Goal: Contribute content: Contribute content

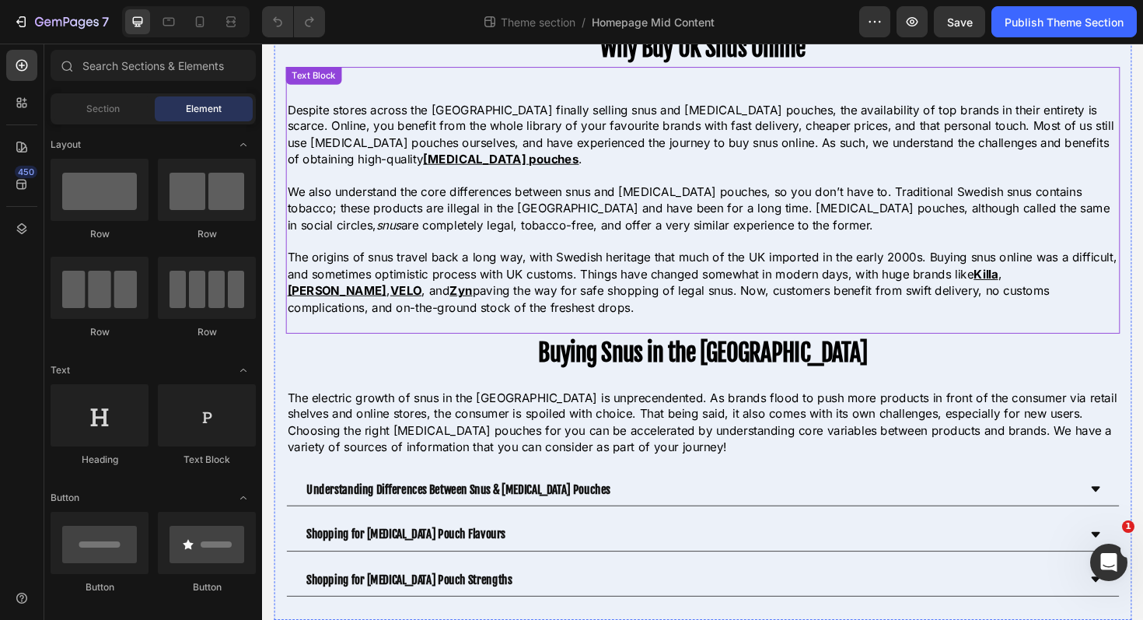
click at [559, 145] on p "Despite stores across the UK finally selling snus and nicotine pouches, the ava…" at bounding box center [728, 140] width 880 height 70
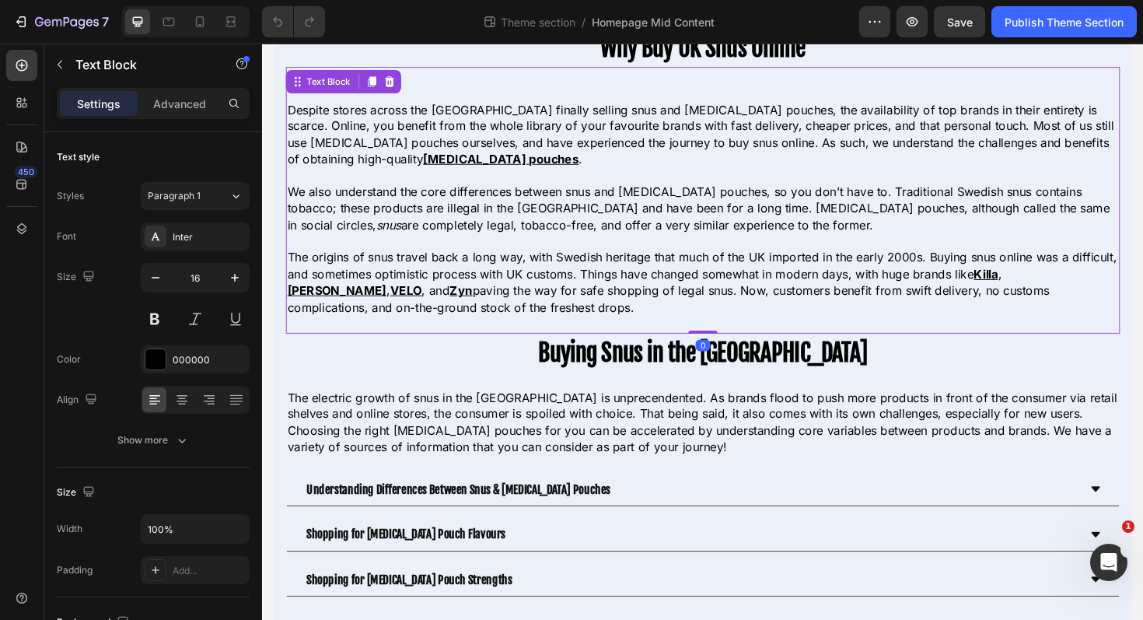
scroll to position [33, 0]
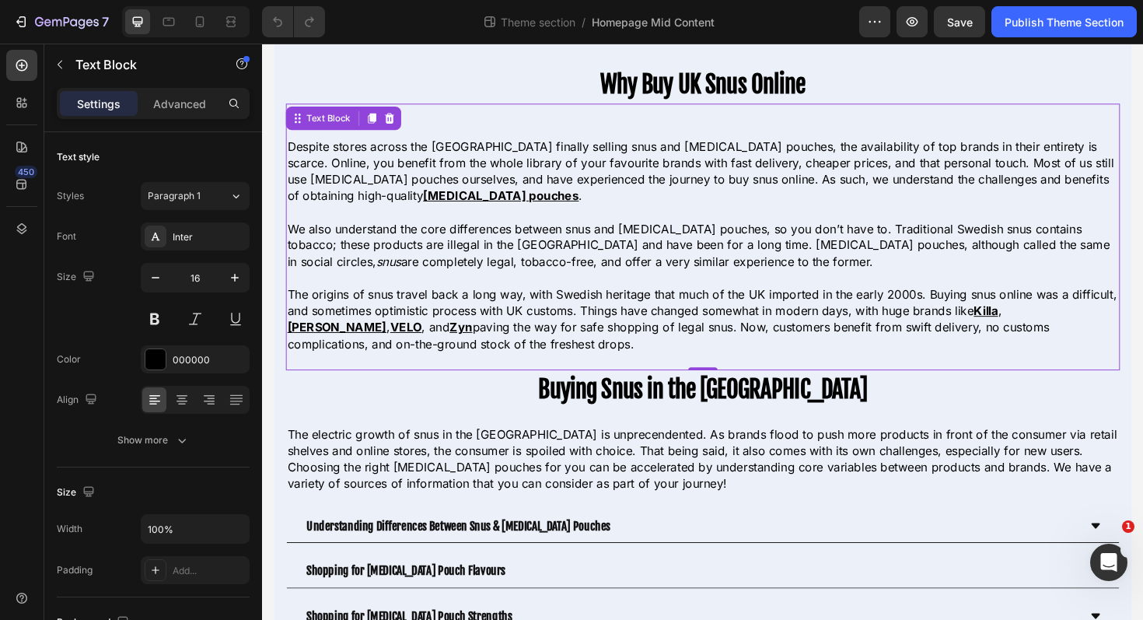
click at [598, 240] on p "We also understand the core differences between snus and nicotine pouches, so y…" at bounding box center [728, 257] width 880 height 52
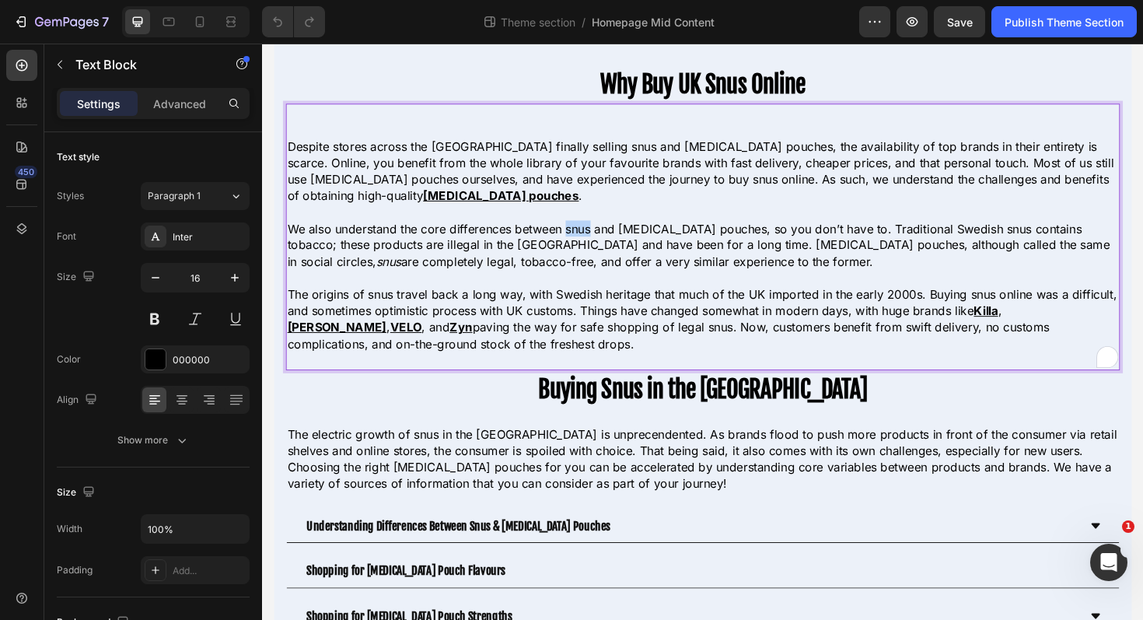
click at [598, 240] on p "We also understand the core differences between snus and nicotine pouches, so y…" at bounding box center [728, 257] width 880 height 52
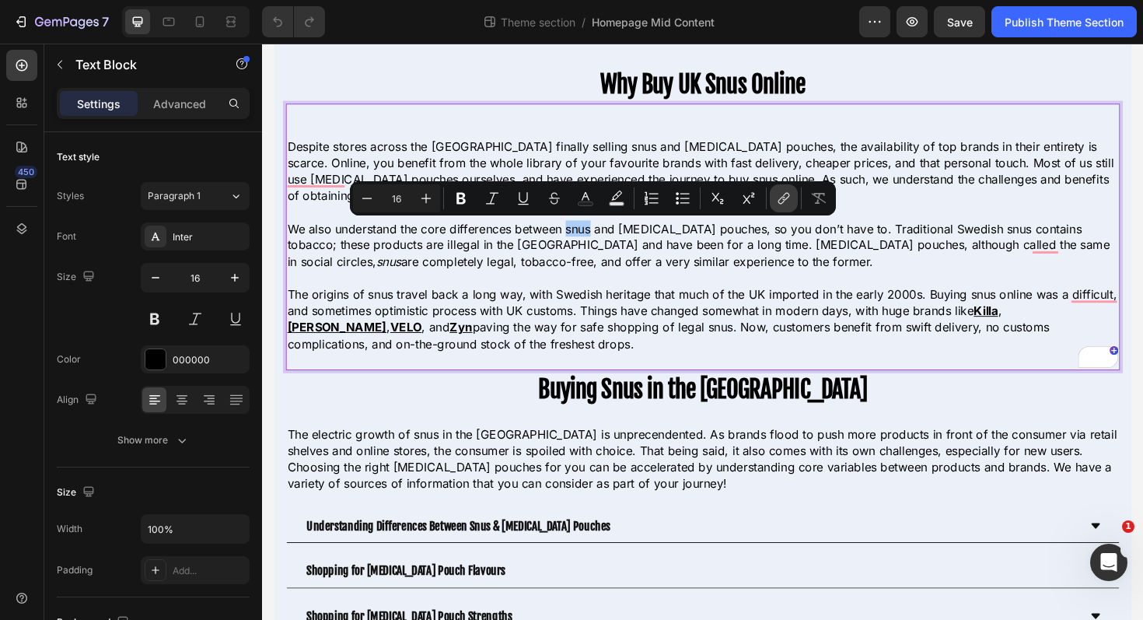
click at [791, 202] on icon "Editor contextual toolbar" at bounding box center [784, 199] width 16 height 16
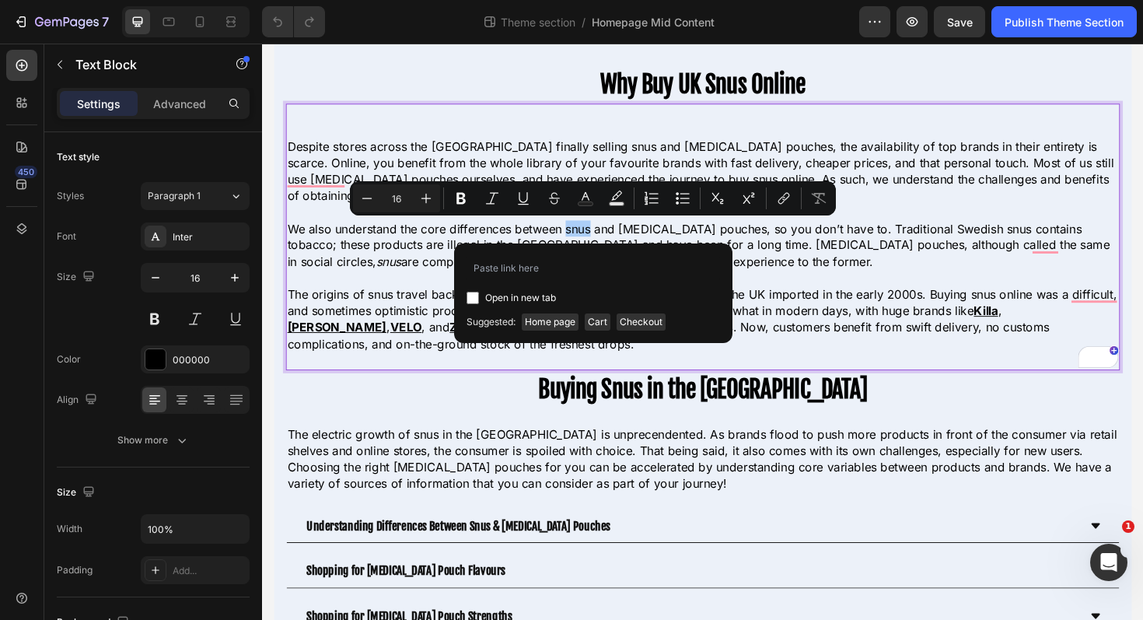
type input "https://thesnusking.co.uk/pages/snus"
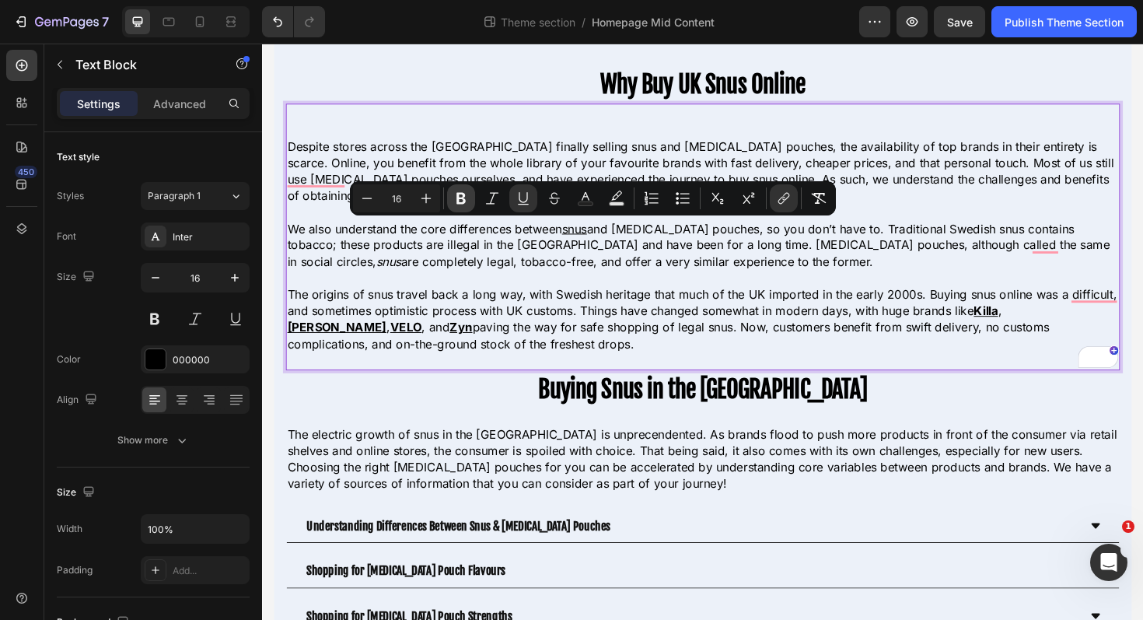
click at [458, 190] on button "Bold" at bounding box center [461, 198] width 28 height 28
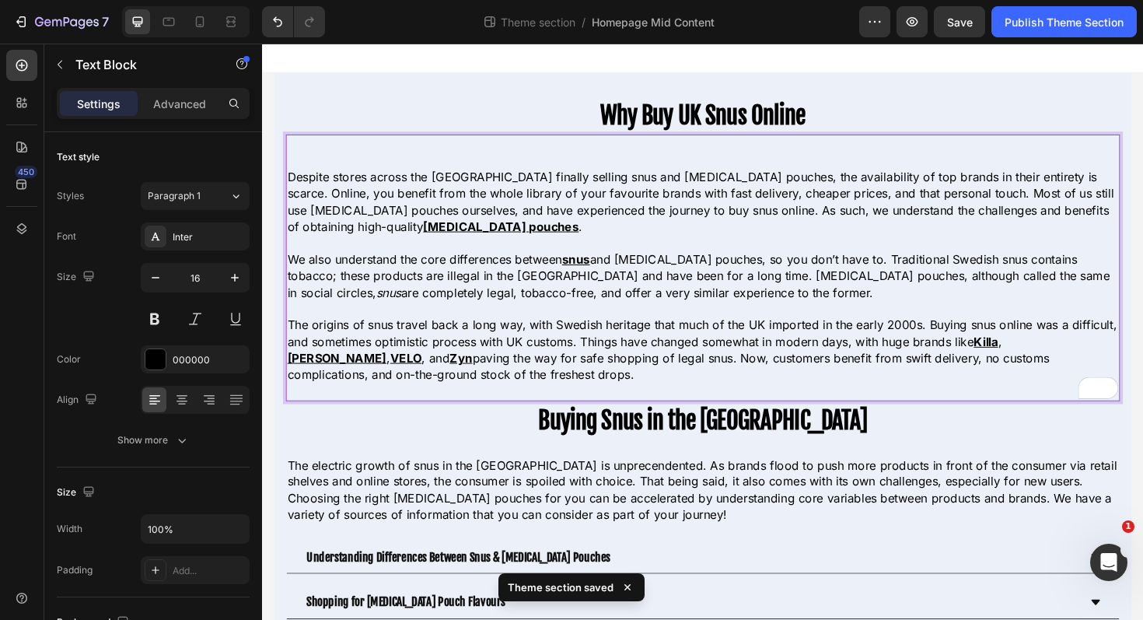
scroll to position [72, 0]
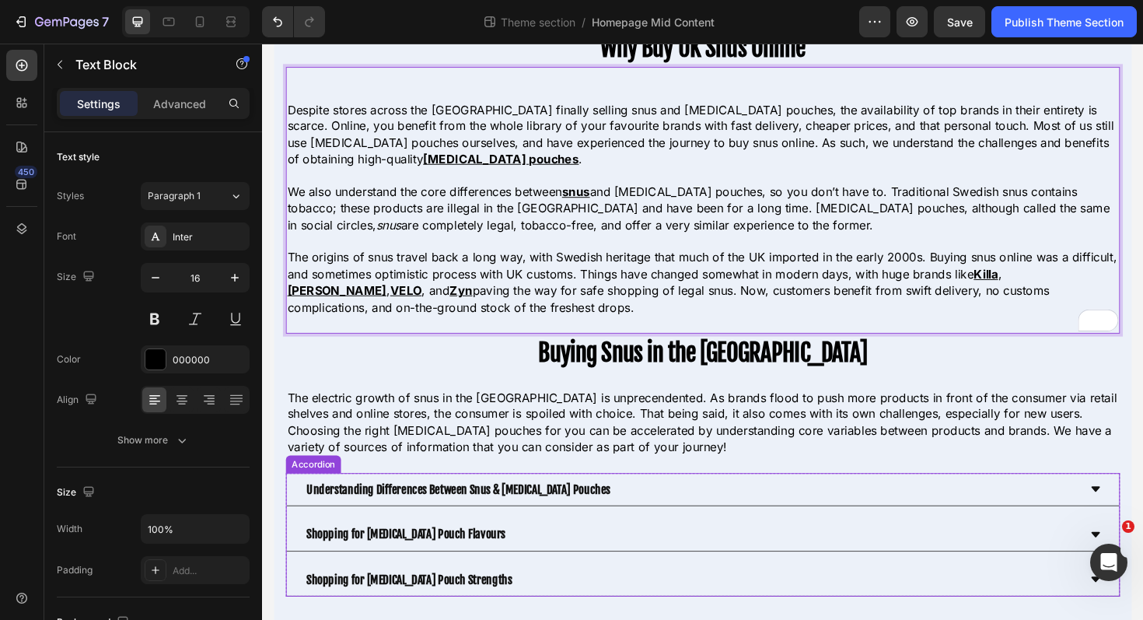
click at [688, 511] on div "Understanding Differences Between Snus & Nicotine Pouches" at bounding box center [716, 516] width 820 height 22
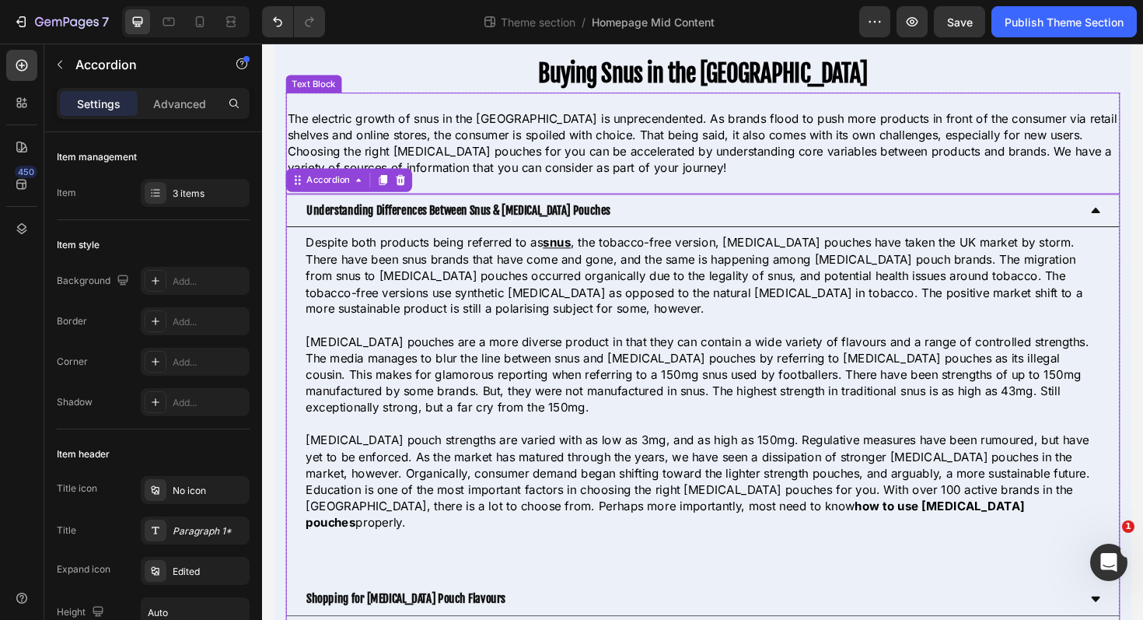
scroll to position [369, 0]
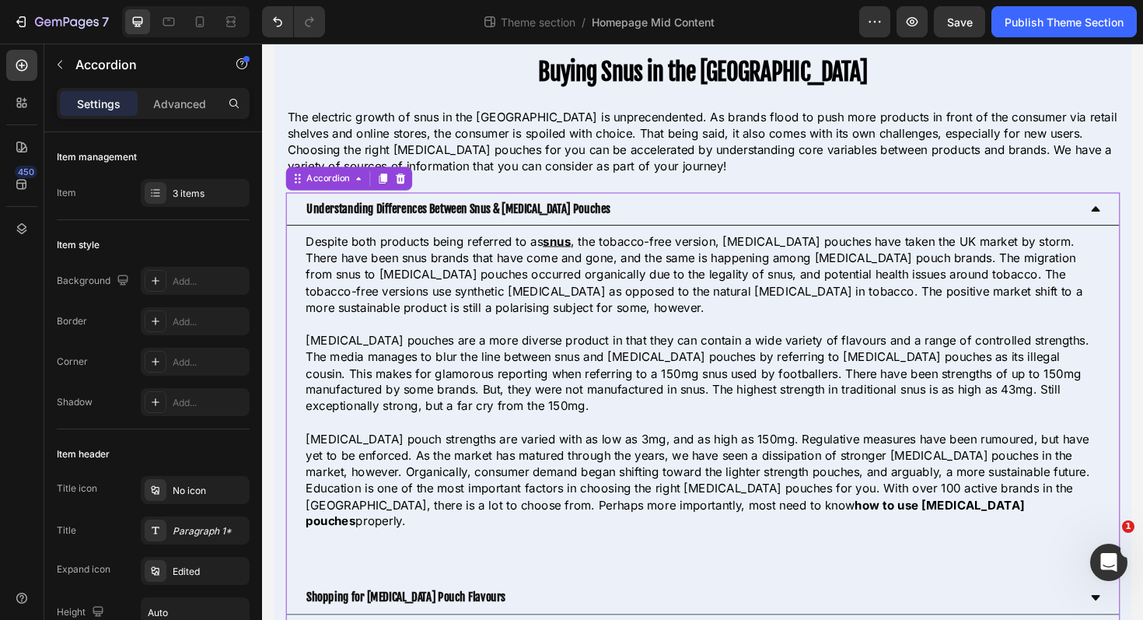
click at [691, 223] on div "Understanding Differences Between Snus & Nicotine Pouches" at bounding box center [716, 219] width 820 height 22
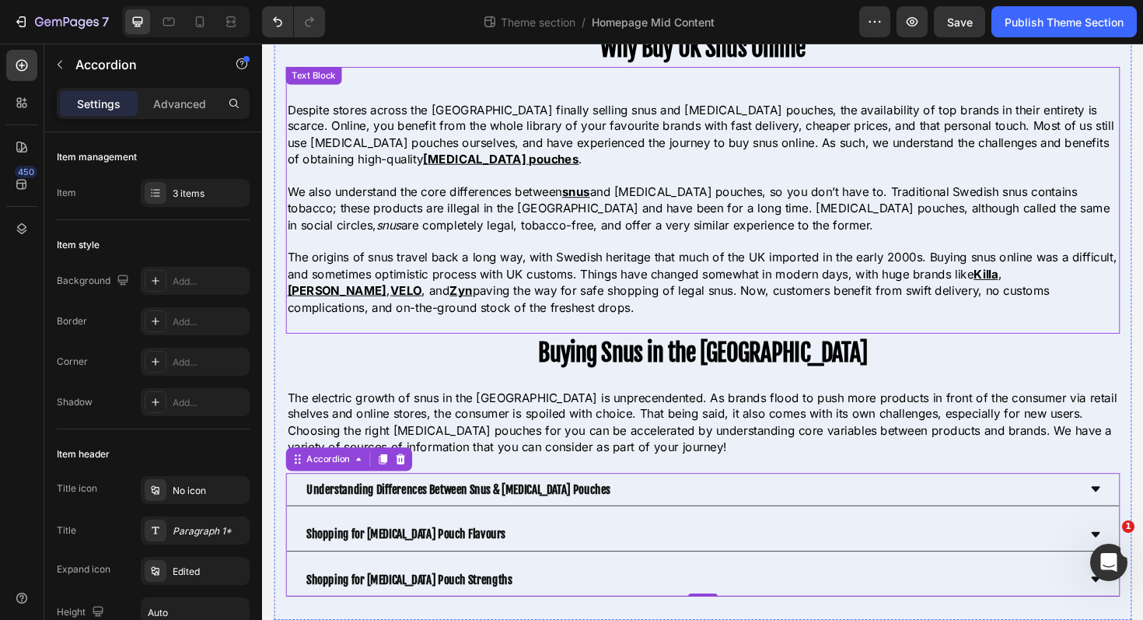
scroll to position [72, 0]
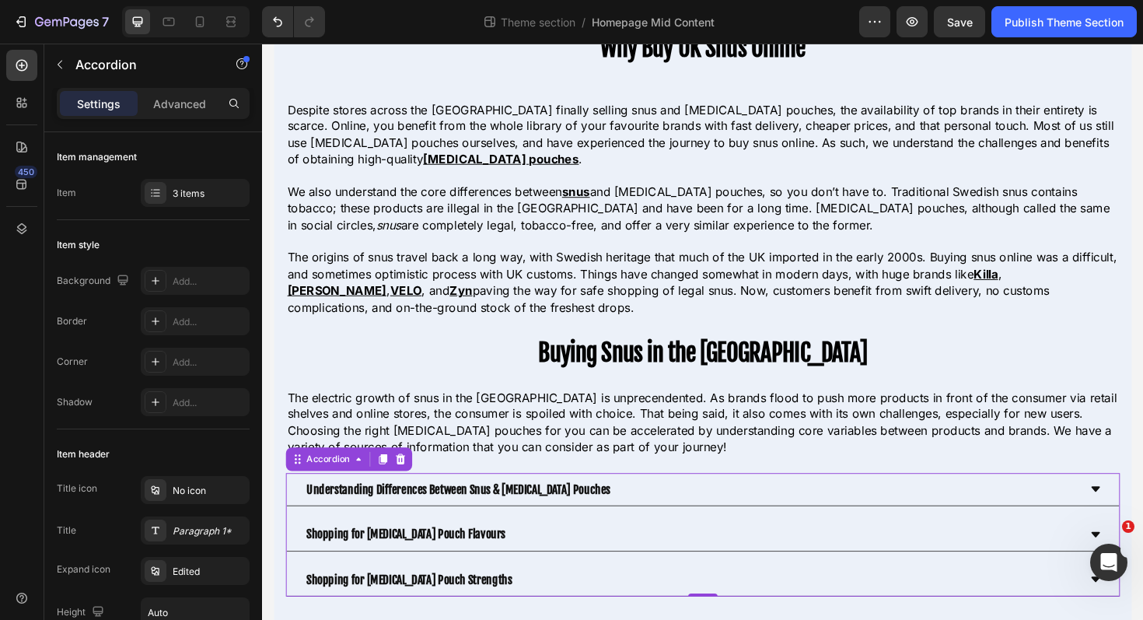
click at [563, 559] on div "Shopping for Nicotine Pouch Flavours" at bounding box center [716, 563] width 820 height 22
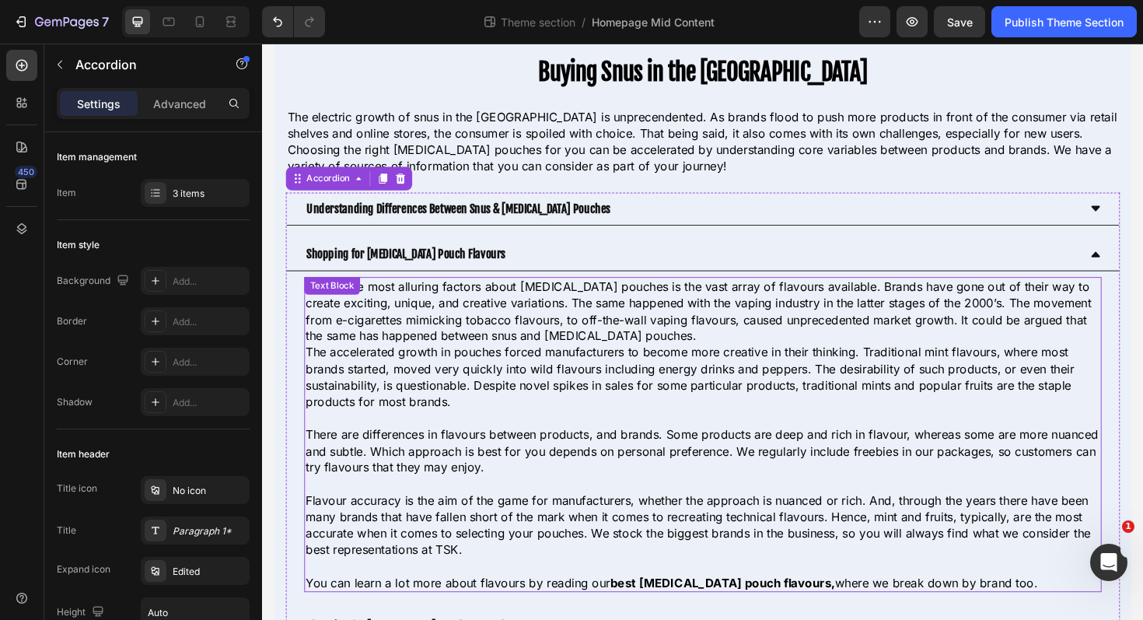
scroll to position [377, 0]
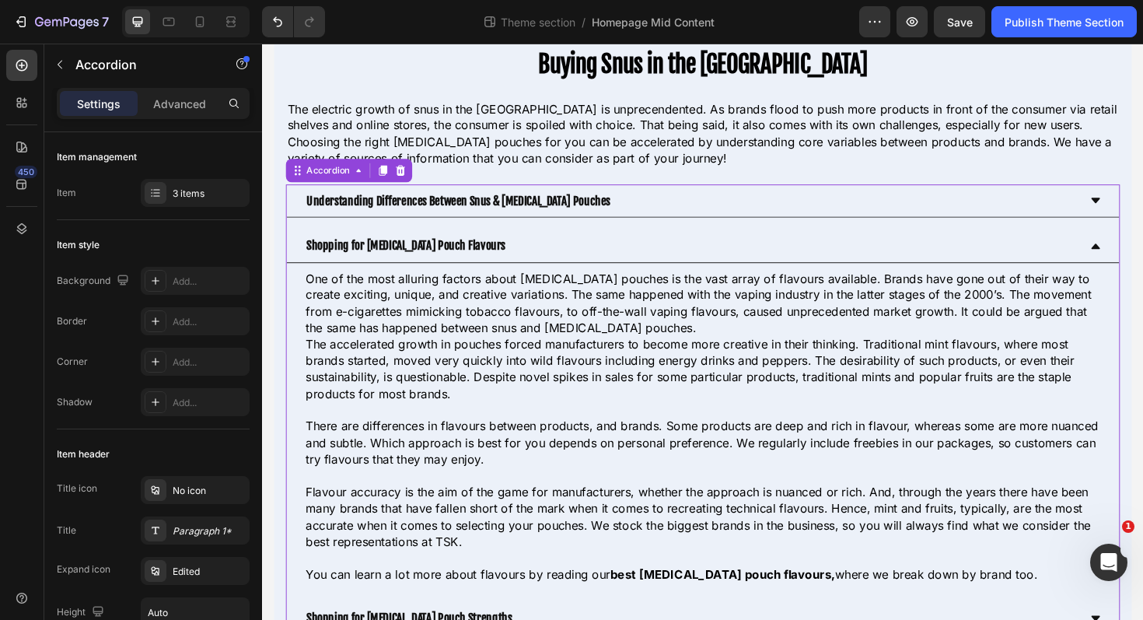
click at [675, 262] on div "Shopping for Nicotine Pouch Flavours" at bounding box center [716, 257] width 820 height 22
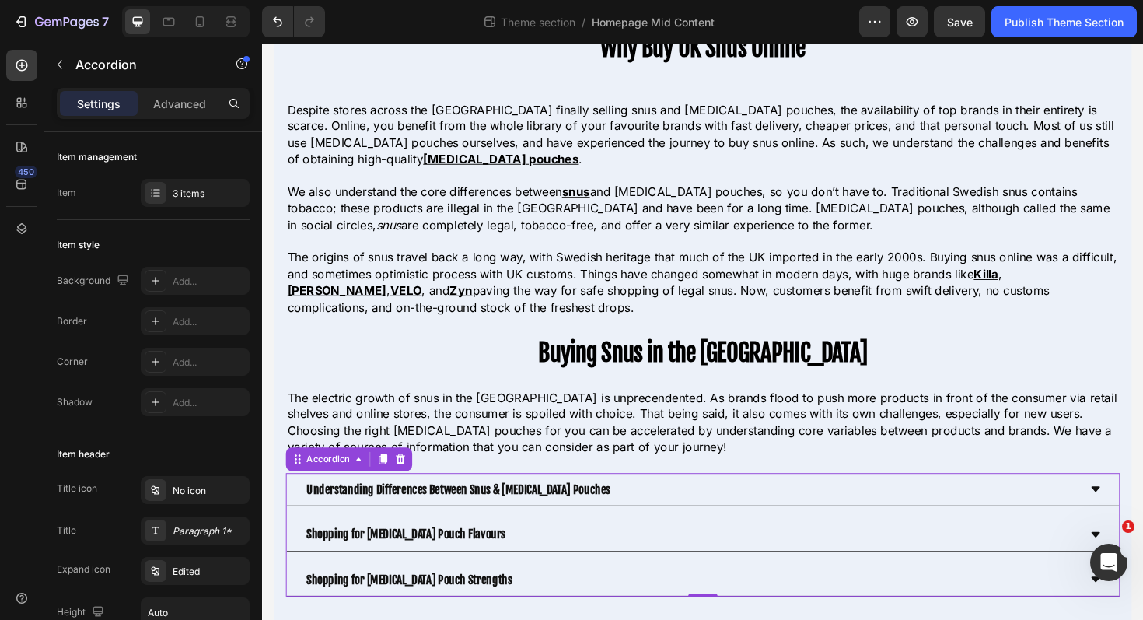
click at [587, 610] on div "Shopping for Nicotine Pouch Strengths" at bounding box center [716, 611] width 820 height 22
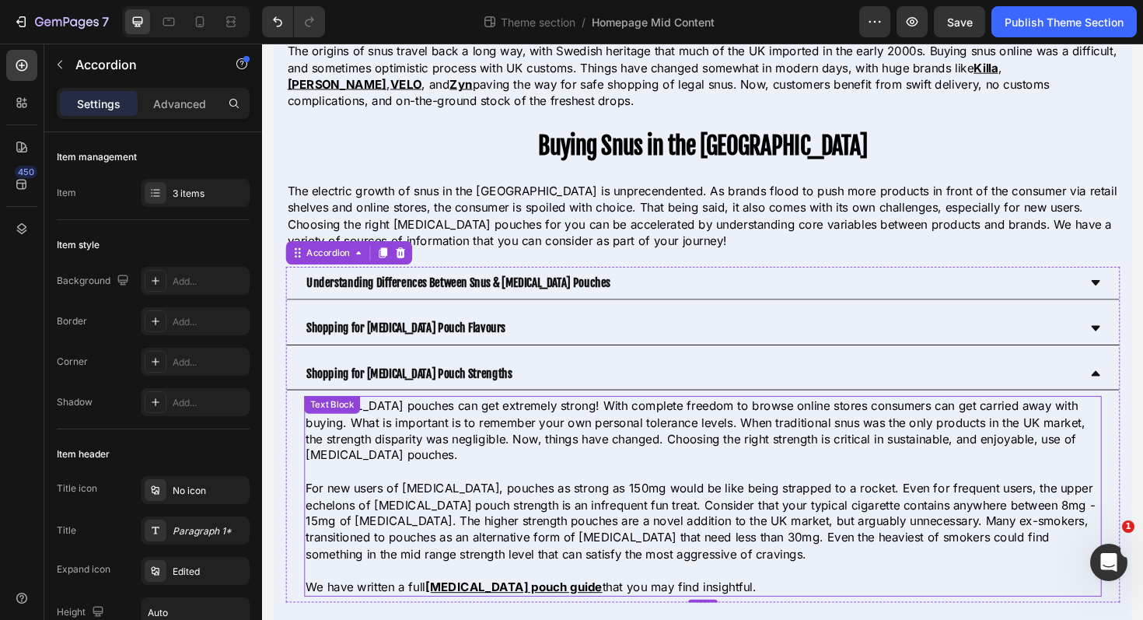
scroll to position [295, 0]
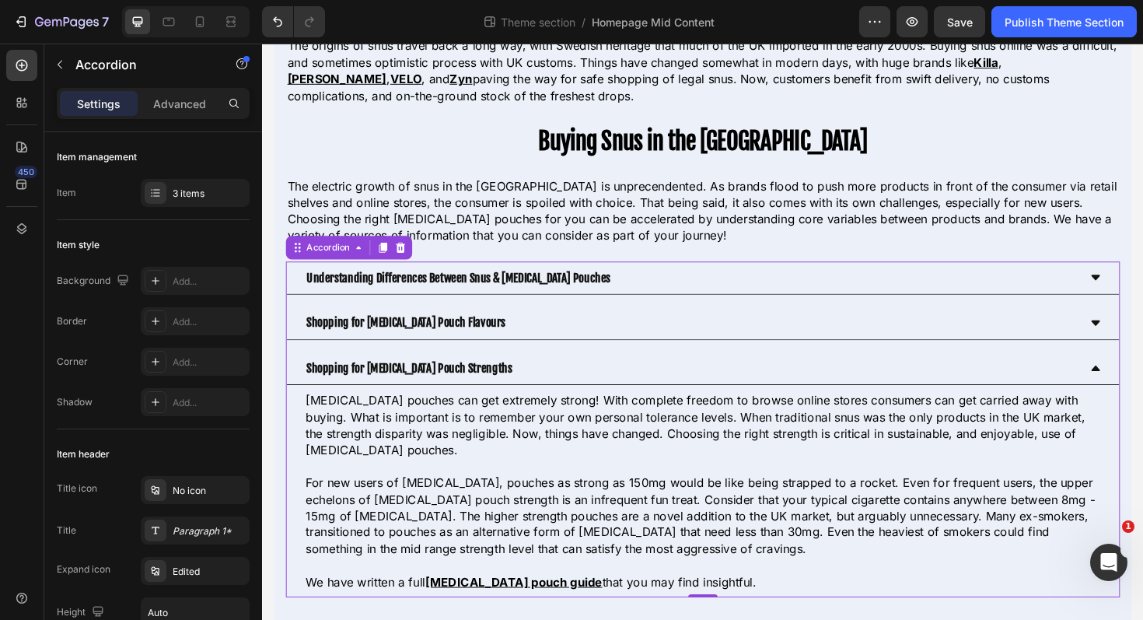
click at [622, 386] on div "Shopping for Nicotine Pouch Strengths" at bounding box center [716, 387] width 820 height 22
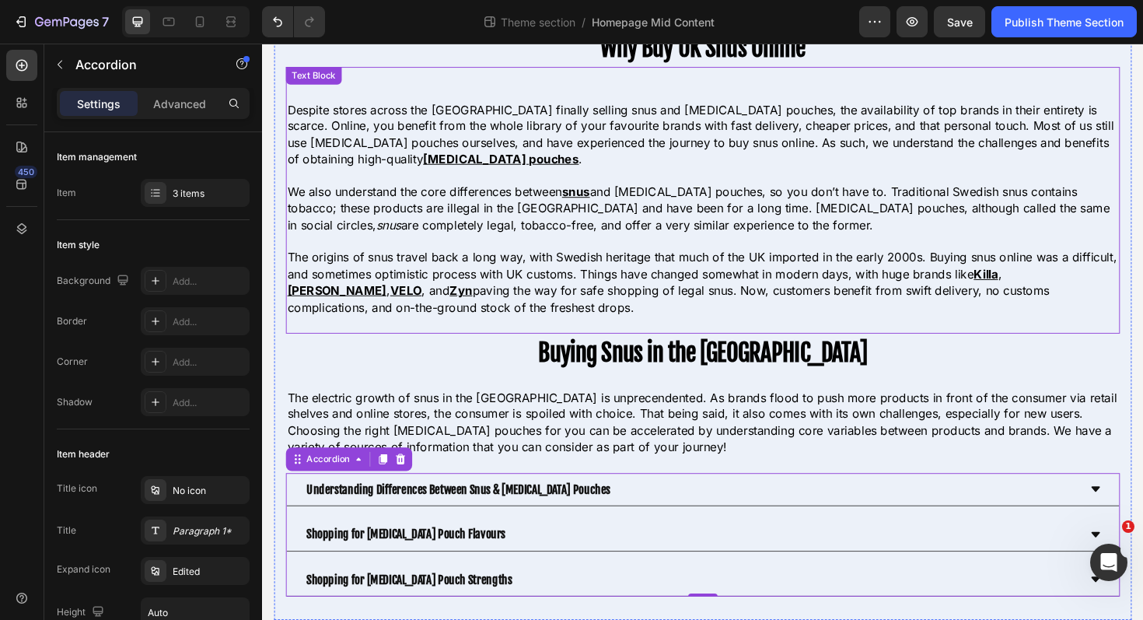
scroll to position [72, 0]
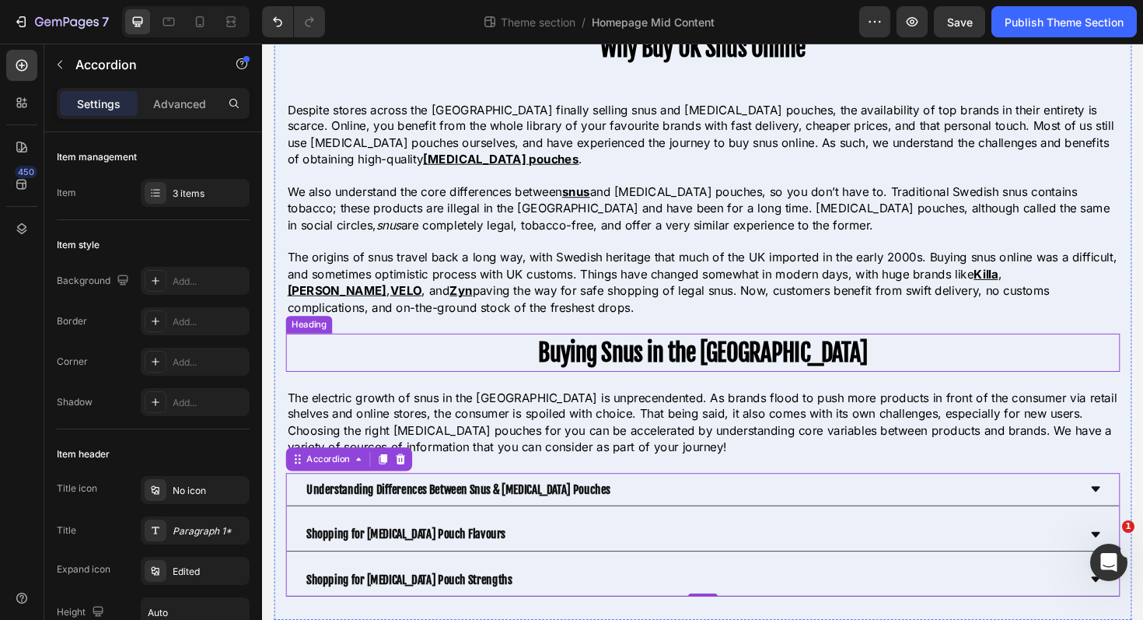
click at [586, 373] on h2 "Buying Snus in the UK" at bounding box center [728, 371] width 883 height 40
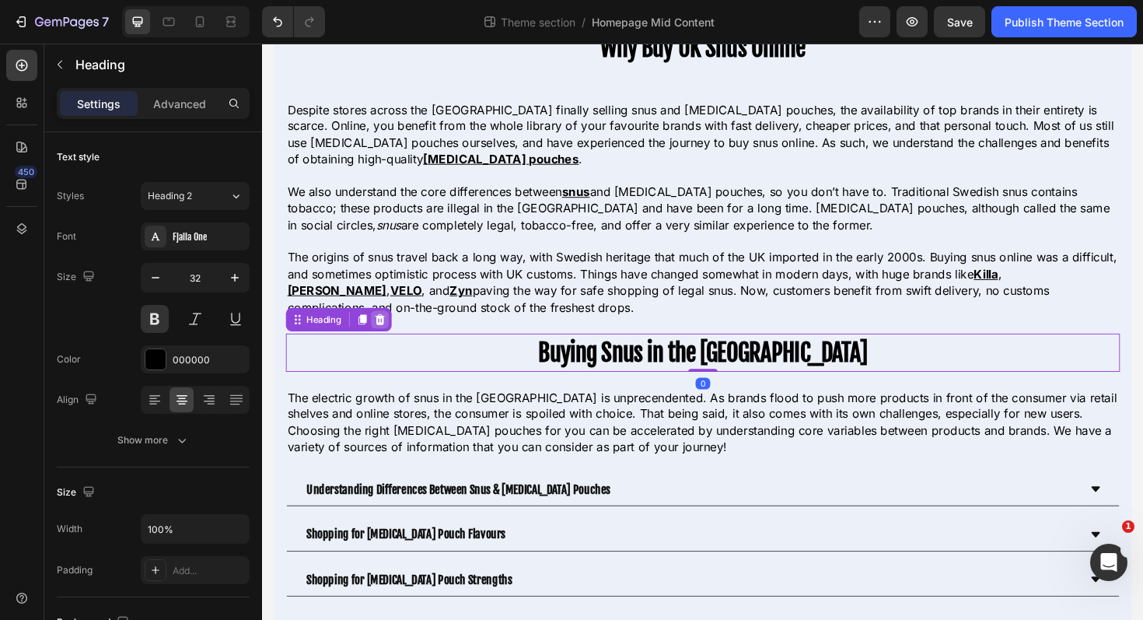
click at [390, 336] on icon at bounding box center [387, 335] width 10 height 11
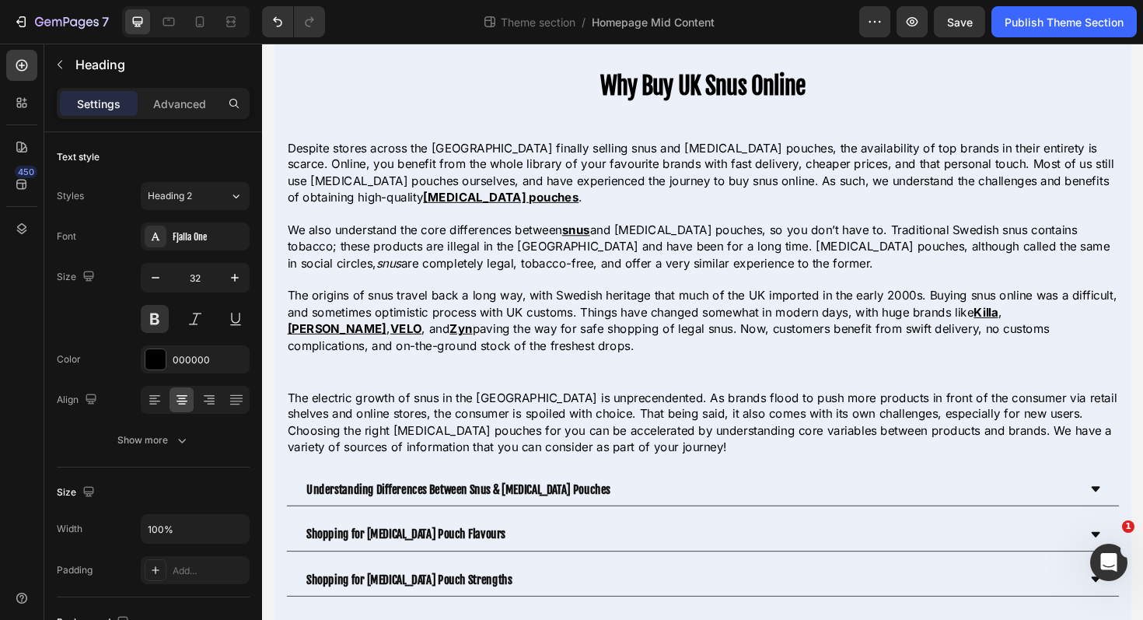
scroll to position [31, 0]
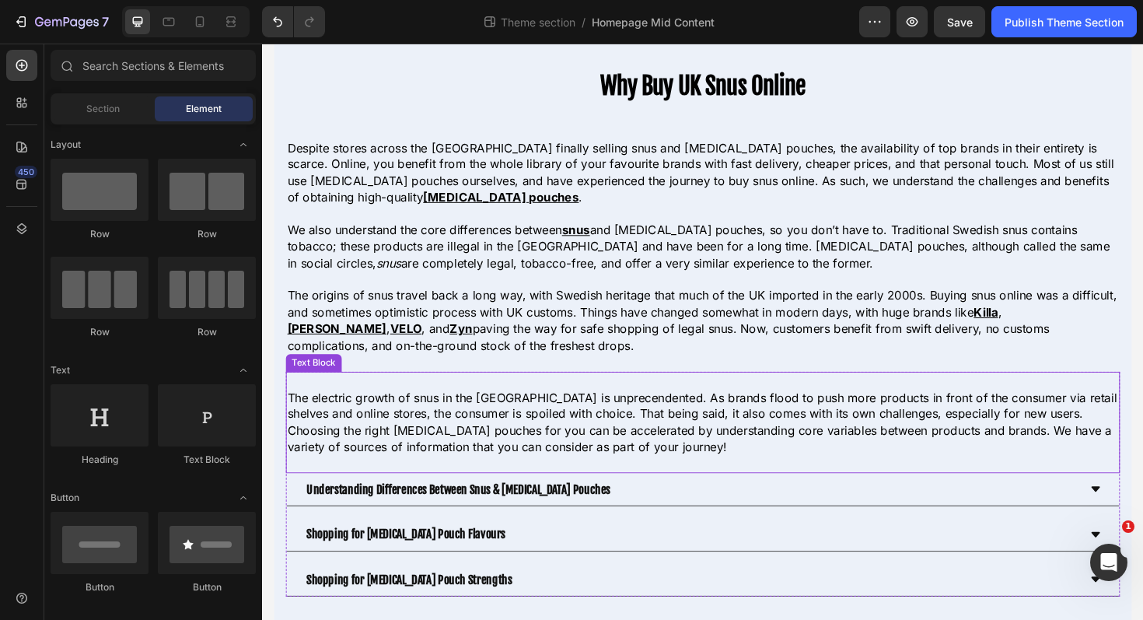
click at [459, 438] on p "The electric growth of snus in the UK is unprecendented. As brands flood to pus…" at bounding box center [728, 445] width 880 height 70
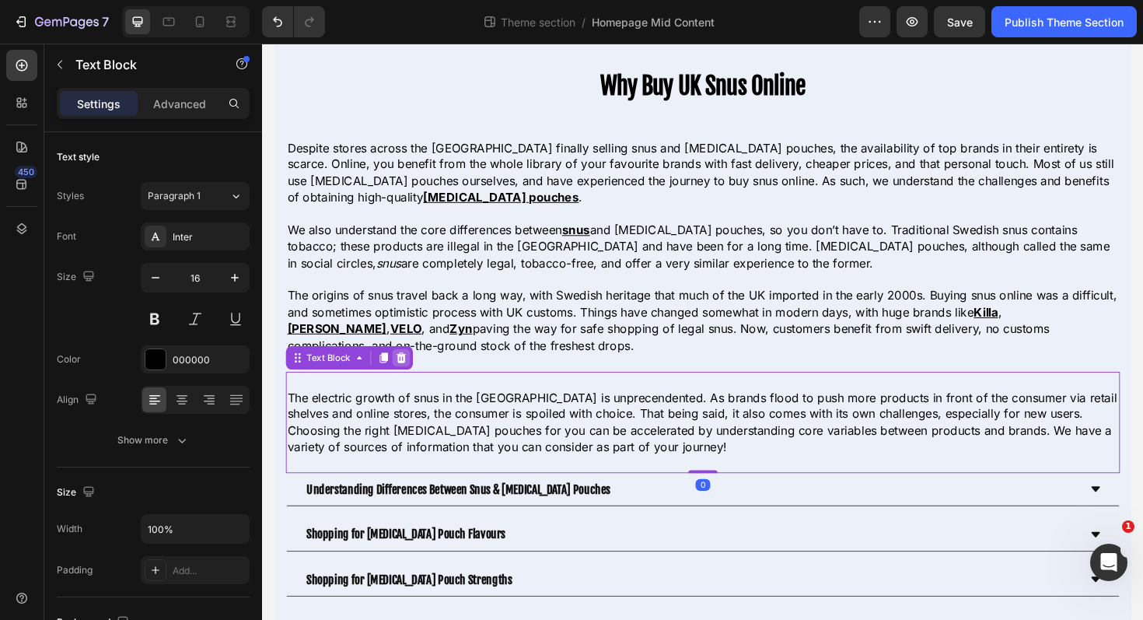
click at [403, 369] on div at bounding box center [409, 376] width 19 height 19
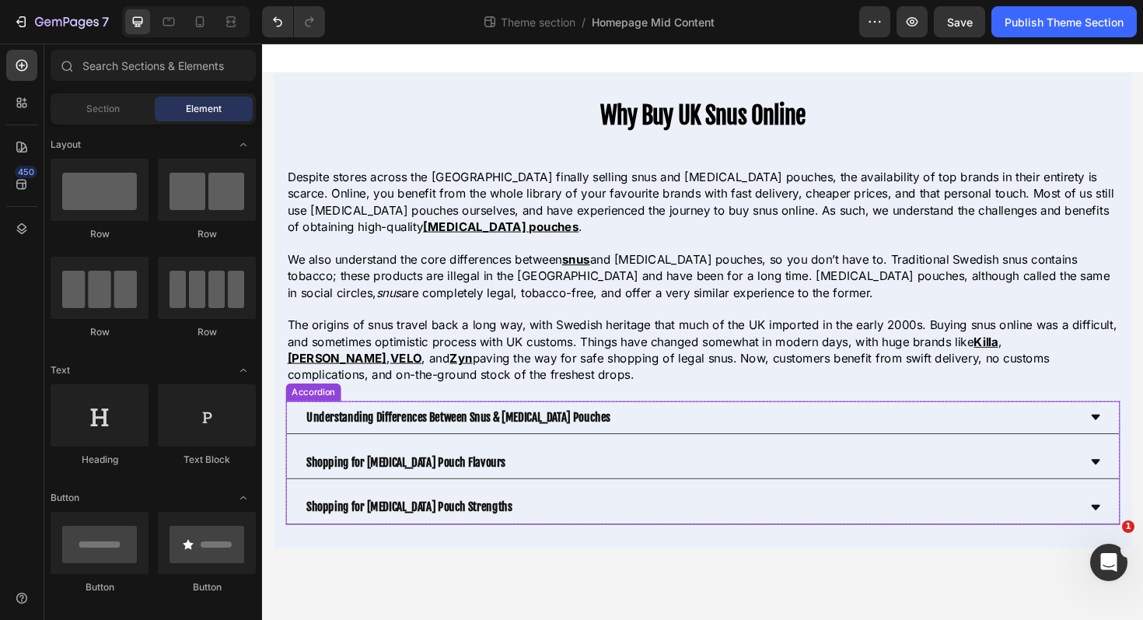
click at [288, 536] on div "Shopping for Nicotine Pouch Strengths" at bounding box center [729, 534] width 882 height 35
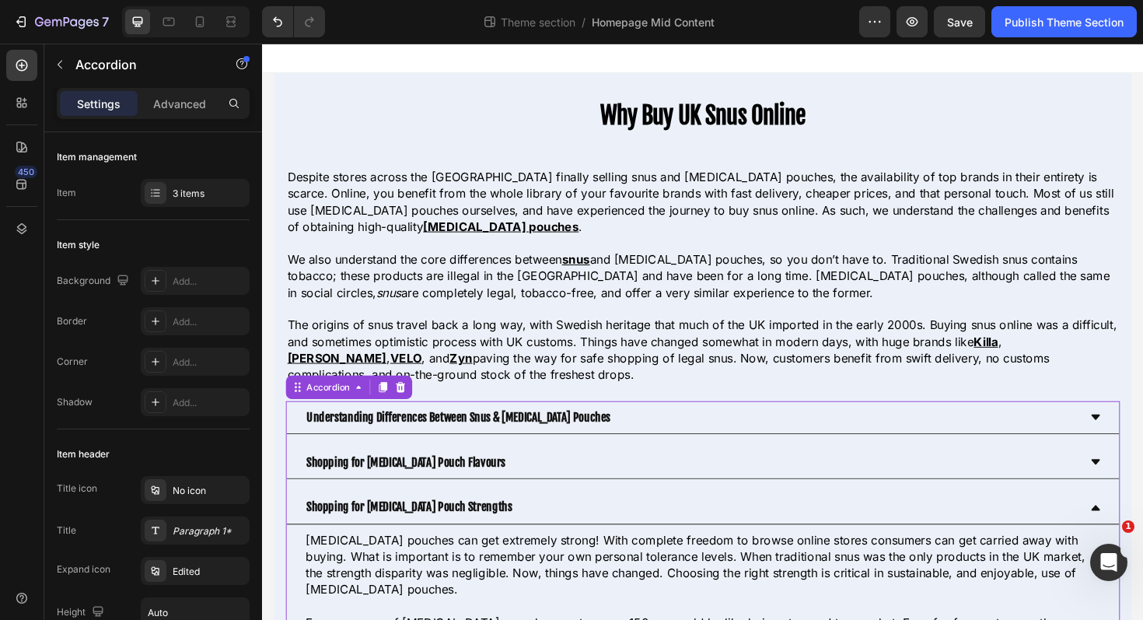
click at [399, 397] on div "Accordion" at bounding box center [354, 407] width 134 height 25
click at [410, 405] on icon at bounding box center [409, 406] width 10 height 11
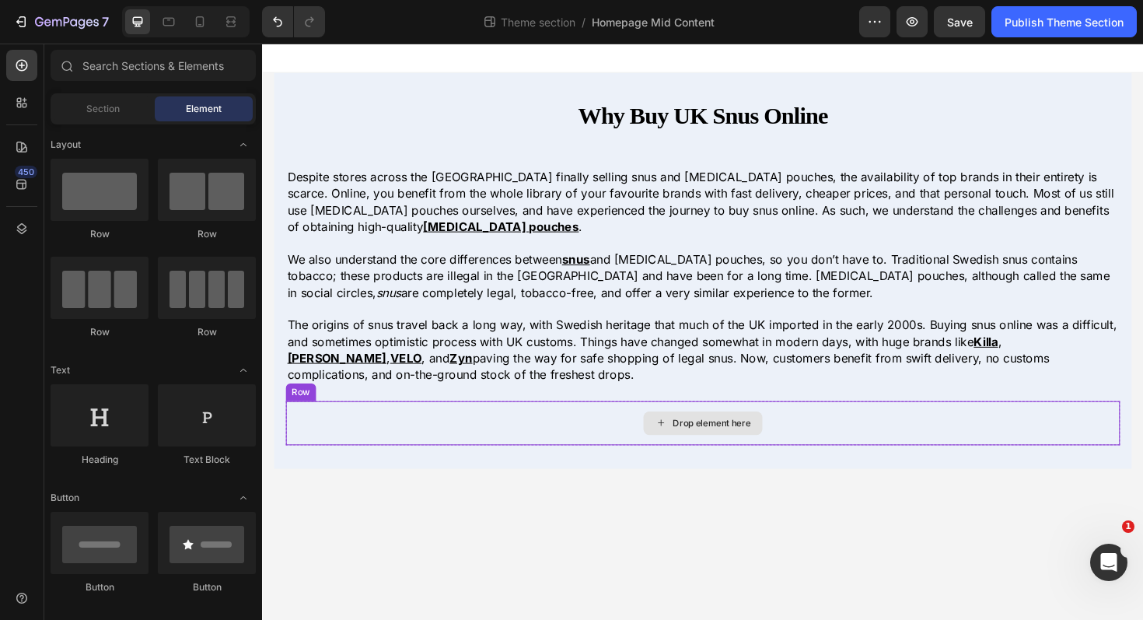
click at [518, 440] on div "Drop element here" at bounding box center [728, 445] width 883 height 47
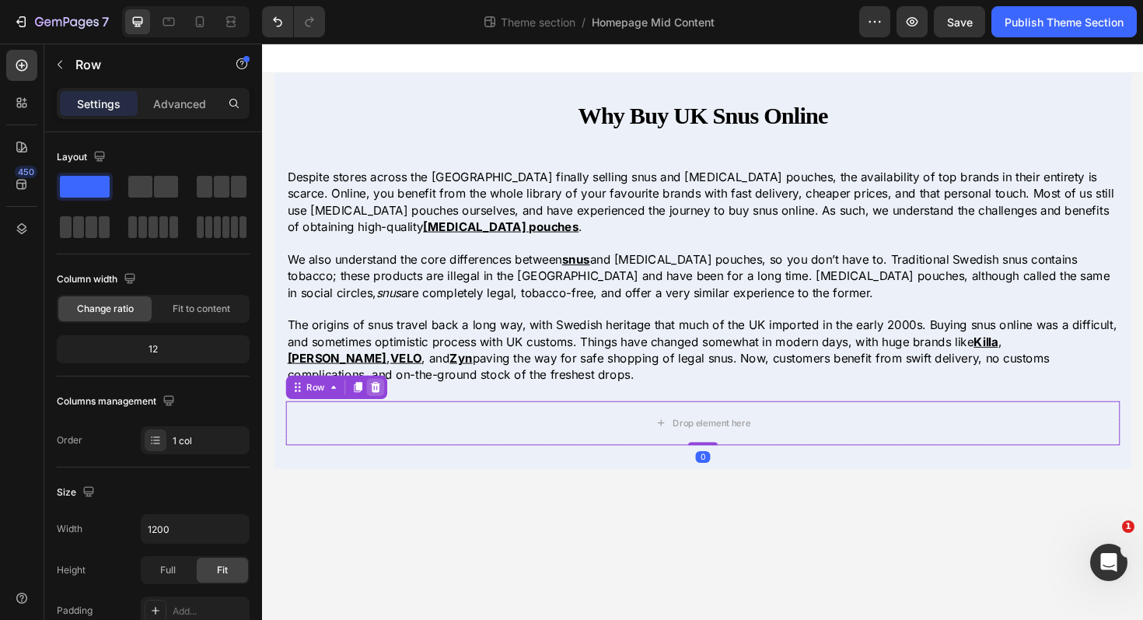
click at [383, 405] on icon at bounding box center [382, 406] width 10 height 11
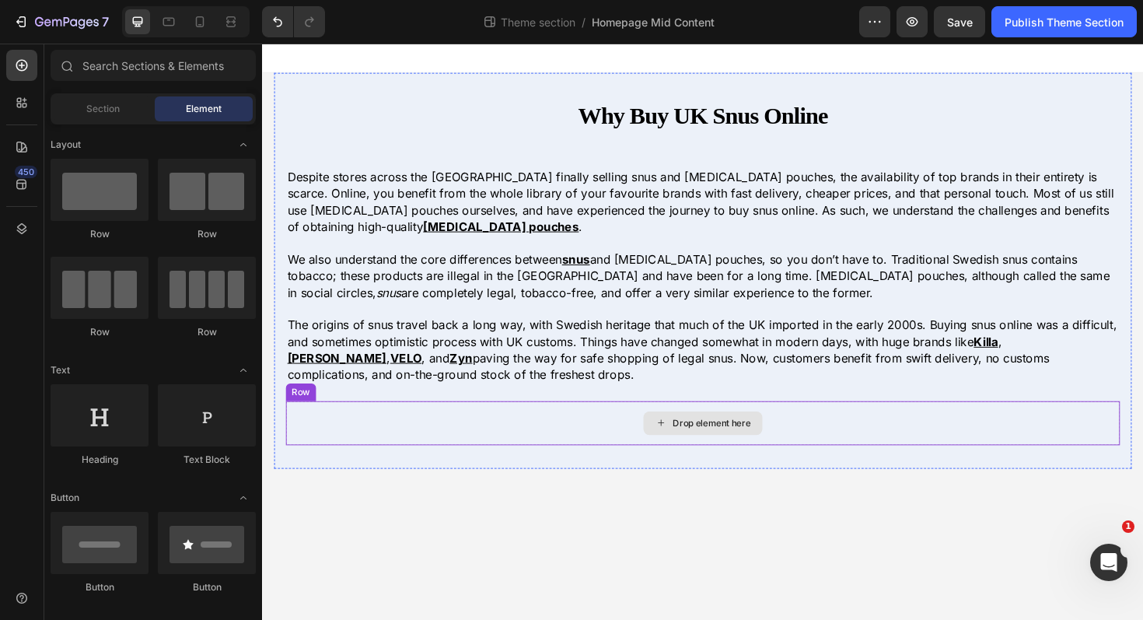
click at [445, 433] on div "Drop element here" at bounding box center [728, 445] width 883 height 47
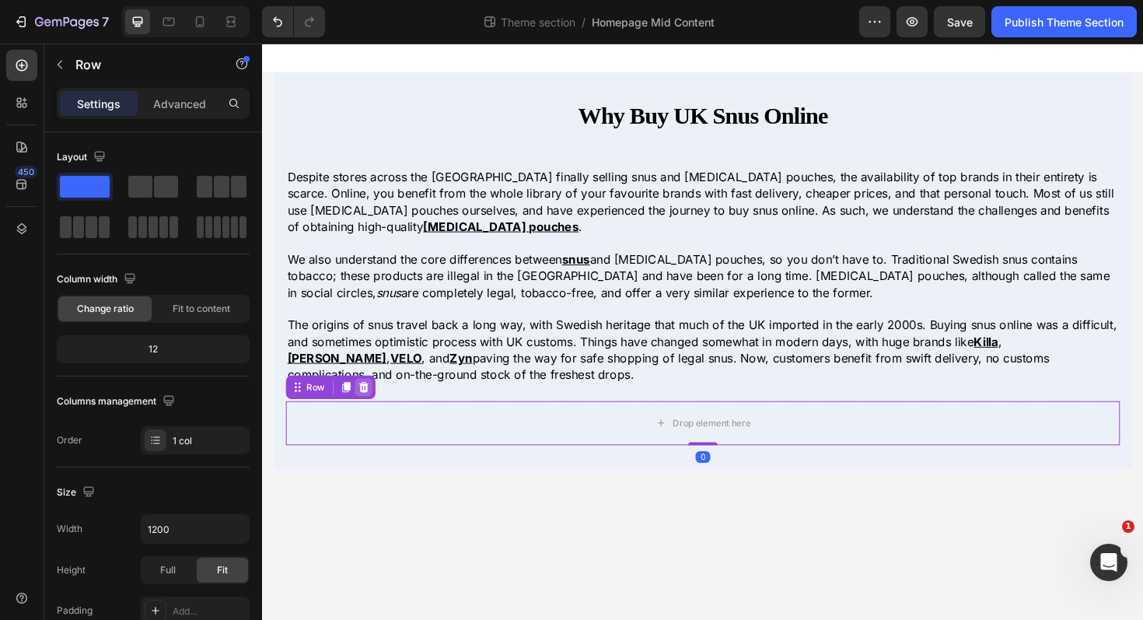
click at [369, 411] on icon at bounding box center [370, 406] width 10 height 11
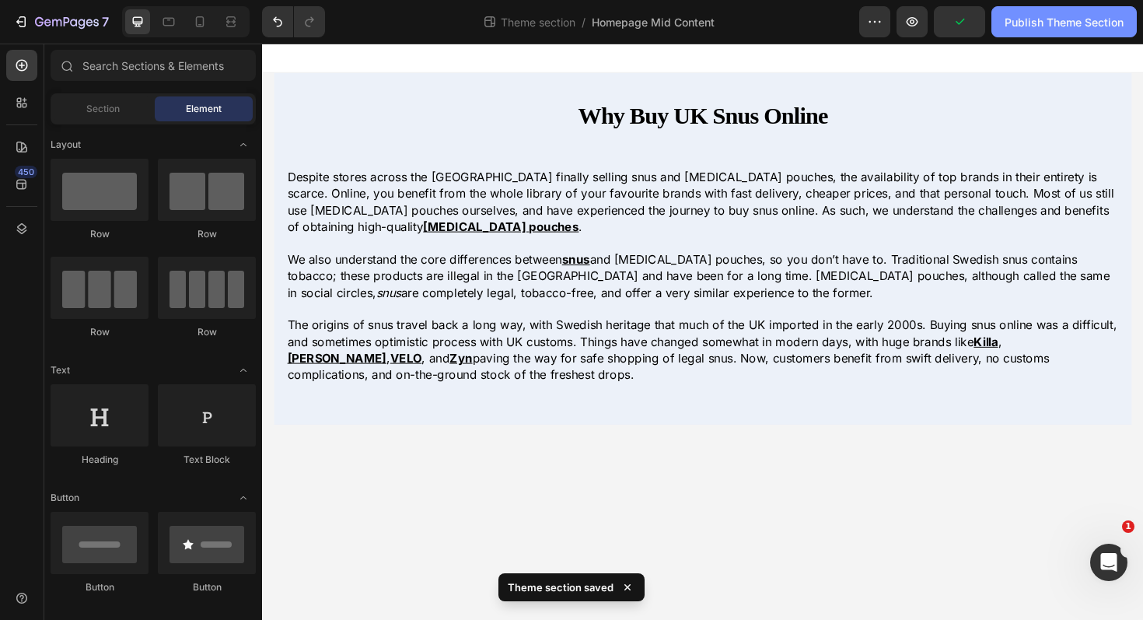
click at [1037, 25] on div "Publish Theme Section" at bounding box center [1064, 22] width 119 height 16
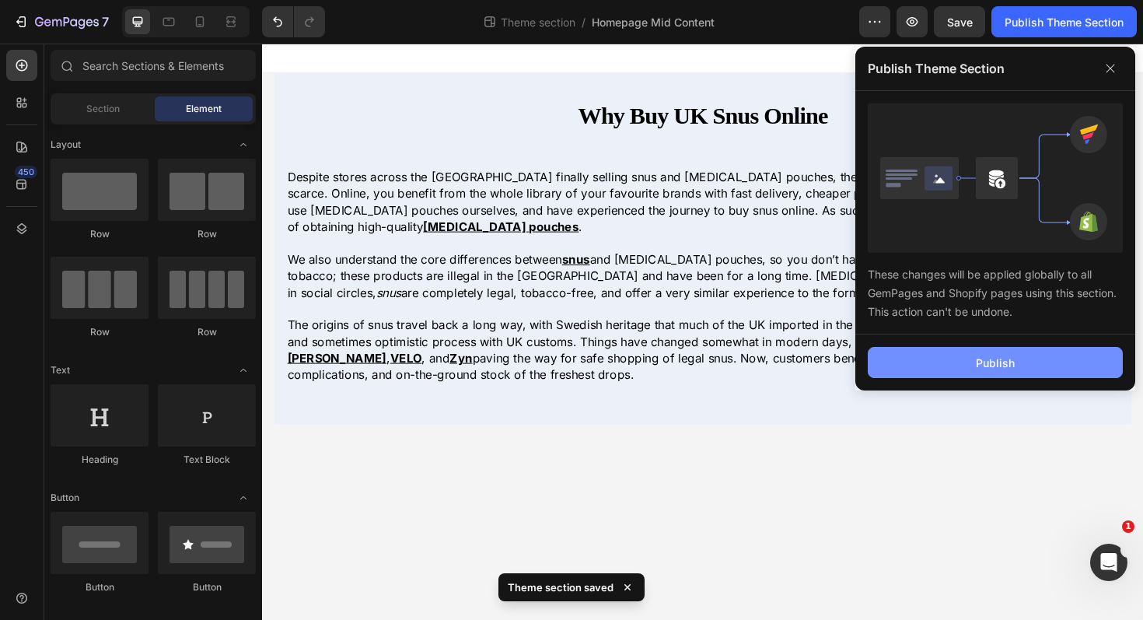
click at [964, 360] on button "Publish" at bounding box center [995, 362] width 255 height 31
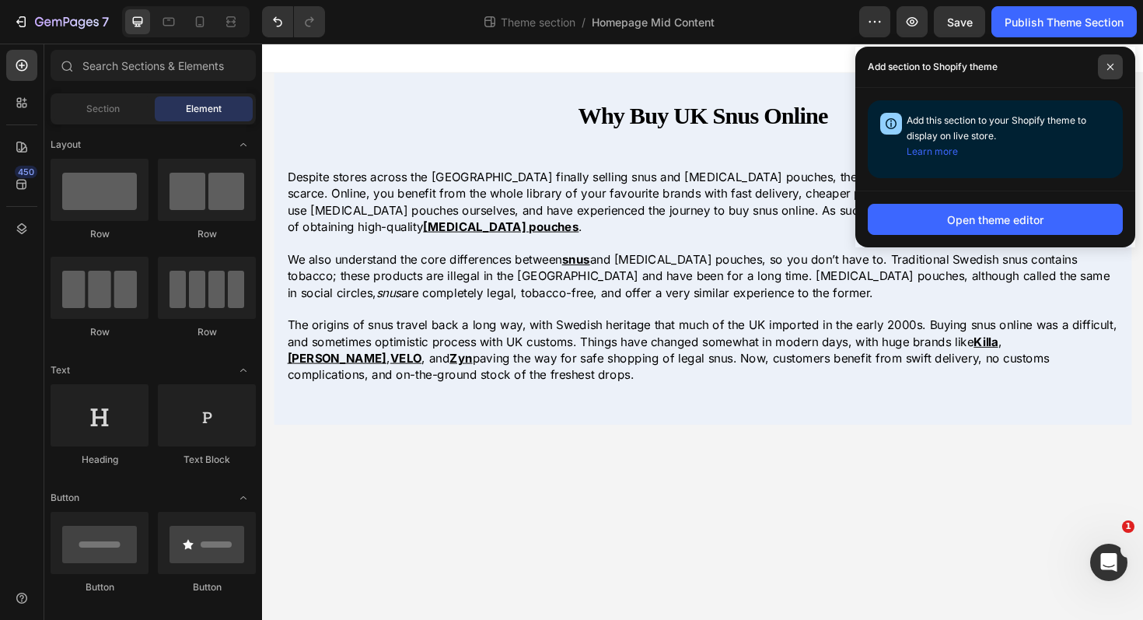
click at [1111, 68] on icon at bounding box center [1110, 67] width 6 height 6
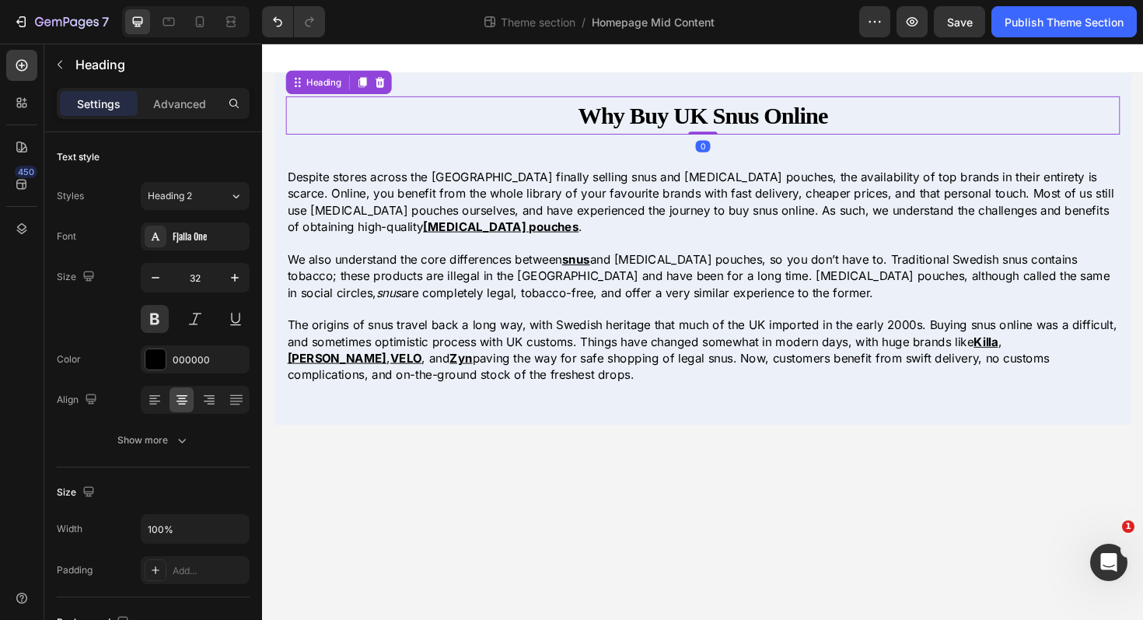
click at [691, 118] on h2 "Why Buy UK Snus Online" at bounding box center [728, 120] width 883 height 40
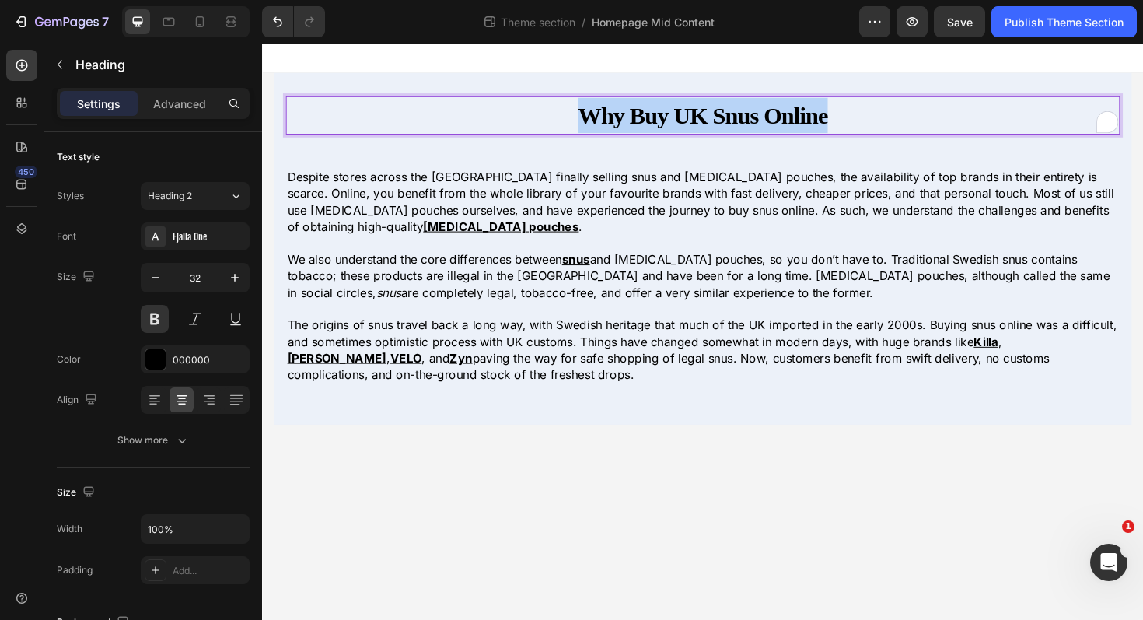
click at [691, 118] on p "Why Buy UK Snus Online" at bounding box center [728, 119] width 880 height 37
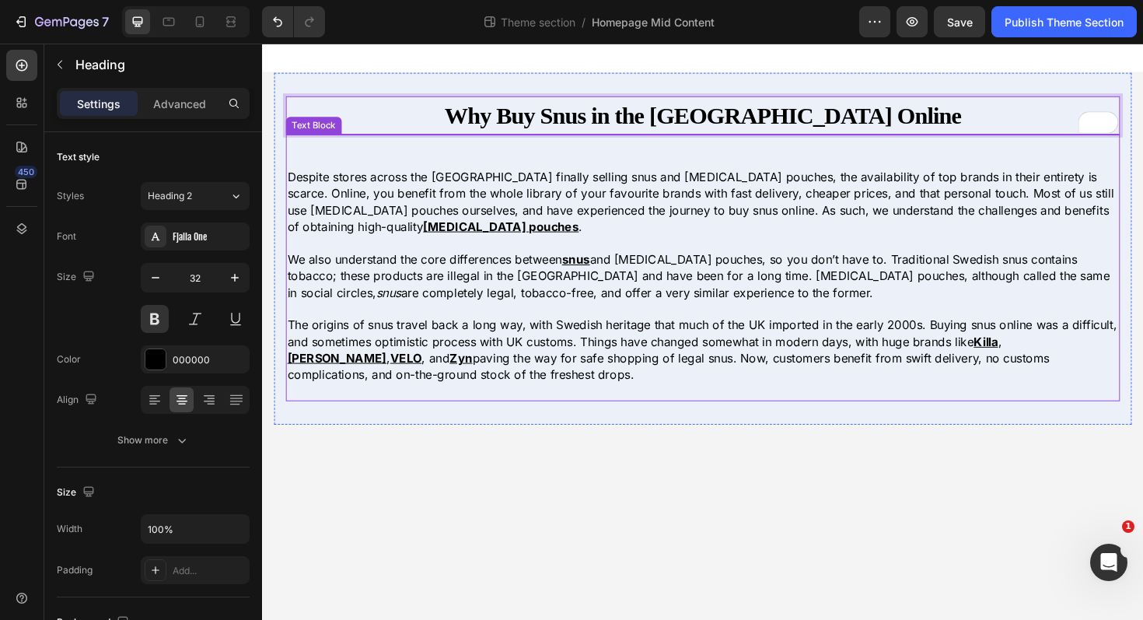
click at [432, 235] on u "[MEDICAL_DATA] pouches" at bounding box center [514, 237] width 165 height 16
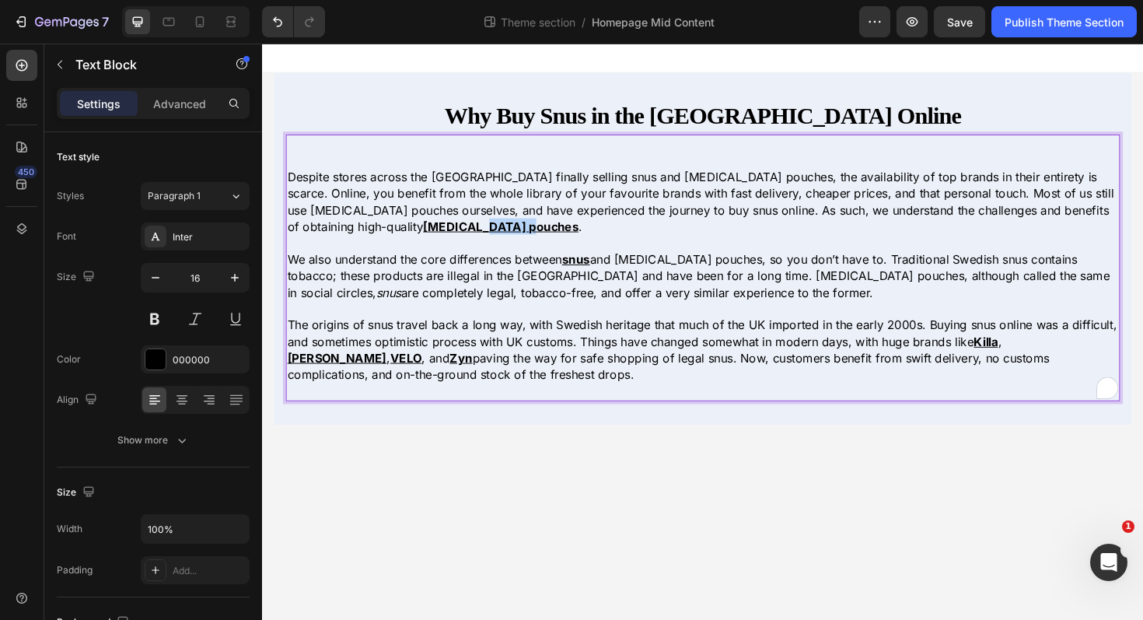
click at [432, 235] on u "[MEDICAL_DATA] pouches" at bounding box center [514, 237] width 165 height 16
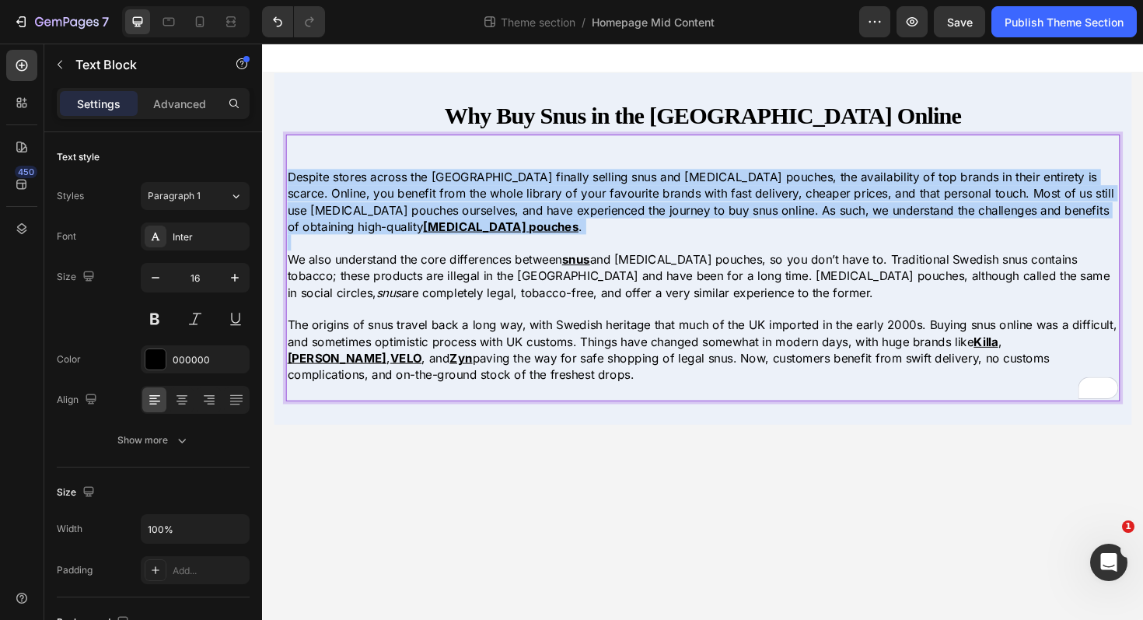
click at [432, 235] on u "[MEDICAL_DATA] pouches" at bounding box center [514, 237] width 165 height 16
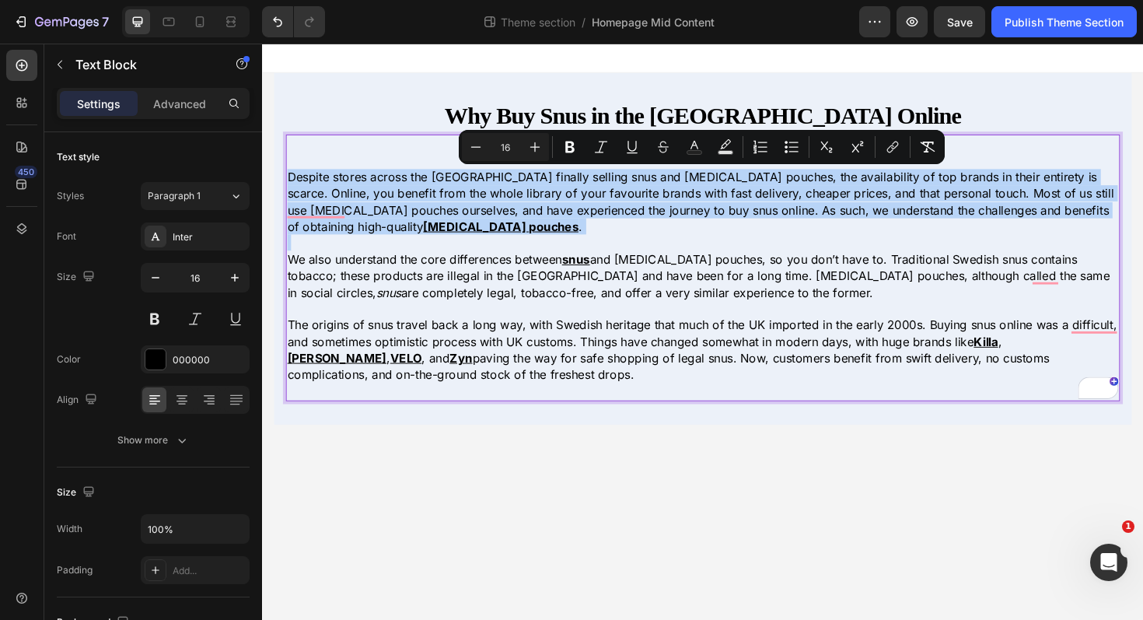
click at [432, 240] on u "[MEDICAL_DATA] pouches" at bounding box center [514, 237] width 165 height 16
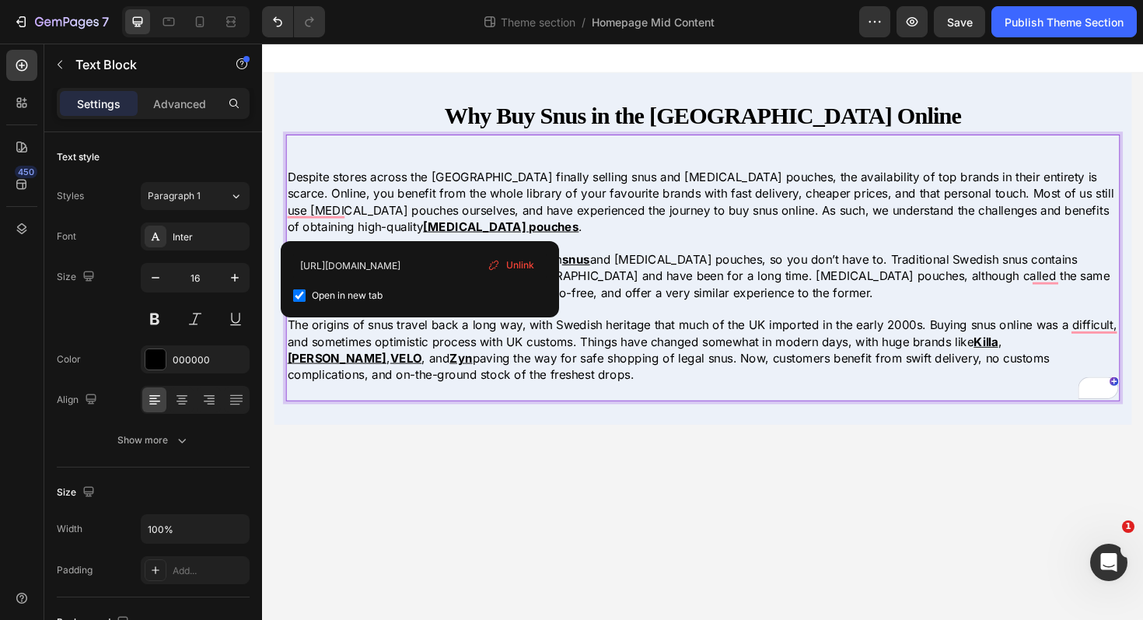
click at [516, 258] on span "Unlink" at bounding box center [520, 265] width 28 height 14
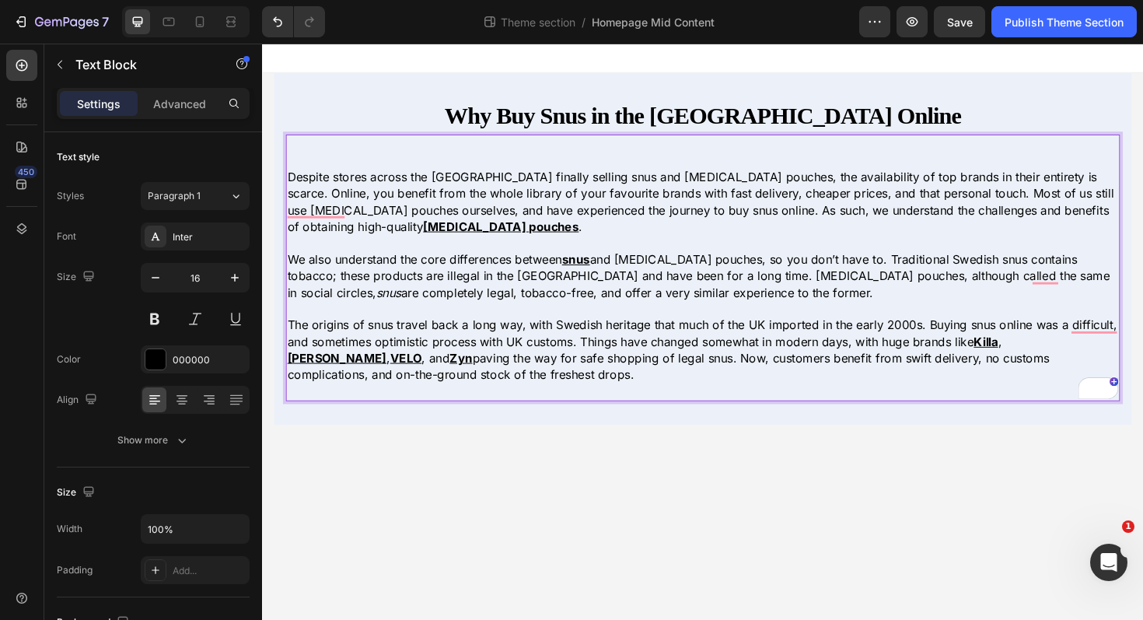
click at [432, 236] on u "nicotine pouche" at bounding box center [511, 237] width 158 height 16
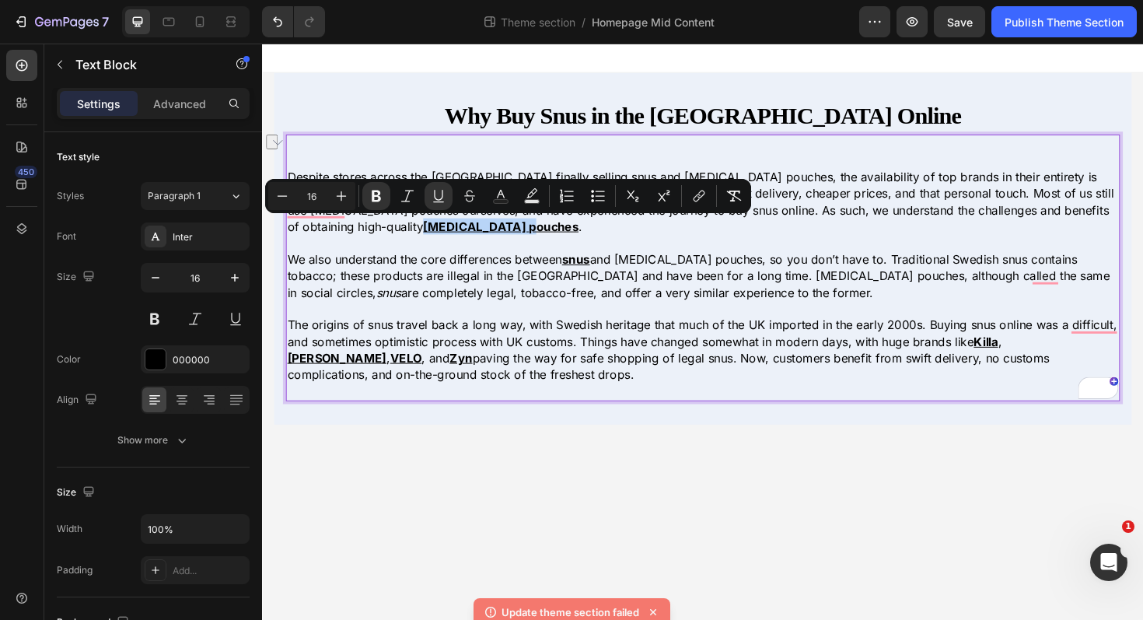
drag, startPoint x: 432, startPoint y: 237, endPoint x: 334, endPoint y: 238, distance: 98.8
click at [432, 238] on u "[MEDICAL_DATA] pouches" at bounding box center [514, 237] width 165 height 16
click at [441, 193] on icon "Editor contextual toolbar" at bounding box center [439, 196] width 16 height 16
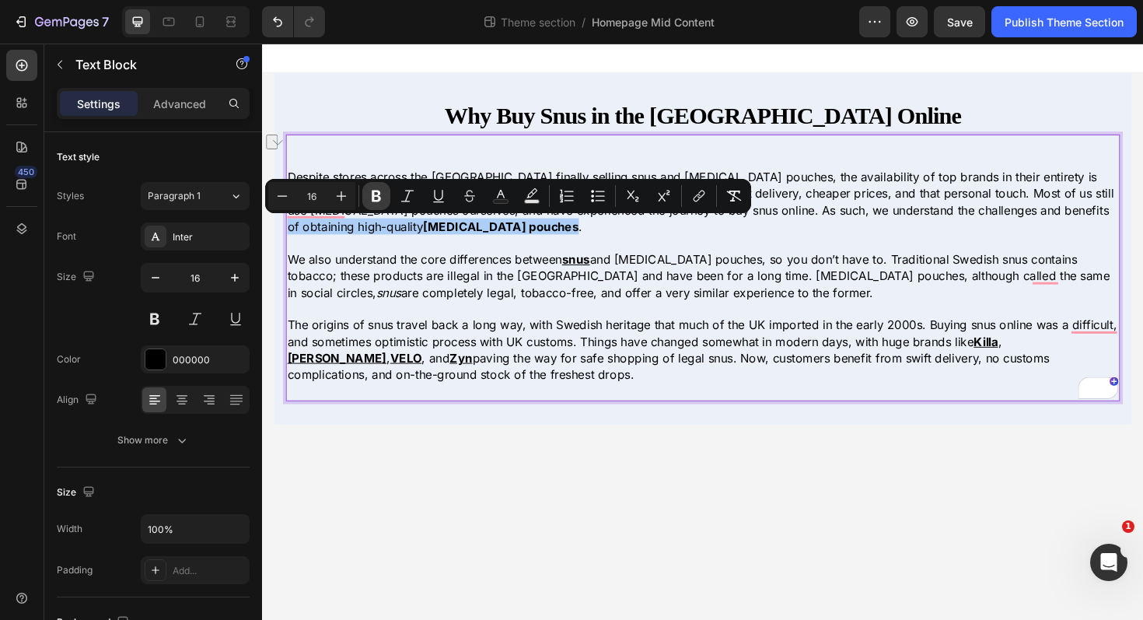
click at [371, 193] on icon "Editor contextual toolbar" at bounding box center [377, 196] width 16 height 16
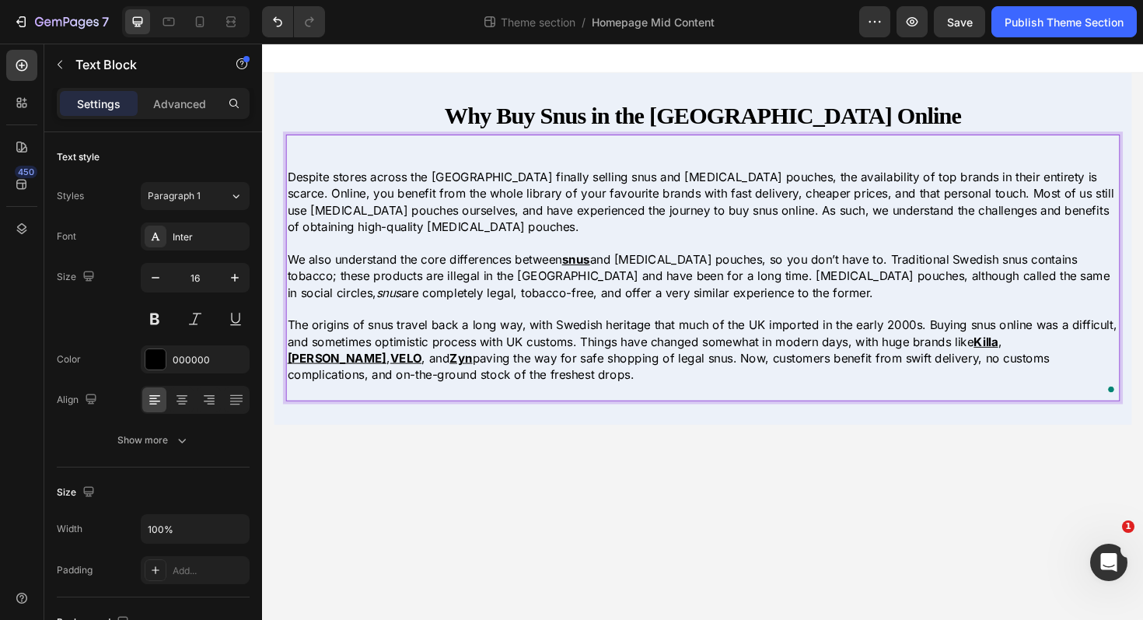
click at [579, 272] on p "We also understand the core differences between snus and nicotine pouches, so y…" at bounding box center [728, 290] width 880 height 52
drag, startPoint x: 586, startPoint y: 269, endPoint x: 614, endPoint y: 274, distance: 28.4
click at [614, 274] on p "We also understand the core differences between snus and nicotine pouches, so y…" at bounding box center [728, 290] width 880 height 52
click at [600, 271] on u "snus" at bounding box center [594, 272] width 30 height 16
click at [605, 270] on u "snus" at bounding box center [594, 272] width 30 height 16
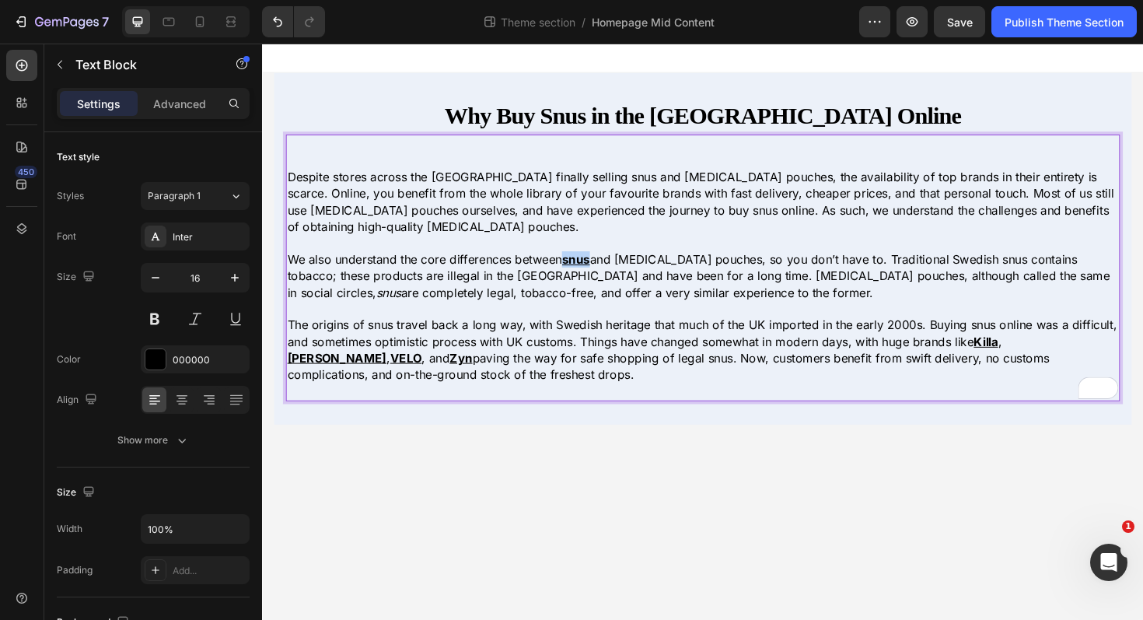
click at [605, 270] on u "snus" at bounding box center [594, 272] width 30 height 16
click at [607, 272] on u "snus" at bounding box center [594, 272] width 30 height 16
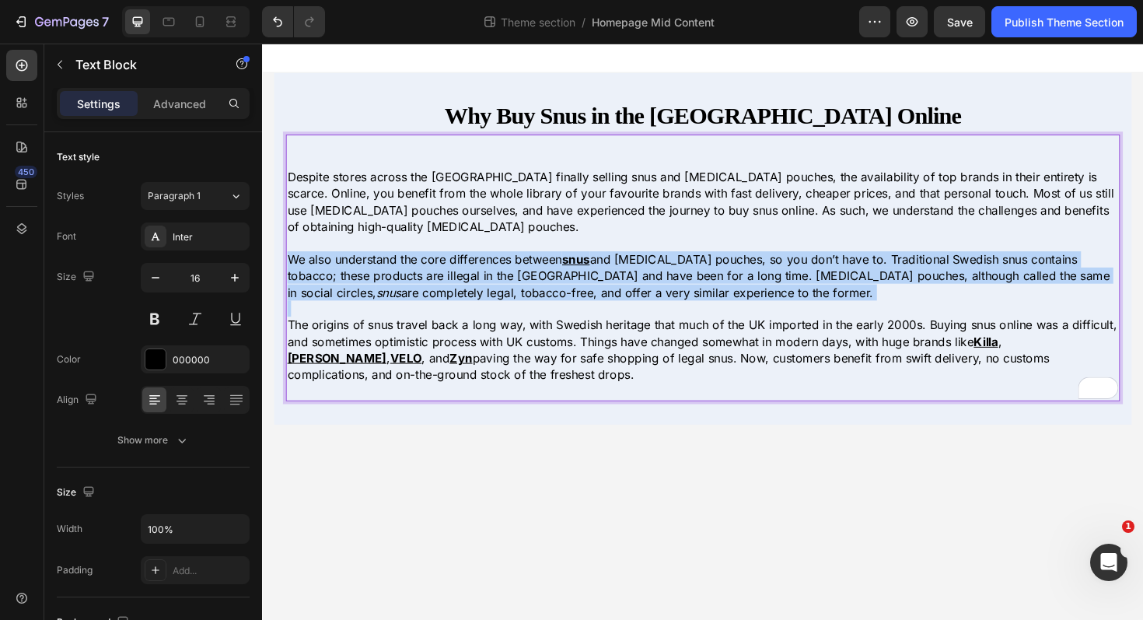
click at [607, 272] on u "snus" at bounding box center [594, 272] width 30 height 16
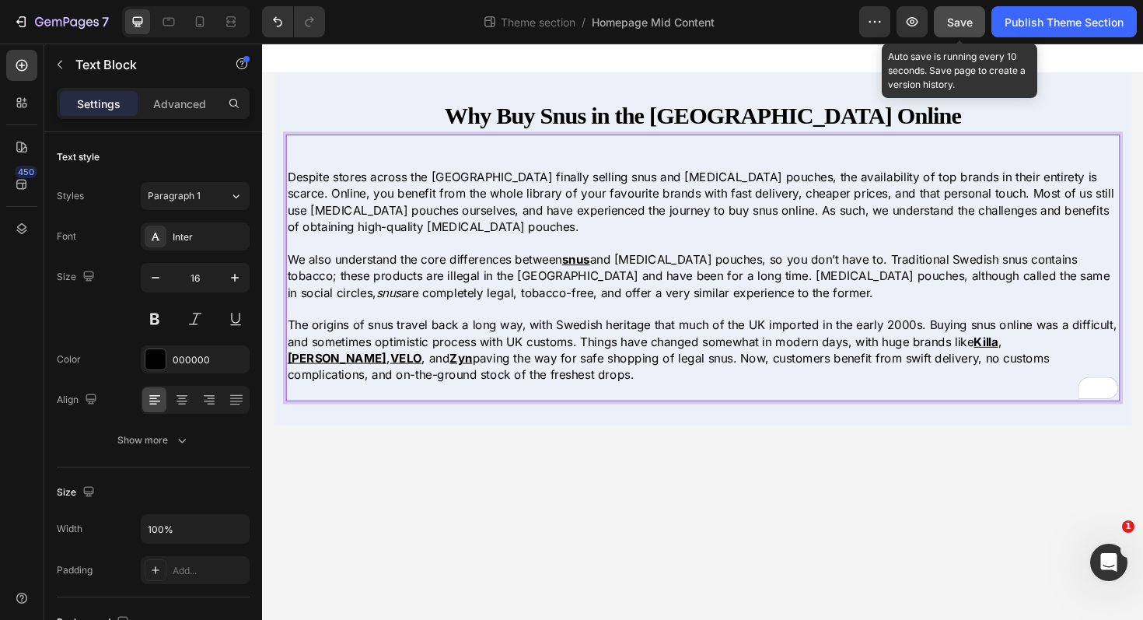
click at [942, 23] on button "Save" at bounding box center [959, 21] width 51 height 31
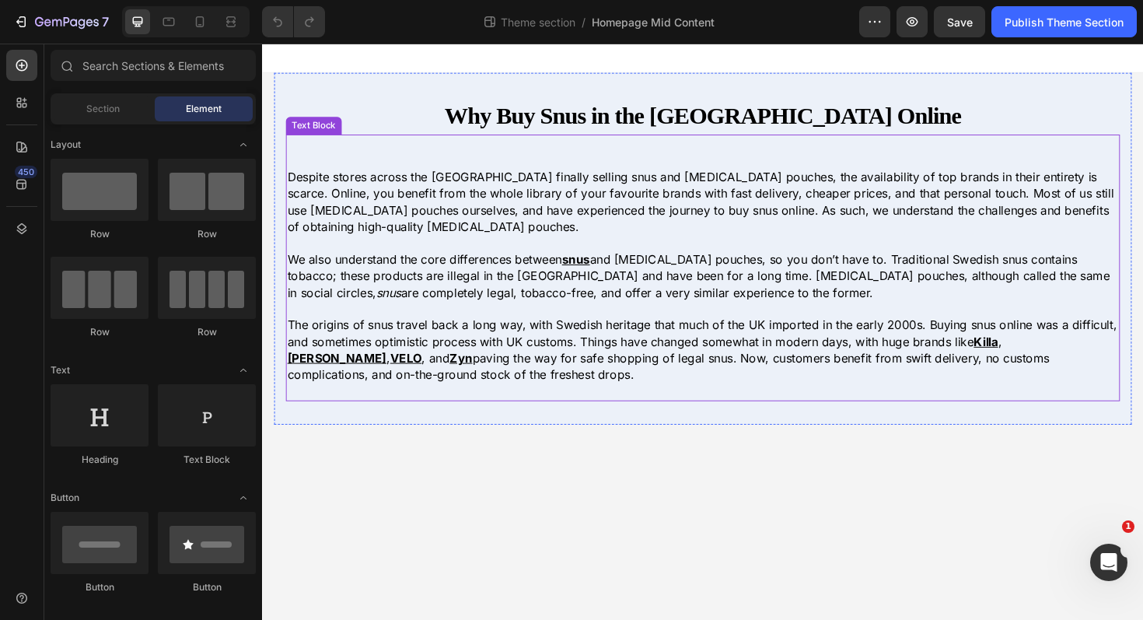
click at [609, 271] on u "snus" at bounding box center [594, 272] width 30 height 16
click at [605, 274] on u "snus" at bounding box center [592, 272] width 26 height 16
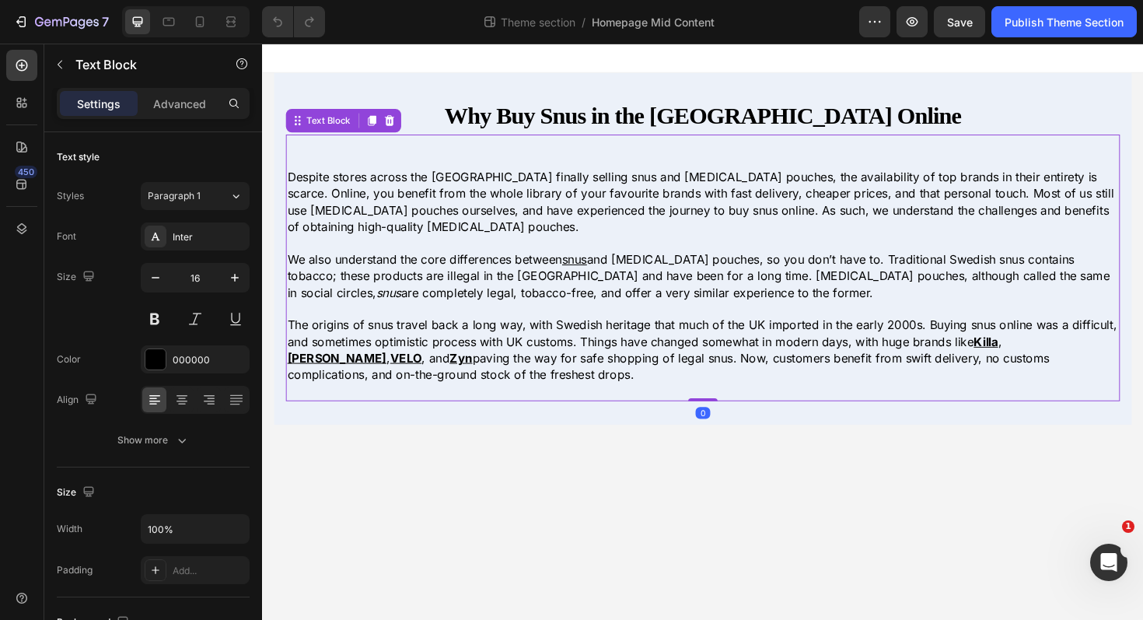
click at [605, 274] on u "snus" at bounding box center [592, 272] width 26 height 16
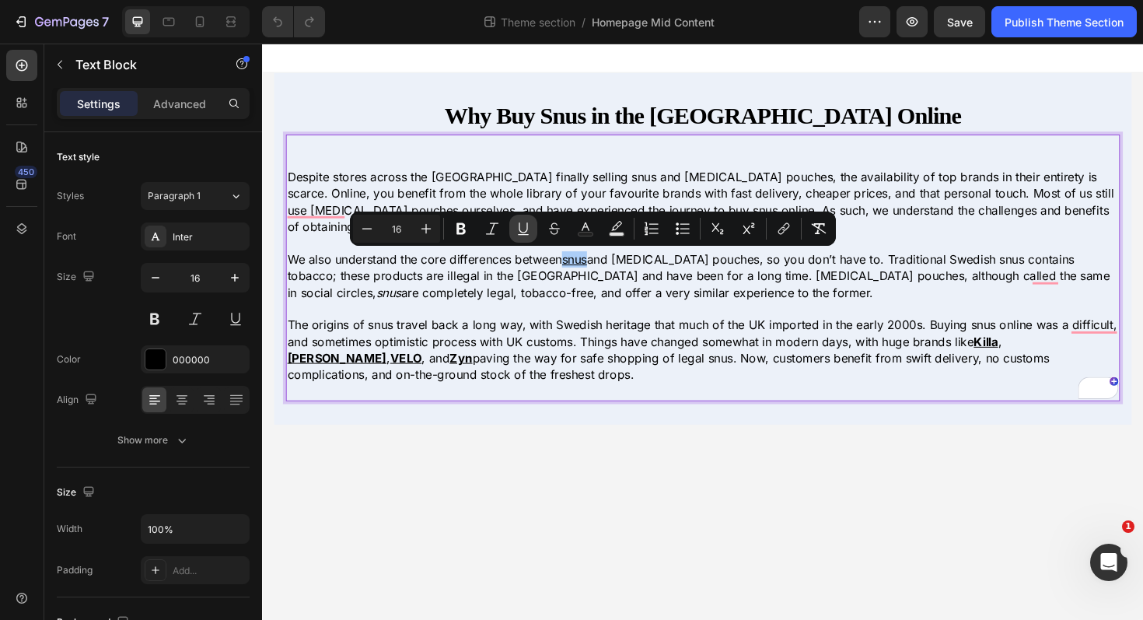
click at [524, 226] on icon "Editor contextual toolbar" at bounding box center [524, 229] width 16 height 16
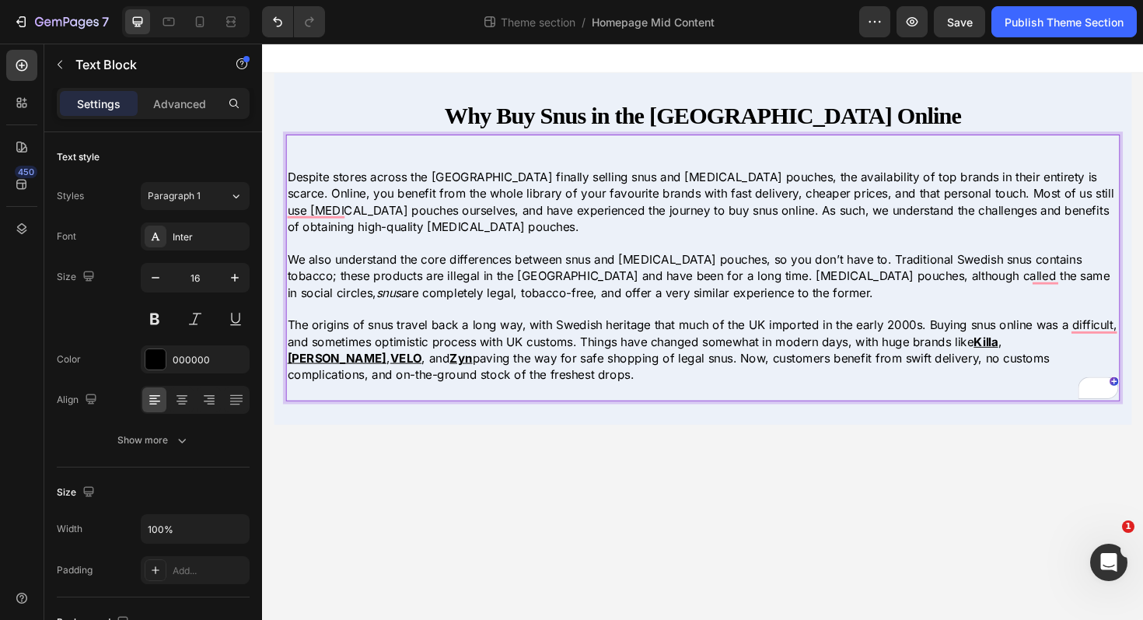
click at [1039, 364] on u "Killa" at bounding box center [1029, 359] width 26 height 16
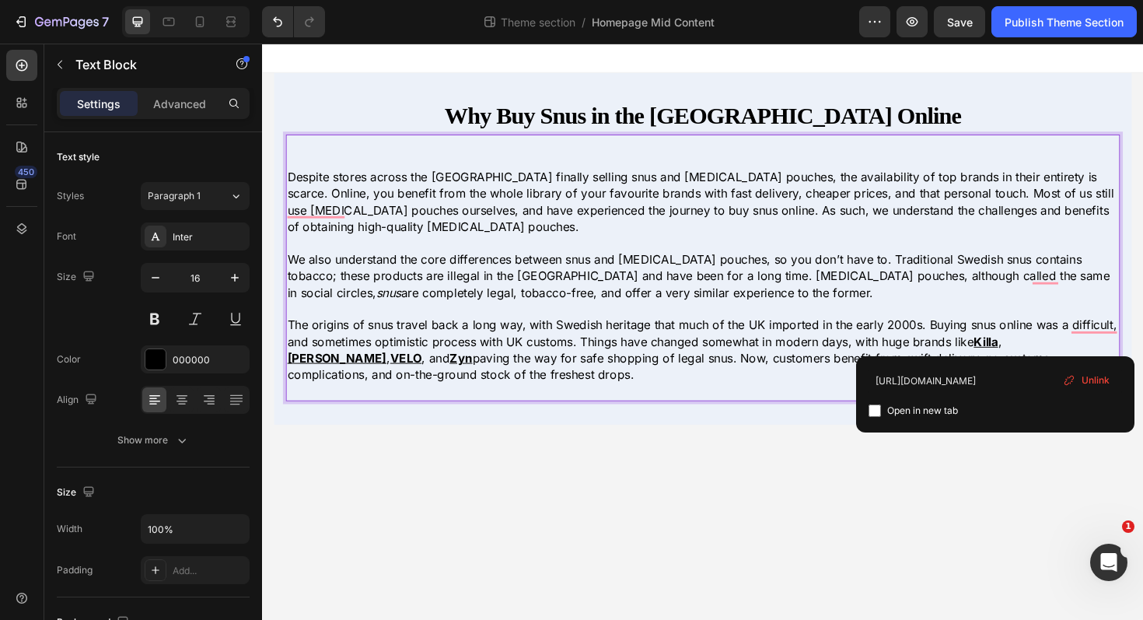
click at [1103, 376] on span "Unlink" at bounding box center [1096, 380] width 28 height 14
click at [393, 369] on u "[PERSON_NAME]" at bounding box center [340, 377] width 105 height 16
click at [1107, 377] on span "Unlink" at bounding box center [1101, 380] width 28 height 14
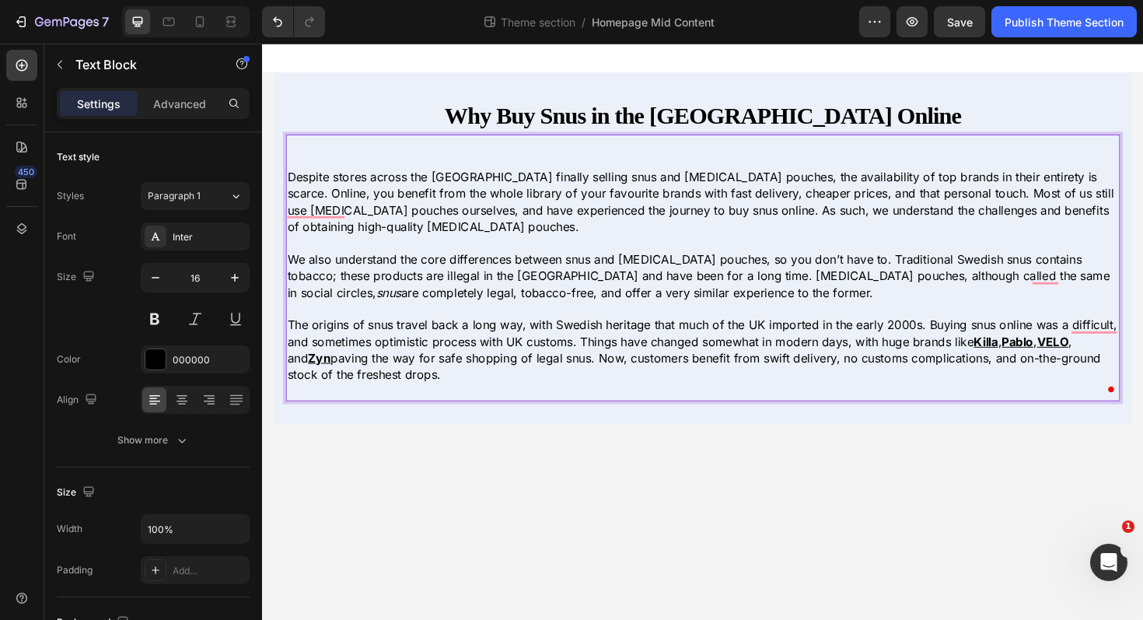
click at [1110, 361] on u "VELO" at bounding box center [1098, 359] width 33 height 16
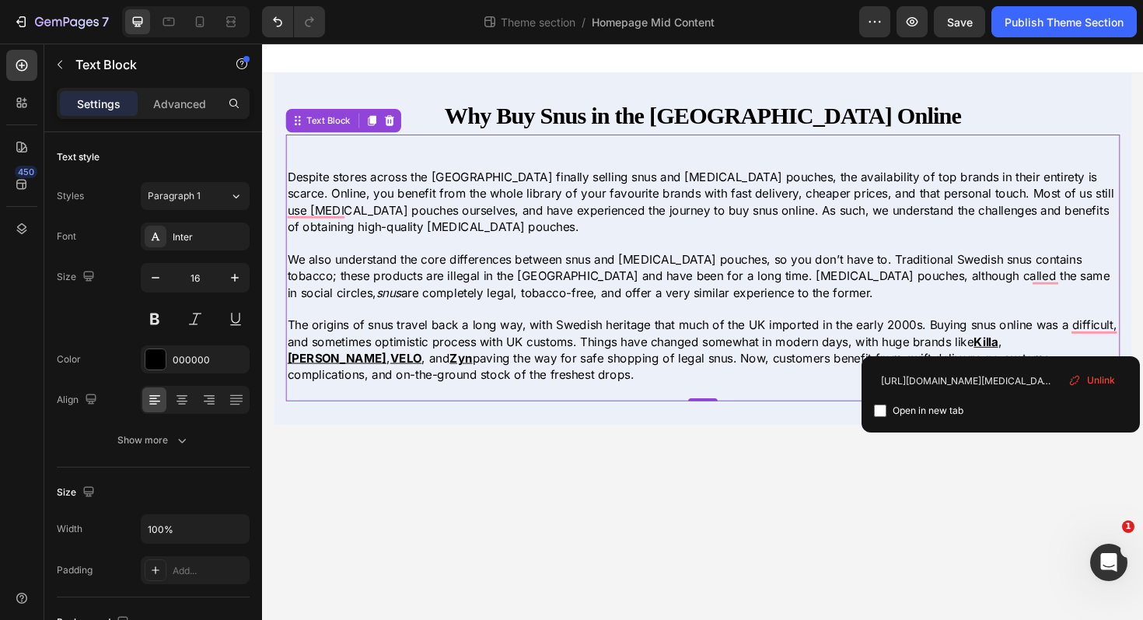
click at [1091, 377] on span "Unlink" at bounding box center [1101, 380] width 28 height 14
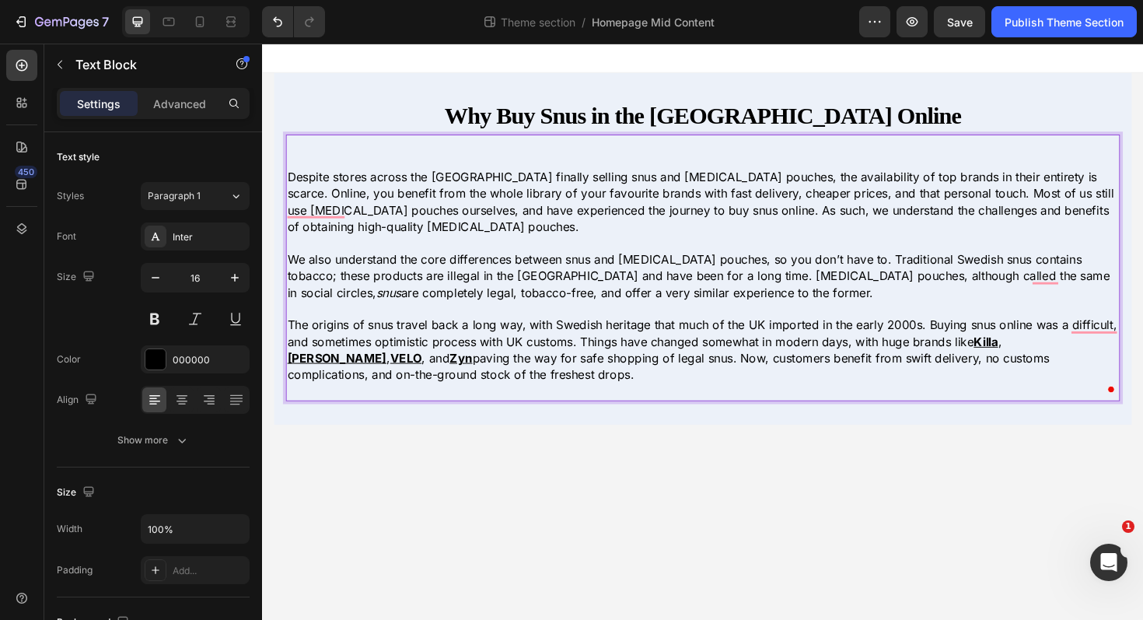
click at [414, 369] on u "VE" at bounding box center [405, 377] width 17 height 16
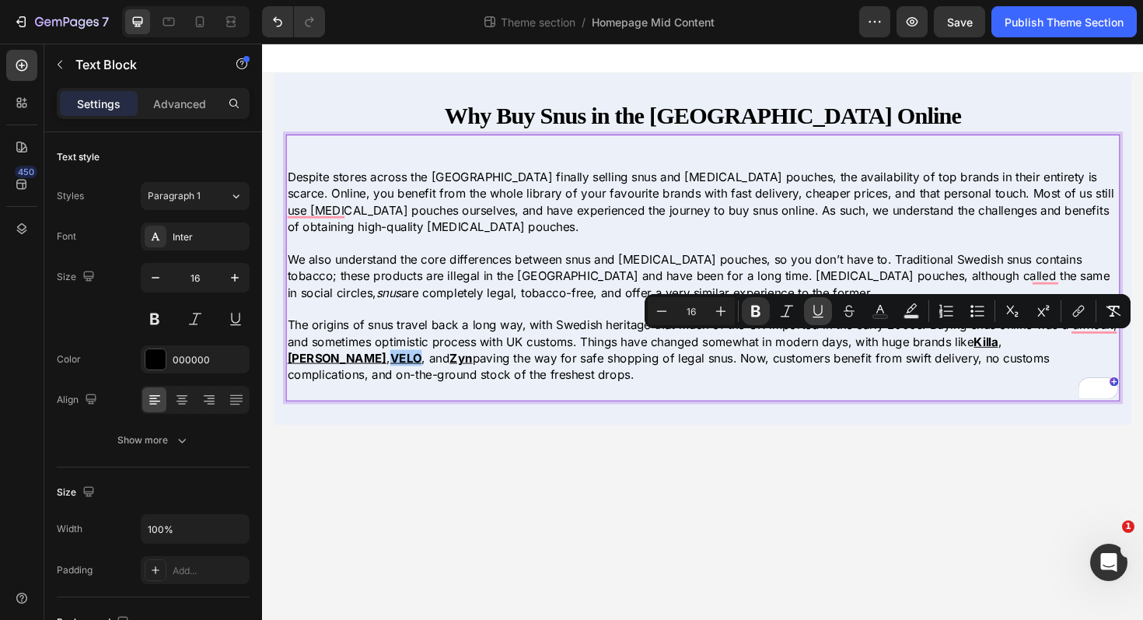
click at [820, 309] on icon "Editor contextual toolbar" at bounding box center [818, 311] width 16 height 16
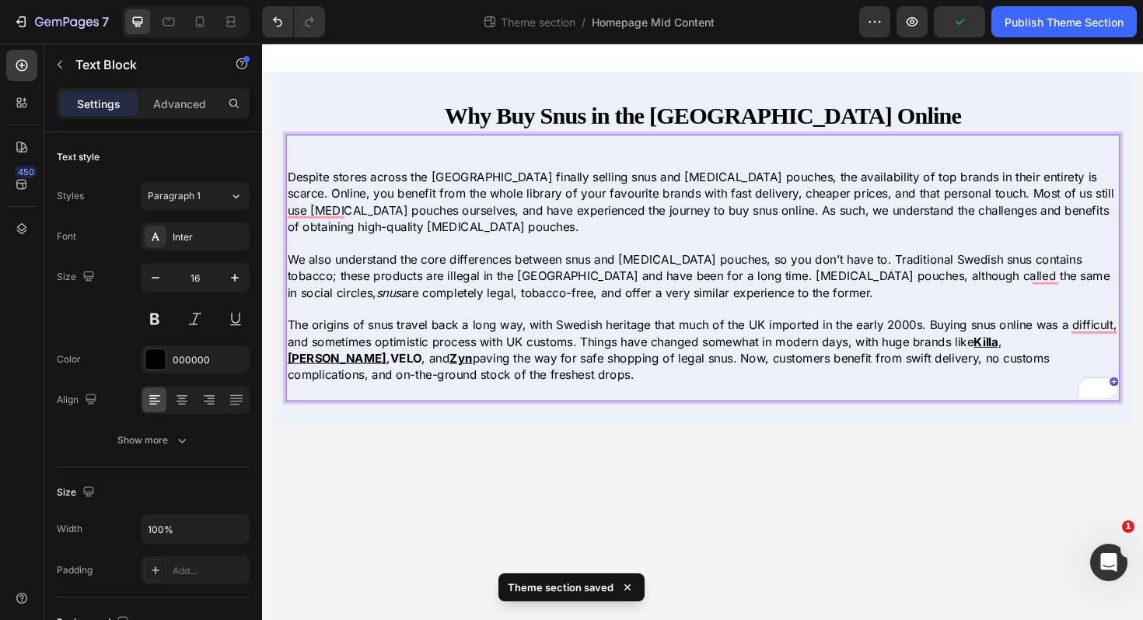
click at [393, 369] on u "Pablo" at bounding box center [340, 377] width 105 height 16
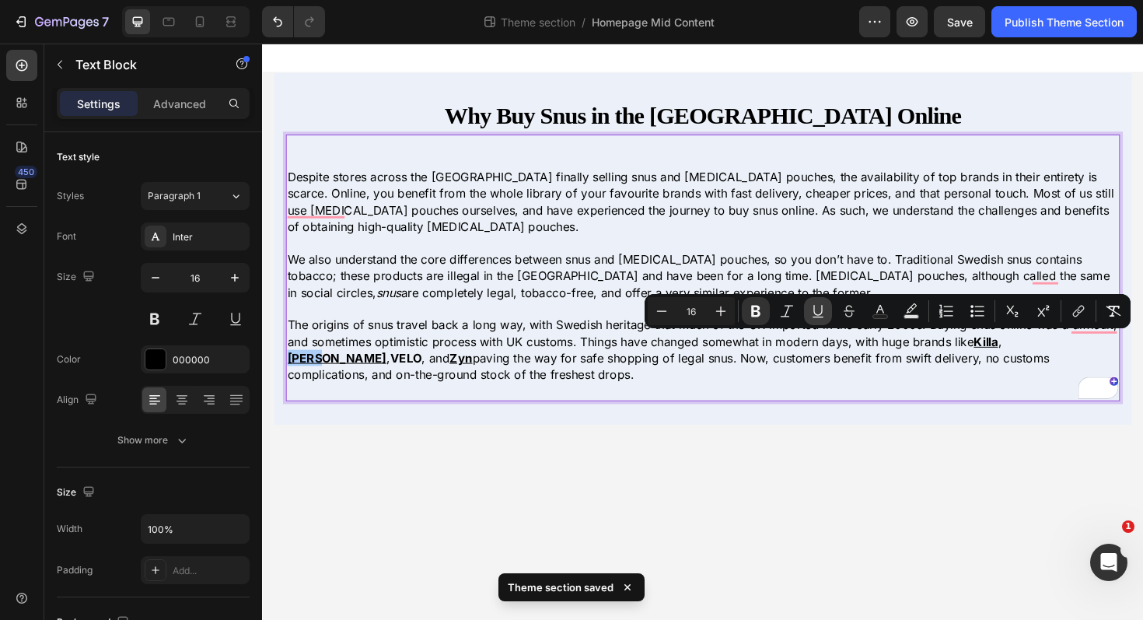
click at [813, 309] on icon "Editor contextual toolbar" at bounding box center [818, 311] width 16 height 16
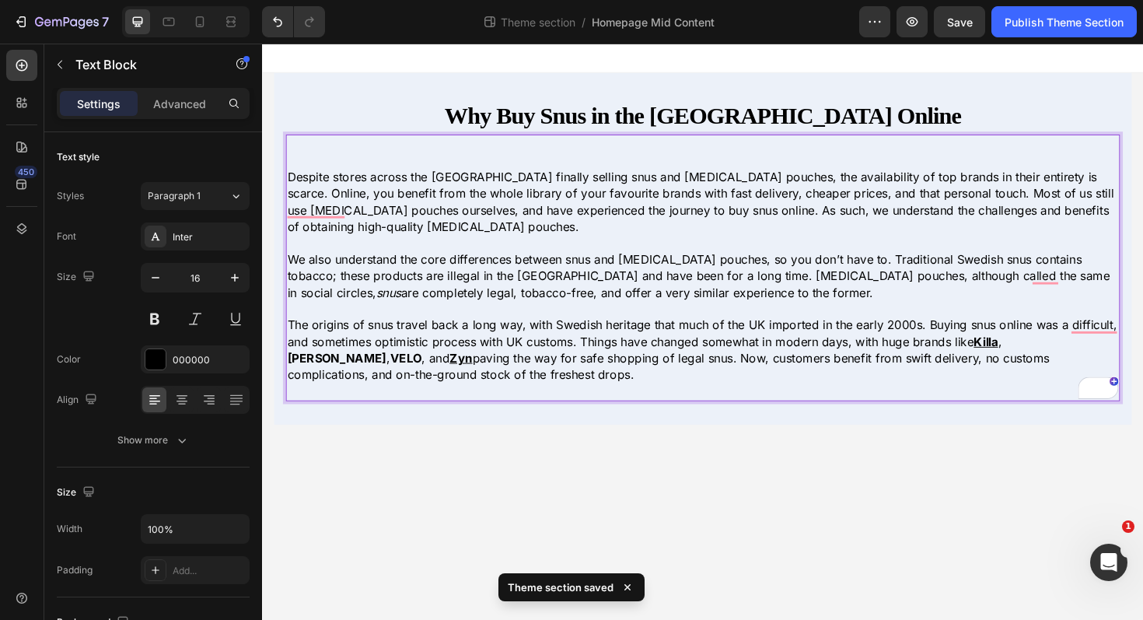
click at [1036, 358] on u "Killa" at bounding box center [1029, 359] width 26 height 16
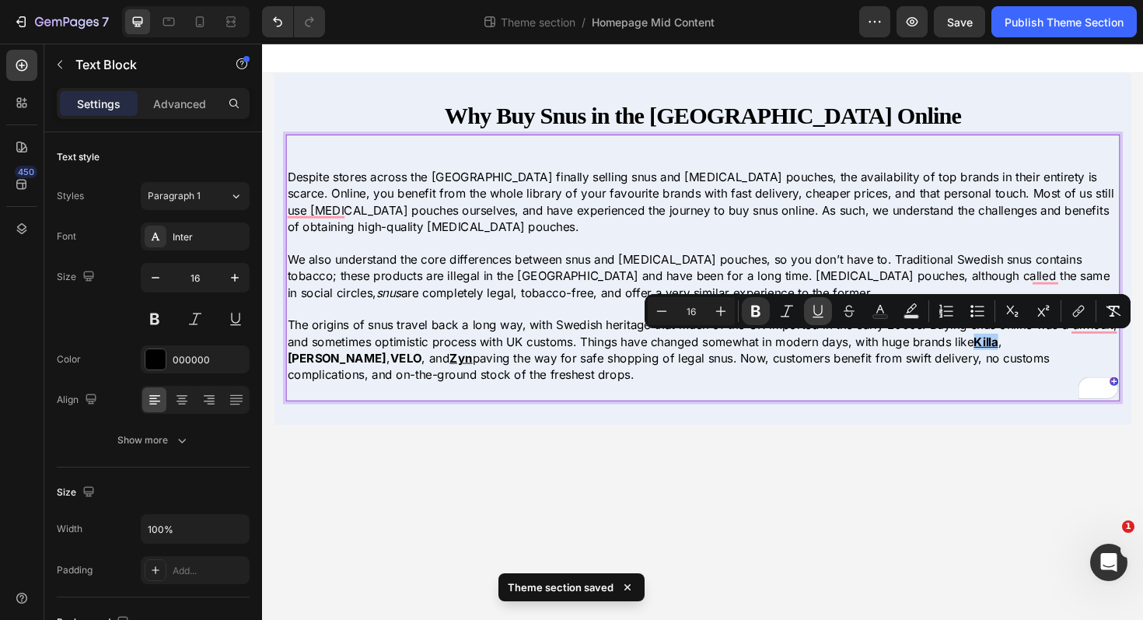
click at [823, 308] on icon "Editor contextual toolbar" at bounding box center [818, 311] width 16 height 16
click at [755, 306] on icon "Editor contextual toolbar" at bounding box center [755, 312] width 9 height 12
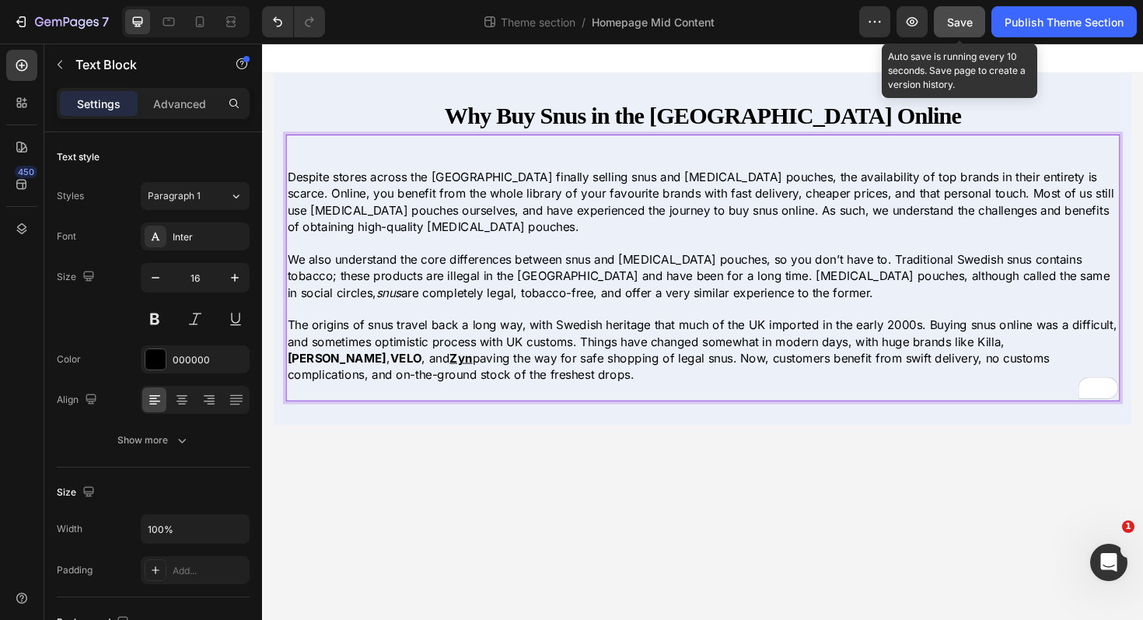
click at [953, 32] on button "Save" at bounding box center [959, 21] width 51 height 31
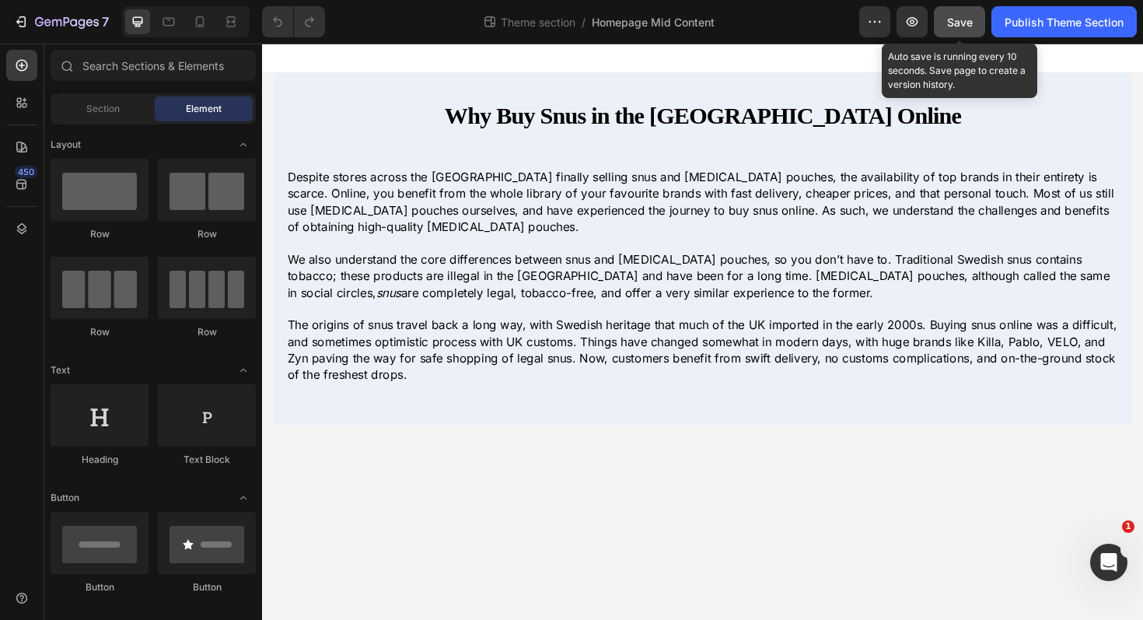
click at [961, 12] on button "Save" at bounding box center [959, 21] width 51 height 31
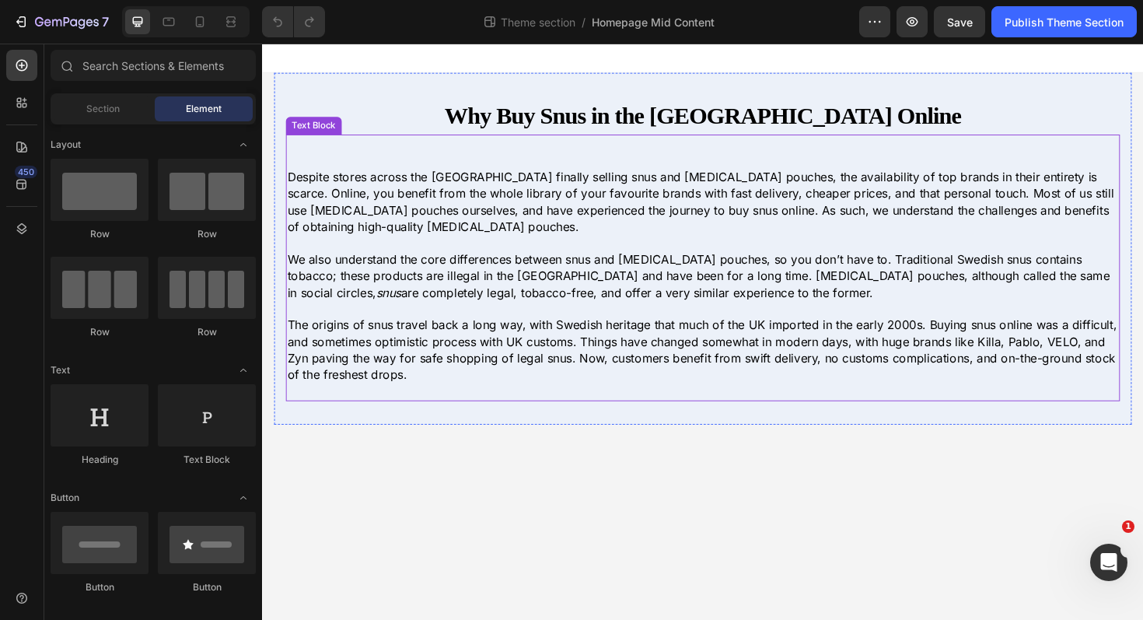
click at [496, 291] on p "We also understand the core differences between snus and nicotine pouches, so y…" at bounding box center [728, 290] width 880 height 52
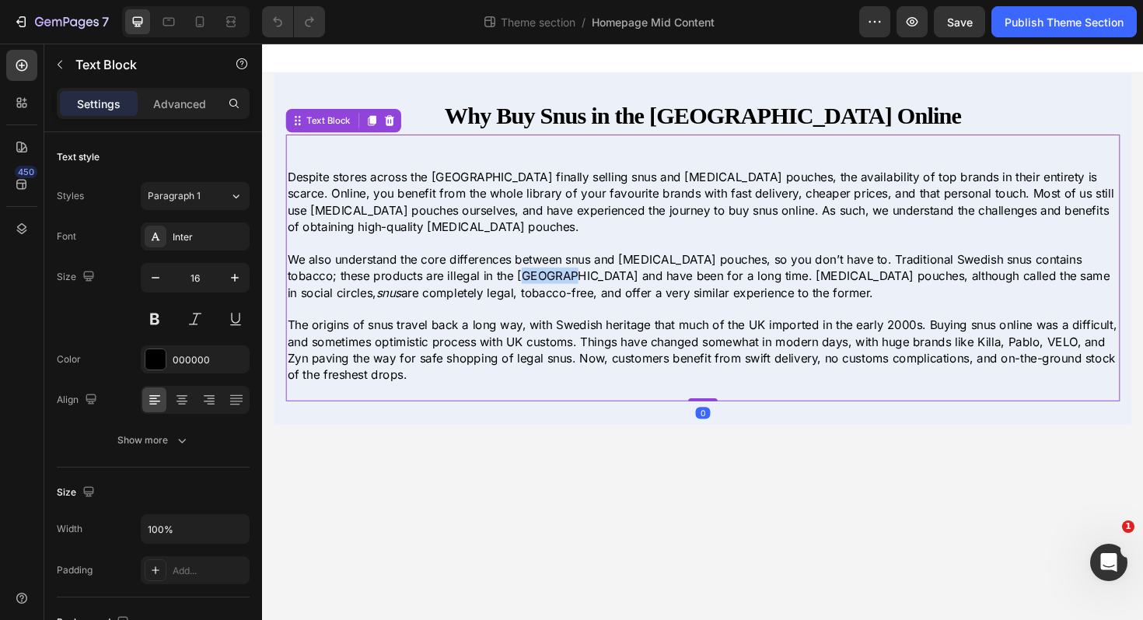
click at [496, 291] on p "We also understand the core differences between snus and nicotine pouches, so y…" at bounding box center [728, 290] width 880 height 52
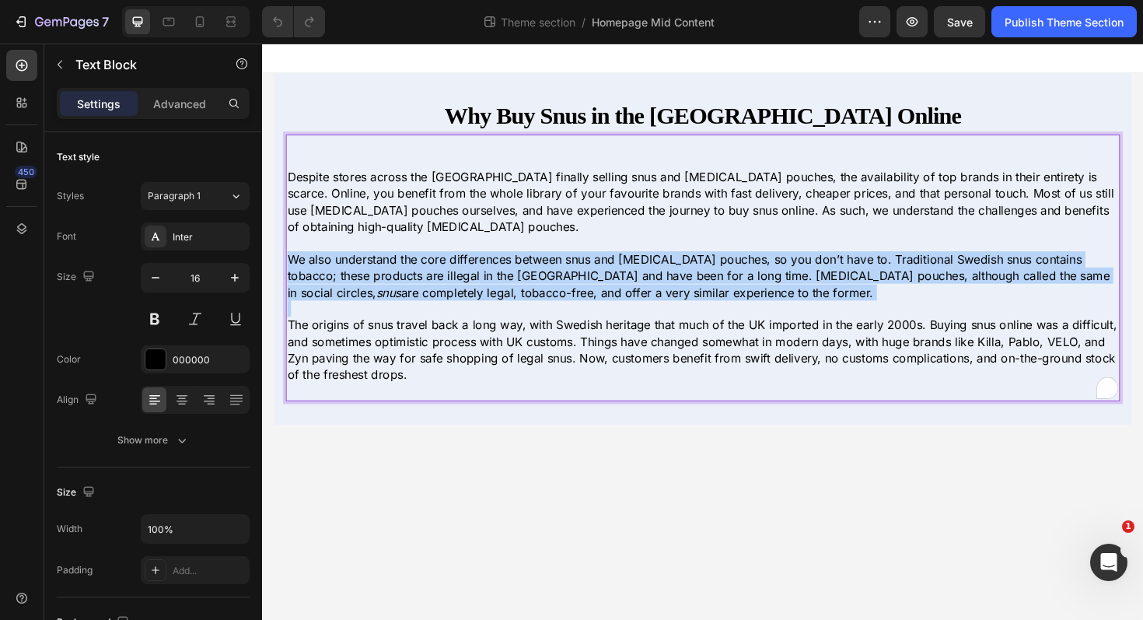
click at [496, 291] on p "We also understand the core differences between snus and nicotine pouches, so y…" at bounding box center [728, 290] width 880 height 52
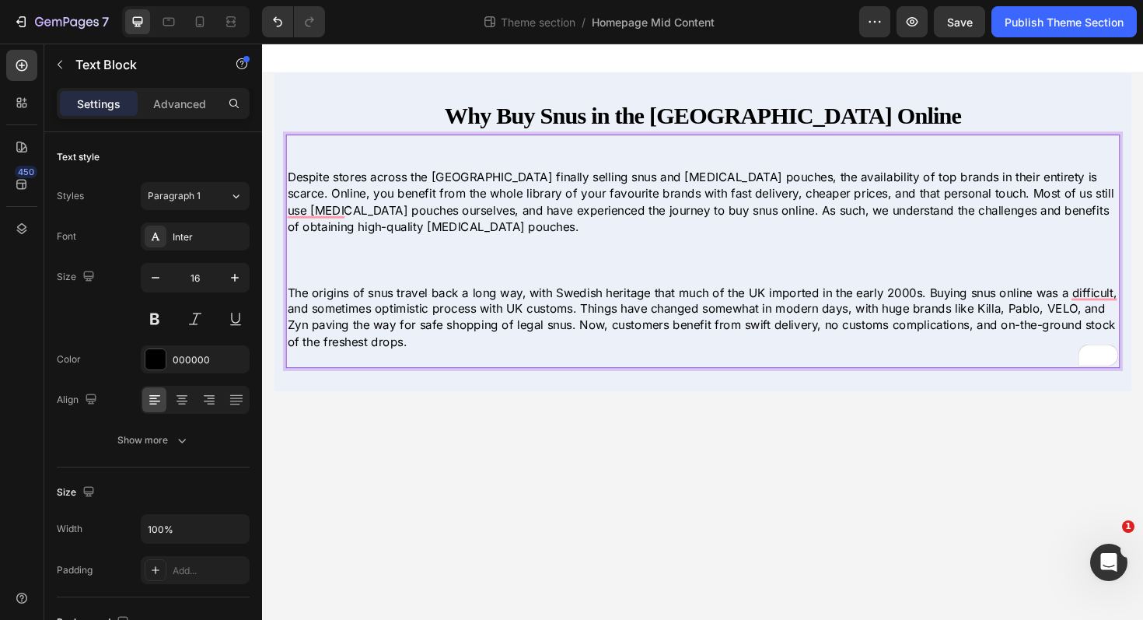
click at [537, 341] on p "The origins of snus travel back a long way, with Swedish heritage that much of …" at bounding box center [728, 334] width 880 height 70
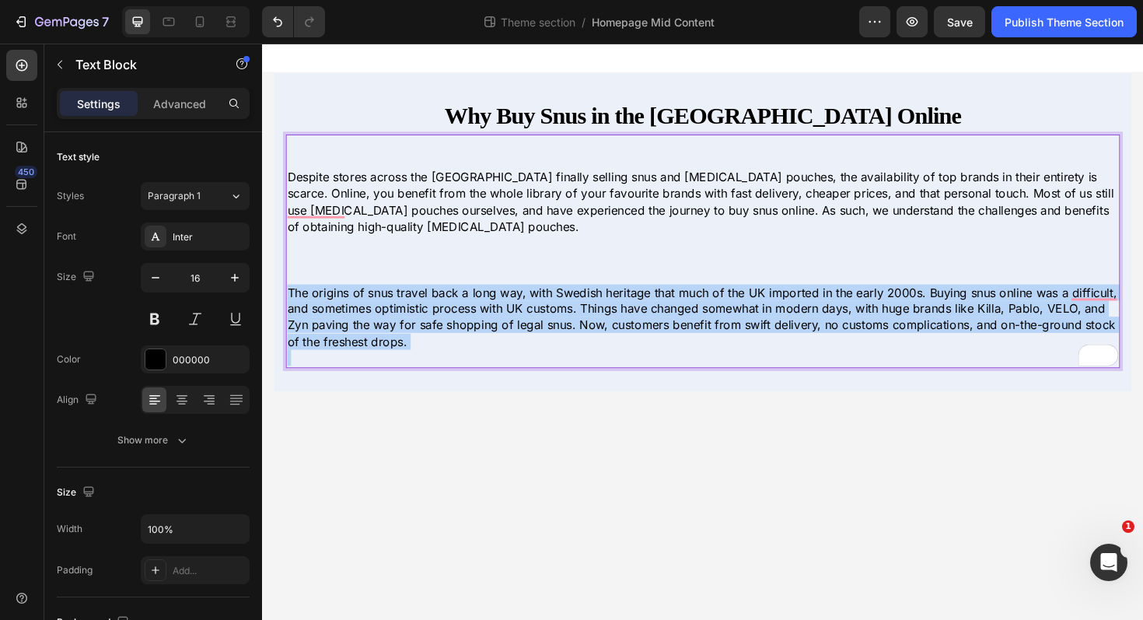
click at [537, 341] on p "The origins of snus travel back a long way, with Swedish heritage that much of …" at bounding box center [728, 334] width 880 height 70
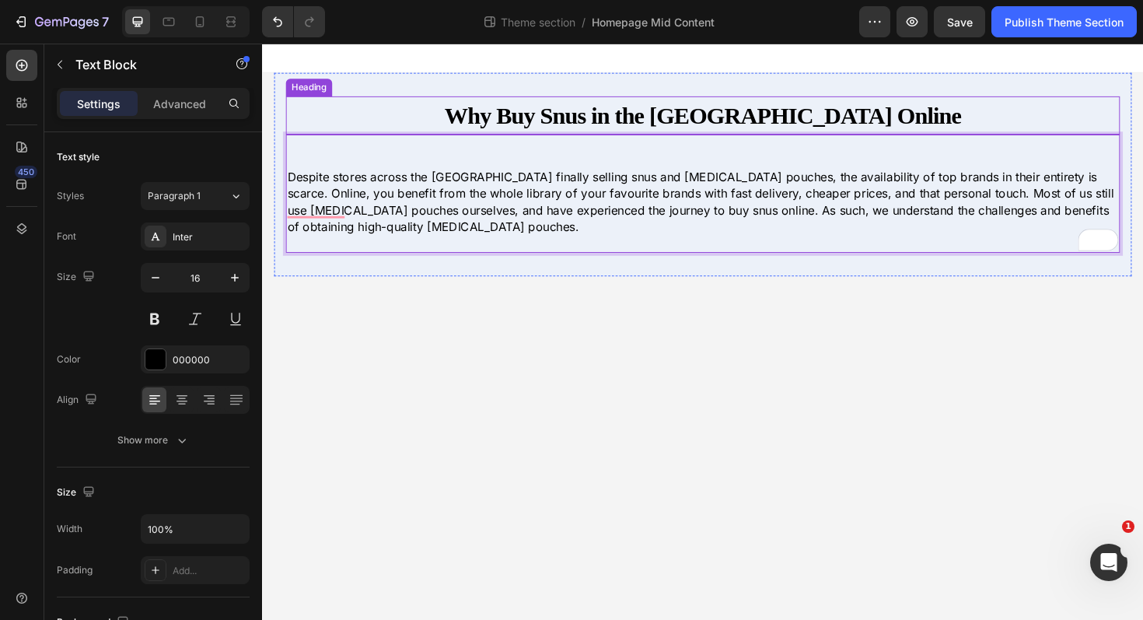
click at [556, 109] on h2 "Why Buy Snus in the [GEOGRAPHIC_DATA] Online" at bounding box center [728, 120] width 883 height 40
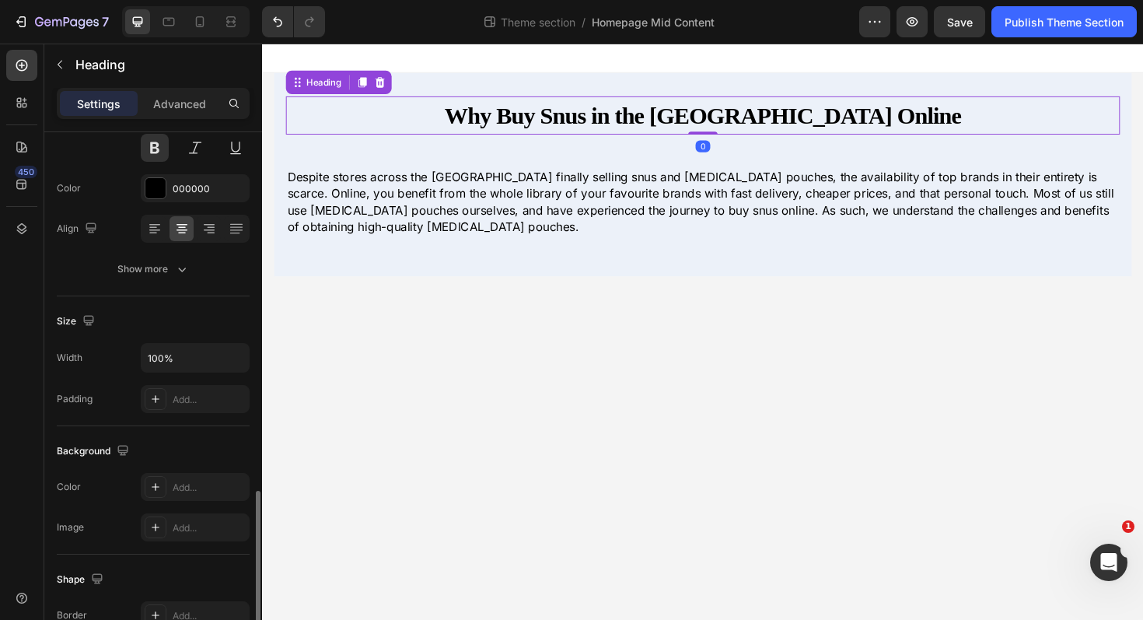
scroll to position [477, 0]
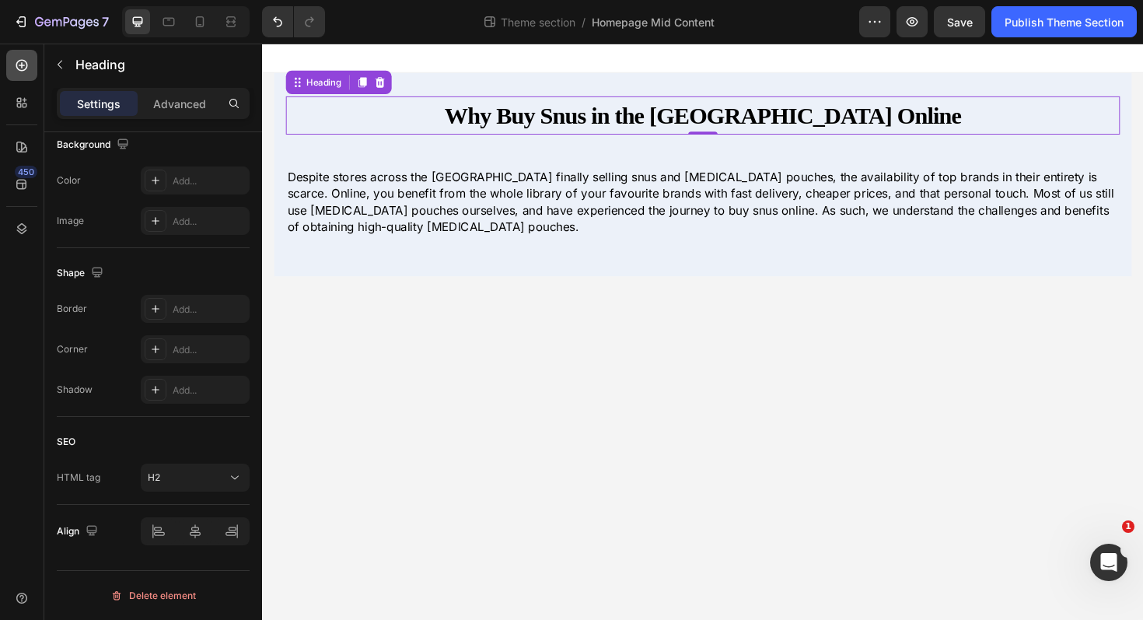
click at [28, 61] on icon at bounding box center [22, 66] width 16 height 16
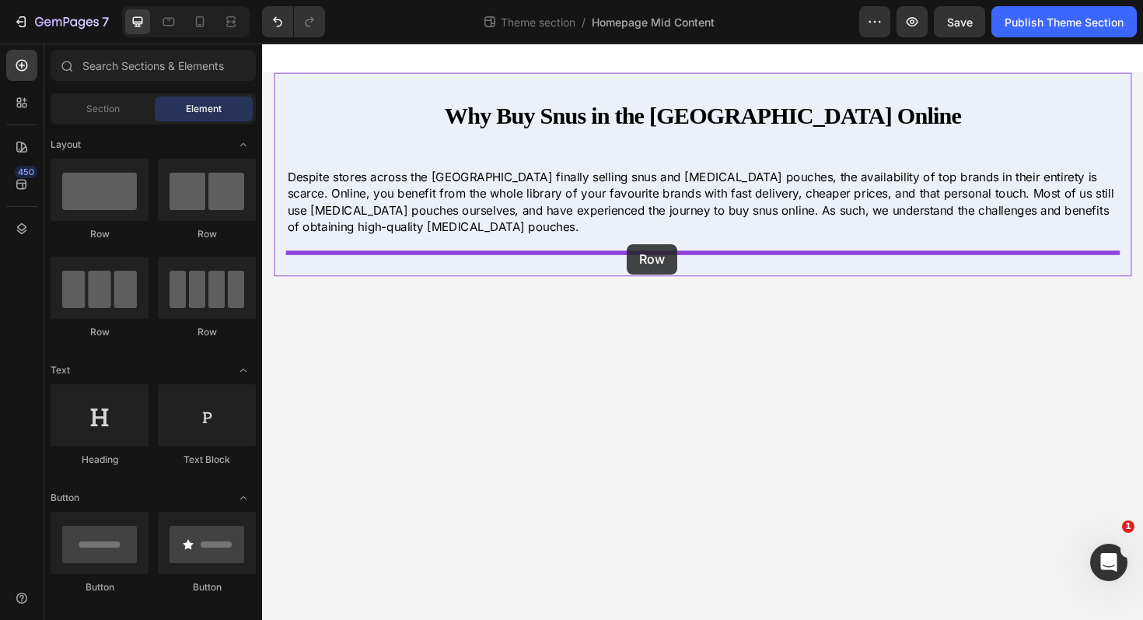
drag, startPoint x: 376, startPoint y: 250, endPoint x: 649, endPoint y: 256, distance: 272.2
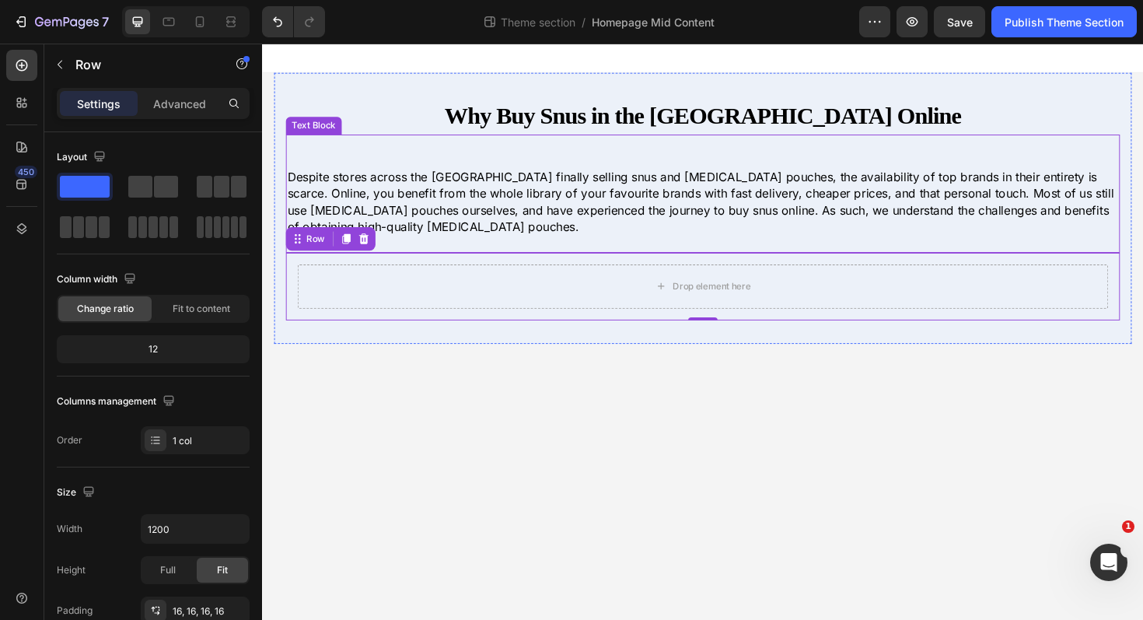
click at [559, 159] on p "Rich Text Editor. Editing area: main" at bounding box center [728, 167] width 880 height 17
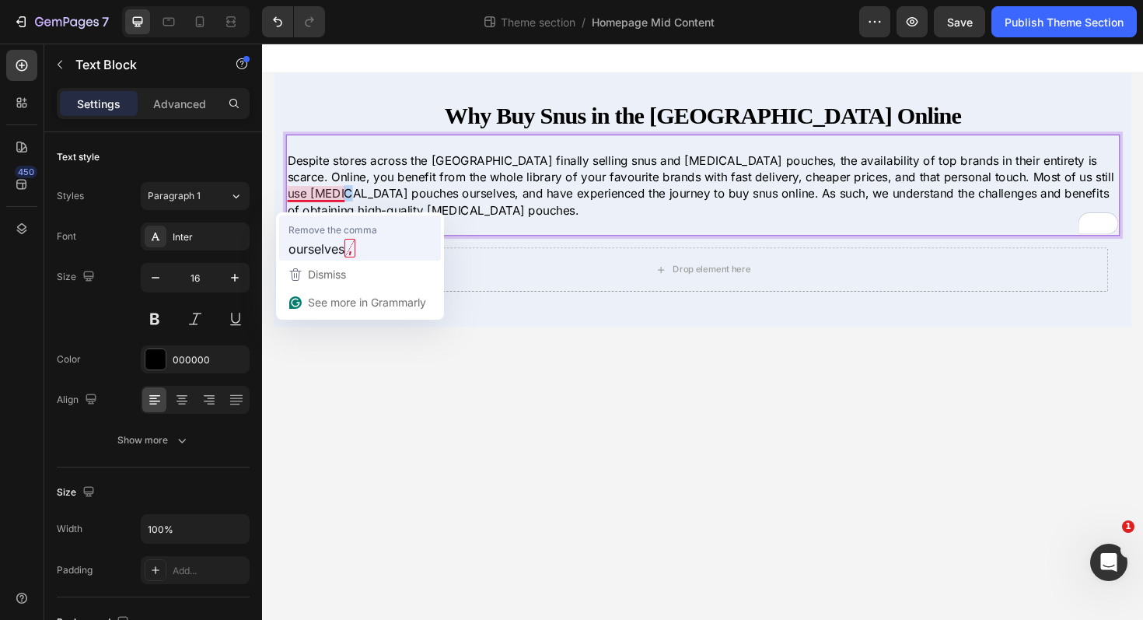
drag, startPoint x: 369, startPoint y: 162, endPoint x: 589, endPoint y: 283, distance: 252.0
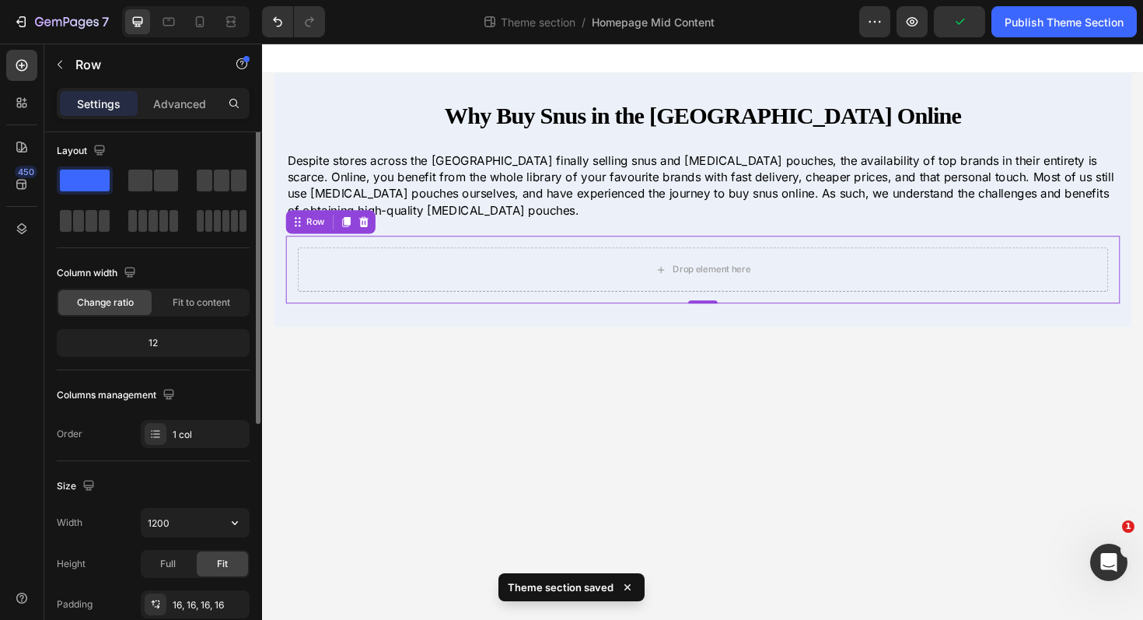
scroll to position [0, 0]
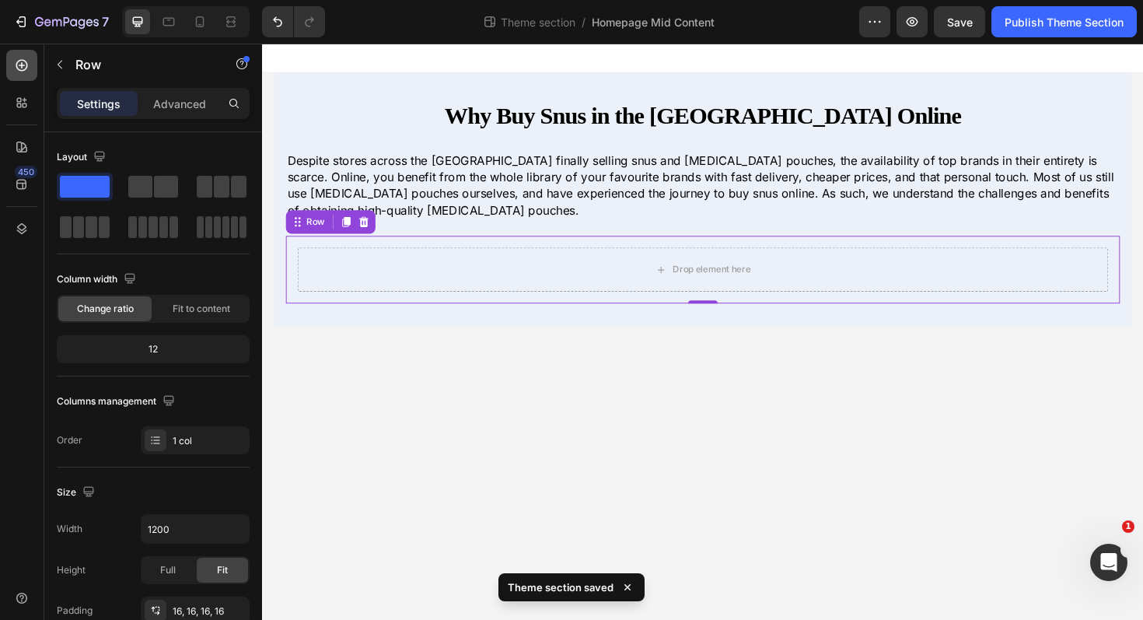
click at [30, 70] on div at bounding box center [21, 65] width 31 height 31
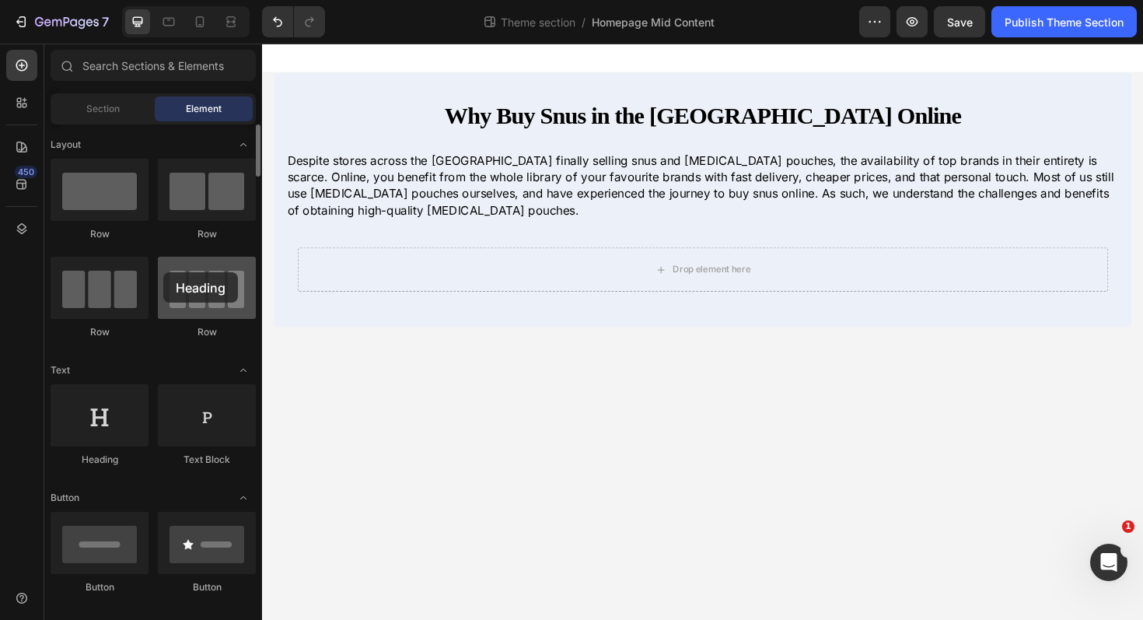
drag, startPoint x: 117, startPoint y: 418, endPoint x: 162, endPoint y: 271, distance: 153.7
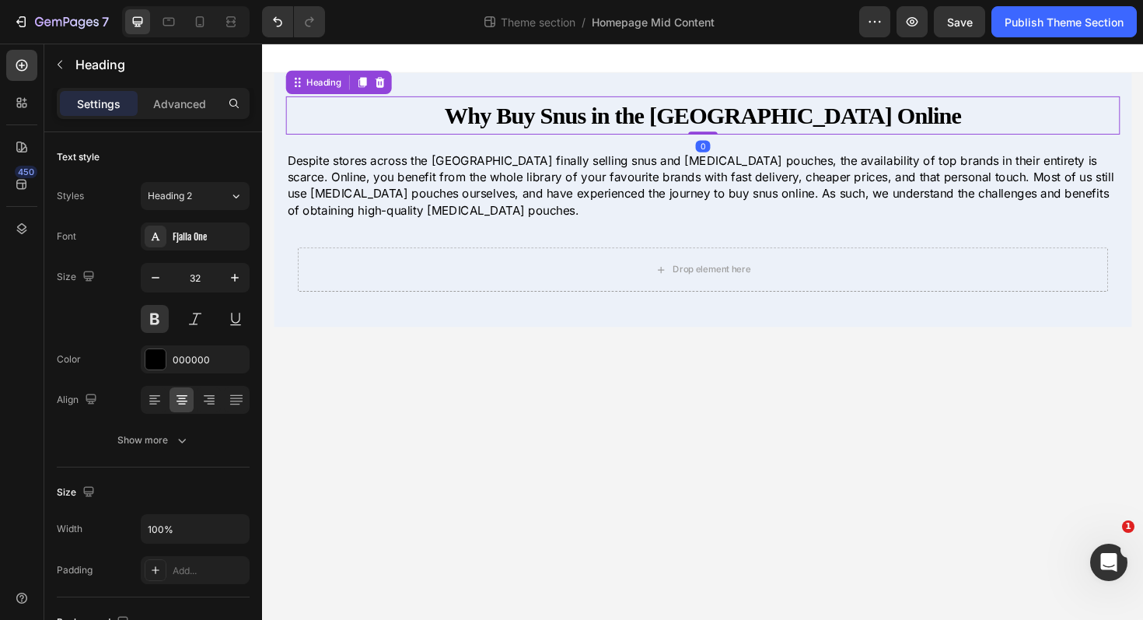
click at [592, 108] on strong "Why Buy Snus in the [GEOGRAPHIC_DATA] Online" at bounding box center [728, 120] width 547 height 28
click at [365, 88] on icon at bounding box center [368, 85] width 12 height 12
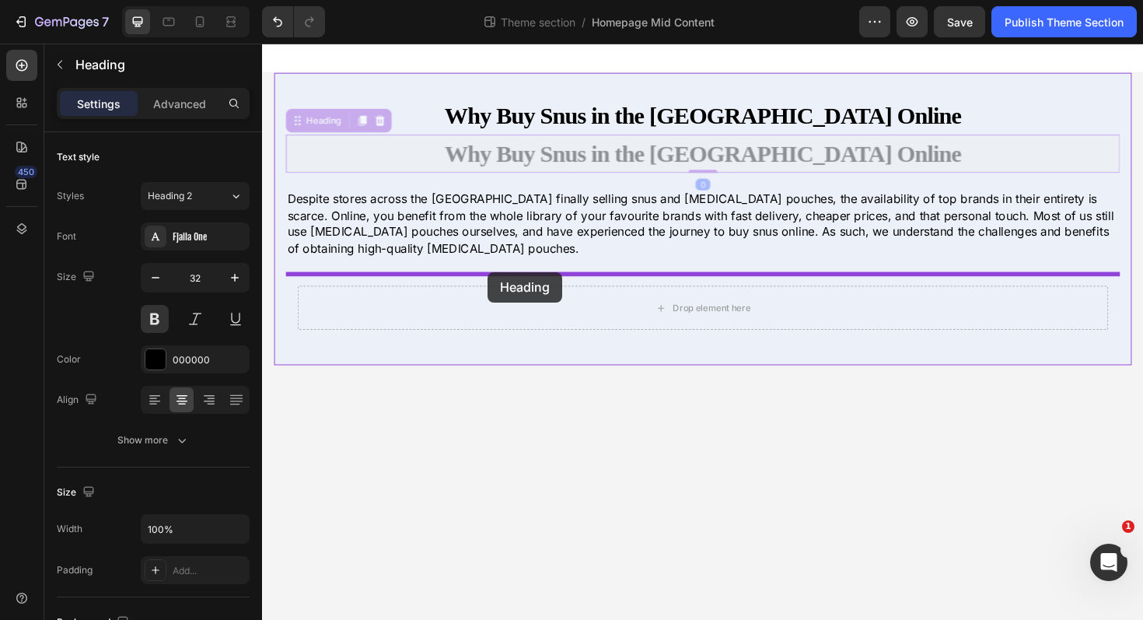
drag, startPoint x: 296, startPoint y: 129, endPoint x: 501, endPoint y: 285, distance: 257.4
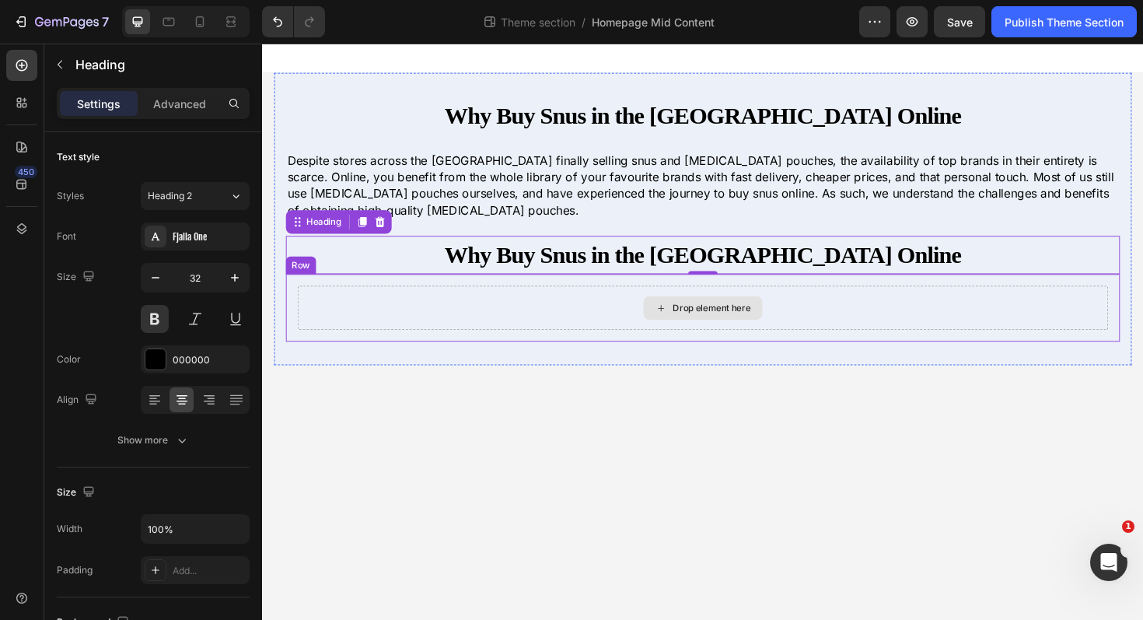
click at [565, 319] on div "Drop element here" at bounding box center [728, 323] width 858 height 47
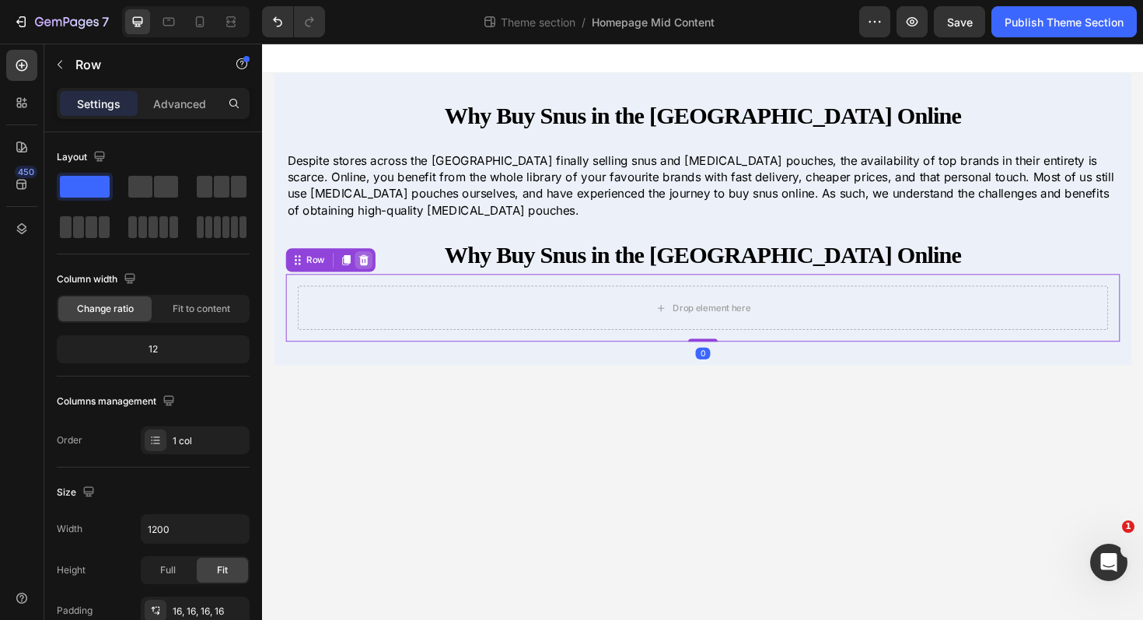
click at [369, 274] on icon at bounding box center [370, 272] width 10 height 11
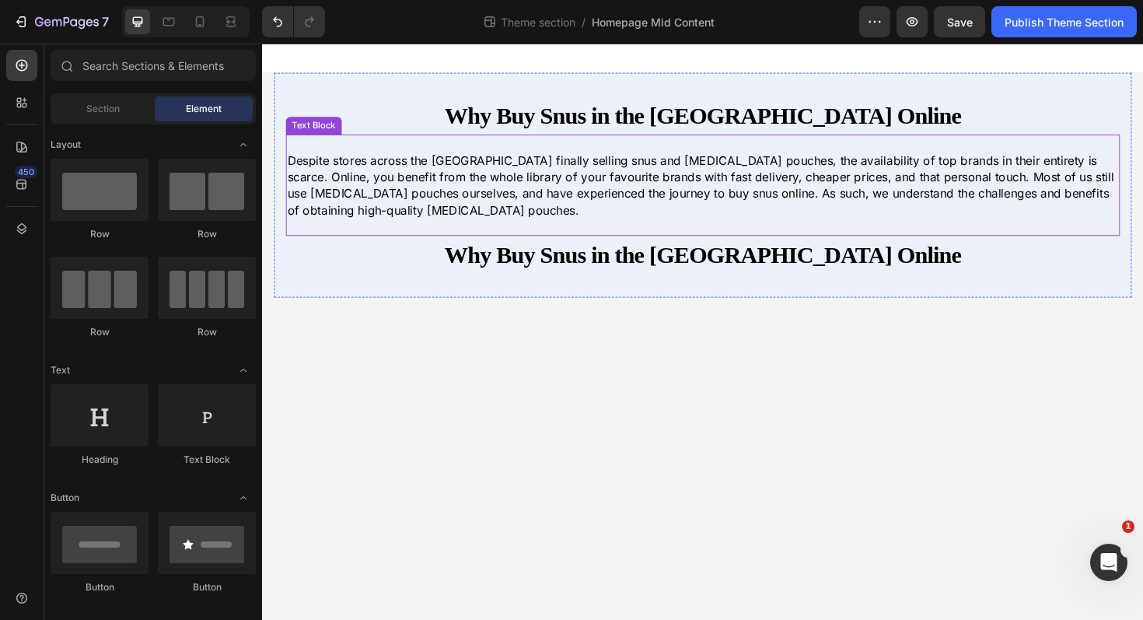
click at [505, 183] on p "Despite stores across the UK finally selling snus and nicotine pouches, the ava…" at bounding box center [728, 194] width 880 height 70
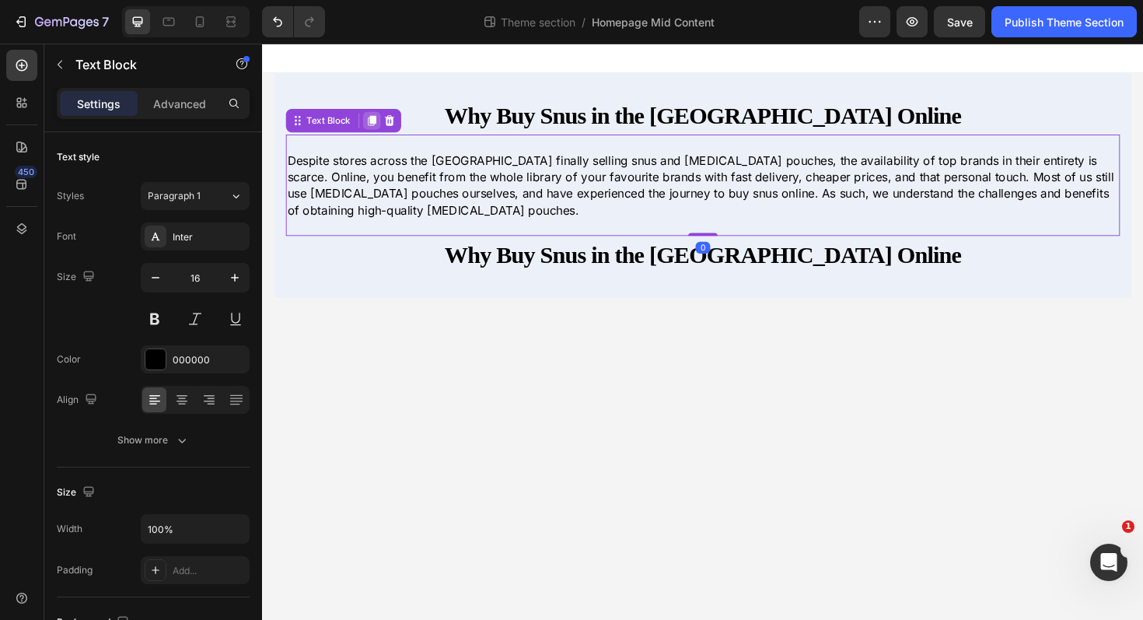
click at [376, 130] on icon at bounding box center [378, 125] width 9 height 11
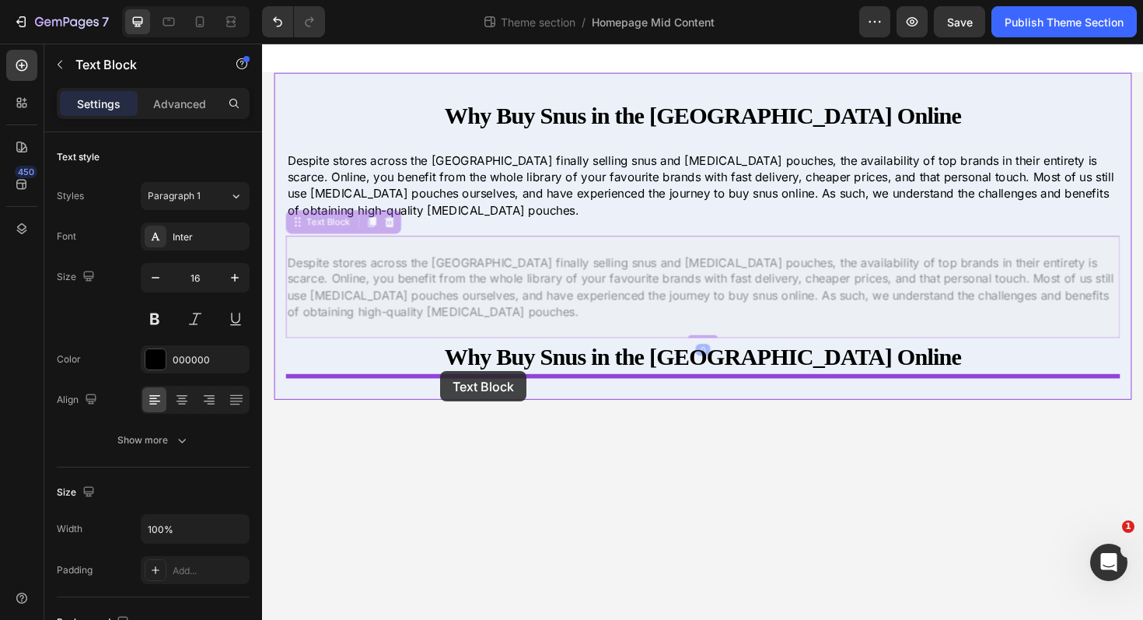
drag, startPoint x: 296, startPoint y: 232, endPoint x: 451, endPoint y: 390, distance: 221.6
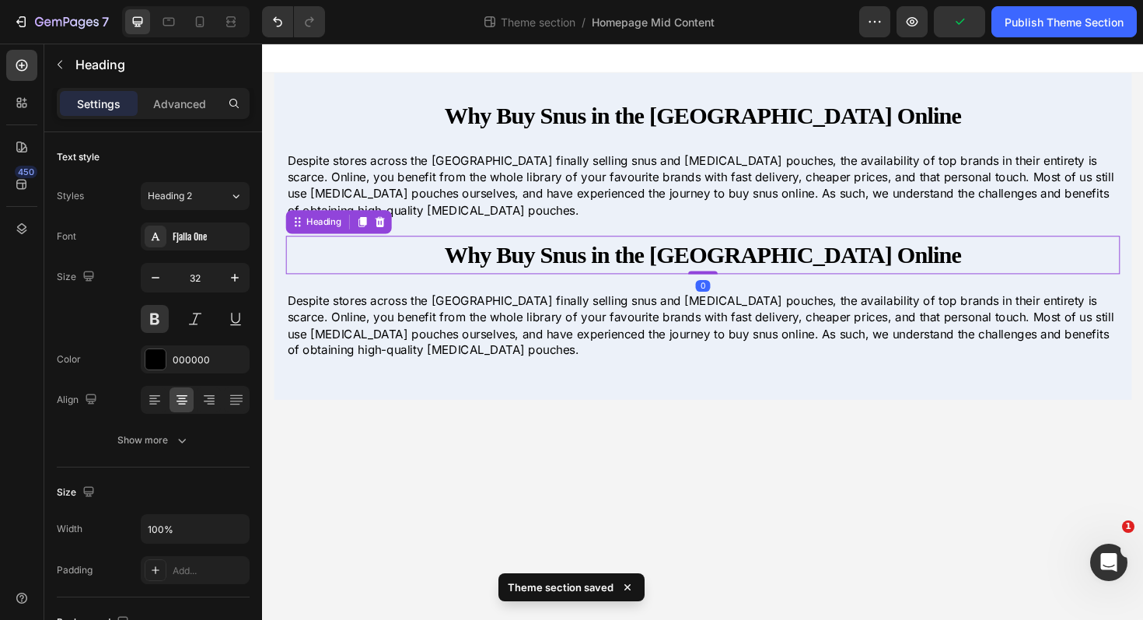
click at [707, 272] on strong "Why Buy Snus in the [GEOGRAPHIC_DATA] Online" at bounding box center [728, 267] width 547 height 28
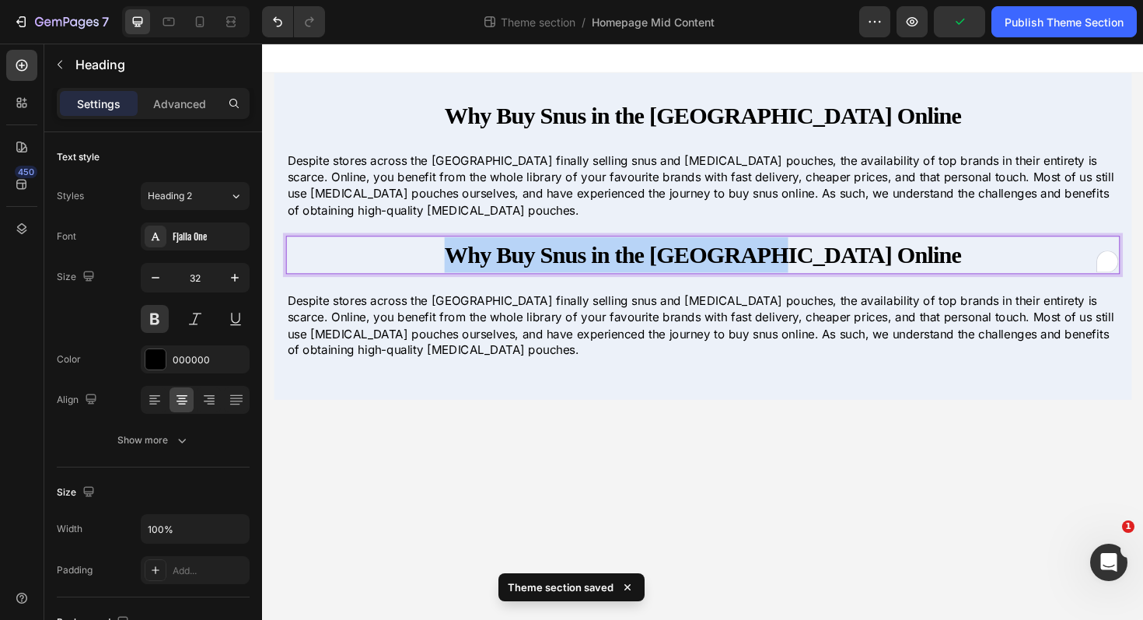
click at [707, 272] on strong "Why Buy Snus in the [GEOGRAPHIC_DATA] Online" at bounding box center [728, 267] width 547 height 28
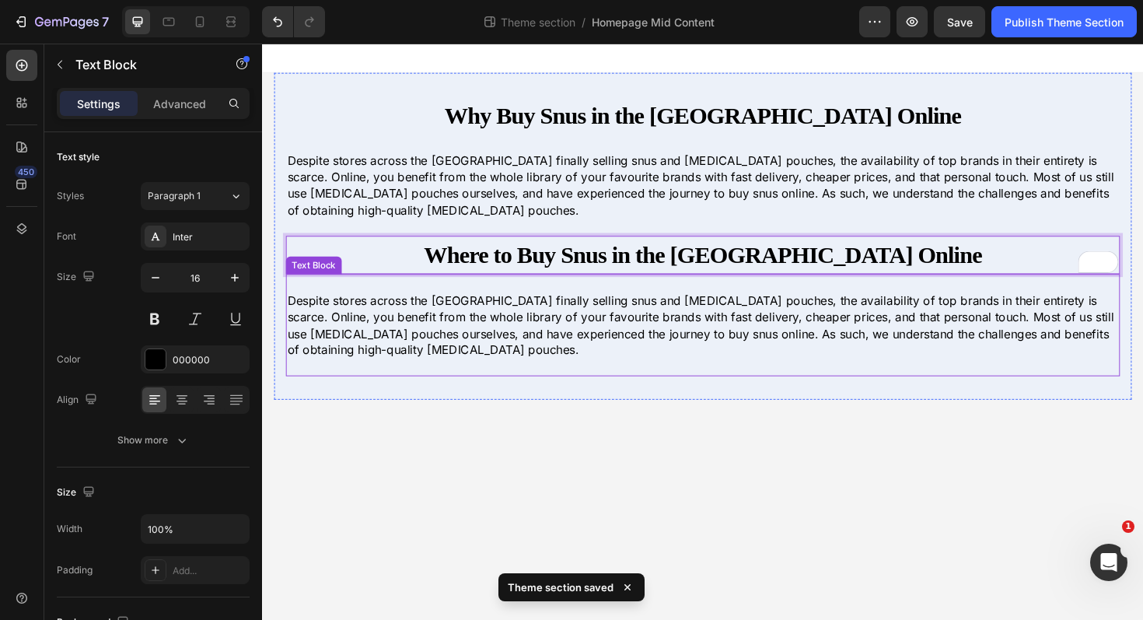
click at [552, 355] on p "Despite stores across the UK finally selling snus and nicotine pouches, the ava…" at bounding box center [728, 342] width 880 height 70
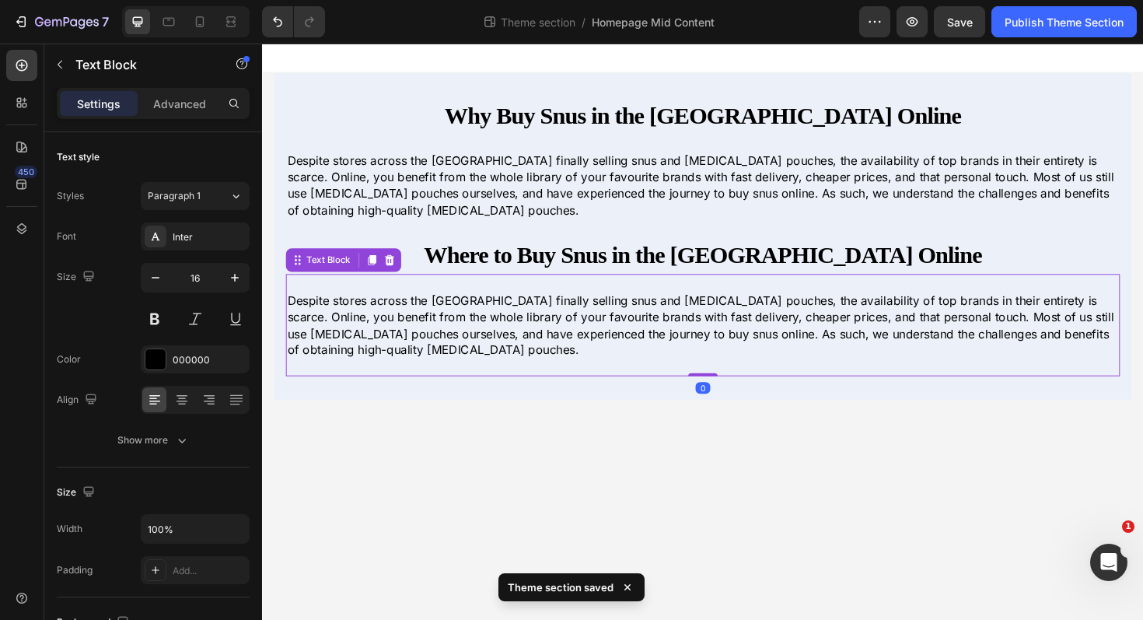
click at [552, 355] on p "Despite stores across the UK finally selling snus and nicotine pouches, the ava…" at bounding box center [728, 342] width 880 height 70
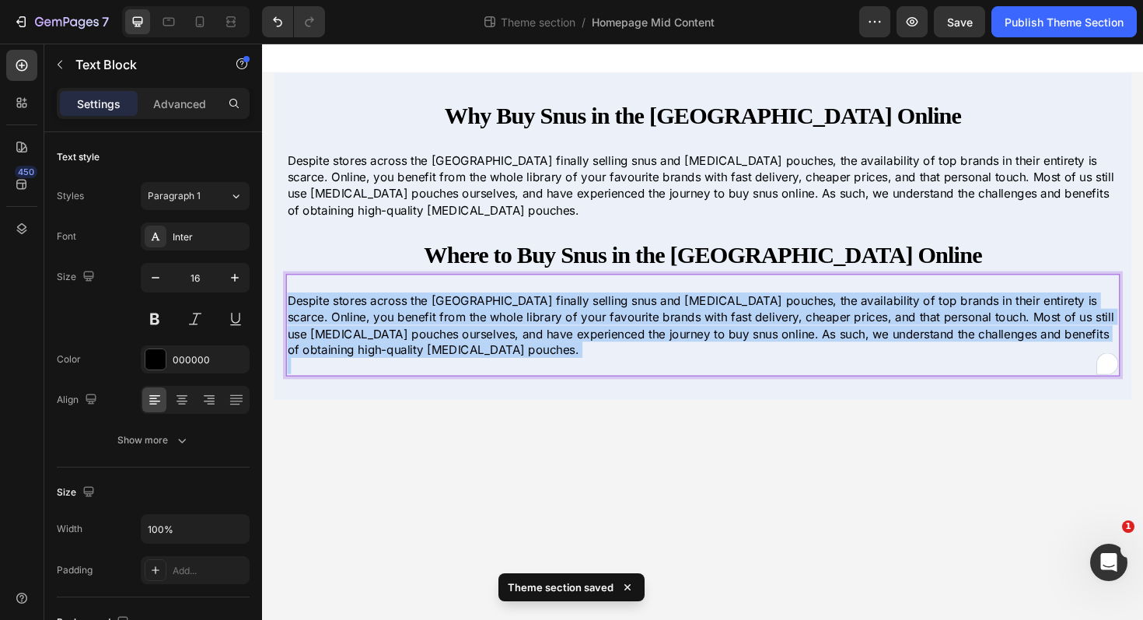
click at [552, 355] on p "Despite stores across the UK finally selling snus and nicotine pouches, the ava…" at bounding box center [728, 342] width 880 height 70
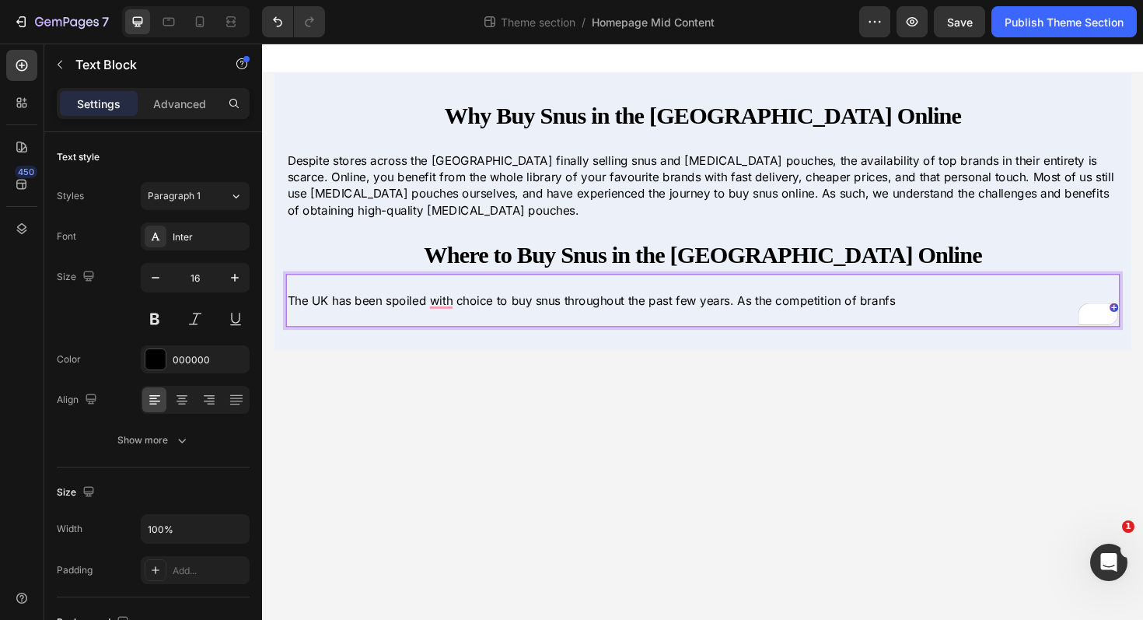
click at [877, 315] on p "The UK has been spoiled with choice to buy snus throughout the past few years. …" at bounding box center [728, 315] width 880 height 17
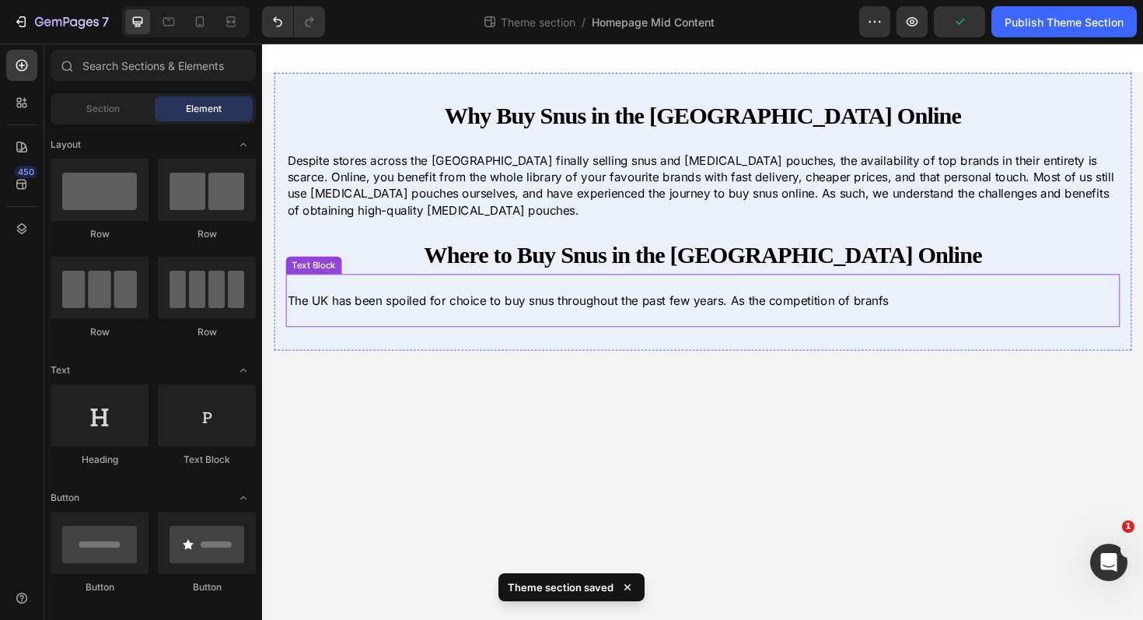
click at [905, 315] on p "The UK has been spoiled for choice to buy snus throughout the past few years. A…" at bounding box center [728, 315] width 880 height 17
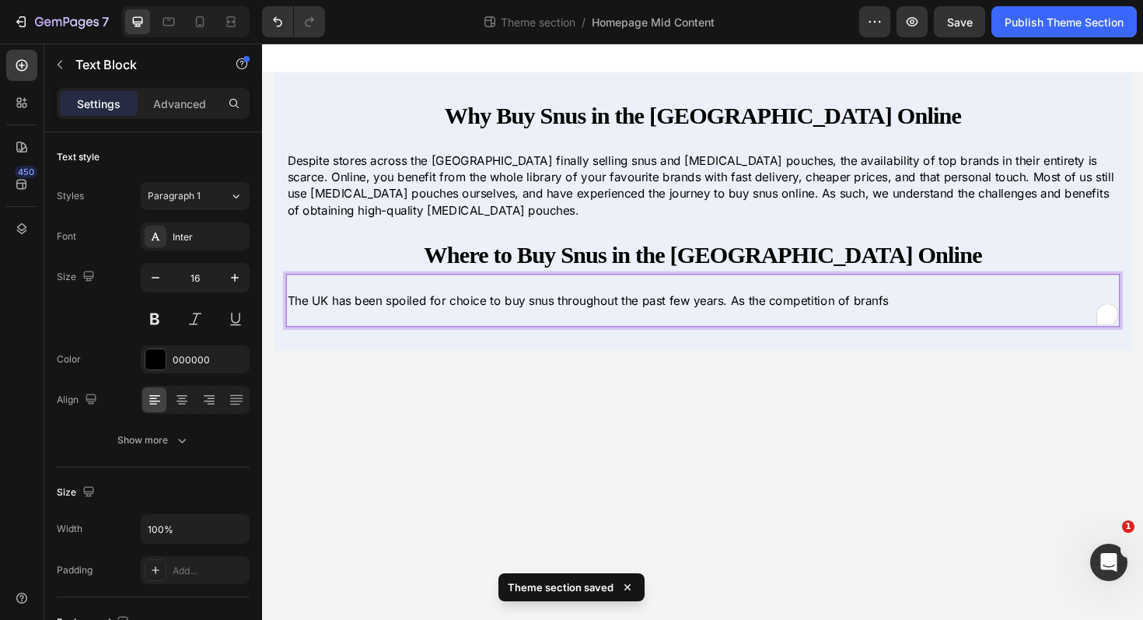
click at [877, 314] on p "The UK has been spoiled for choice to buy snus throughout the past few years. A…" at bounding box center [728, 315] width 880 height 17
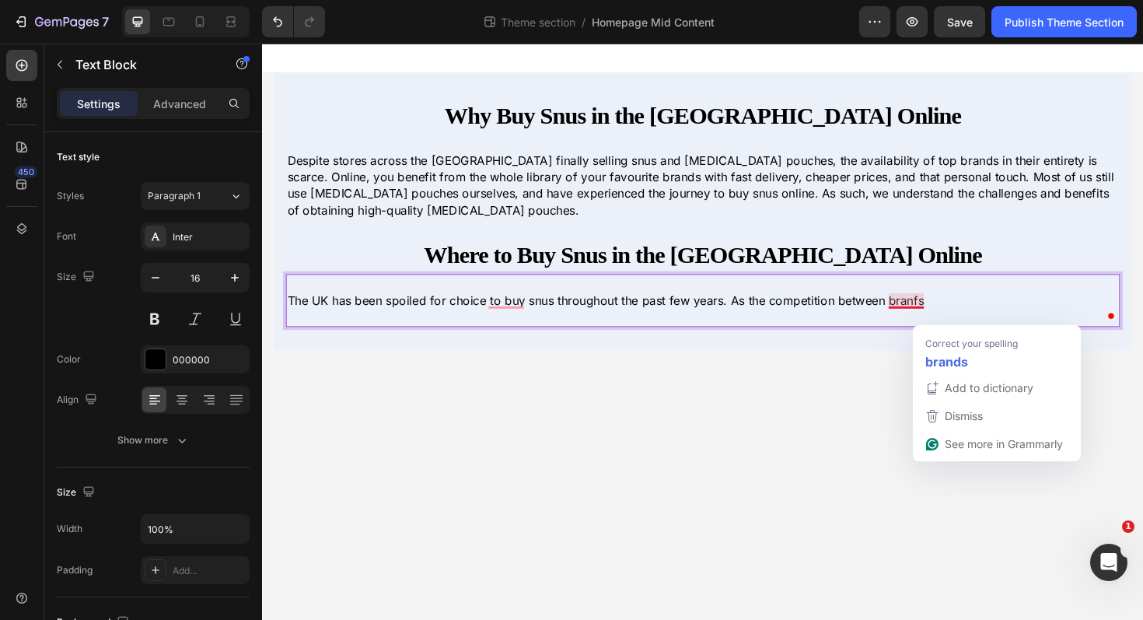
click at [937, 314] on p "The UK has been spoiled for choice to buy snus throughout the past few years. A…" at bounding box center [728, 315] width 880 height 17
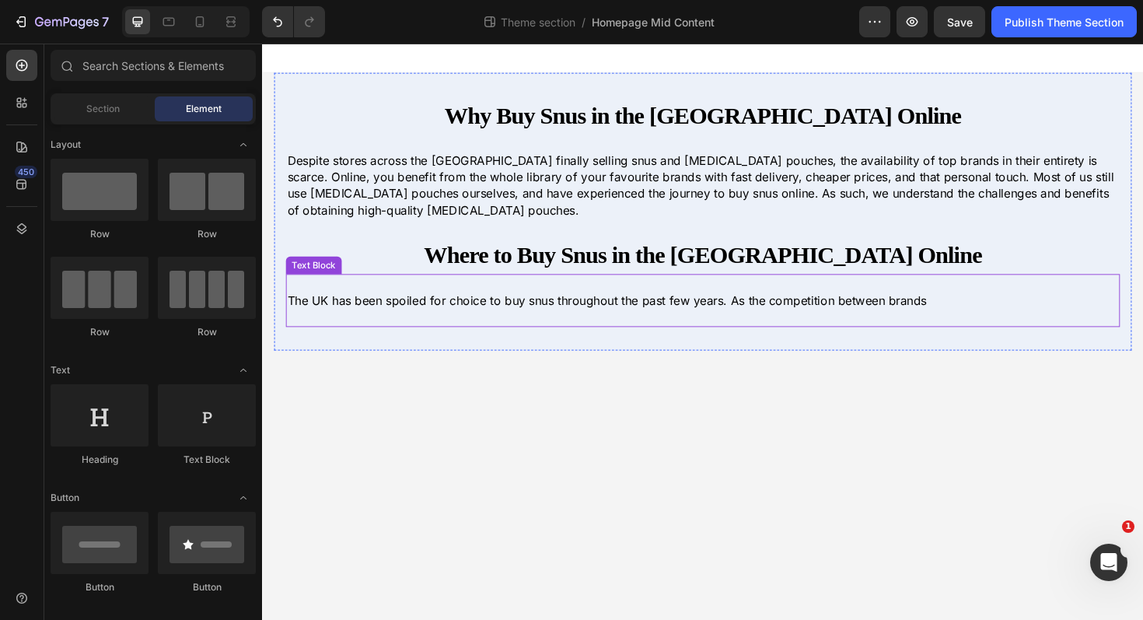
click at [975, 322] on p "The UK has been spoiled for choice to buy snus throughout the past few years. A…" at bounding box center [728, 315] width 880 height 17
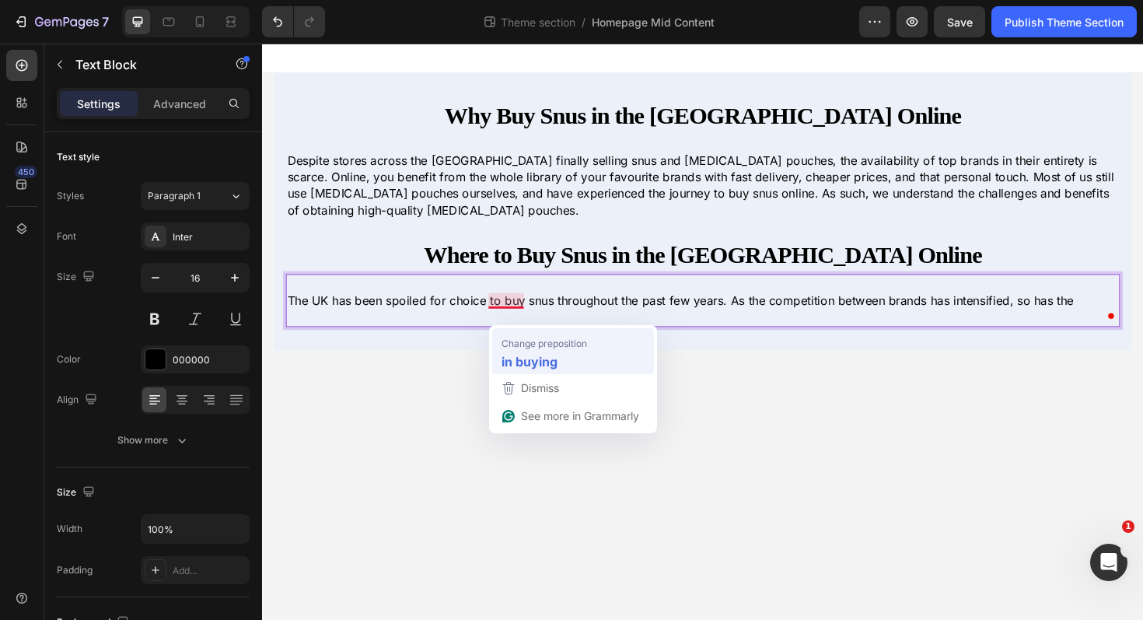
drag, startPoint x: 975, startPoint y: 317, endPoint x: 836, endPoint y: 407, distance: 165.9
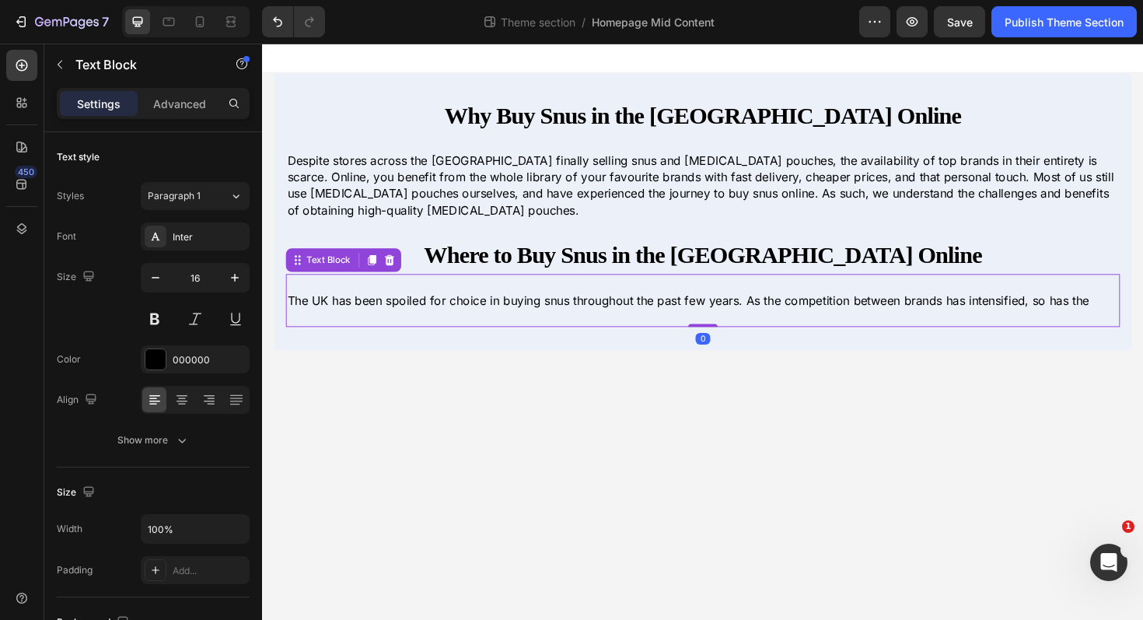
click at [1142, 318] on p "The UK has been spoiled for choice in buying snus throughout the past few years…" at bounding box center [728, 315] width 880 height 17
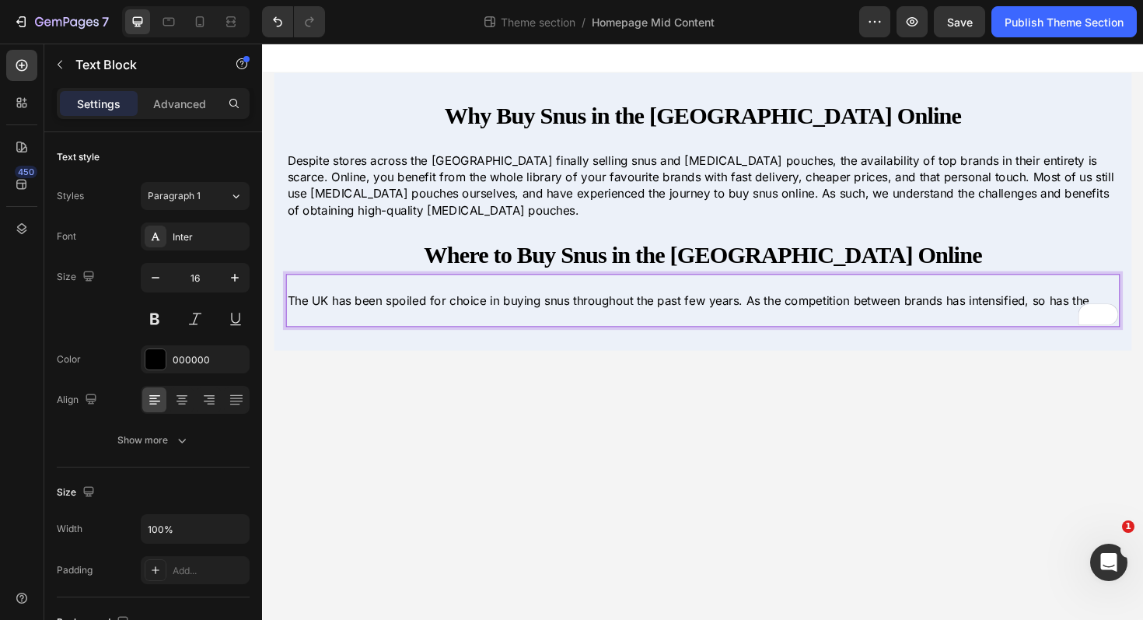
click at [1142, 311] on p "The UK has been spoiled for choice in buying snus throughout the past few years…" at bounding box center [728, 315] width 880 height 17
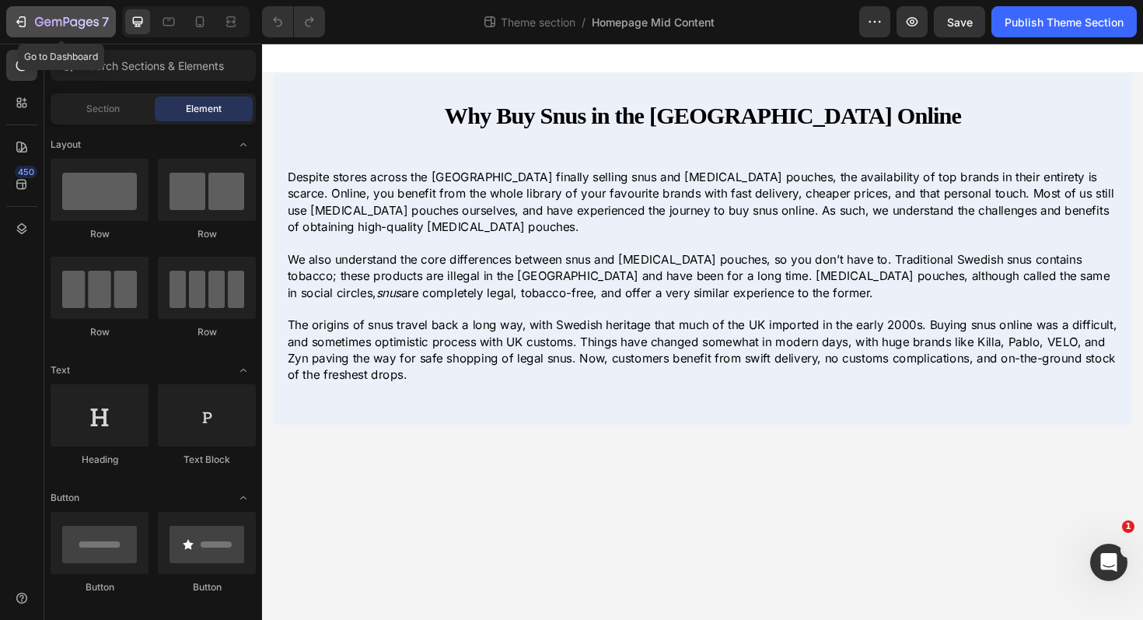
click at [18, 18] on icon "button" at bounding box center [21, 22] width 16 height 16
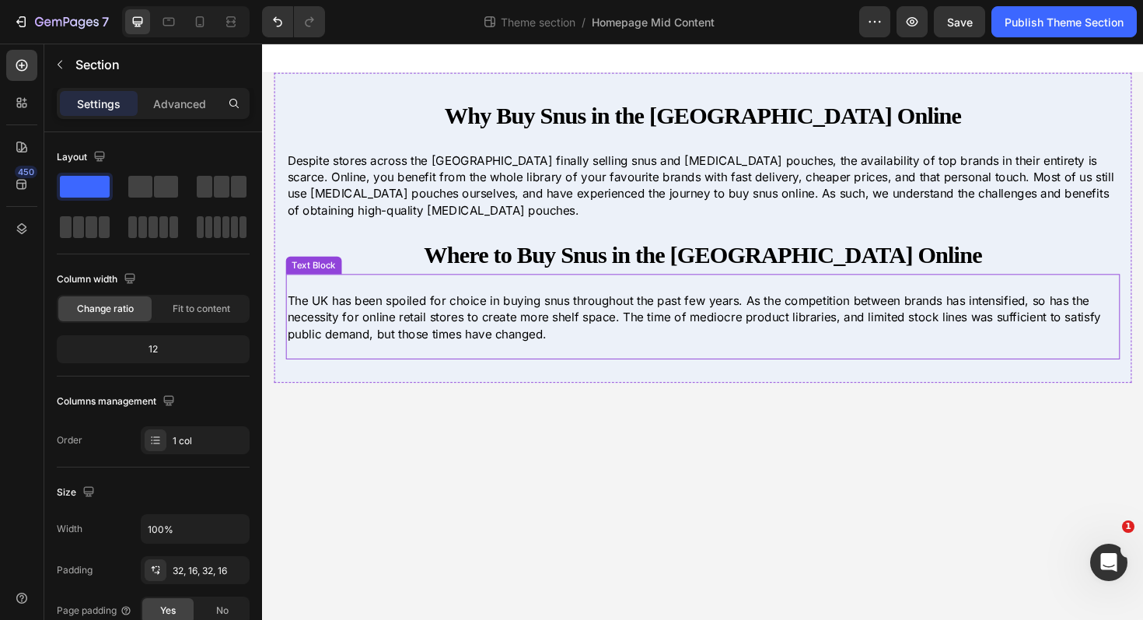
click at [872, 336] on p "The UK has been spoiled for choice in buying snus throughout the past few years…" at bounding box center [728, 333] width 880 height 52
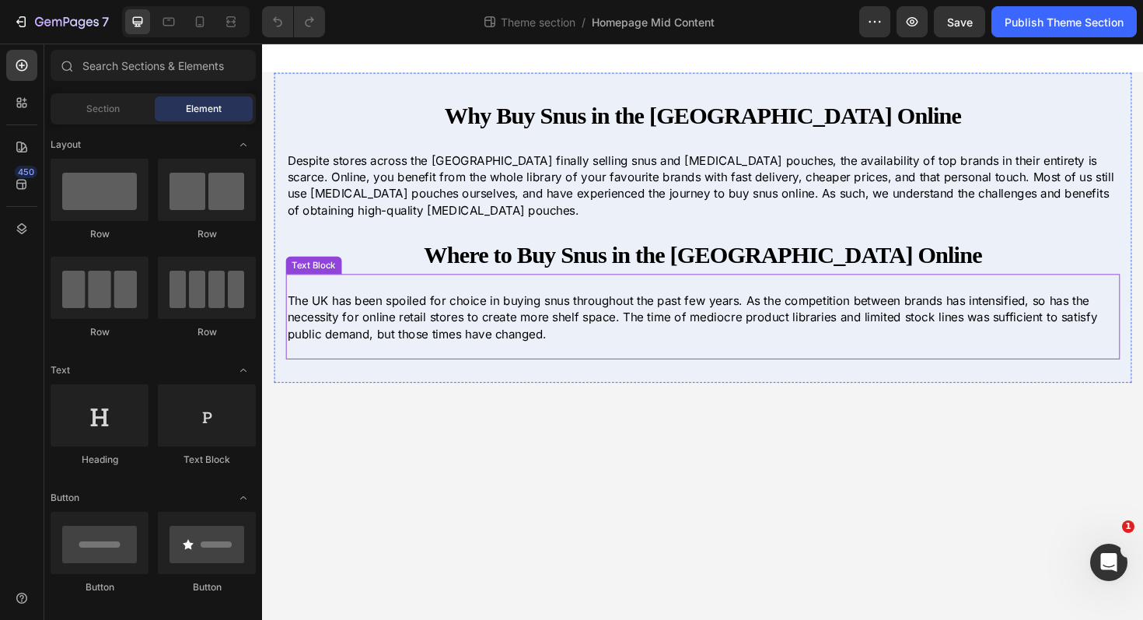
click at [570, 348] on p "The UK has been spoiled for choice in buying snus throughout the past few years…" at bounding box center [728, 333] width 880 height 52
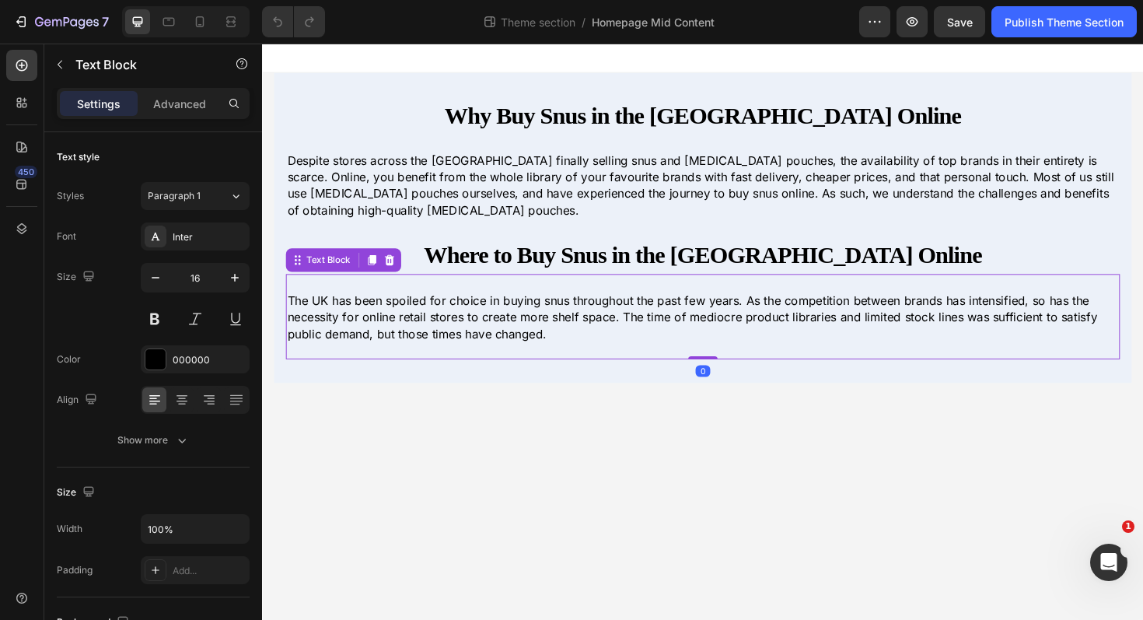
click at [571, 349] on p "The UK has been spoiled for choice in buying snus throughout the past few years…" at bounding box center [728, 333] width 880 height 52
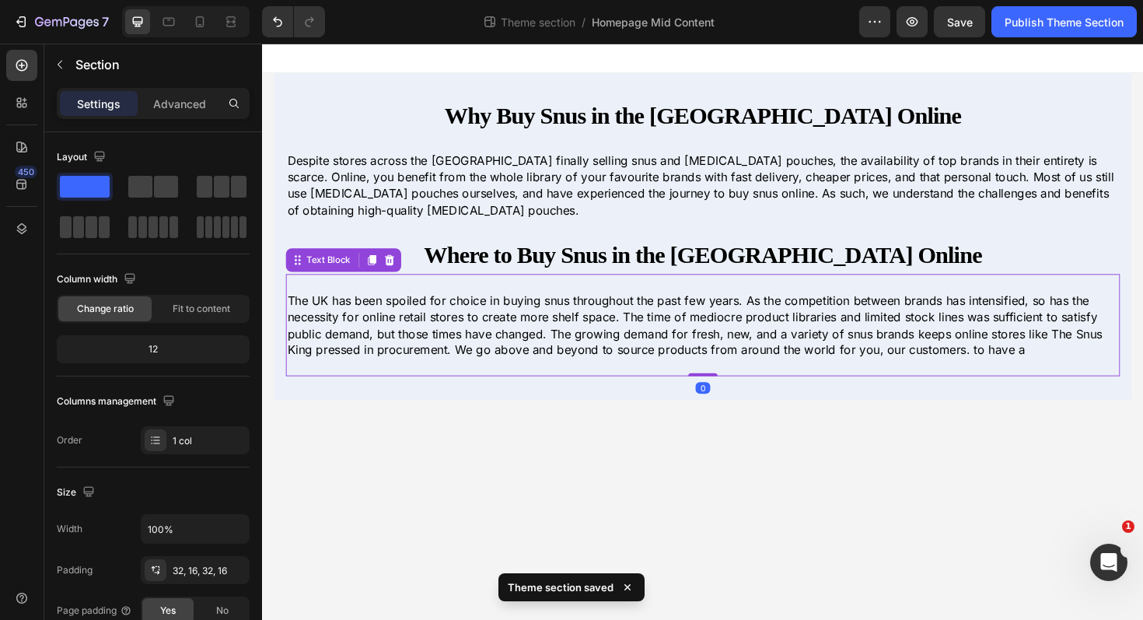
click at [1058, 367] on p "The UK has been spoiled for choice in buying snus throughout the past few years…" at bounding box center [728, 342] width 880 height 70
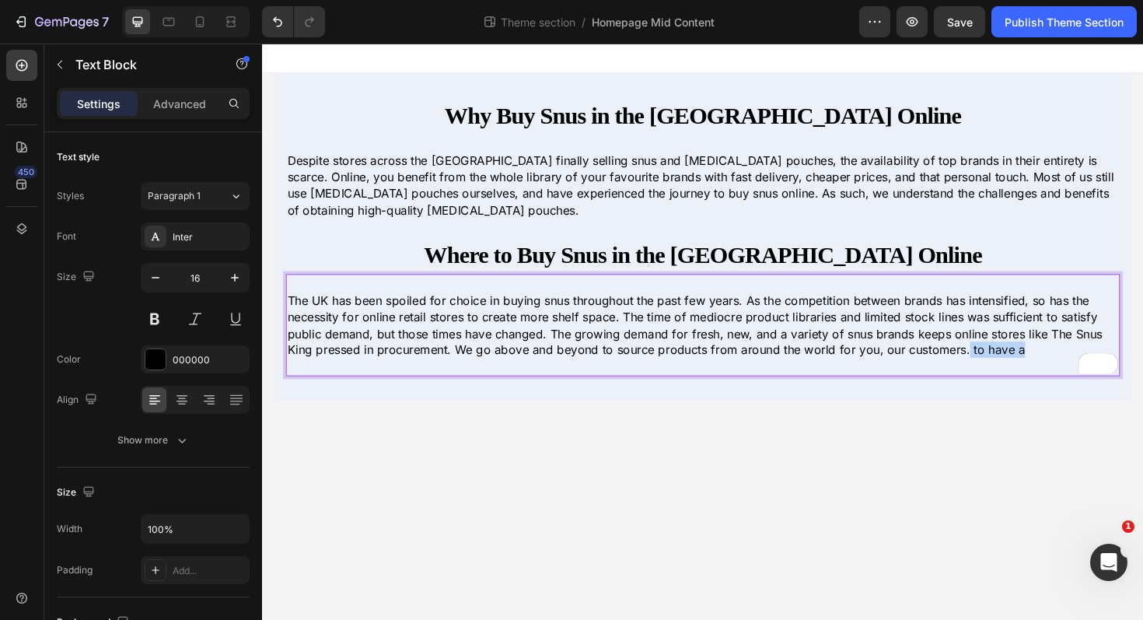
drag, startPoint x: 1067, startPoint y: 366, endPoint x: 1005, endPoint y: 365, distance: 62.2
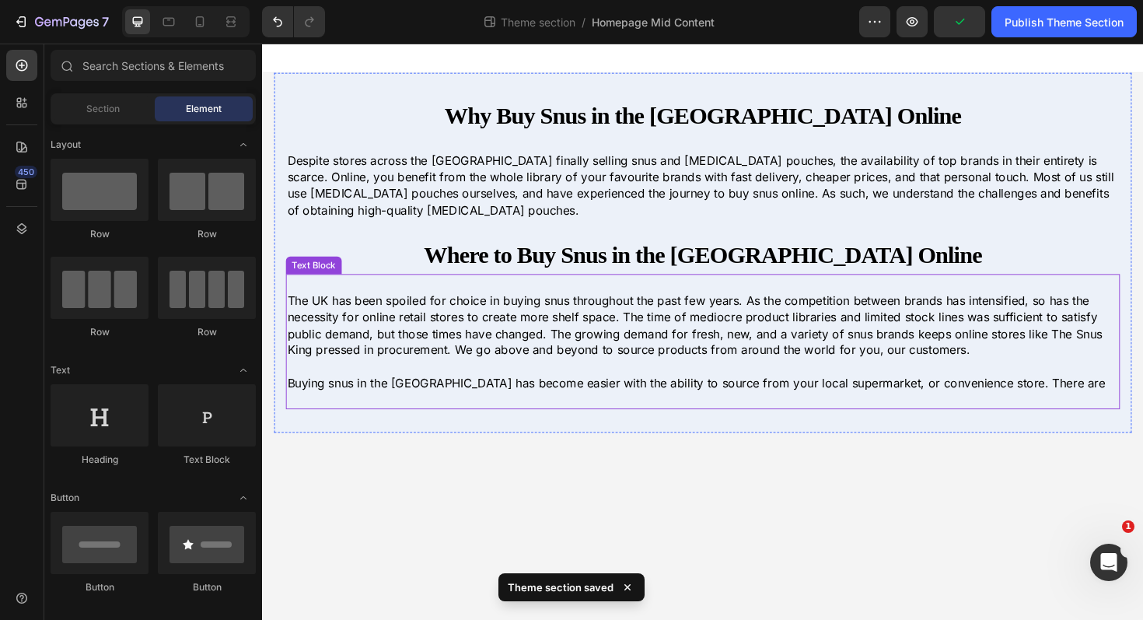
click at [853, 404] on p "Buying snus in the [GEOGRAPHIC_DATA] has become easier with the ability to sour…" at bounding box center [728, 402] width 880 height 17
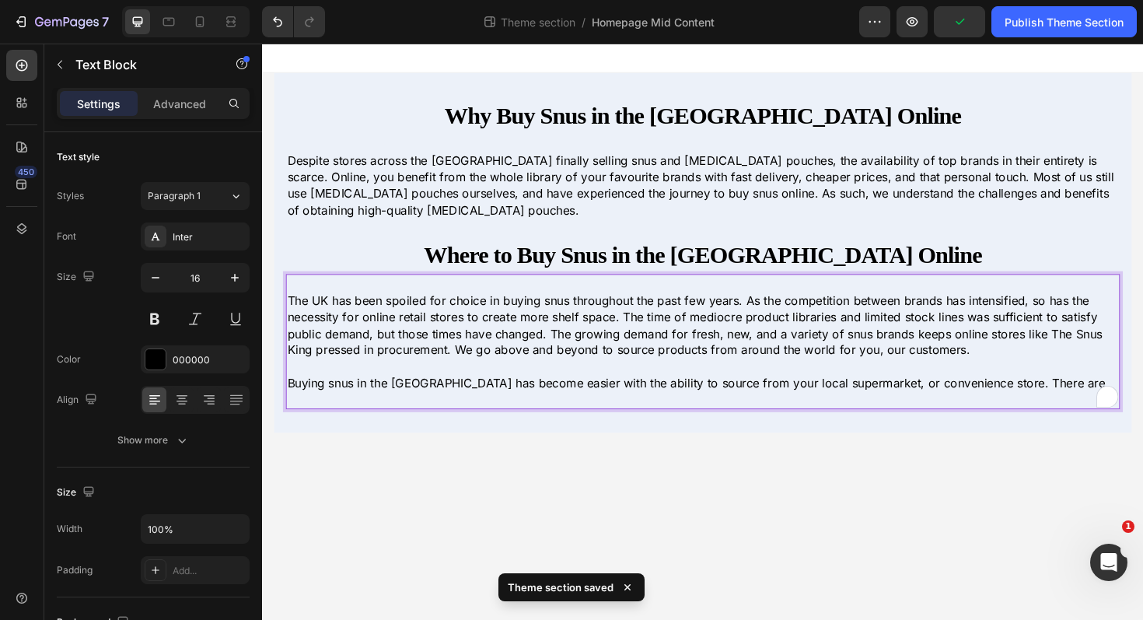
click at [852, 404] on p "Buying snus in the [GEOGRAPHIC_DATA] has become easier with the ability to sour…" at bounding box center [728, 402] width 880 height 17
click at [1055, 405] on p "Buying snus in the [GEOGRAPHIC_DATA] has become easier with the ability to sour…" at bounding box center [728, 402] width 880 height 17
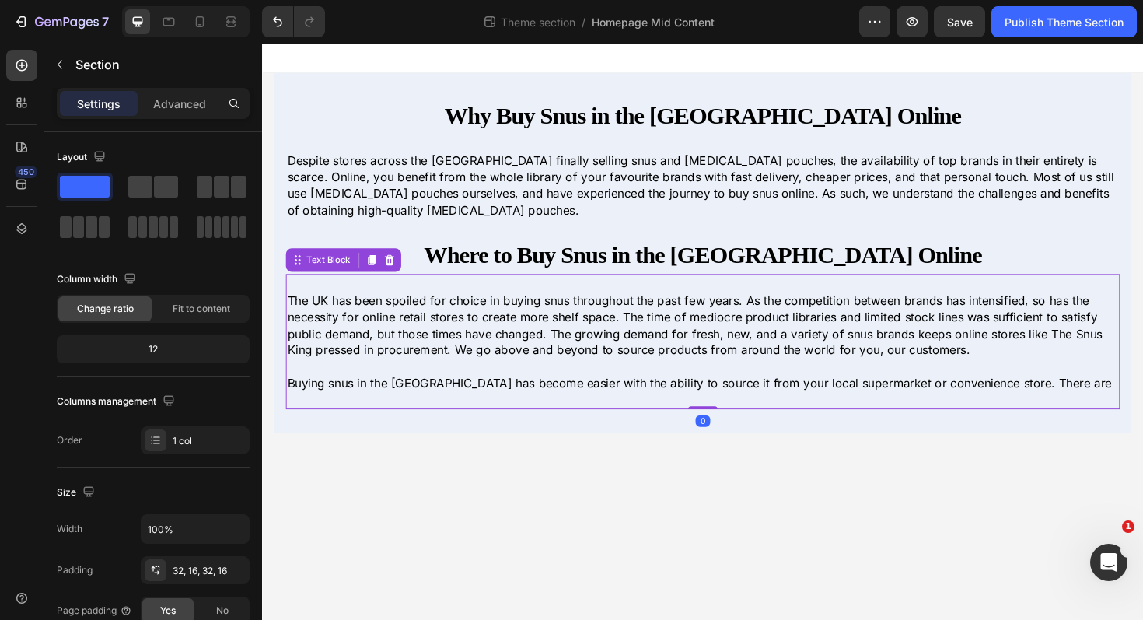
click at [1055, 400] on p "Buying snus in the [GEOGRAPHIC_DATA] has become easier with the ability to sour…" at bounding box center [728, 402] width 880 height 17
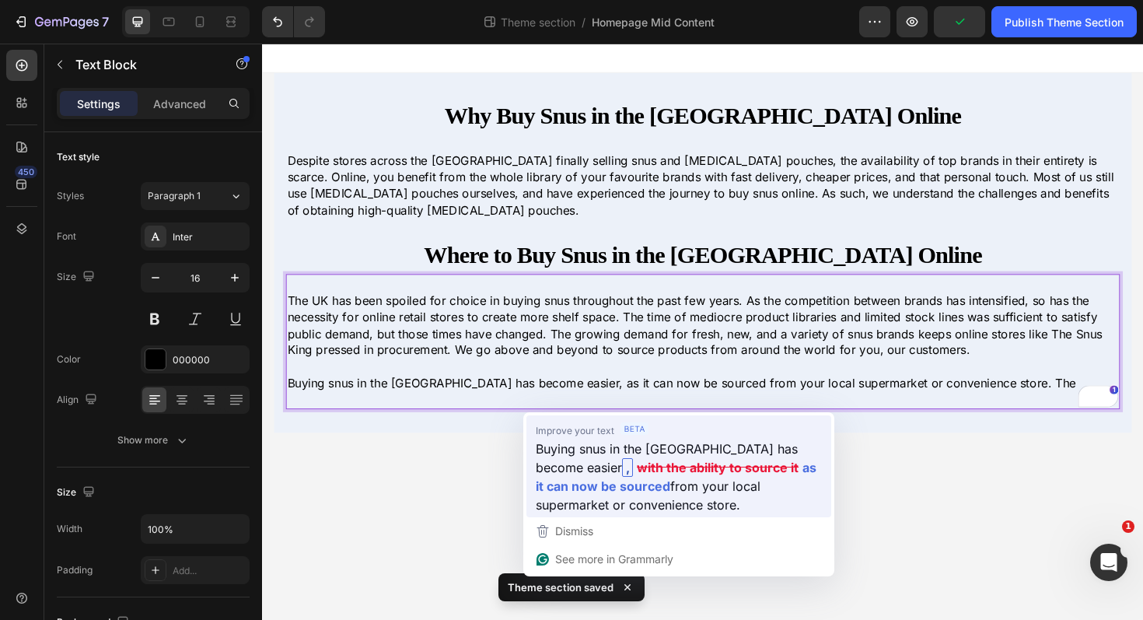
drag, startPoint x: 1054, startPoint y: 404, endPoint x: 915, endPoint y: 487, distance: 161.8
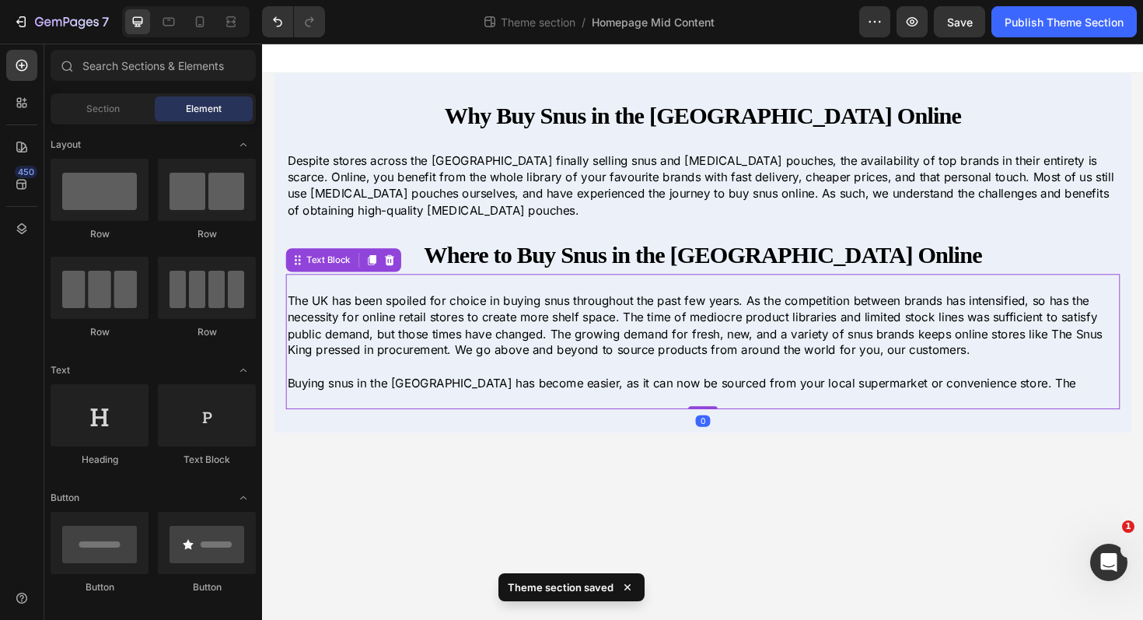
click at [1027, 405] on p "Buying snus in the UK has become easier, as it can now be sourced from your loc…" at bounding box center [728, 402] width 880 height 17
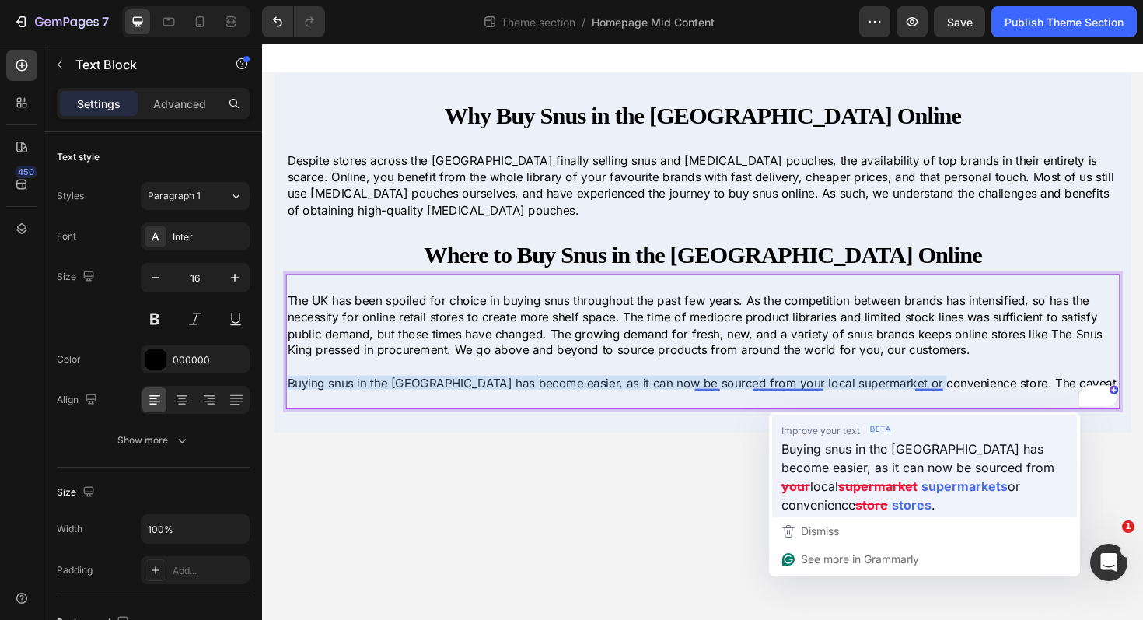
drag, startPoint x: 1024, startPoint y: 405, endPoint x: 1077, endPoint y: 480, distance: 91.5
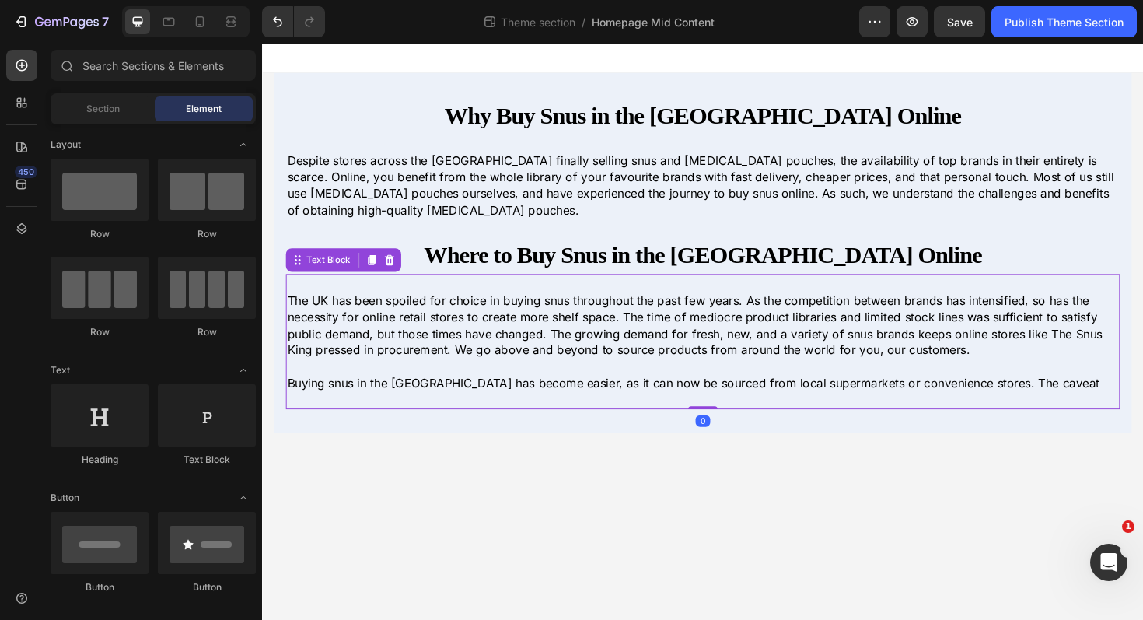
click at [1042, 404] on p "Buying snus in the UK has become easier, as it can now be sourced from local su…" at bounding box center [728, 402] width 880 height 17
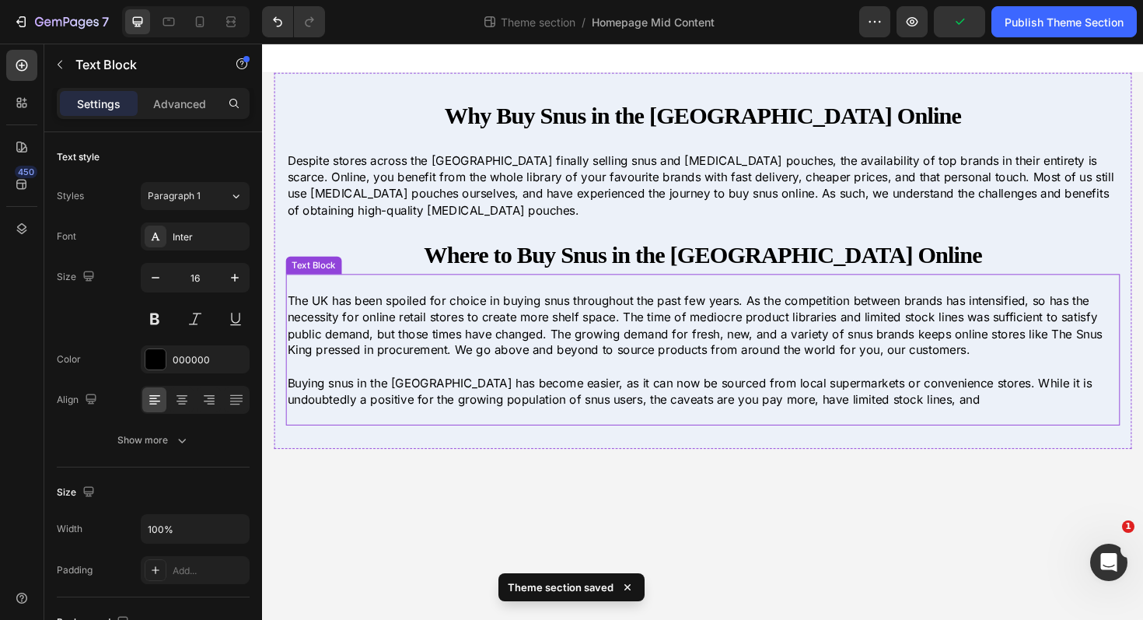
click at [904, 419] on p "Buying snus in the UK has become easier, as it can now be sourced from local su…" at bounding box center [728, 411] width 880 height 35
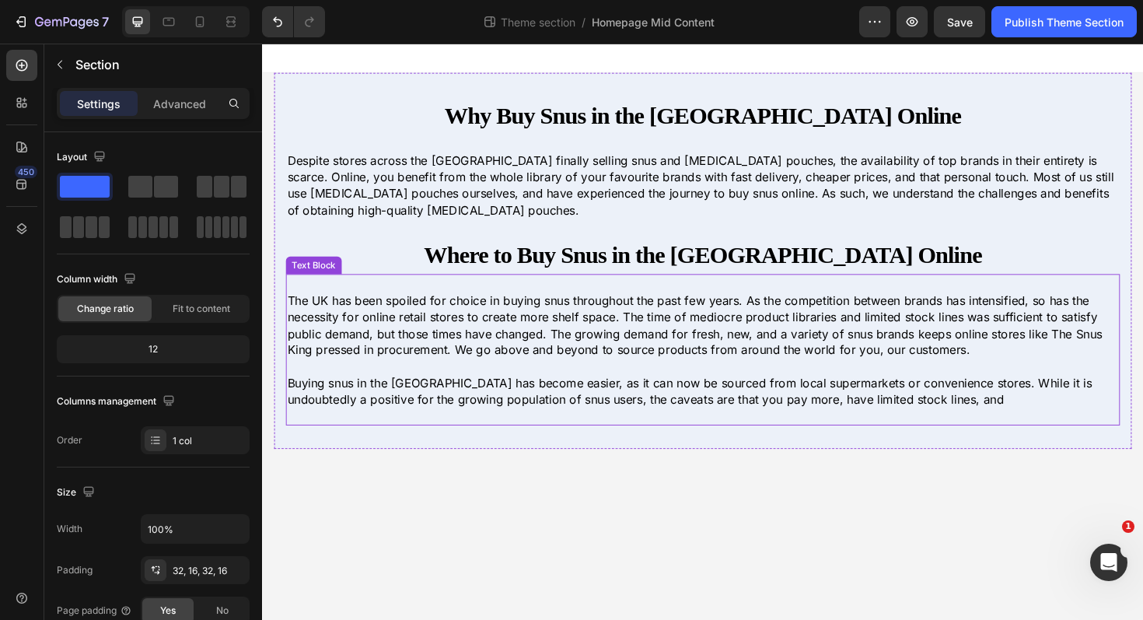
click at [925, 428] on p "Buying snus in the UK has become easier, as it can now be sourced from local su…" at bounding box center [728, 411] width 880 height 35
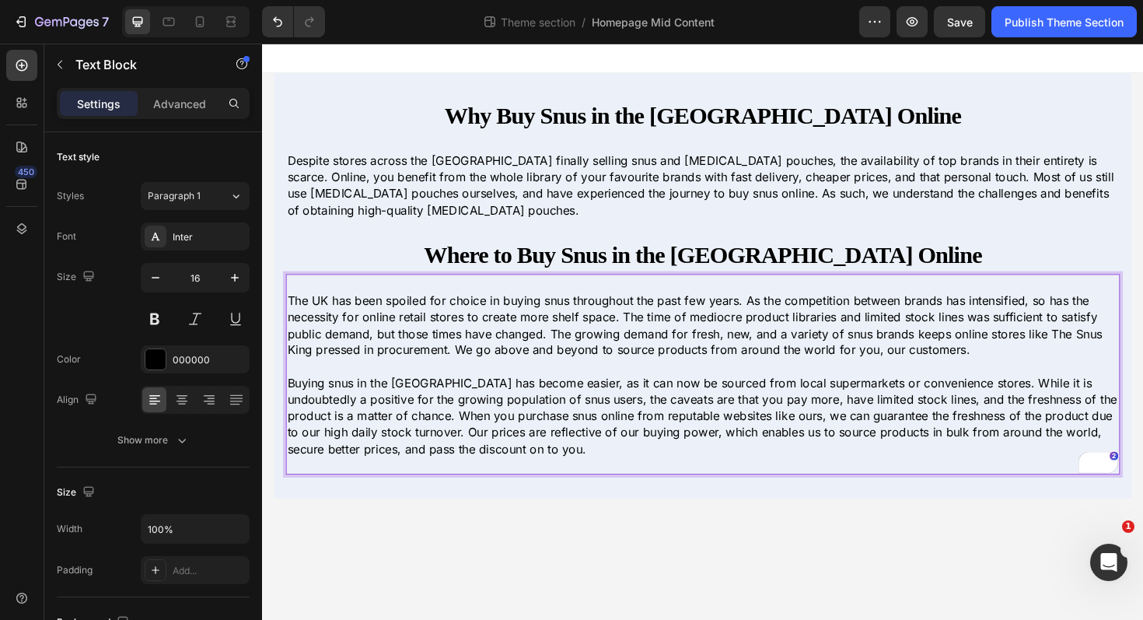
click at [476, 472] on p "Buying snus in the UK has become easier, as it can now be sourced from local su…" at bounding box center [728, 437] width 880 height 87
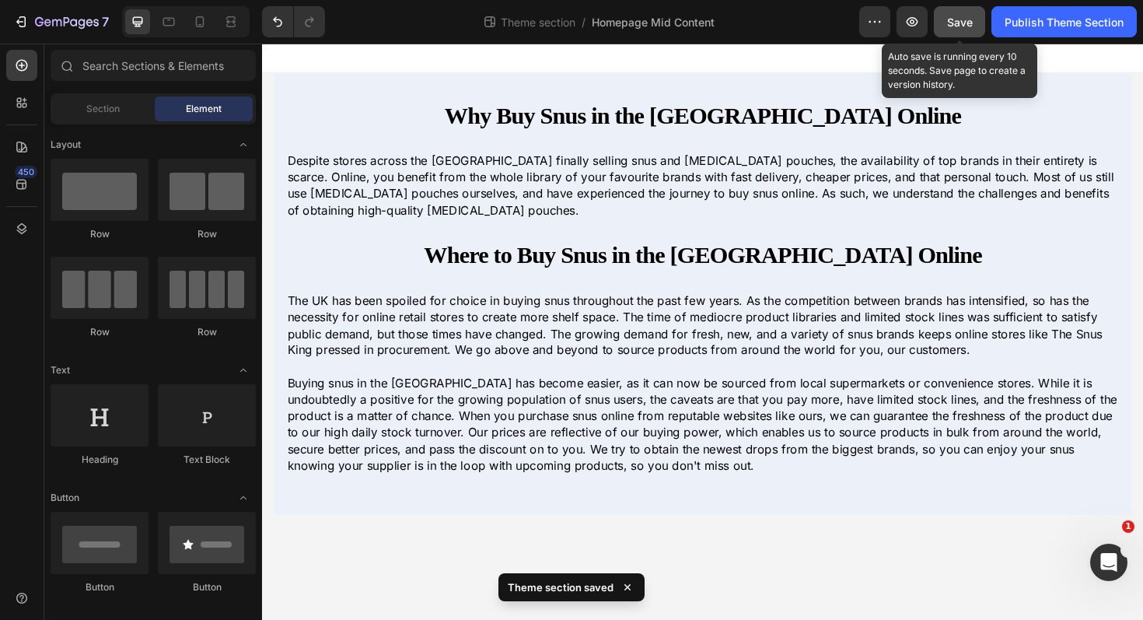
click at [968, 23] on span "Save" at bounding box center [960, 22] width 26 height 13
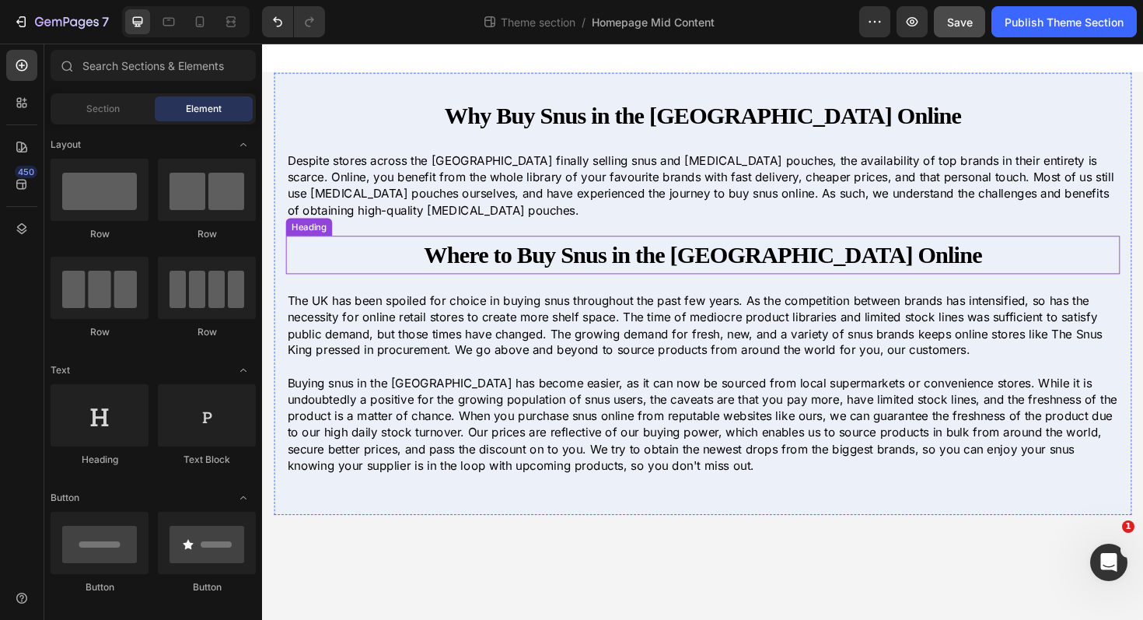
click at [449, 253] on h2 "Where to Buy Snus in the [GEOGRAPHIC_DATA] Online" at bounding box center [728, 267] width 883 height 40
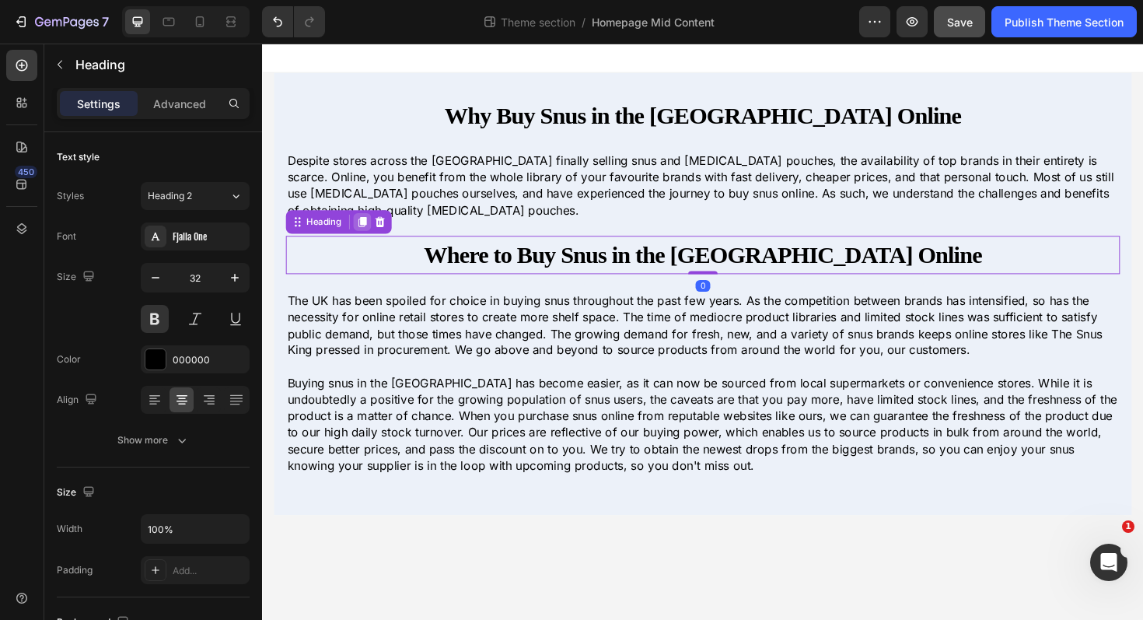
click at [367, 229] on icon at bounding box center [368, 233] width 9 height 11
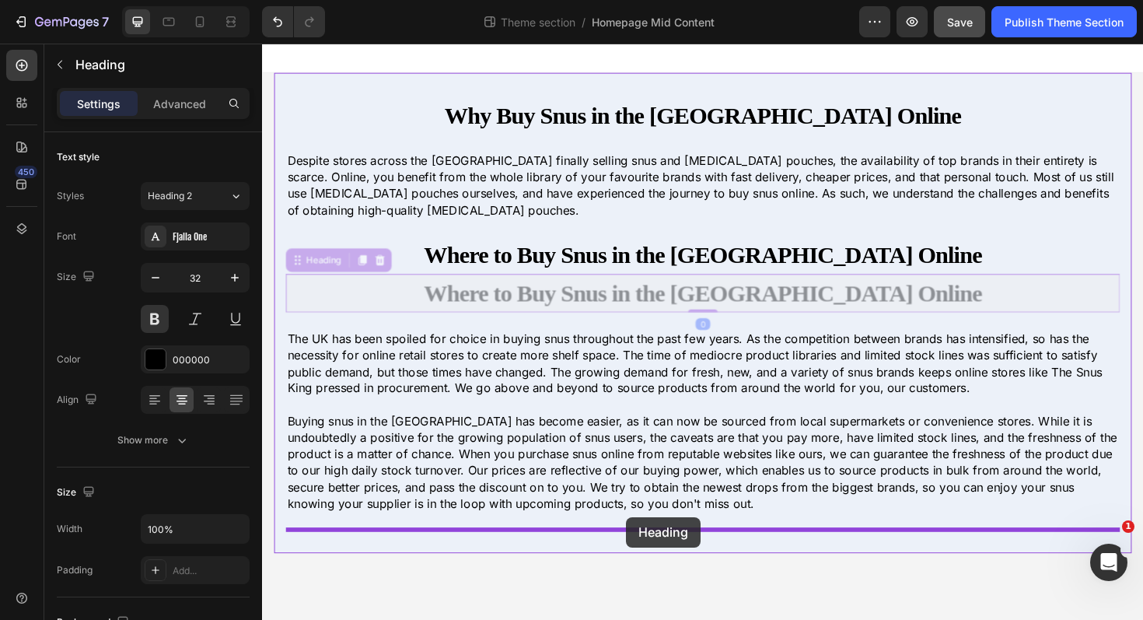
drag, startPoint x: 301, startPoint y: 277, endPoint x: 648, endPoint y: 545, distance: 438.5
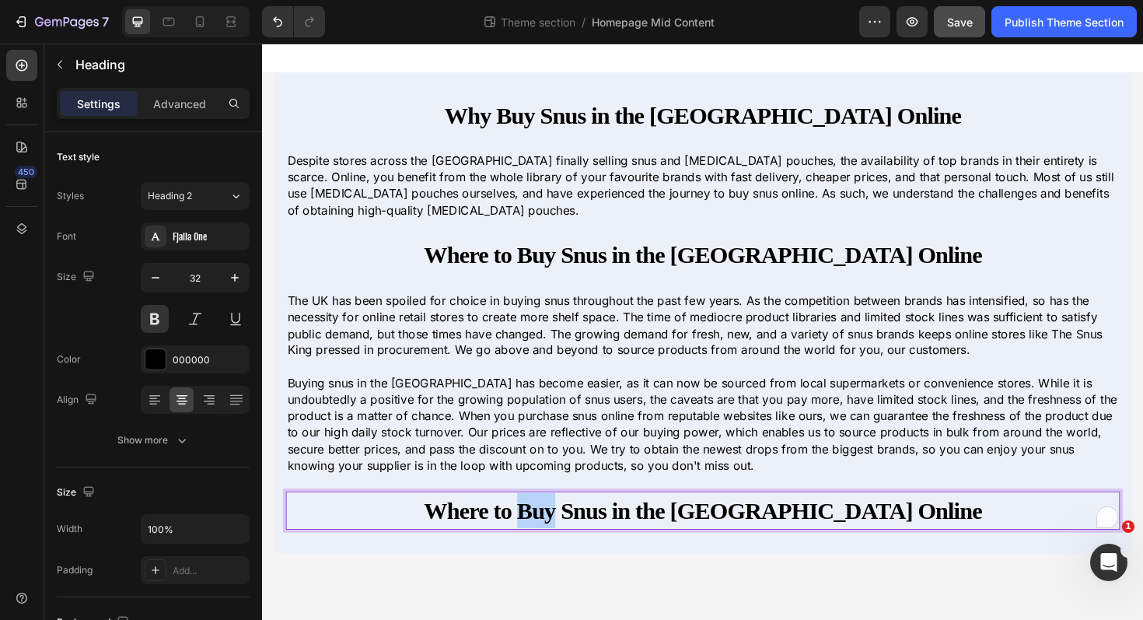
click at [673, 532] on strong "Where to Buy Snus in the [GEOGRAPHIC_DATA] Online" at bounding box center [728, 538] width 591 height 28
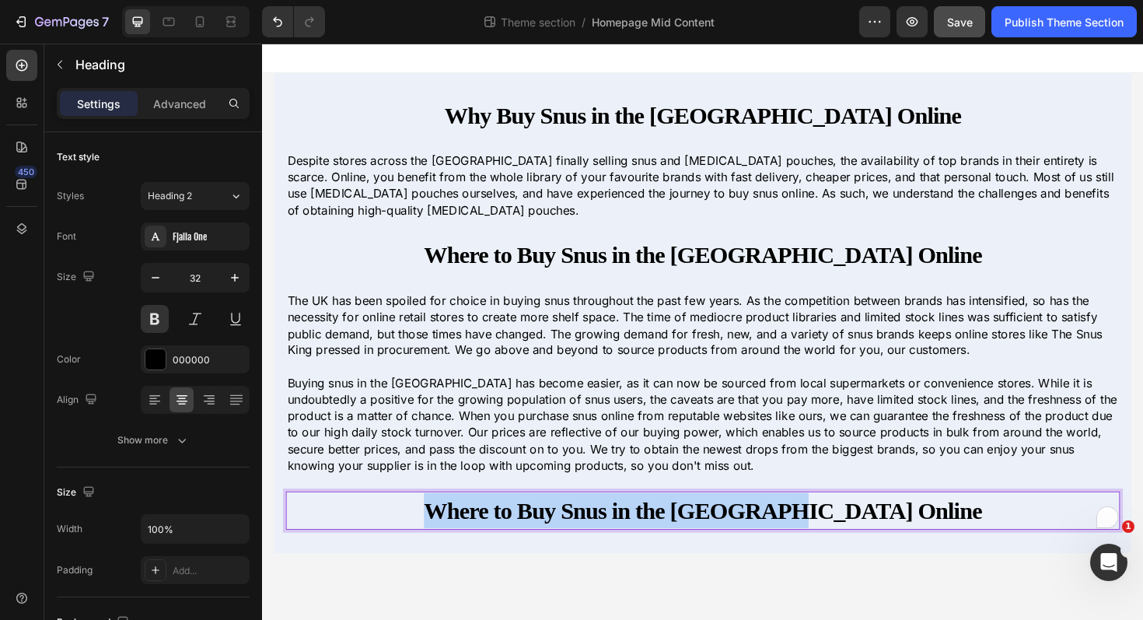
click at [673, 532] on strong "Where to Buy Snus in the [GEOGRAPHIC_DATA] Online" at bounding box center [728, 538] width 591 height 28
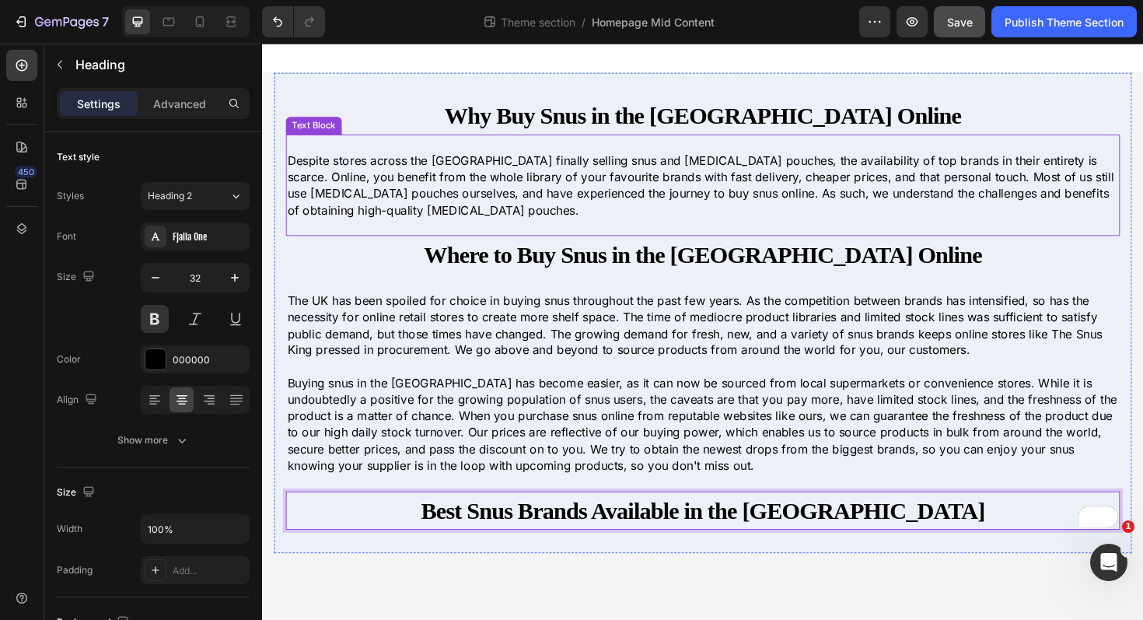
click at [495, 202] on p "Despite stores across the UK finally selling snus and nicotine pouches, the ava…" at bounding box center [728, 194] width 880 height 70
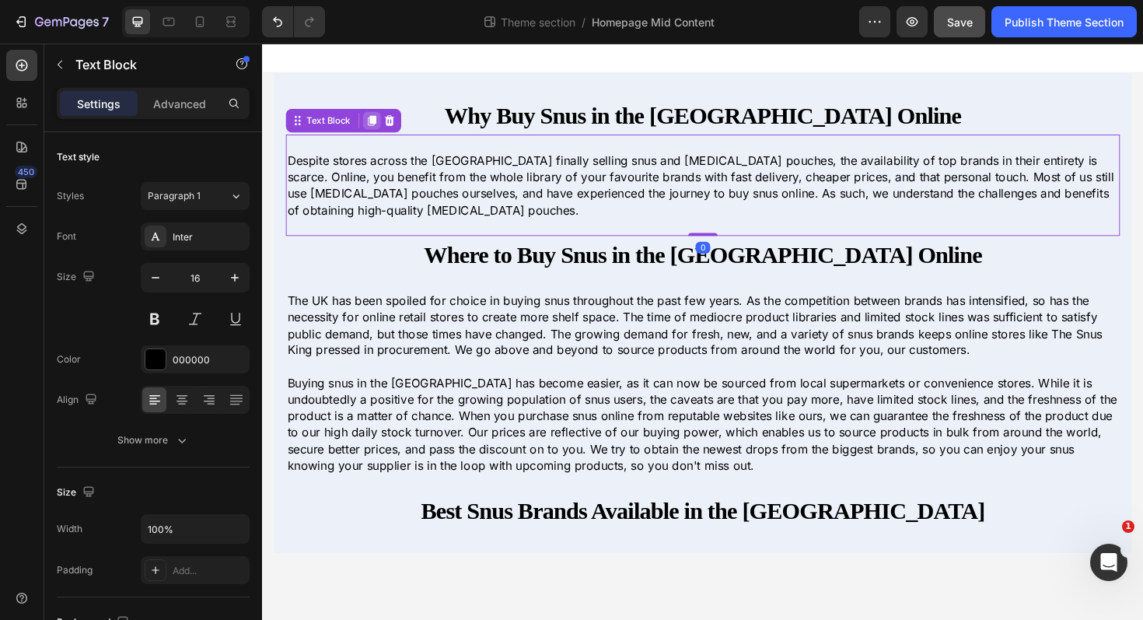
click at [376, 128] on icon at bounding box center [378, 125] width 9 height 11
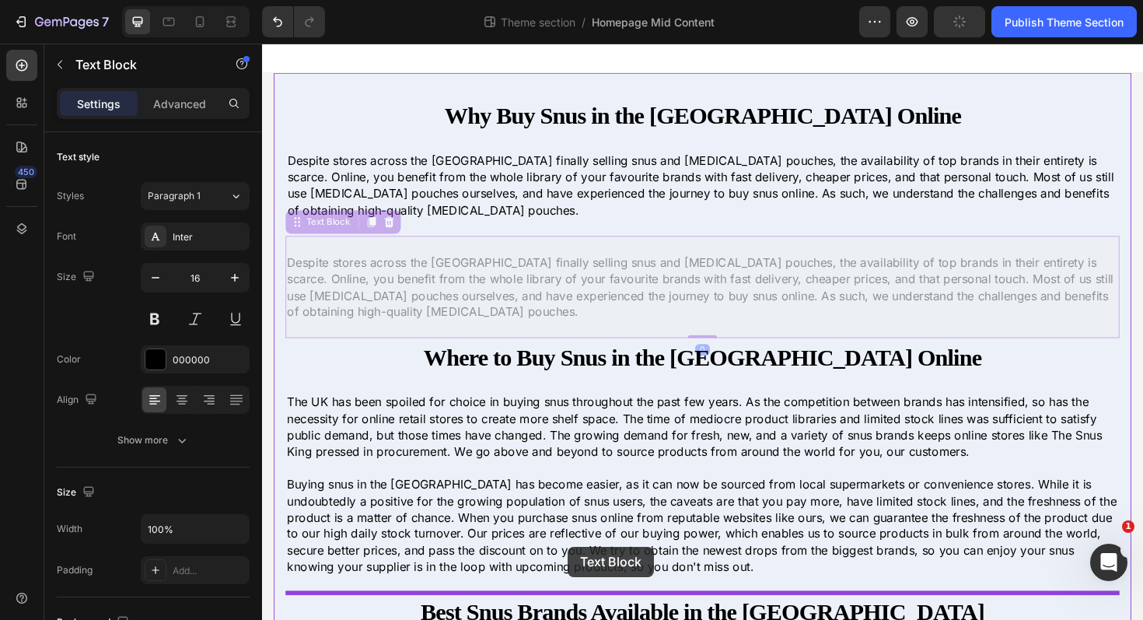
scroll to position [37, 0]
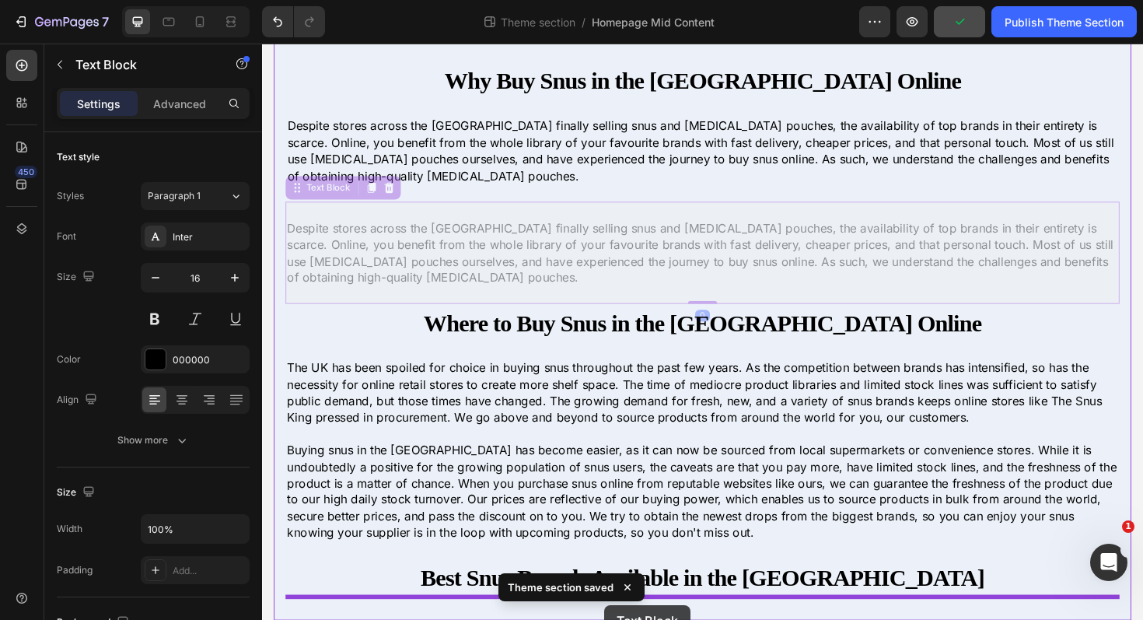
drag, startPoint x: 293, startPoint y: 232, endPoint x: 624, endPoint y: 638, distance: 524.5
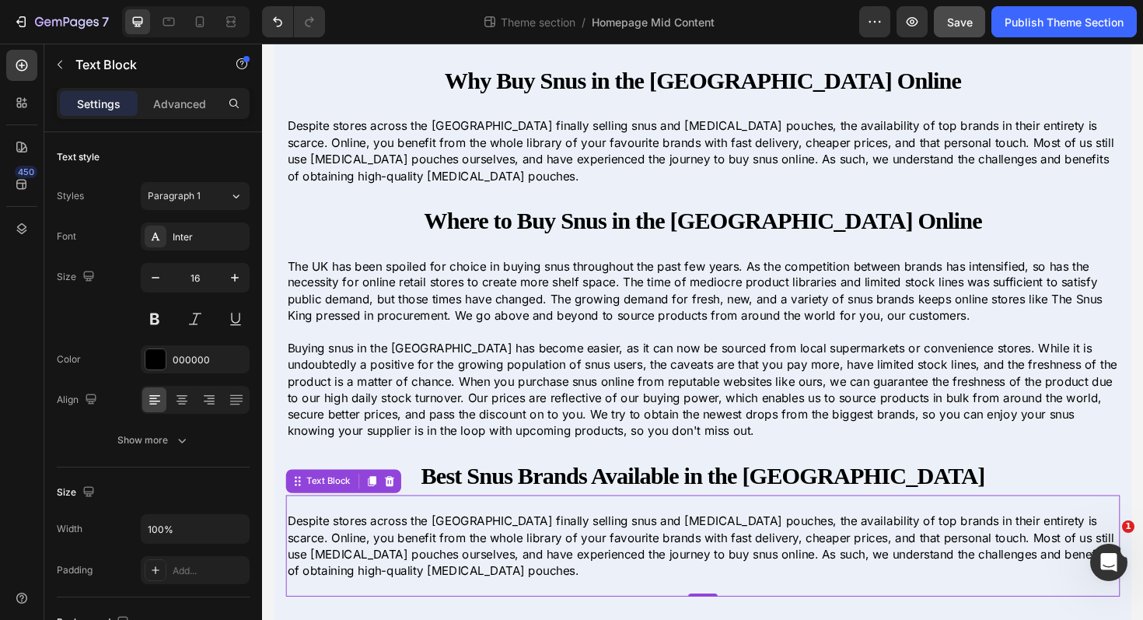
click at [487, 574] on p "Despite stores across the UK finally selling snus and nicotine pouches, the ava…" at bounding box center [728, 575] width 880 height 70
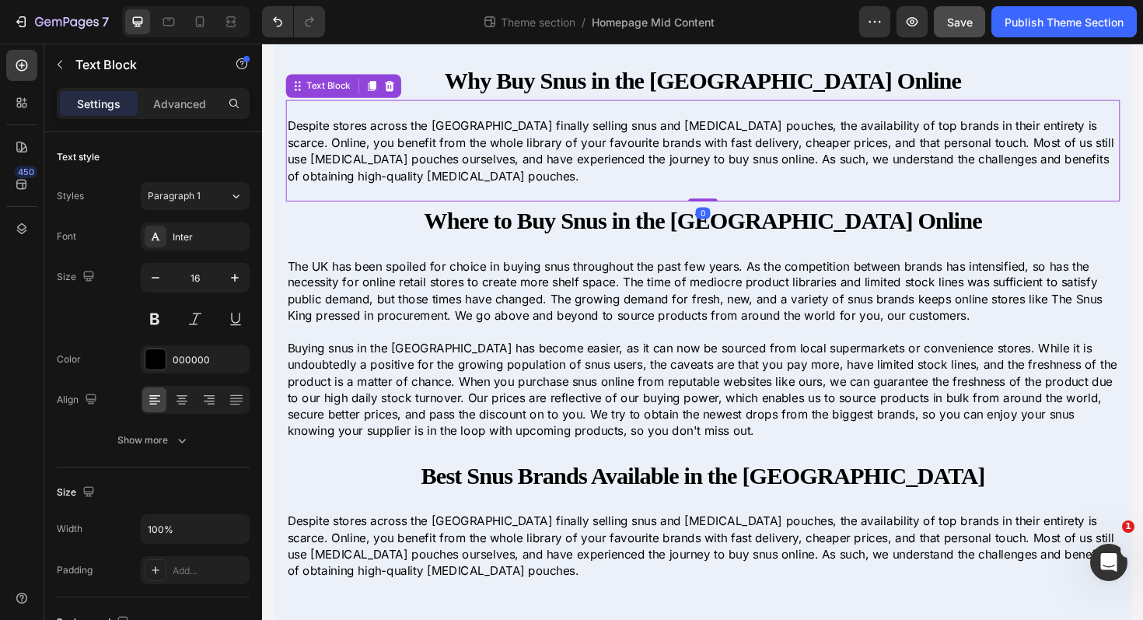
click at [404, 166] on p "Despite stores across the UK finally selling snus and nicotine pouches, the ava…" at bounding box center [728, 157] width 880 height 70
click at [435, 160] on p "Despite stores across the UK finally selling snus and nicotine pouches, the ava…" at bounding box center [728, 157] width 880 height 70
click at [350, 166] on p "Despite stores across the UK finally selling snus and nicotine pouches, the ava…" at bounding box center [728, 157] width 880 height 70
click at [348, 169] on p "Despite stores across the UK finally selling snus and nicotine pouches, the ava…" at bounding box center [728, 157] width 880 height 70
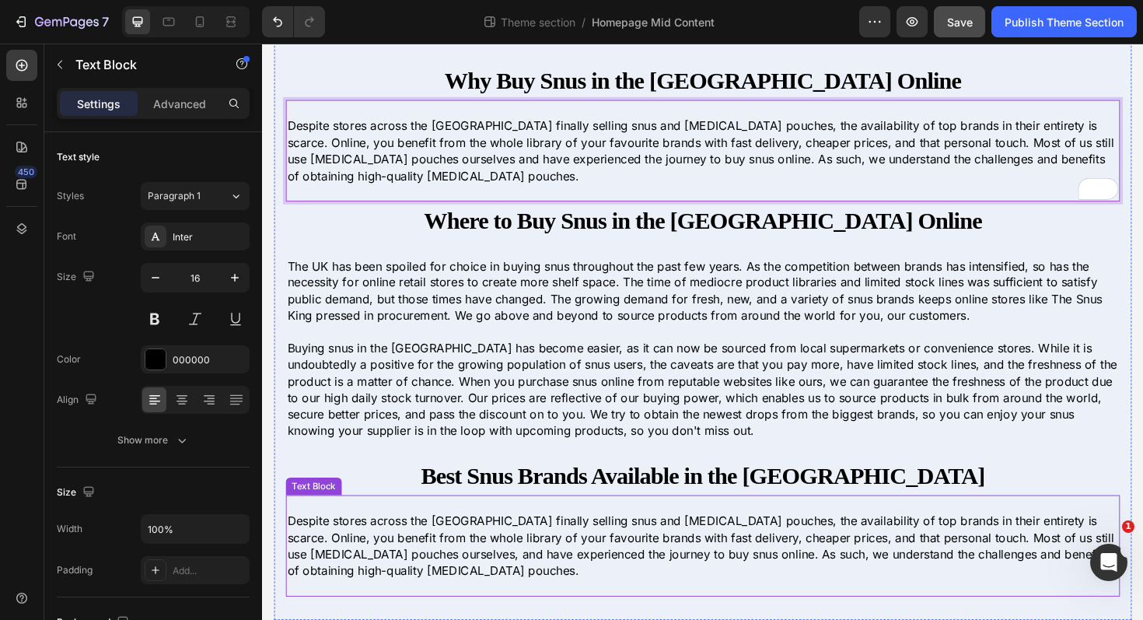
click at [480, 573] on p "Despite stores across the UK finally selling snus and nicotine pouches, the ava…" at bounding box center [728, 575] width 880 height 70
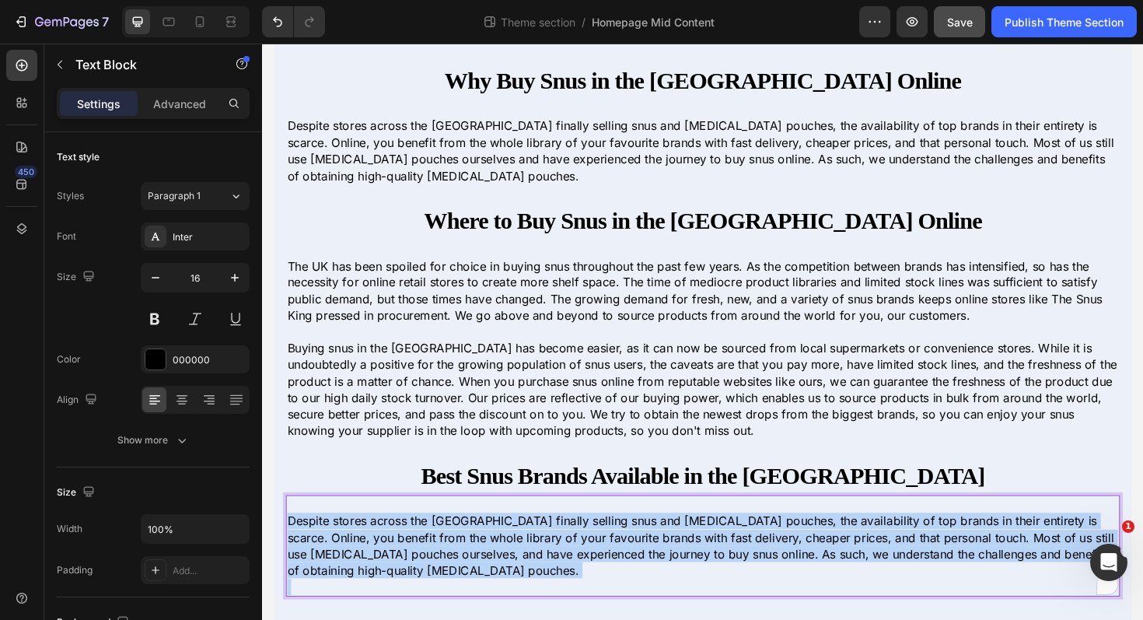
click at [480, 573] on p "Despite stores across the UK finally selling snus and nicotine pouches, the ava…" at bounding box center [728, 575] width 880 height 70
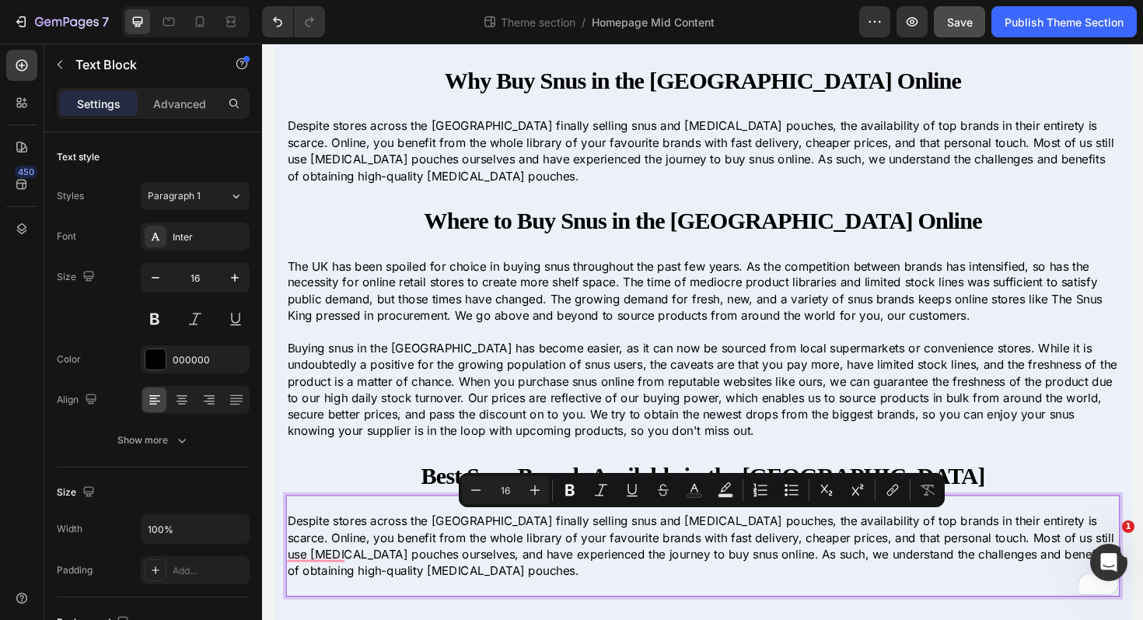
scroll to position [0, 0]
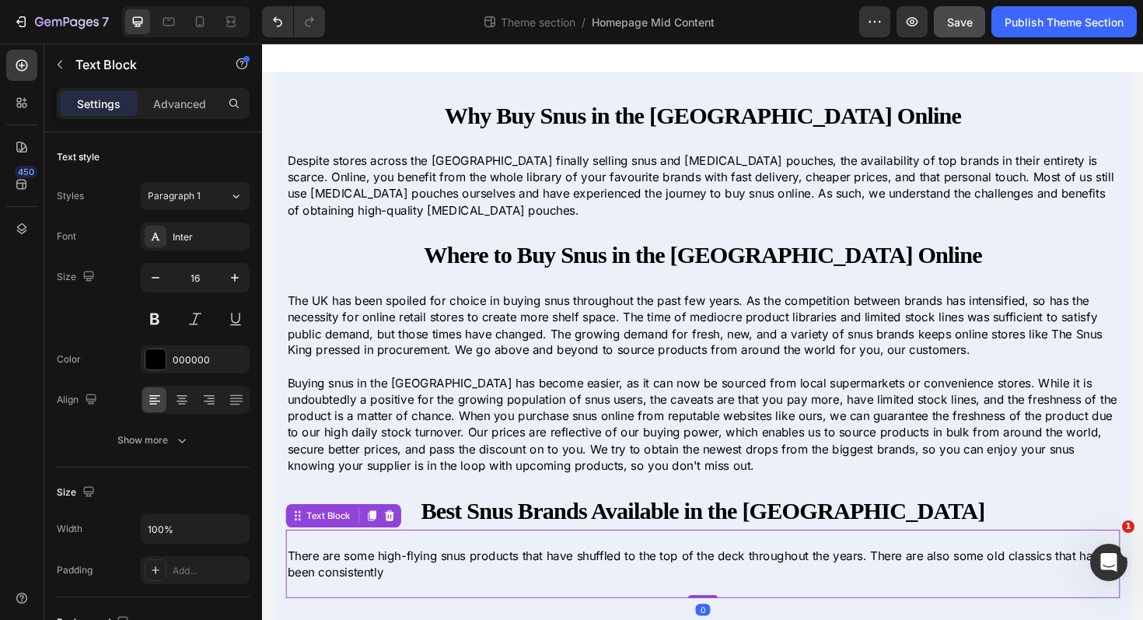
click at [403, 603] on p "There are some high-flying snus products that have shuffled to the top of the d…" at bounding box center [728, 594] width 880 height 35
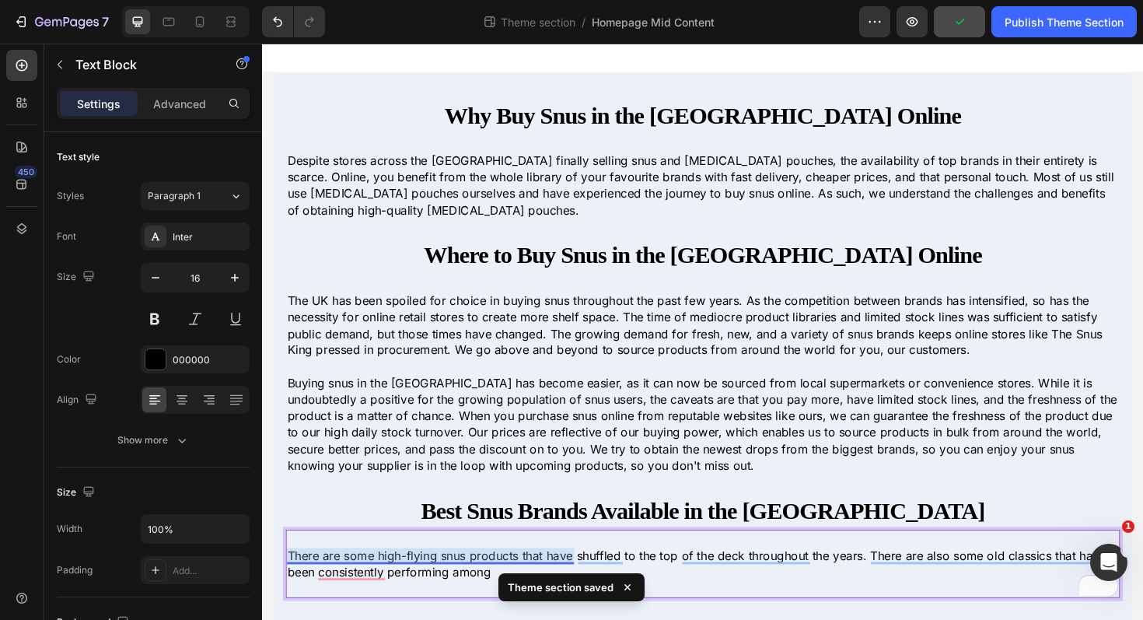
drag, startPoint x: 403, startPoint y: 603, endPoint x: 722, endPoint y: 534, distance: 326.2
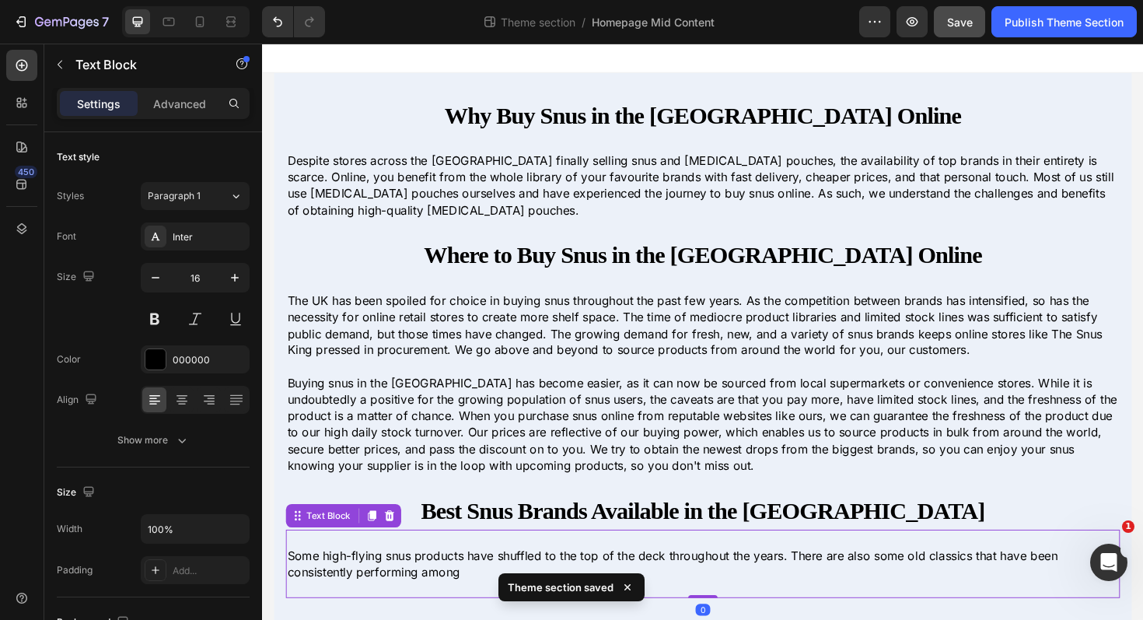
click at [487, 600] on p "Some high-flying snus products have shuffled to the top of the deck throughout …" at bounding box center [728, 594] width 880 height 35
click at [488, 601] on p "Some high-flying snus products have shuffled to the top of the deck throughout …" at bounding box center [728, 594] width 880 height 35
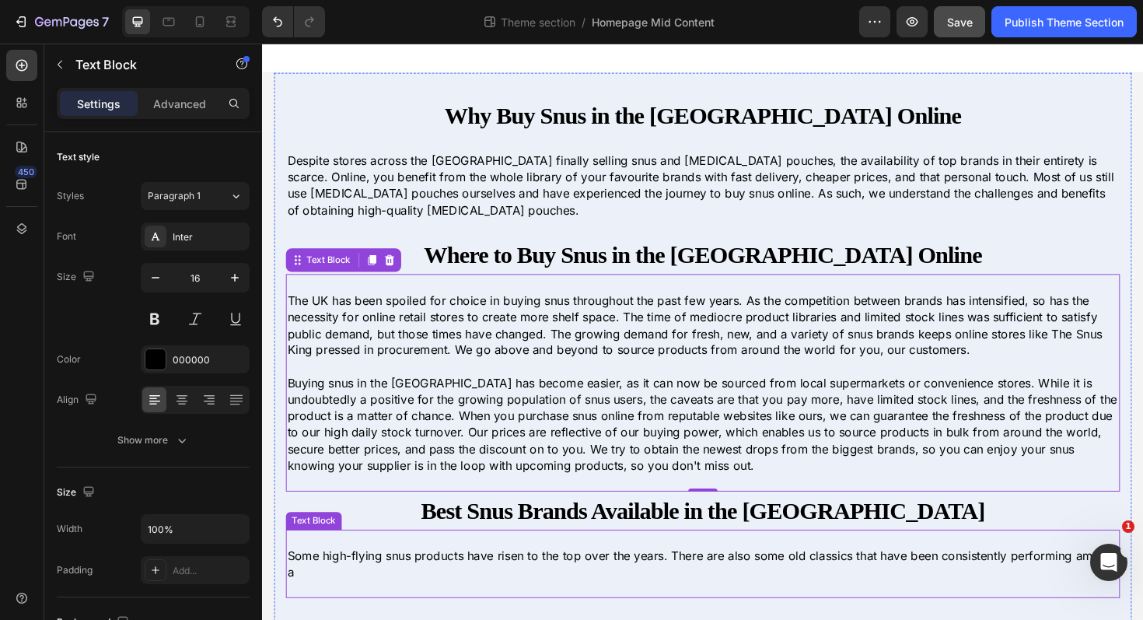
click at [333, 600] on p "Some high-flying snus products have risen to the top over the years. There are …" at bounding box center [728, 594] width 880 height 35
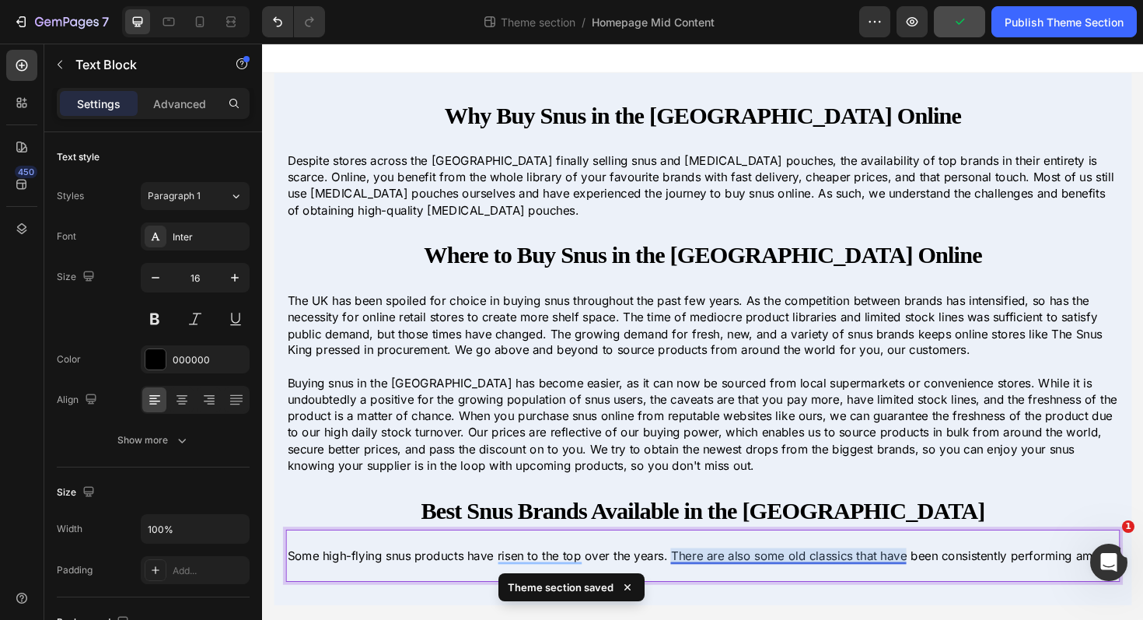
drag, startPoint x: 312, startPoint y: 598, endPoint x: 1147, endPoint y: 537, distance: 837.3
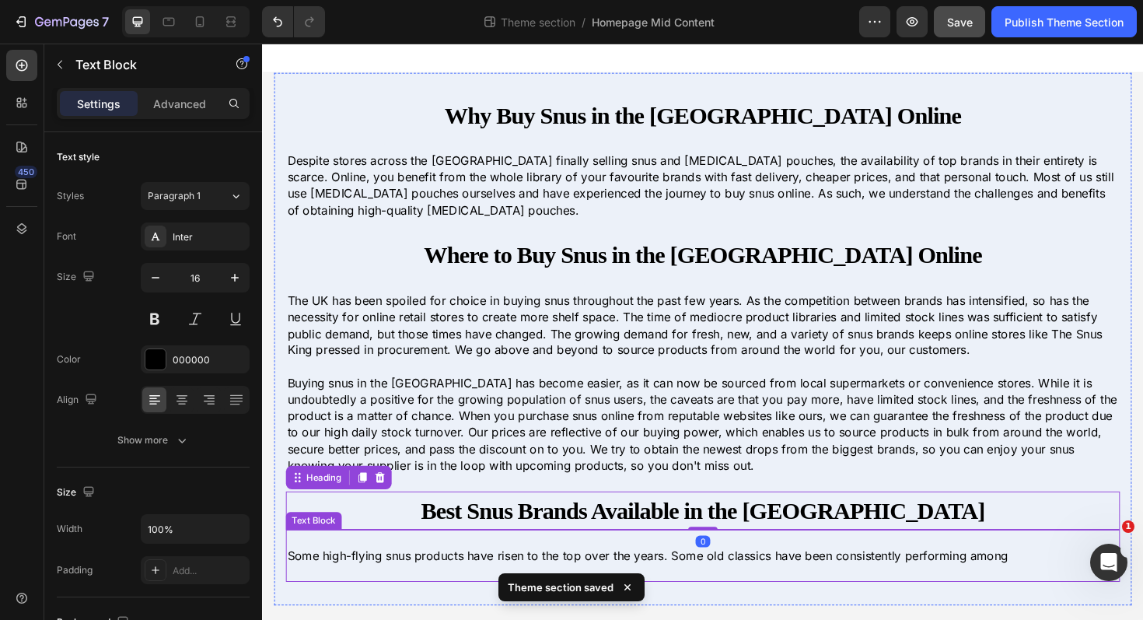
click at [1067, 587] on p "Some high-flying snus products have risen to the top over the years. Some old c…" at bounding box center [728, 585] width 880 height 17
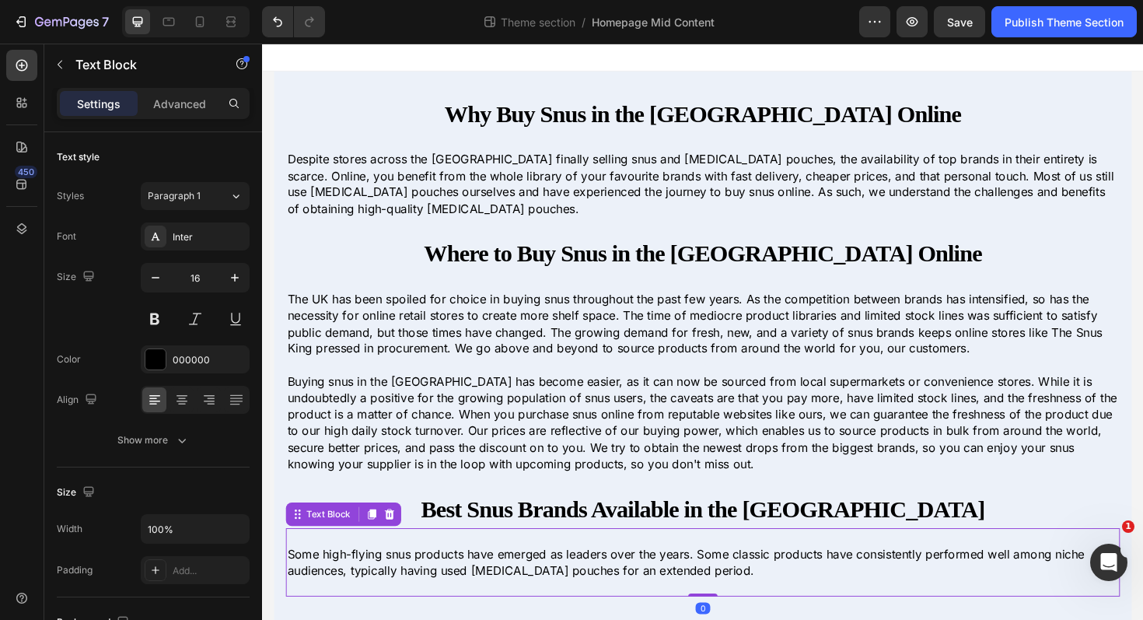
click at [739, 600] on p "Some high-flying snus products have emerged as leaders over the years. Some cla…" at bounding box center [728, 592] width 880 height 35
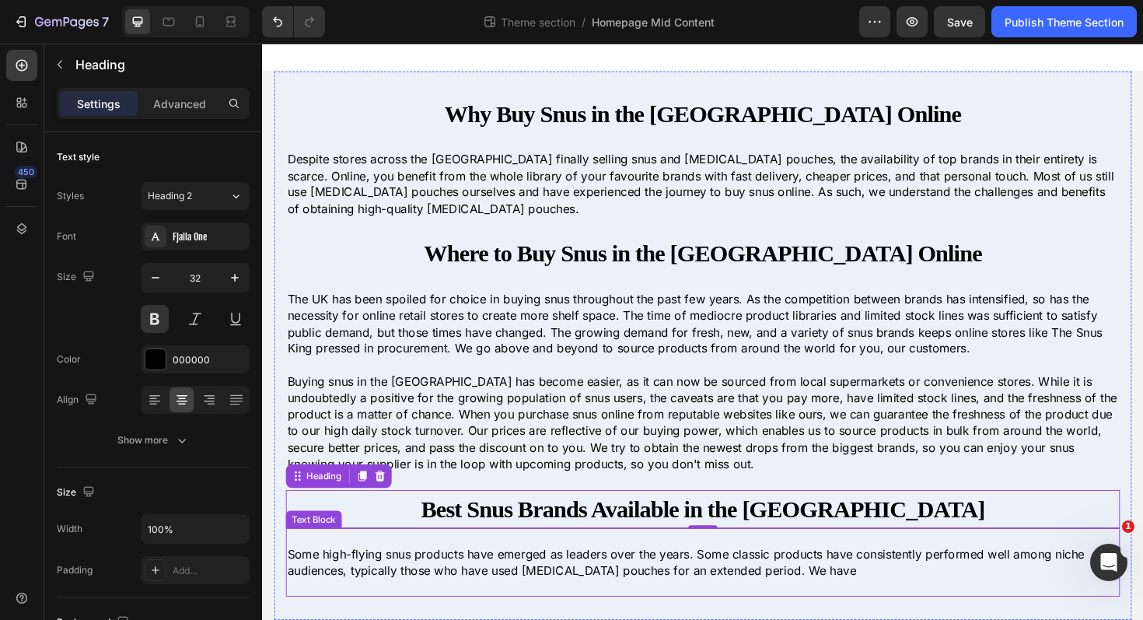
click at [841, 600] on p "Some high-flying snus products have emerged as leaders over the years. Some cla…" at bounding box center [728, 592] width 880 height 35
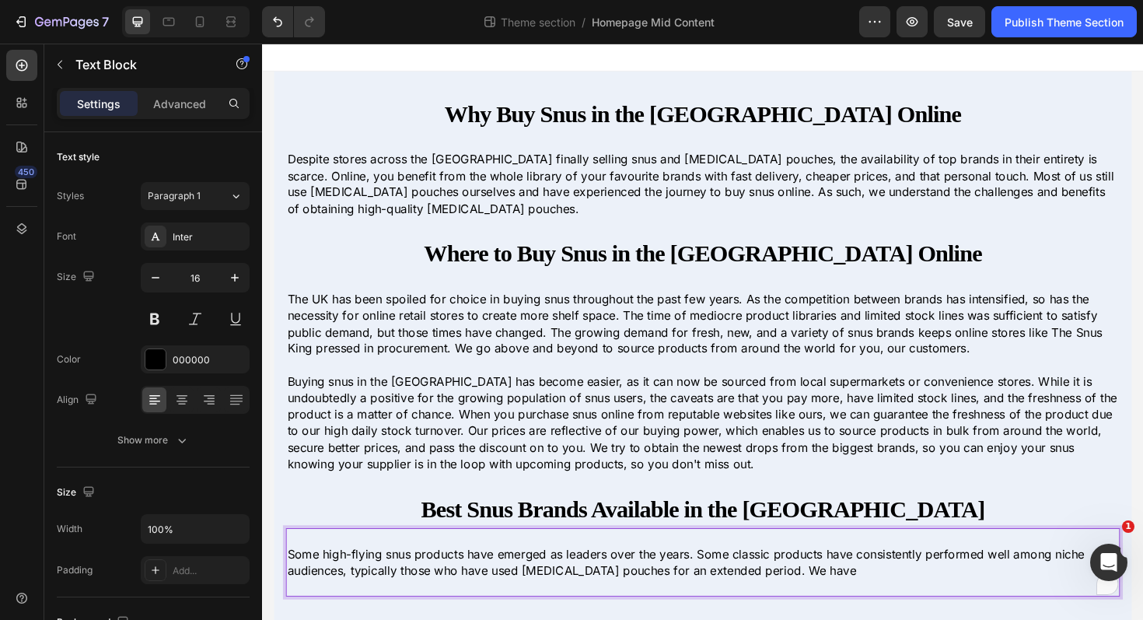
click at [831, 599] on p "Some high-flying snus products have emerged as leaders over the years. Some cla…" at bounding box center [728, 592] width 880 height 35
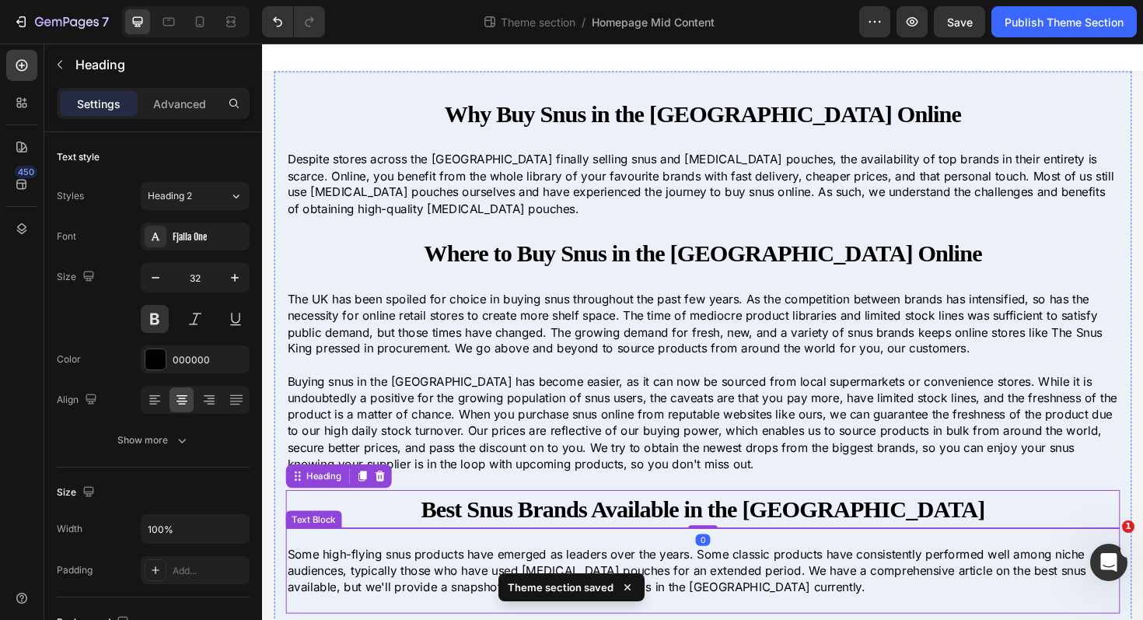
click at [905, 612] on p "Some high-flying snus products have emerged as leaders over the years. Some cla…" at bounding box center [728, 601] width 880 height 52
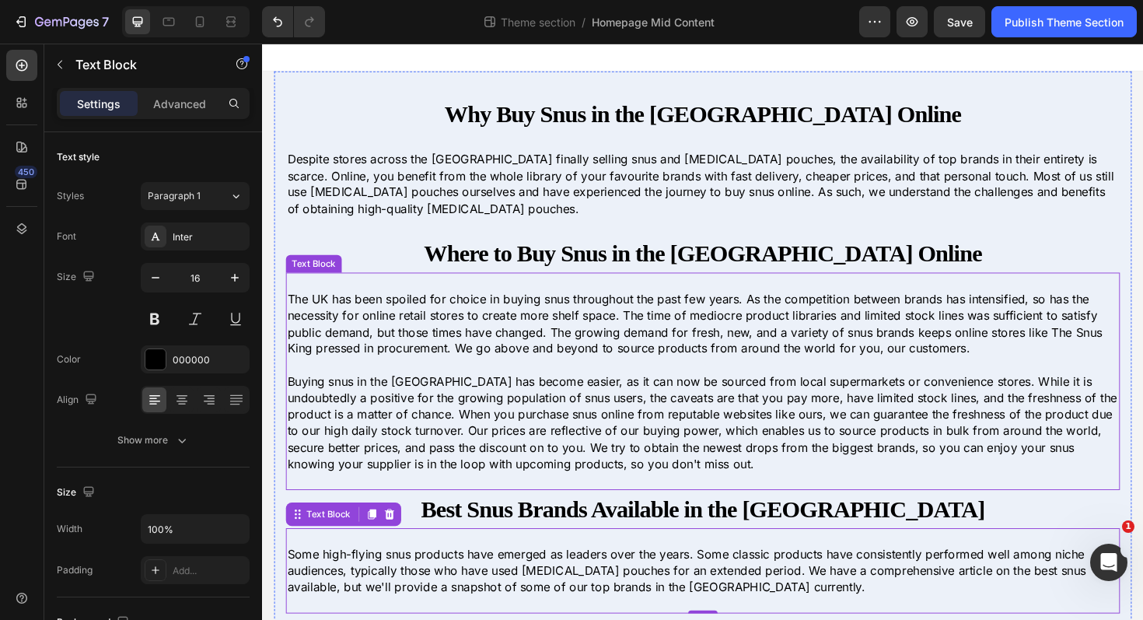
scroll to position [19, 0]
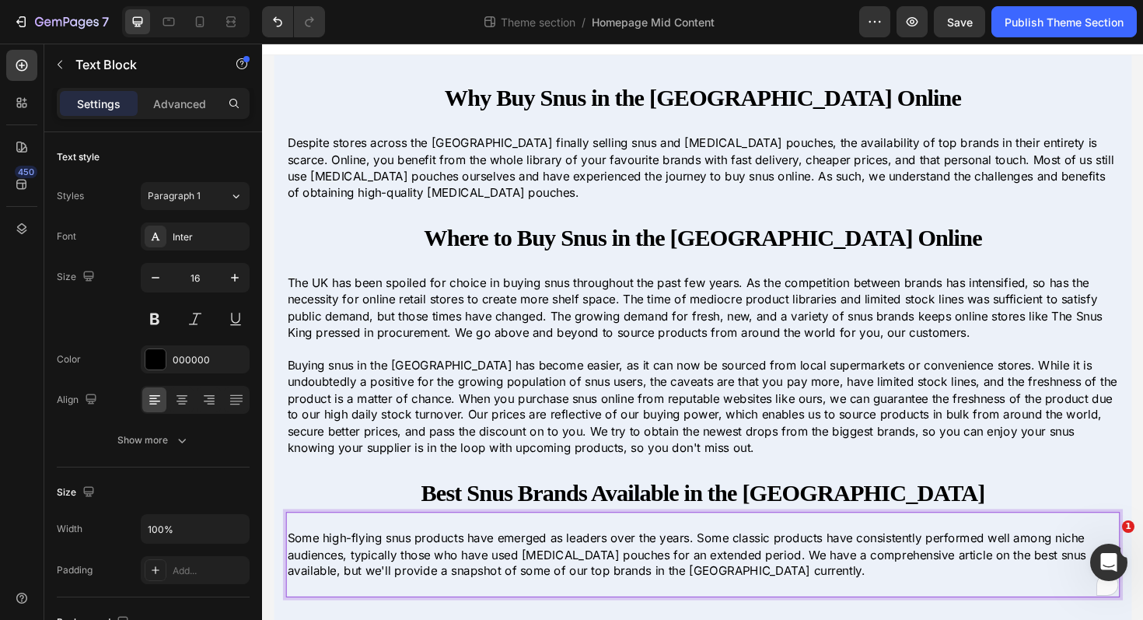
click at [1081, 582] on p "Some high-flying snus products have emerged as leaders over the years. Some cla…" at bounding box center [728, 584] width 880 height 52
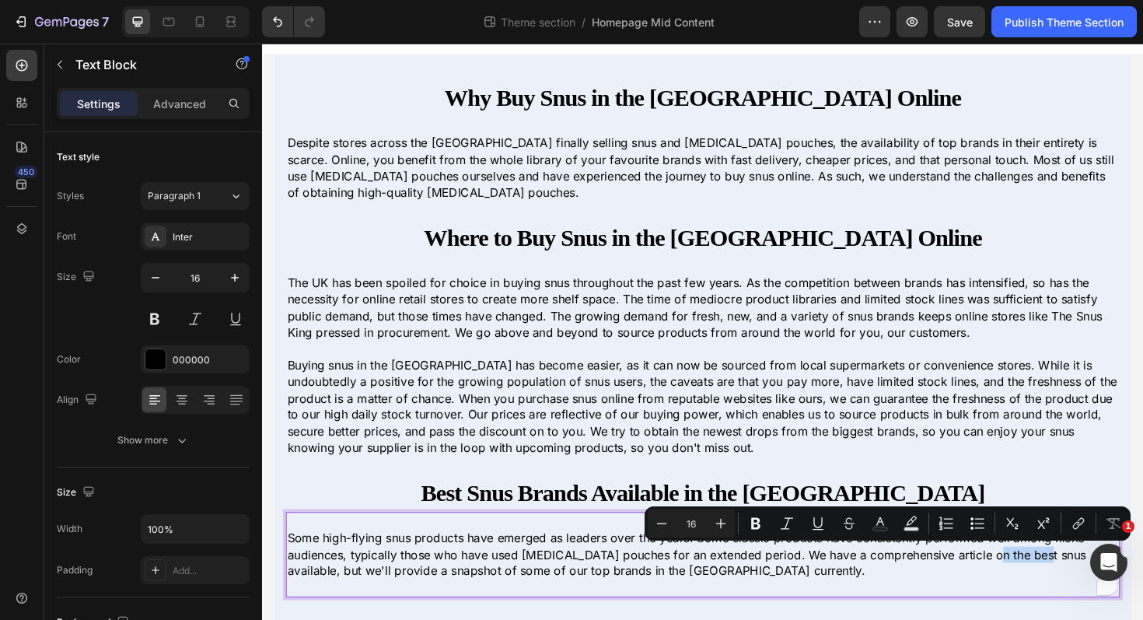
drag, startPoint x: 1077, startPoint y: 582, endPoint x: 1022, endPoint y: 582, distance: 55.2
click at [1022, 582] on p "Some high-flying snus products have emerged as leaders over the years. Some cla…" at bounding box center [728, 584] width 880 height 52
click at [1075, 523] on icon "Editor contextual toolbar" at bounding box center [1076, 526] width 7 height 8
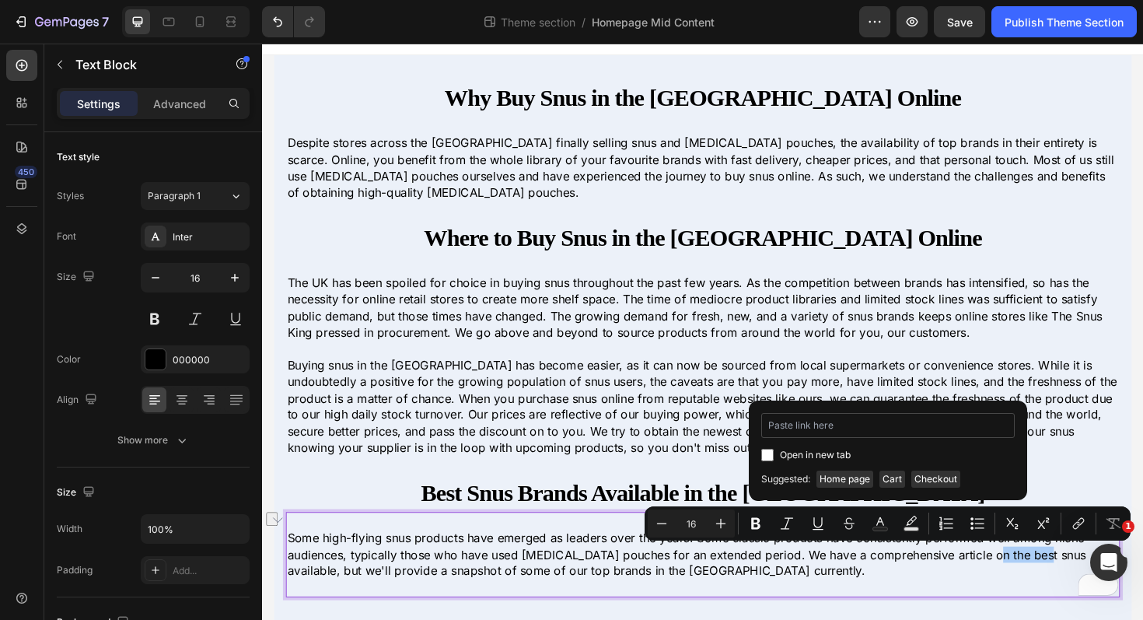
type input "[URL][DOMAIN_NAME][MEDICAL_DATA]"
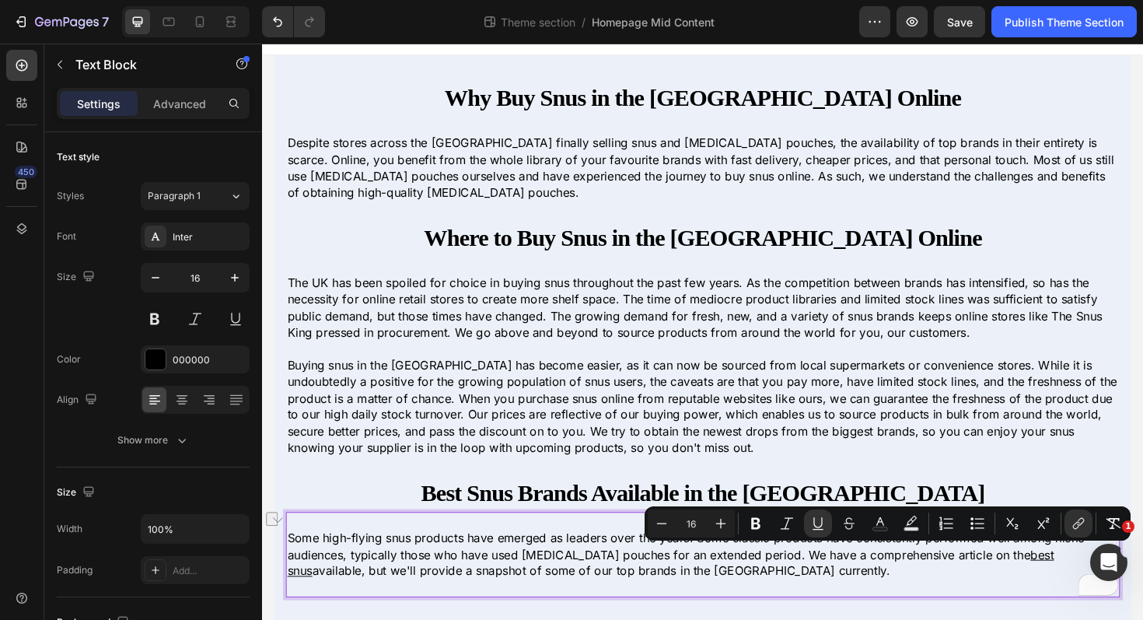
click at [779, 589] on p "Some high-flying snus products have emerged as leaders over the years. Some cla…" at bounding box center [728, 584] width 880 height 52
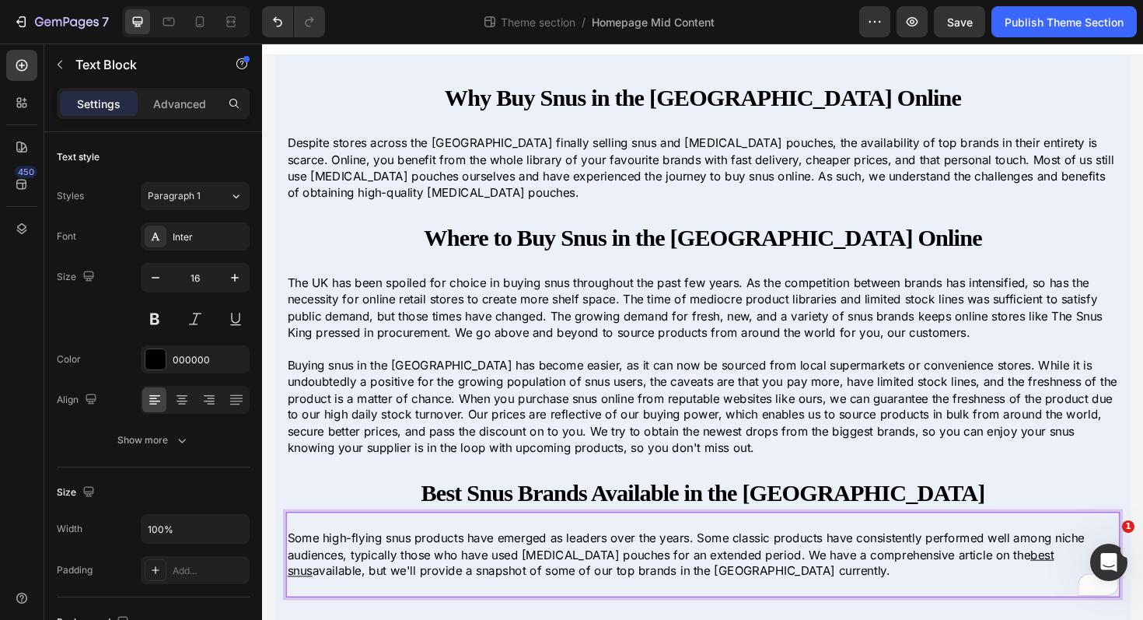
click at [716, 597] on p "Some high-flying snus products have emerged as leaders over the years. Some cla…" at bounding box center [728, 584] width 880 height 52
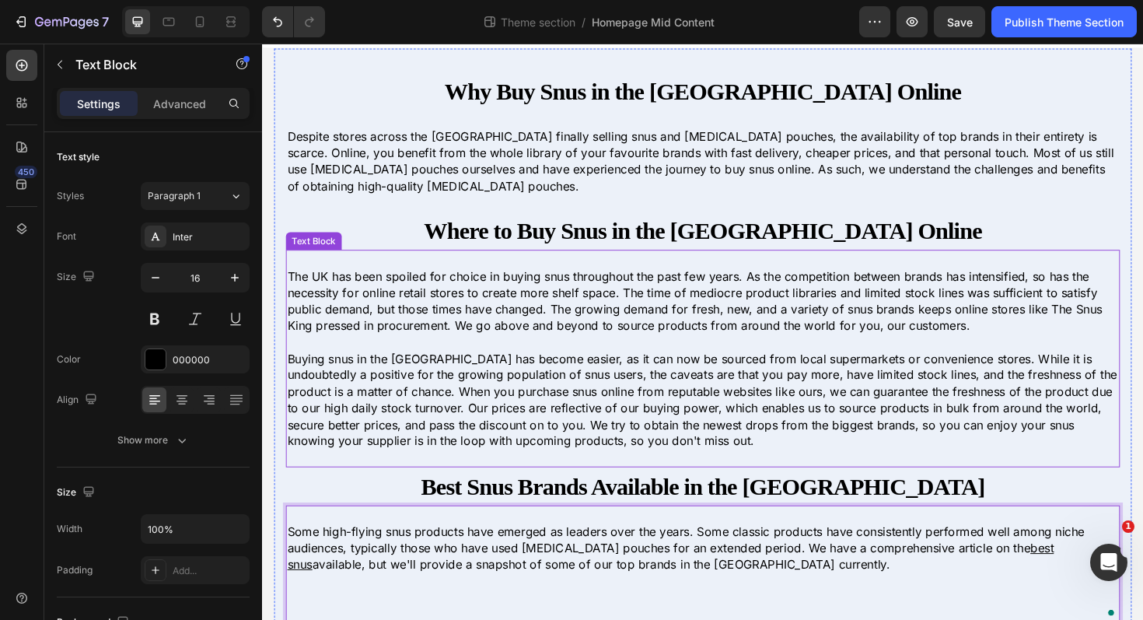
scroll to position [54, 0]
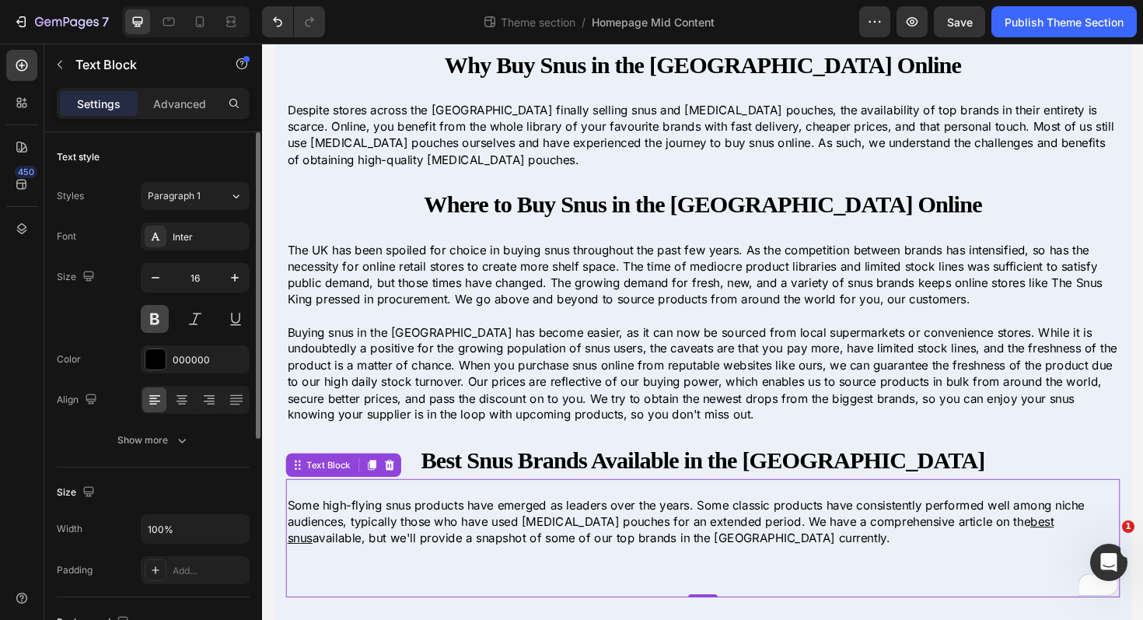
click at [167, 325] on button at bounding box center [155, 319] width 28 height 28
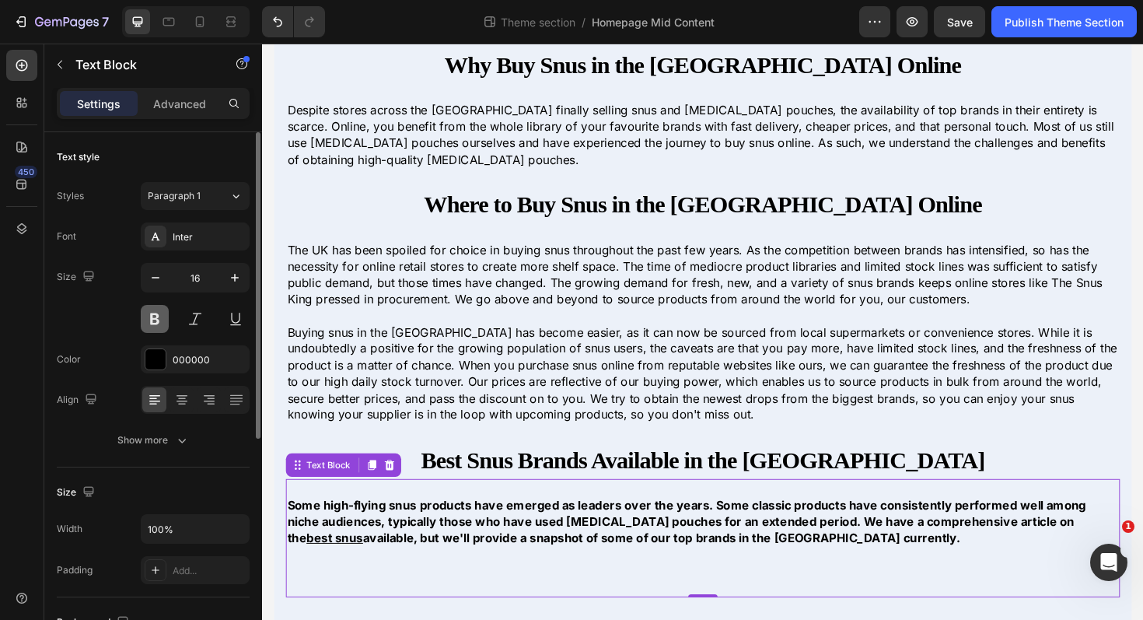
scroll to position [0, 0]
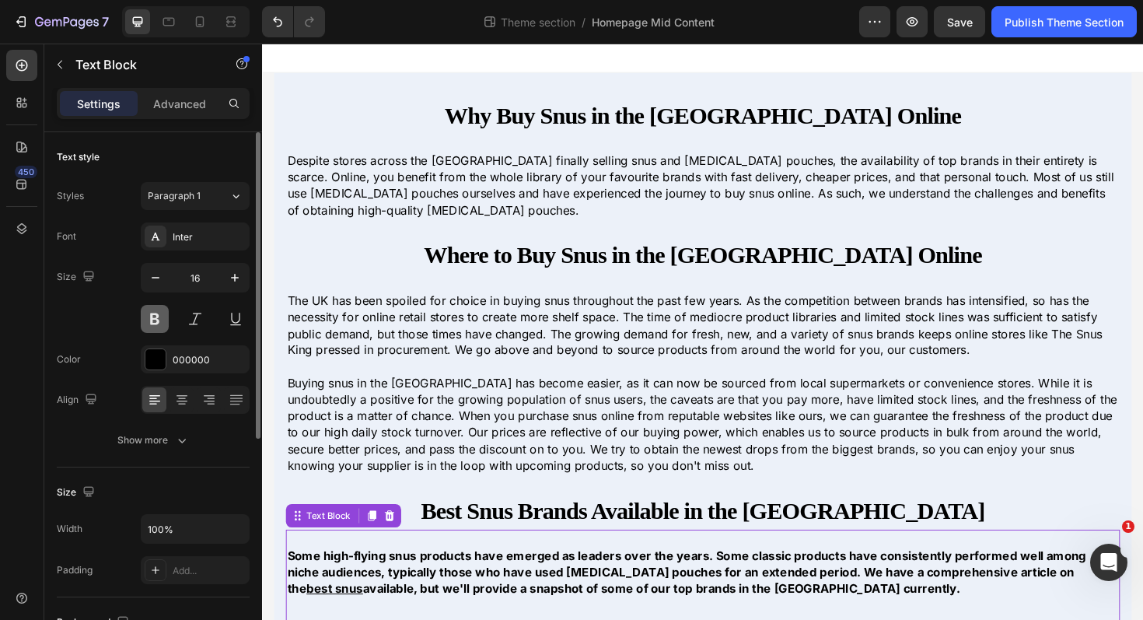
click at [163, 323] on button at bounding box center [155, 319] width 28 height 28
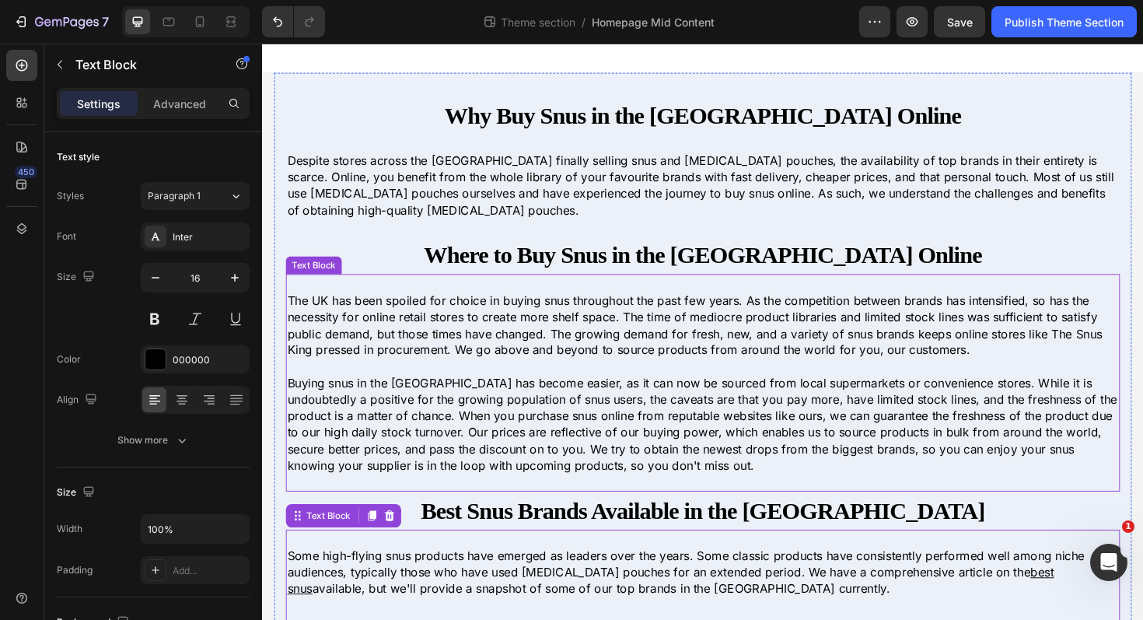
scroll to position [54, 0]
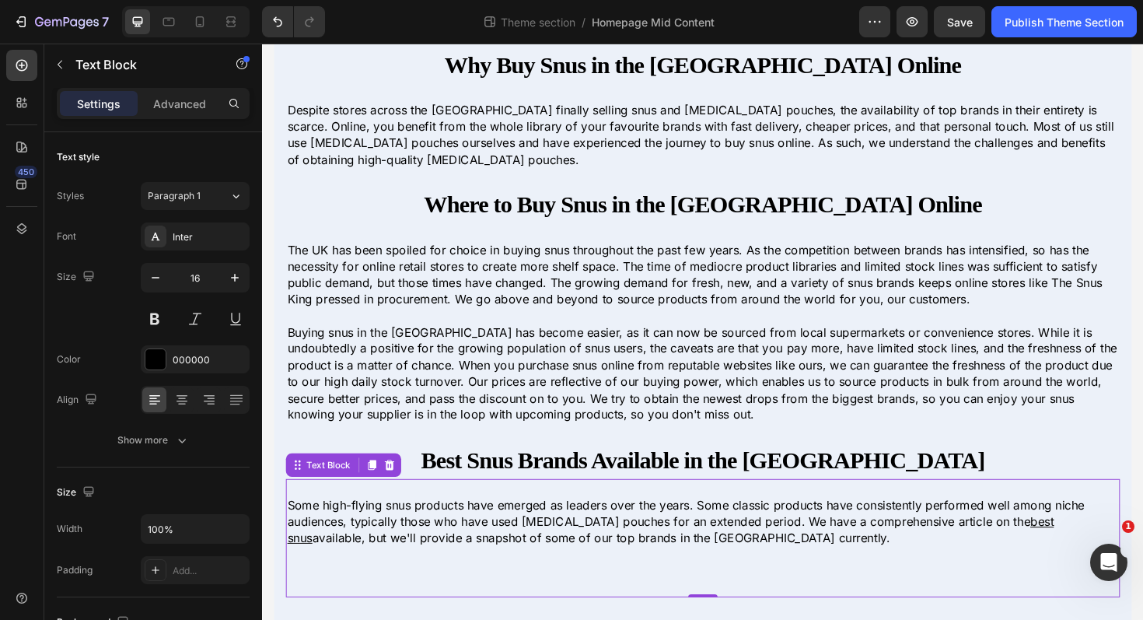
click at [331, 603] on p "To enrich screen reader interactions, please activate Accessibility in Grammarl…" at bounding box center [728, 601] width 880 height 17
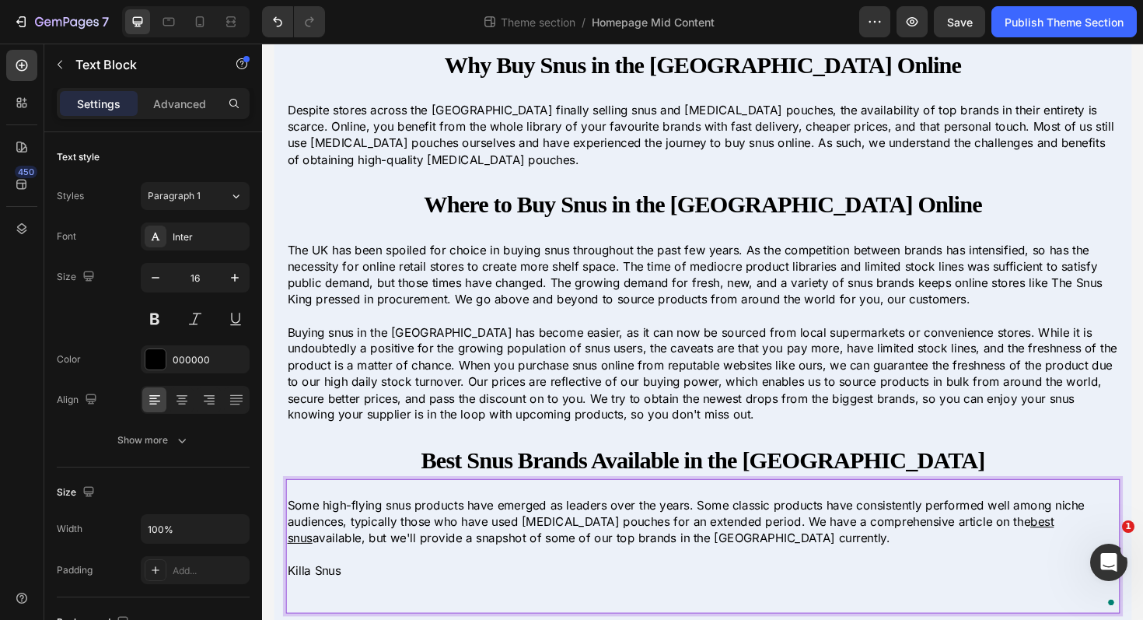
scroll to position [61, 0]
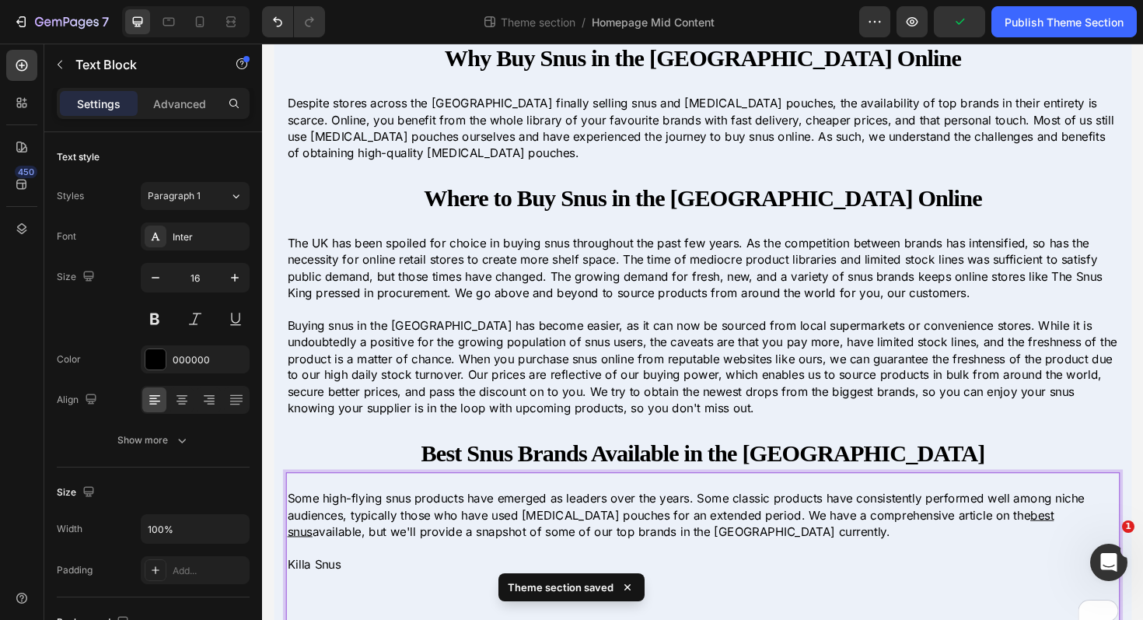
click at [322, 594] on p "Killa Snus" at bounding box center [728, 594] width 880 height 17
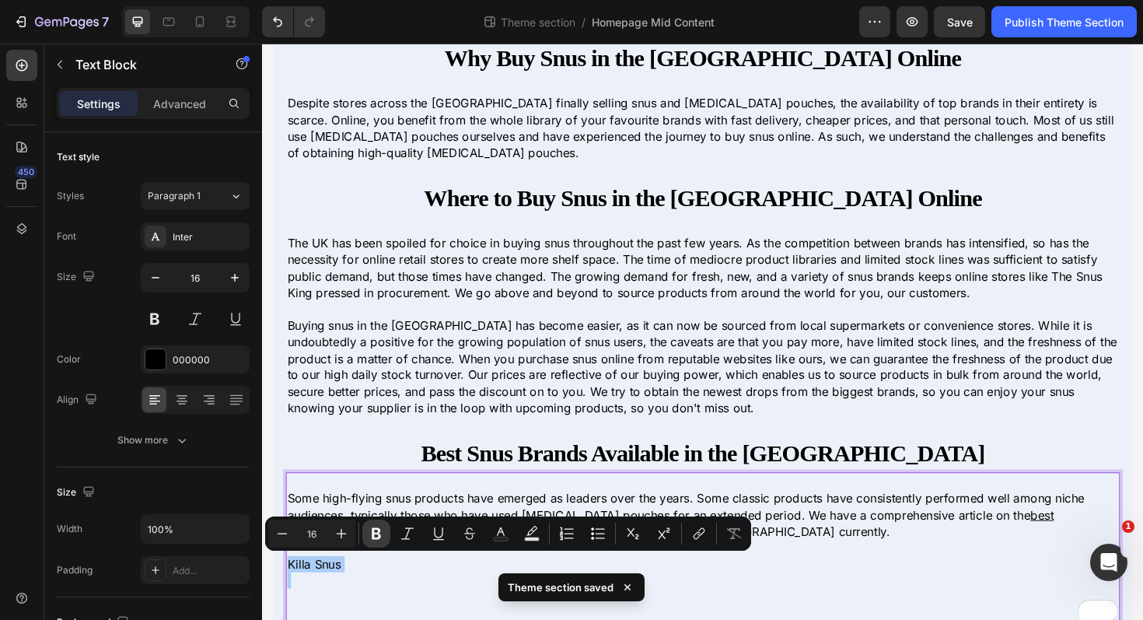
click at [372, 534] on icon "Editor contextual toolbar" at bounding box center [376, 534] width 9 height 12
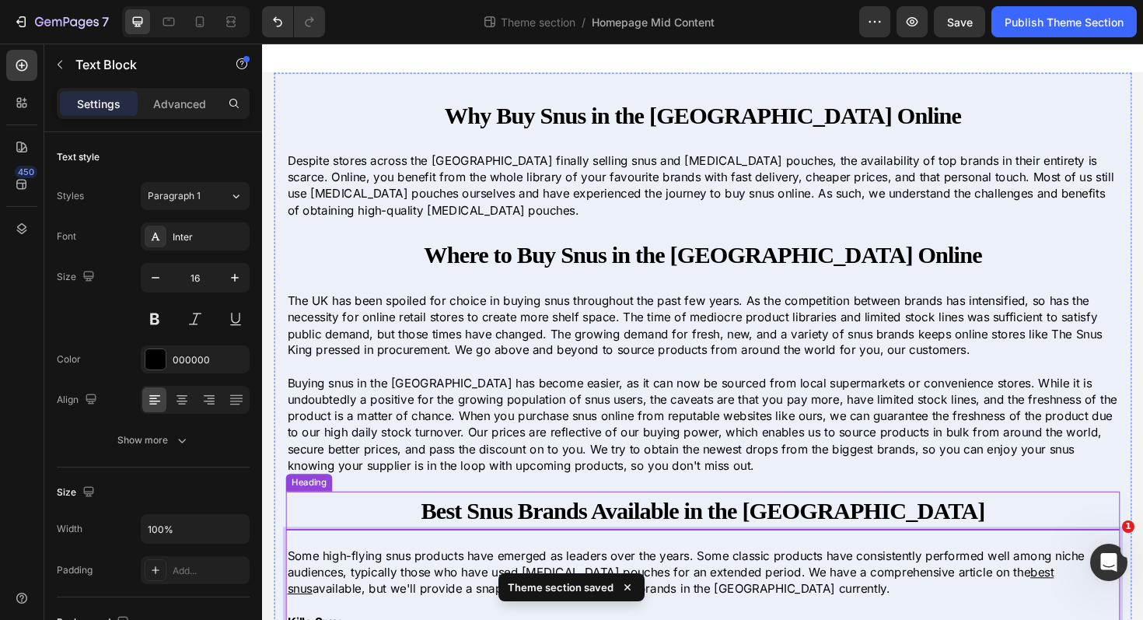
scroll to position [89, 0]
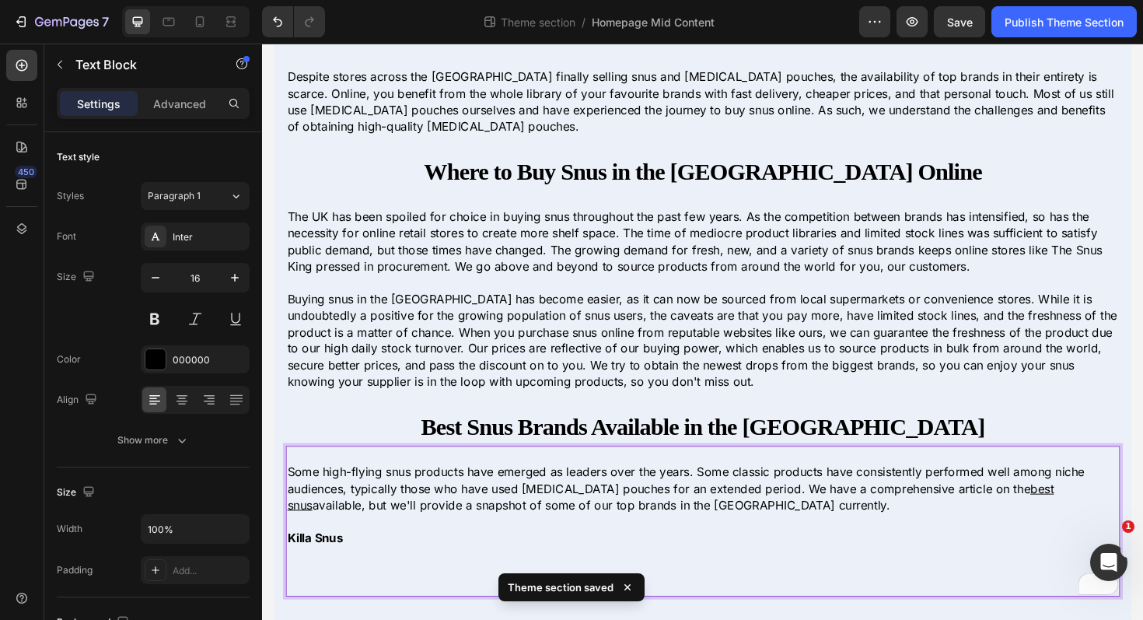
click at [313, 589] on p "To enrich screen reader interactions, please activate Accessibility in Grammarl…" at bounding box center [728, 583] width 880 height 17
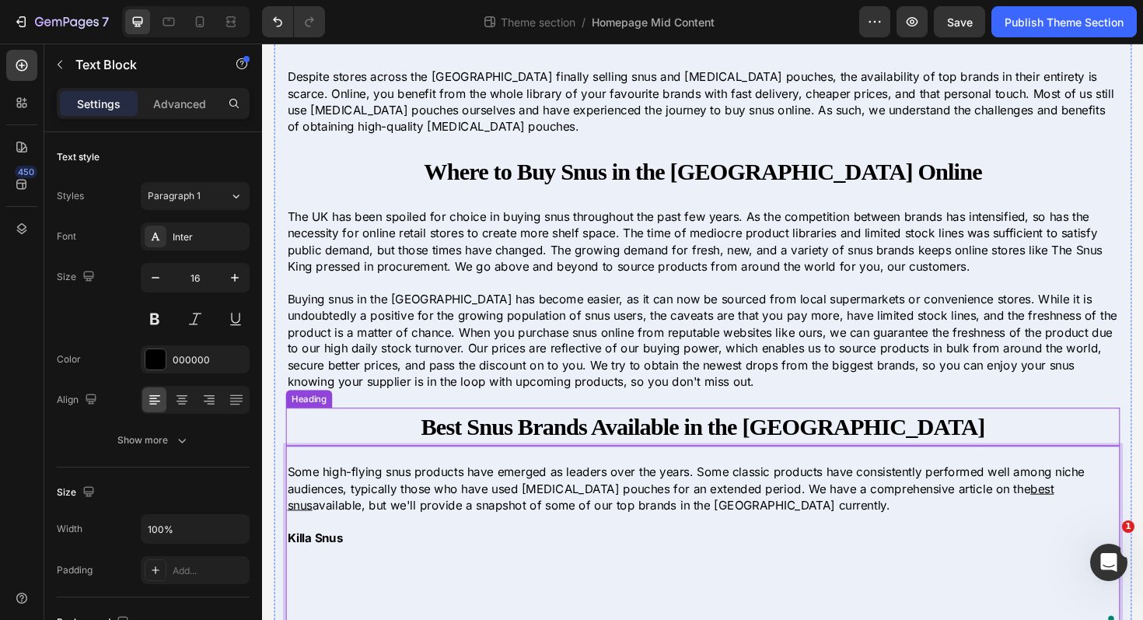
scroll to position [124, 0]
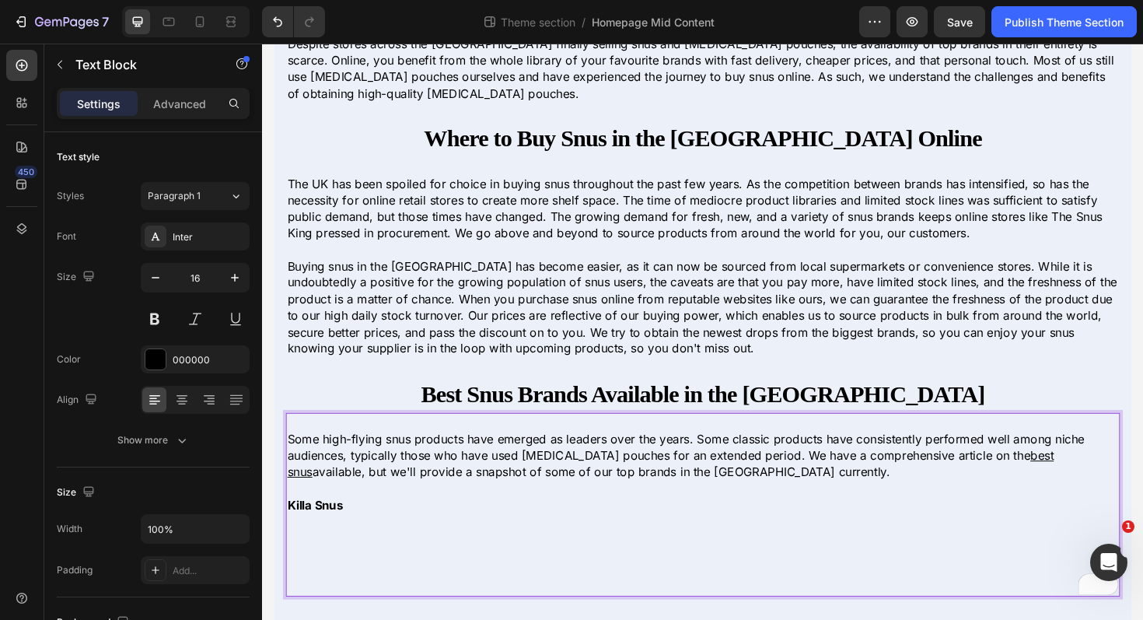
click at [314, 556] on p "To enrich screen reader interactions, please activate Accessibility in Grammarl…" at bounding box center [728, 548] width 880 height 17
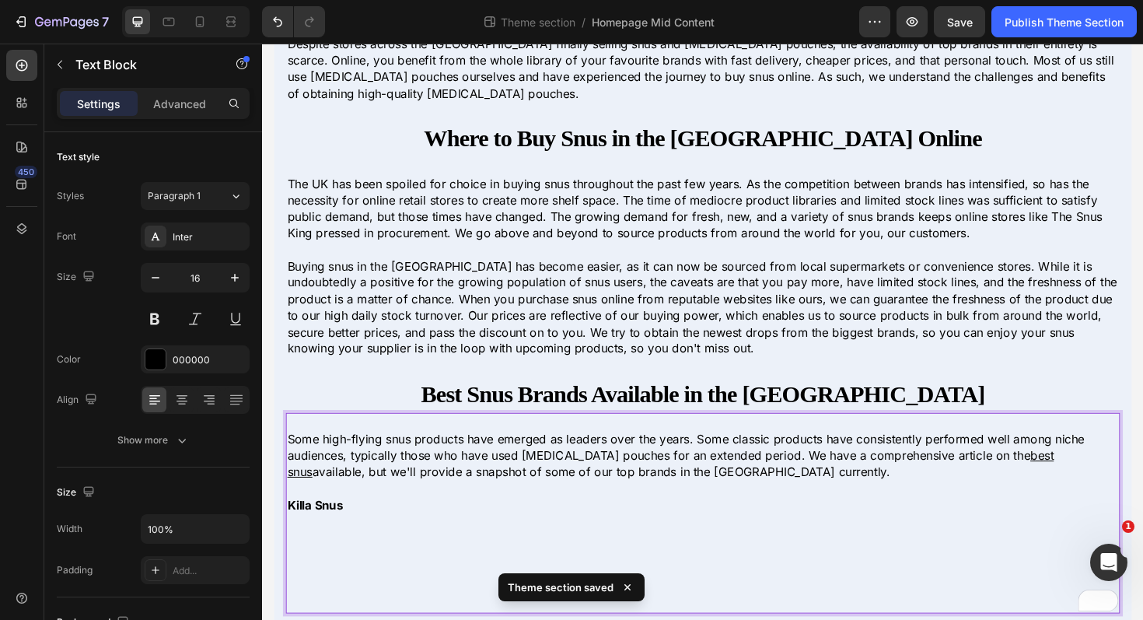
click at [357, 535] on p "Killa Snus" at bounding box center [728, 531] width 880 height 17
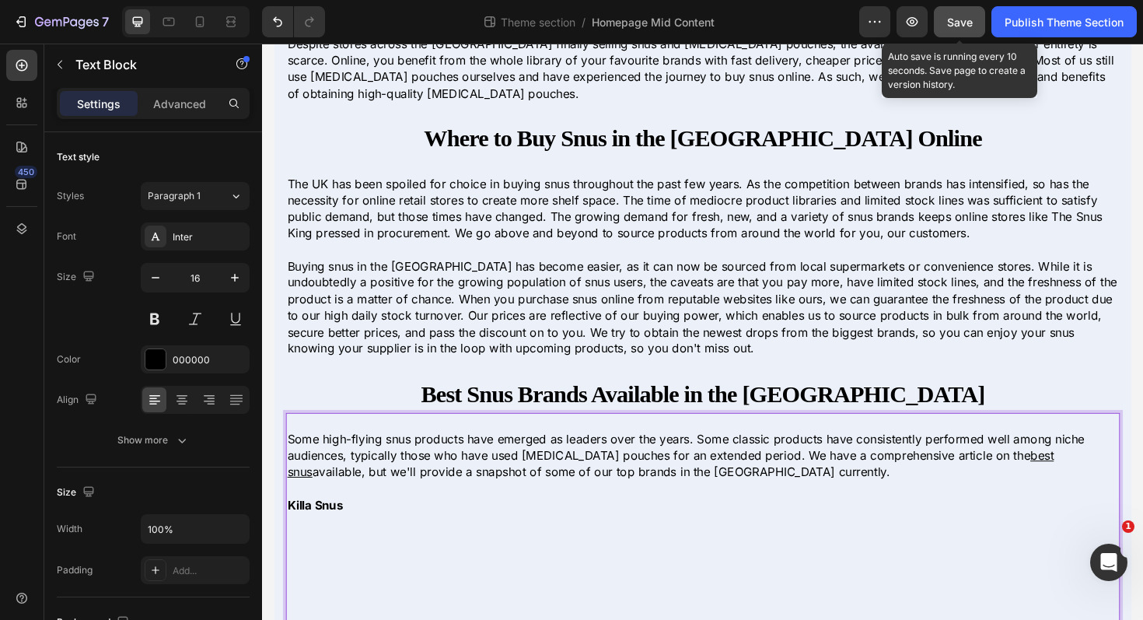
click at [956, 30] on button "Save" at bounding box center [959, 21] width 51 height 31
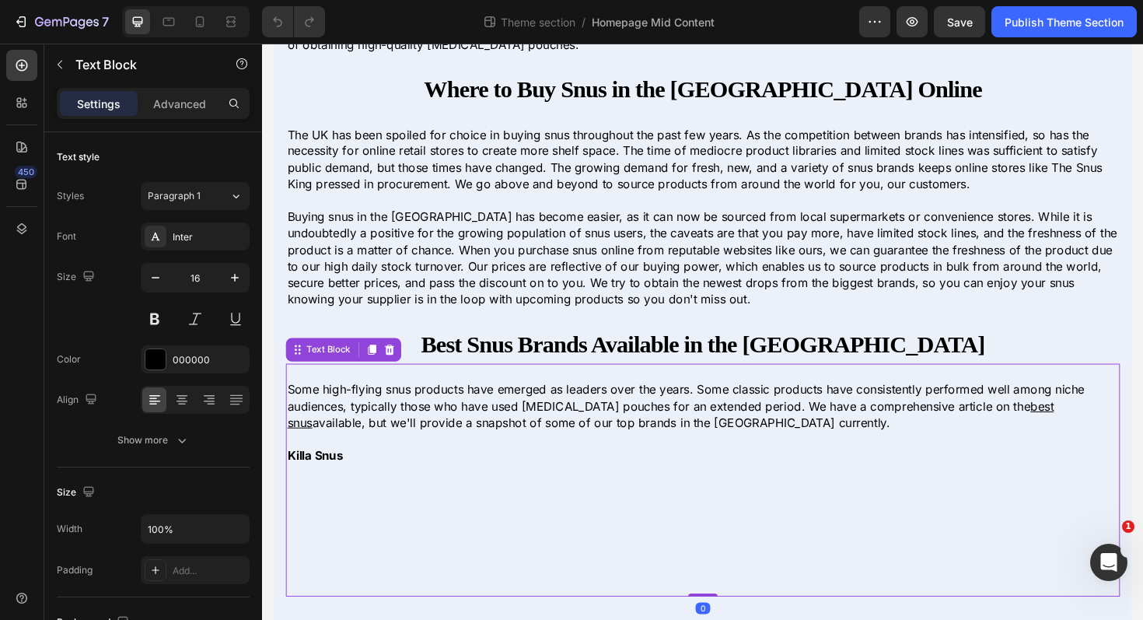
click at [324, 498] on p at bounding box center [728, 496] width 880 height 17
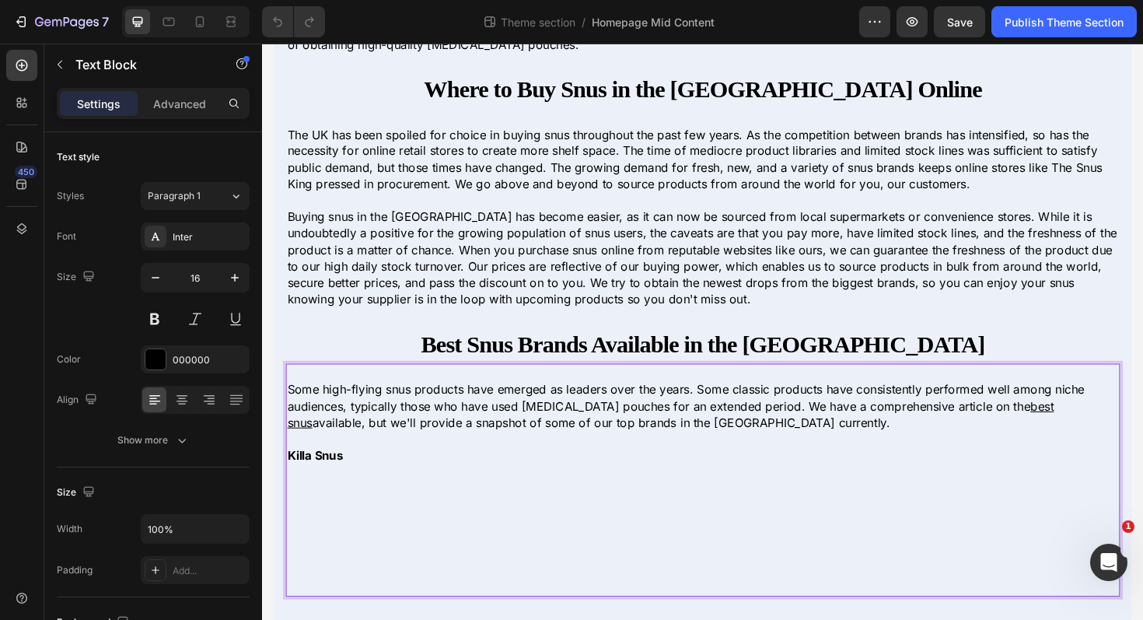
click at [314, 507] on p "Rich Text Editor. Editing area: main" at bounding box center [728, 514] width 880 height 17
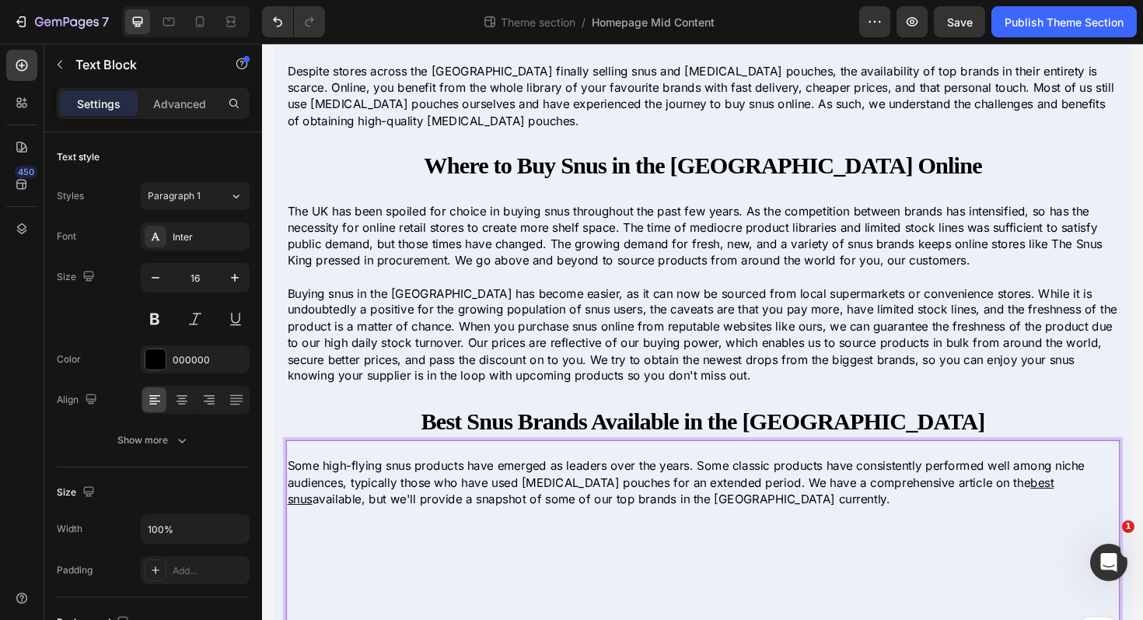
scroll to position [141, 0]
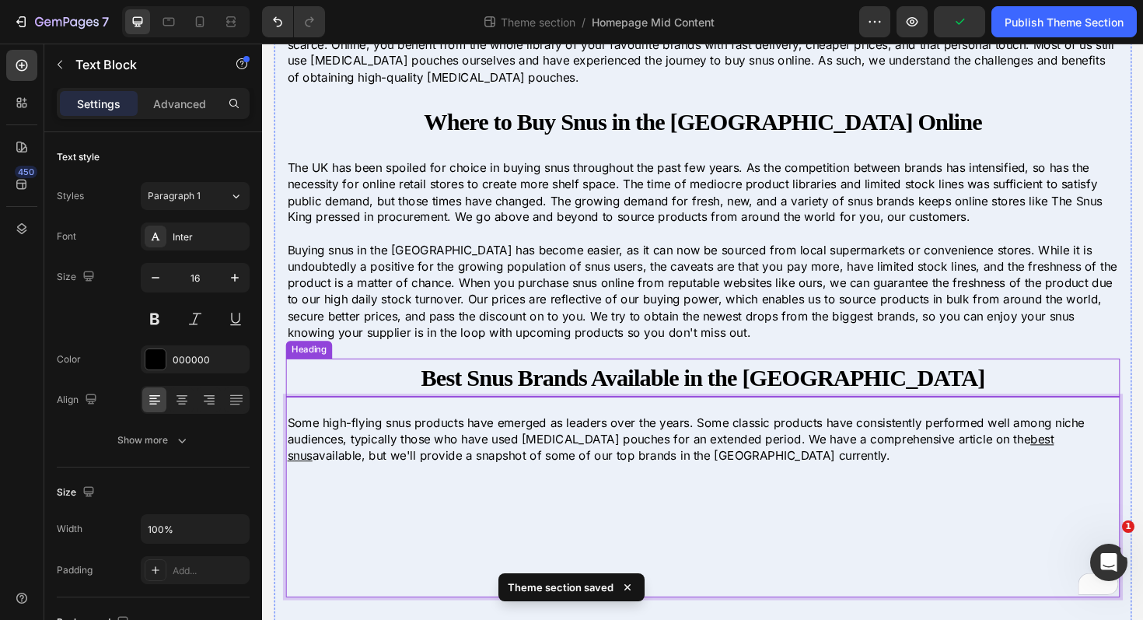
click at [411, 382] on h2 "Best Snus Brands Available in the [GEOGRAPHIC_DATA]" at bounding box center [728, 397] width 883 height 40
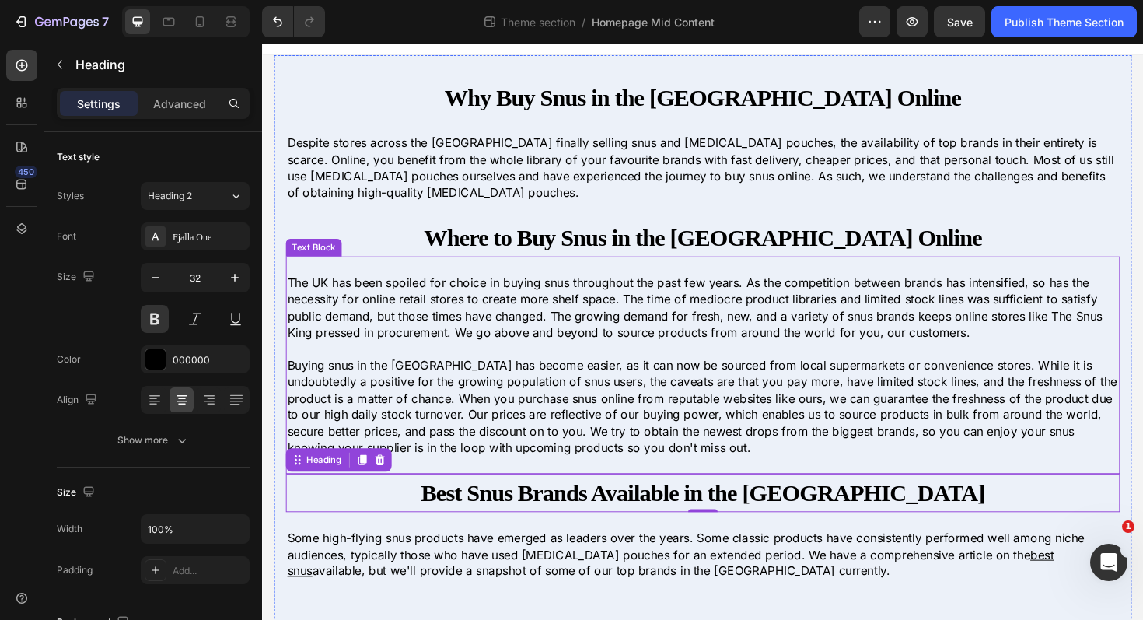
scroll to position [0, 0]
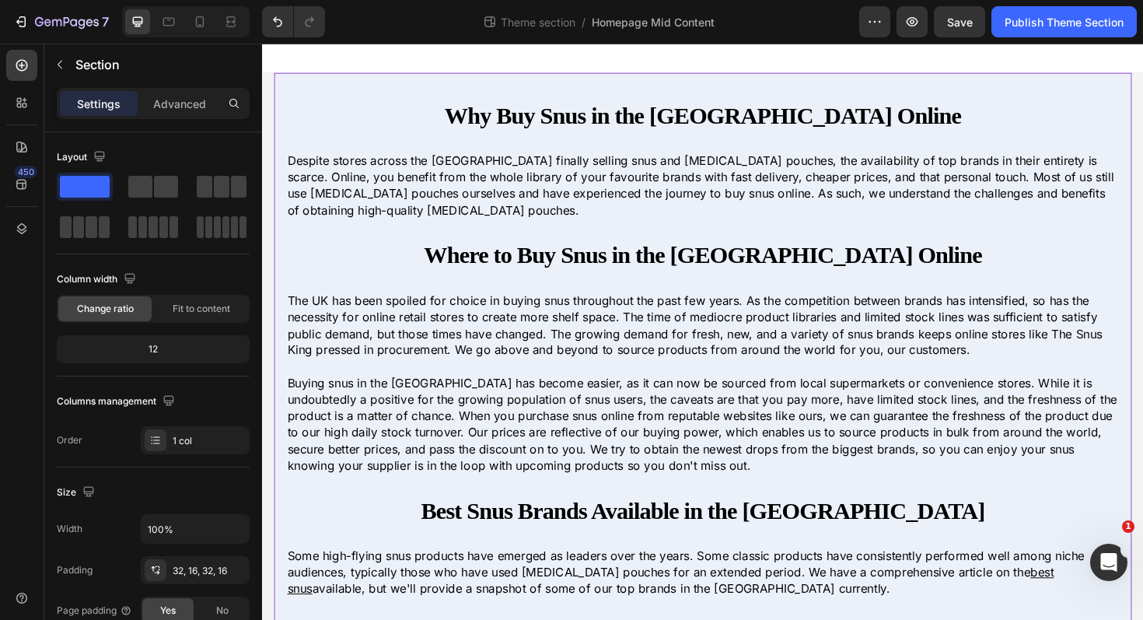
click at [377, 89] on div "Why Buy Snus in the UK Online Heading Despite stores across the UK finally sell…" at bounding box center [728, 435] width 908 height 721
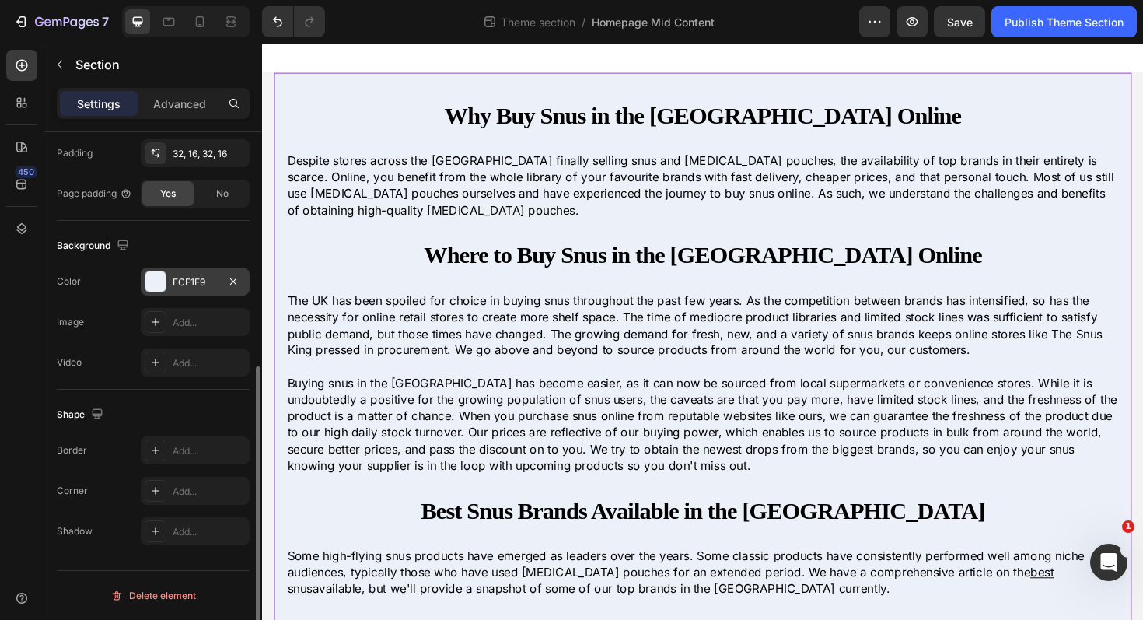
click at [152, 271] on div at bounding box center [155, 281] width 20 height 20
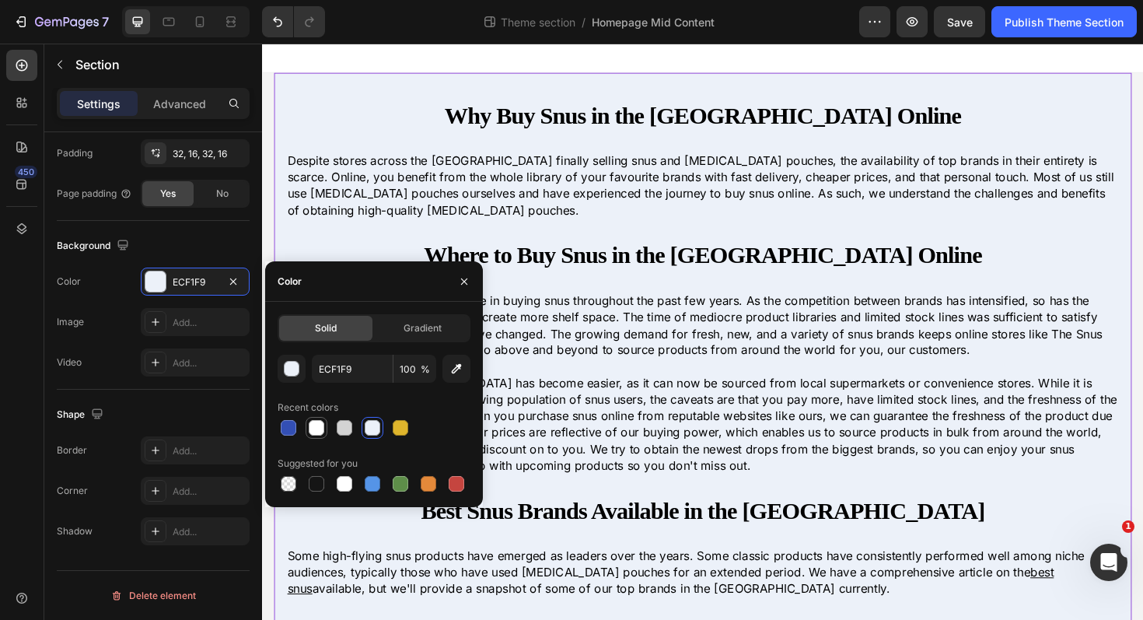
click at [320, 425] on div at bounding box center [317, 428] width 16 height 16
type input "FFFFFF"
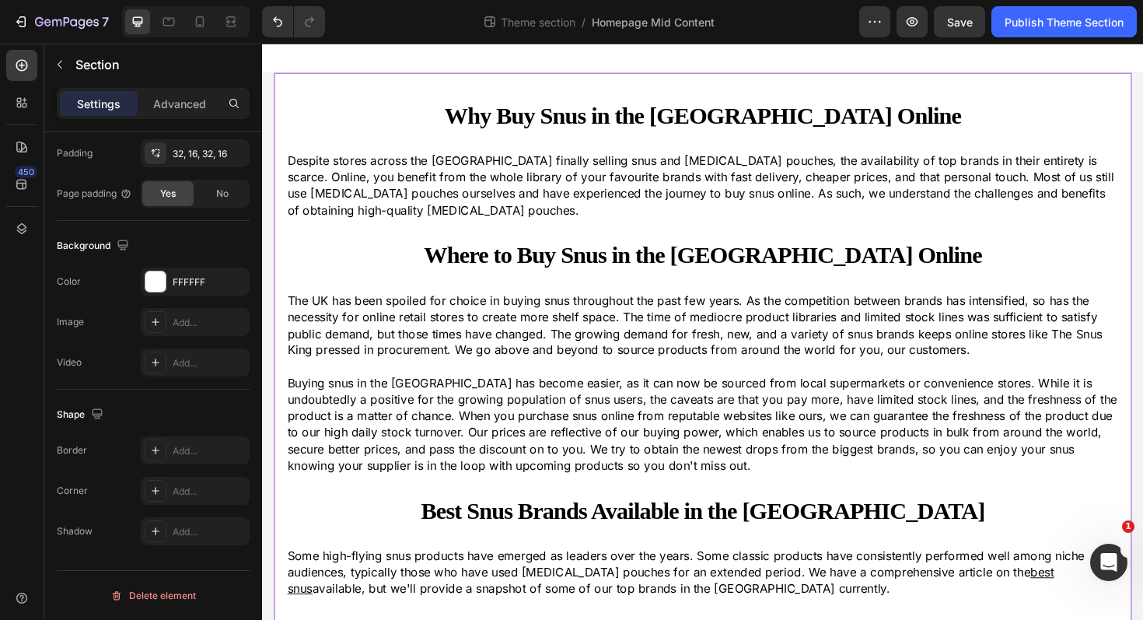
click at [405, 97] on div "Why Buy Snus in the UK Online Heading Despite stores across the UK finally sell…" at bounding box center [728, 435] width 908 height 721
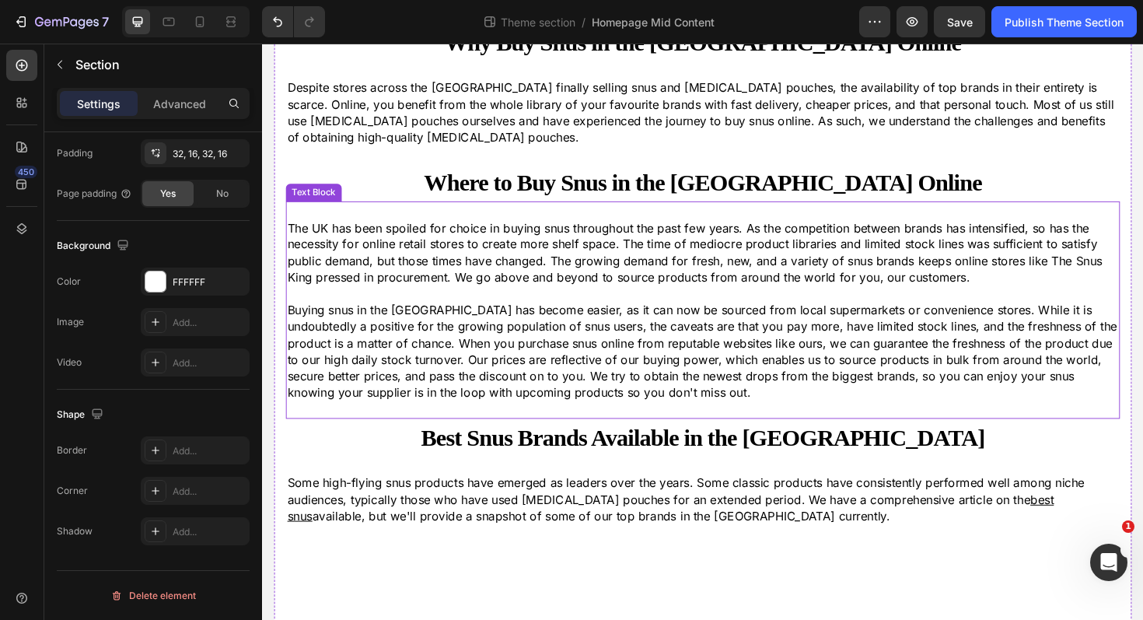
scroll to position [141, 0]
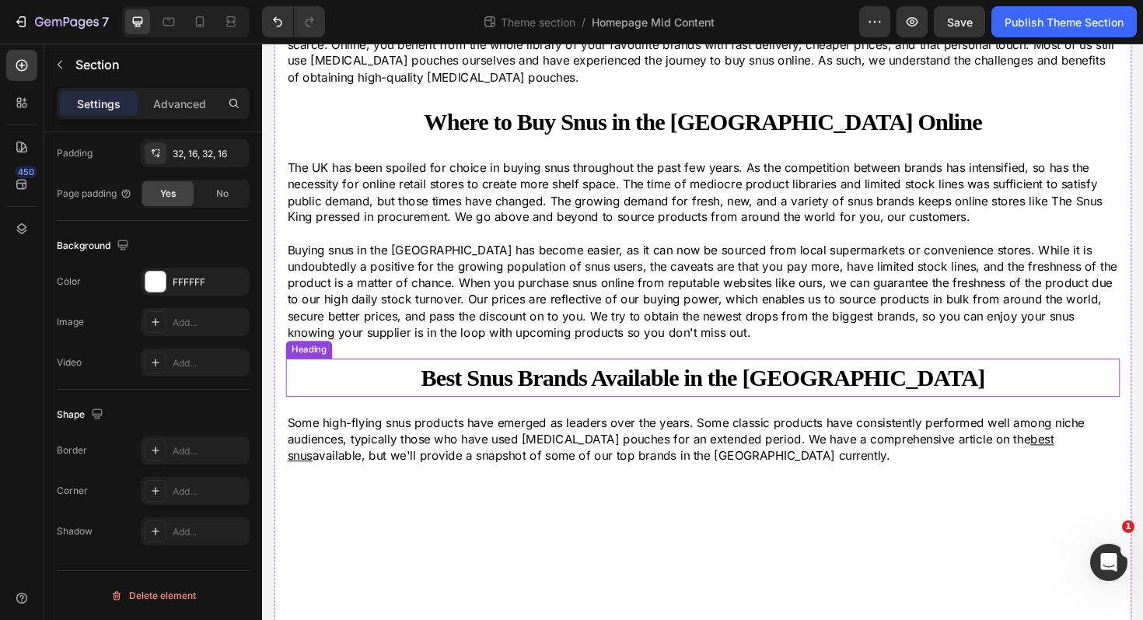
click at [448, 394] on h2 "Best Snus Brands Available in the [GEOGRAPHIC_DATA]" at bounding box center [728, 397] width 883 height 40
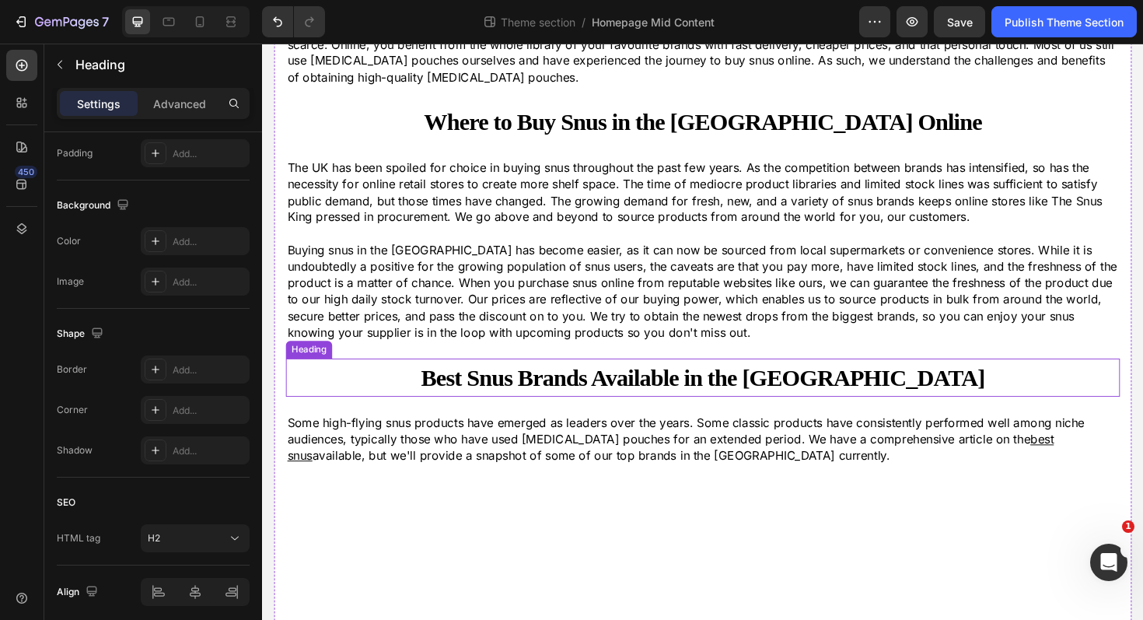
scroll to position [0, 0]
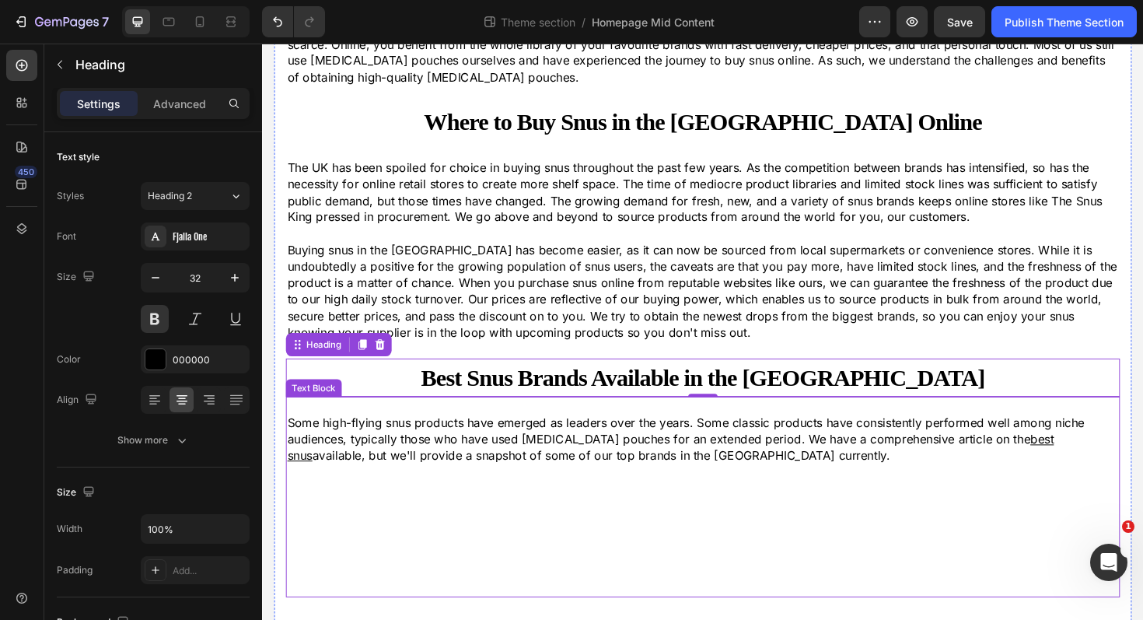
click at [435, 558] on p "To enrich screen reader interactions, please activate Accessibility in Grammarl…" at bounding box center [728, 566] width 880 height 17
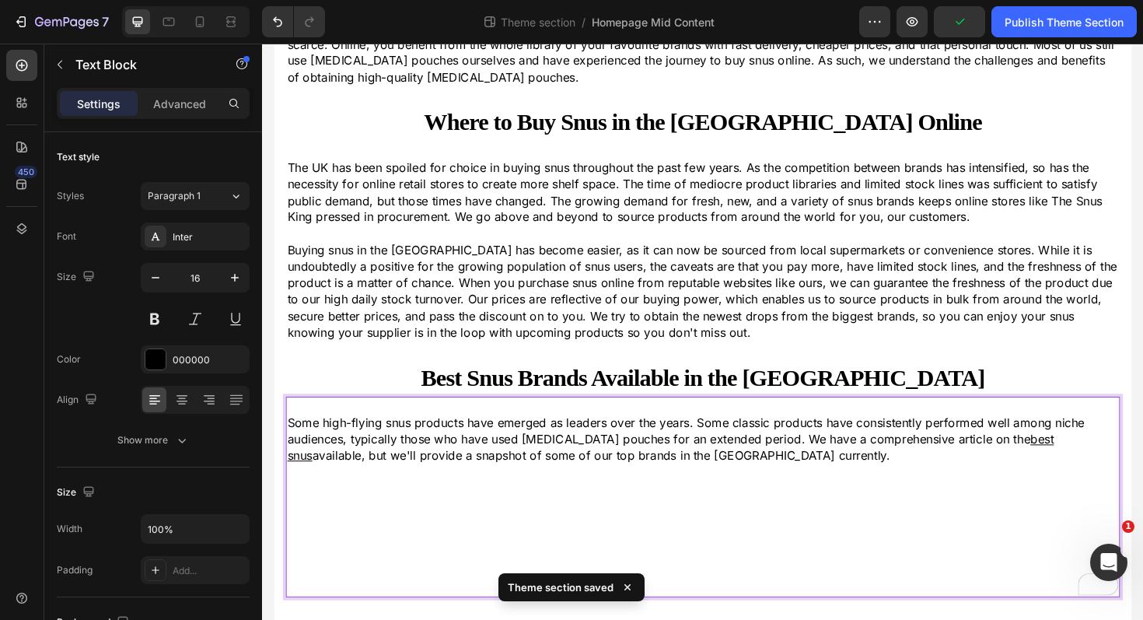
drag, startPoint x: 376, startPoint y: 589, endPoint x: 379, endPoint y: 574, distance: 15.9
click at [376, 589] on p "To enrich screen reader interactions, please activate Accessibility in Grammarl…" at bounding box center [728, 583] width 880 height 17
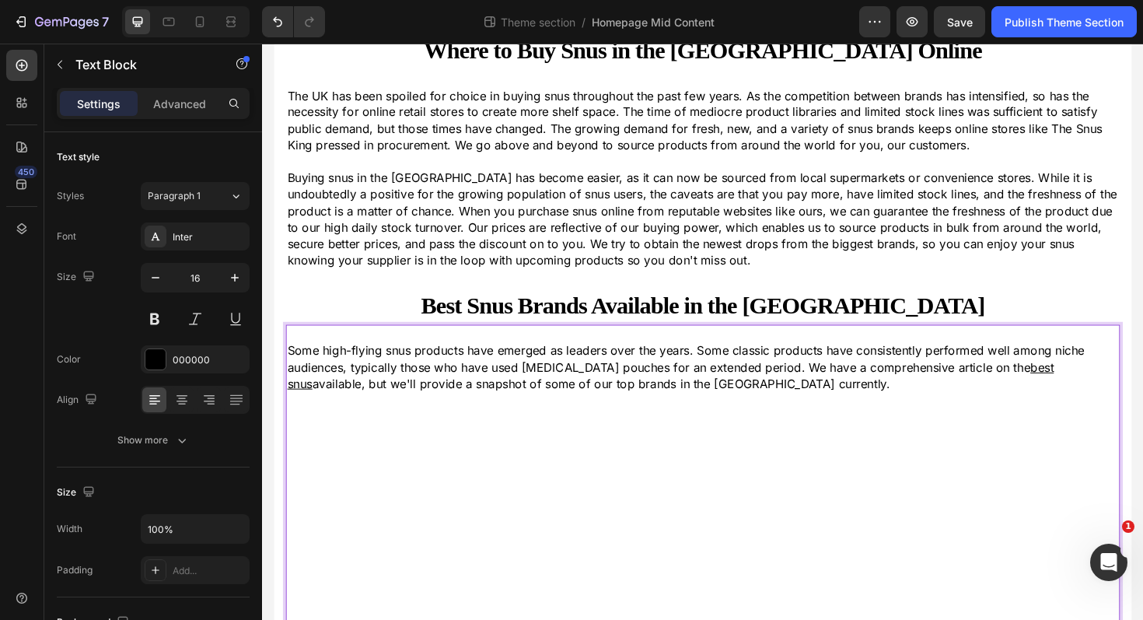
scroll to position [234, 0]
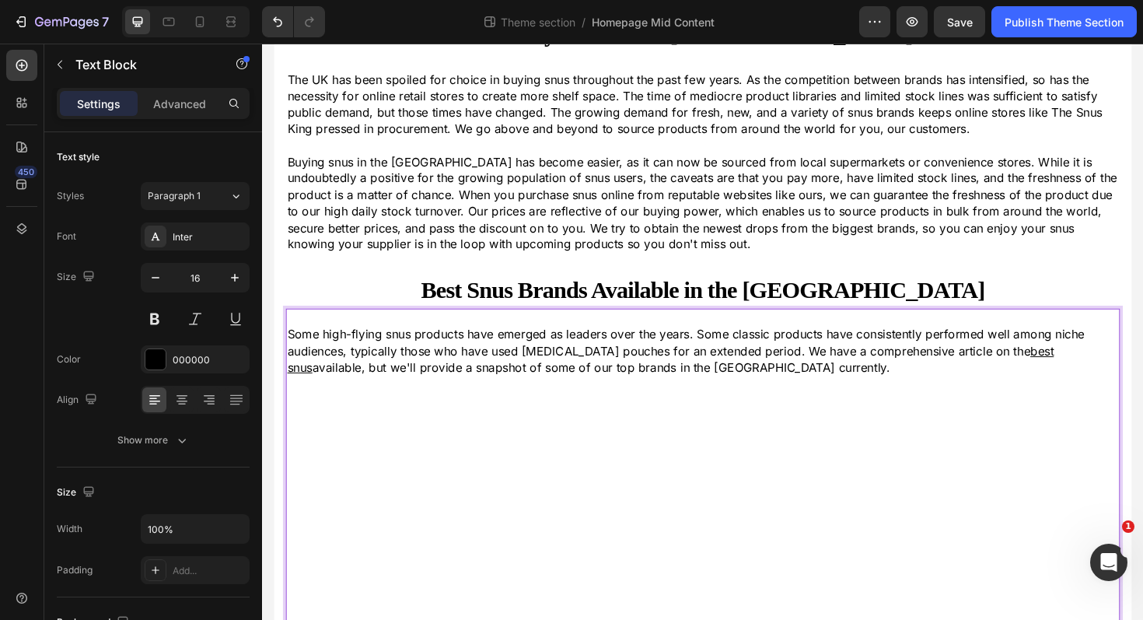
click at [323, 448] on p "To enrich screen reader interactions, please activate Accessibility in Grammarl…" at bounding box center [728, 456] width 880 height 17
click at [316, 427] on p "To enrich screen reader interactions, please activate Accessibility in Grammarl…" at bounding box center [728, 421] width 880 height 17
click at [316, 443] on p "To enrich screen reader interactions, please activate Accessibility in Grammarl…" at bounding box center [728, 438] width 880 height 17
click at [209, 193] on div "Paragraph 1" at bounding box center [179, 196] width 63 height 14
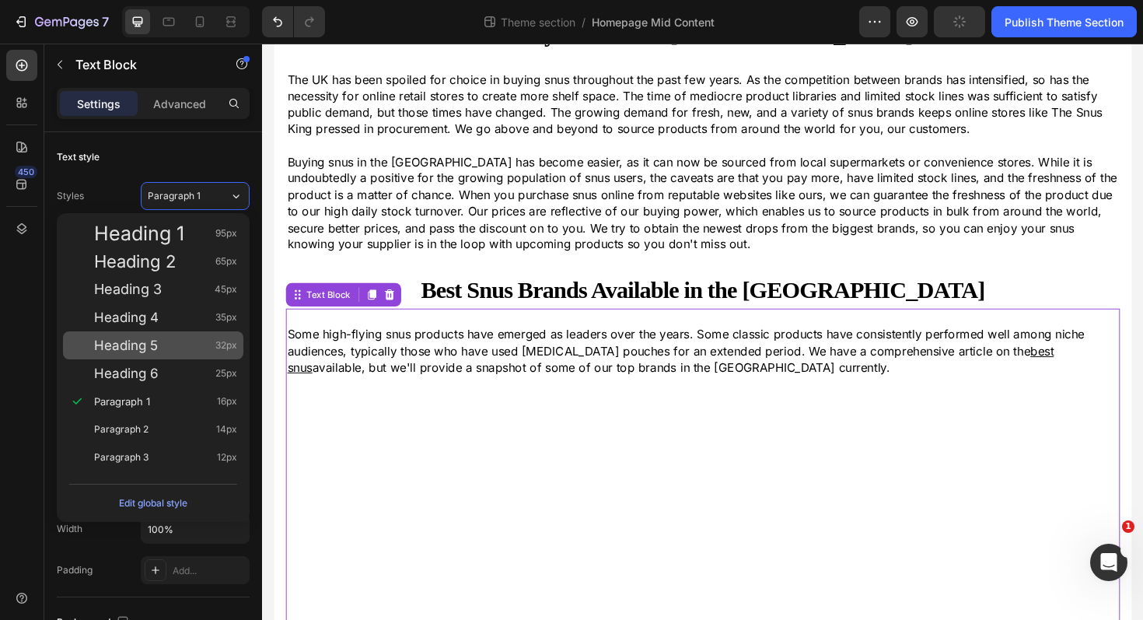
click at [173, 351] on div "Heading 5 32px" at bounding box center [165, 345] width 143 height 16
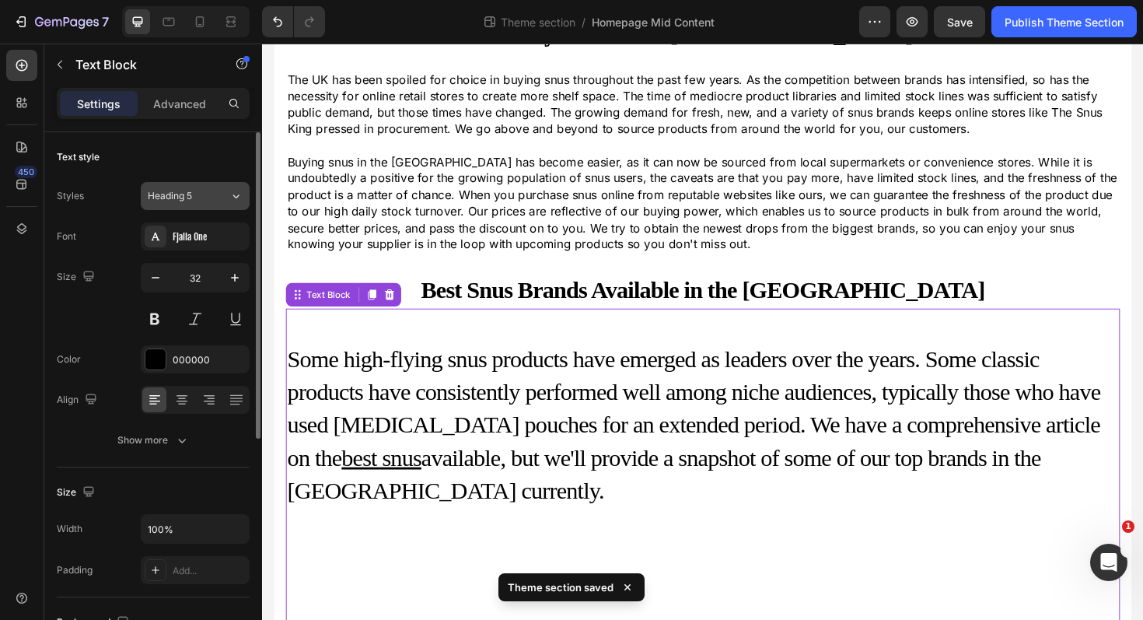
click at [206, 193] on div "Heading 5" at bounding box center [179, 196] width 63 height 14
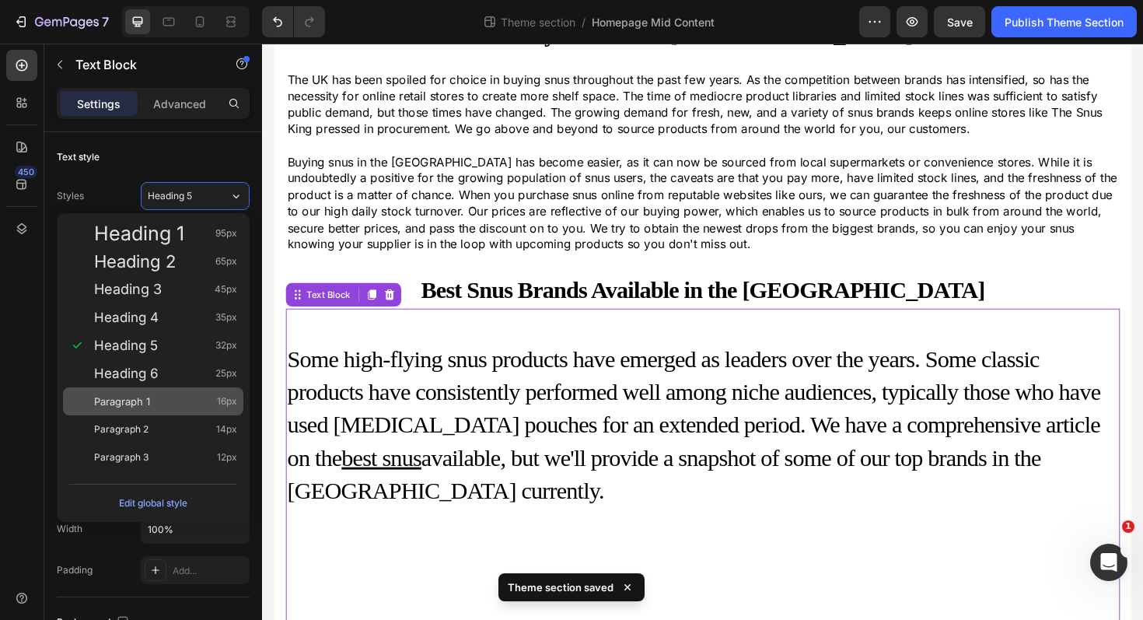
click at [159, 400] on div "Paragraph 1 16px" at bounding box center [165, 401] width 143 height 16
type input "16"
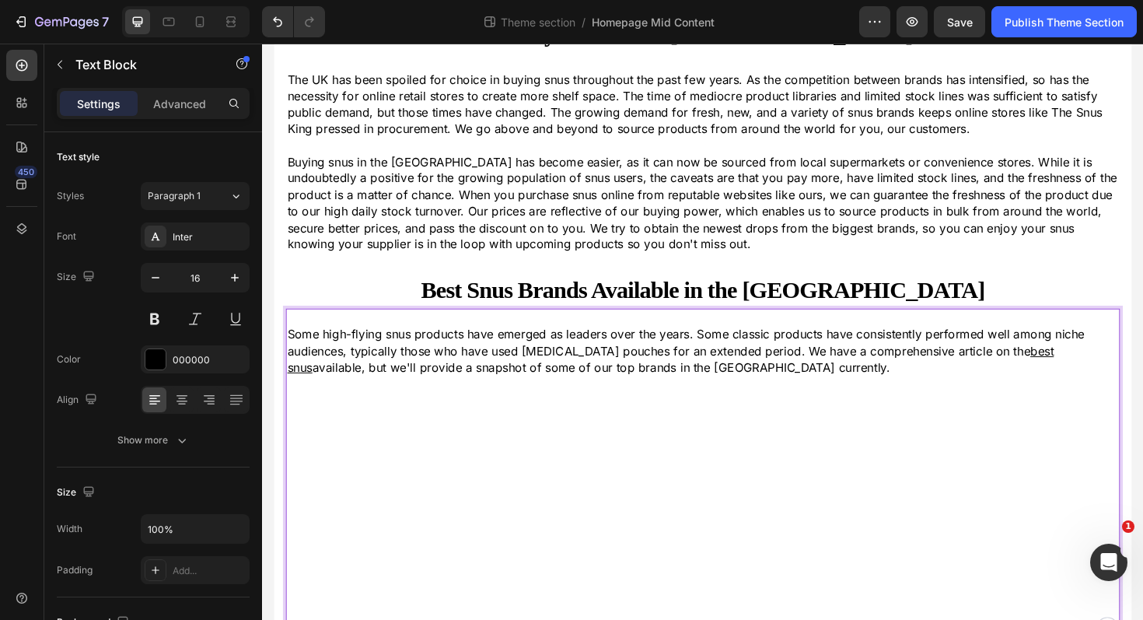
click at [470, 547] on p "To enrich screen reader interactions, please activate Accessibility in Grammarl…" at bounding box center [728, 543] width 880 height 17
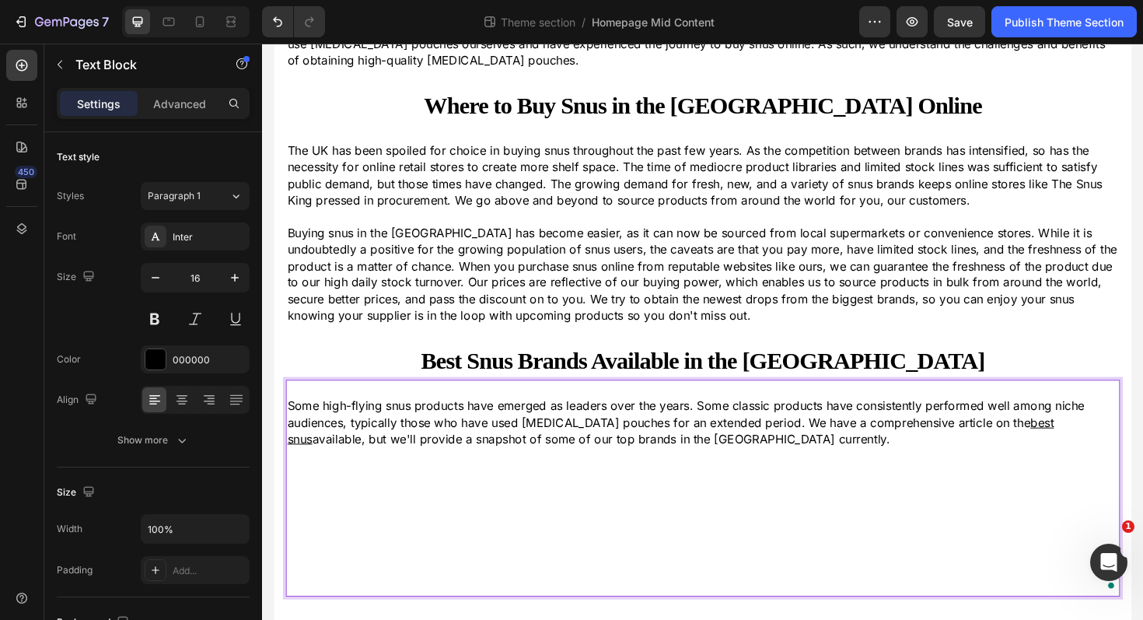
scroll to position [141, 0]
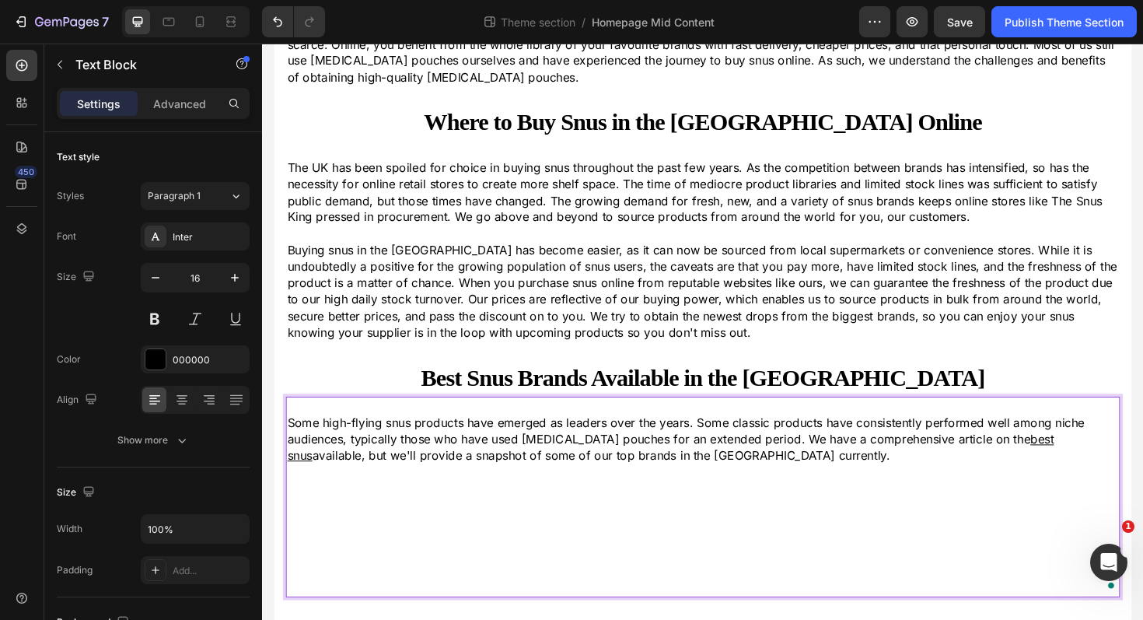
click at [484, 607] on p "To enrich screen reader interactions, please activate Accessibility in Grammarl…" at bounding box center [728, 601] width 880 height 17
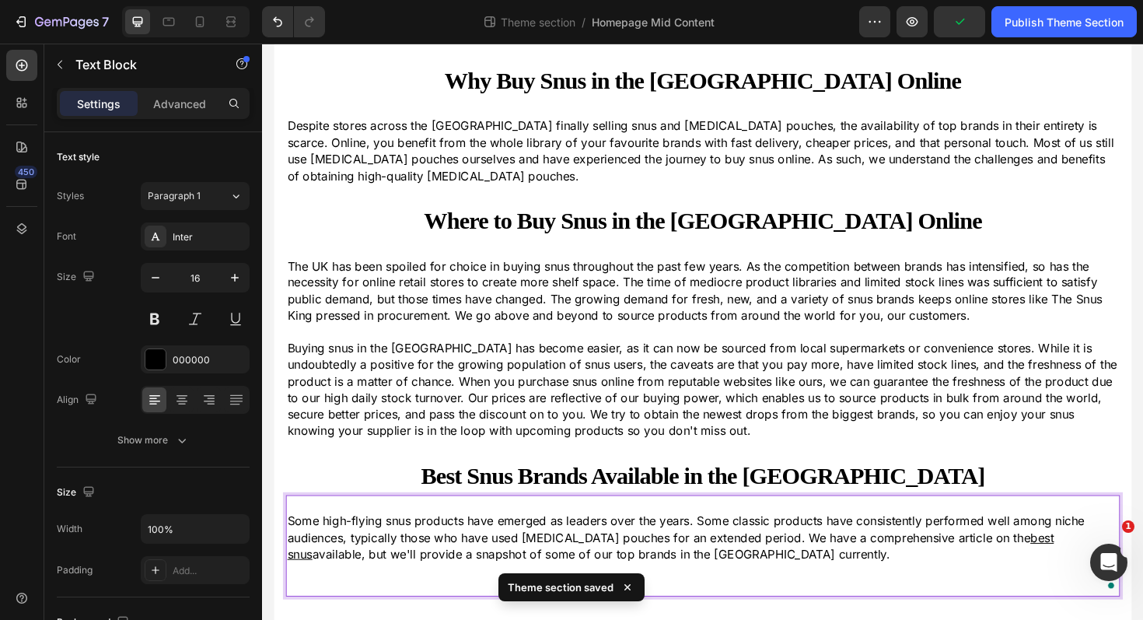
scroll to position [37, 0]
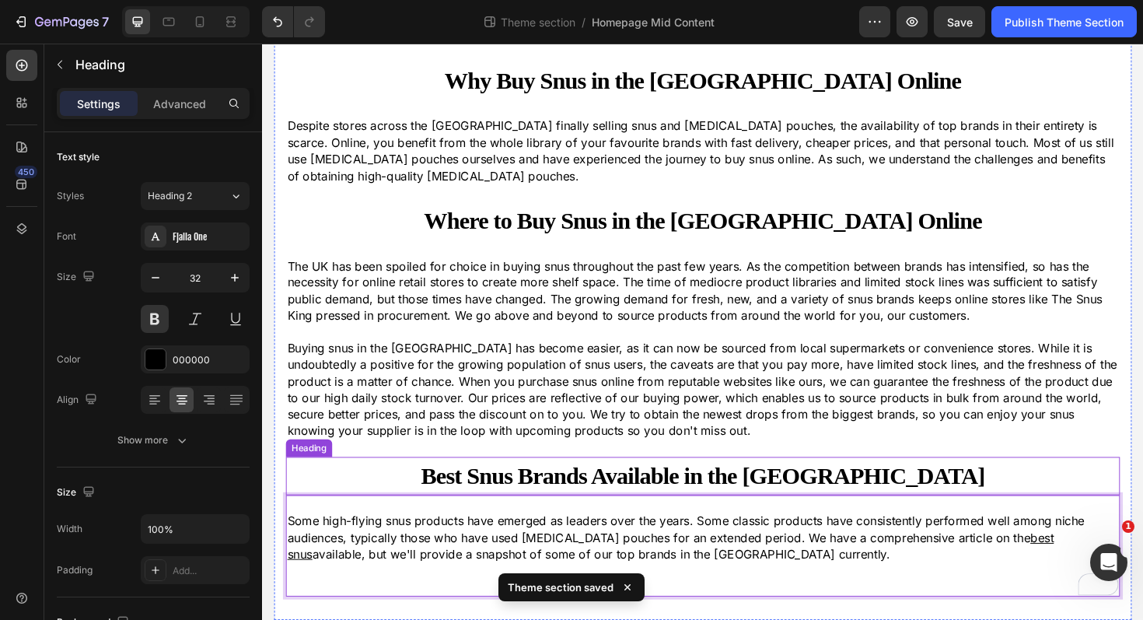
click at [439, 495] on h2 "Best Snus Brands Available in the [GEOGRAPHIC_DATA]" at bounding box center [728, 501] width 883 height 40
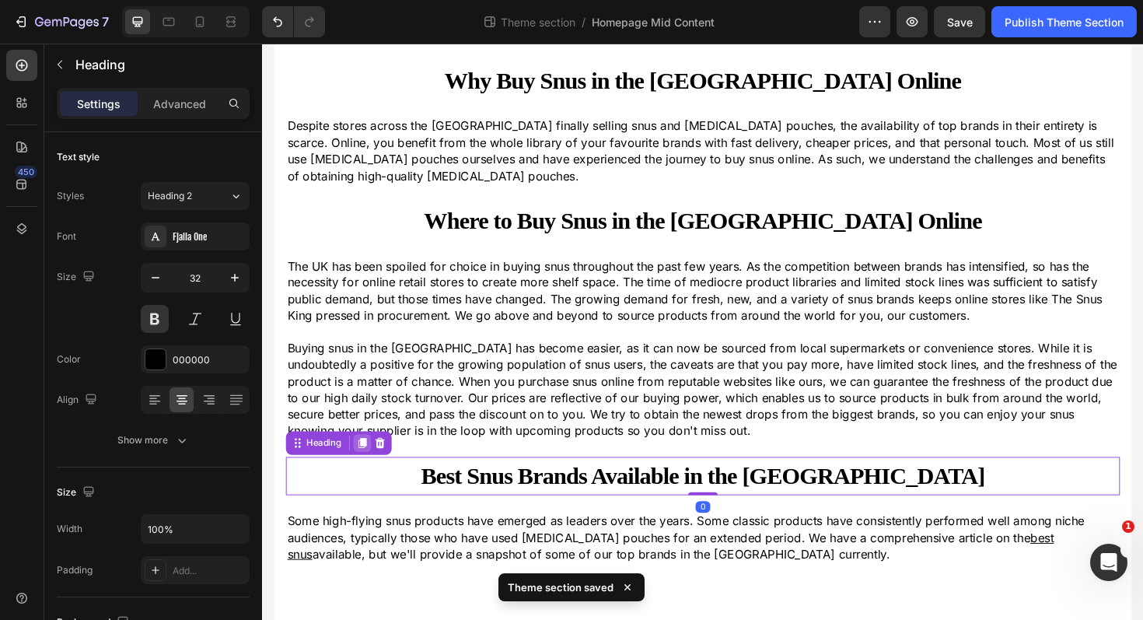
click at [369, 470] on icon at bounding box center [368, 466] width 12 height 12
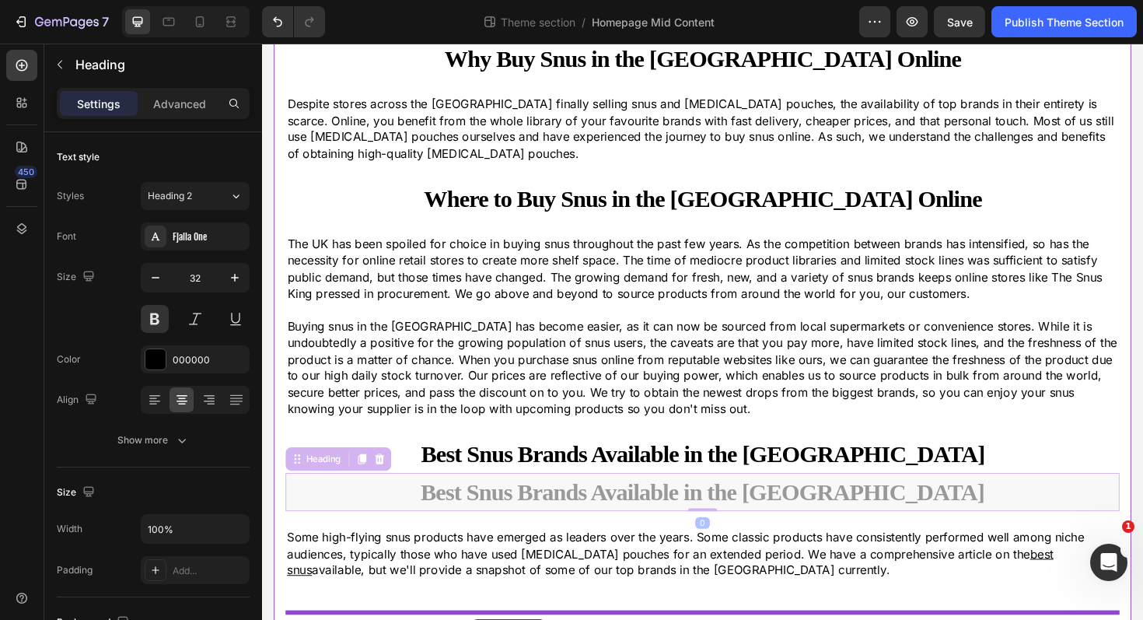
scroll to position [77, 0]
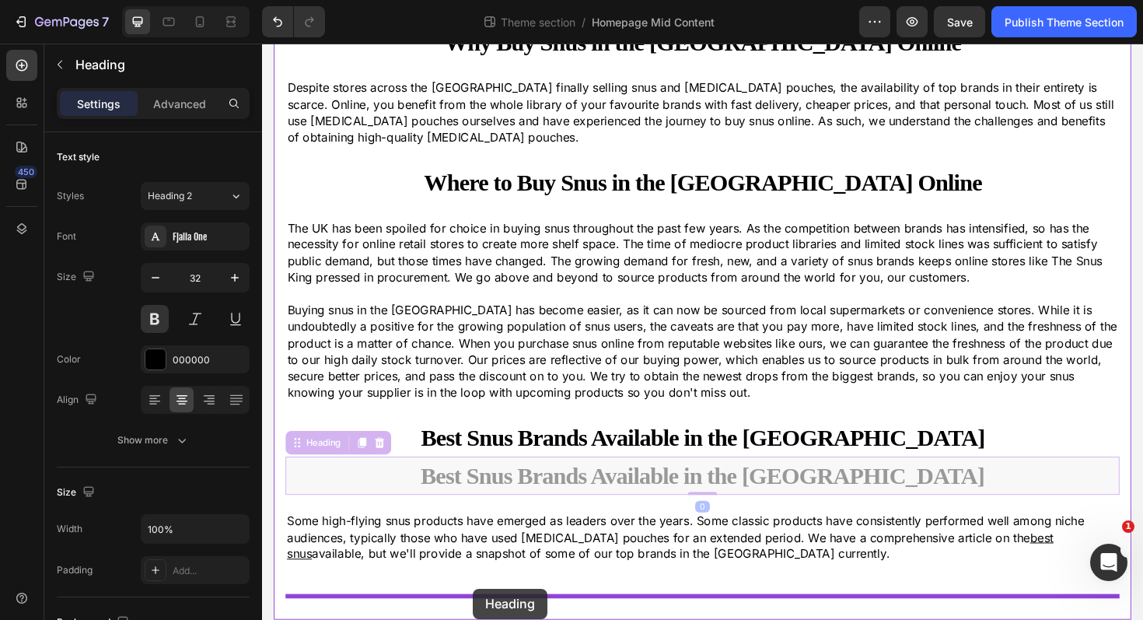
drag, startPoint x: 298, startPoint y: 508, endPoint x: 485, endPoint y: 621, distance: 218.7
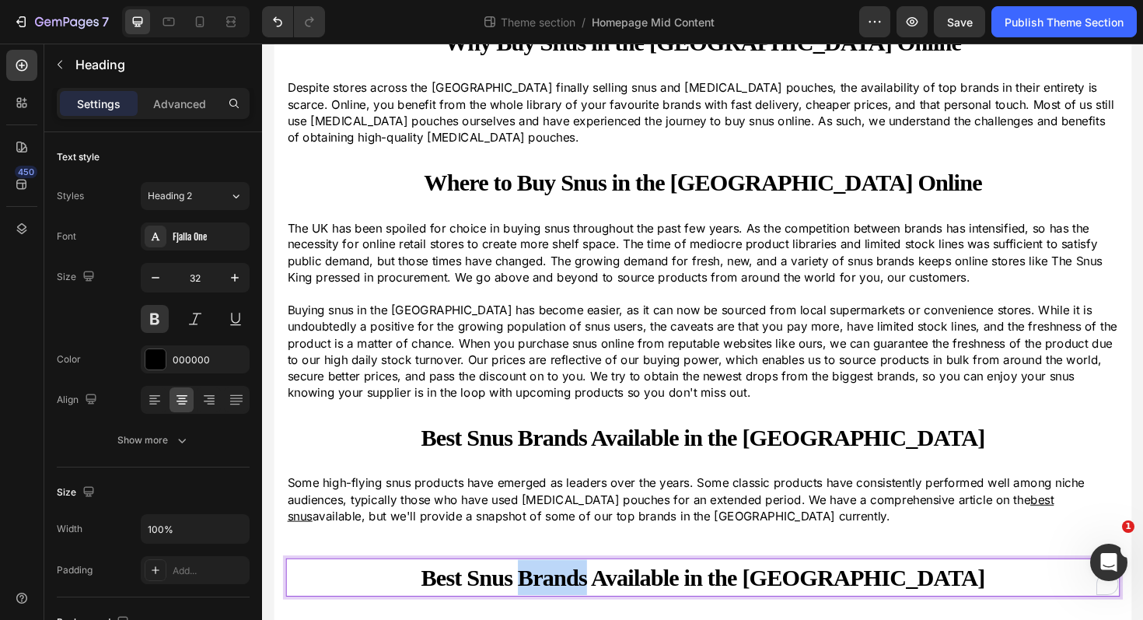
click at [678, 613] on strong "Best Snus Brands Available in the [GEOGRAPHIC_DATA]" at bounding box center [728, 609] width 597 height 28
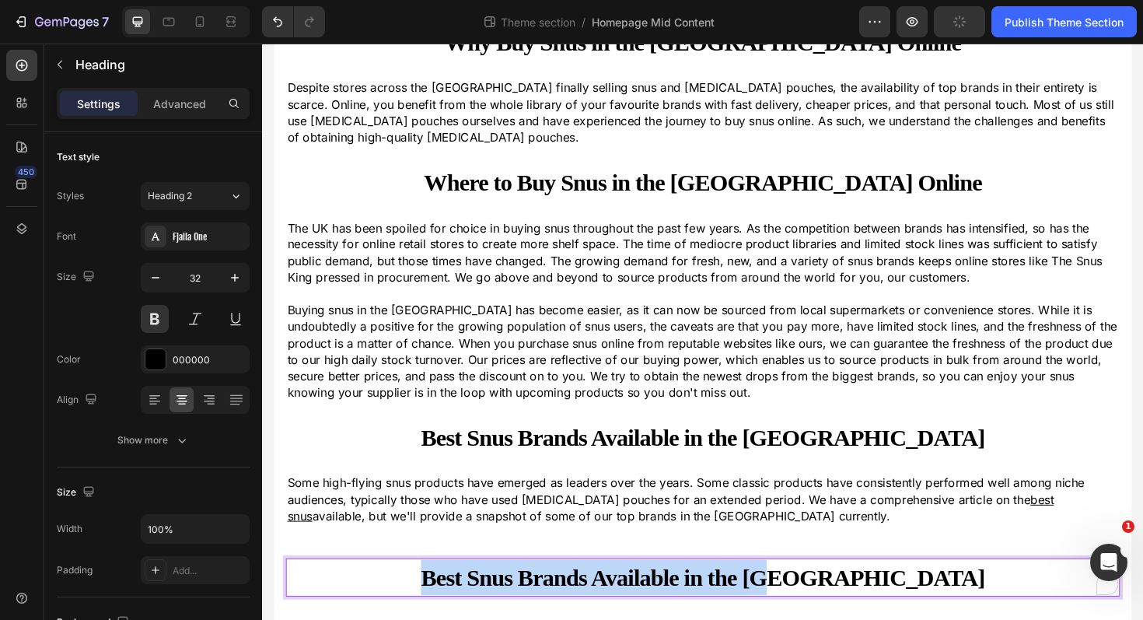
click at [678, 613] on strong "Best Snus Brands Available in the [GEOGRAPHIC_DATA]" at bounding box center [728, 609] width 597 height 28
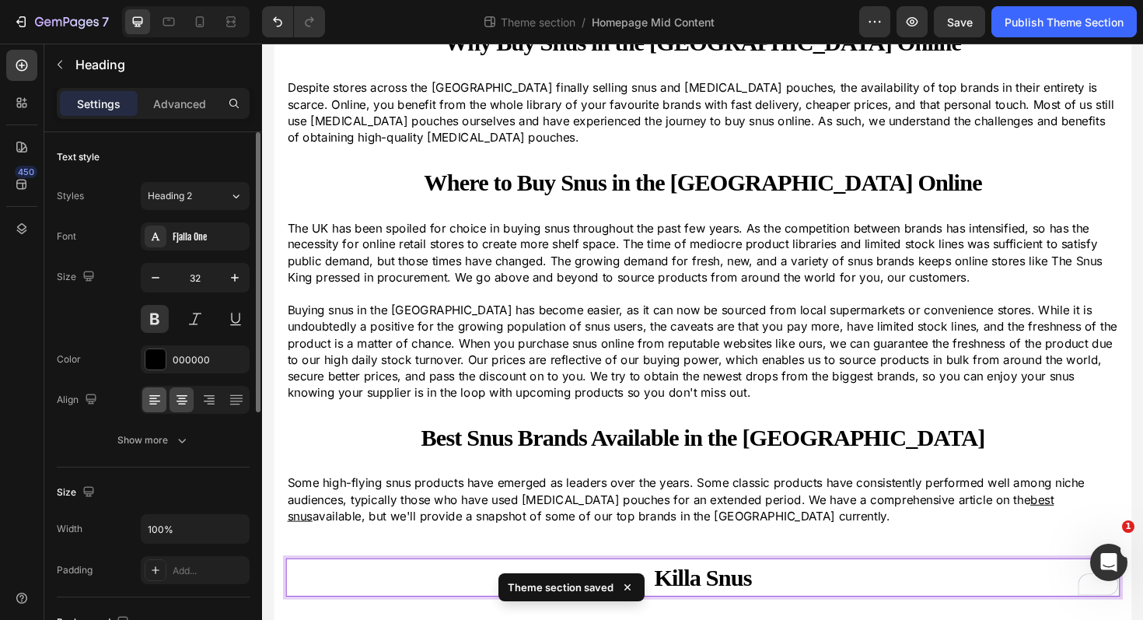
click at [159, 397] on icon at bounding box center [155, 400] width 16 height 16
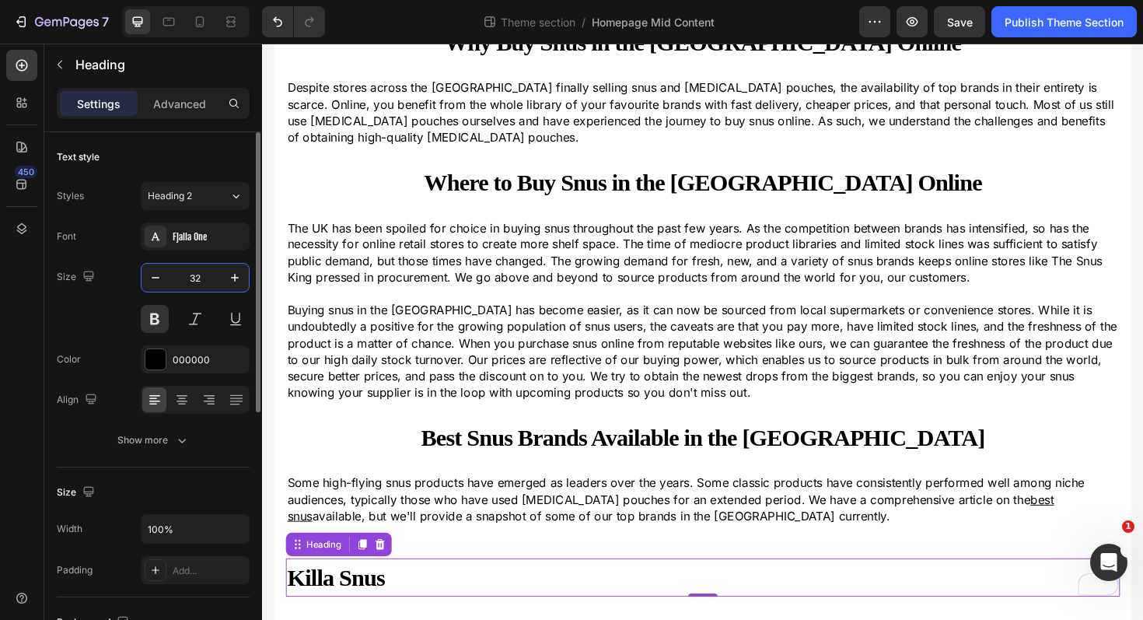
click at [203, 281] on input "32" at bounding box center [195, 278] width 51 height 28
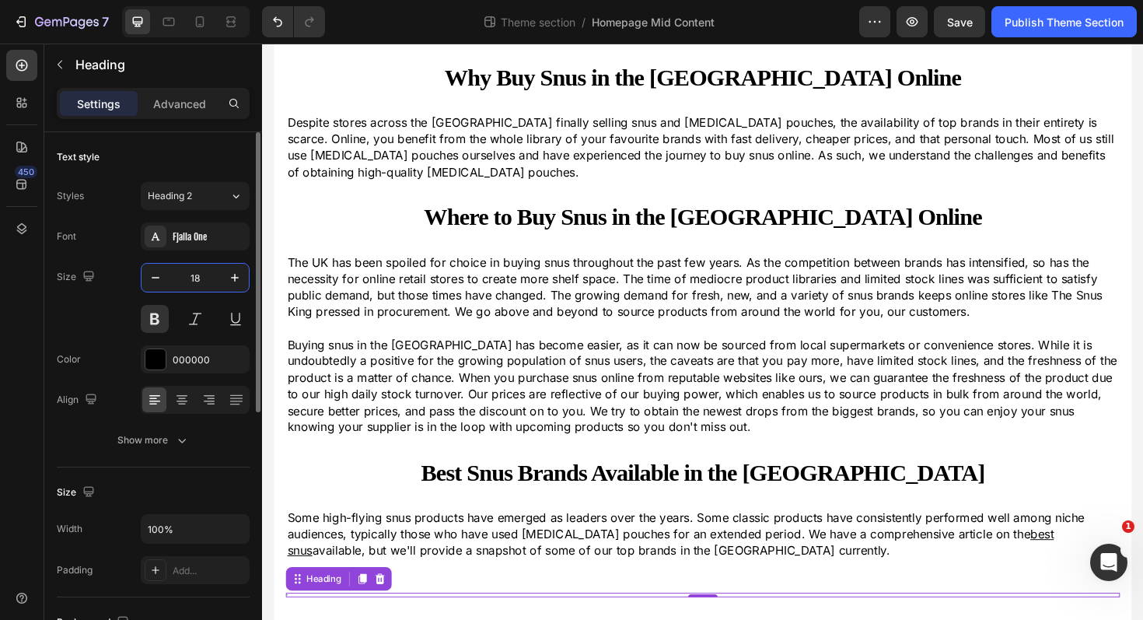
scroll to position [61, 0]
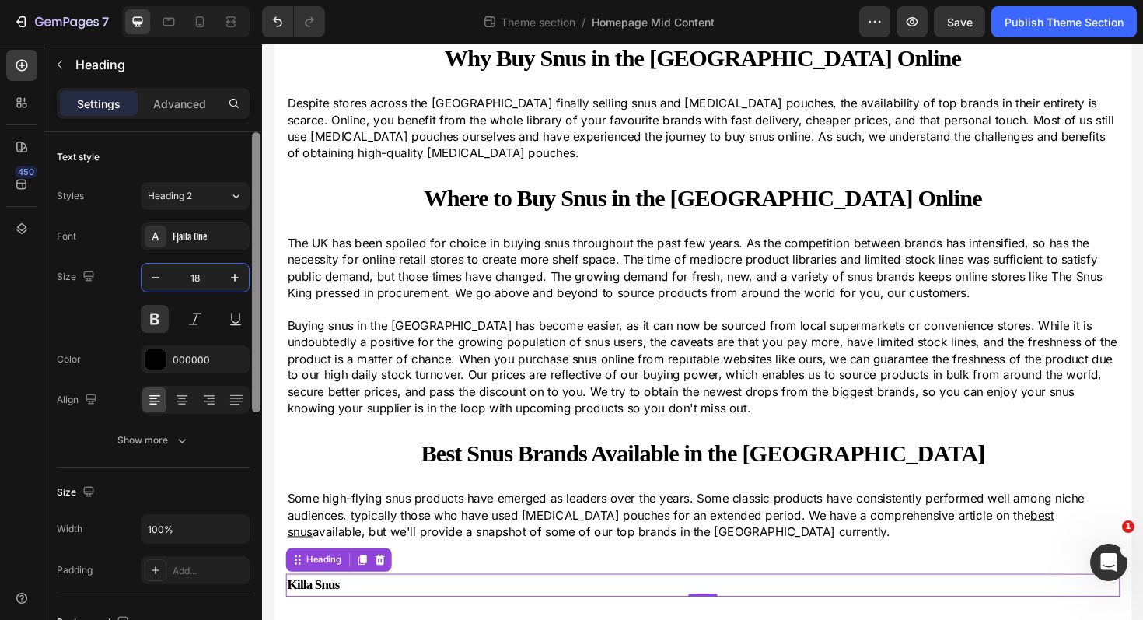
type input "1"
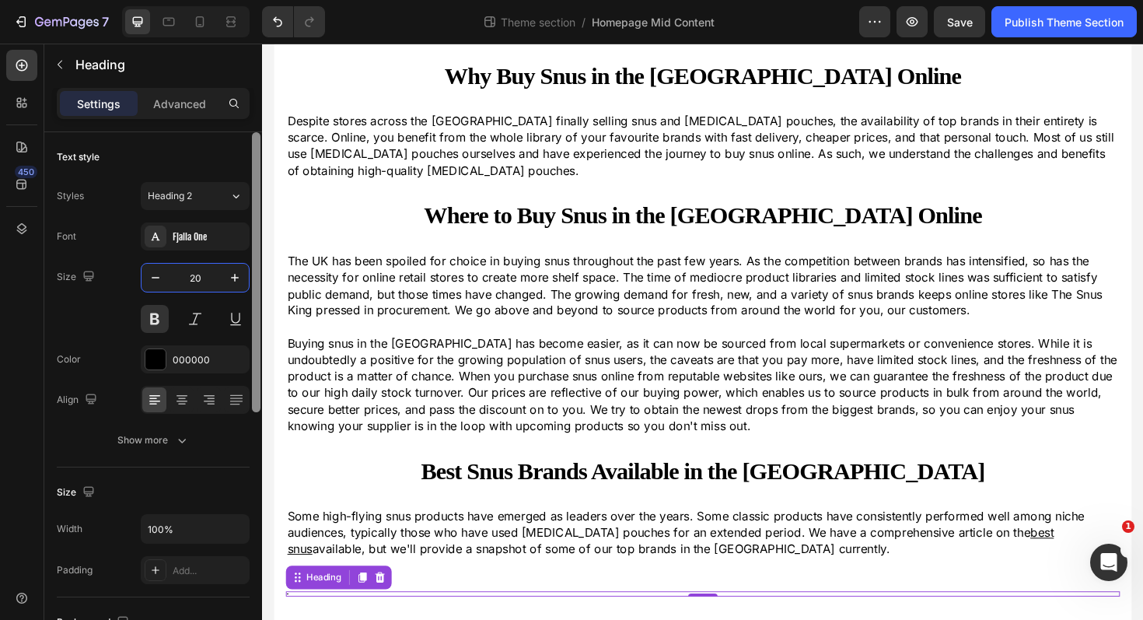
scroll to position [63, 0]
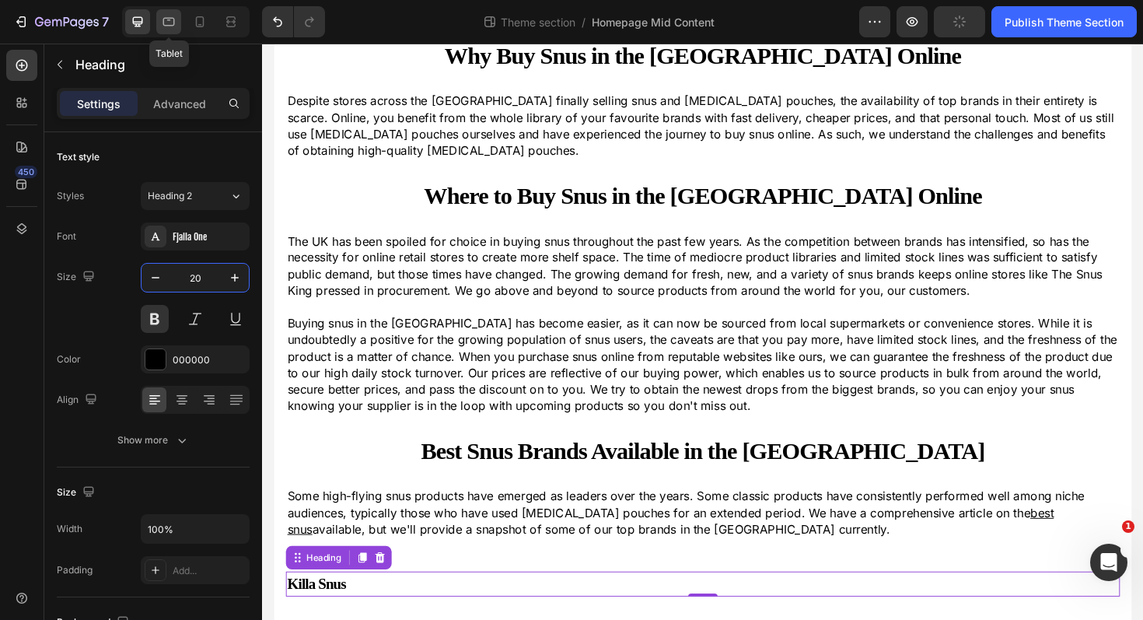
click at [176, 15] on icon at bounding box center [169, 22] width 16 height 16
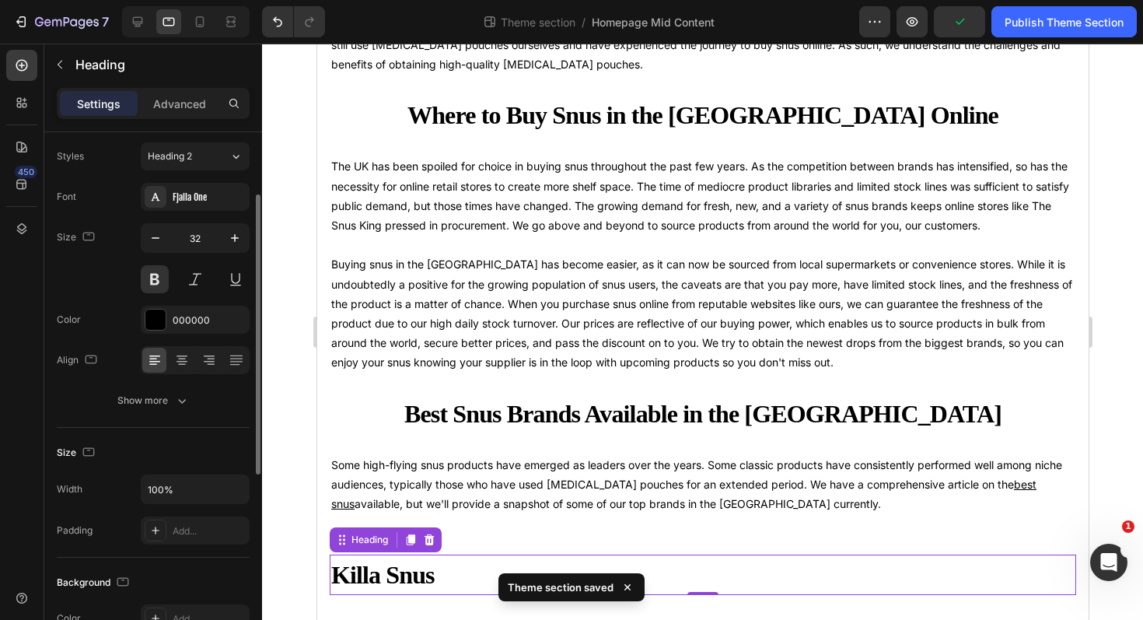
scroll to position [82, 0]
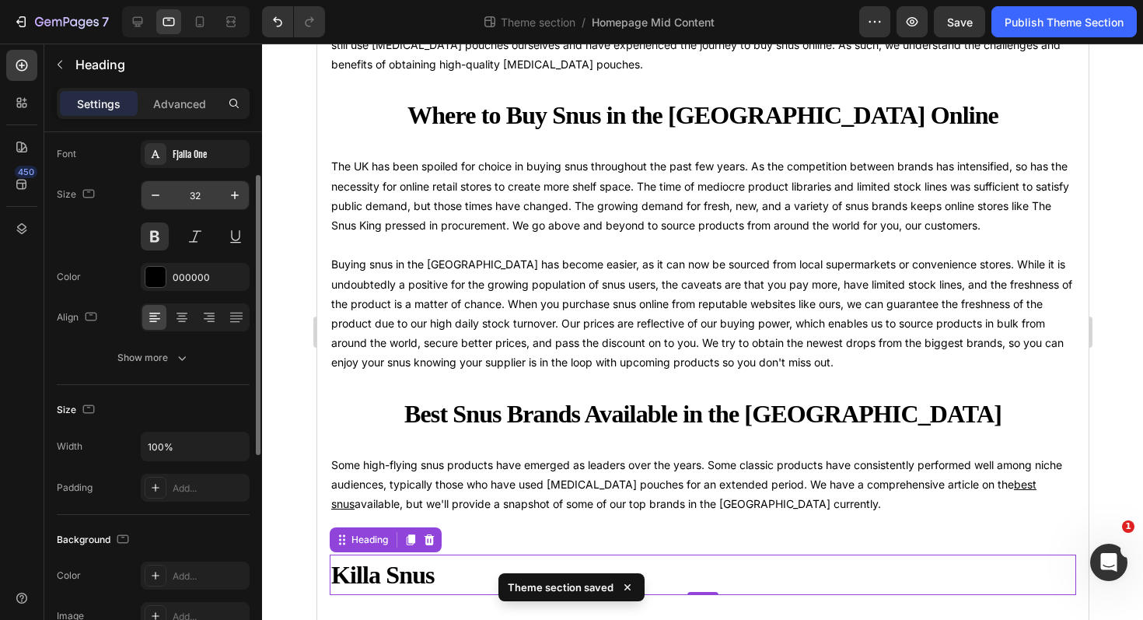
click at [194, 201] on input "32" at bounding box center [195, 195] width 51 height 28
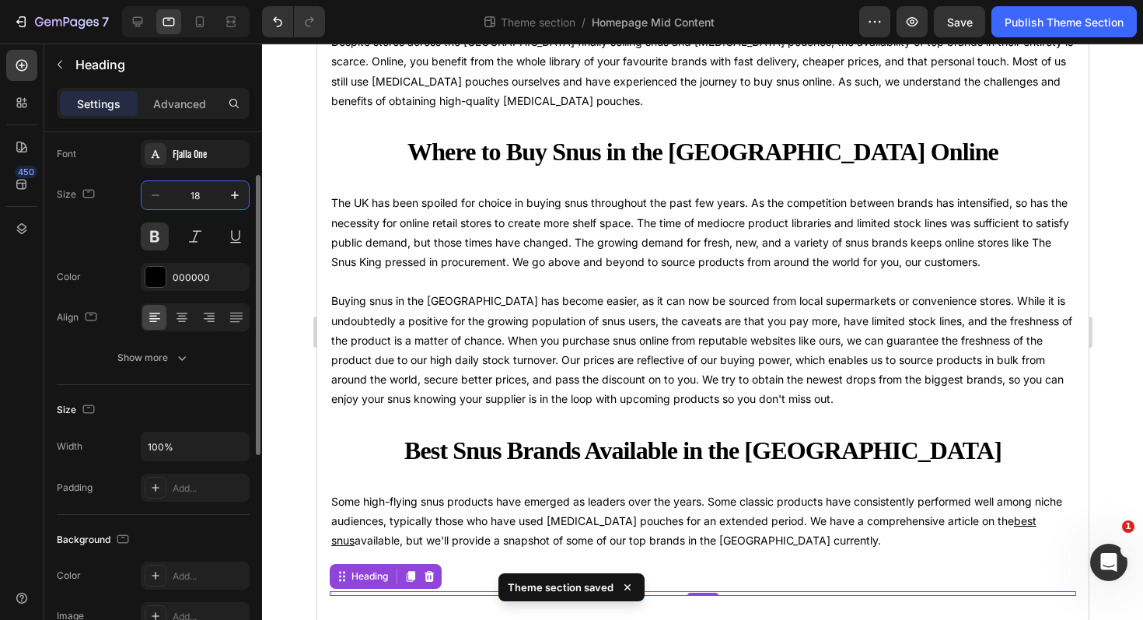
scroll to position [149, 0]
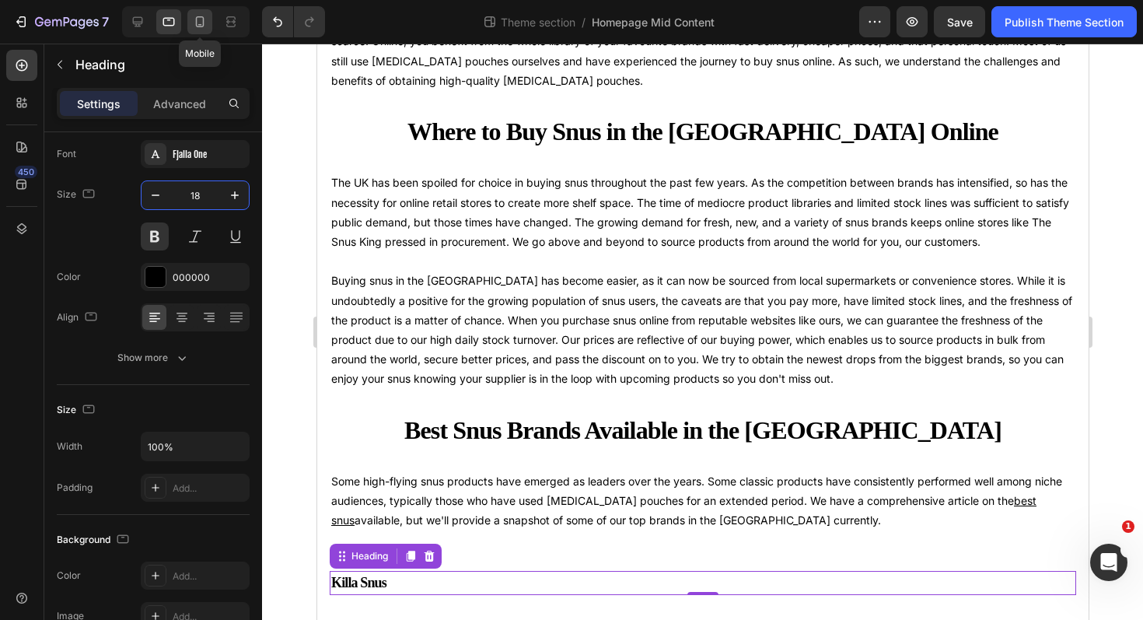
click at [199, 14] on icon at bounding box center [200, 22] width 16 height 16
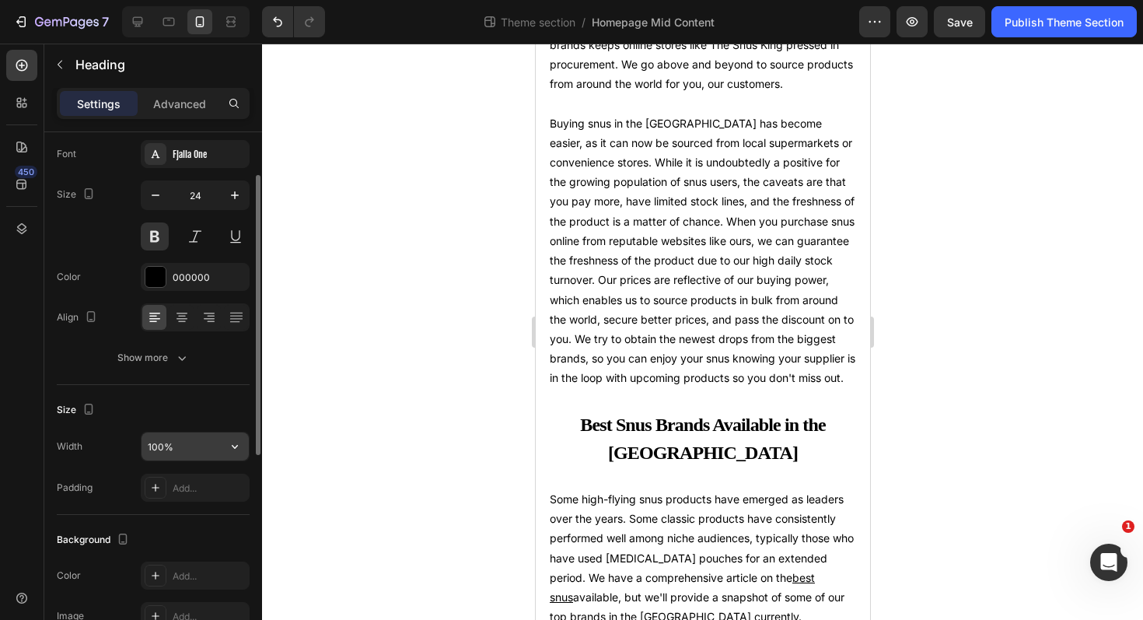
scroll to position [579, 0]
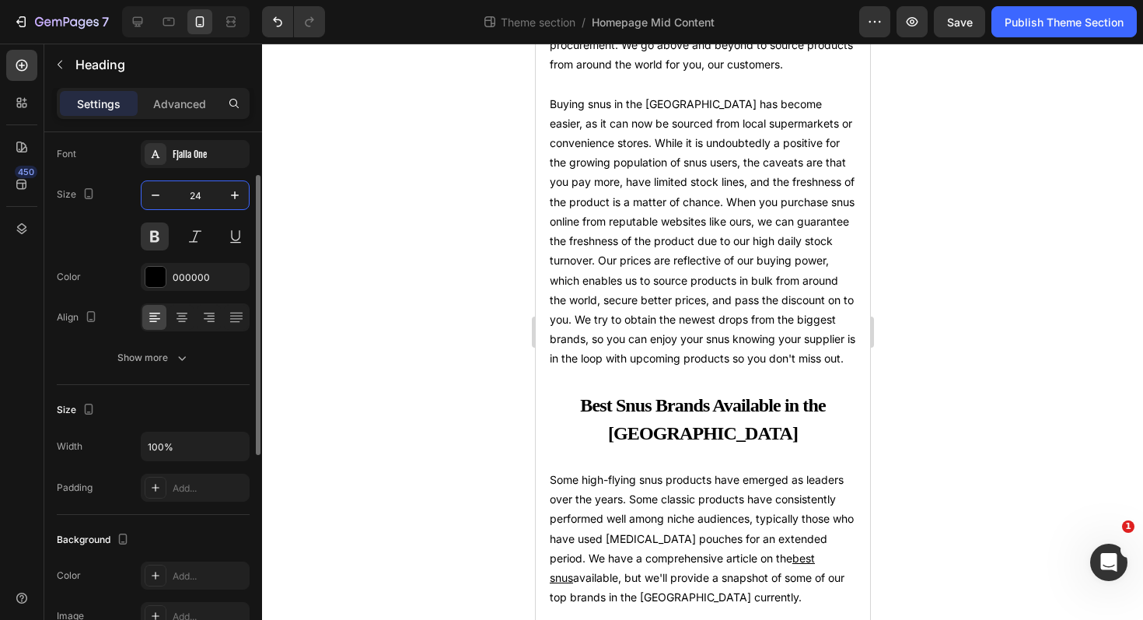
click at [209, 195] on input "24" at bounding box center [195, 195] width 51 height 28
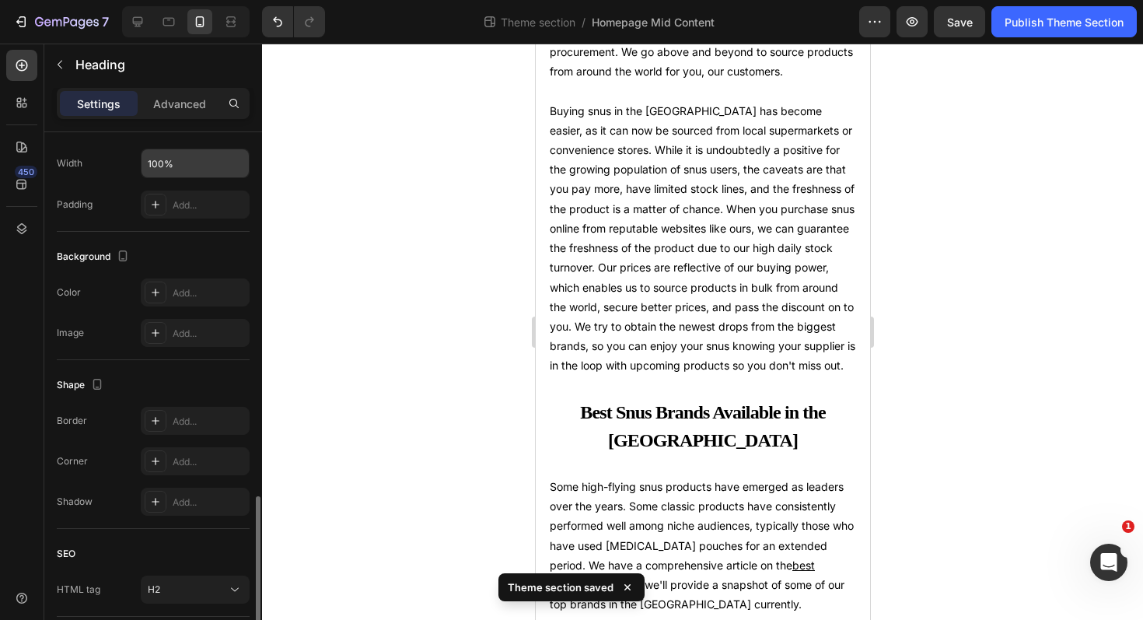
scroll to position [477, 0]
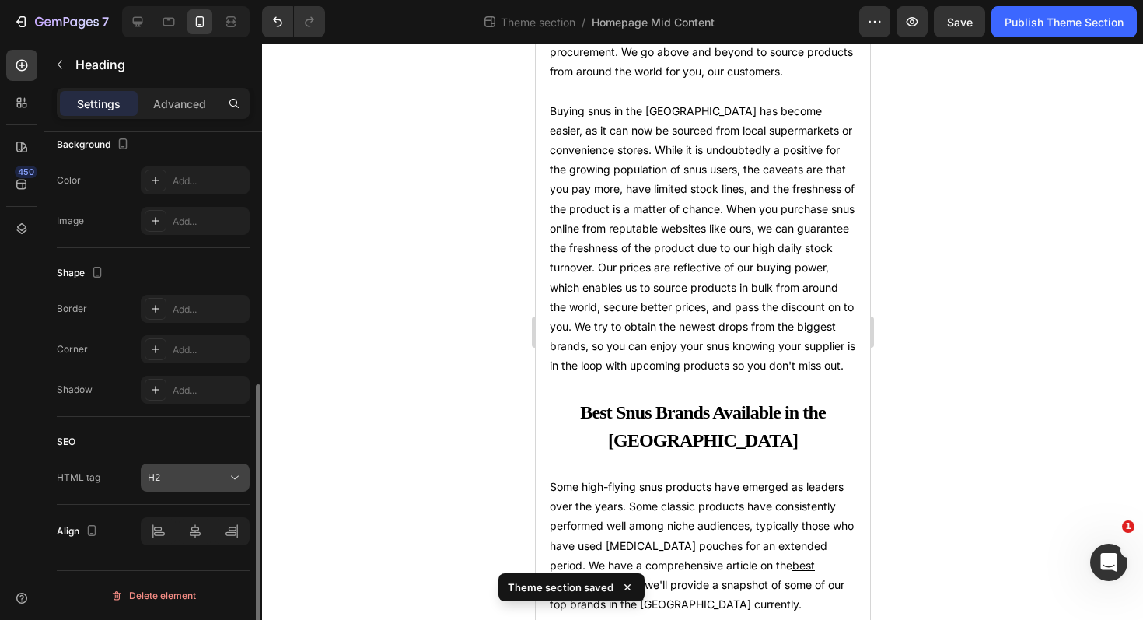
click at [184, 481] on div "H2" at bounding box center [187, 477] width 79 height 14
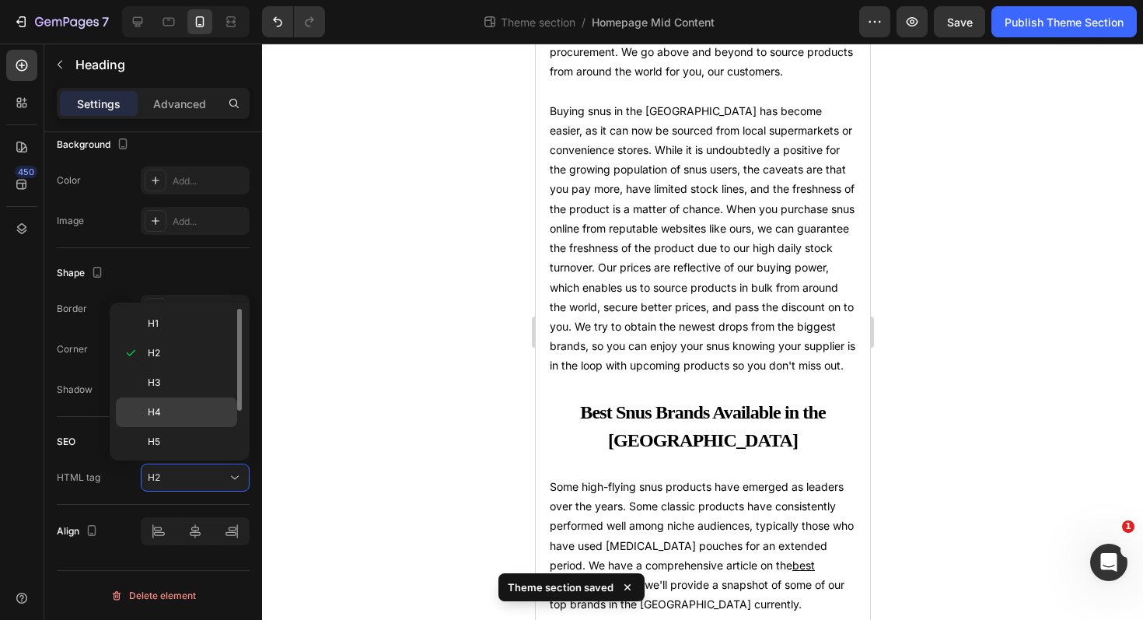
click at [185, 418] on p "H4" at bounding box center [189, 412] width 82 height 14
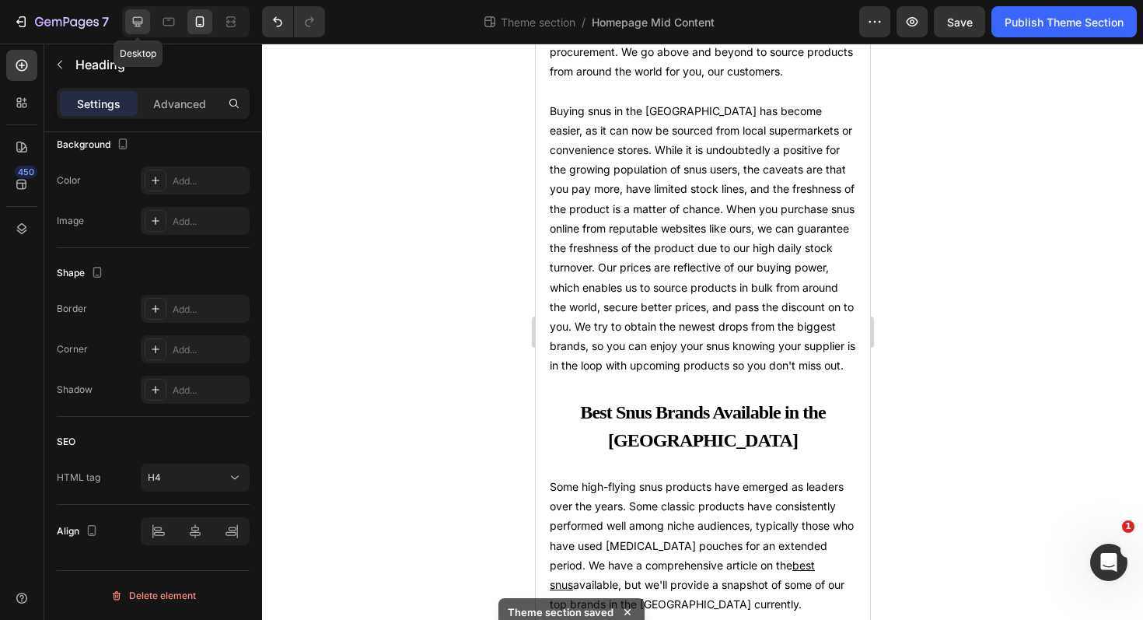
click at [142, 22] on icon at bounding box center [138, 22] width 10 height 10
type input "20"
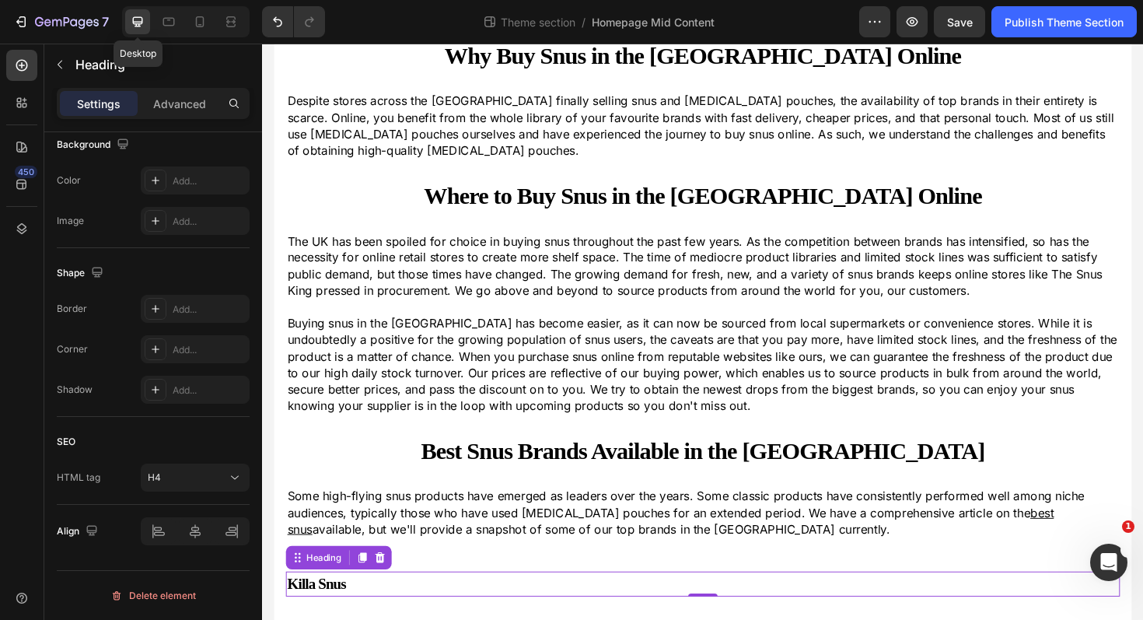
scroll to position [63, 0]
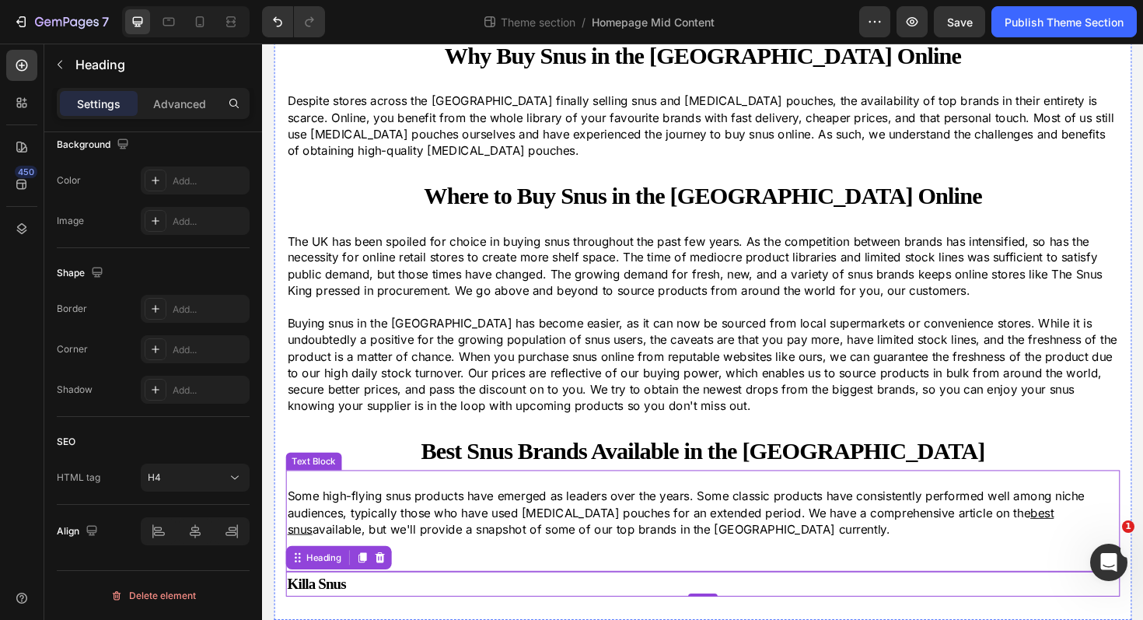
click at [463, 527] on p "Some high-flying snus products have emerged as leaders over the years. Some cla…" at bounding box center [728, 540] width 880 height 52
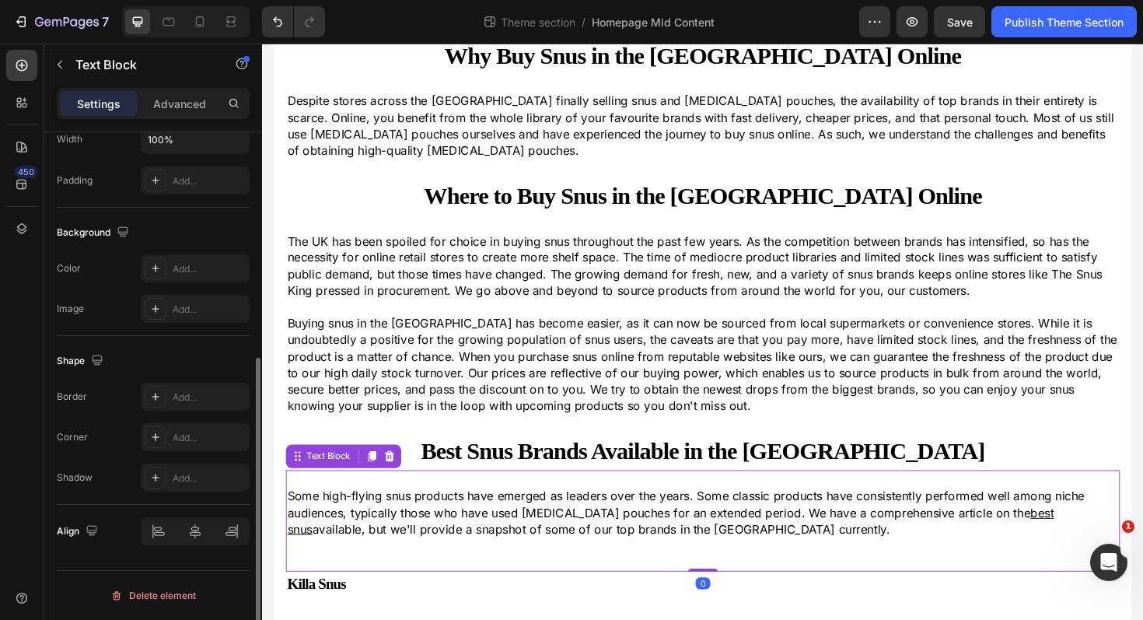
scroll to position [0, 0]
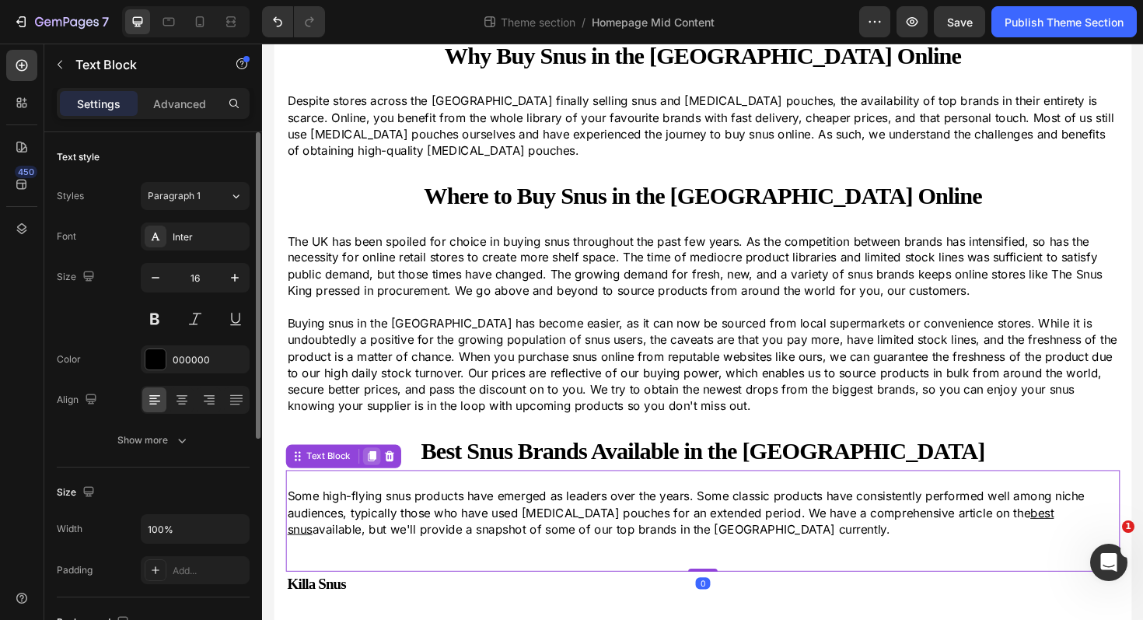
click at [376, 476] on icon at bounding box center [378, 480] width 9 height 11
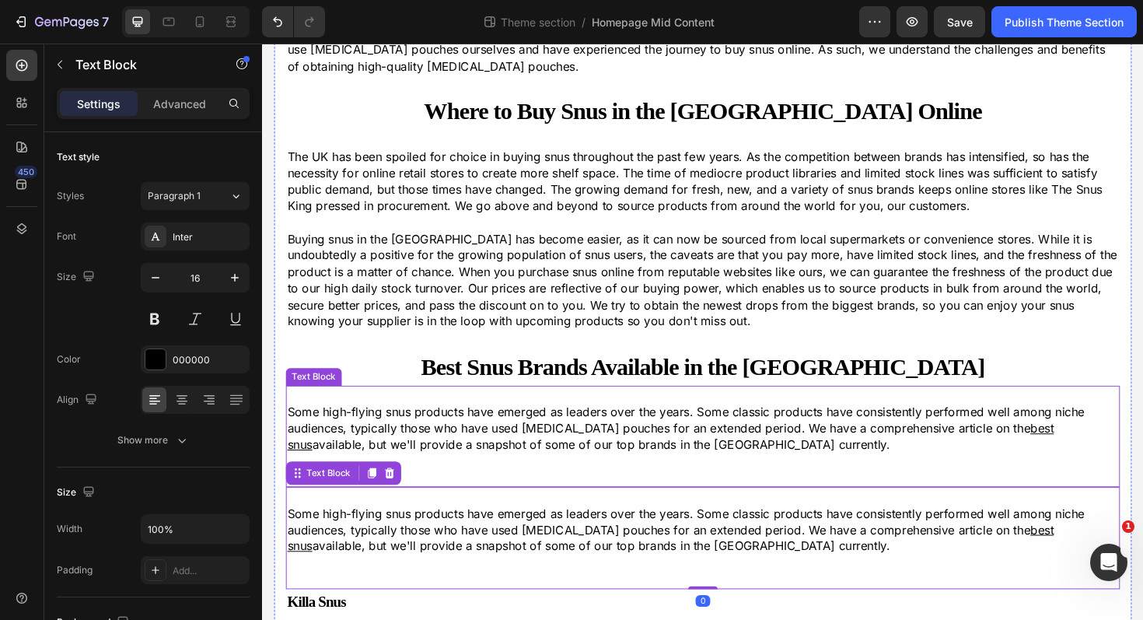
scroll to position [170, 0]
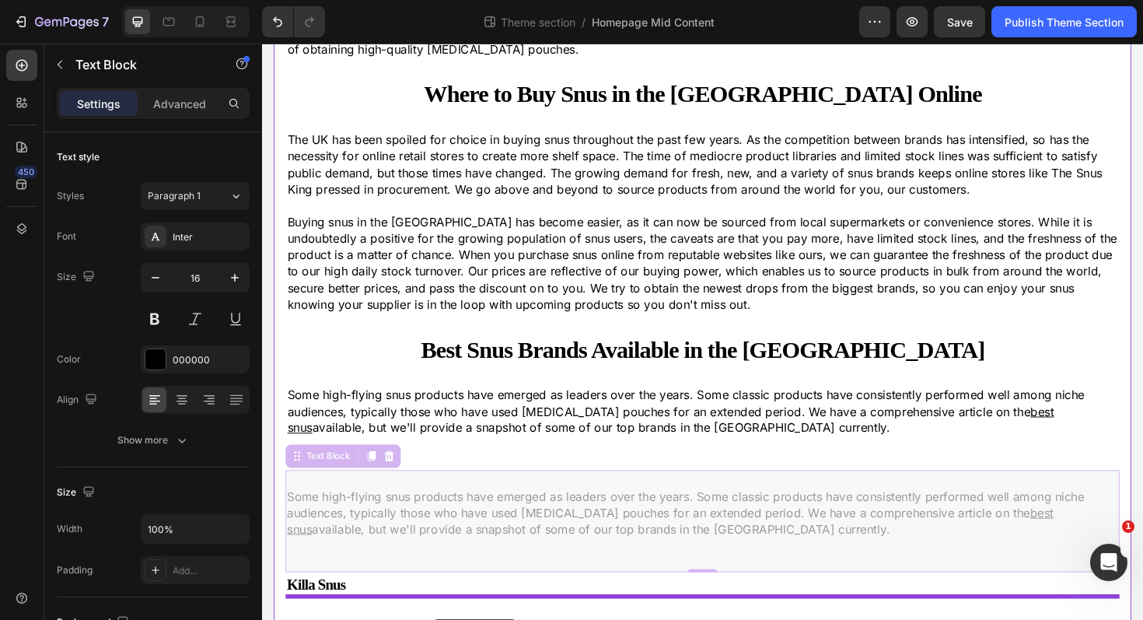
drag, startPoint x: 297, startPoint y: 485, endPoint x: 442, endPoint y: 651, distance: 219.9
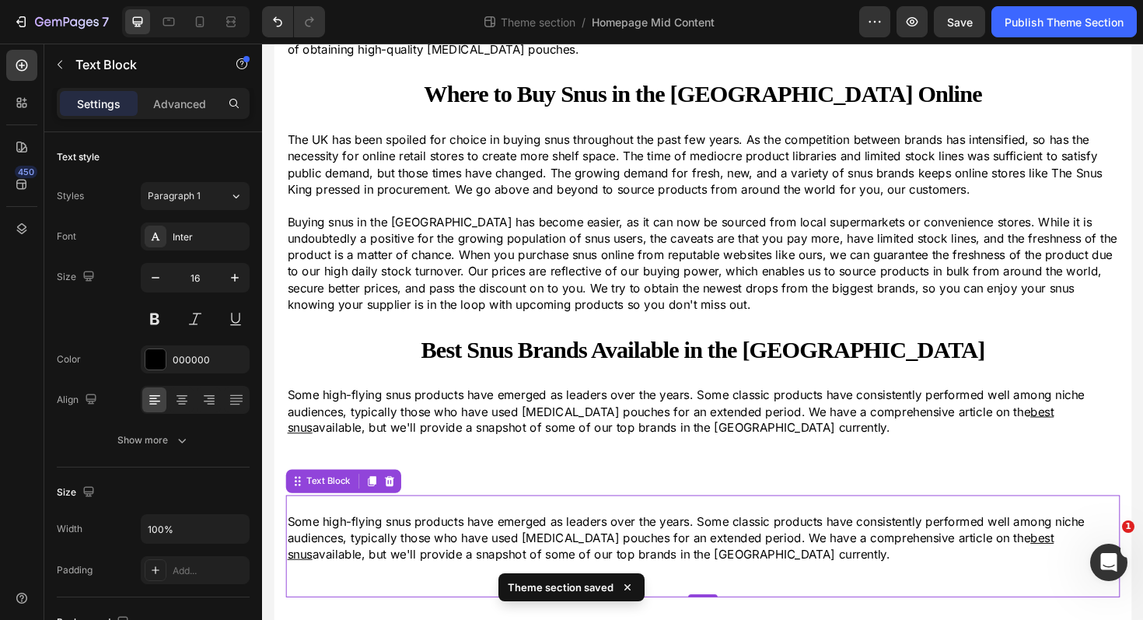
click at [444, 560] on p "Some high-flying snus products have emerged as leaders over the years. Some cla…" at bounding box center [728, 567] width 880 height 52
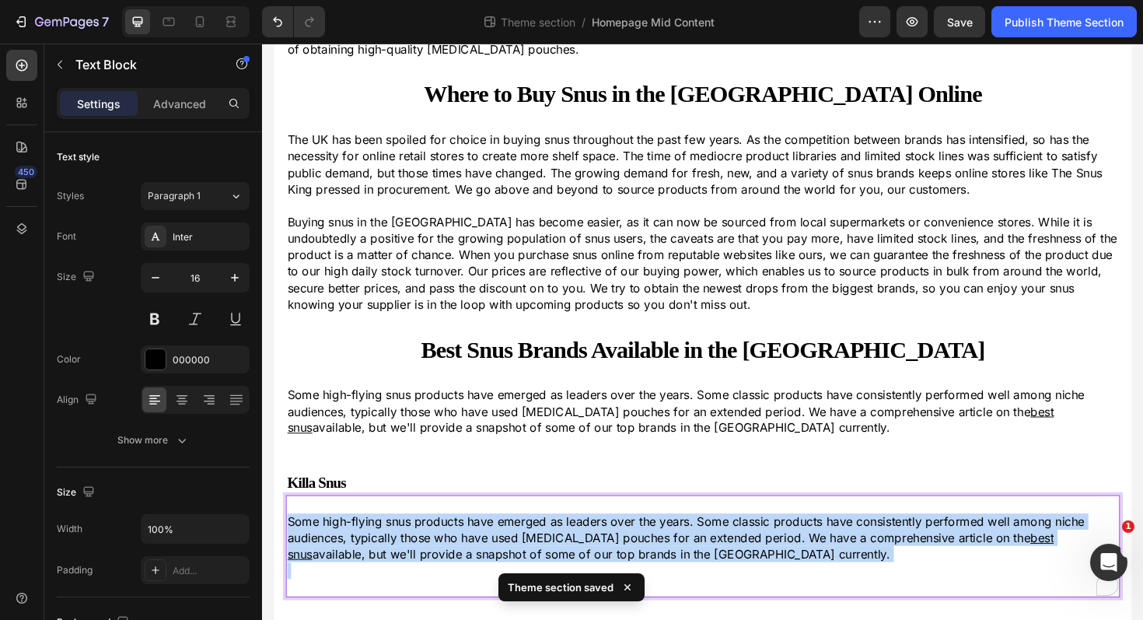
click at [444, 560] on p "Some high-flying snus products have emerged as leaders over the years. Some cla…" at bounding box center [728, 567] width 880 height 52
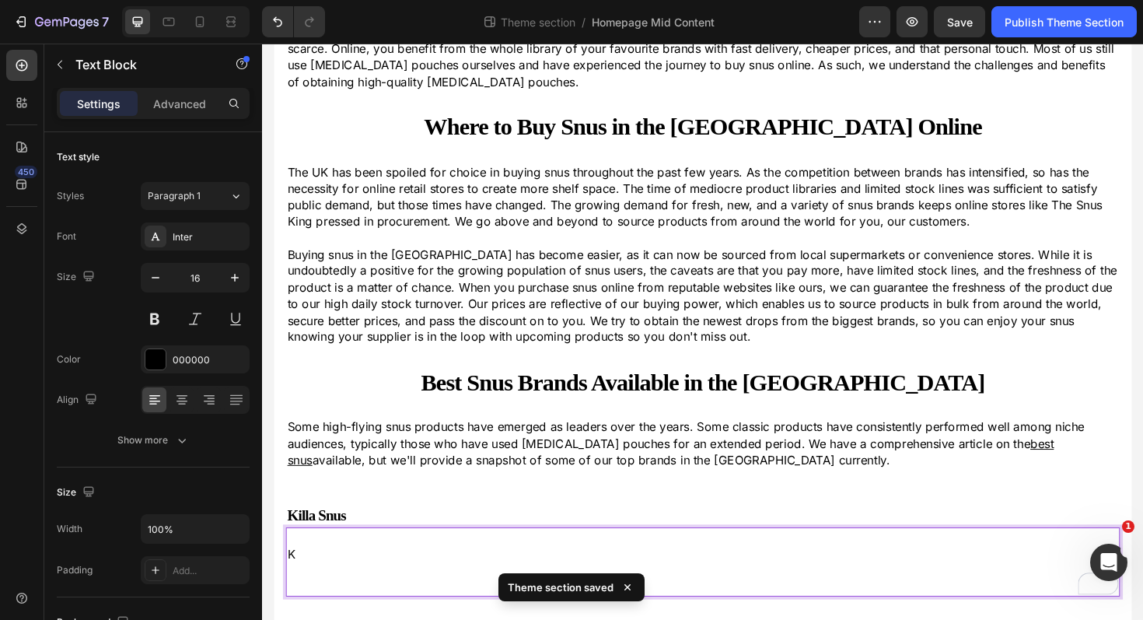
scroll to position [135, 0]
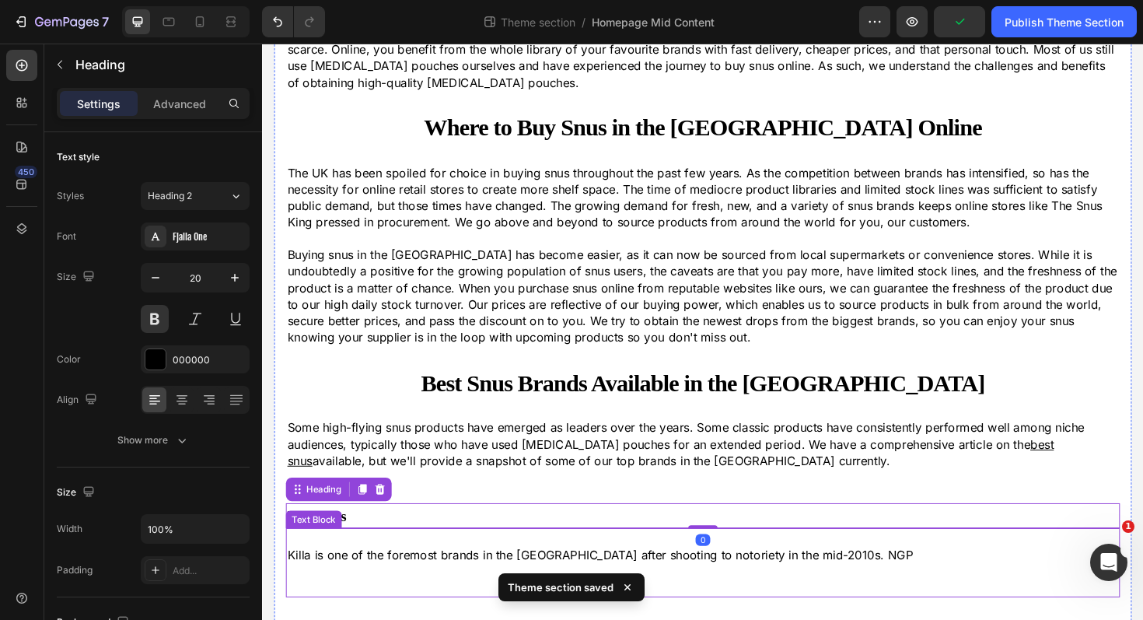
click at [856, 580] on p "Killa is one of the foremost brands in the UK after shooting to notoriety in th…" at bounding box center [728, 584] width 880 height 17
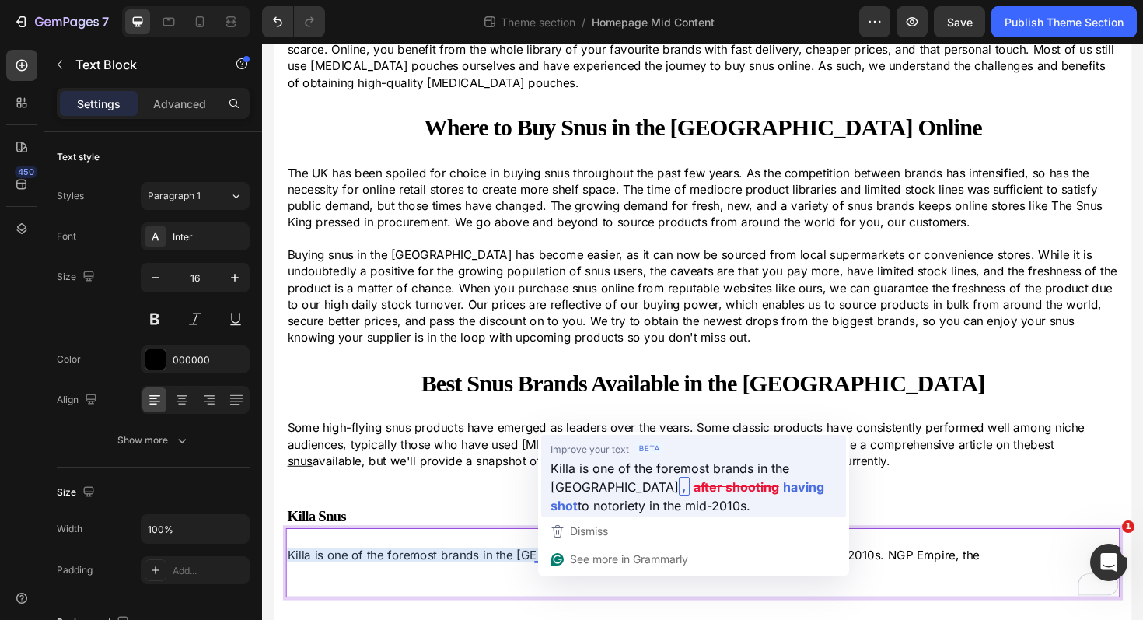
drag, startPoint x: 851, startPoint y: 590, endPoint x: 1014, endPoint y: 526, distance: 174.9
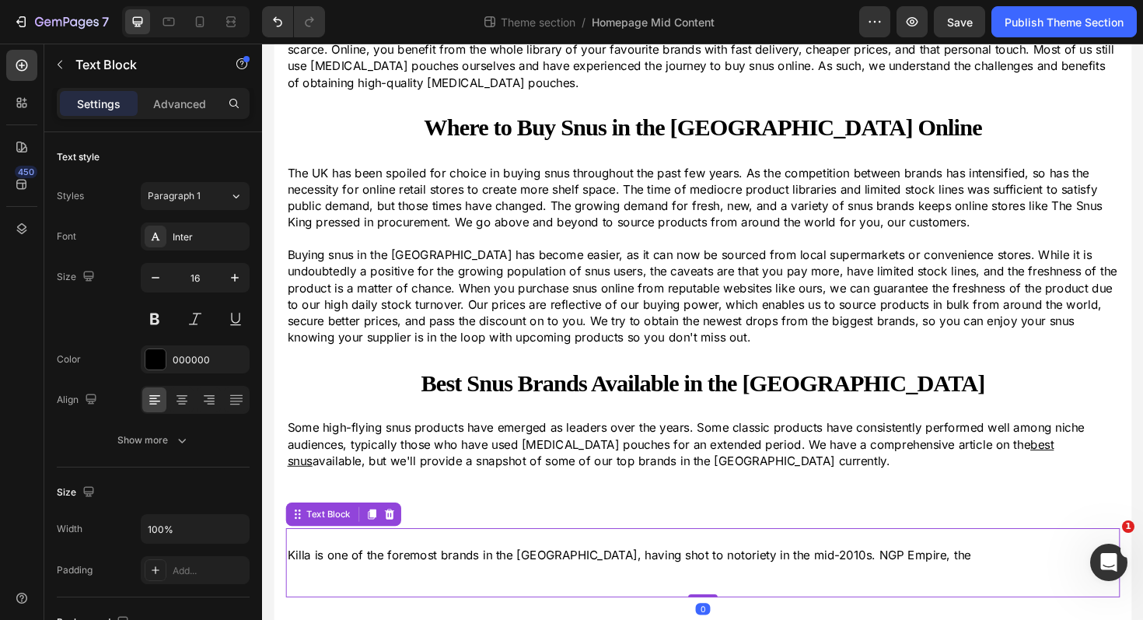
click at [904, 582] on p "Killa is one of the foremost brands in the UK, having shot to notoriety in the …" at bounding box center [728, 584] width 880 height 17
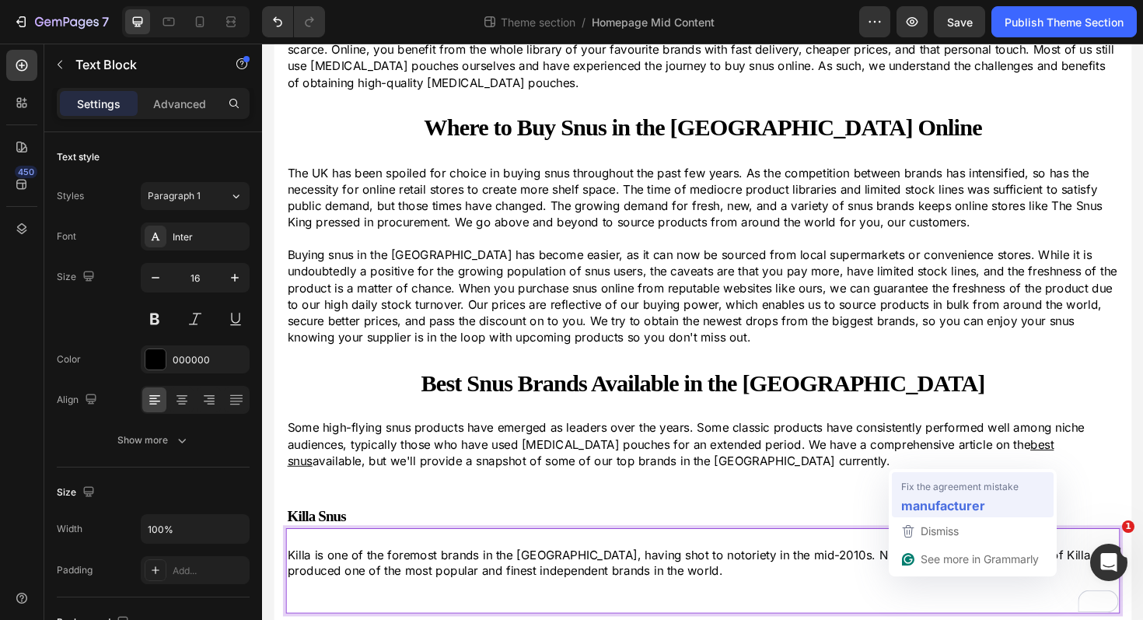
drag, startPoint x: 907, startPoint y: 584, endPoint x: 1222, endPoint y: 551, distance: 315.9
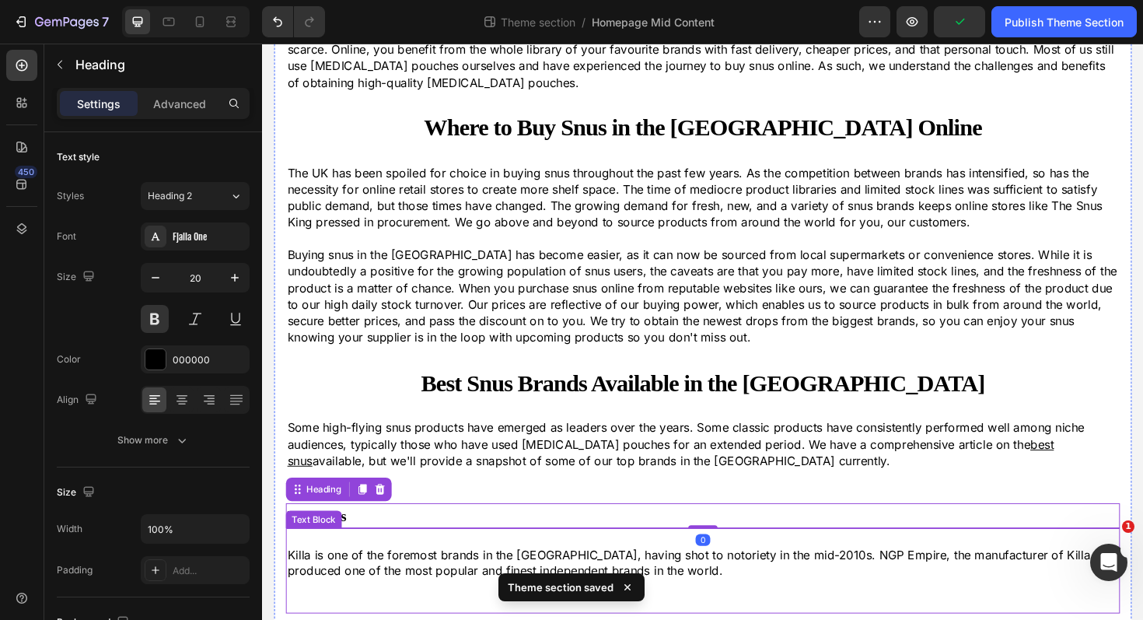
click at [645, 596] on p "Killa is one of the foremost brands in the UK, having shot to notoriety in the …" at bounding box center [728, 593] width 880 height 35
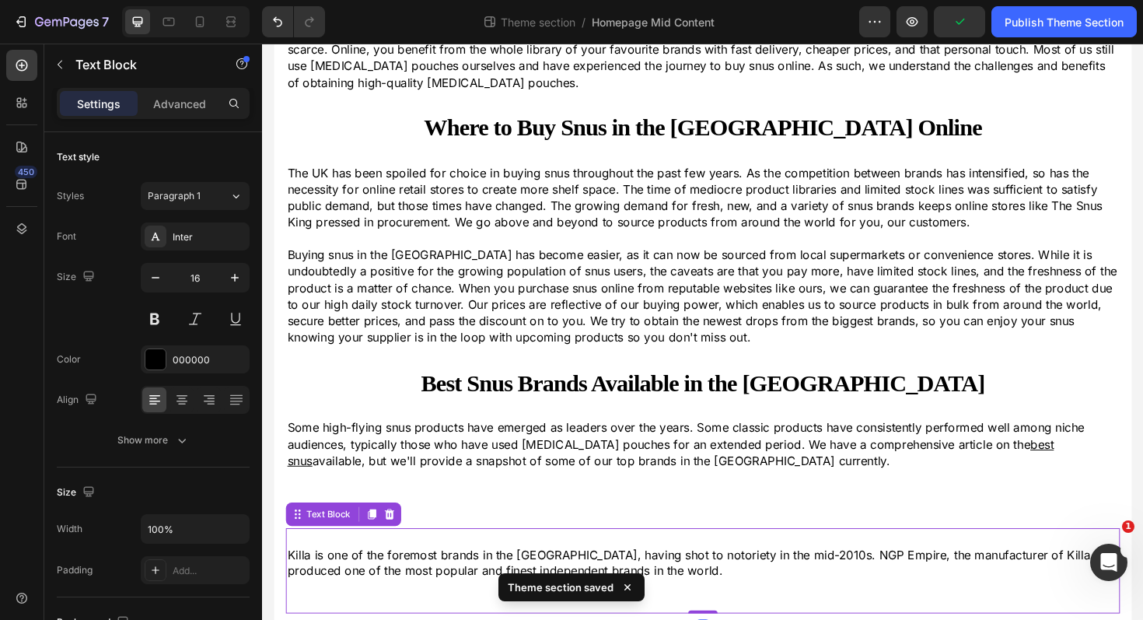
click at [642, 569] on div "Theme section saved" at bounding box center [571, 590] width 152 height 47
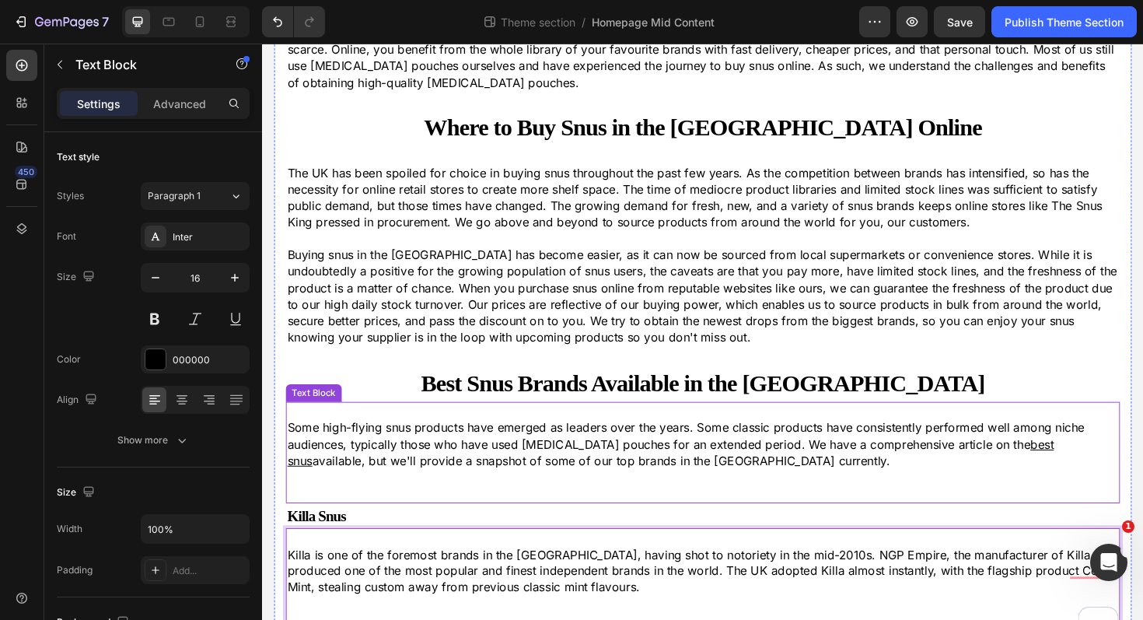
scroll to position [170, 0]
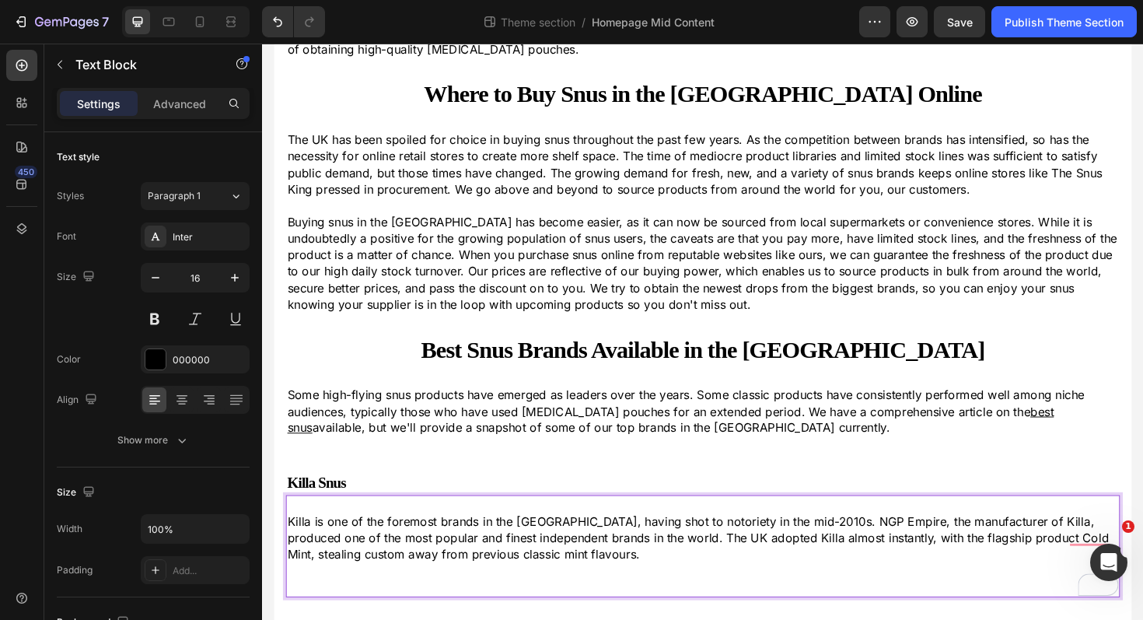
click at [1040, 565] on p "Killa is one of the foremost brands in the [GEOGRAPHIC_DATA], having shot to no…" at bounding box center [728, 567] width 880 height 52
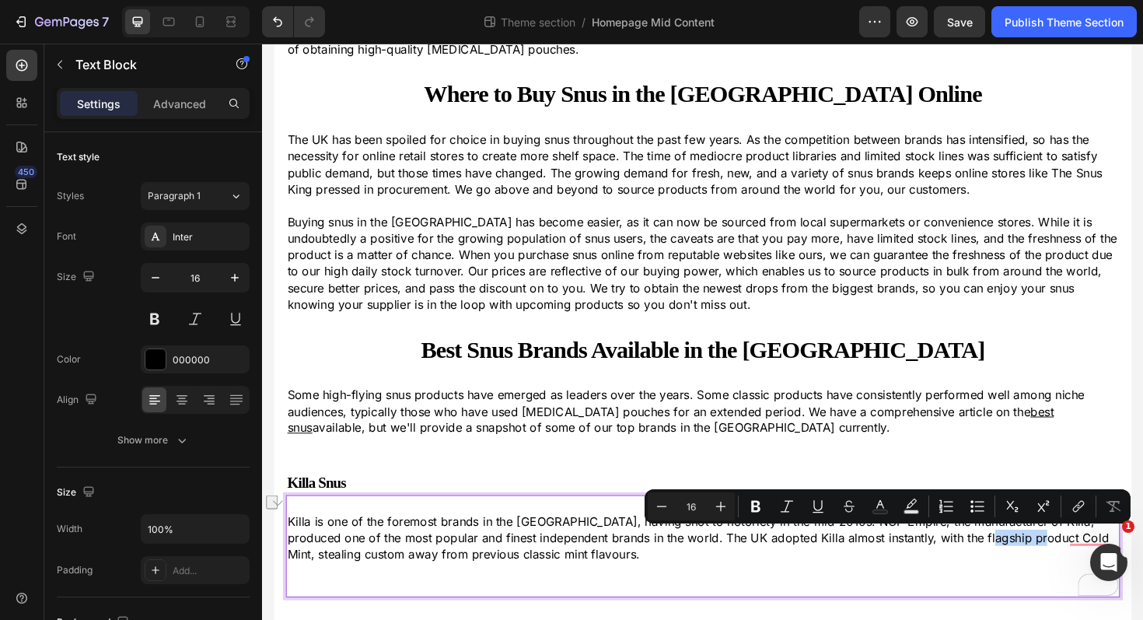
drag, startPoint x: 1060, startPoint y: 563, endPoint x: 1009, endPoint y: 564, distance: 51.3
click at [1009, 564] on p "Killa is one of the foremost brands in the [GEOGRAPHIC_DATA], having shot to no…" at bounding box center [728, 567] width 880 height 52
click at [823, 502] on icon "Editor contextual toolbar" at bounding box center [818, 506] width 16 height 16
click at [1077, 508] on icon "Editor contextual toolbar" at bounding box center [1079, 506] width 16 height 16
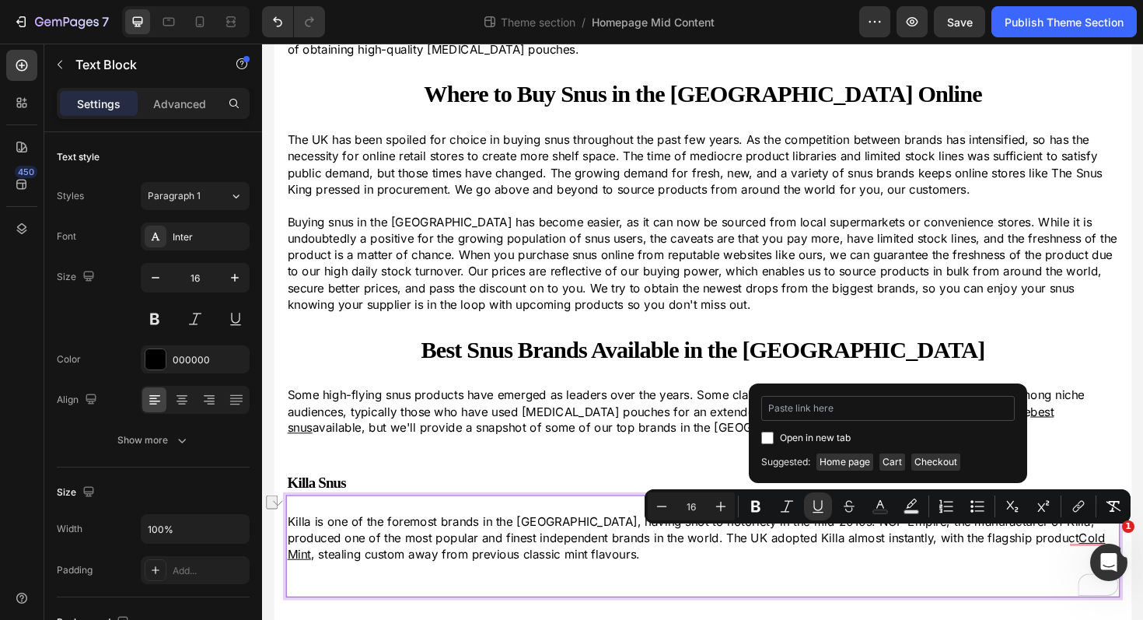
click at [797, 410] on input "Editor contextual toolbar" at bounding box center [887, 408] width 253 height 25
type input "[URL][DOMAIN_NAME][MEDICAL_DATA]"
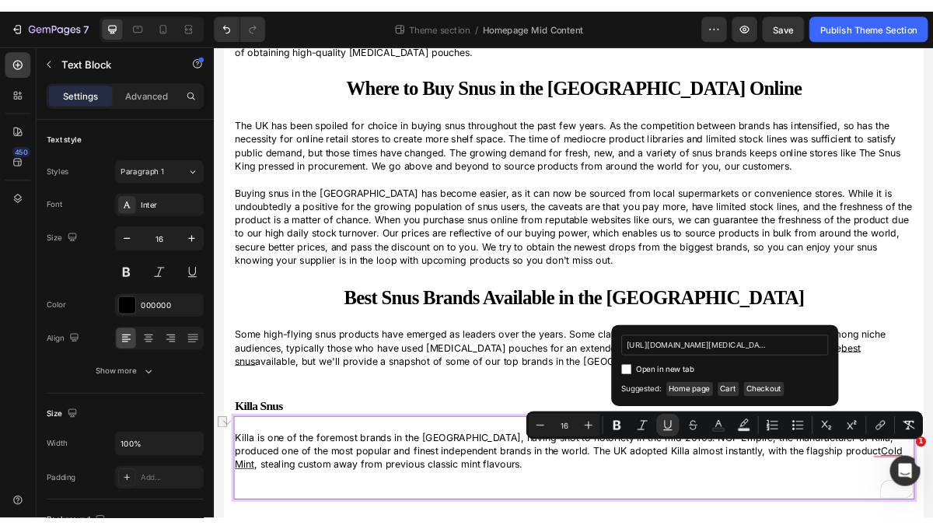
scroll to position [0, 156]
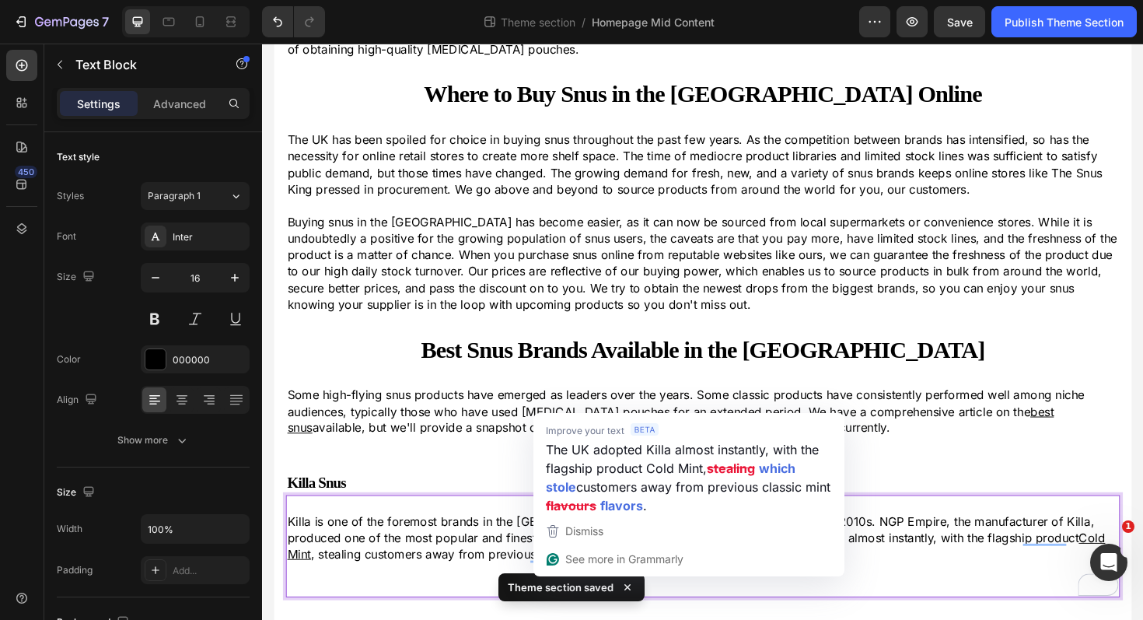
click at [921, 596] on p "Rich Text Editor. Editing area: main" at bounding box center [728, 601] width 880 height 17
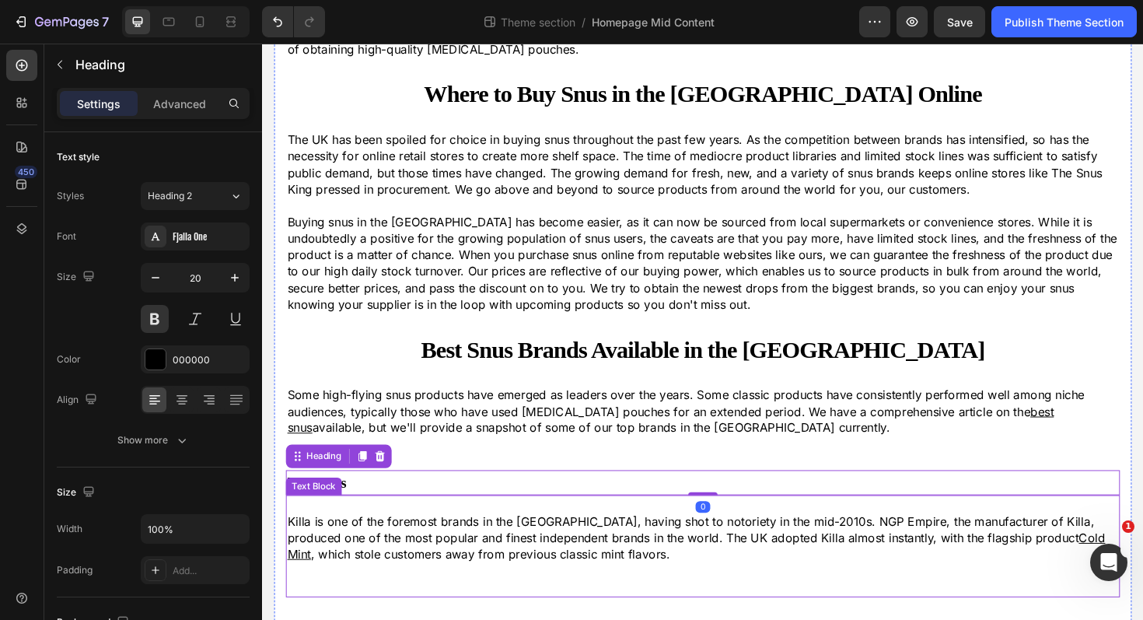
click at [572, 579] on p "Killa is one of the foremost brands in the UK, having shot to notoriety in the …" at bounding box center [728, 567] width 880 height 52
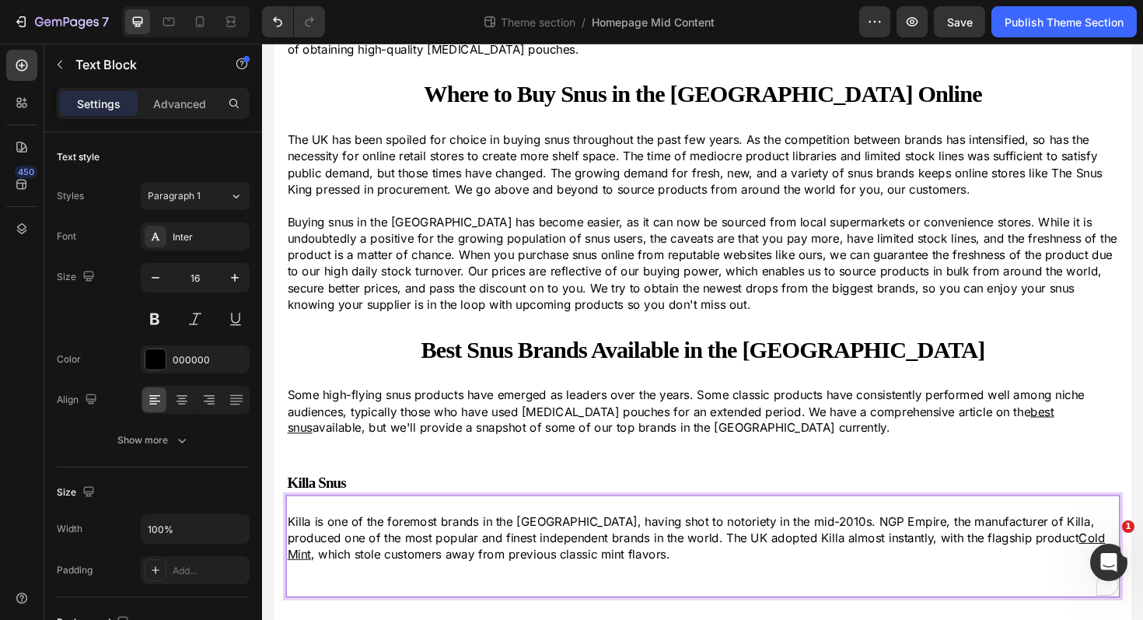
click at [572, 582] on p "Killa is one of the foremost brands in the UK, having shot to notoriety in the …" at bounding box center [728, 567] width 880 height 52
click at [607, 586] on p "Killa is one of the foremost brands in the UK, having shot to notoriety in the …" at bounding box center [728, 567] width 880 height 52
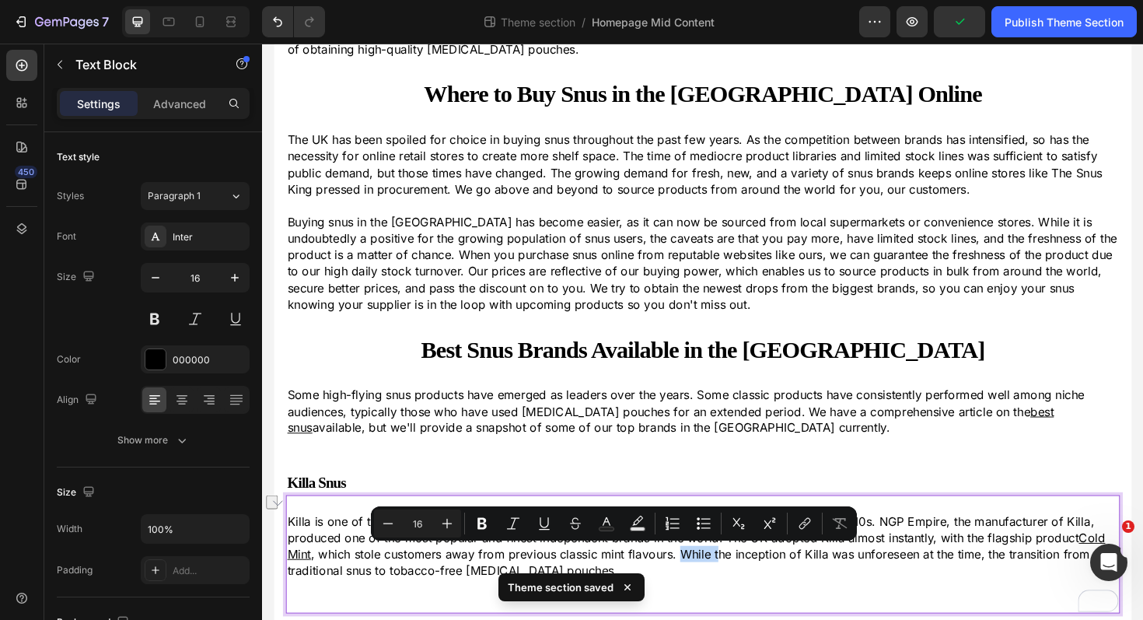
drag, startPoint x: 643, startPoint y: 586, endPoint x: 603, endPoint y: 584, distance: 39.7
click at [603, 584] on p "Killa is one of the foremost brands in the UK, having shot to notoriety in the …" at bounding box center [728, 576] width 880 height 70
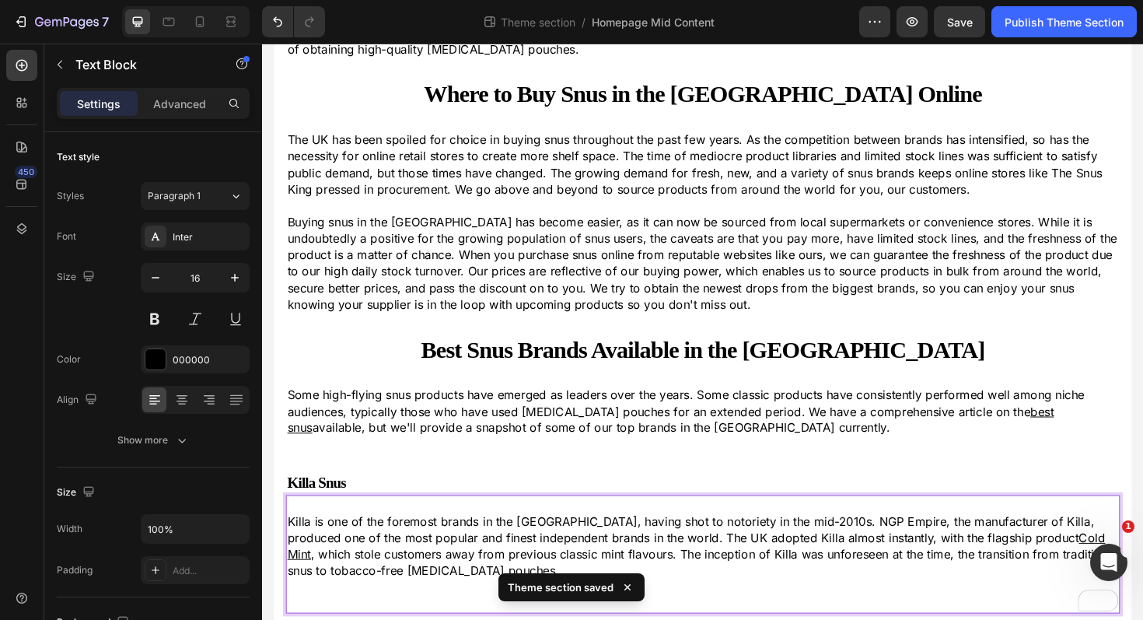
click at [434, 599] on p "Killa is one of the foremost brands in the UK, having shot to notoriety in the …" at bounding box center [728, 576] width 880 height 70
click at [894, 581] on p "Killa is one of the foremost brands in the UK, having shot to notoriety in the …" at bounding box center [728, 576] width 880 height 70
click at [481, 603] on p "Killa is one of the foremost brands in the UK, having shot to notoriety in the …" at bounding box center [728, 576] width 880 height 70
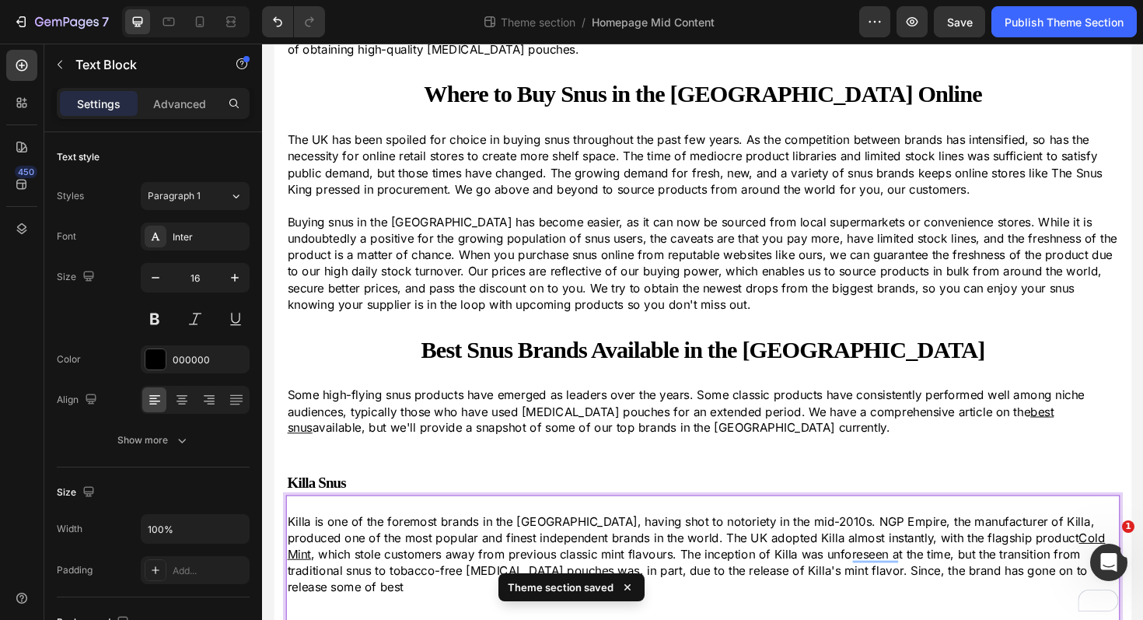
click at [764, 601] on p "Killa is one of the foremost brands in the UK, having shot to notoriety in the …" at bounding box center [728, 584] width 880 height 87
click at [767, 598] on p "Killa is one of the foremost brands in the UK, having shot to notoriety in the …" at bounding box center [728, 584] width 880 height 87
click at [1124, 603] on p "Killa is one of the foremost brands in the UK, having shot to notoriety in the …" at bounding box center [728, 584] width 880 height 87
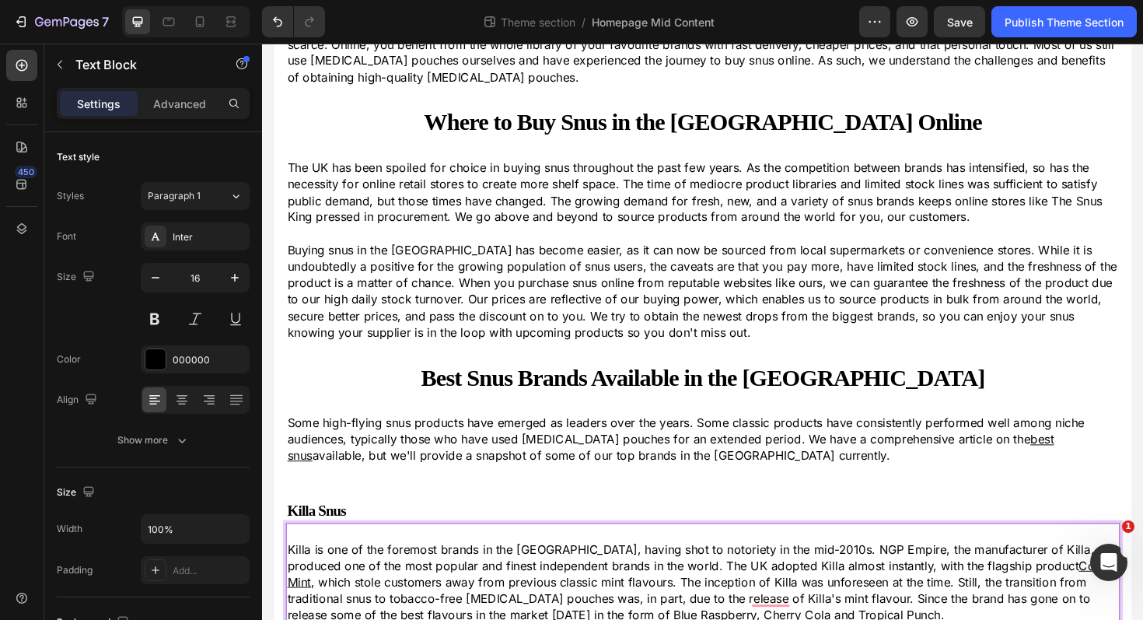
scroll to position [205, 0]
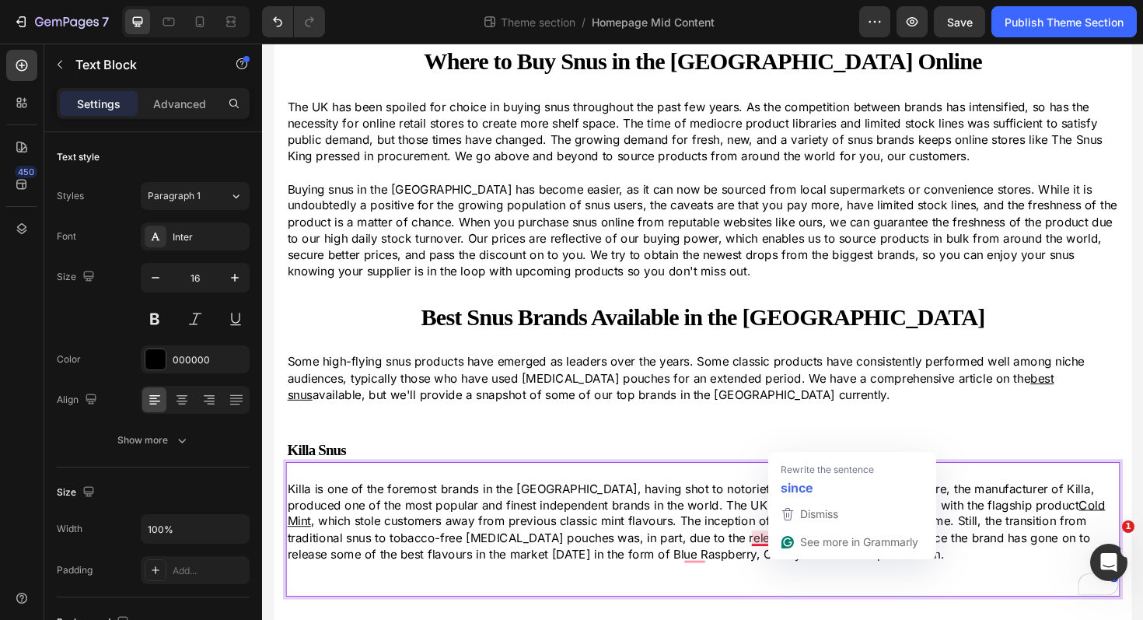
click at [772, 589] on p "Killa is one of the foremost brands in the UK, having shot to notoriety in the …" at bounding box center [728, 549] width 880 height 87
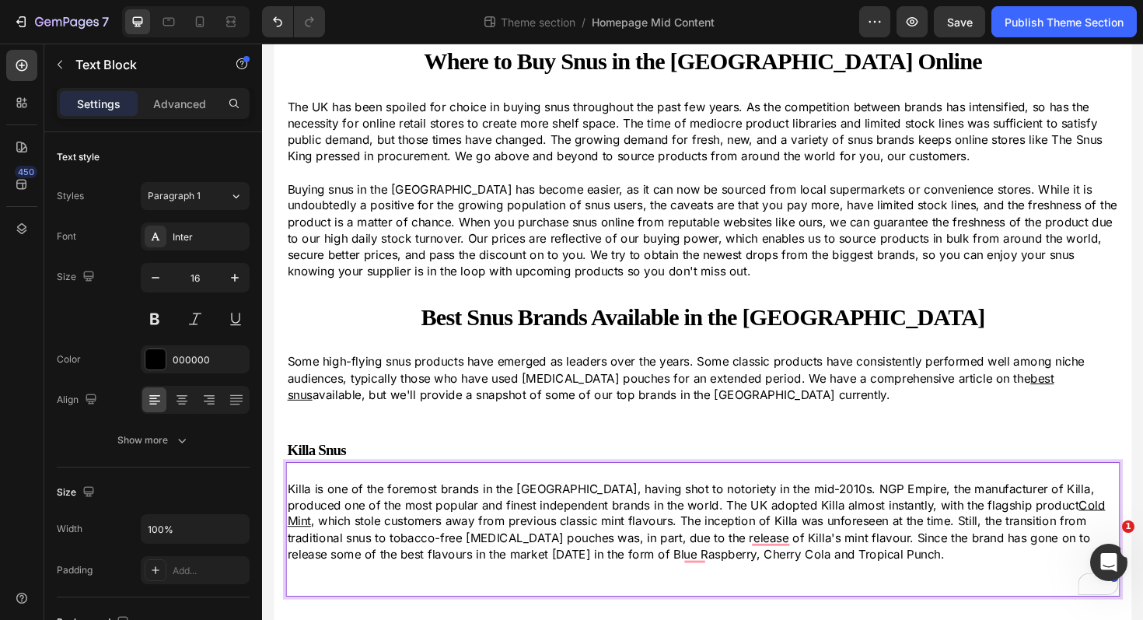
click at [799, 582] on p "Killa is one of the foremost brands in the UK, having shot to notoriety in the …" at bounding box center [728, 549] width 880 height 87
click at [802, 582] on p "Killa is one of the foremost brands in the UK, having shot to notoriety in the …" at bounding box center [728, 549] width 880 height 87
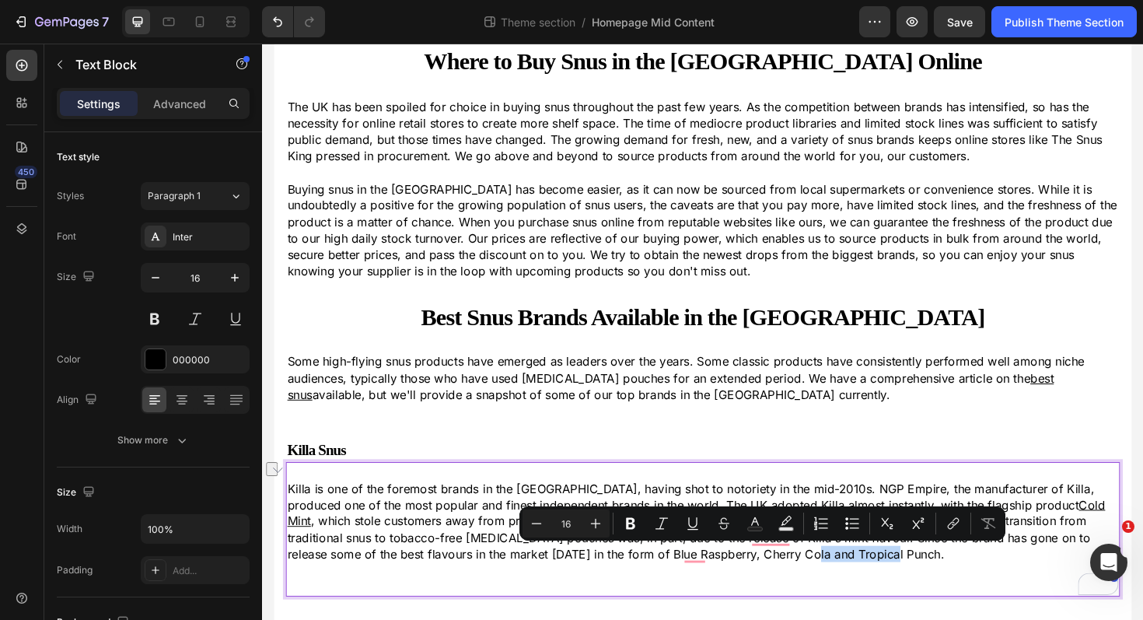
drag, startPoint x: 820, startPoint y: 584, endPoint x: 736, endPoint y: 580, distance: 83.3
click at [736, 580] on p "Killa is one of the foremost brands in the UK, having shot to notoriety in the …" at bounding box center [728, 549] width 880 height 87
click at [956, 523] on icon "Editor contextual toolbar" at bounding box center [955, 522] width 7 height 8
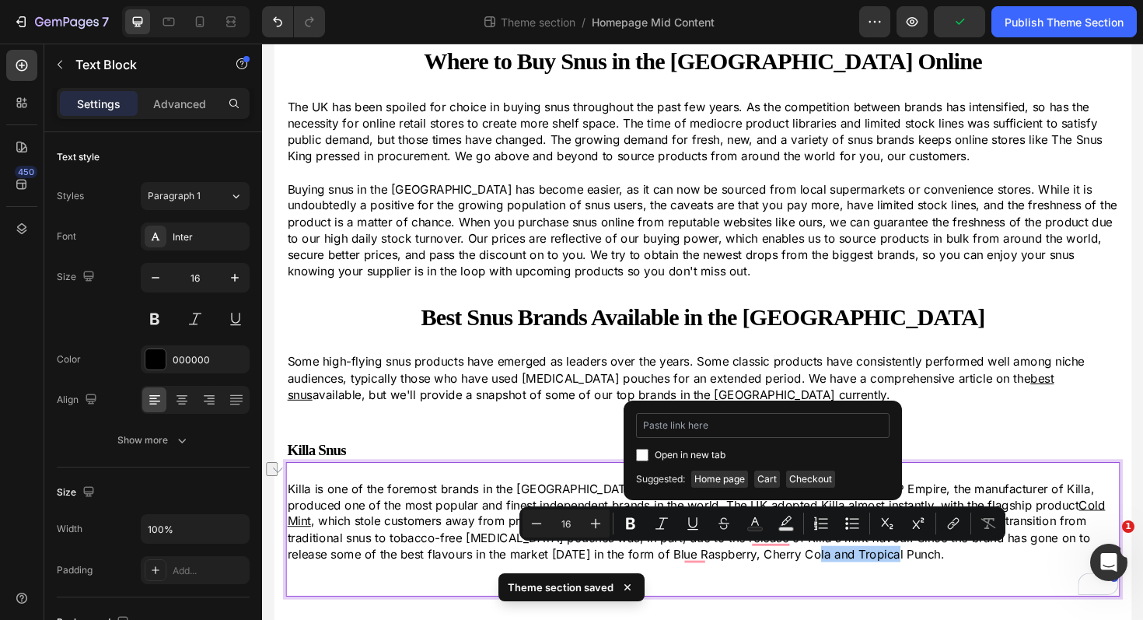
click at [728, 426] on input "Editor contextual toolbar" at bounding box center [762, 425] width 253 height 25
type input "https://thesnusking.co.uk/products/killa-nicotine-pouches-13mg-tropical-punch"
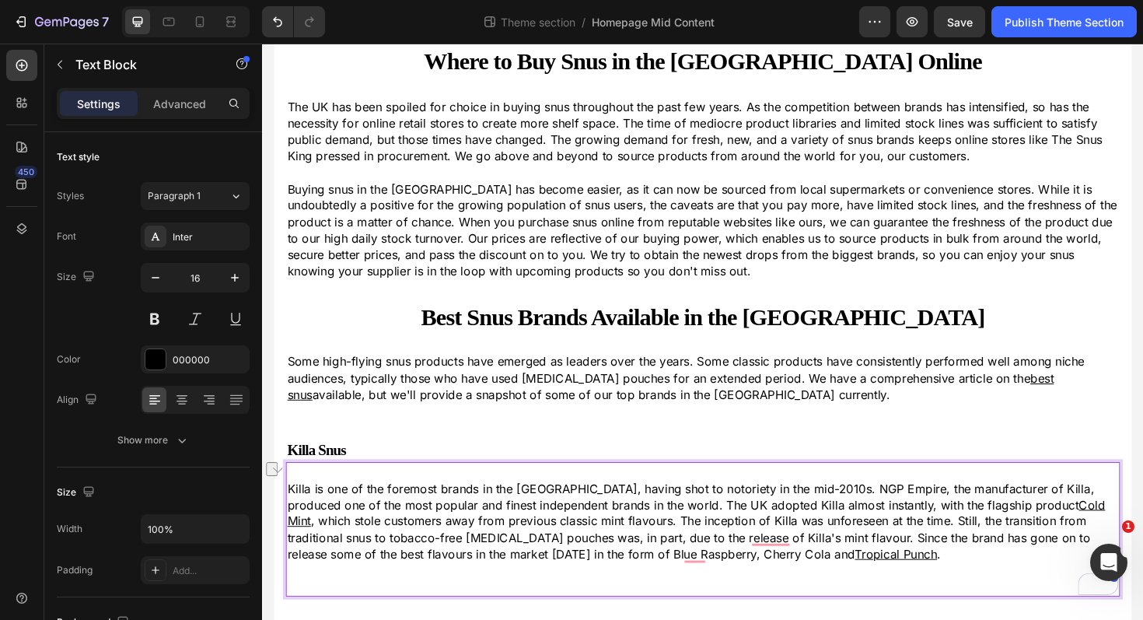
click at [686, 585] on p "Killa is one of the foremost brands in the UK, having shot to notoriety in the …" at bounding box center [728, 549] width 880 height 87
drag, startPoint x: 702, startPoint y: 583, endPoint x: 664, endPoint y: 583, distance: 38.1
click at [664, 583] on p "Killa is one of the foremost brands in the UK, having shot to notoriety in the …" at bounding box center [728, 549] width 880 height 87
drag, startPoint x: 703, startPoint y: 583, endPoint x: 638, endPoint y: 582, distance: 64.5
click at [638, 582] on p "Killa is one of the foremost brands in the UK, having shot to notoriety in the …" at bounding box center [728, 549] width 880 height 87
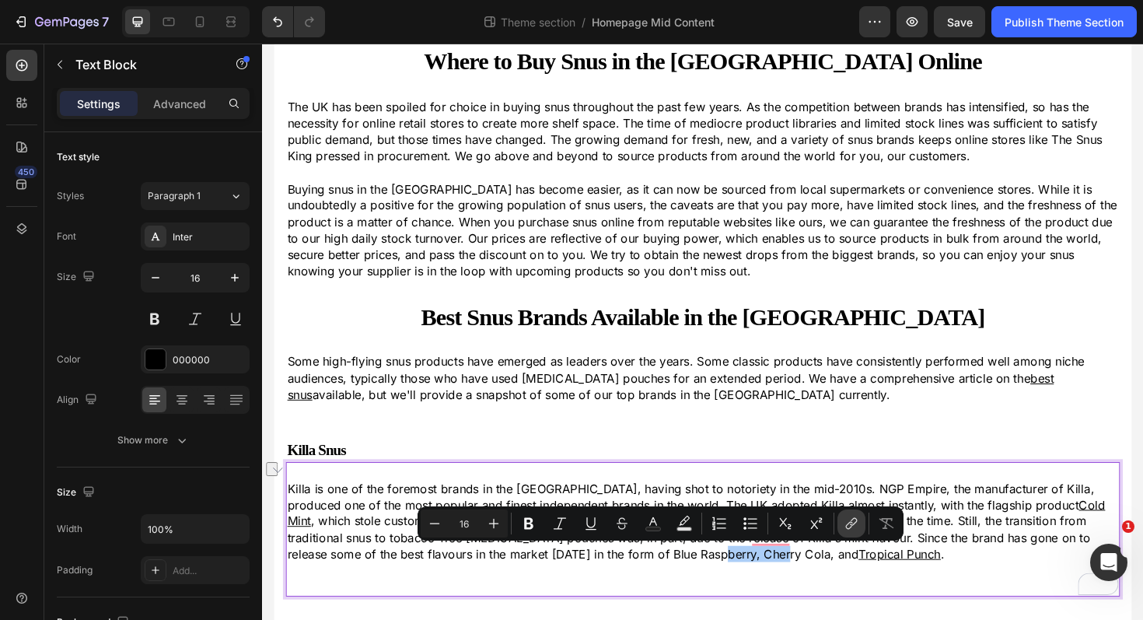
click at [847, 526] on icon "Editor contextual toolbar" at bounding box center [852, 524] width 16 height 16
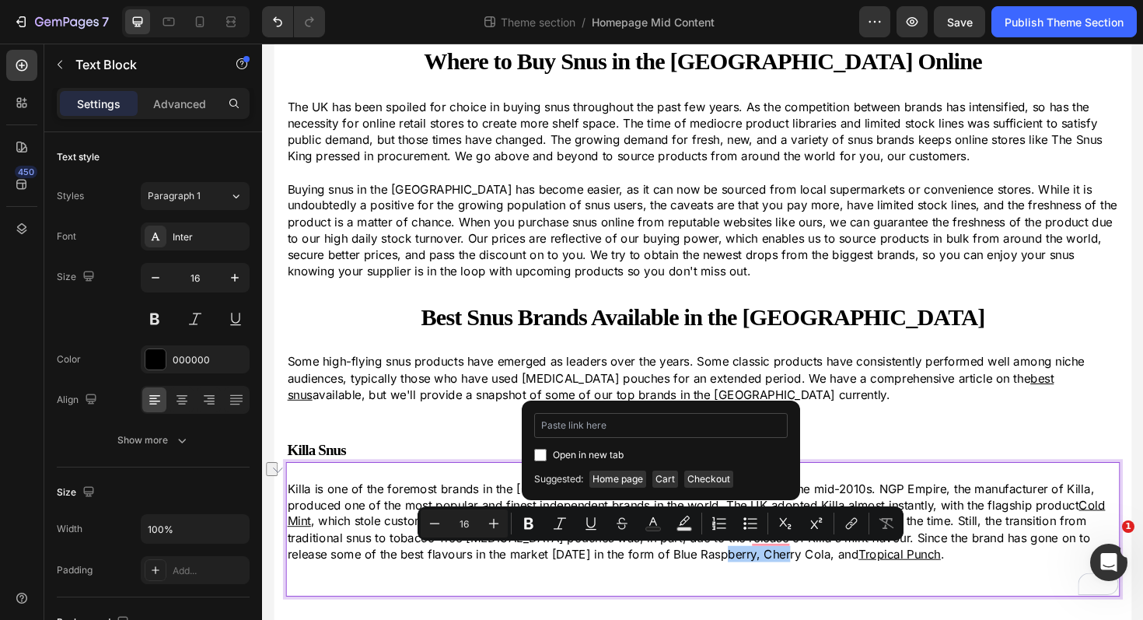
type input "https://thesnusking.co.uk/products/killa-nicotine-pouches-13mg-cherry-cola"
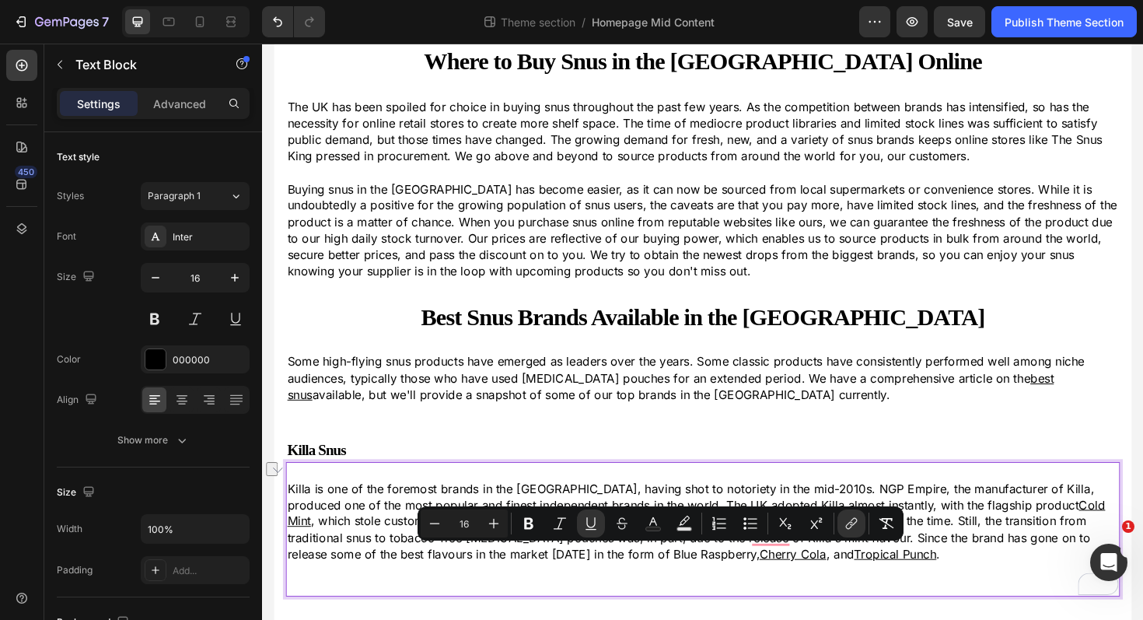
click at [603, 587] on p "Killa is one of the foremost brands in the UK, having shot to notoriety in the …" at bounding box center [728, 549] width 880 height 87
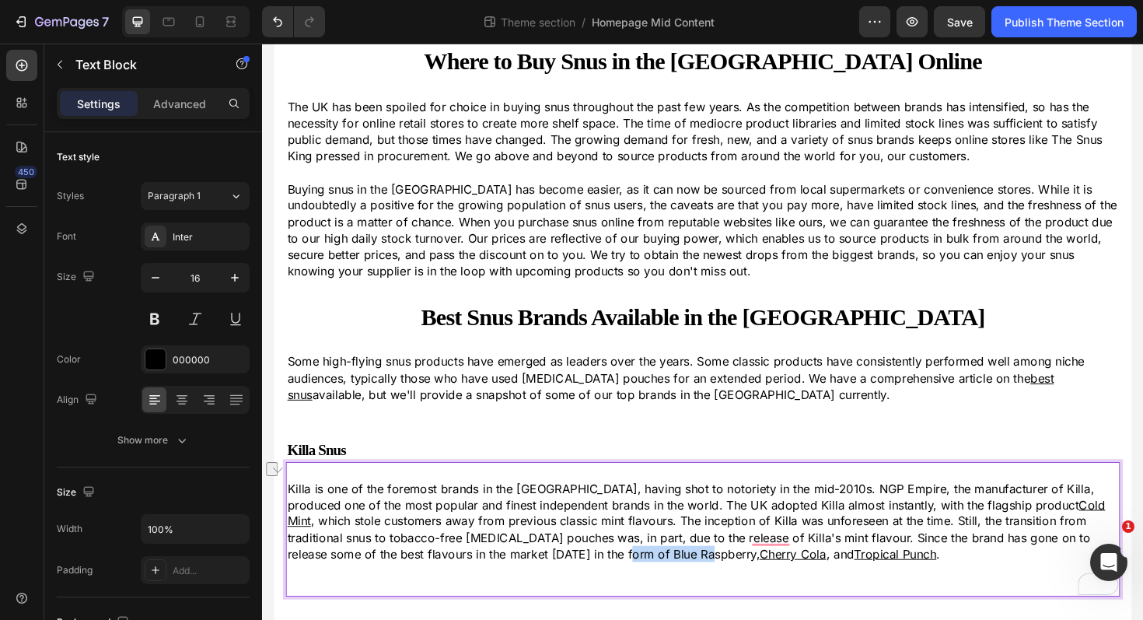
drag, startPoint x: 628, startPoint y: 582, endPoint x: 540, endPoint y: 585, distance: 87.1
click at [540, 585] on p "Killa is one of the foremost brands in the UK, having shot to notoriety in the …" at bounding box center [728, 549] width 880 height 87
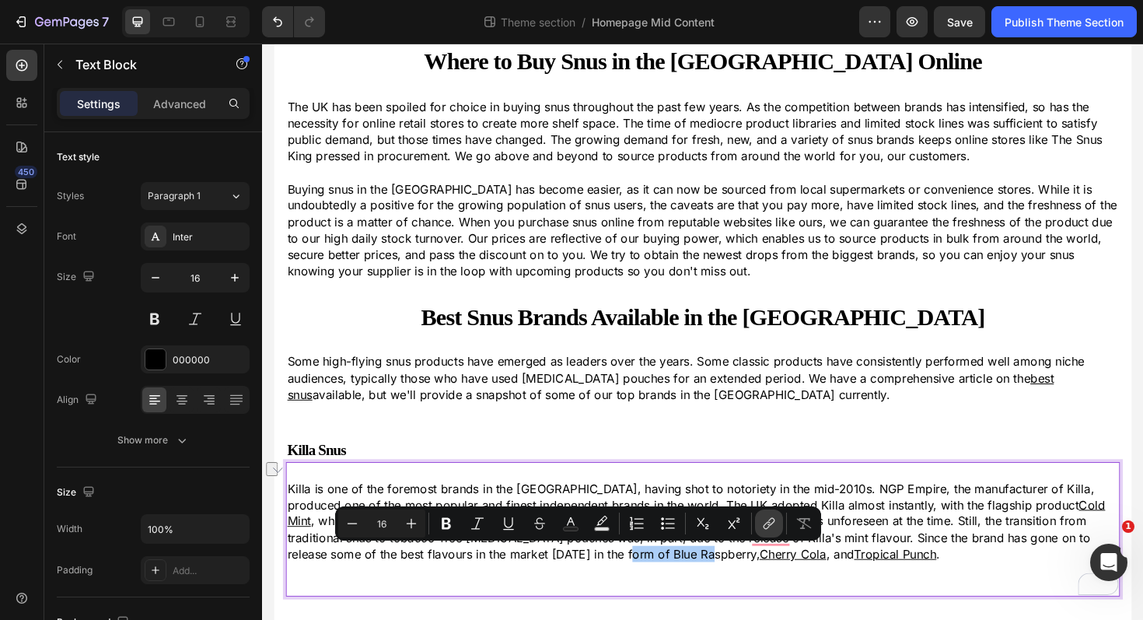
click at [766, 519] on icon "Editor contextual toolbar" at bounding box center [769, 524] width 16 height 16
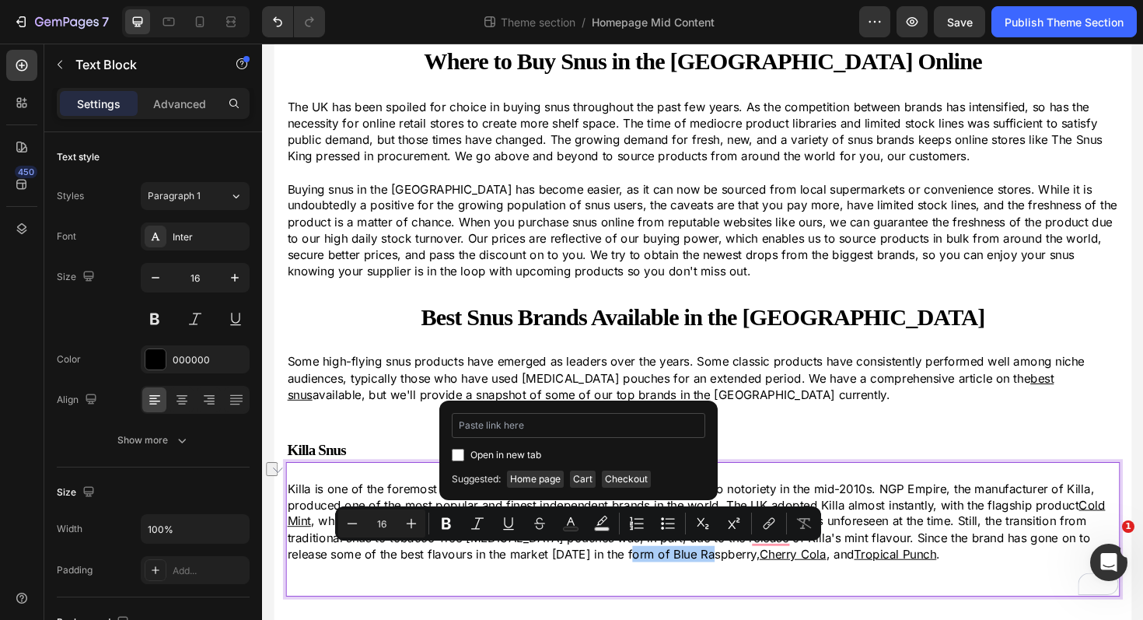
type input "https://thesnusking.co.uk/products/killa-nicotine-pouches-13mg-blue-raspberry"
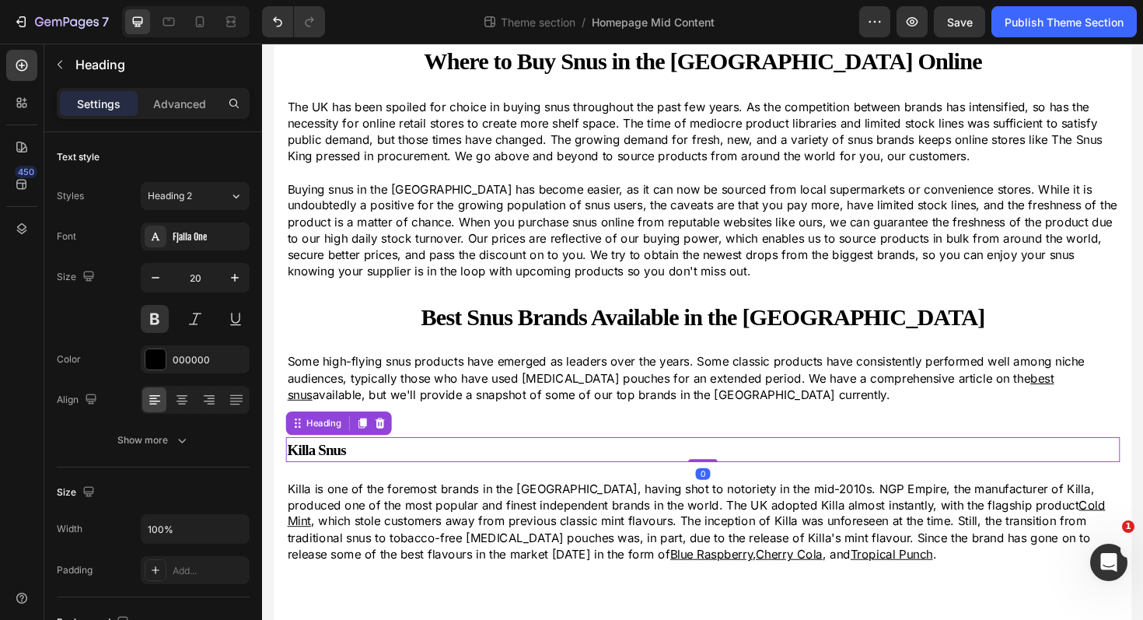
click at [413, 468] on h4 "Killa Snus" at bounding box center [728, 473] width 883 height 26
click at [363, 445] on icon at bounding box center [368, 445] width 12 height 12
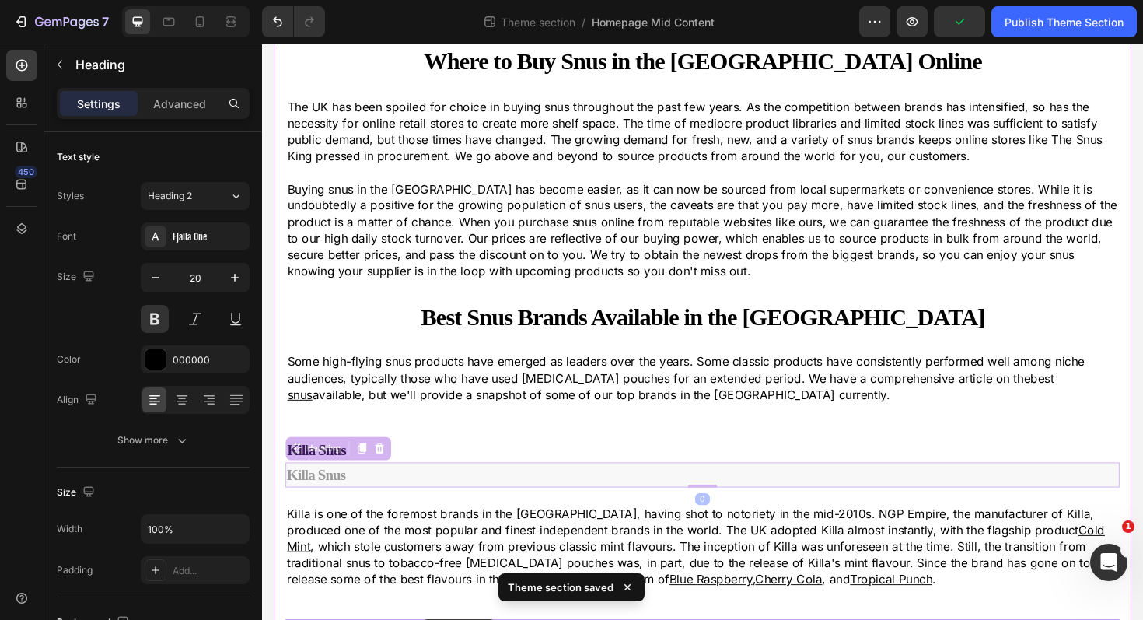
scroll to position [232, 0]
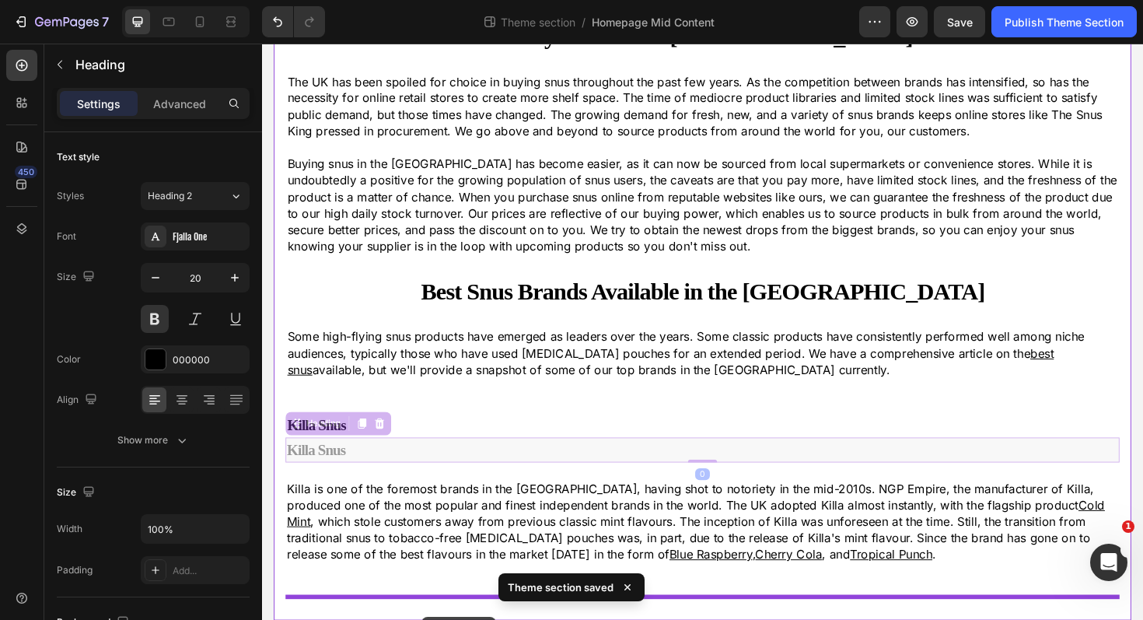
drag, startPoint x: 296, startPoint y: 474, endPoint x: 432, endPoint y: 649, distance: 221.0
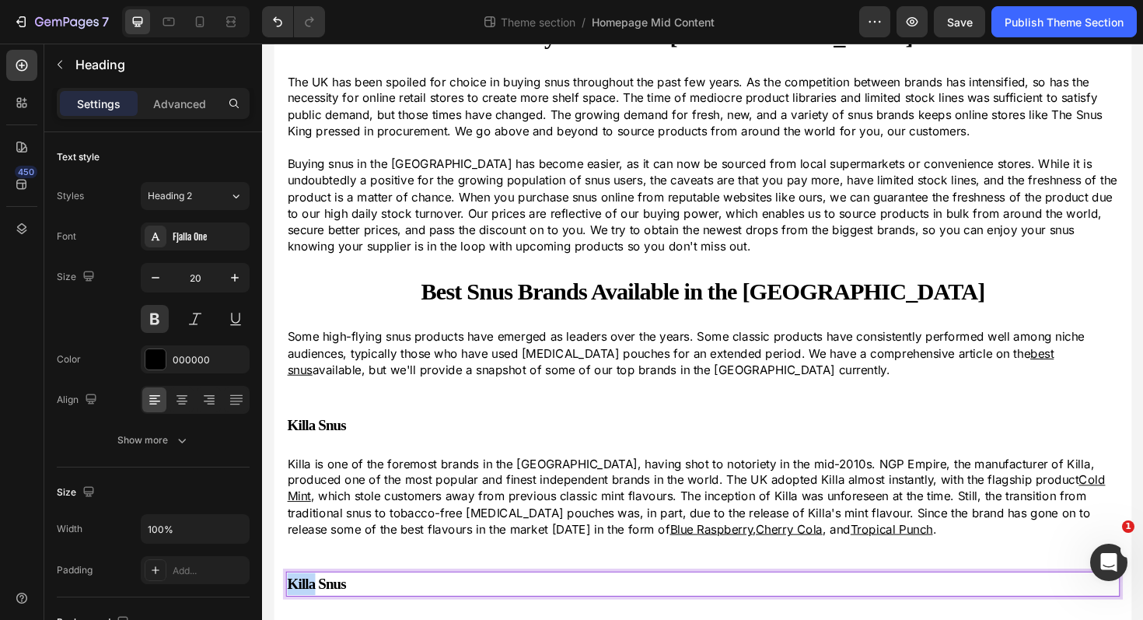
click at [309, 617] on strong "Killa Snus" at bounding box center [319, 615] width 62 height 17
click at [377, 500] on p "Killa is one of the foremost brands in the UK, having shot to notoriety in the …" at bounding box center [728, 523] width 880 height 87
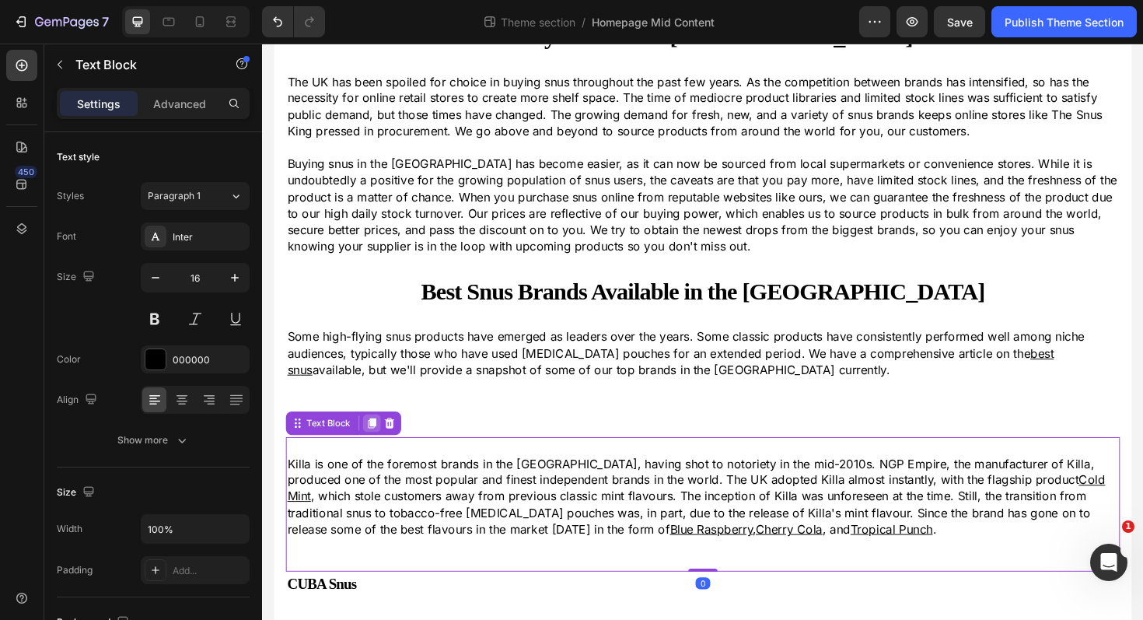
click at [379, 444] on icon at bounding box center [378, 445] width 9 height 11
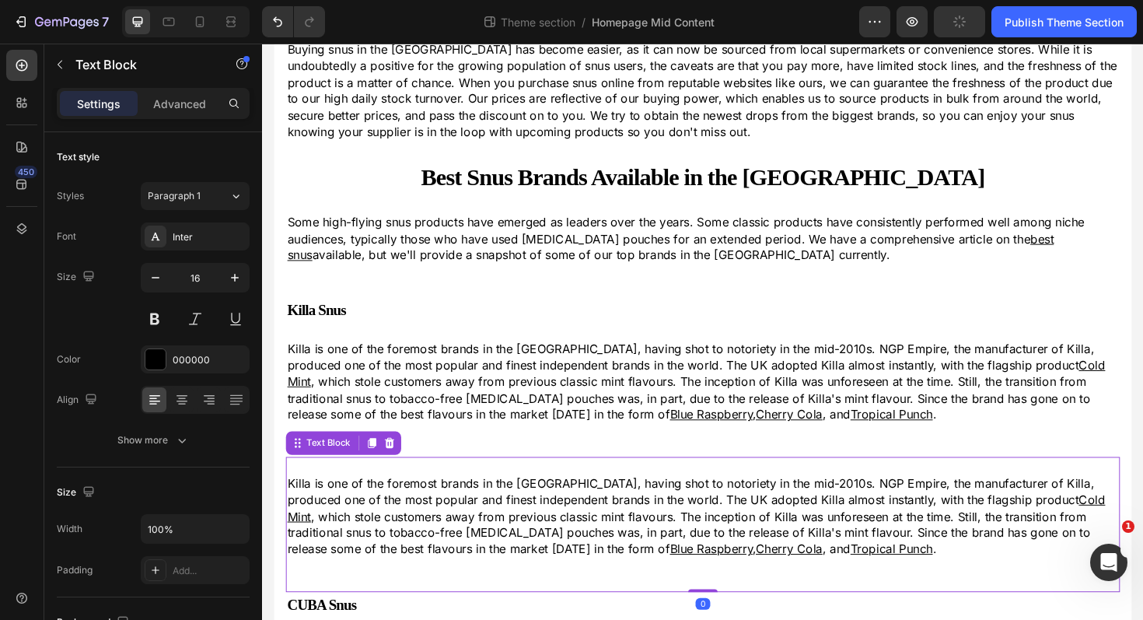
scroll to position [374, 0]
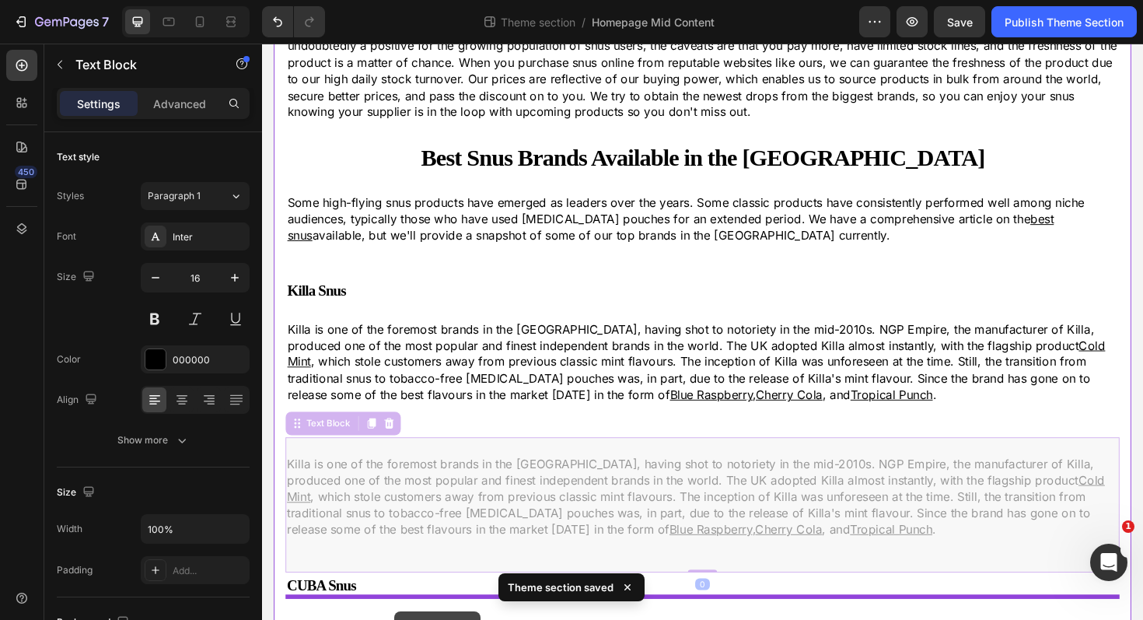
drag, startPoint x: 299, startPoint y: 450, endPoint x: 402, endPoint y: 645, distance: 219.8
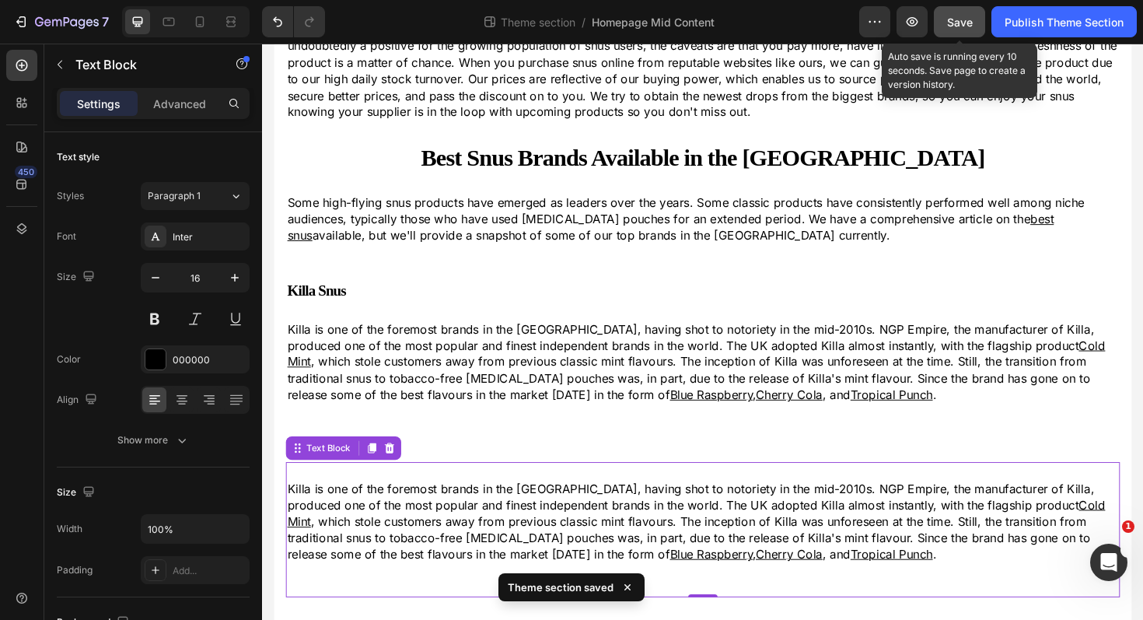
click at [965, 23] on span "Save" at bounding box center [960, 22] width 26 height 13
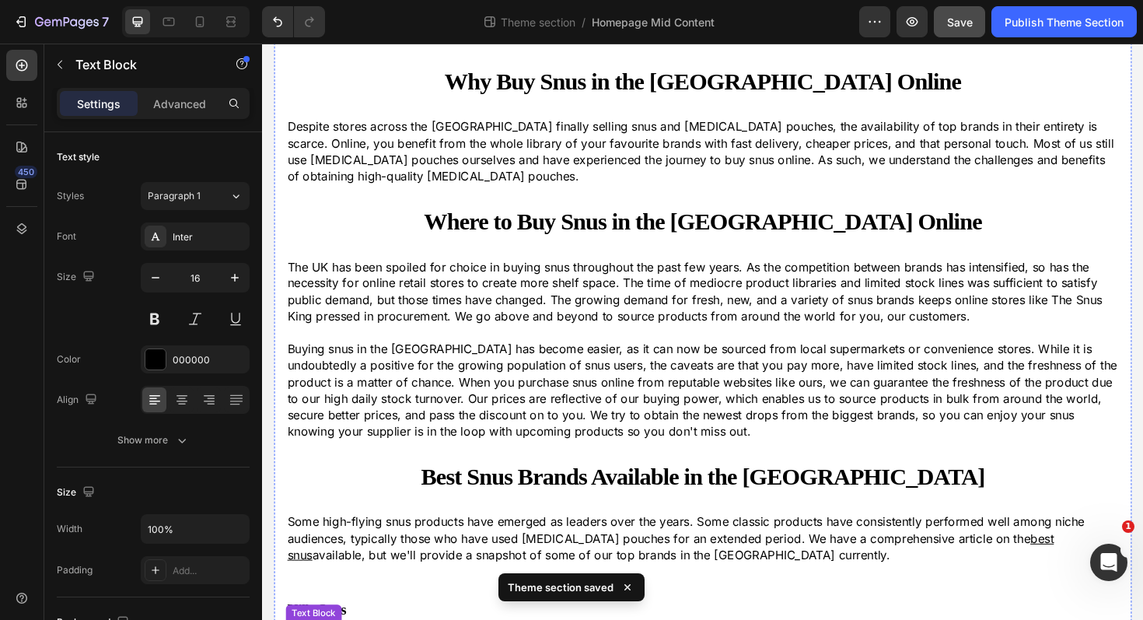
scroll to position [0, 0]
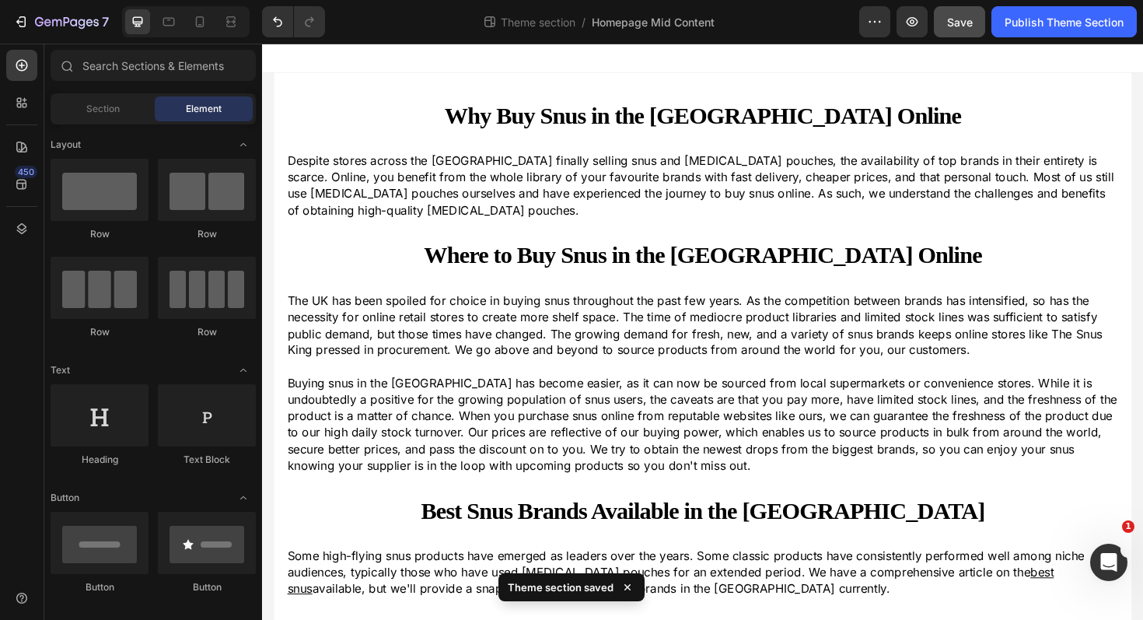
click at [471, 61] on div at bounding box center [728, 59] width 933 height 31
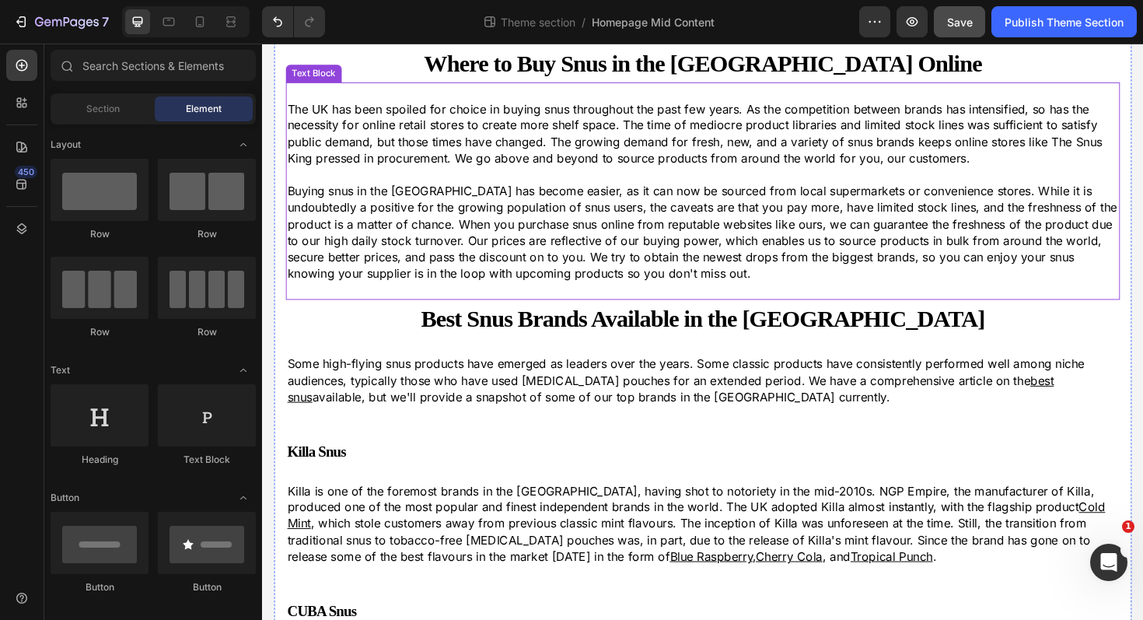
scroll to position [374, 0]
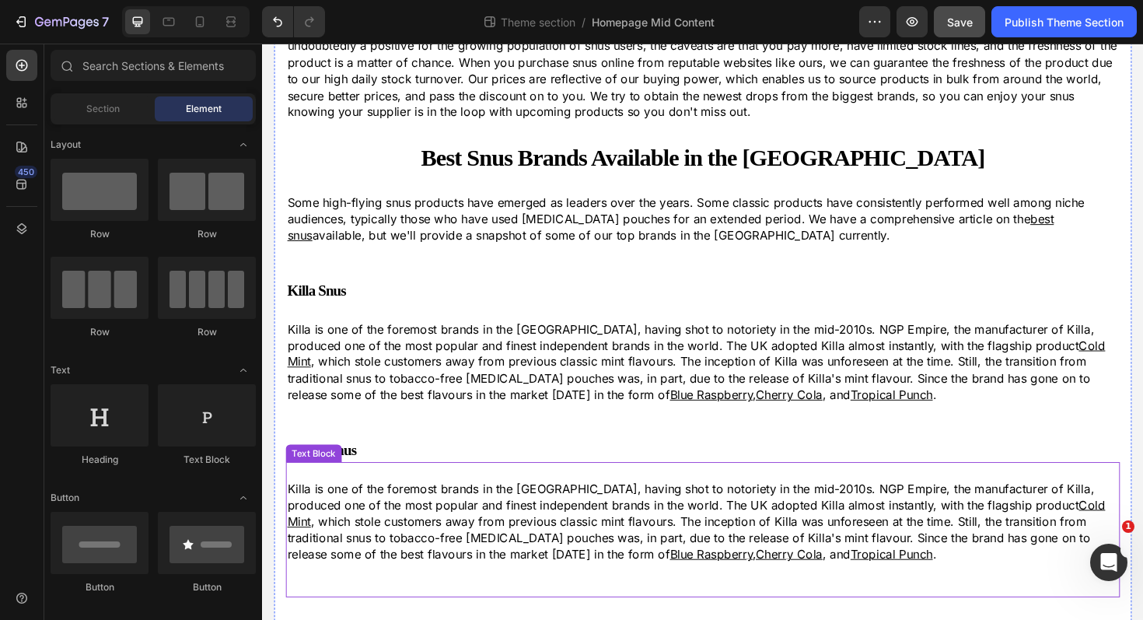
click at [419, 536] on p "Killa is one of the foremost brands in the UK, having shot to notoriety in the …" at bounding box center [728, 549] width 880 height 87
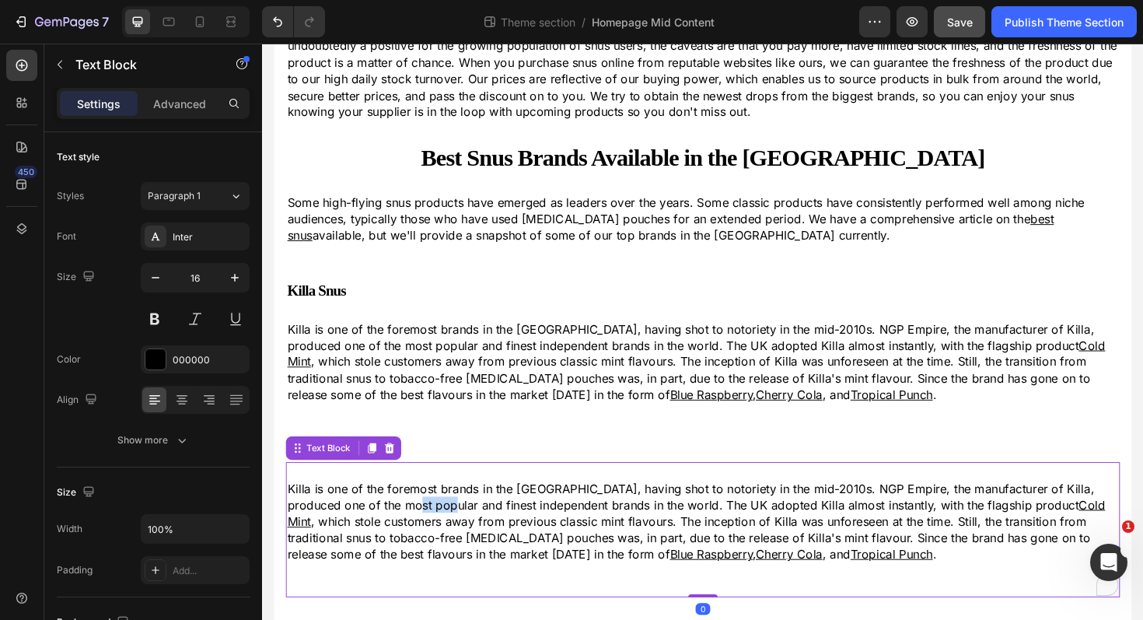
click at [419, 536] on p "Killa is one of the foremost brands in the UK, having shot to notoriety in the …" at bounding box center [728, 549] width 880 height 87
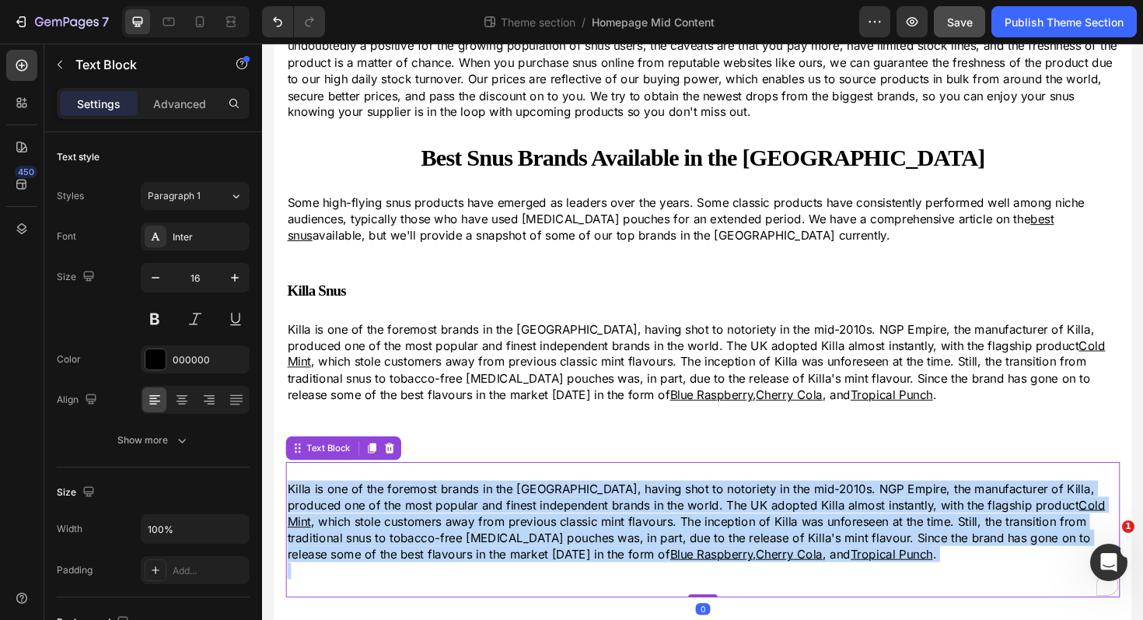
click at [419, 536] on p "Killa is one of the foremost brands in the UK, having shot to notoriety in the …" at bounding box center [728, 549] width 880 height 87
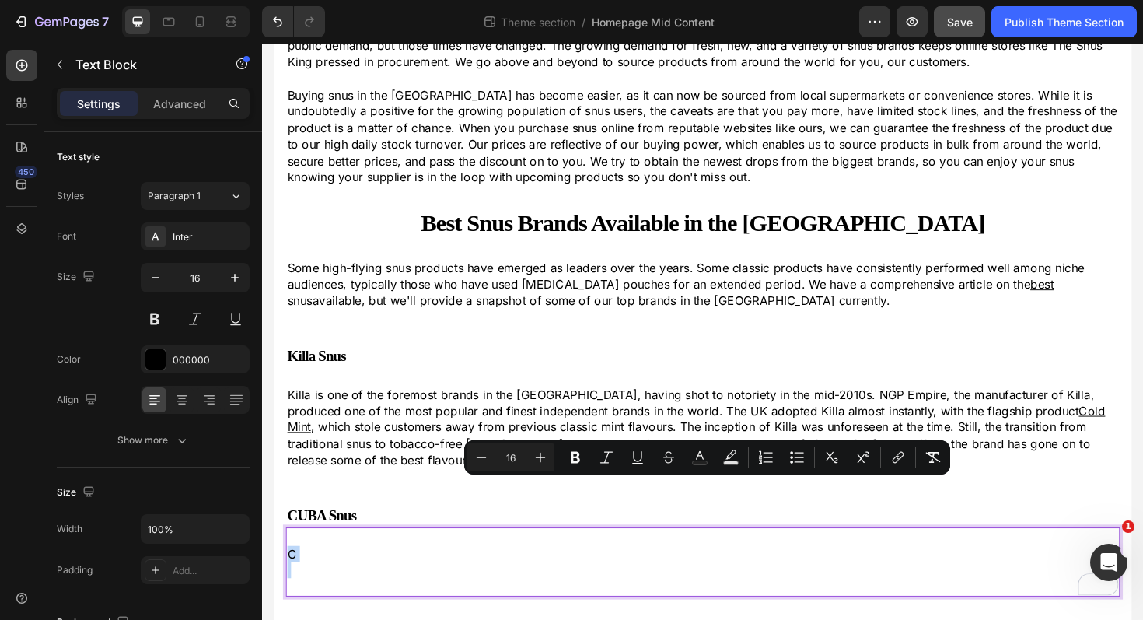
scroll to position [304, 0]
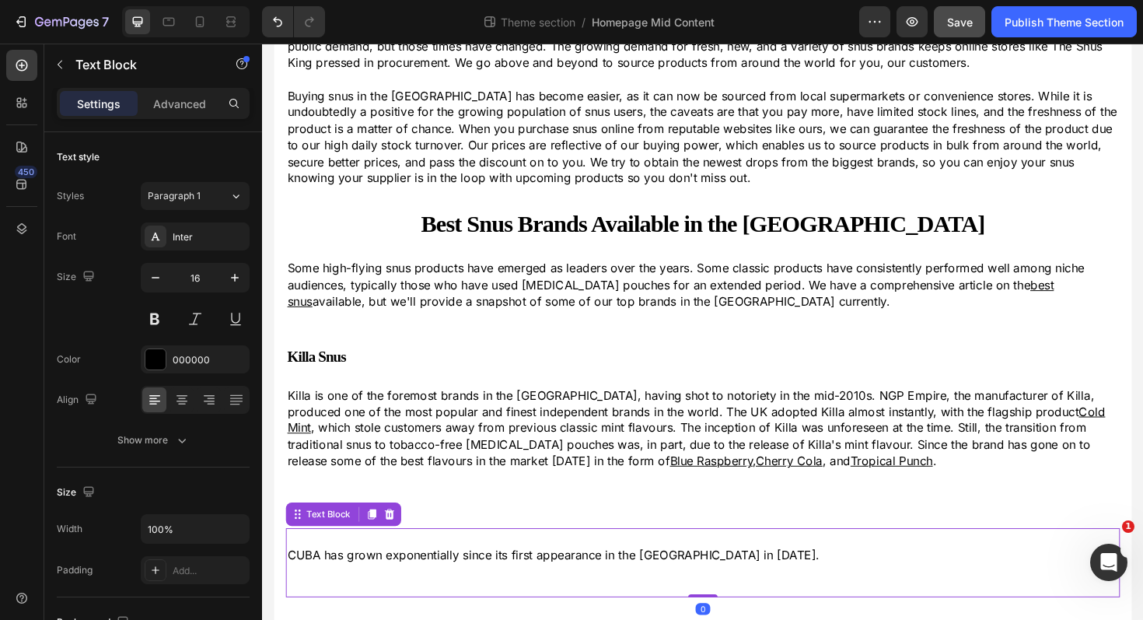
click at [740, 584] on p "CUBA has grown exponentially since its first appearance in the UK in 2023." at bounding box center [728, 584] width 880 height 17
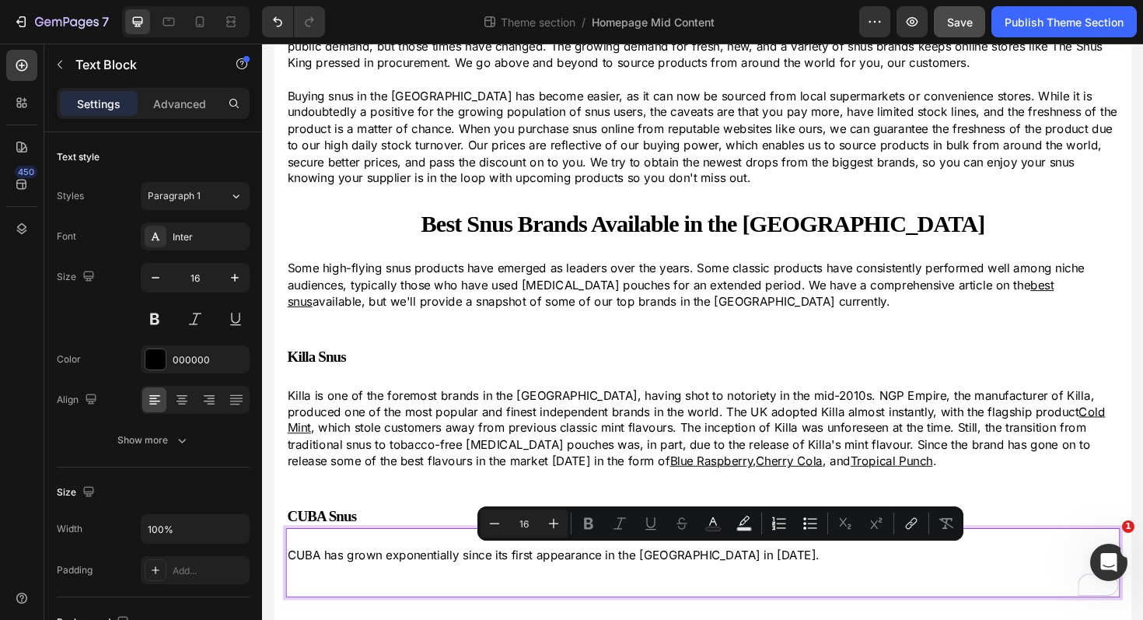
click at [740, 580] on p "CUBA has grown exponentially since its first appearance in the UK in 2023." at bounding box center [728, 584] width 880 height 17
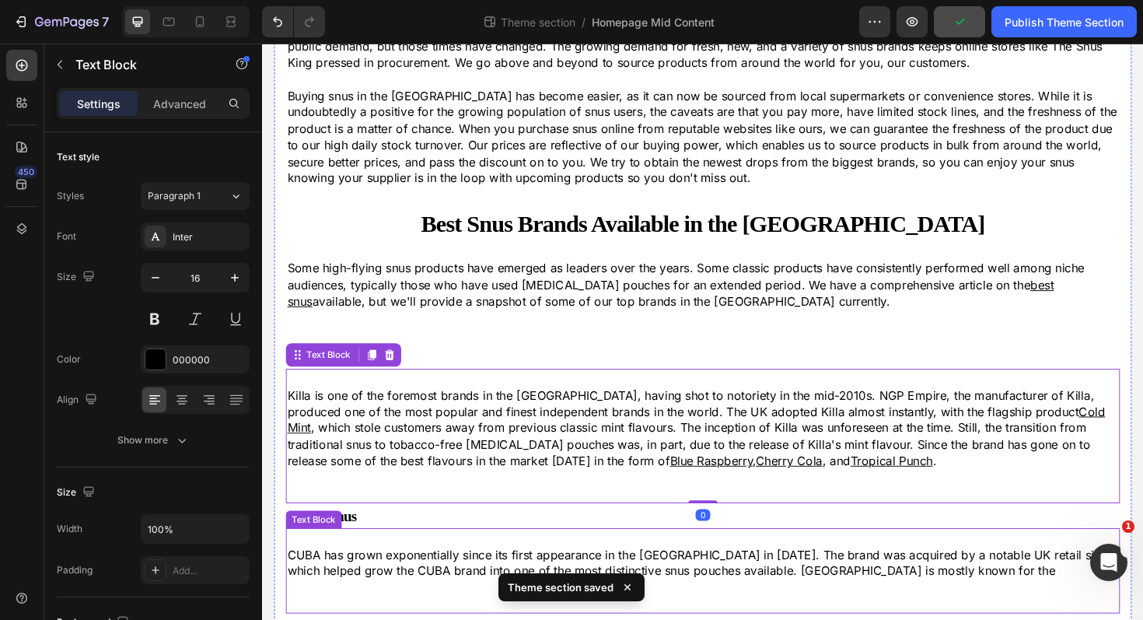
click at [905, 603] on p "CUBA has grown exponentially since its first appearance in the UK in 2023. The …" at bounding box center [728, 593] width 880 height 35
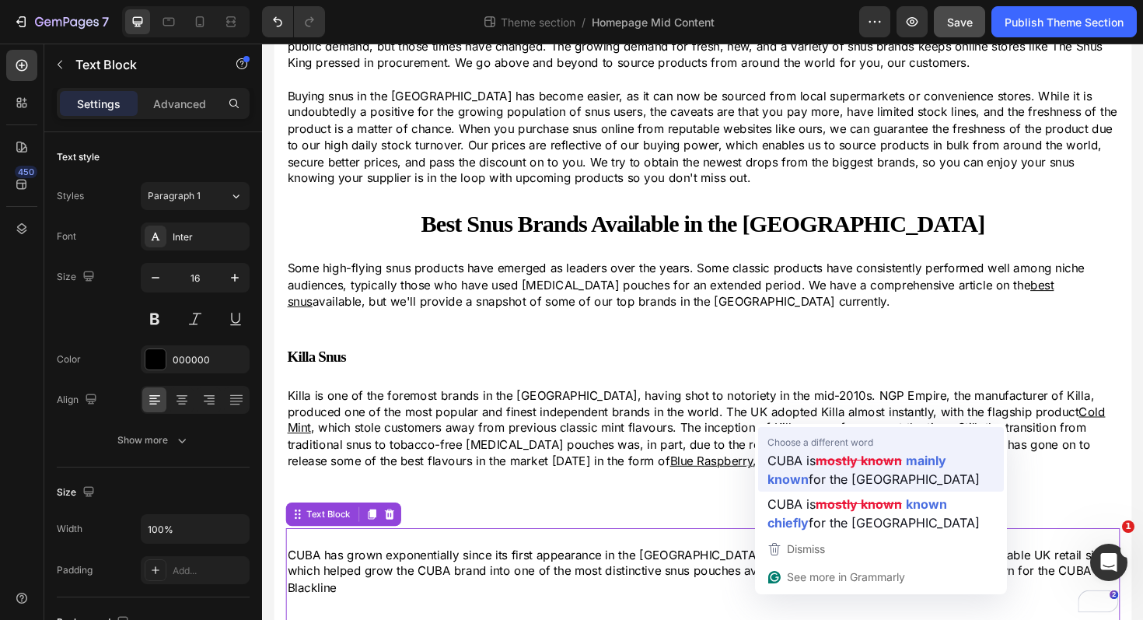
drag, startPoint x: 898, startPoint y: 599, endPoint x: 1076, endPoint y: 515, distance: 196.9
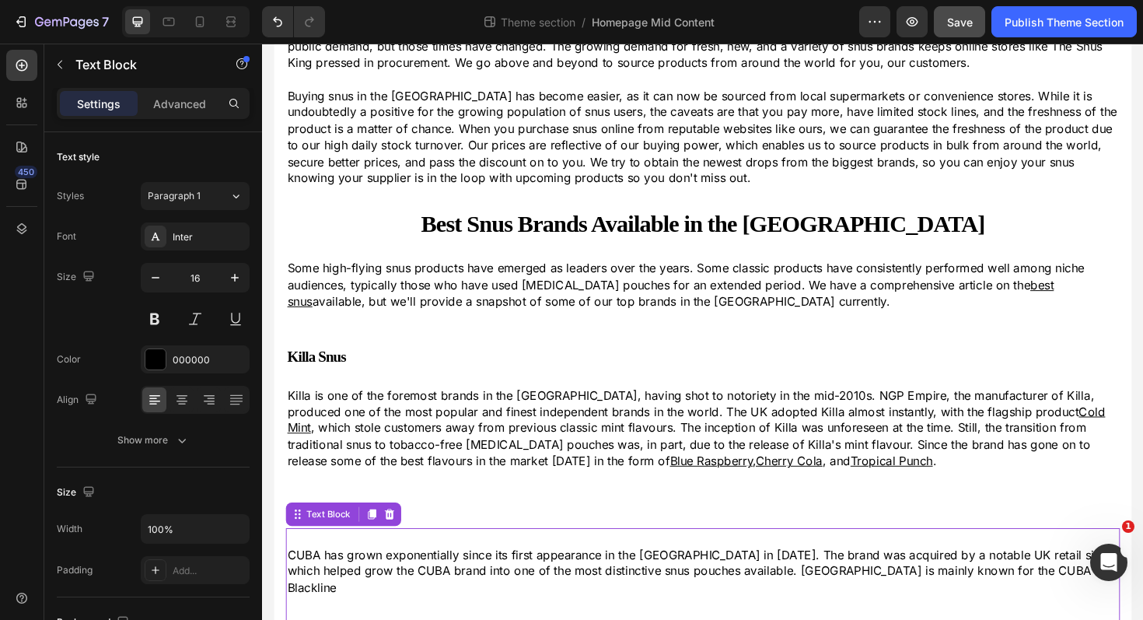
click at [1005, 600] on p "CUBA has grown exponentially since its first appearance in the UK in 2023. The …" at bounding box center [728, 602] width 880 height 52
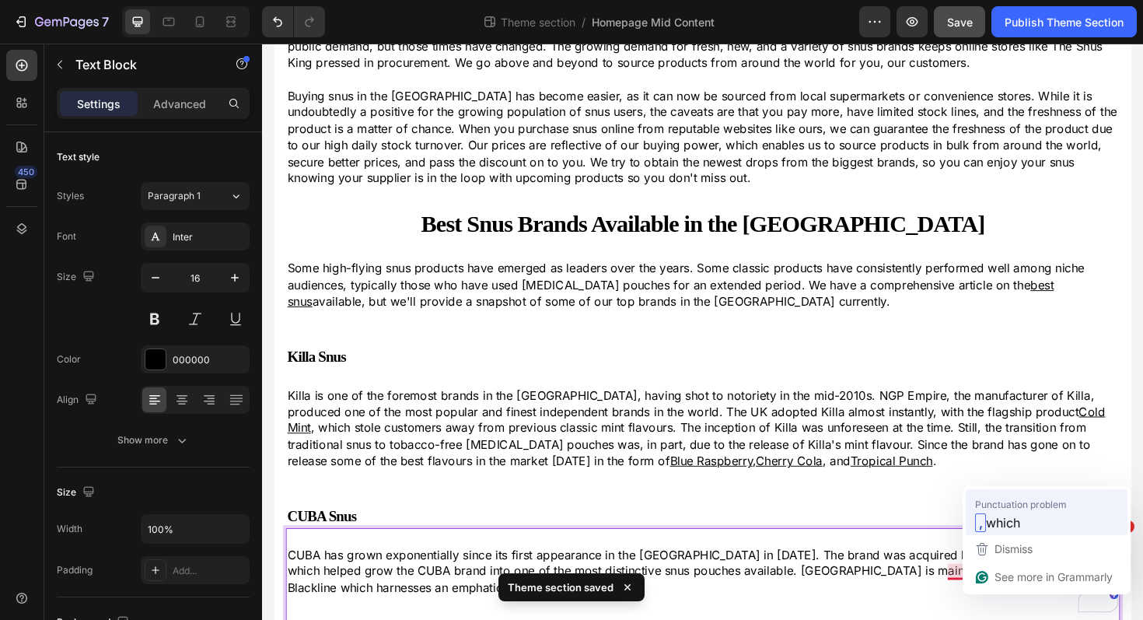
drag, startPoint x: 995, startPoint y: 601, endPoint x: 1276, endPoint y: 572, distance: 282.3
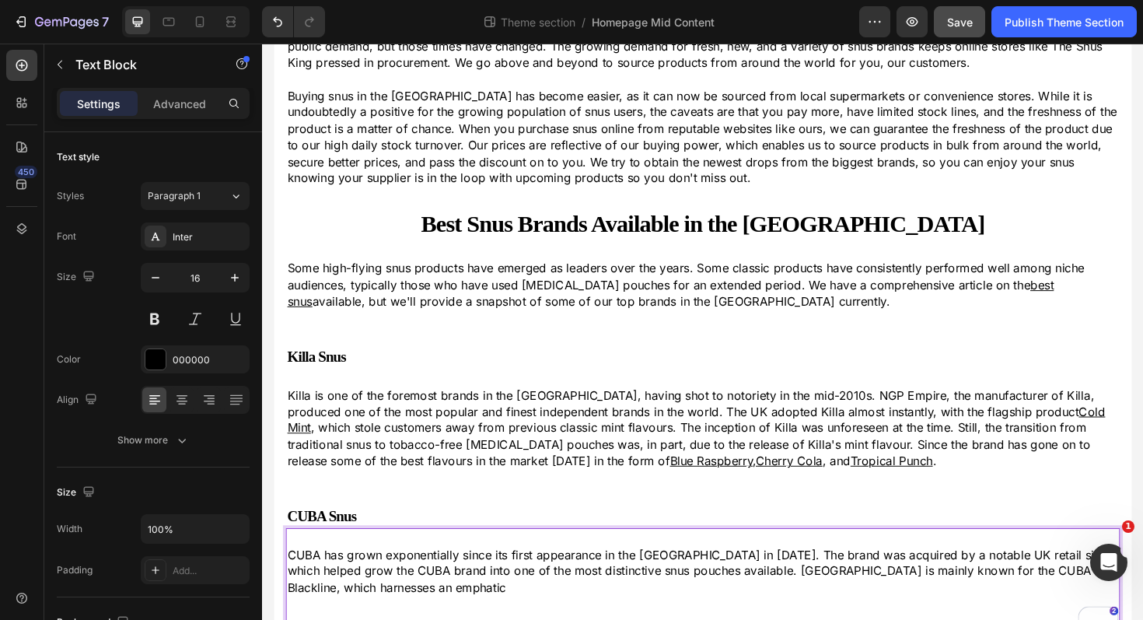
click at [383, 617] on p "CUBA has grown exponentially since its first appearance in the UK in 2023. The …" at bounding box center [728, 602] width 880 height 52
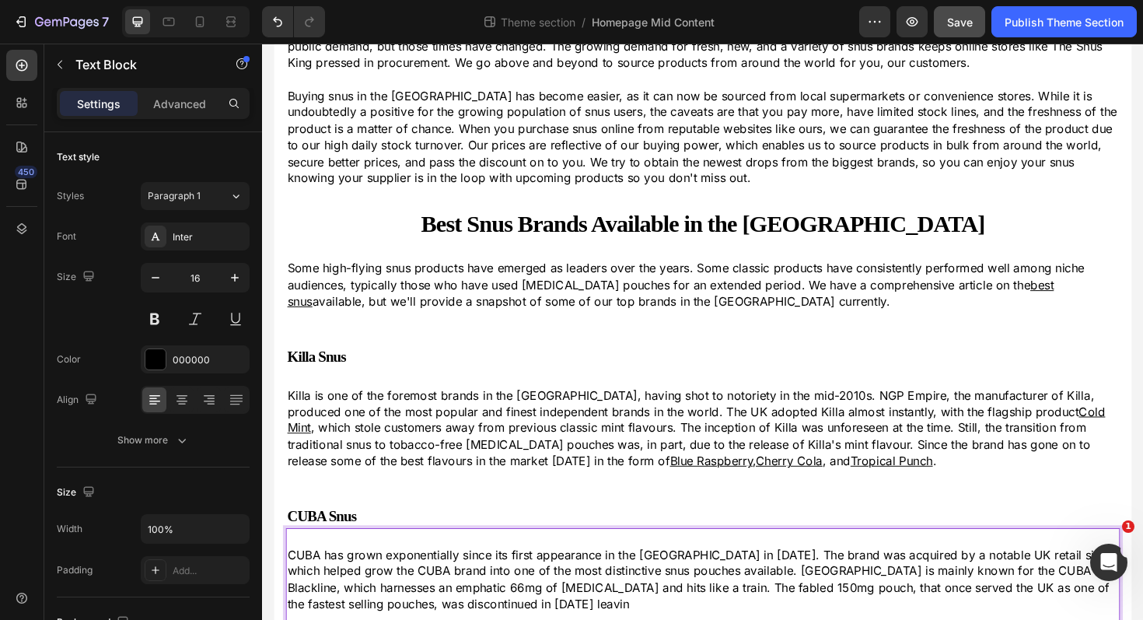
scroll to position [309, 0]
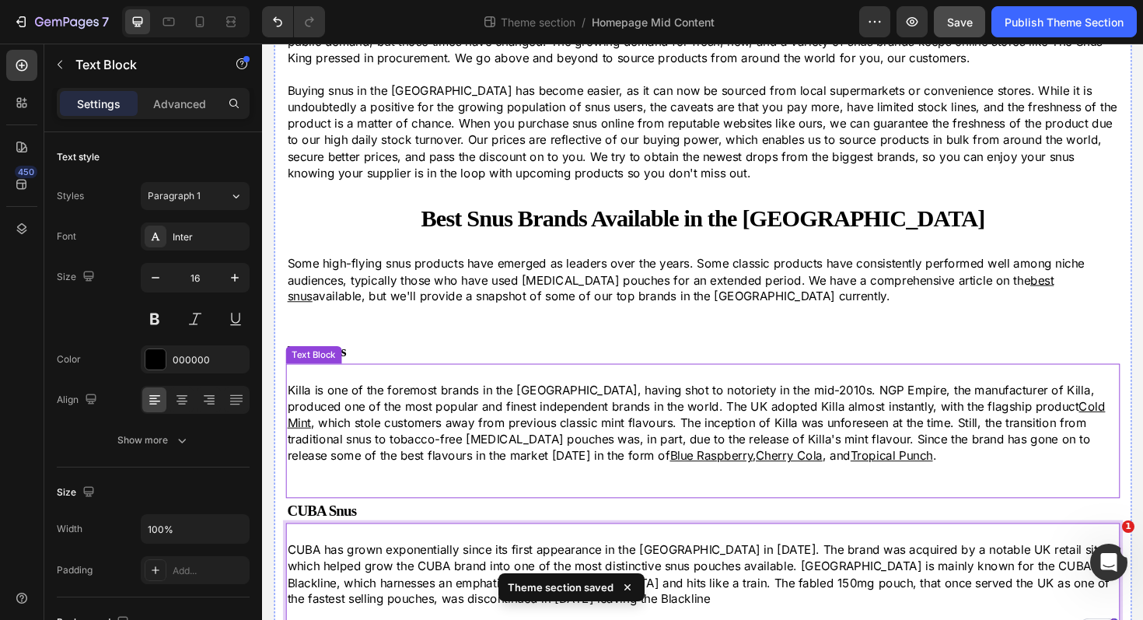
click at [860, 479] on p "Killa is one of the foremost brands in the UK, having shot to notoriety in the …" at bounding box center [728, 445] width 880 height 87
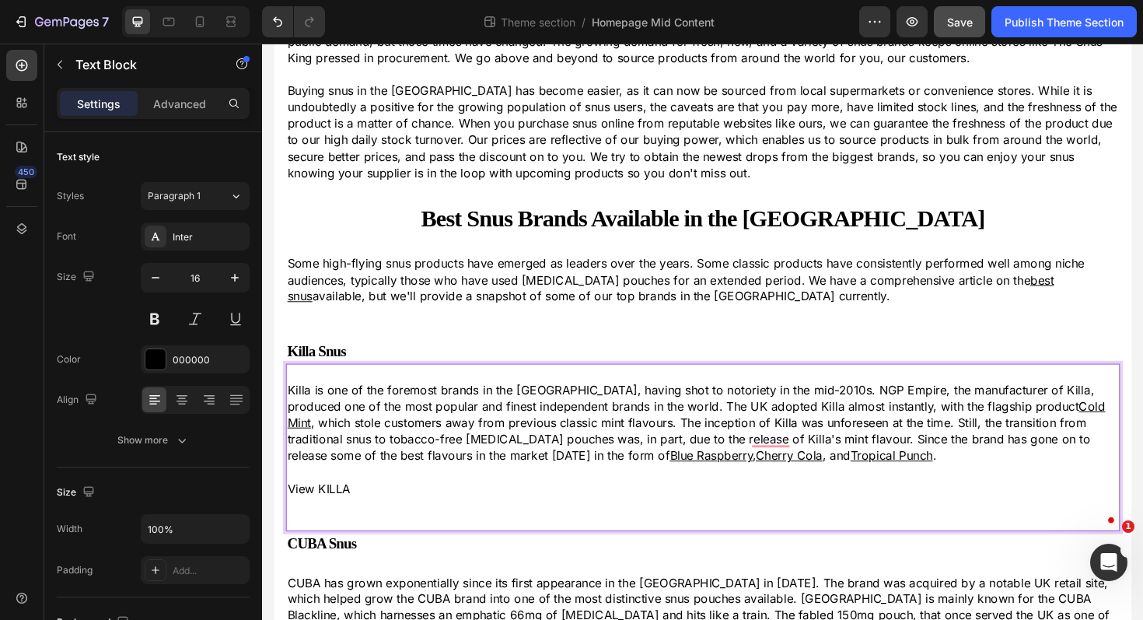
scroll to position [391, 0]
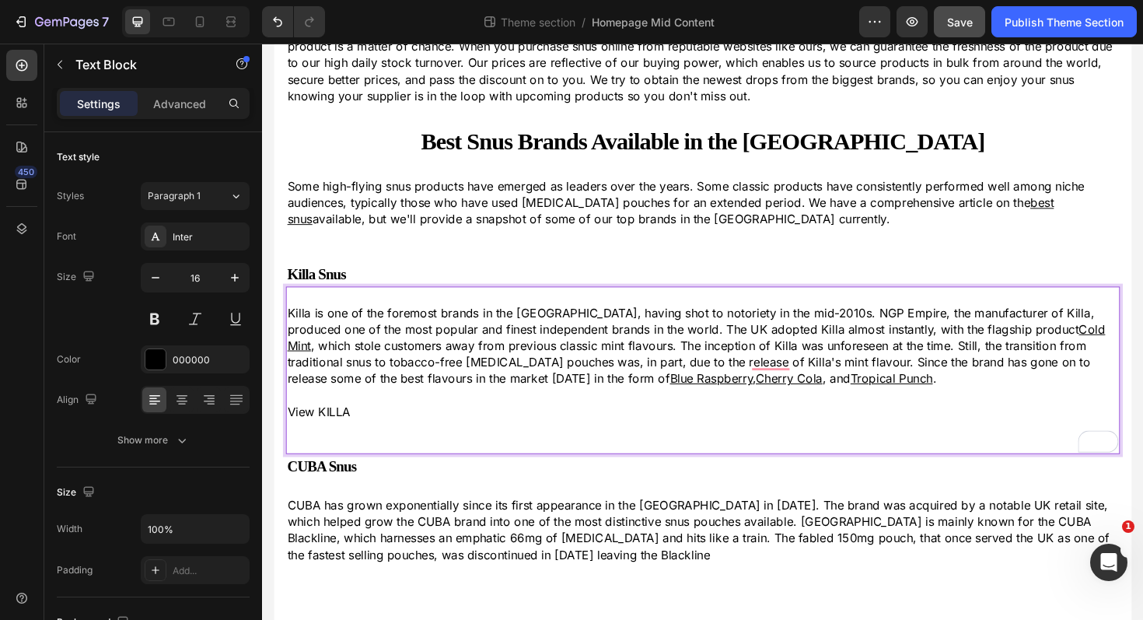
click at [328, 431] on p "View KILLA" at bounding box center [728, 433] width 880 height 17
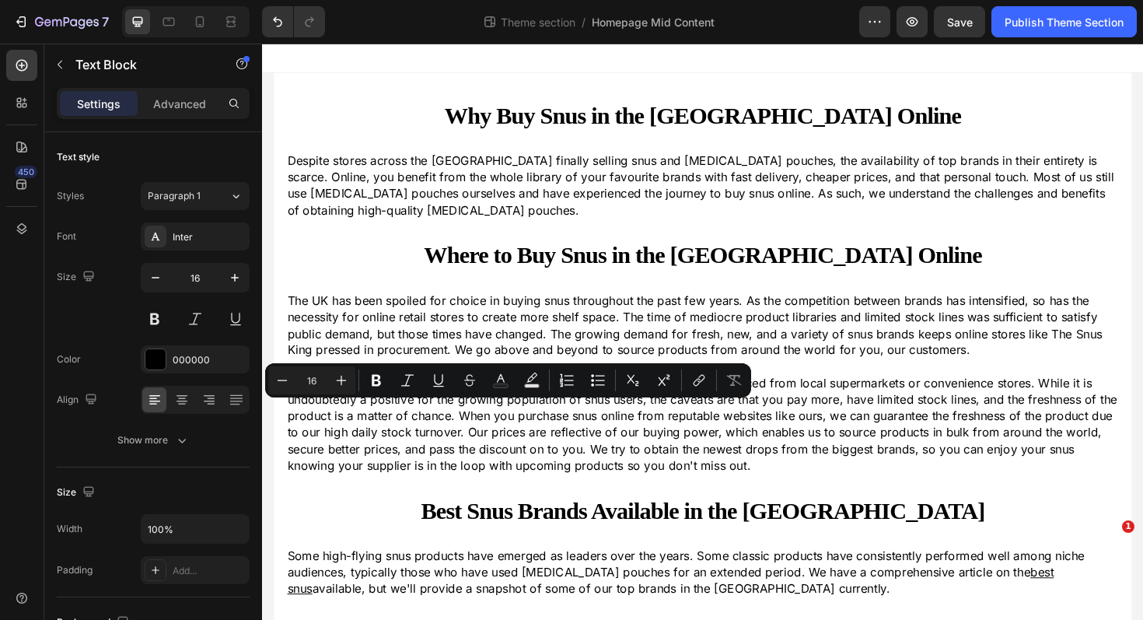
click at [705, 378] on icon "Editor contextual toolbar" at bounding box center [699, 380] width 16 height 16
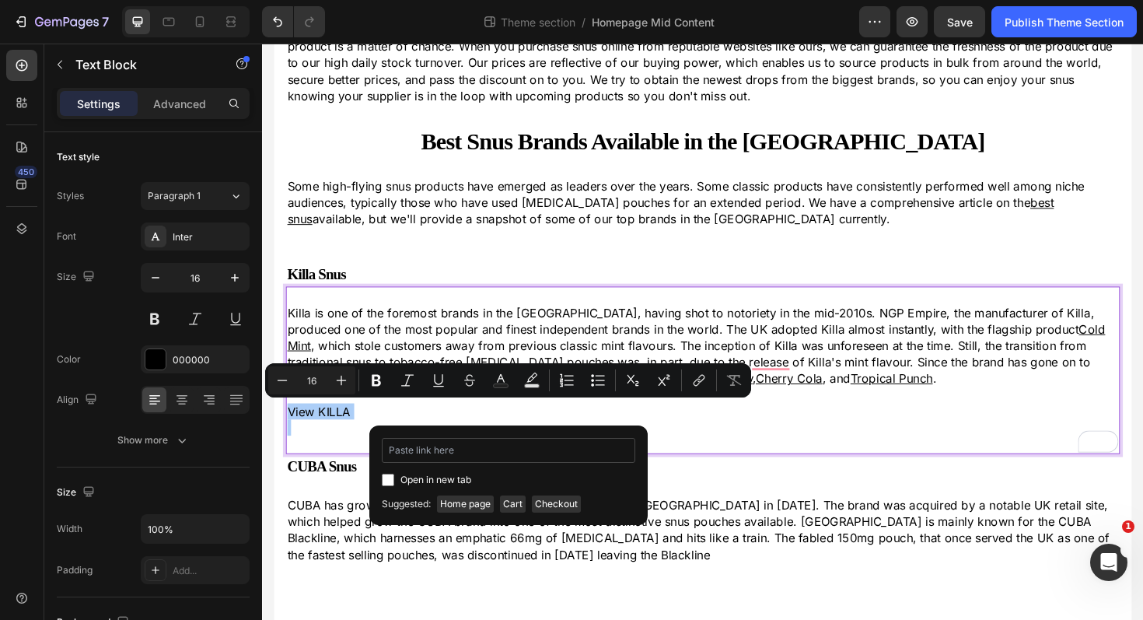
type input "[URL][DOMAIN_NAME]"
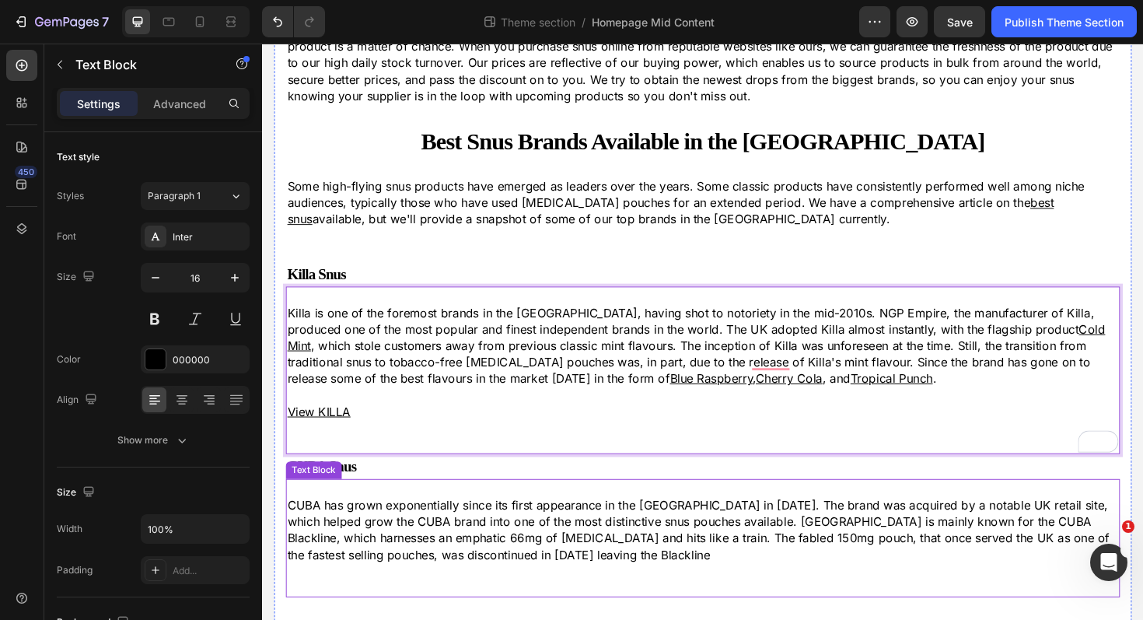
click at [471, 583] on p "CUBA has grown exponentially since its first appearance in the [GEOGRAPHIC_DATA…" at bounding box center [728, 559] width 880 height 70
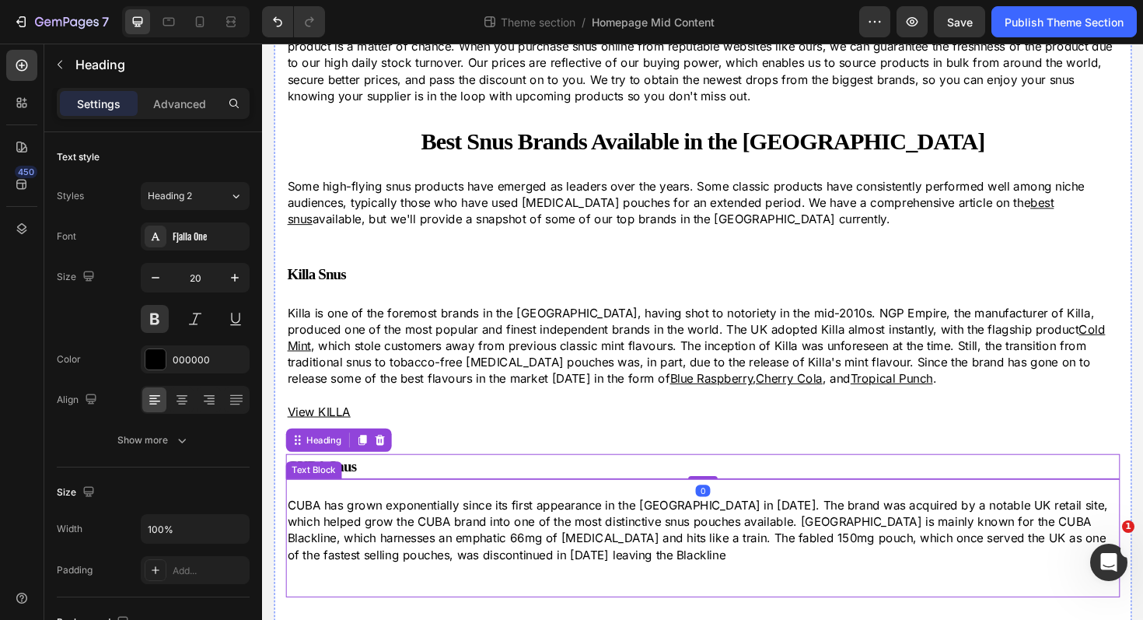
click at [461, 583] on p "CUBA has grown exponentially since its first appearance in the [GEOGRAPHIC_DATA…" at bounding box center [728, 559] width 880 height 70
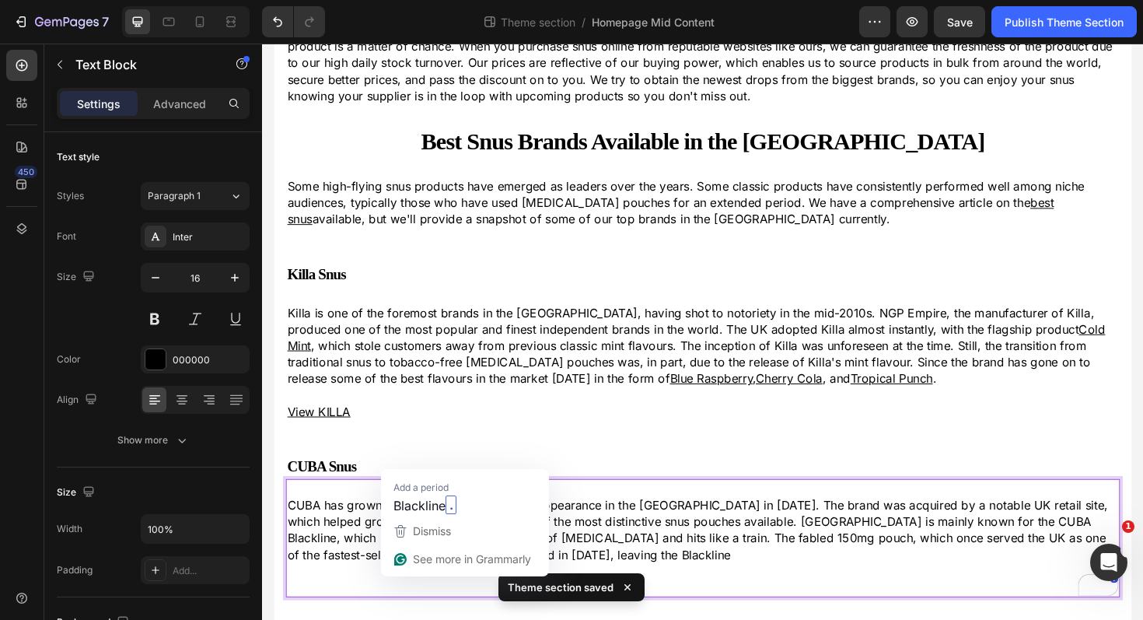
click at [614, 583] on p "CUBA has grown exponentially since its first appearance in the [GEOGRAPHIC_DATA…" at bounding box center [728, 559] width 880 height 70
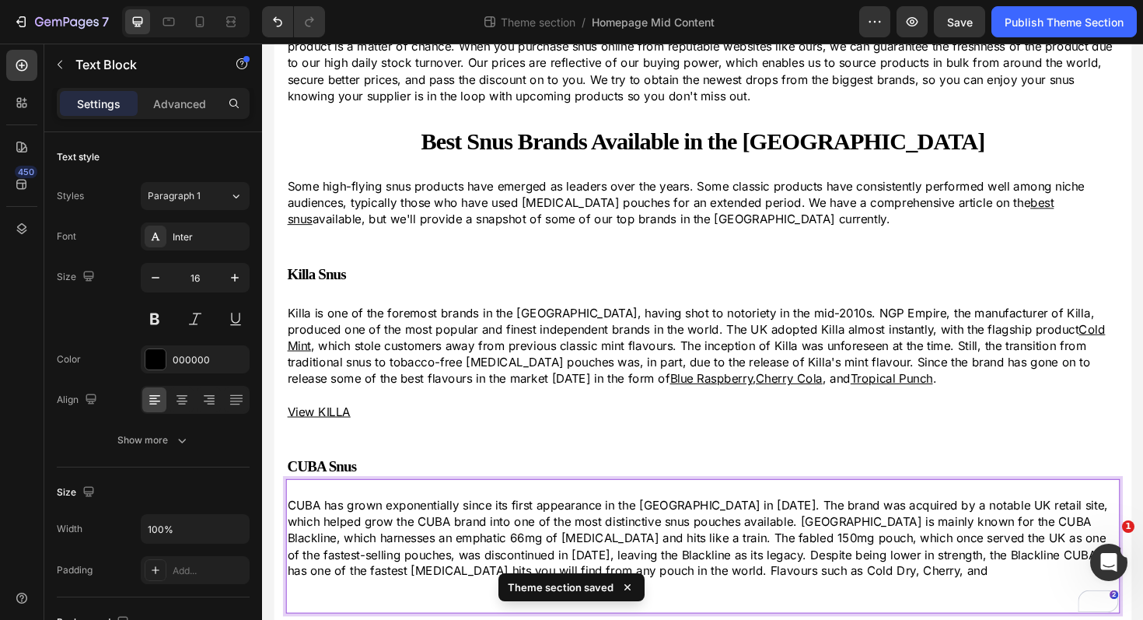
click at [681, 600] on p "CUBA has grown exponentially since its first appearance in the [GEOGRAPHIC_DATA…" at bounding box center [728, 567] width 880 height 87
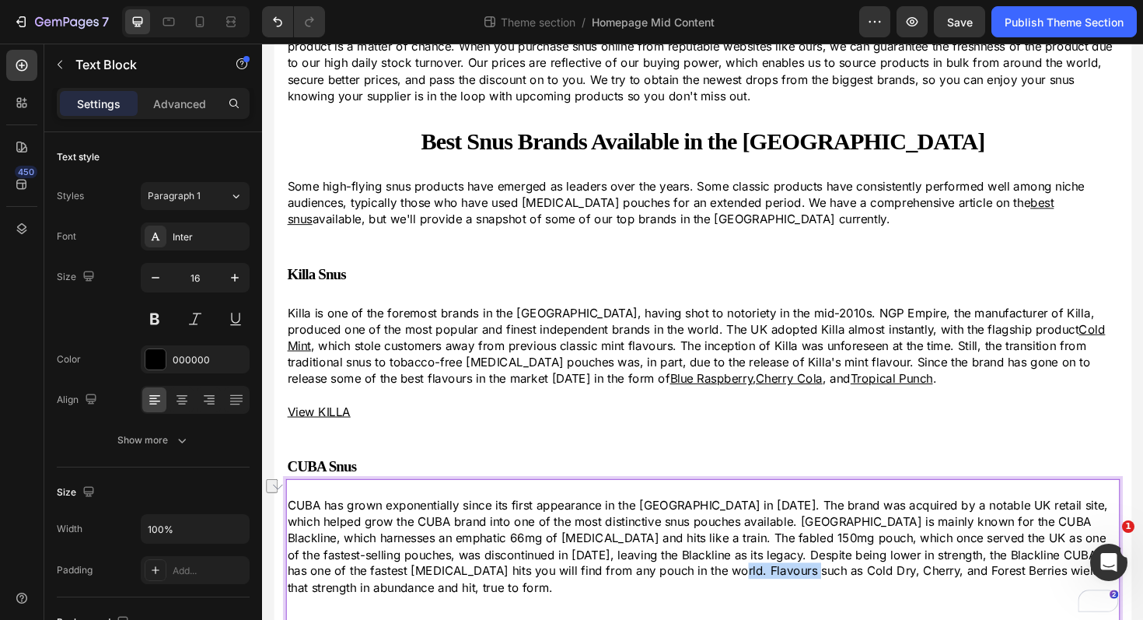
drag, startPoint x: 719, startPoint y: 600, endPoint x: 640, endPoint y: 599, distance: 78.5
click at [640, 599] on p "CUBA has grown exponentially since its first appearance in the [GEOGRAPHIC_DATA…" at bounding box center [728, 576] width 880 height 104
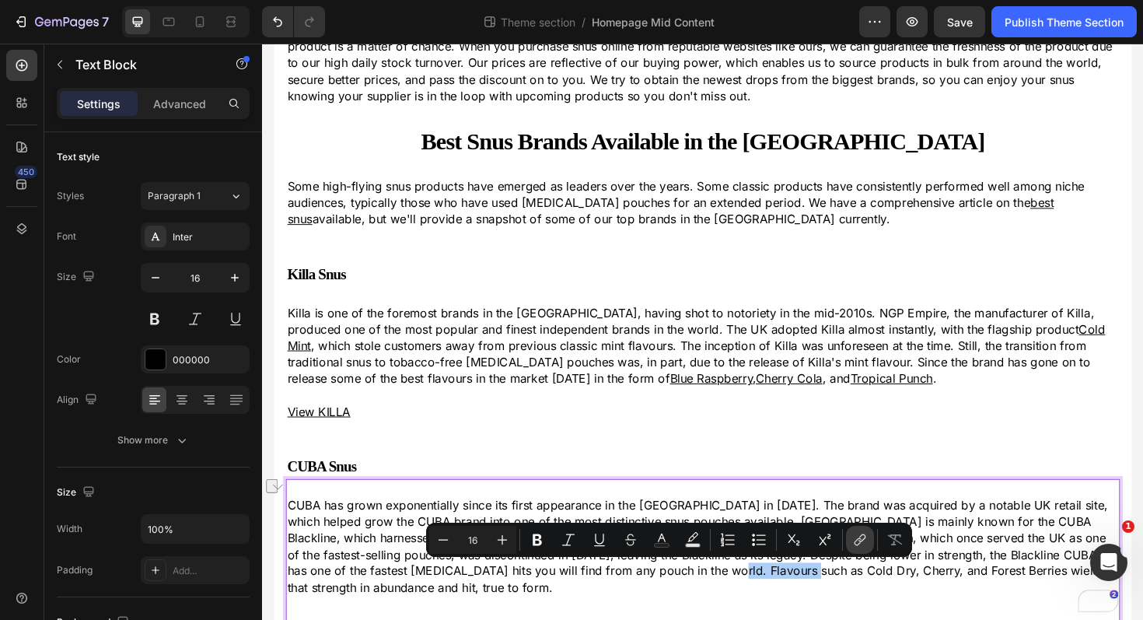
click at [867, 541] on icon "Editor contextual toolbar" at bounding box center [860, 540] width 16 height 16
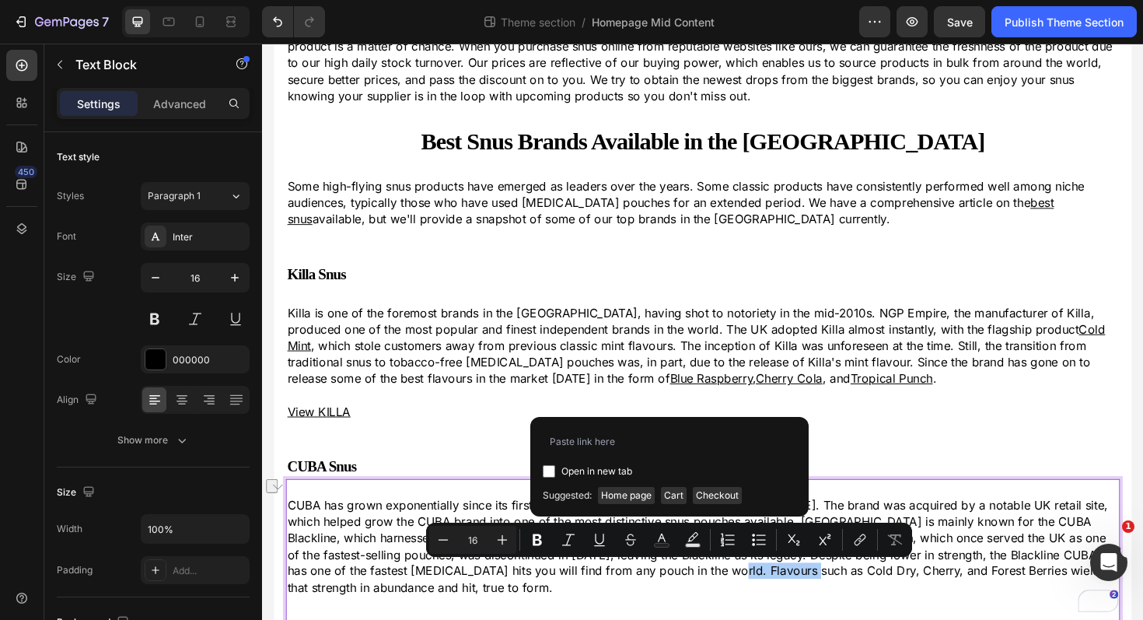
type input "[URL][DOMAIN_NAME][MEDICAL_DATA]"
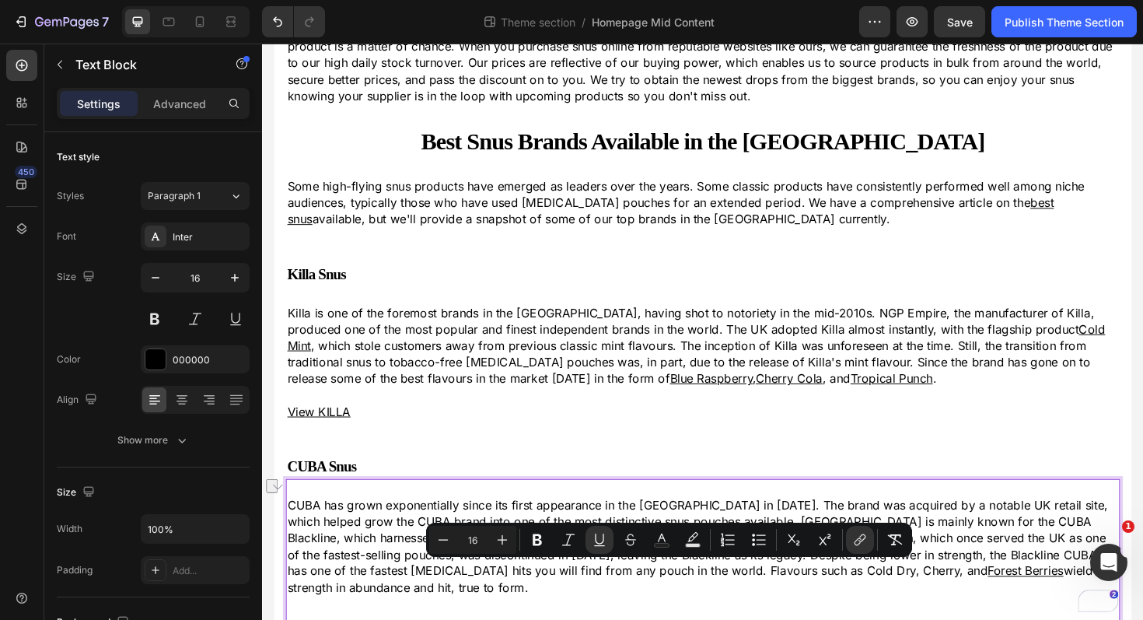
click at [588, 603] on p "CUBA has grown exponentially since its first appearance in the [GEOGRAPHIC_DATA…" at bounding box center [728, 576] width 880 height 104
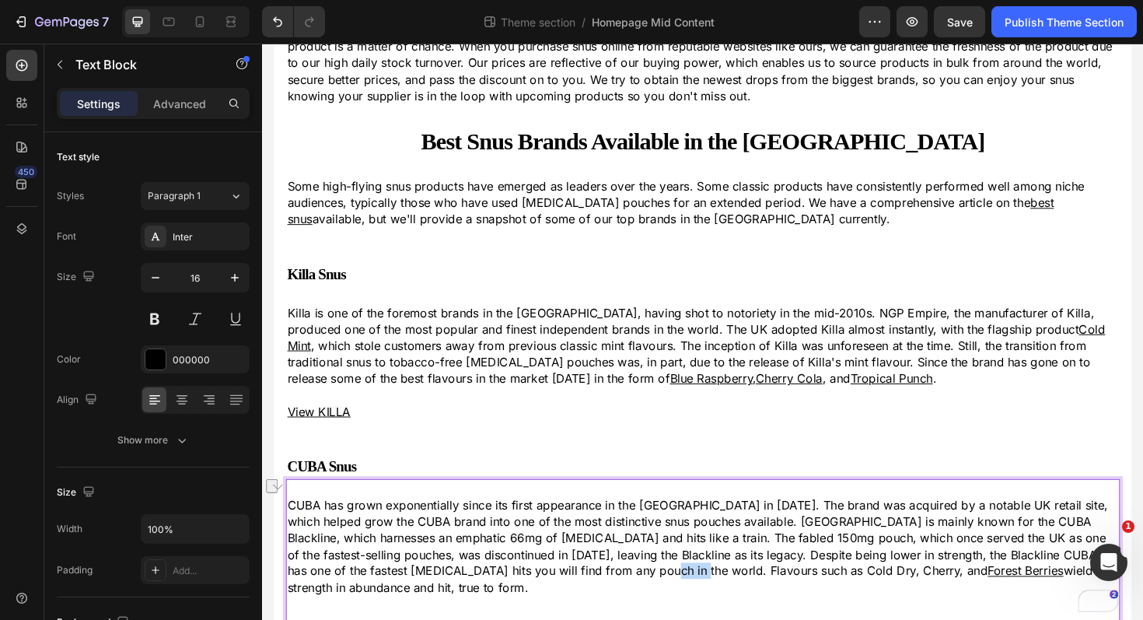
click at [588, 603] on p "CUBA has grown exponentially since its first appearance in the [GEOGRAPHIC_DATA…" at bounding box center [728, 576] width 880 height 104
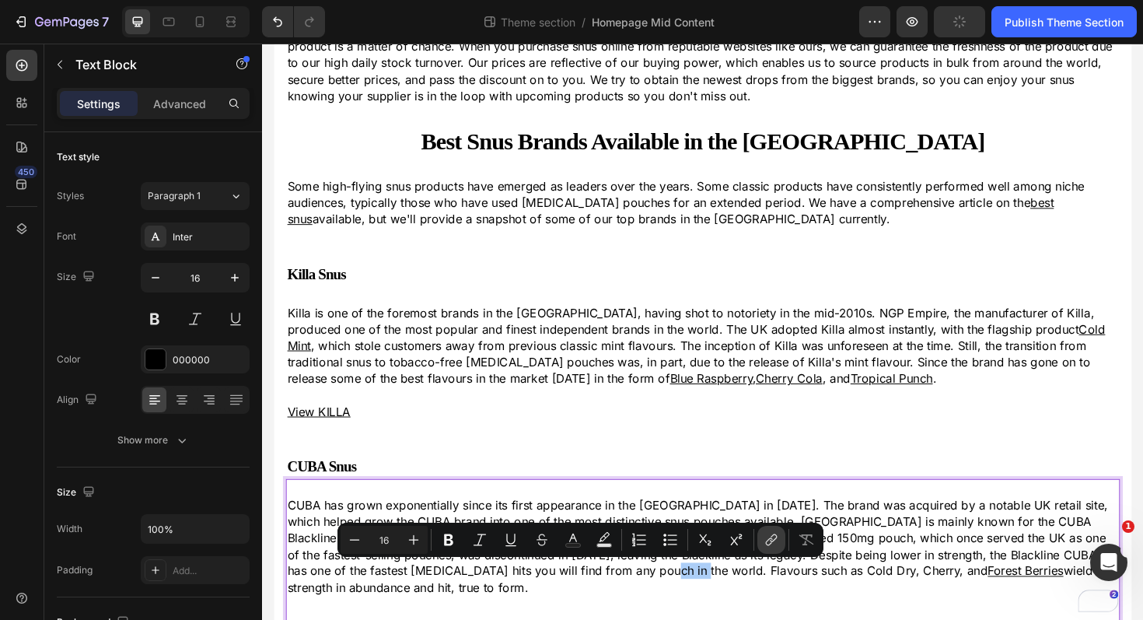
click at [774, 535] on icon "Editor contextual toolbar" at bounding box center [772, 540] width 16 height 16
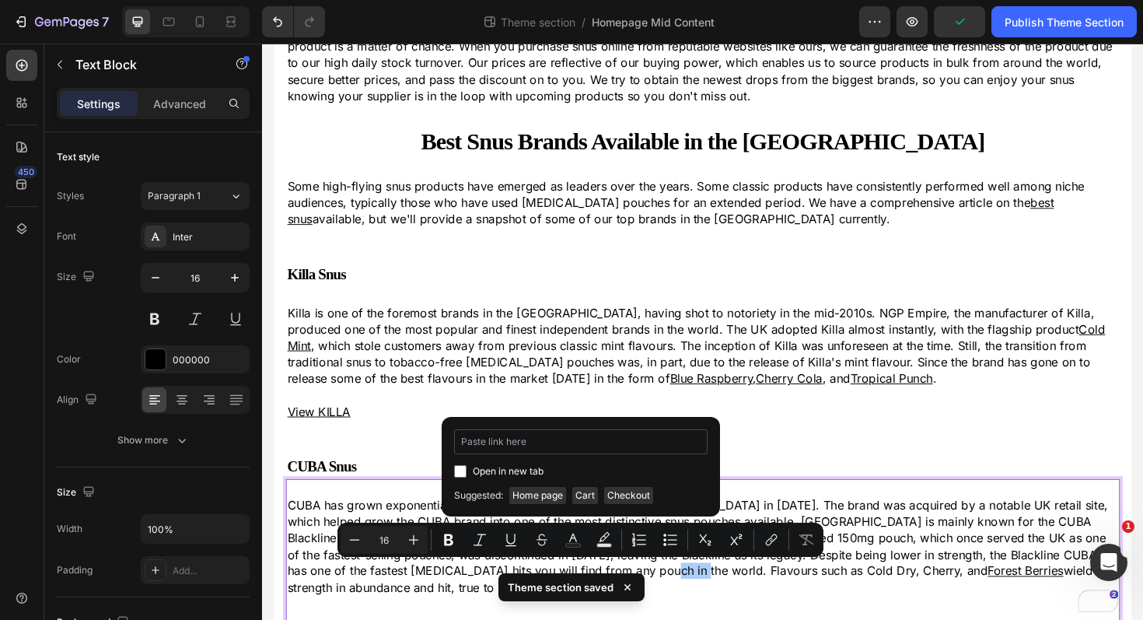
type input "[URL][DOMAIN_NAME][MEDICAL_DATA]"
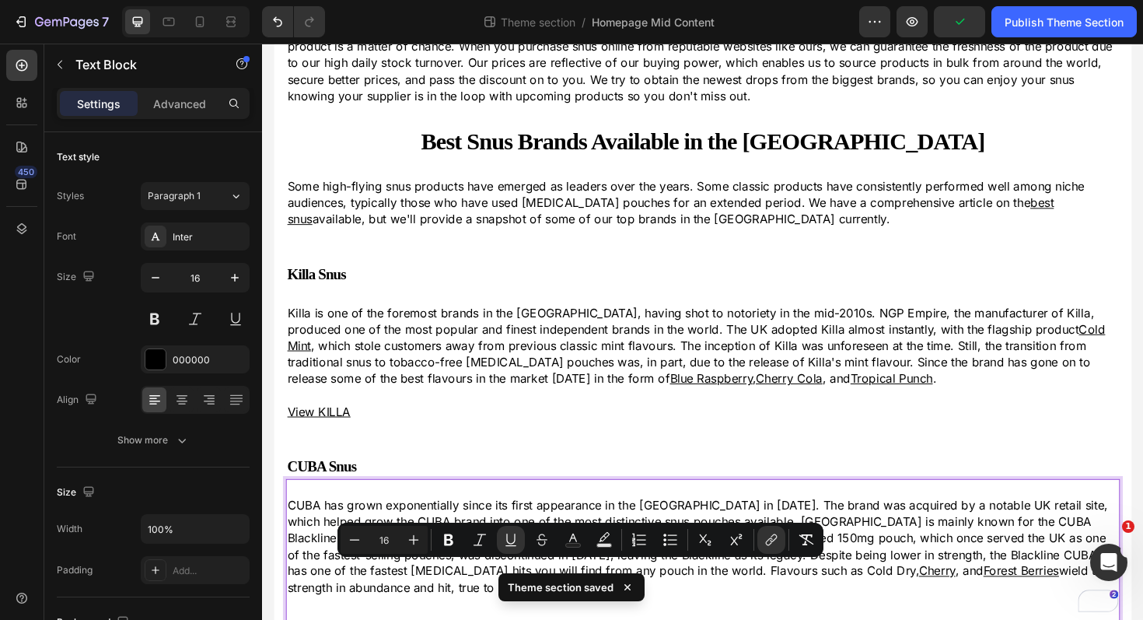
click at [513, 570] on div "Theme section saved" at bounding box center [571, 590] width 152 height 47
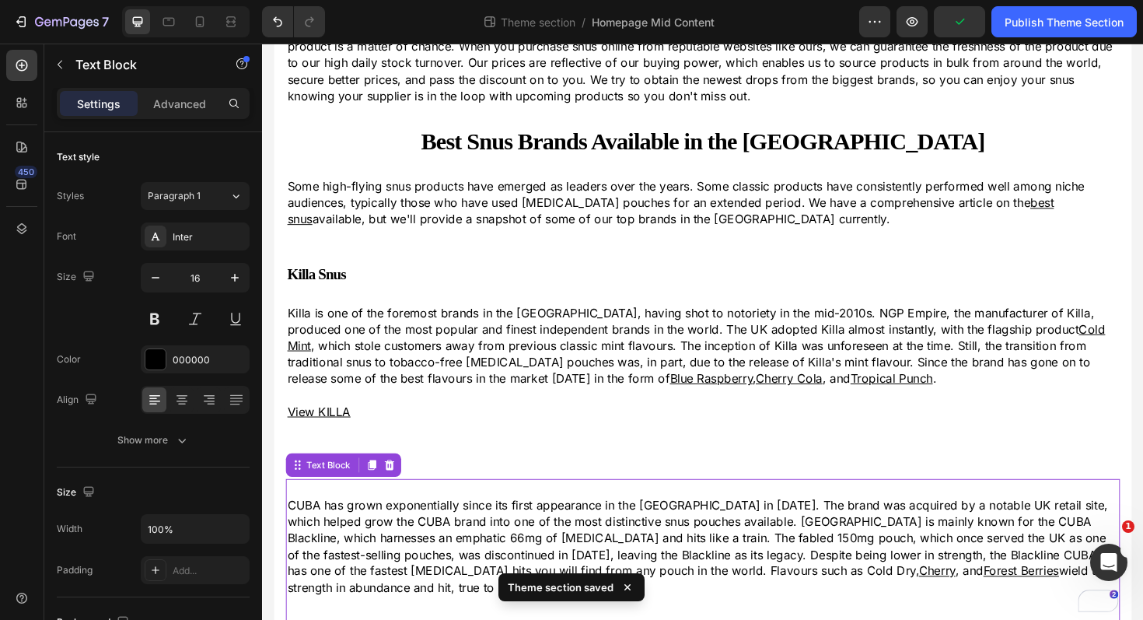
click at [543, 596] on p "CUBA has grown exponentially since its first appearance in the [GEOGRAPHIC_DATA…" at bounding box center [728, 576] width 880 height 104
drag, startPoint x: 802, startPoint y: 610, endPoint x: 509, endPoint y: 597, distance: 294.2
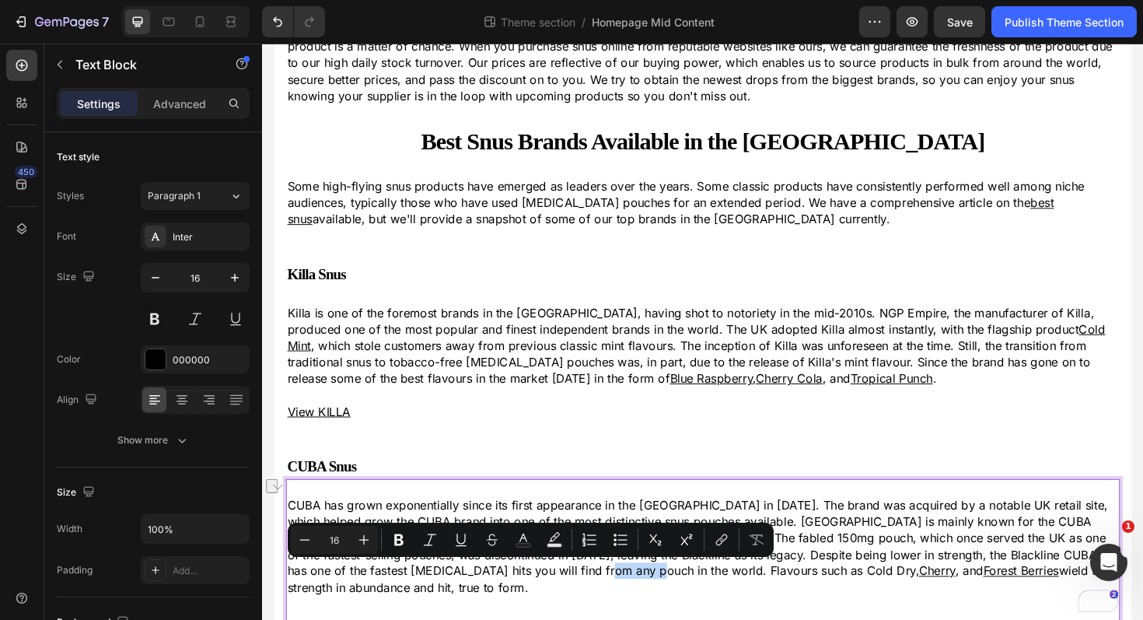
drag, startPoint x: 509, startPoint y: 597, endPoint x: 558, endPoint y: 605, distance: 50.4
click at [558, 605] on p "CUBA has grown exponentially since its first appearance in the [GEOGRAPHIC_DATA…" at bounding box center [728, 576] width 880 height 104
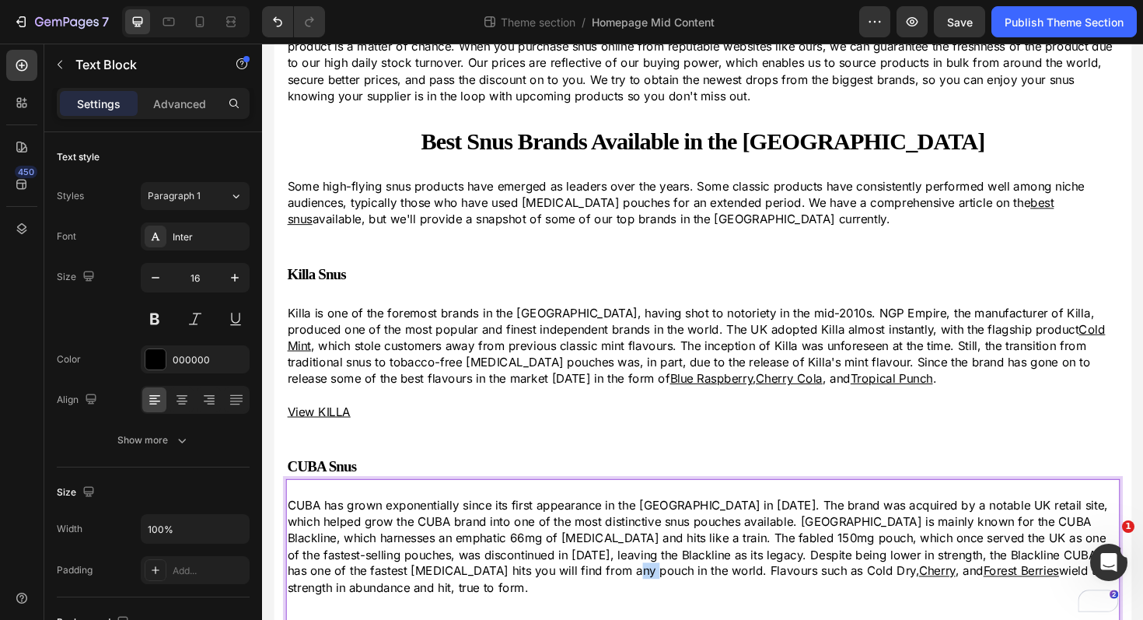
drag, startPoint x: 554, startPoint y: 600, endPoint x: 534, endPoint y: 600, distance: 20.2
click at [534, 600] on p "CUBA has grown exponentially since its first appearance in the [GEOGRAPHIC_DATA…" at bounding box center [728, 576] width 880 height 104
drag, startPoint x: 508, startPoint y: 600, endPoint x: 555, endPoint y: 606, distance: 47.8
click at [555, 606] on p "CUBA has grown exponentially since its first appearance in the [GEOGRAPHIC_DATA…" at bounding box center [728, 576] width 880 height 104
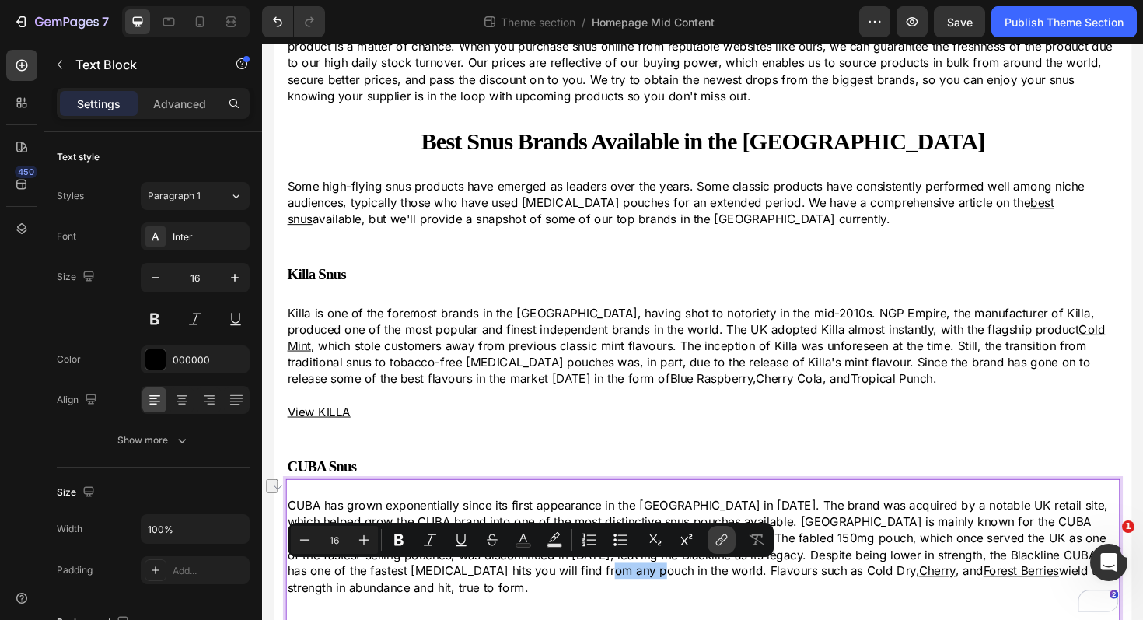
click at [720, 543] on icon "Editor contextual toolbar" at bounding box center [722, 540] width 16 height 16
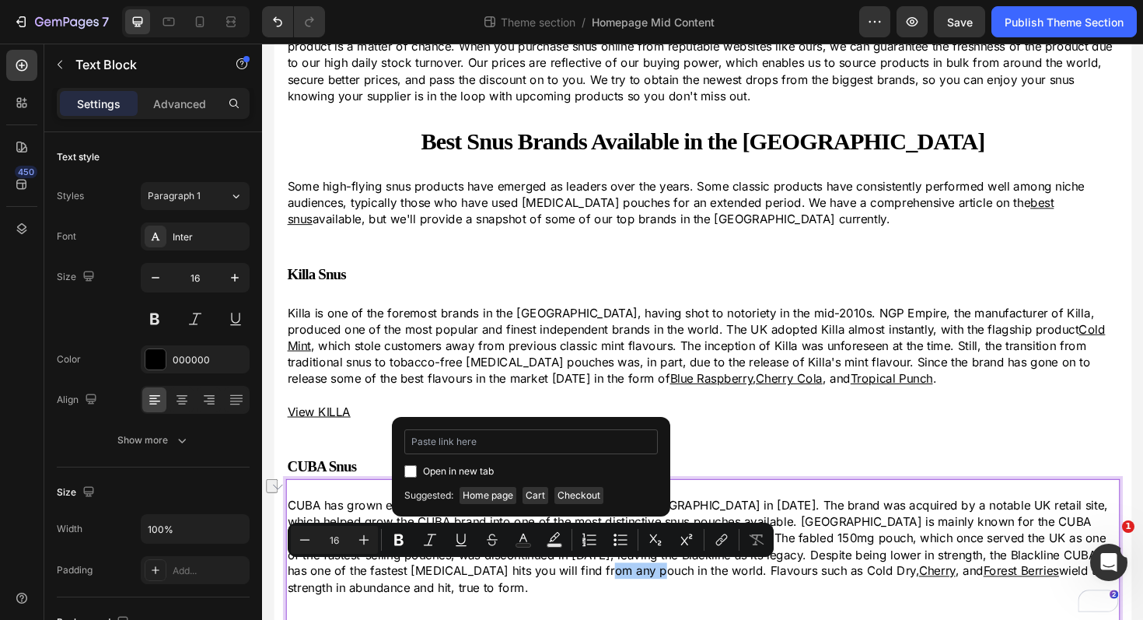
type input "[URL][DOMAIN_NAME][MEDICAL_DATA]"
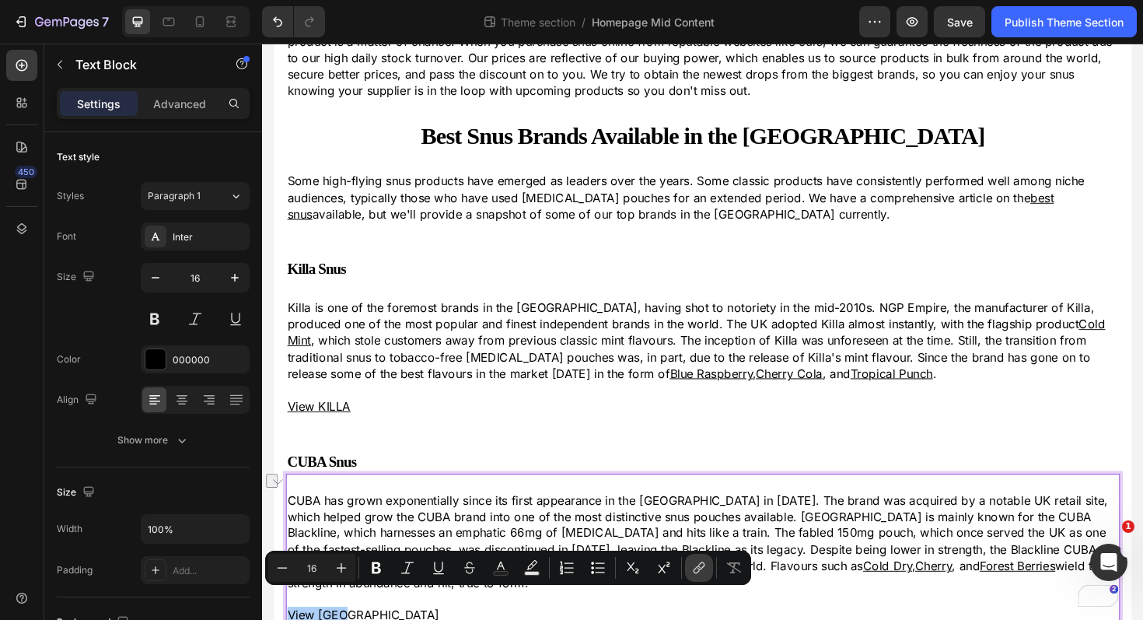
click at [702, 572] on icon "Editor contextual toolbar" at bounding box center [699, 568] width 16 height 16
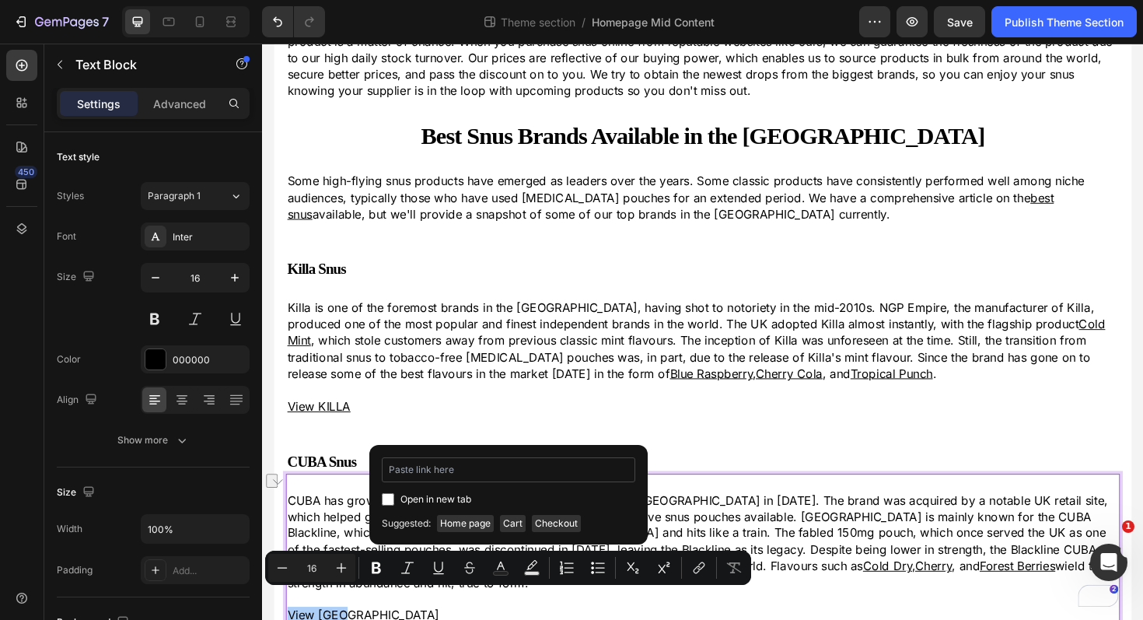
click at [476, 474] on input "Editor contextual toolbar" at bounding box center [508, 469] width 253 height 25
type input "[URL][DOMAIN_NAME]"
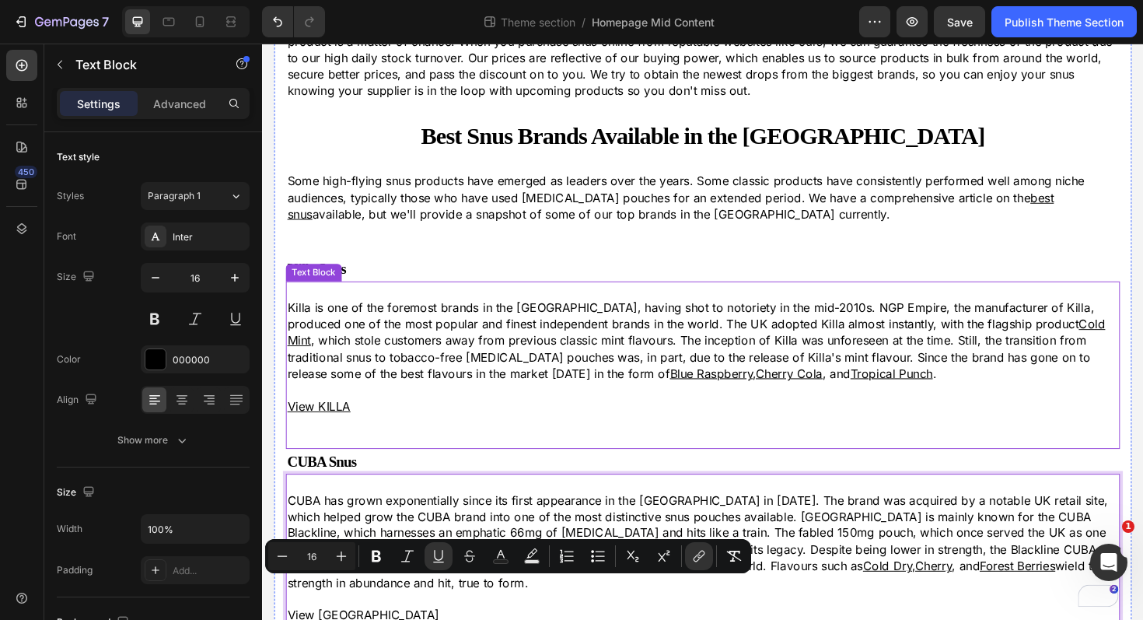
scroll to position [409, 0]
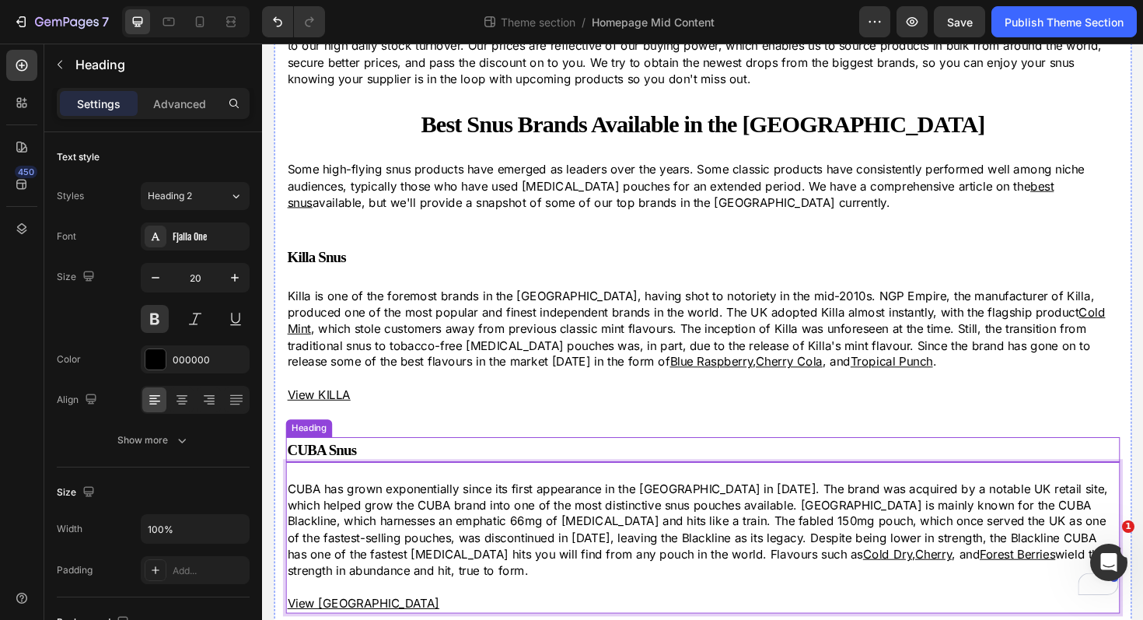
click at [453, 466] on p "⁠⁠⁠⁠⁠⁠⁠ CUBA Snus" at bounding box center [728, 473] width 880 height 23
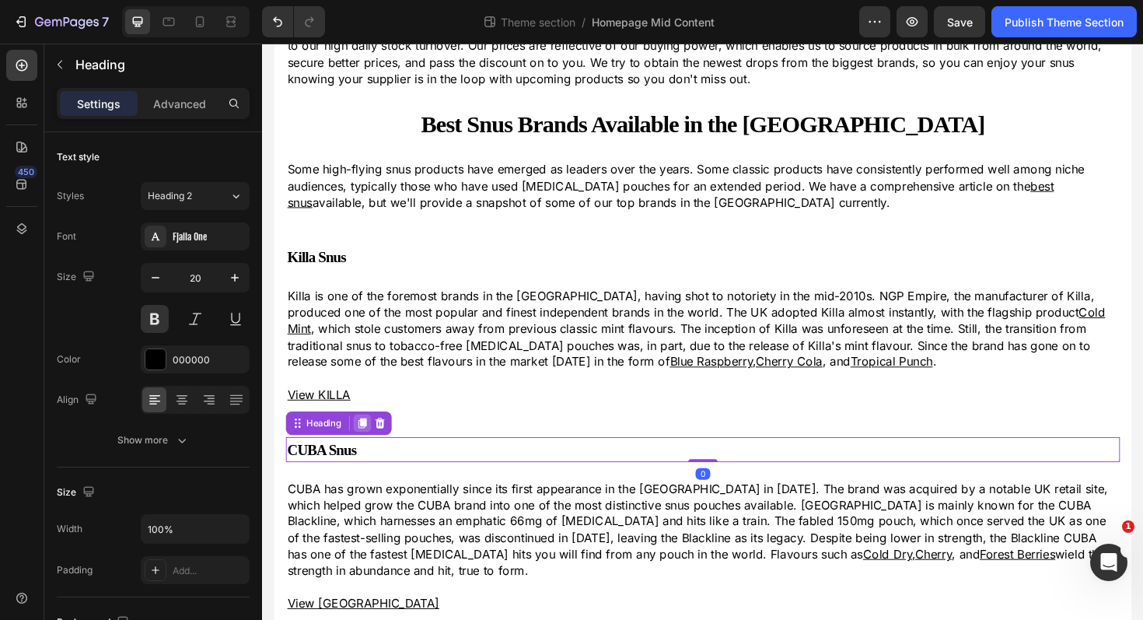
click at [369, 452] on div at bounding box center [367, 445] width 19 height 19
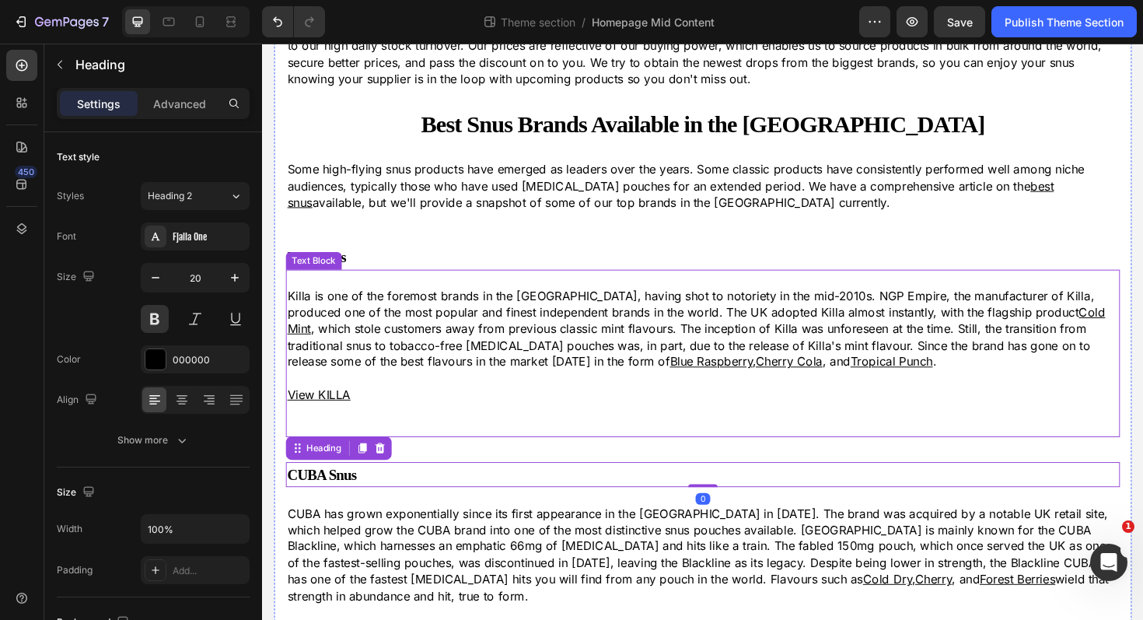
scroll to position [435, 0]
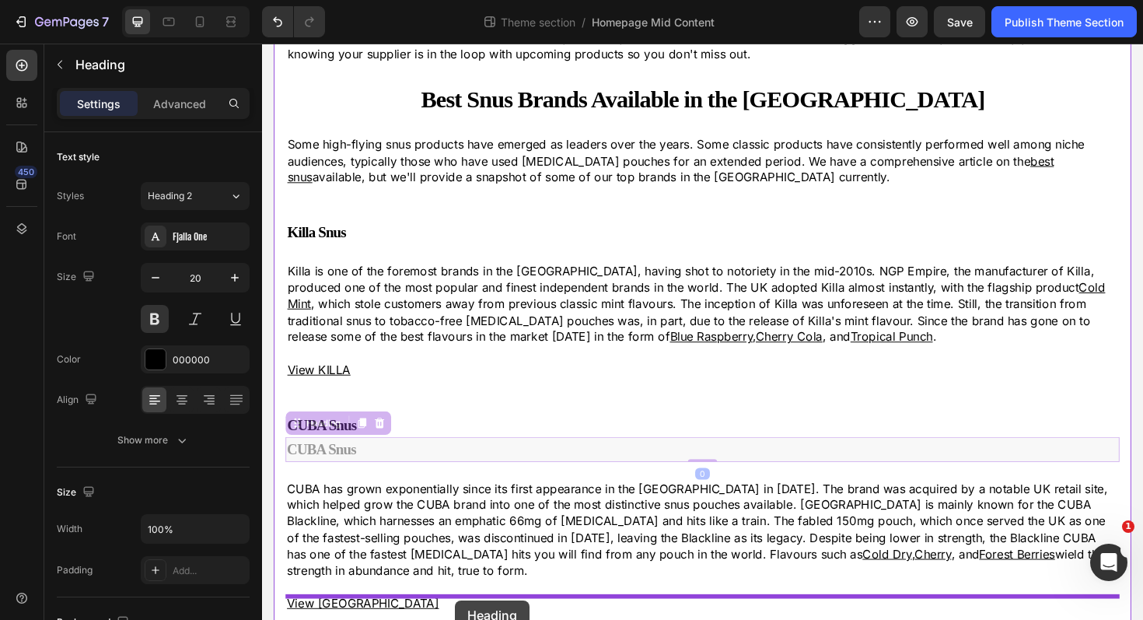
drag, startPoint x: 299, startPoint y: 449, endPoint x: 467, endPoint y: 634, distance: 249.9
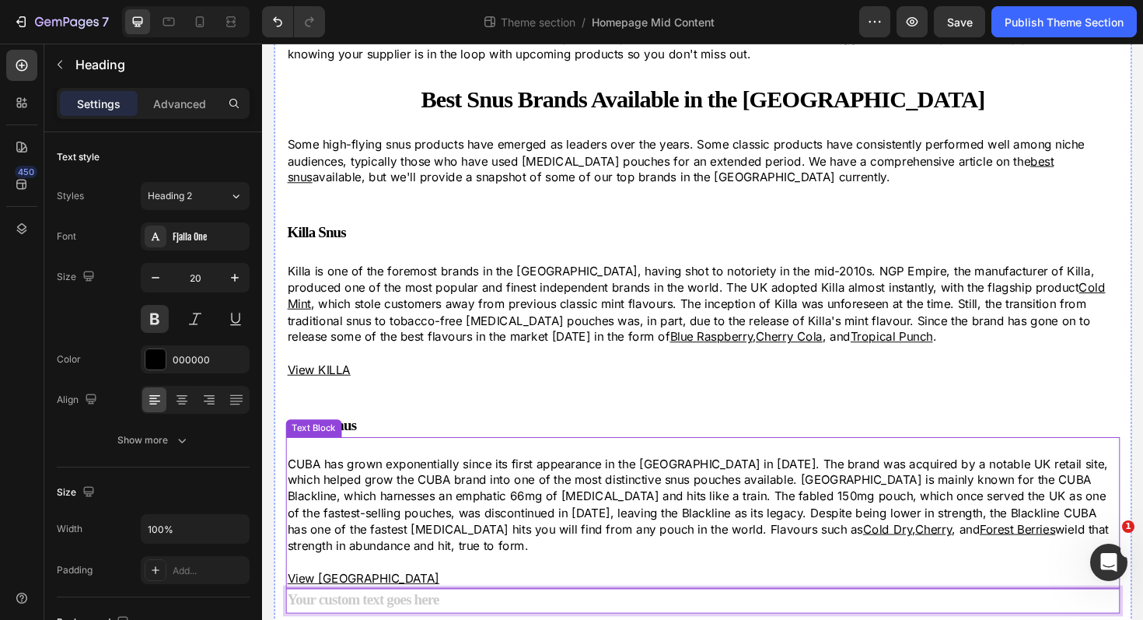
click at [383, 601] on p "View [GEOGRAPHIC_DATA]" at bounding box center [728, 609] width 880 height 17
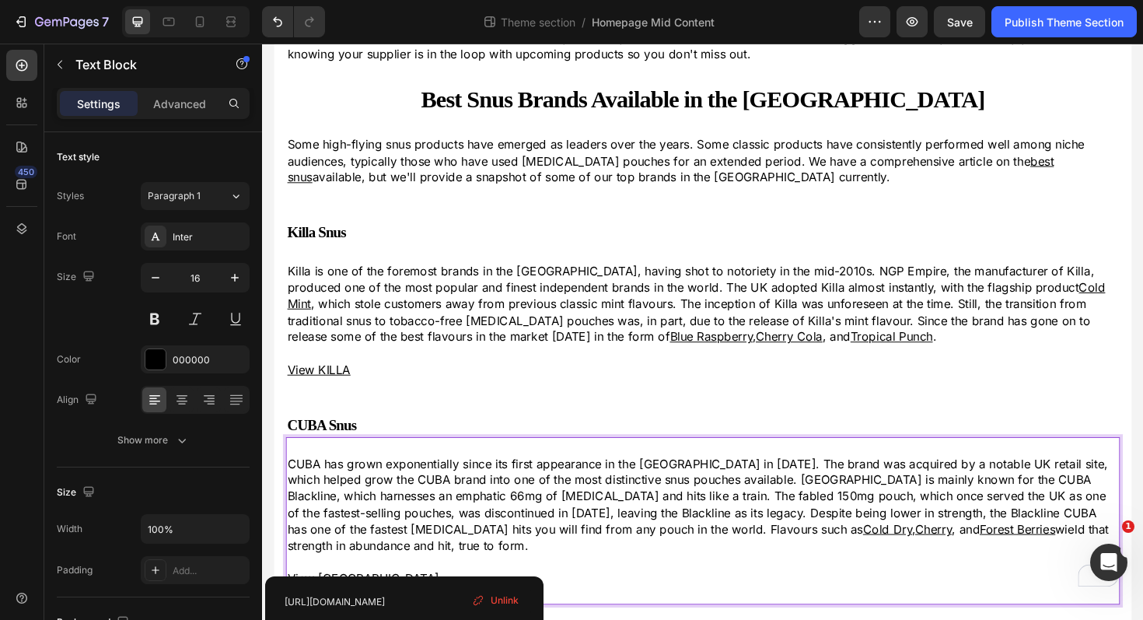
scroll to position [453, 0]
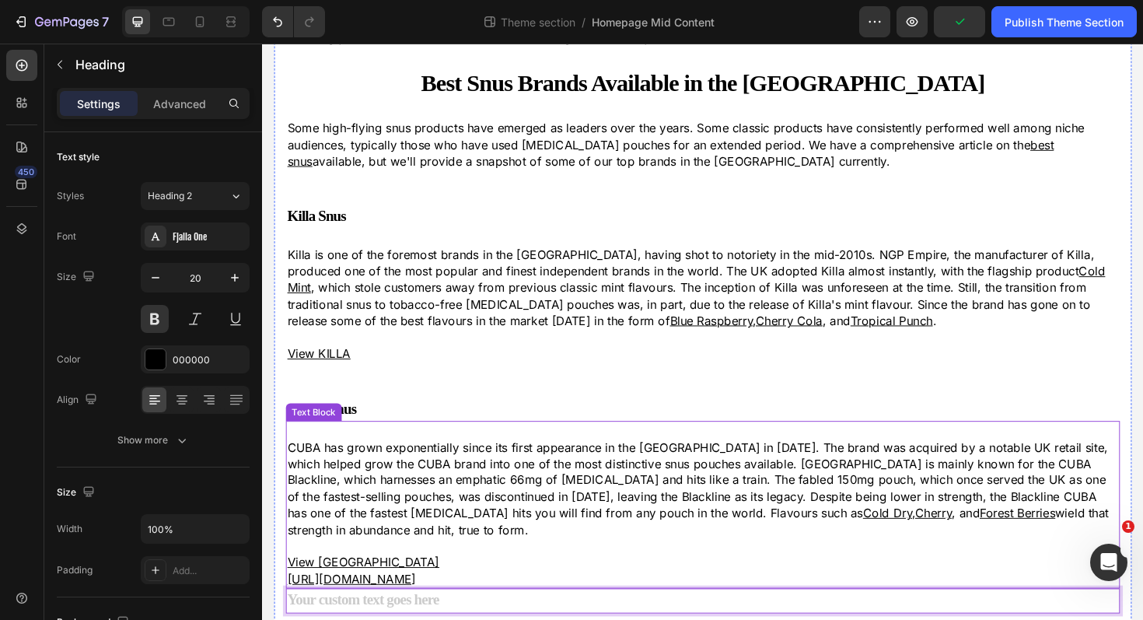
click at [425, 603] on u "[URL][DOMAIN_NAME]" at bounding box center [356, 611] width 136 height 16
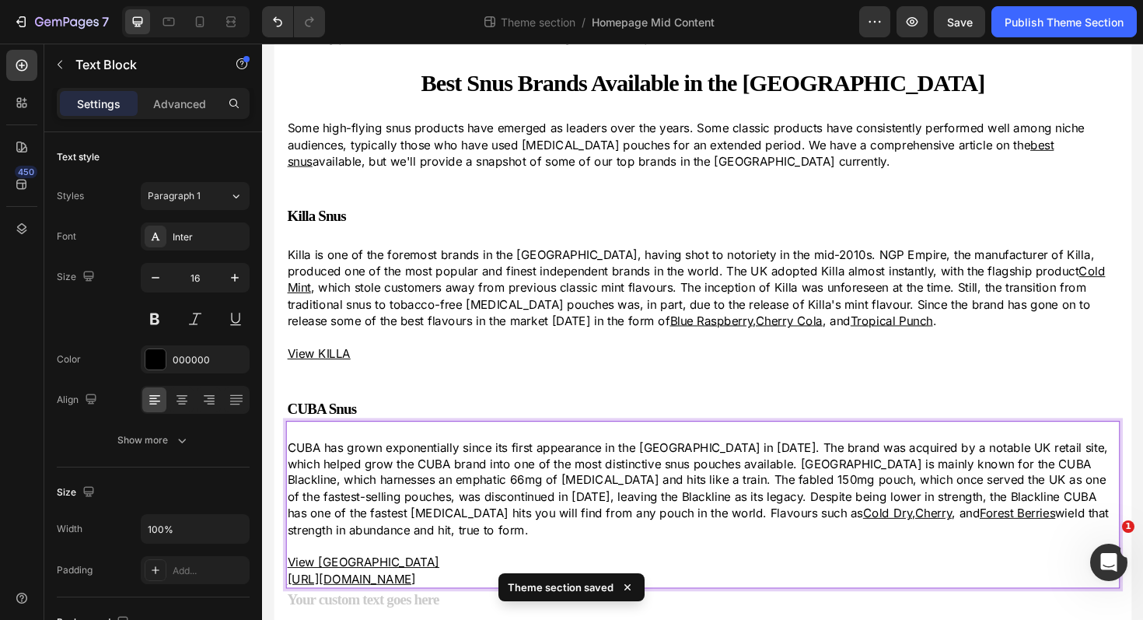
click at [425, 603] on u "[URL][DOMAIN_NAME]" at bounding box center [356, 611] width 136 height 16
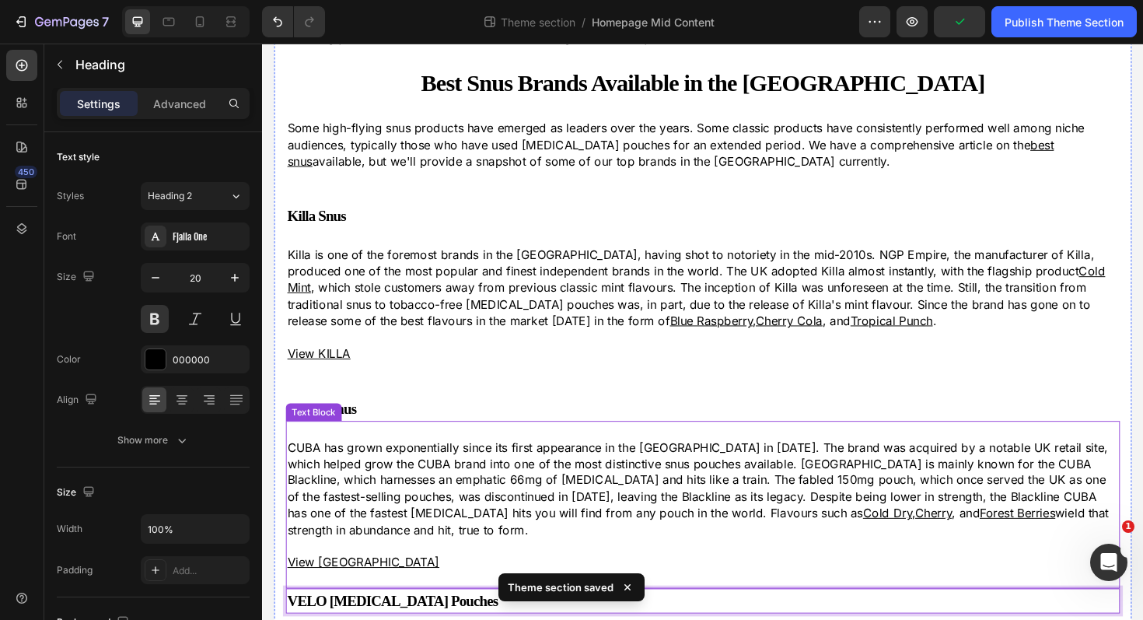
click at [421, 469] on p "CUBA has grown exponentially since its first appearance in the [GEOGRAPHIC_DATA…" at bounding box center [728, 515] width 880 height 104
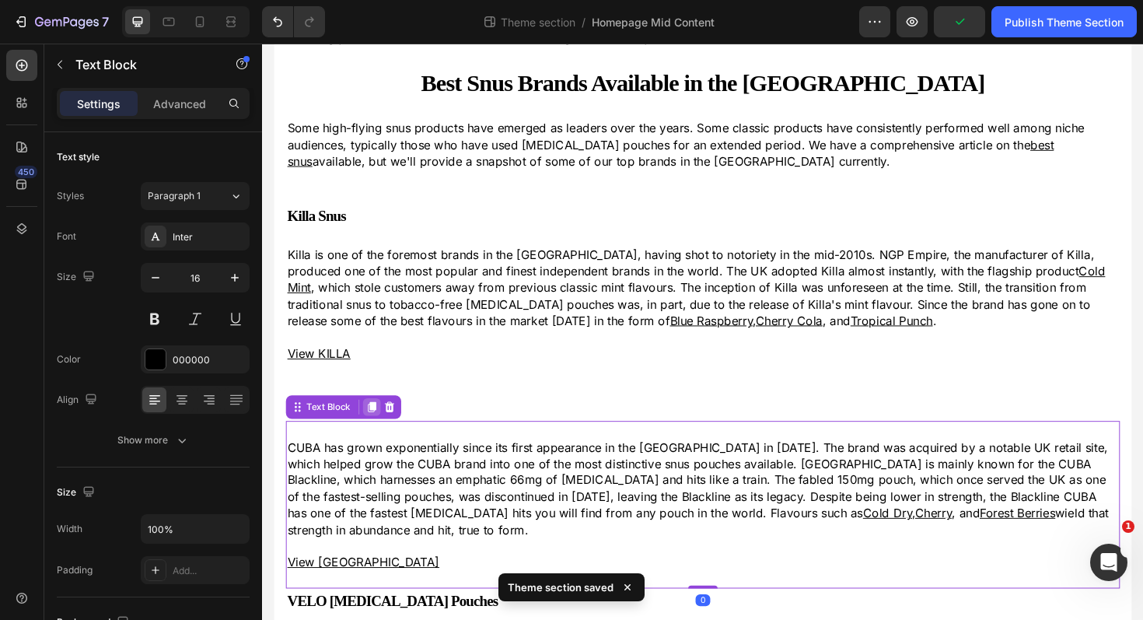
click at [375, 427] on icon at bounding box center [378, 428] width 9 height 11
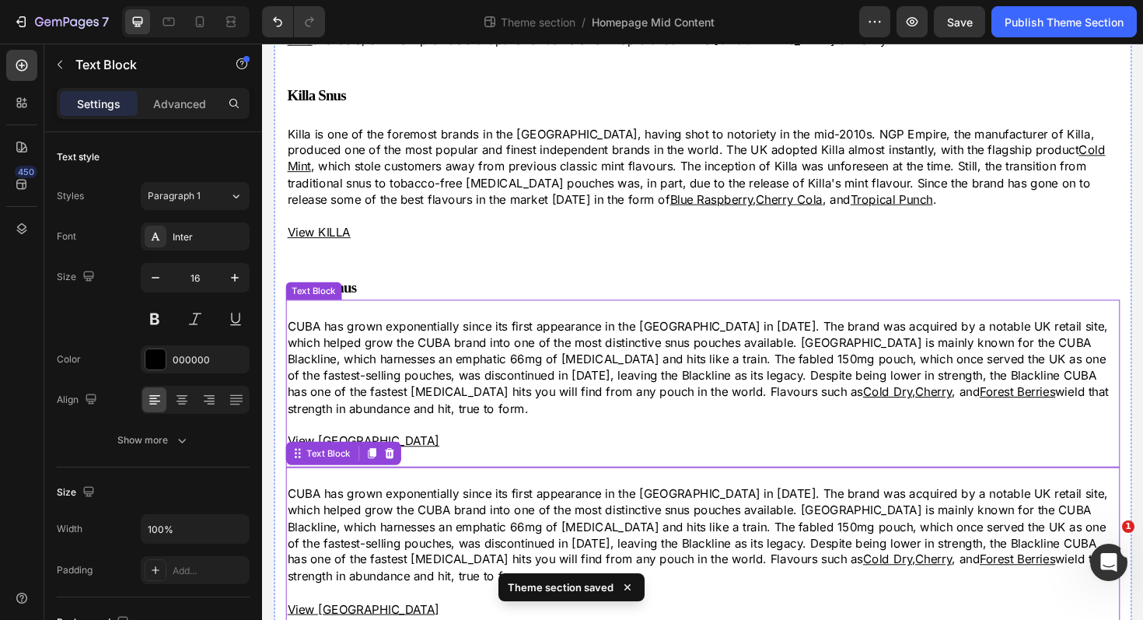
scroll to position [613, 0]
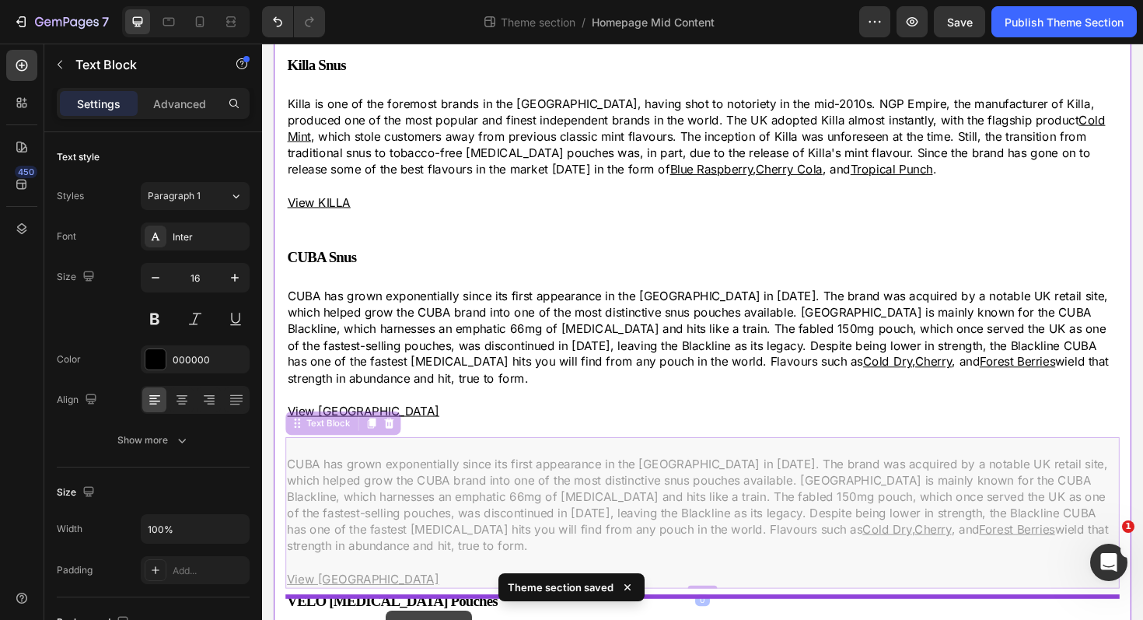
drag, startPoint x: 301, startPoint y: 431, endPoint x: 393, endPoint y: 643, distance: 231.3
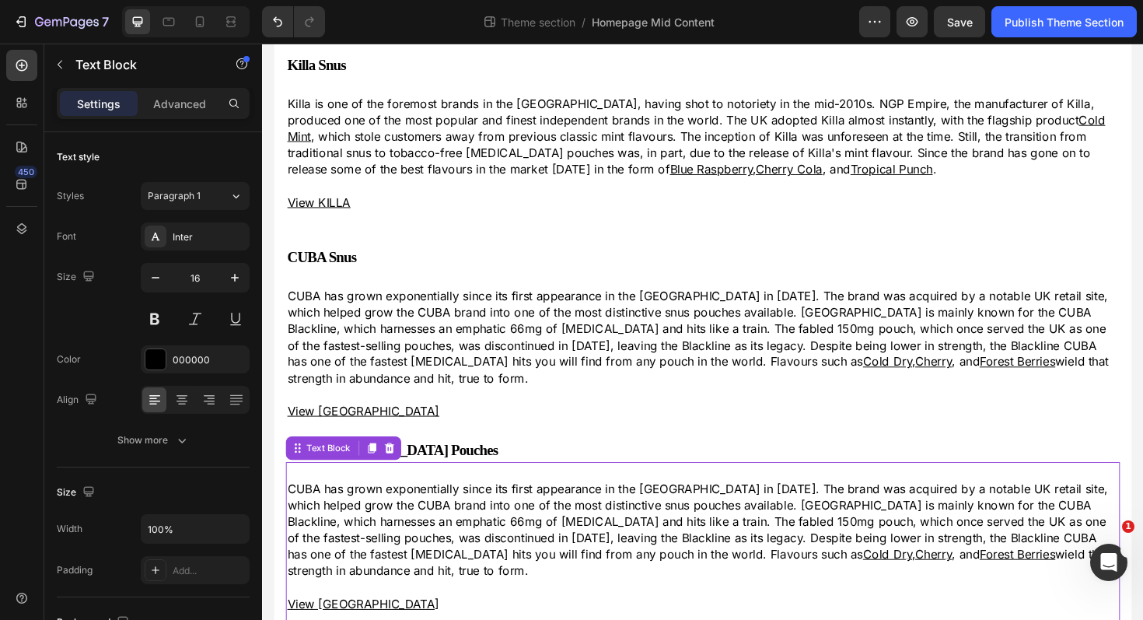
click at [419, 540] on p "CUBA has grown exponentially since its first appearance in the [GEOGRAPHIC_DATA…" at bounding box center [728, 558] width 880 height 104
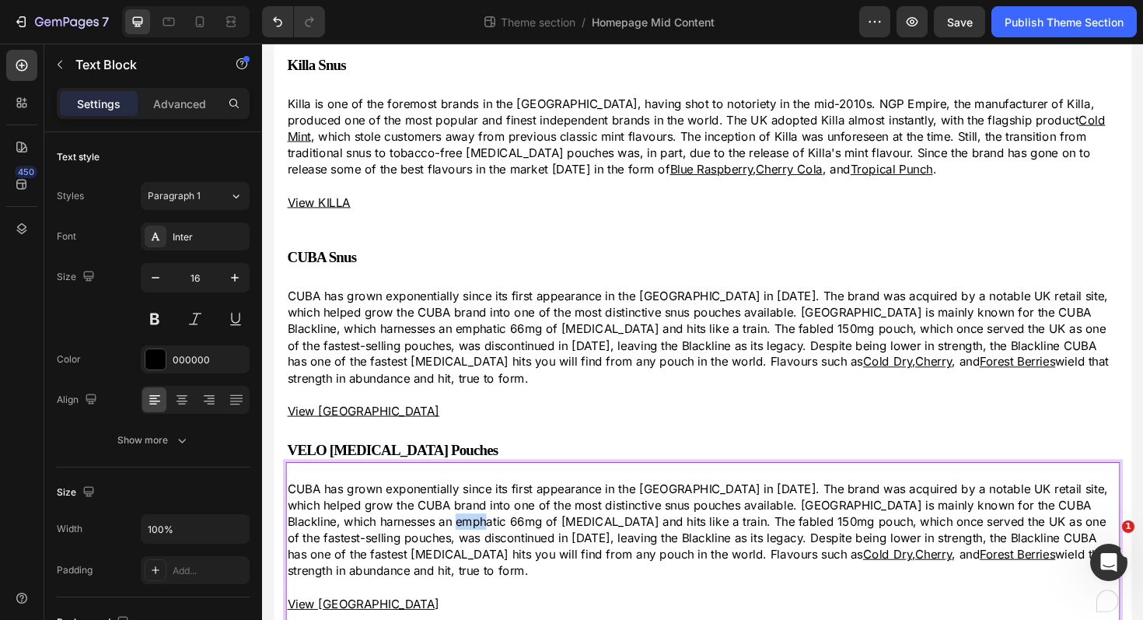
click at [419, 540] on p "CUBA has grown exponentially since its first appearance in the [GEOGRAPHIC_DATA…" at bounding box center [728, 558] width 880 height 104
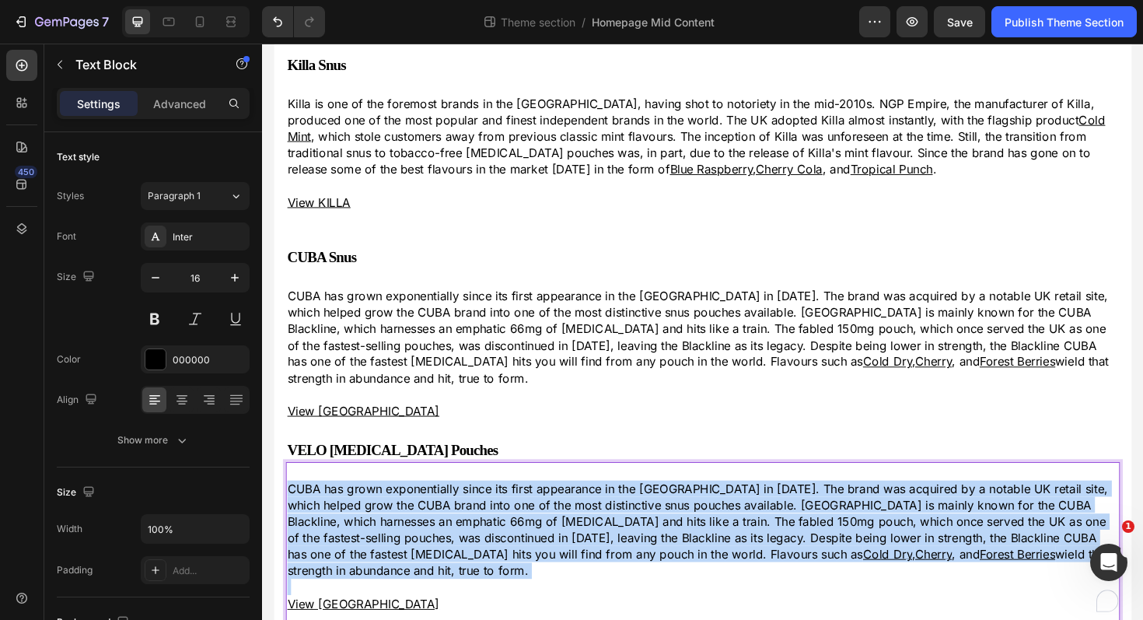
click at [419, 540] on p "CUBA has grown exponentially since its first appearance in the [GEOGRAPHIC_DATA…" at bounding box center [728, 558] width 880 height 104
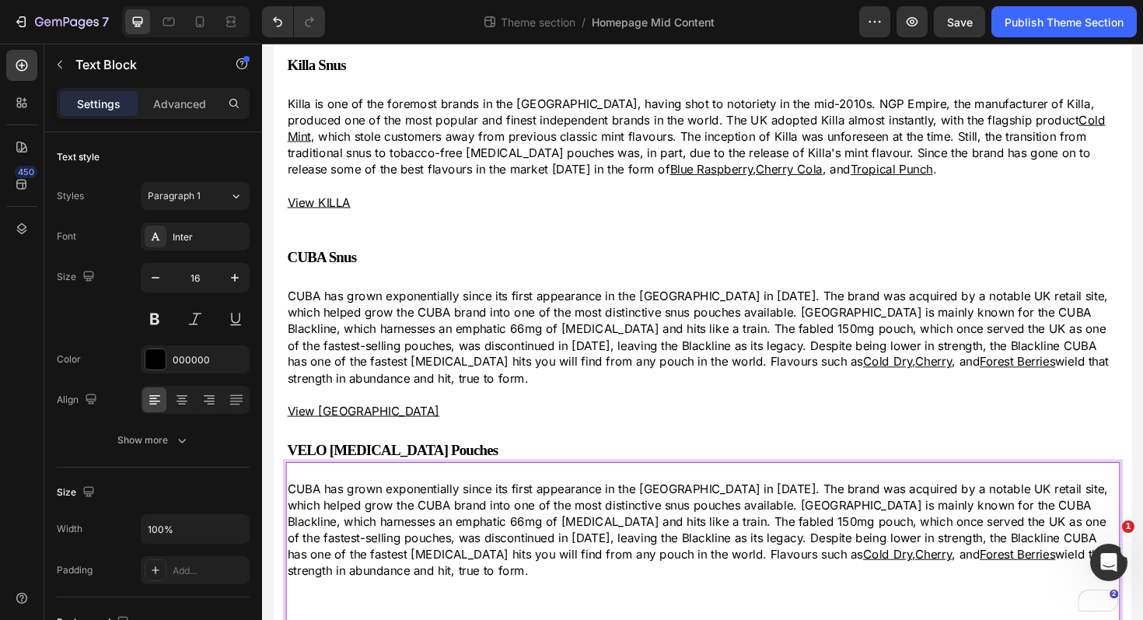
click at [426, 521] on p "CUBA has grown exponentially since its first appearance in the [GEOGRAPHIC_DATA…" at bounding box center [728, 558] width 880 height 104
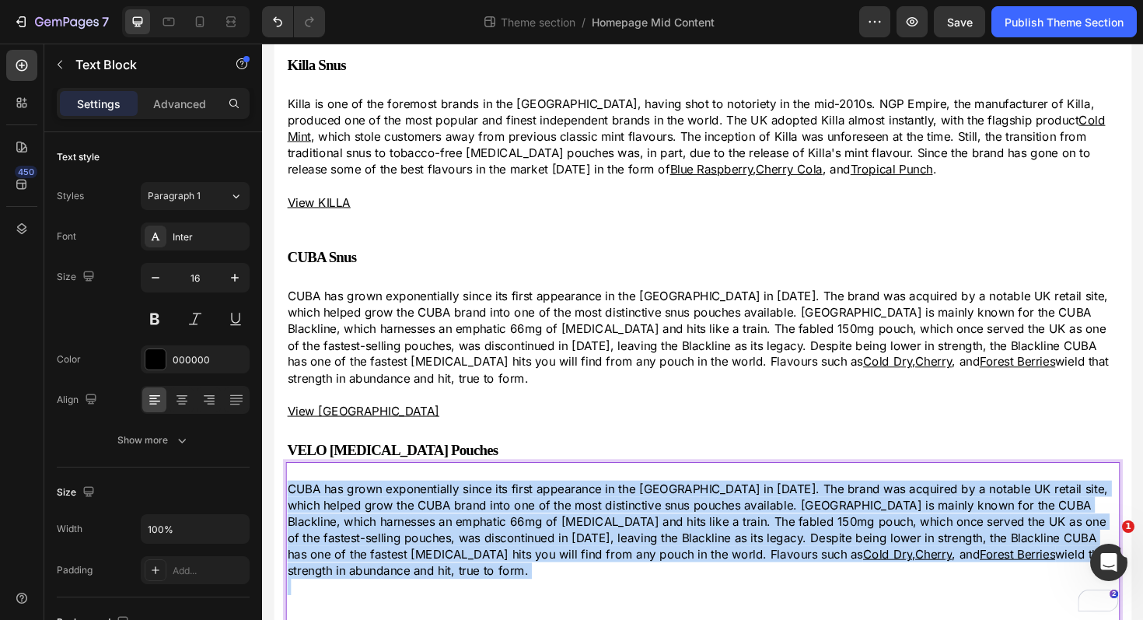
click at [426, 521] on p "CUBA has grown exponentially since its first appearance in the [GEOGRAPHIC_DATA…" at bounding box center [728, 558] width 880 height 104
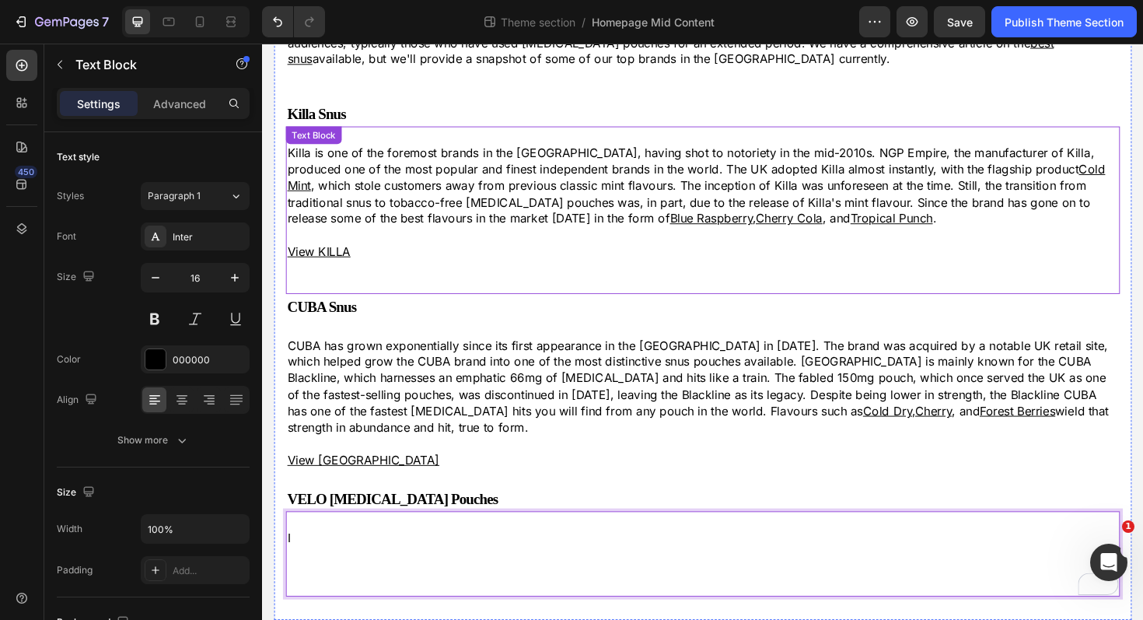
scroll to position [543, 0]
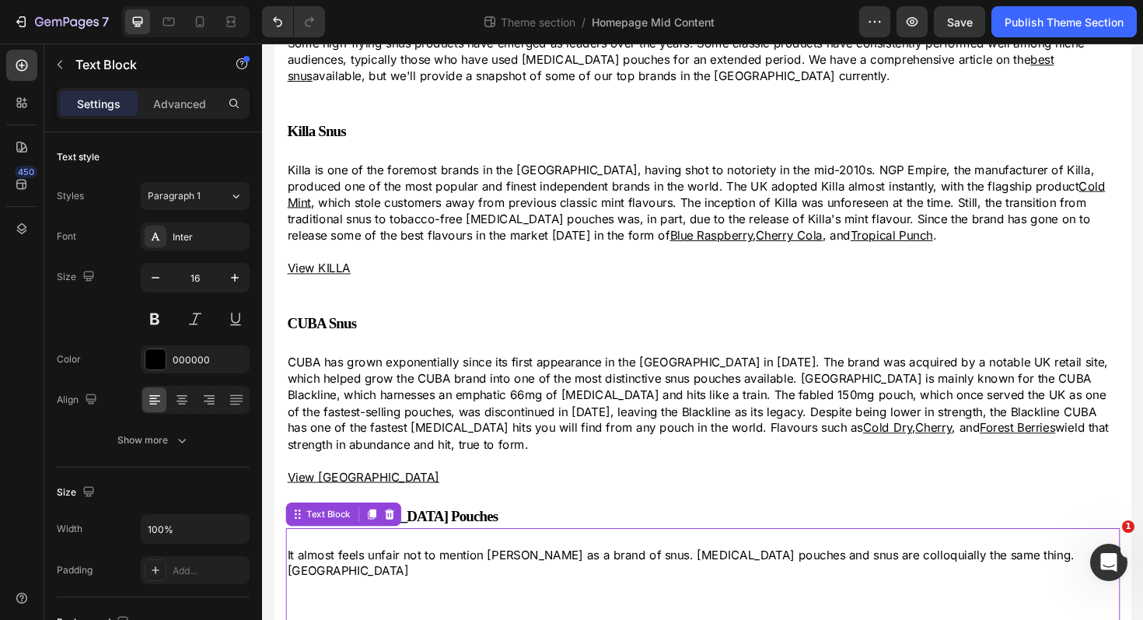
click at [1027, 576] on p "It almost feels unfair not to mention [PERSON_NAME] as a brand of snus. [MEDICA…" at bounding box center [728, 593] width 880 height 35
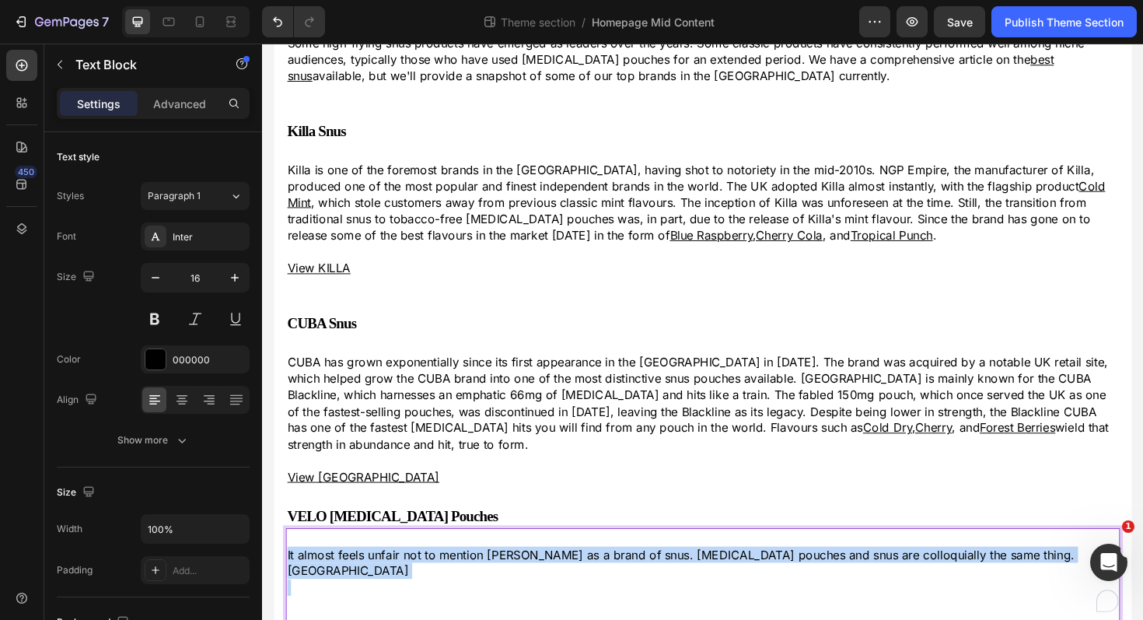
click at [1027, 576] on p "It almost feels unfair not to mention [PERSON_NAME] as a brand of snus. [MEDICA…" at bounding box center [728, 593] width 880 height 35
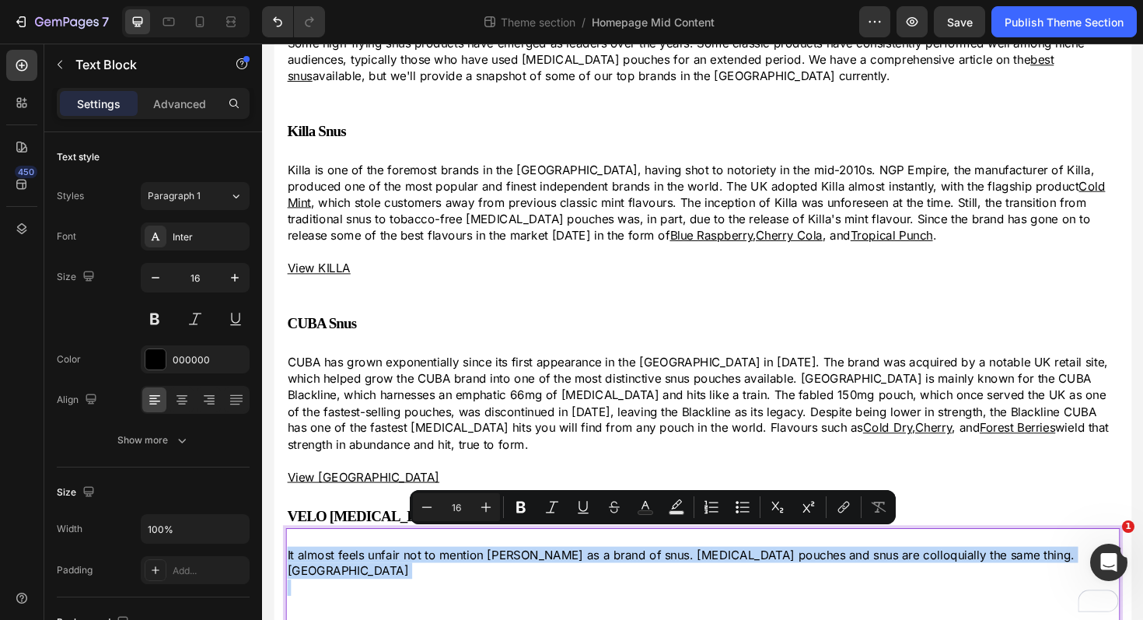
click at [1027, 576] on p "It almost feels unfair not to mention [PERSON_NAME] as a brand of snus. [MEDICA…" at bounding box center [728, 593] width 880 height 35
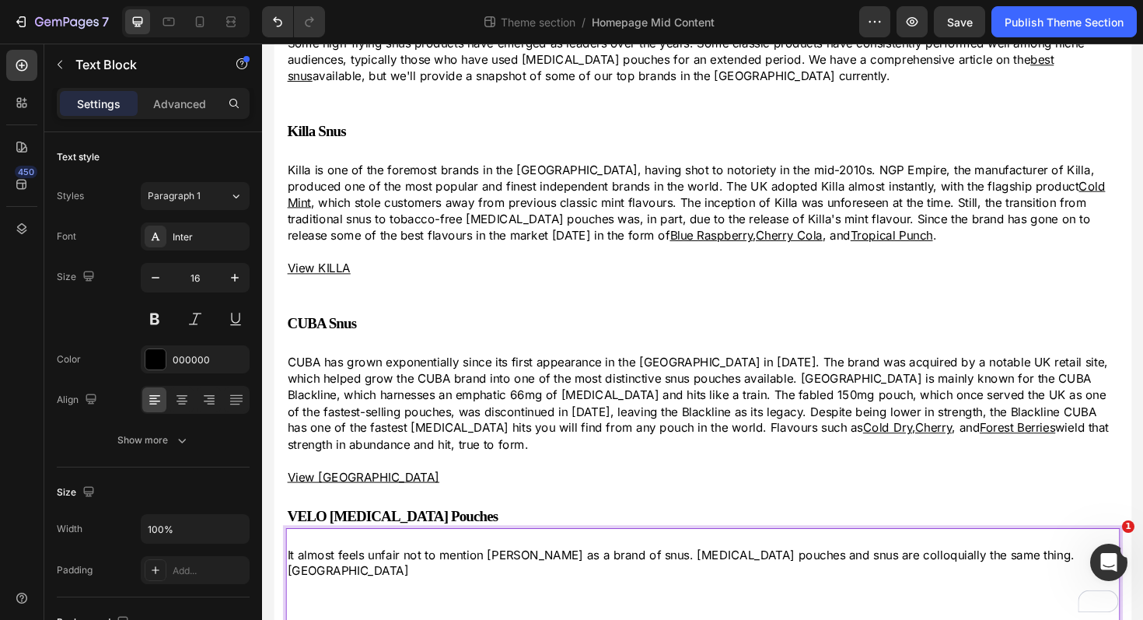
click at [1027, 576] on p "It almost feels unfair not to mention [PERSON_NAME] as a brand of snus. [MEDICA…" at bounding box center [728, 593] width 880 height 35
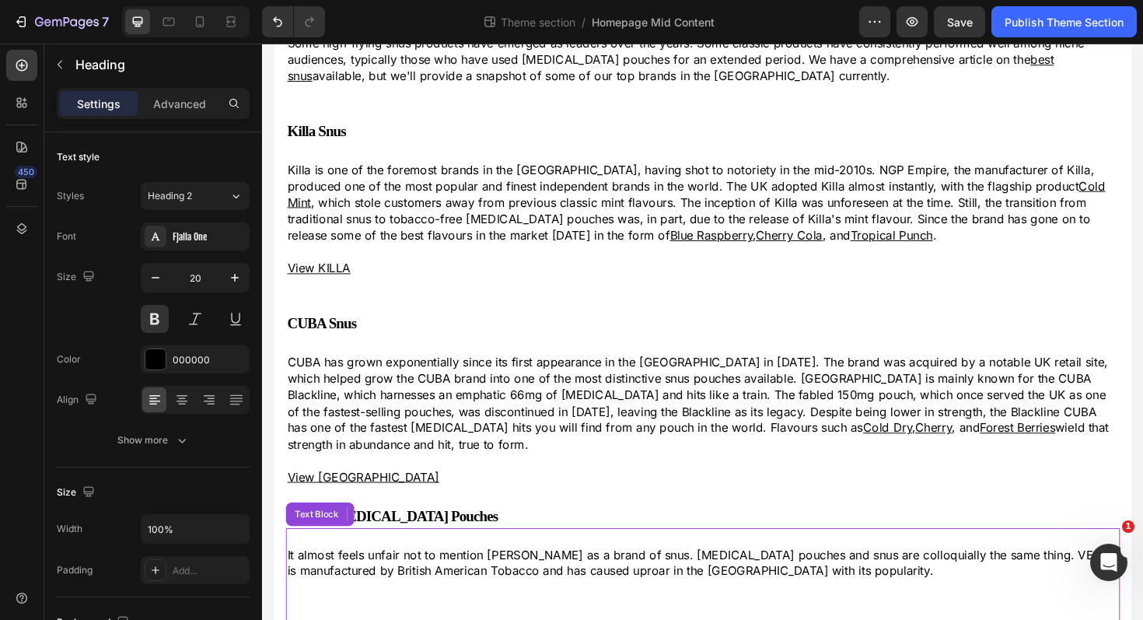
click at [759, 578] on p "It almost feels unfair not to mention [PERSON_NAME] as a brand of snus. [MEDICA…" at bounding box center [728, 593] width 880 height 35
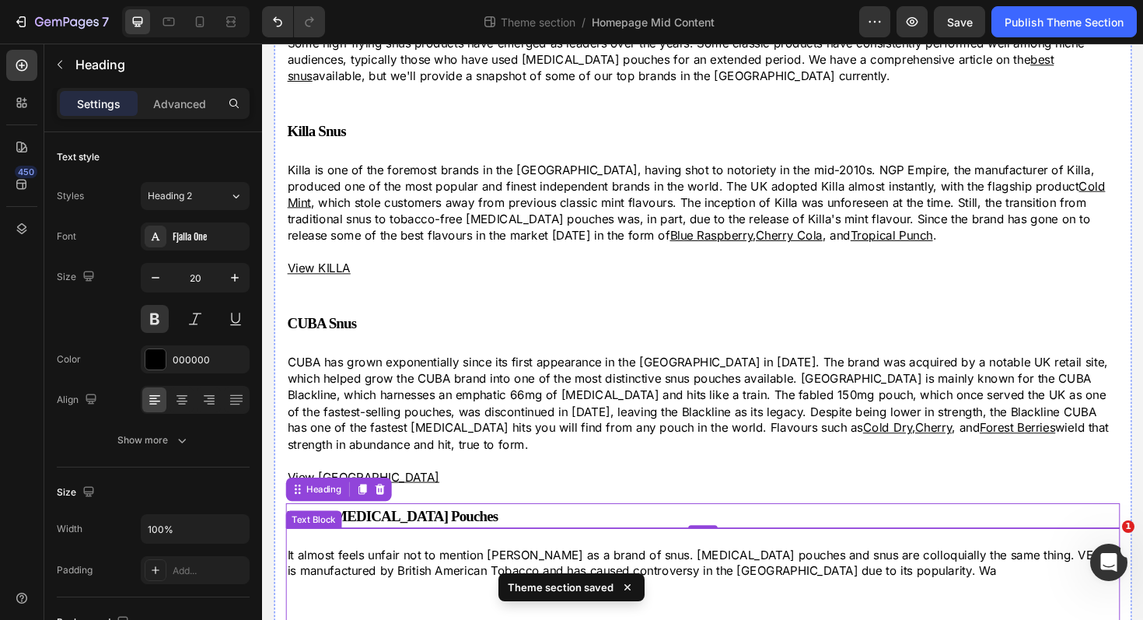
click at [582, 585] on p "It almost feels unfair not to mention [PERSON_NAME] as a brand of snus. [MEDICA…" at bounding box center [728, 593] width 880 height 35
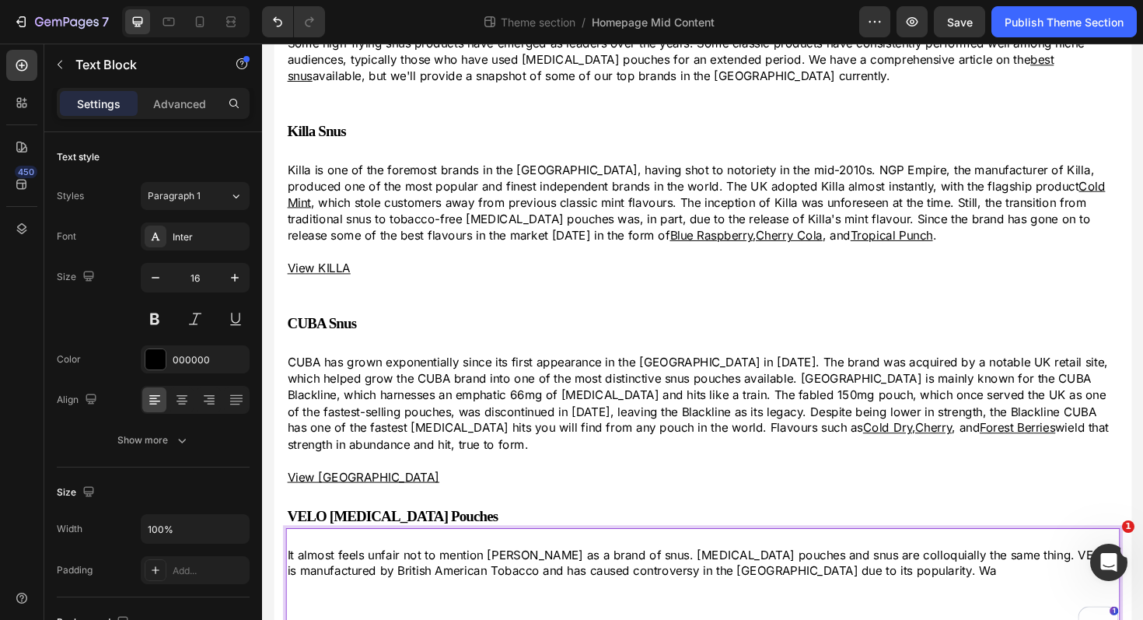
click at [587, 582] on p "It almost feels unfair not to mention [PERSON_NAME] as a brand of snus. [MEDICA…" at bounding box center [728, 593] width 880 height 35
click at [791, 582] on p "It almost feels unfair not to mention [PERSON_NAME] as a brand of snus. [MEDICA…" at bounding box center [728, 593] width 880 height 35
click at [781, 582] on p "It almost feels unfair not to mention [PERSON_NAME] as a brand of snus. [MEDICA…" at bounding box center [728, 593] width 880 height 35
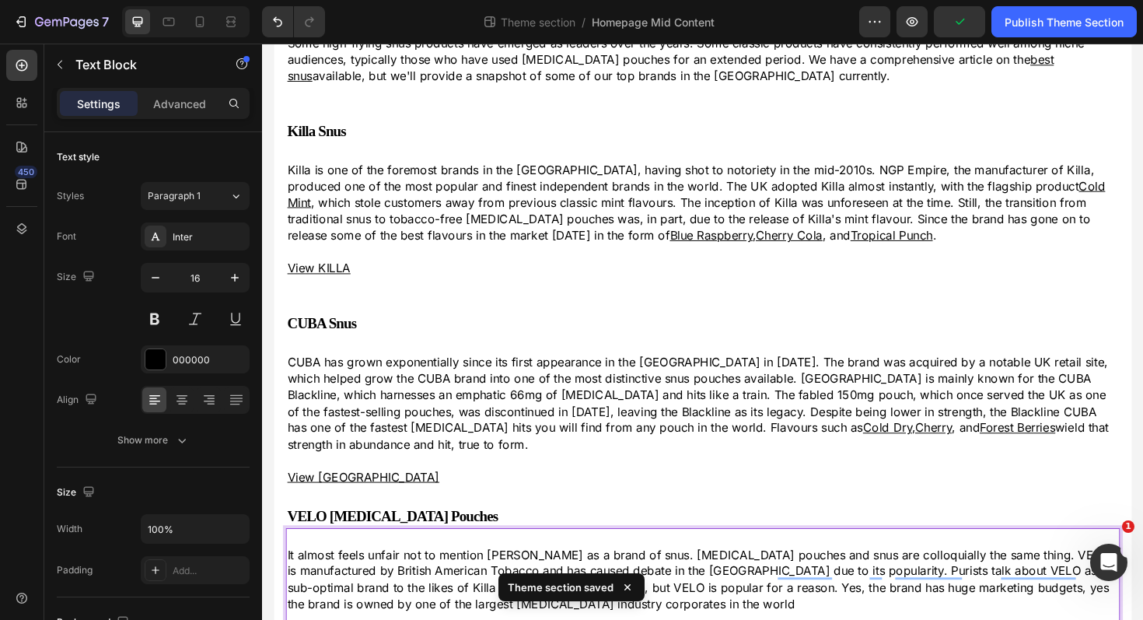
click at [484, 617] on p "It almost feels unfair not to mention [PERSON_NAME] as a brand of snus. [MEDICA…" at bounding box center [728, 611] width 880 height 70
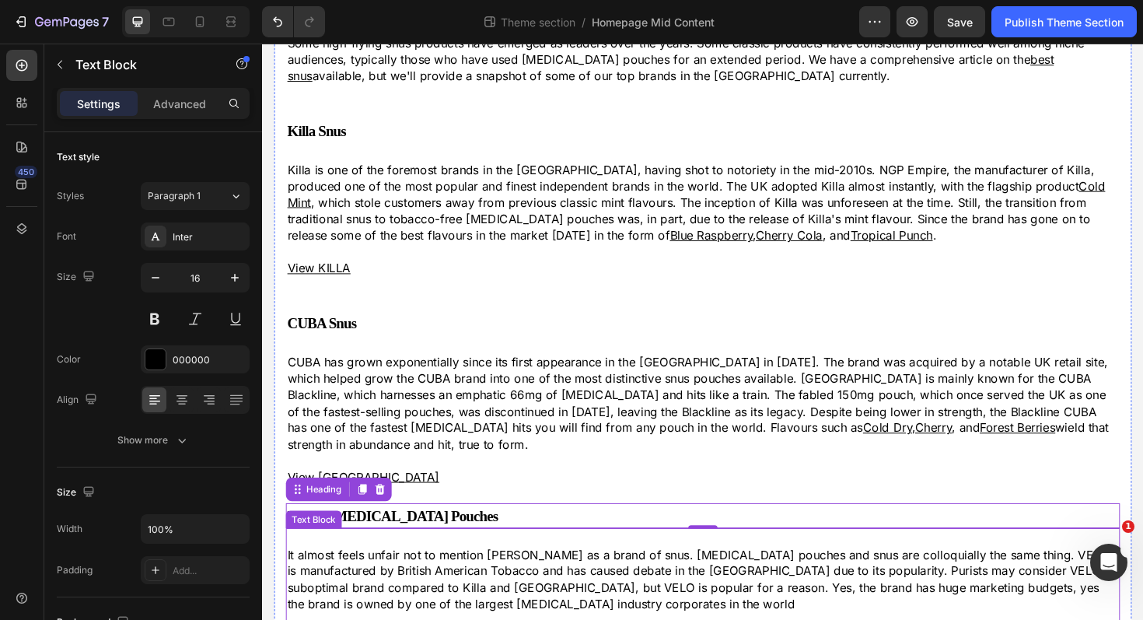
click at [816, 603] on p "It almost feels unfair not to mention [PERSON_NAME] as a brand of snus. [MEDICA…" at bounding box center [728, 611] width 880 height 70
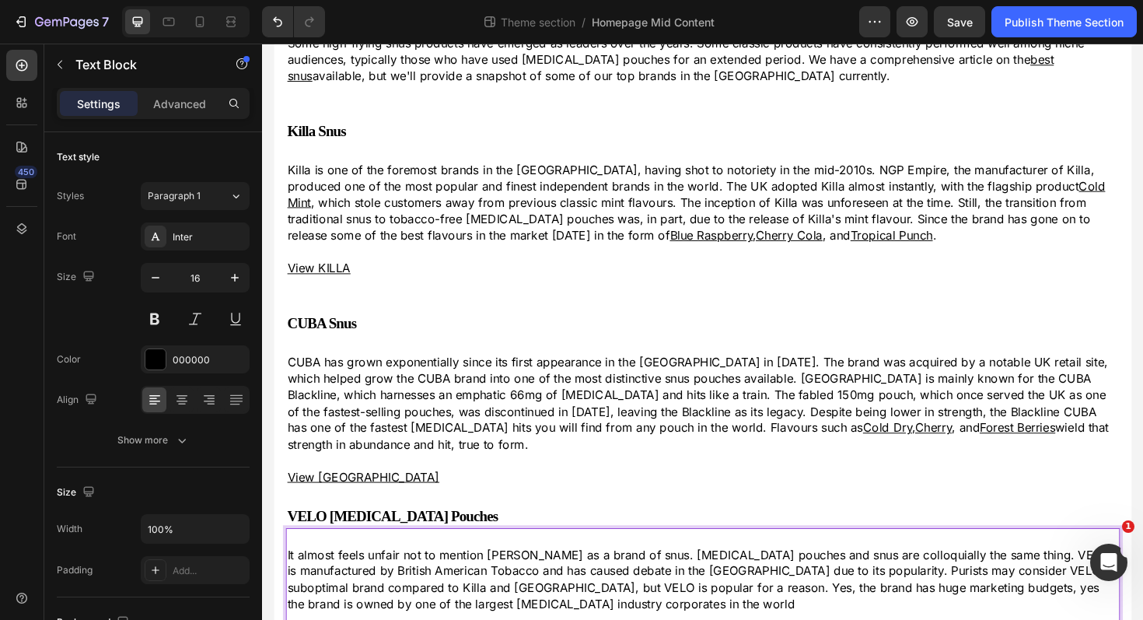
click at [811, 600] on p "It almost feels unfair not to mention [PERSON_NAME] as a brand of snus. [MEDICA…" at bounding box center [728, 611] width 880 height 70
click at [815, 600] on p "It almost feels unfair not to mention [PERSON_NAME] as a brand of snus. [MEDICA…" at bounding box center [728, 611] width 880 height 70
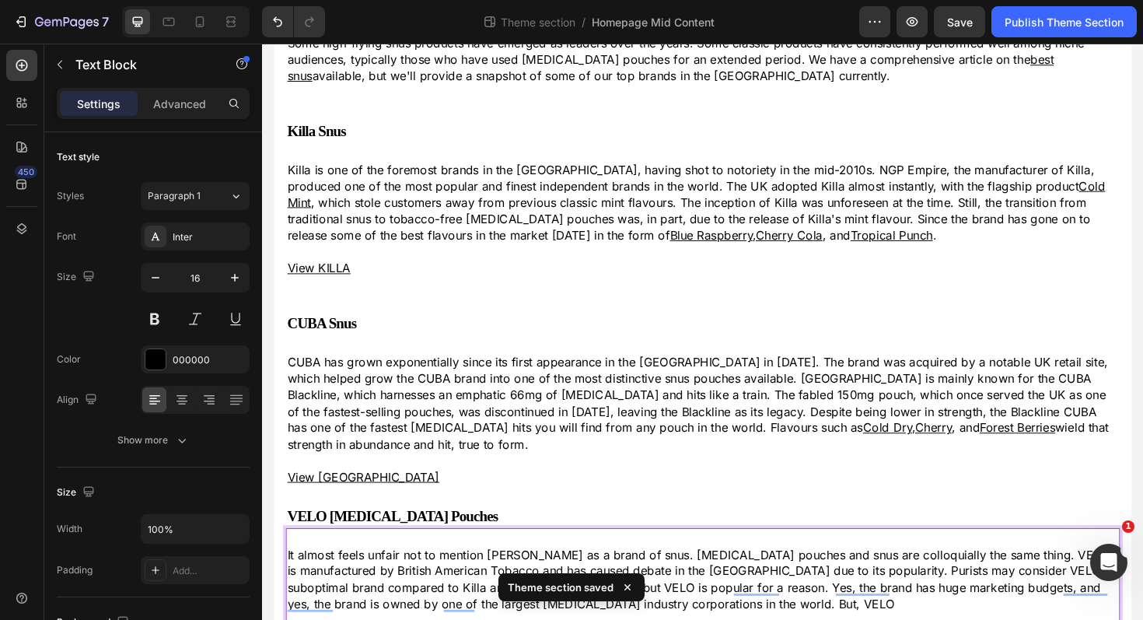
click at [686, 619] on p "It almost feels unfair not to mention [PERSON_NAME] as a brand of snus. [MEDICA…" at bounding box center [728, 611] width 880 height 70
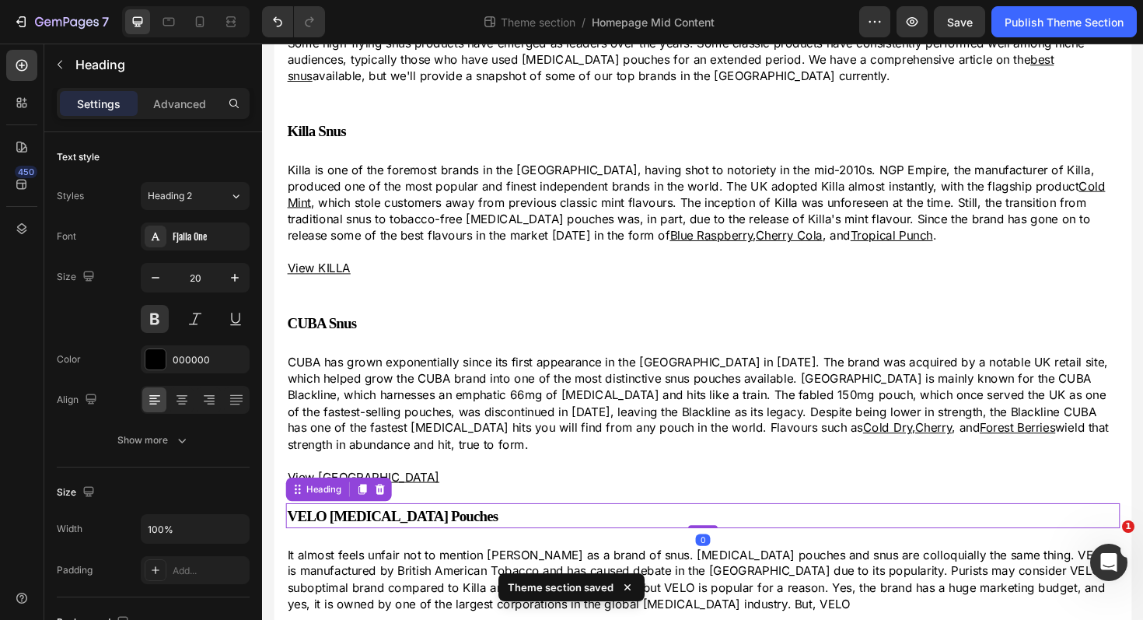
click at [629, 586] on icon at bounding box center [628, 587] width 16 height 16
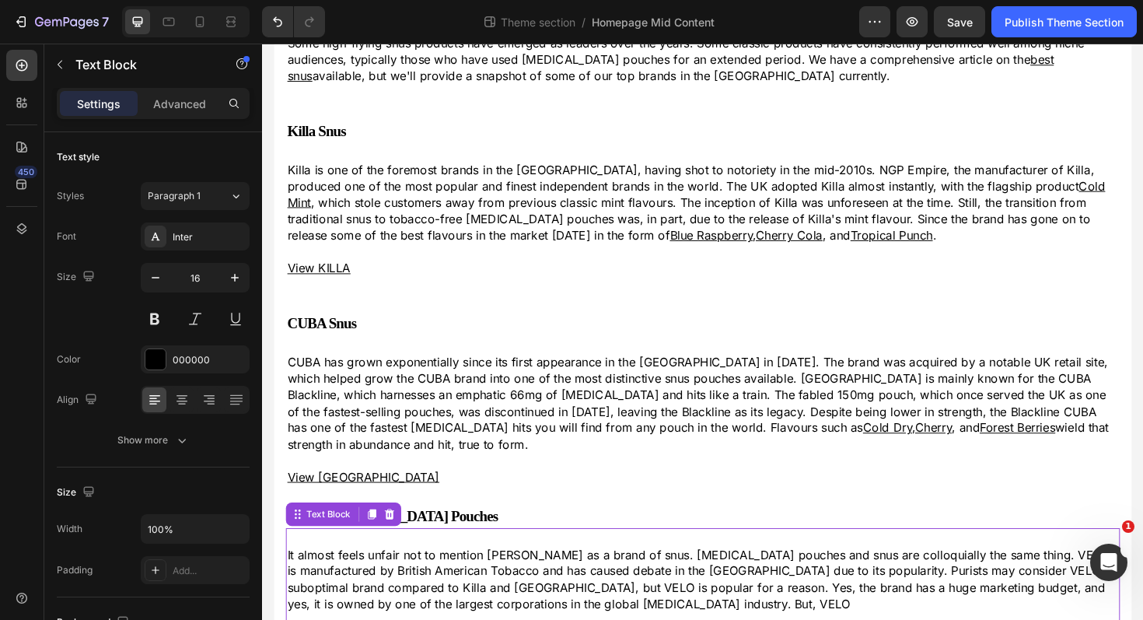
click at [544, 619] on p "It almost feels unfair not to mention VELO as a brand of snus. Nicotine pouches…" at bounding box center [728, 611] width 880 height 70
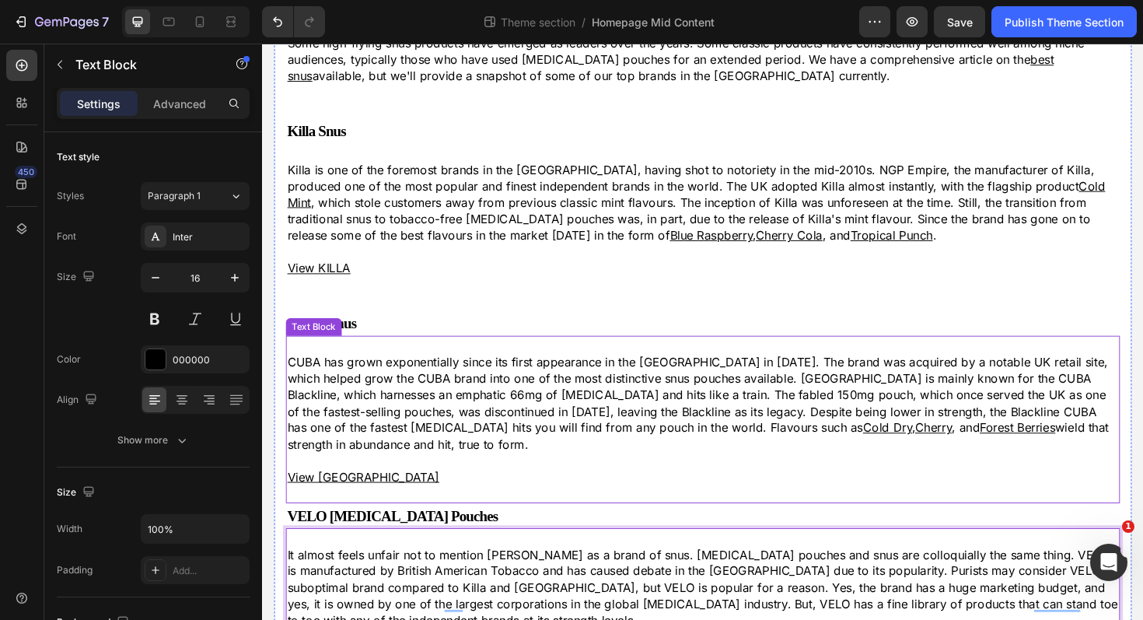
scroll to position [595, 0]
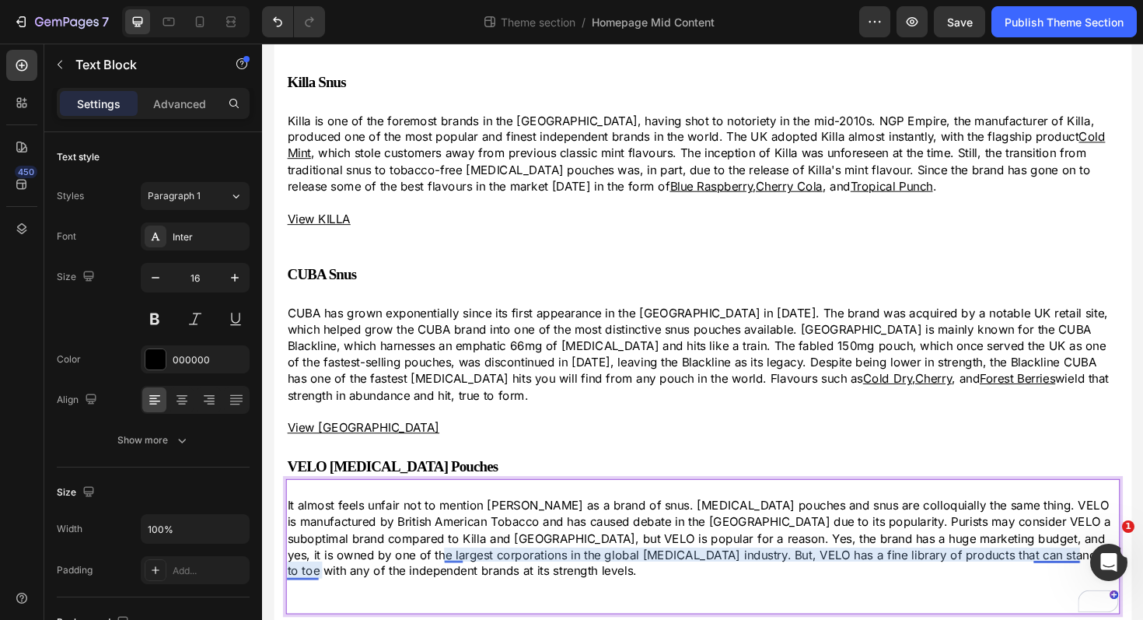
drag, startPoint x: 527, startPoint y: 617, endPoint x: 830, endPoint y: 520, distance: 317.5
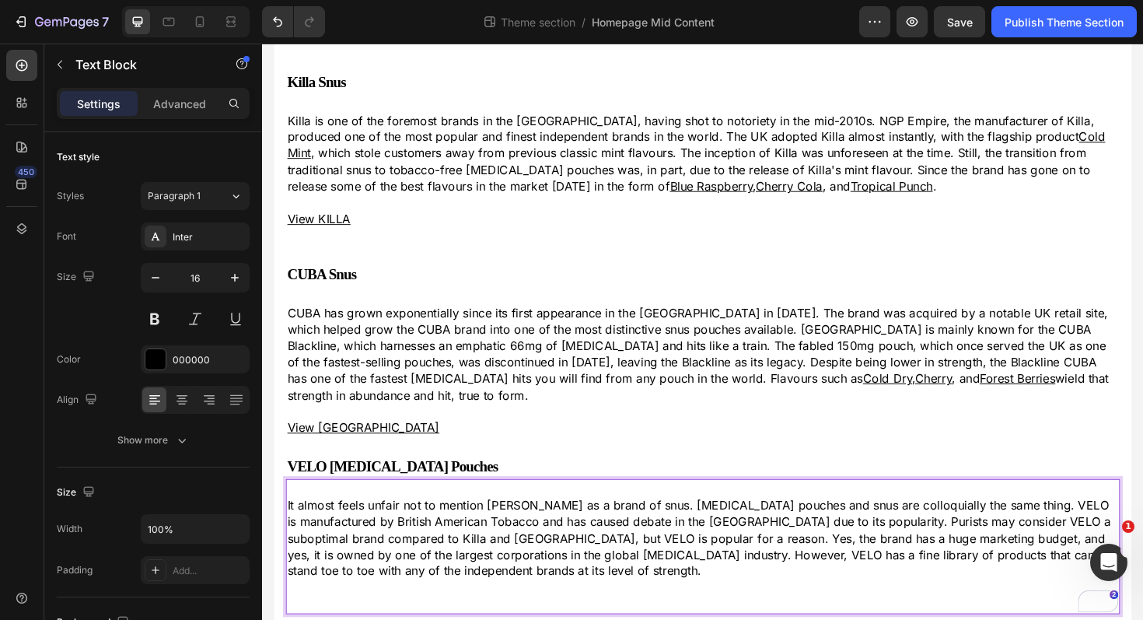
click at [384, 581] on p "It almost feels unfair not to mention VELO as a brand of snus. Nicotine pouches…" at bounding box center [728, 567] width 880 height 87
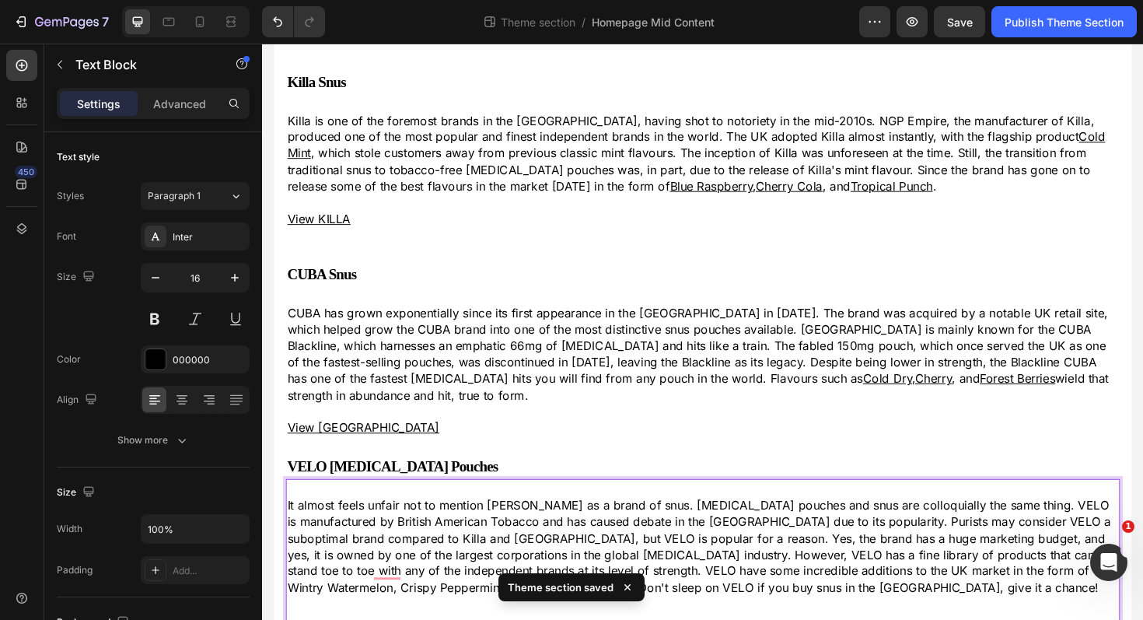
scroll to position [602, 0]
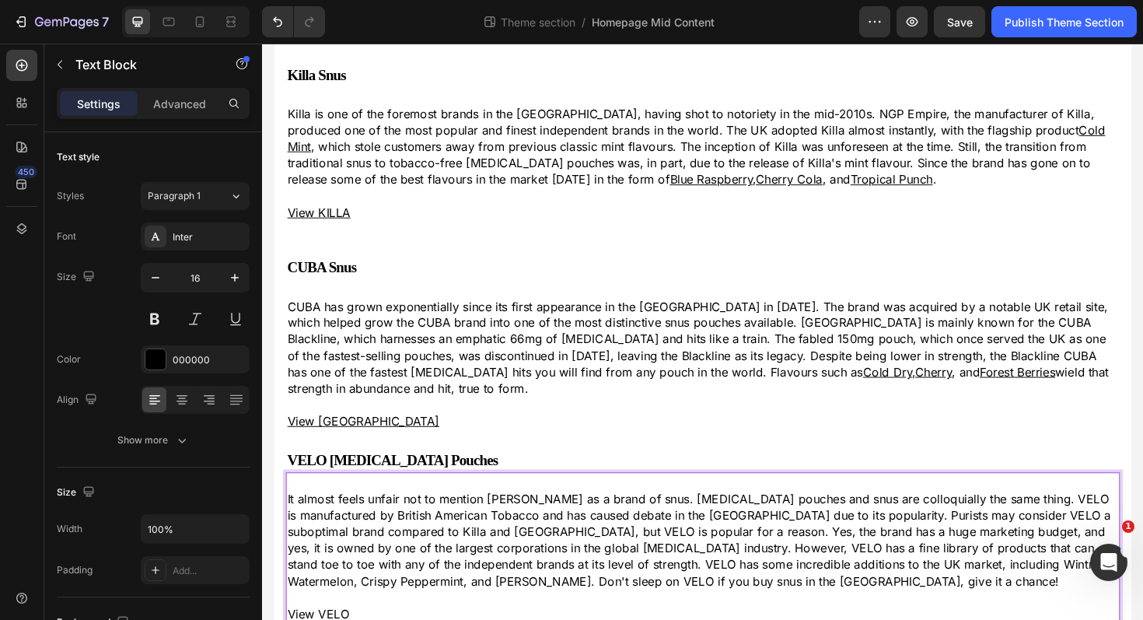
click at [1030, 577] on p "It almost feels unfair not to mention VELO as a brand of snus. Nicotine pouches…" at bounding box center [728, 569] width 880 height 104
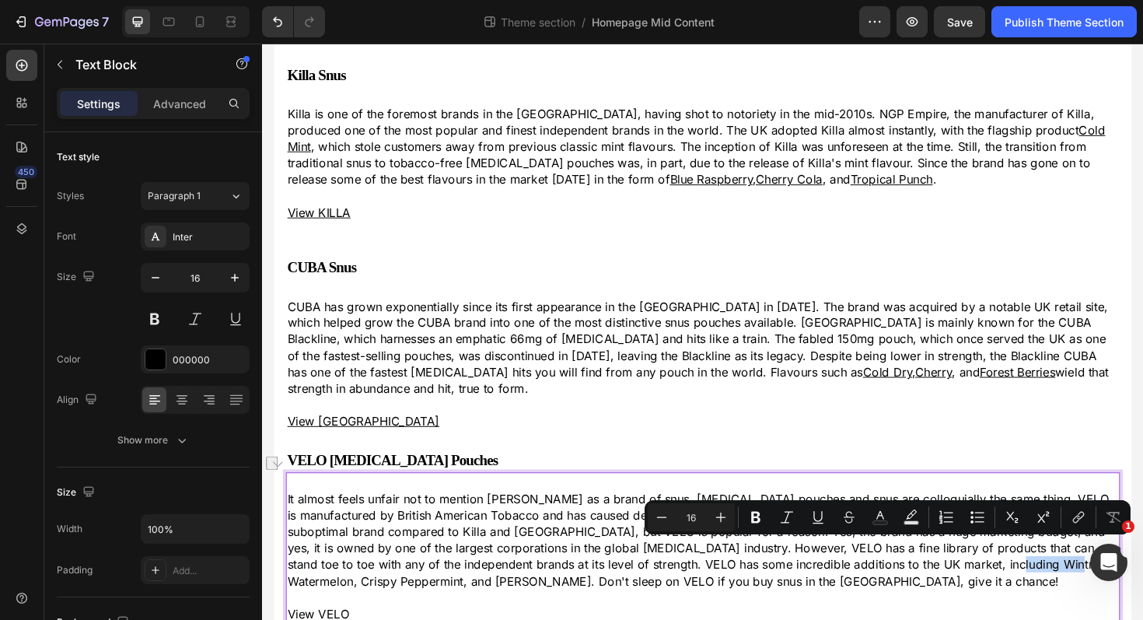
drag, startPoint x: 1047, startPoint y: 575, endPoint x: 984, endPoint y: 575, distance: 63.0
click at [984, 575] on p "It almost feels unfair not to mention VELO as a brand of snus. Nicotine pouches…" at bounding box center [728, 569] width 880 height 104
click at [1072, 514] on icon "Editor contextual toolbar" at bounding box center [1079, 517] width 16 height 16
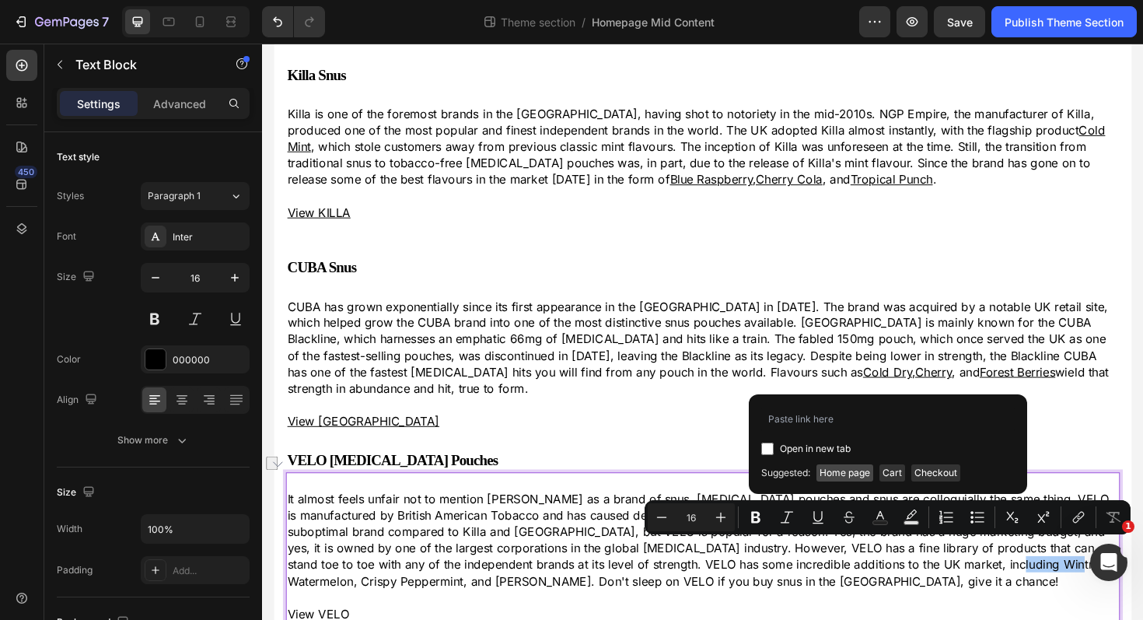
type input "https://thesnusking.co.uk/products/velo-pouches-14mg-ruby-berry"
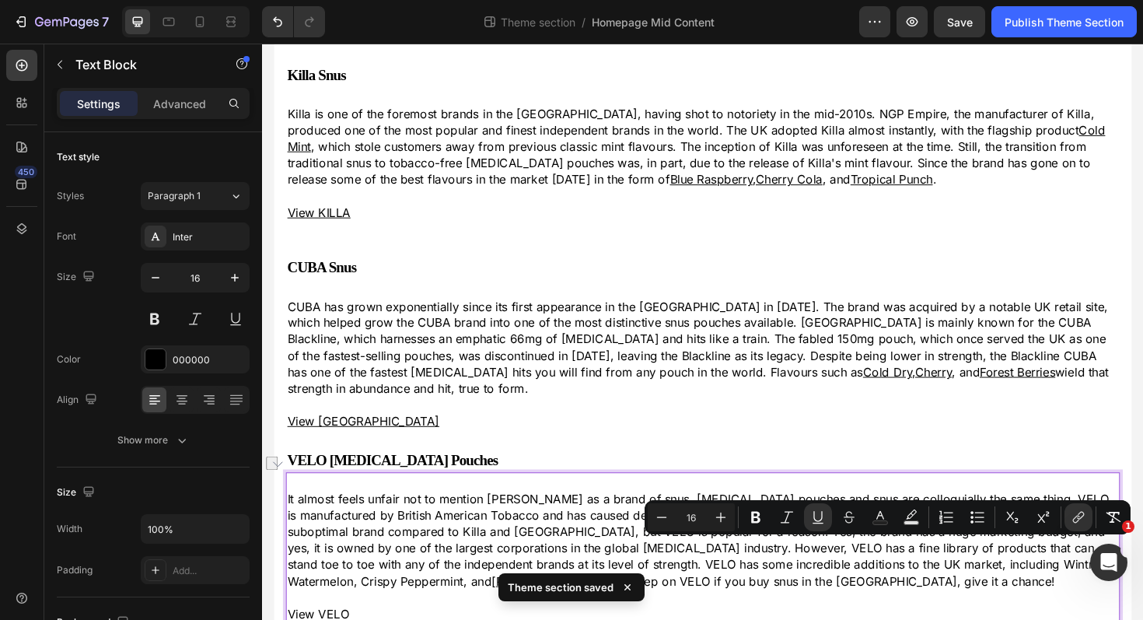
click at [820, 583] on p "It almost feels unfair not to mention VELO as a brand of snus. Nicotine pouches…" at bounding box center [728, 569] width 880 height 104
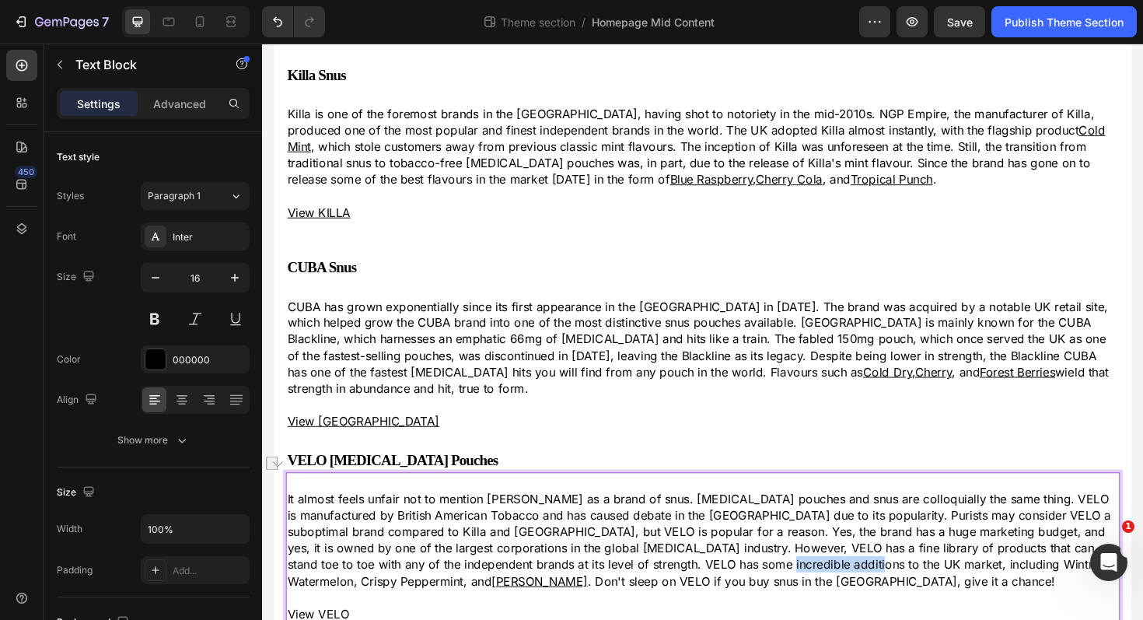
drag, startPoint x: 832, startPoint y: 579, endPoint x: 726, endPoint y: 572, distance: 106.0
click at [726, 572] on p "It almost feels unfair not to mention VELO as a brand of snus. Nicotine pouches…" at bounding box center [728, 569] width 880 height 104
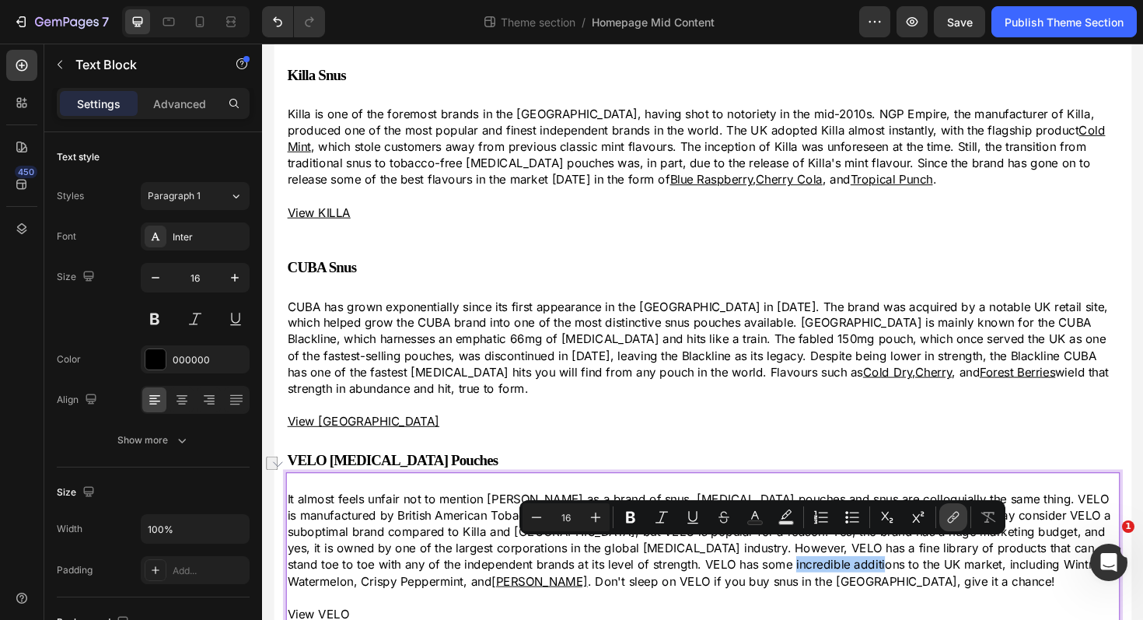
click at [954, 512] on icon "Editor contextual toolbar" at bounding box center [955, 516] width 7 height 8
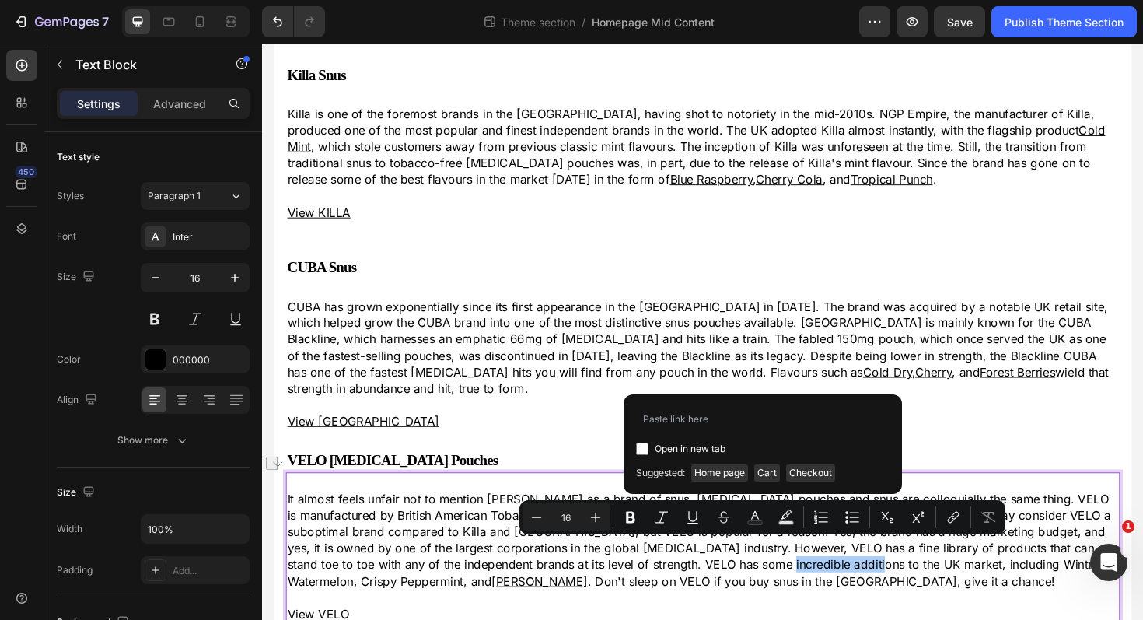
type input "https://thesnusking.co.uk/products/velo-pouches-wintry-watermelon"
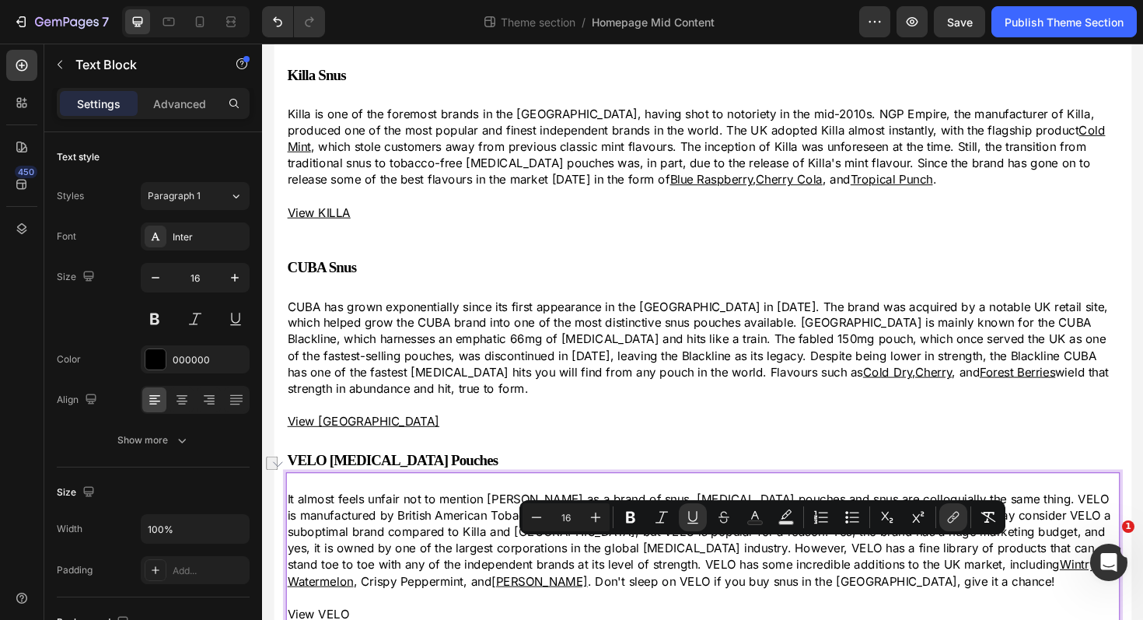
click at [939, 572] on p "It almost feels unfair not to mention VELO as a brand of snus. Nicotine pouches…" at bounding box center [728, 569] width 880 height 104
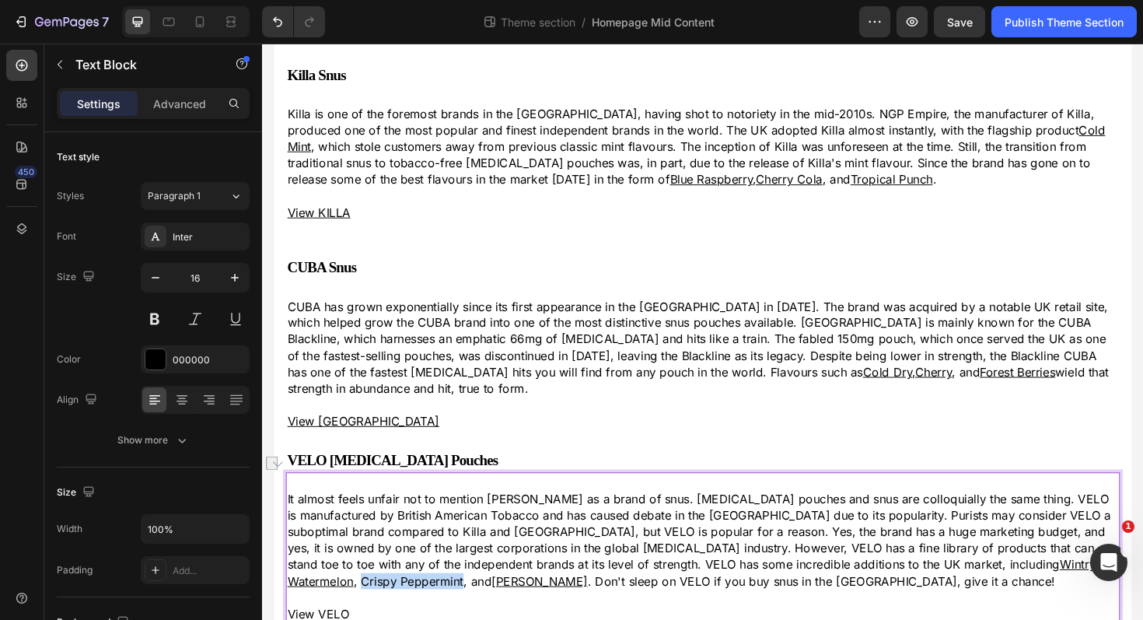
drag, startPoint x: 949, startPoint y: 578, endPoint x: 844, endPoint y: 579, distance: 105.0
click at [844, 579] on p "It almost feels unfair not to mention VELO as a brand of snus. Nicotine pouches…" at bounding box center [728, 569] width 880 height 104
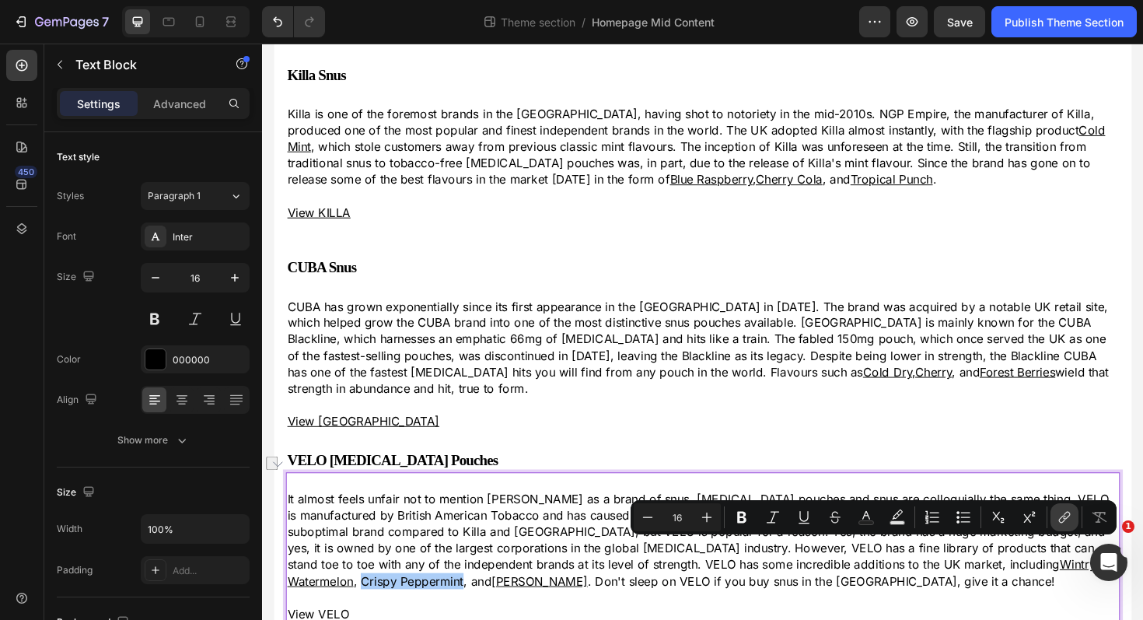
click at [1058, 518] on icon "Editor contextual toolbar" at bounding box center [1065, 517] width 16 height 16
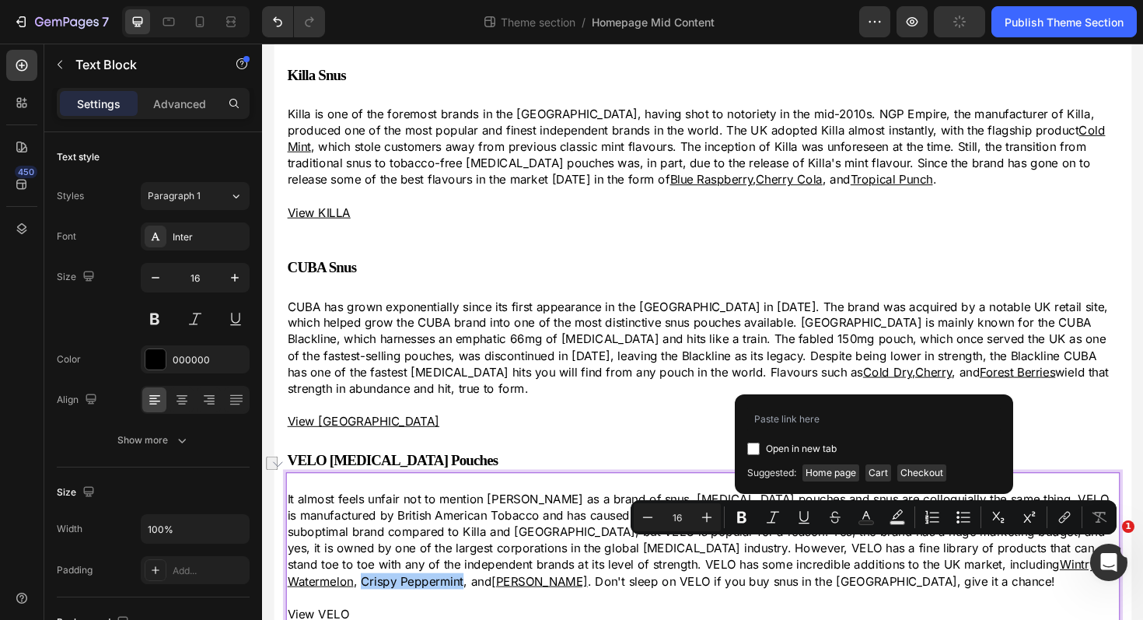
type input "https://thesnusking.co.uk/collections/velo-pouches-velo-nicotine-pouches/produc…"
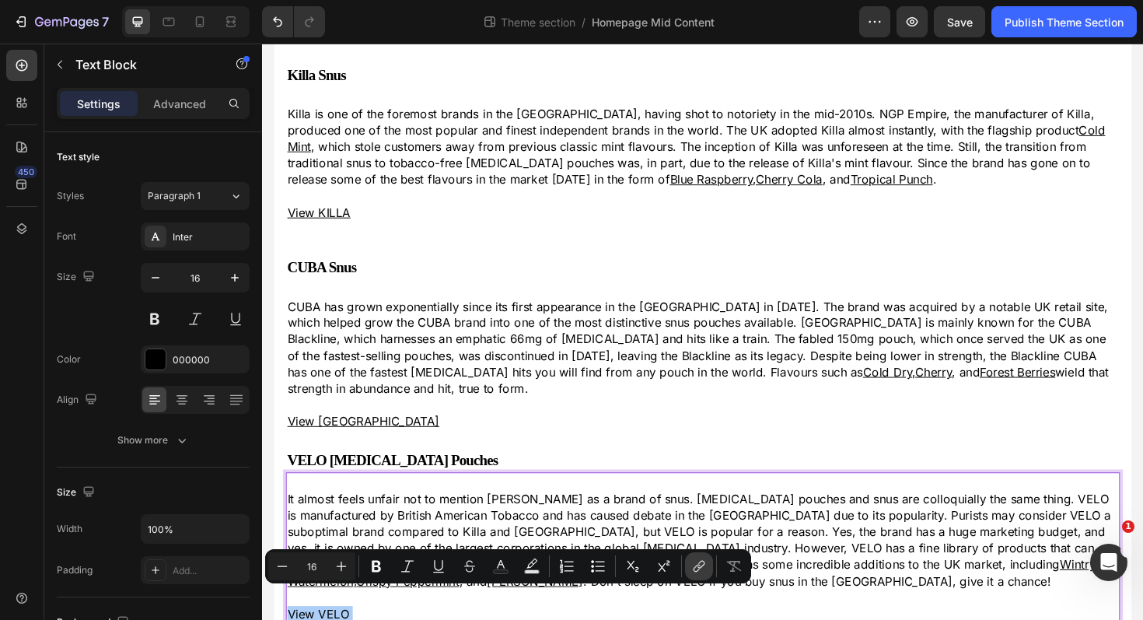
click at [700, 561] on icon "Editor contextual toolbar" at bounding box center [701, 565] width 7 height 8
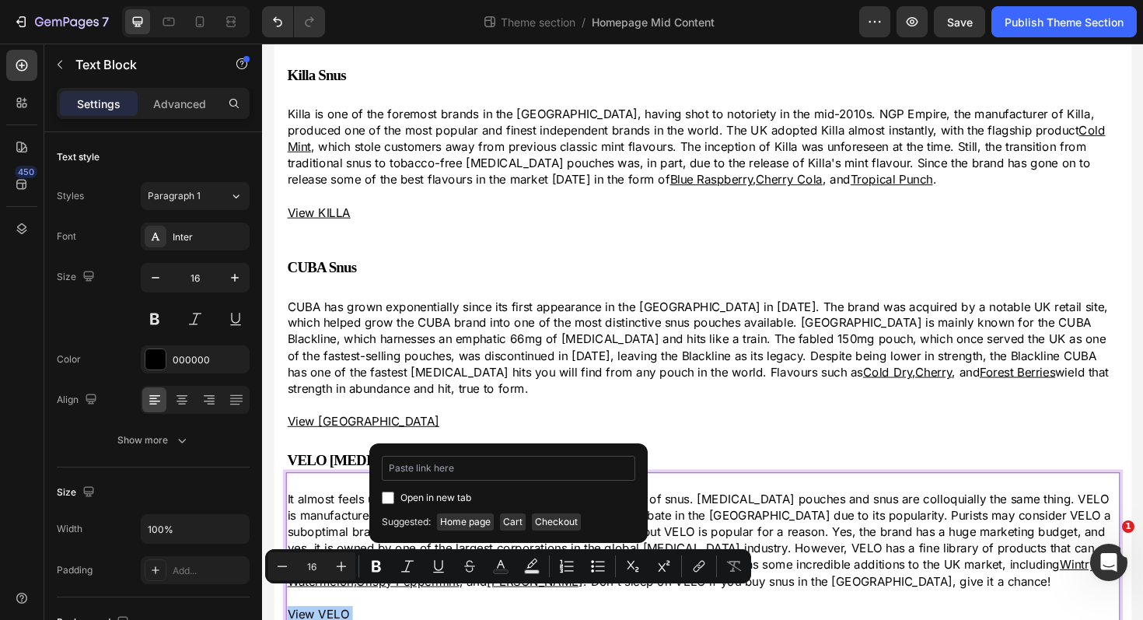
type input "https://thesnusking.co.uk/collections/velo-pouches-velo-nicotine-pouches"
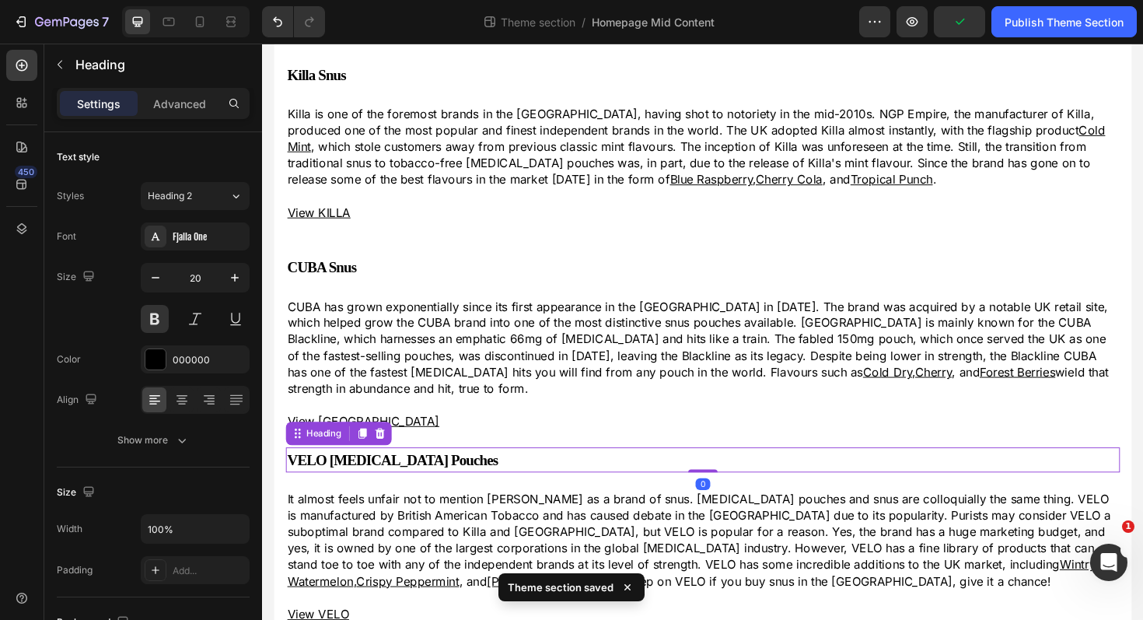
click at [482, 473] on p "VELO [MEDICAL_DATA] Pouches" at bounding box center [728, 484] width 880 height 23
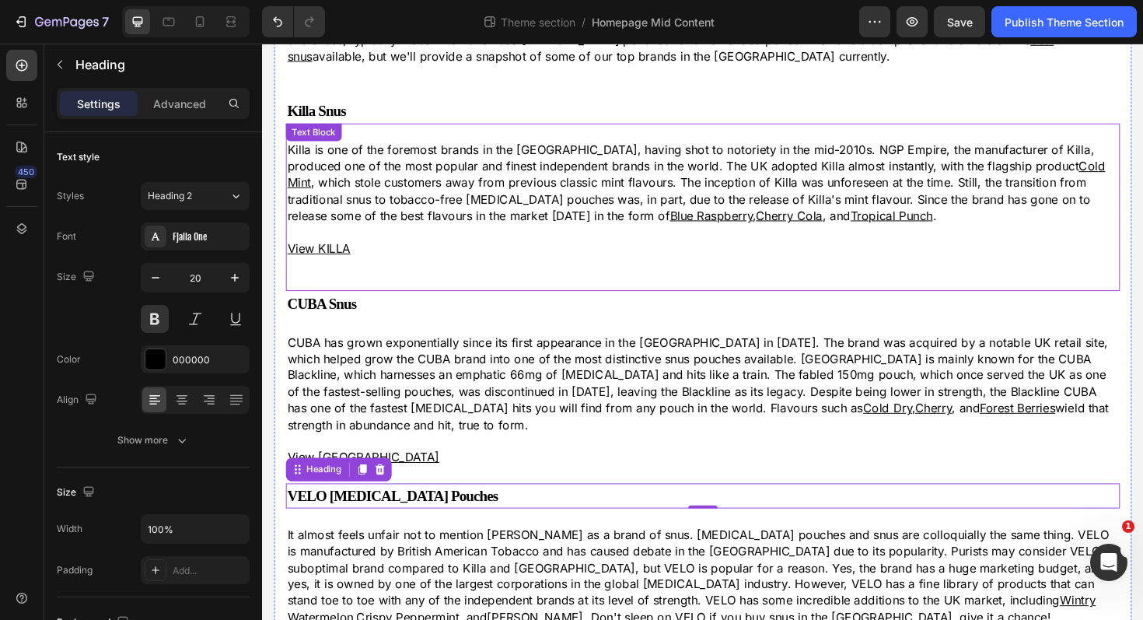
scroll to position [454, 0]
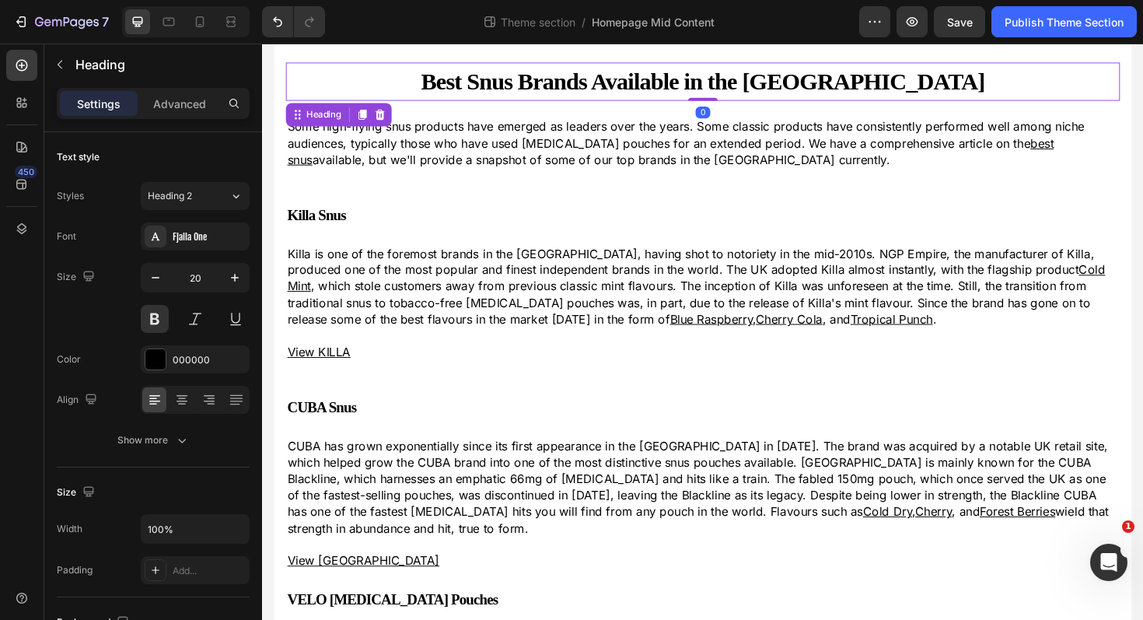
click at [596, 87] on strong "Best Snus Brands Available in the [GEOGRAPHIC_DATA]" at bounding box center [728, 84] width 597 height 28
click at [367, 118] on icon at bounding box center [368, 119] width 9 height 11
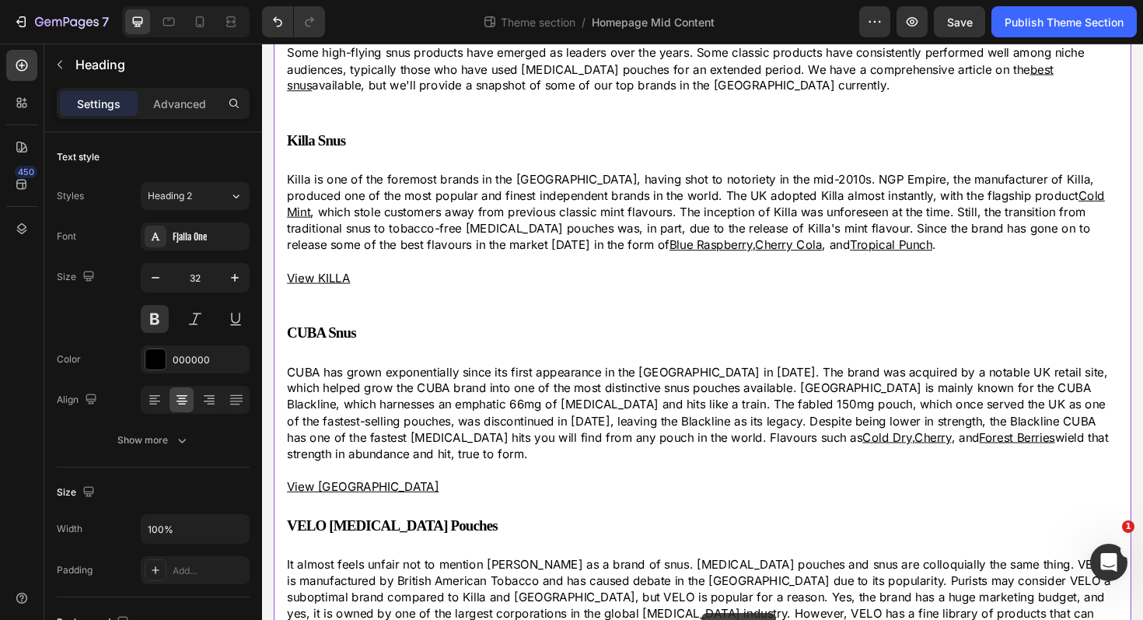
scroll to position [688, 0]
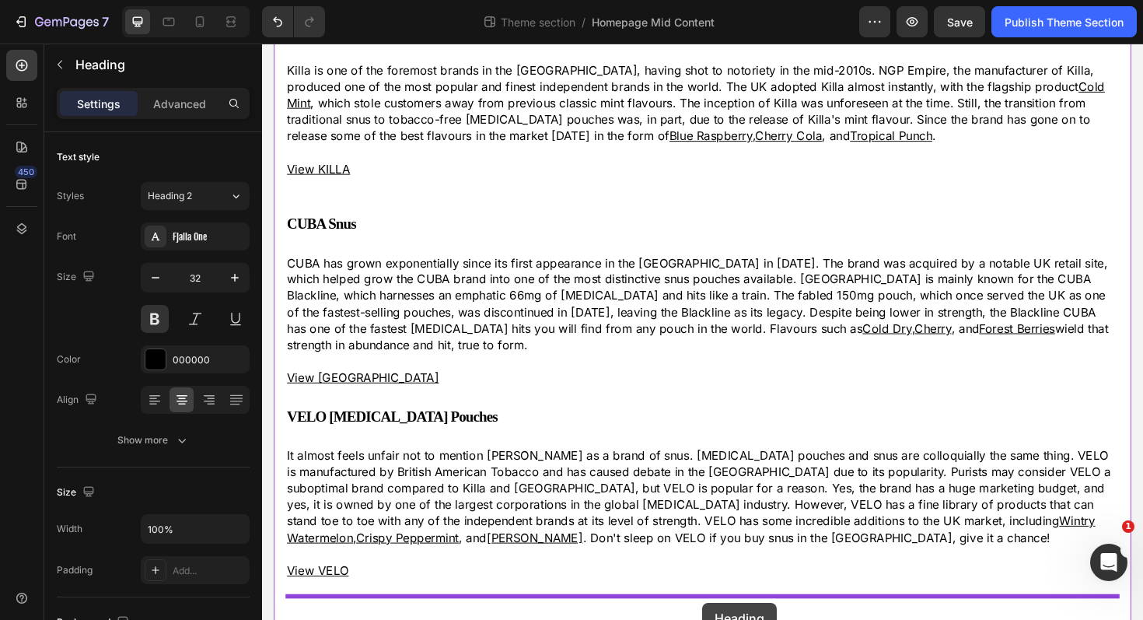
drag, startPoint x: 299, startPoint y: 93, endPoint x: 728, endPoint y: 636, distance: 692.1
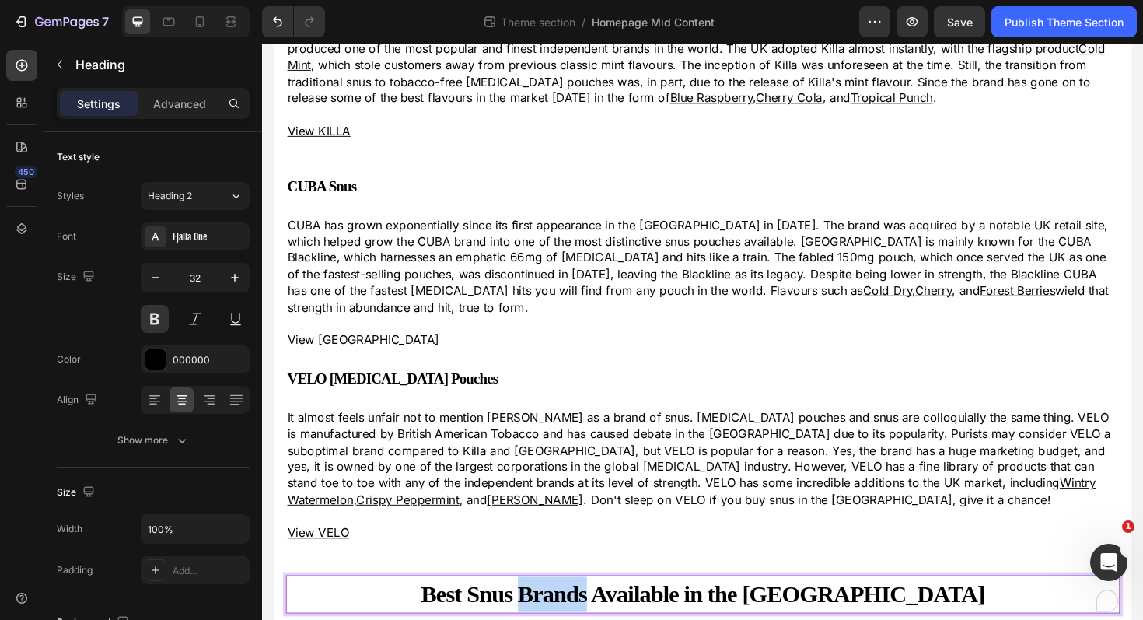
click at [711, 613] on strong "Best Snus Brands Available in the [GEOGRAPHIC_DATA]" at bounding box center [728, 627] width 597 height 28
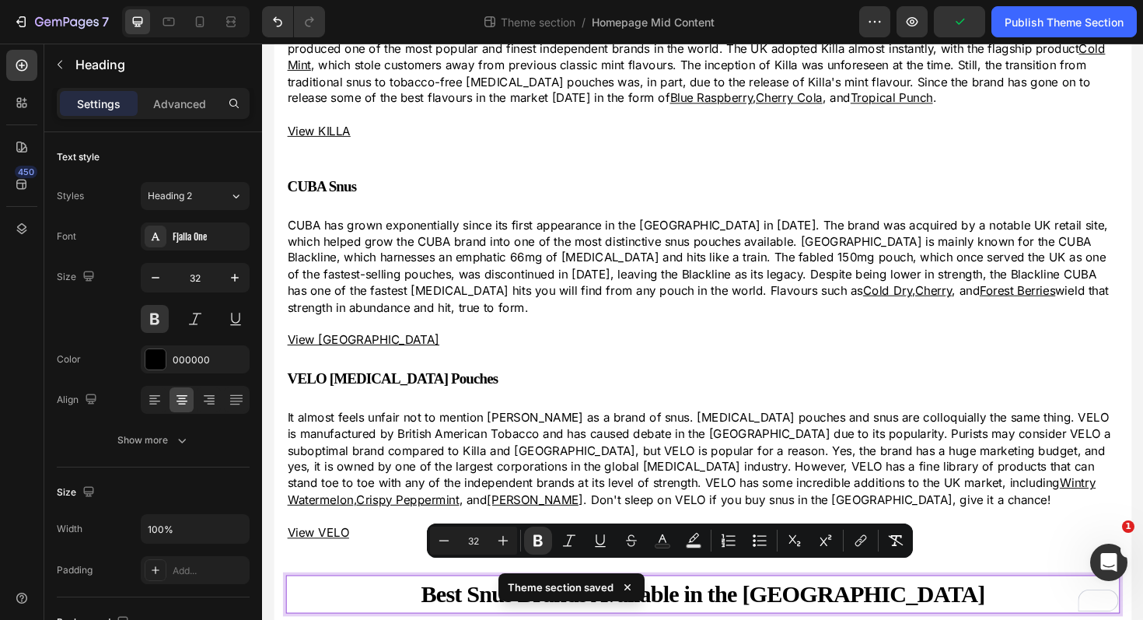
click at [766, 613] on strong "Best Snus Brands Available in the [GEOGRAPHIC_DATA]" at bounding box center [728, 627] width 597 height 28
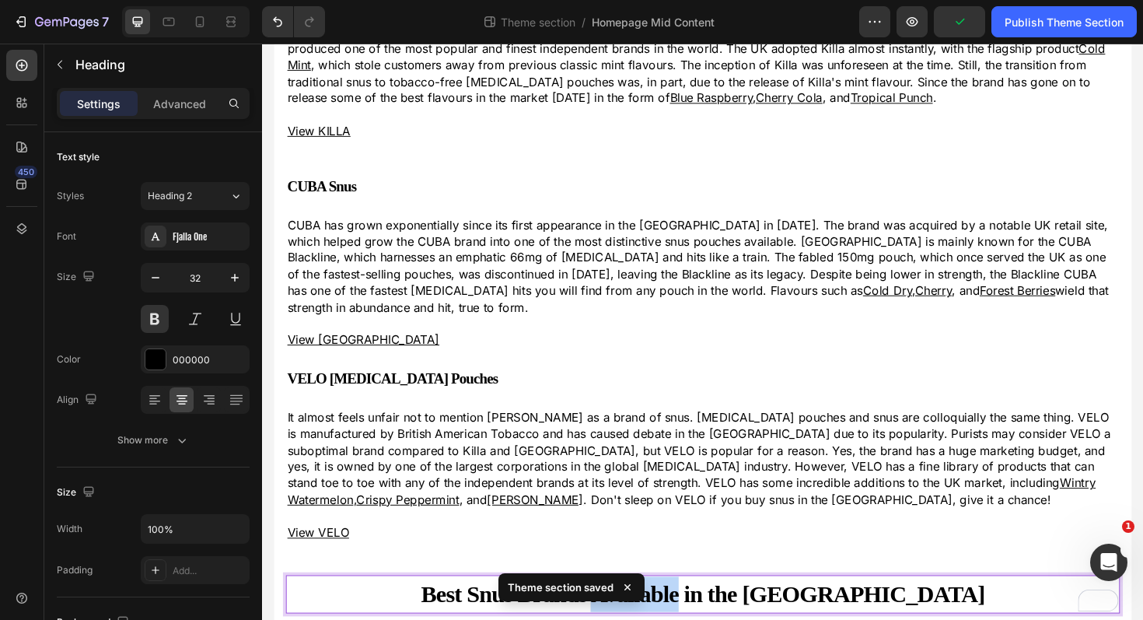
click at [766, 613] on strong "Best Snus Brands Available in the [GEOGRAPHIC_DATA]" at bounding box center [728, 627] width 597 height 28
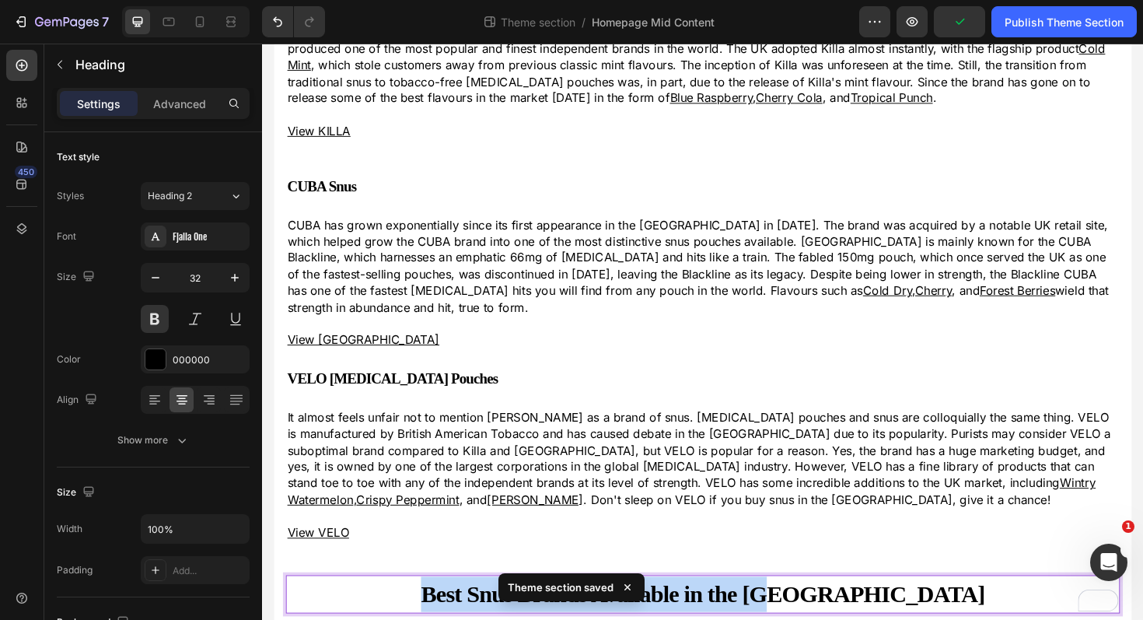
click at [766, 613] on strong "Best Snus Brands Available in the [GEOGRAPHIC_DATA]" at bounding box center [728, 627] width 597 height 28
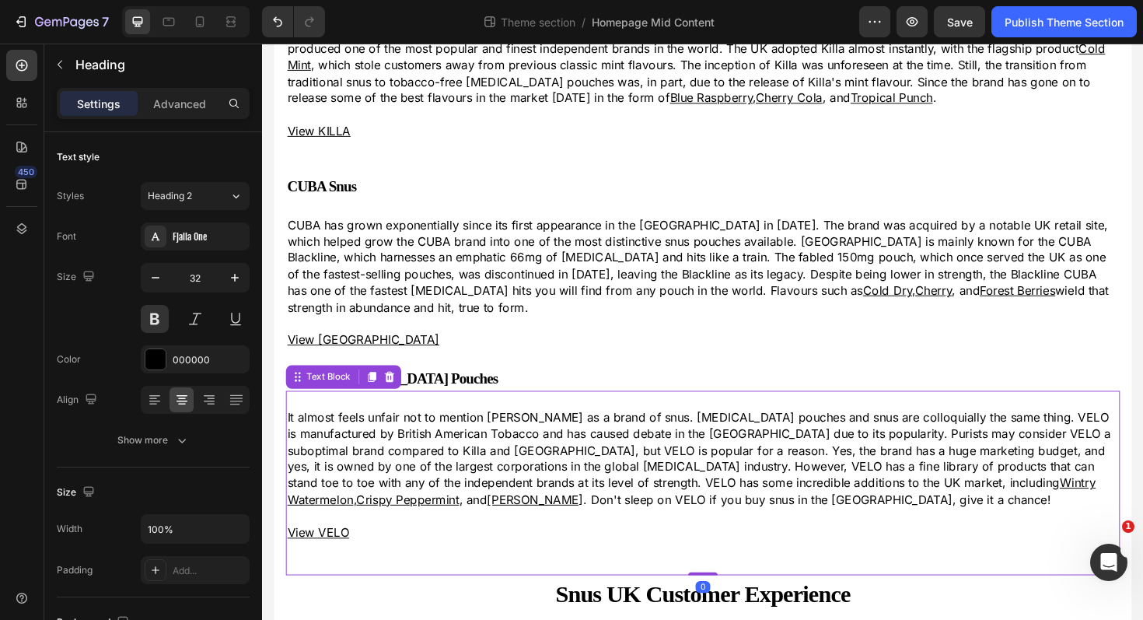
click at [484, 433] on p "It almost feels unfair not to mention VELO as a brand of snus. Nicotine pouches…" at bounding box center [728, 483] width 880 height 104
click at [379, 391] on icon at bounding box center [378, 396] width 9 height 11
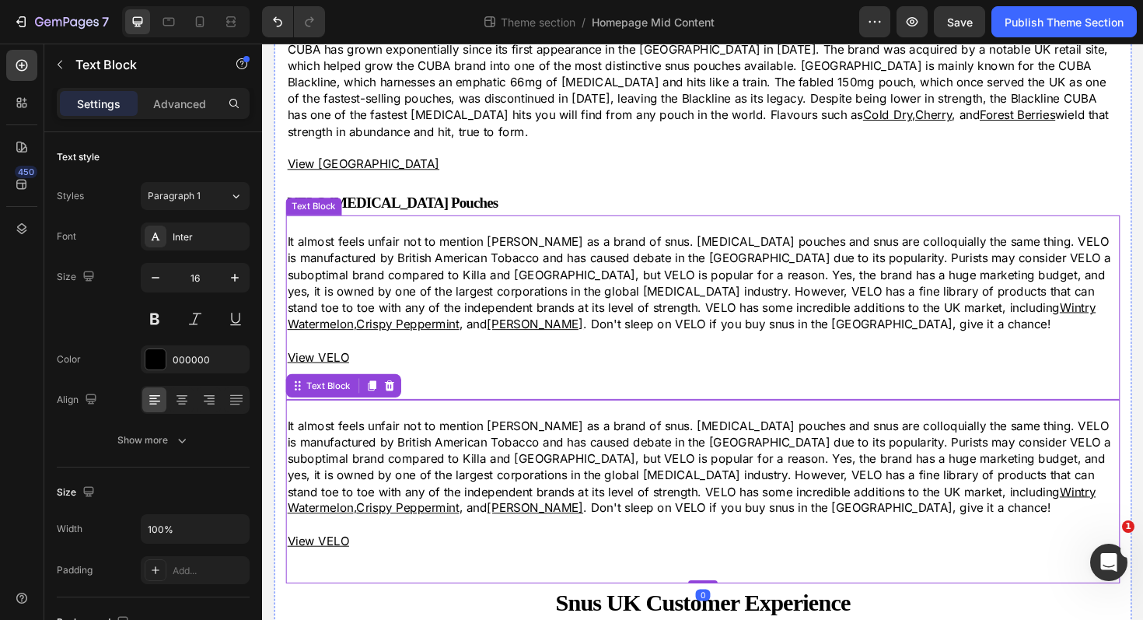
scroll to position [883, 0]
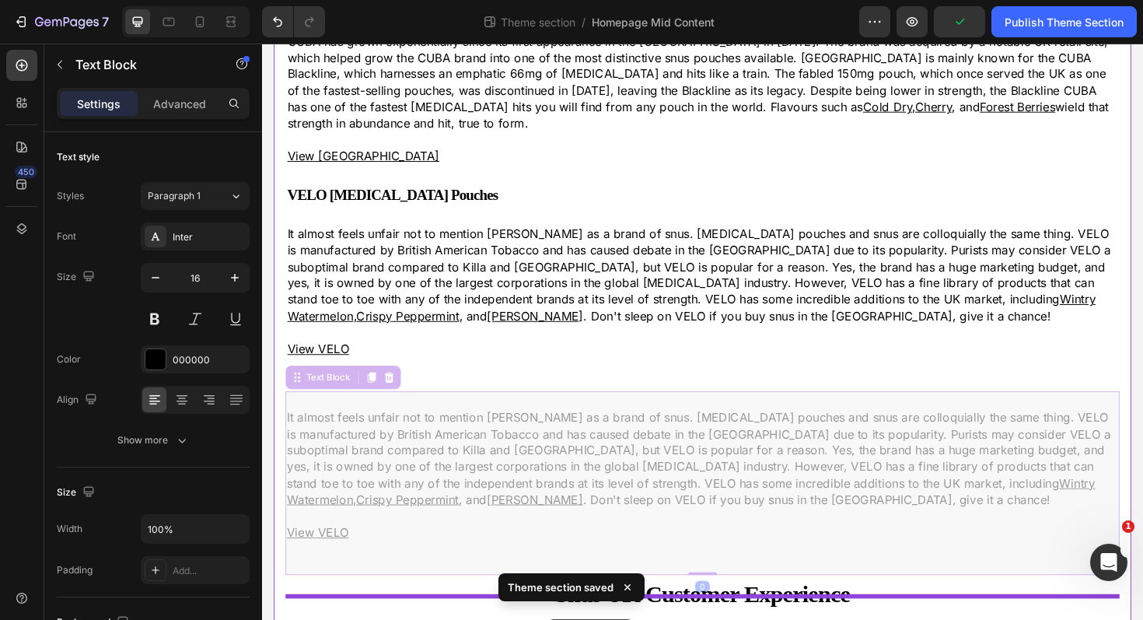
drag, startPoint x: 298, startPoint y: 383, endPoint x: 565, endPoint y: 649, distance: 377.2
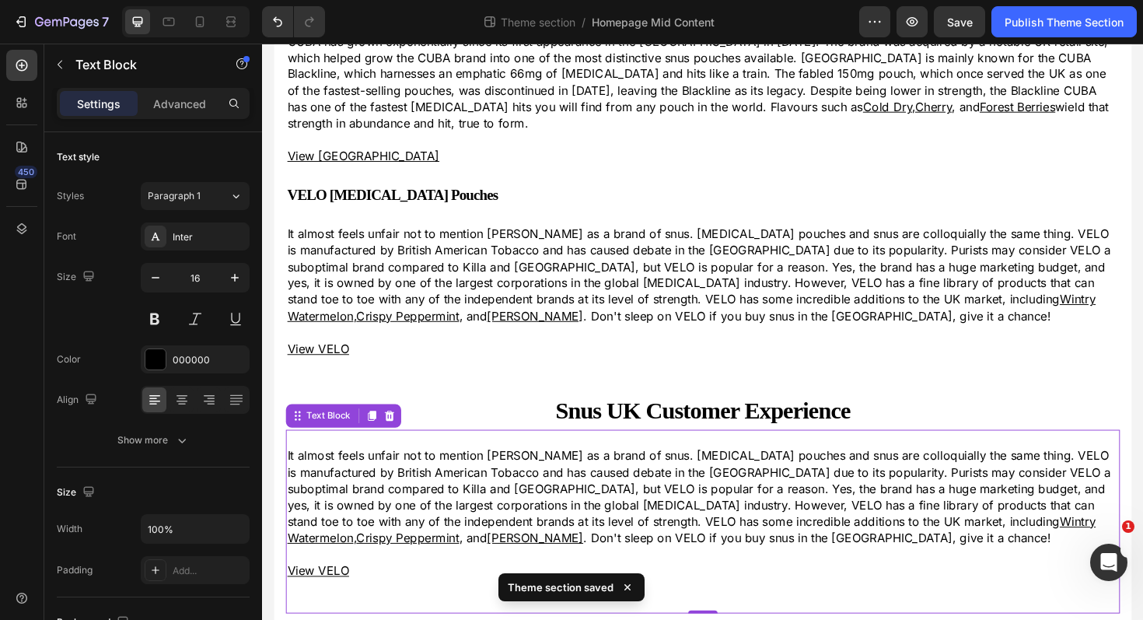
click at [540, 512] on p "It almost feels unfair not to mention VELO as a brand of snus. Nicotine pouches…" at bounding box center [728, 523] width 880 height 104
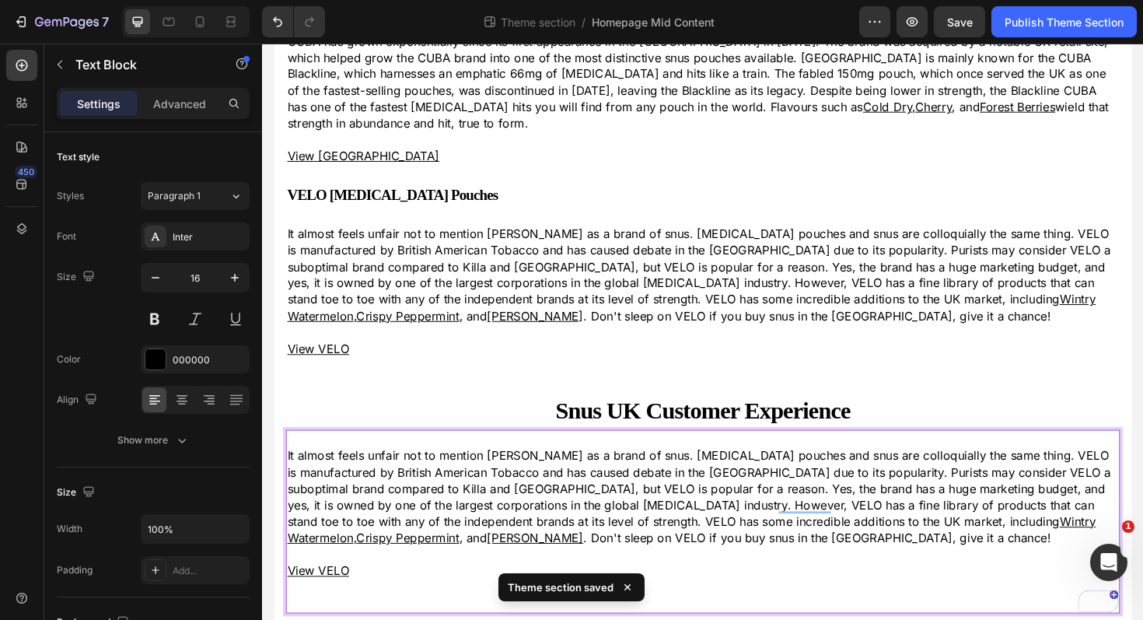
click at [375, 593] on p "View VELO" at bounding box center [728, 601] width 880 height 17
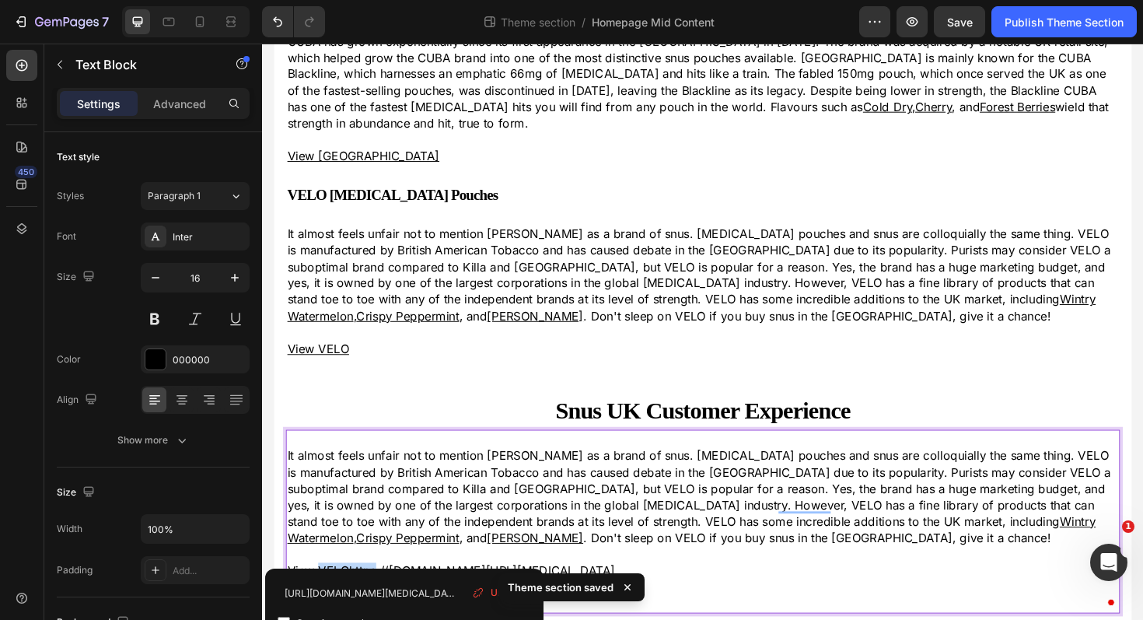
click at [375, 593] on p "View VELOhttps://thesnusking.co.uk/collections/velo-pouches-velo-nicotine-pouch…" at bounding box center [728, 601] width 880 height 17
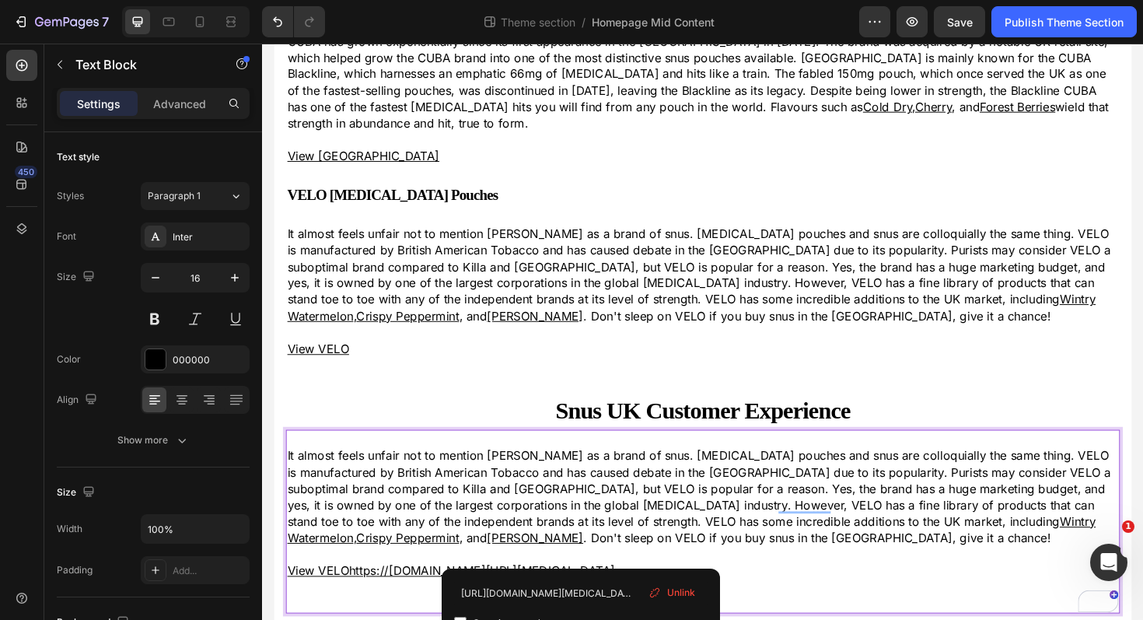
click at [599, 594] on u "View VELOhttps://thesnusking.co.uk/collections/velo-pouches-velo-nicotine-pouch…" at bounding box center [461, 602] width 347 height 16
click at [635, 594] on u "View VELOhttps://thesnusking.co.uk/collections/velo-pouches-velo-nicotine-pouch…" at bounding box center [461, 602] width 347 height 16
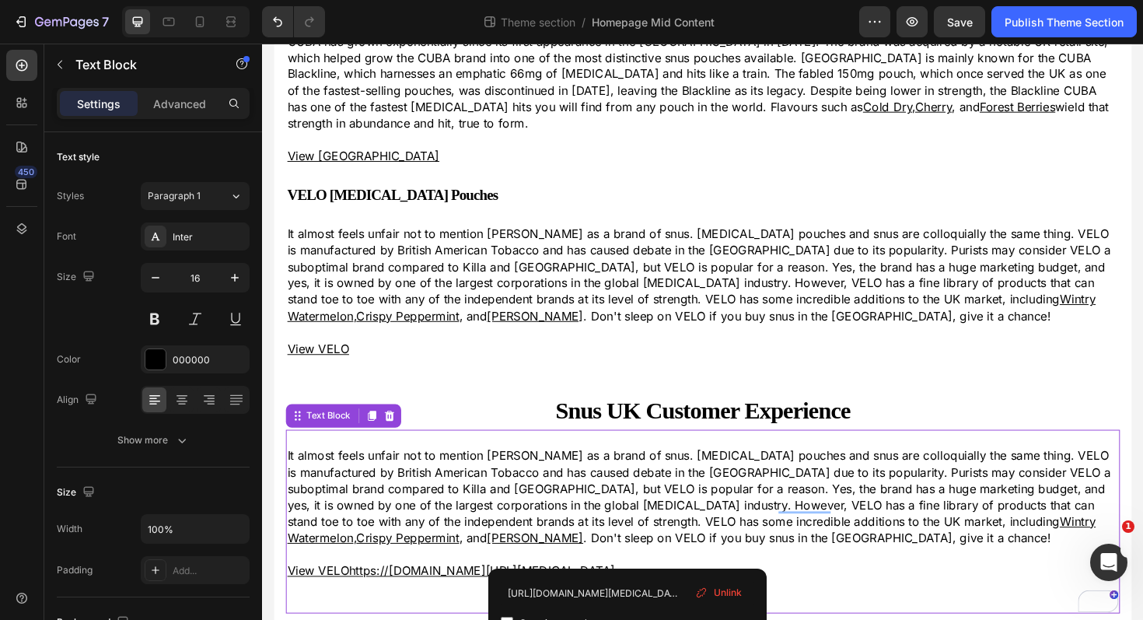
click at [726, 592] on span "Unlink" at bounding box center [728, 593] width 28 height 14
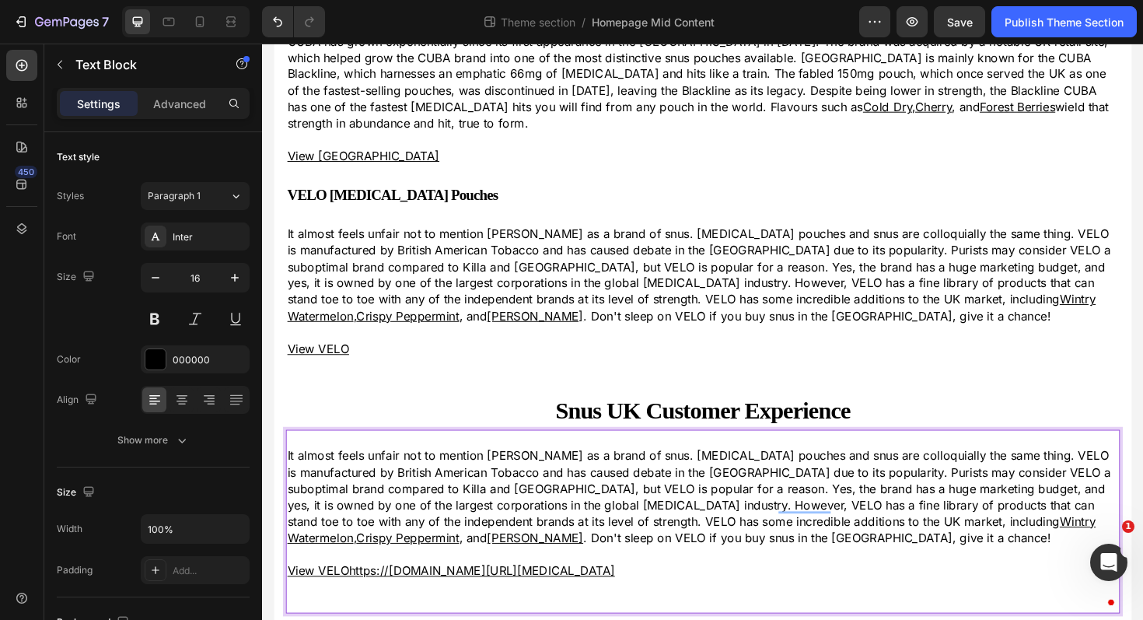
click at [635, 594] on u "View VELOhttps://thesnusking.co.uk/collections/velo-pouches-velo-nicotine-pouch…" at bounding box center [461, 602] width 347 height 16
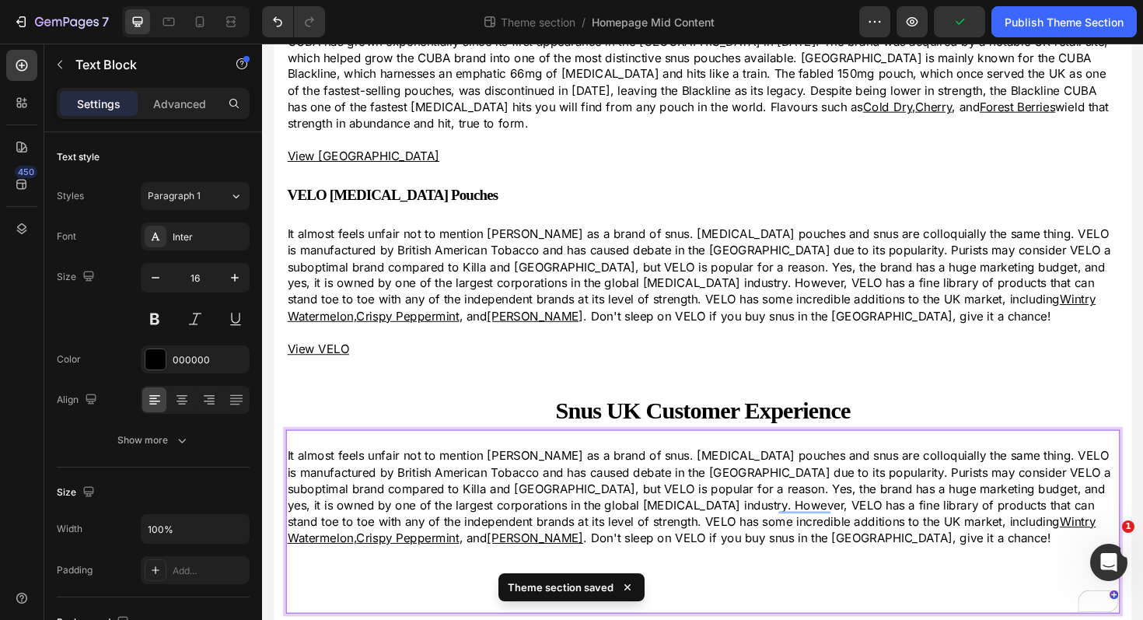
click at [597, 496] on p "It almost feels unfair not to mention VELO as a brand of snus. Nicotine pouches…" at bounding box center [728, 523] width 880 height 104
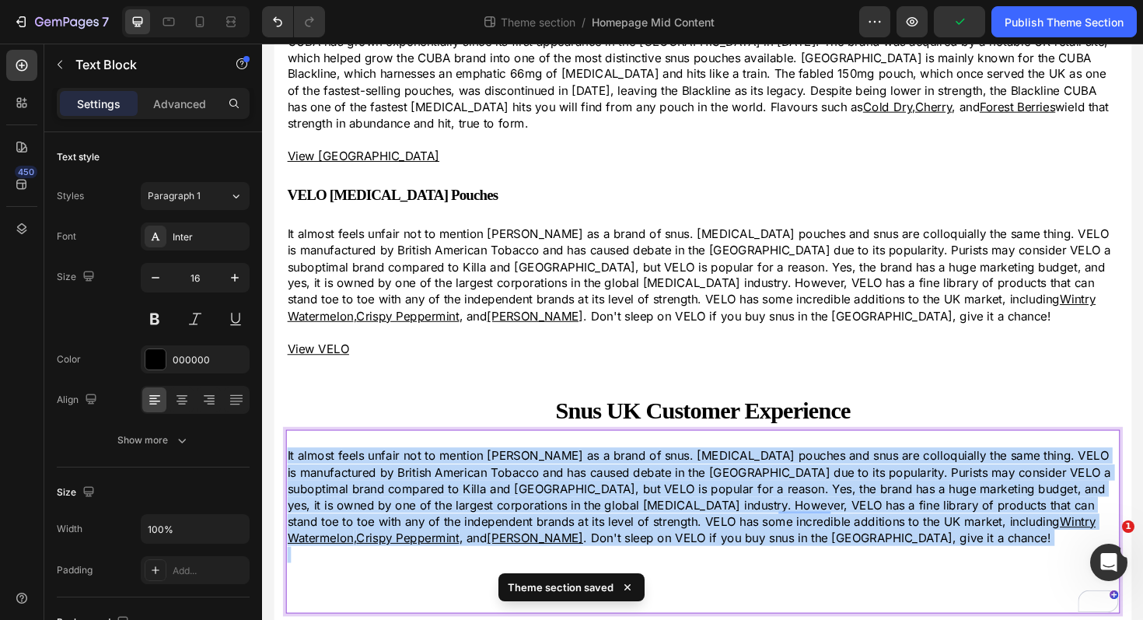
click at [597, 496] on p "It almost feels unfair not to mention VELO as a brand of snus. Nicotine pouches…" at bounding box center [728, 523] width 880 height 104
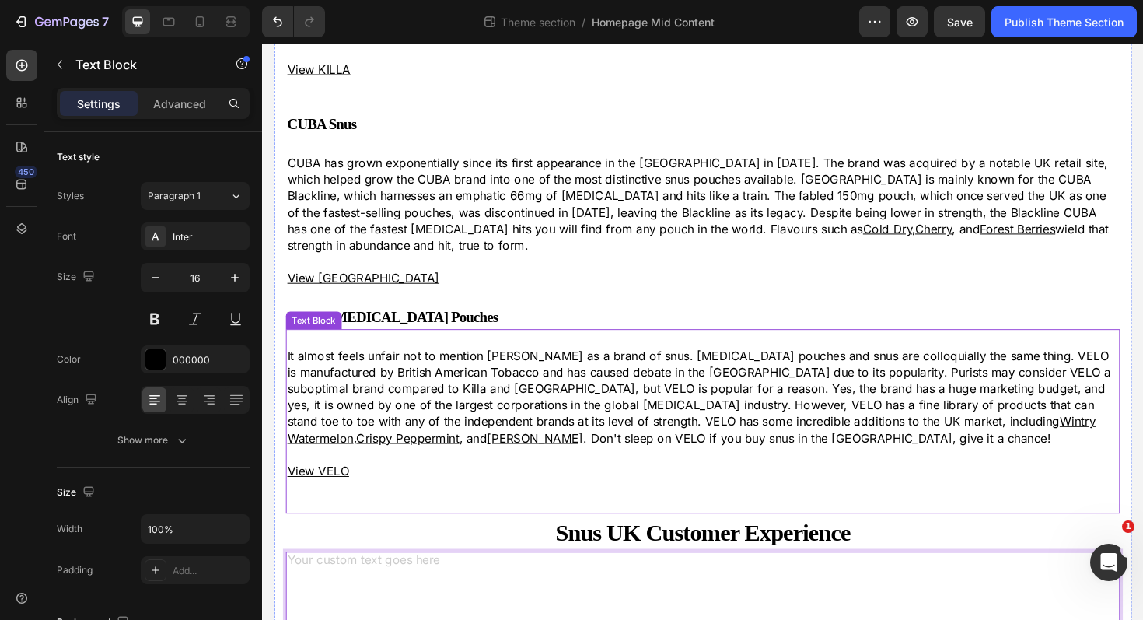
scroll to position [795, 0]
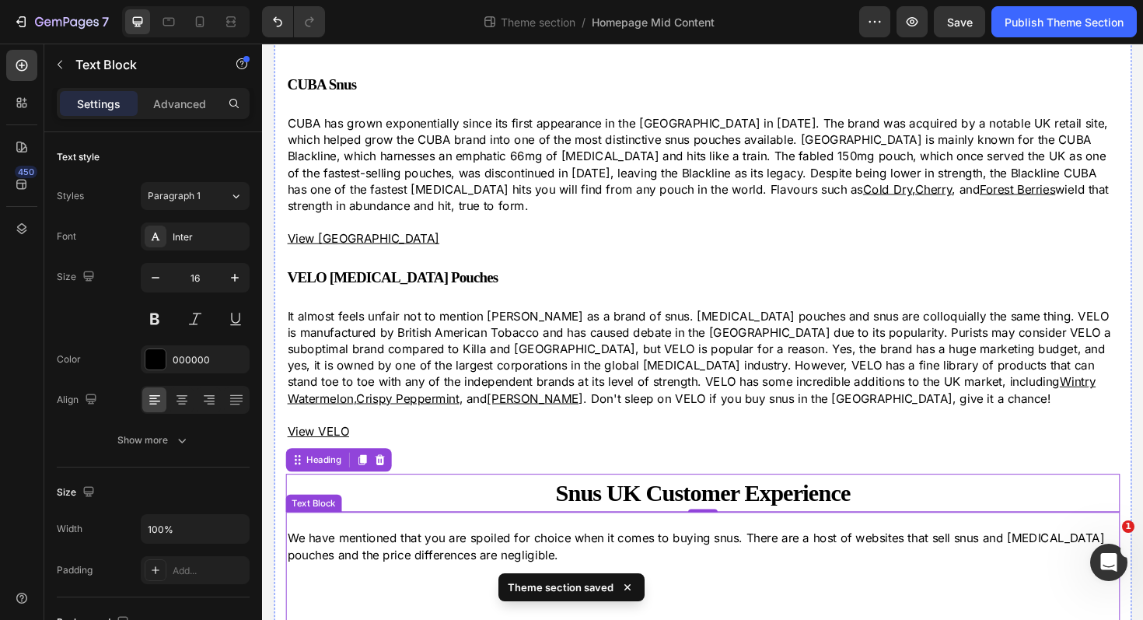
click at [530, 564] on p "We have mentioned that you are spoiled for choice when it comes to buying snus.…" at bounding box center [728, 575] width 880 height 35
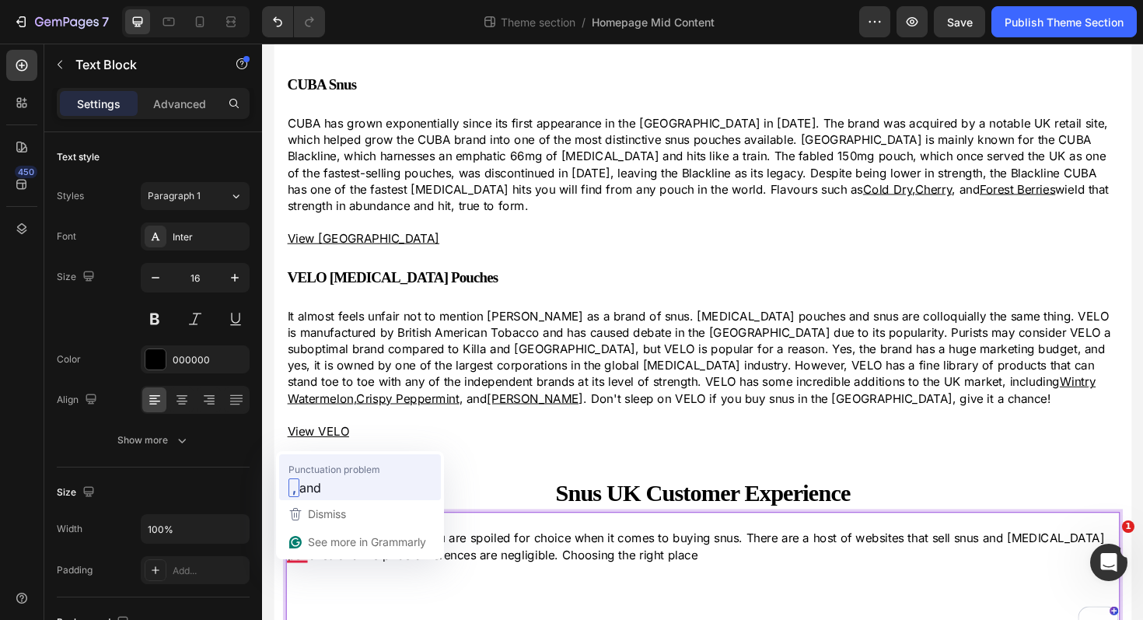
drag, startPoint x: 530, startPoint y: 564, endPoint x: 607, endPoint y: 528, distance: 84.9
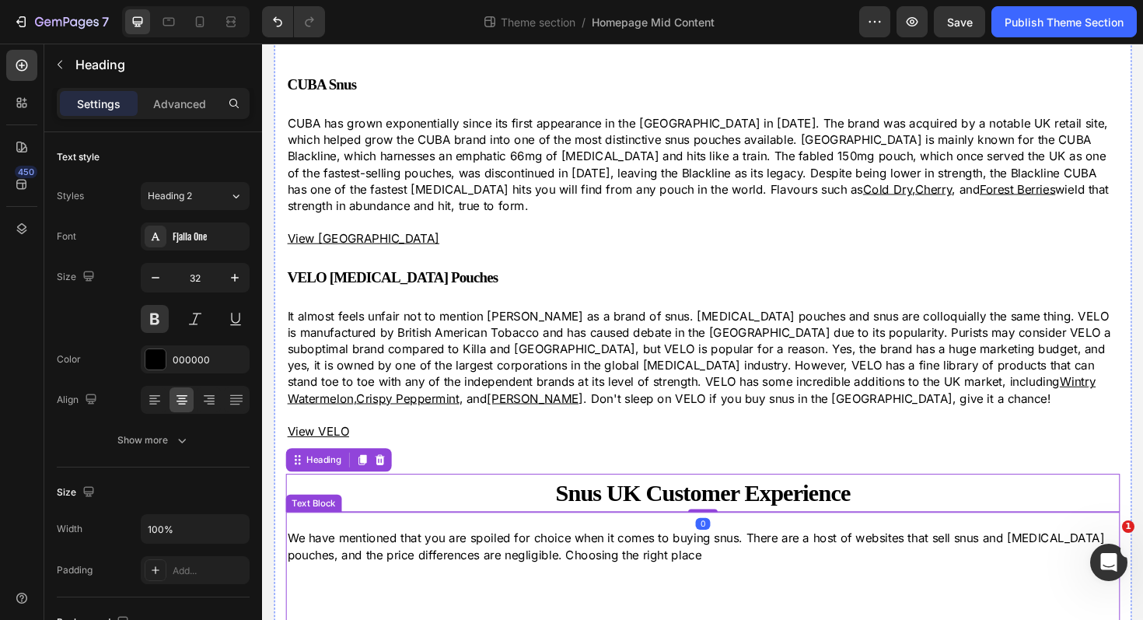
click at [689, 561] on p "We have mentioned that you are spoiled for choice when it comes to buying snus.…" at bounding box center [728, 575] width 880 height 35
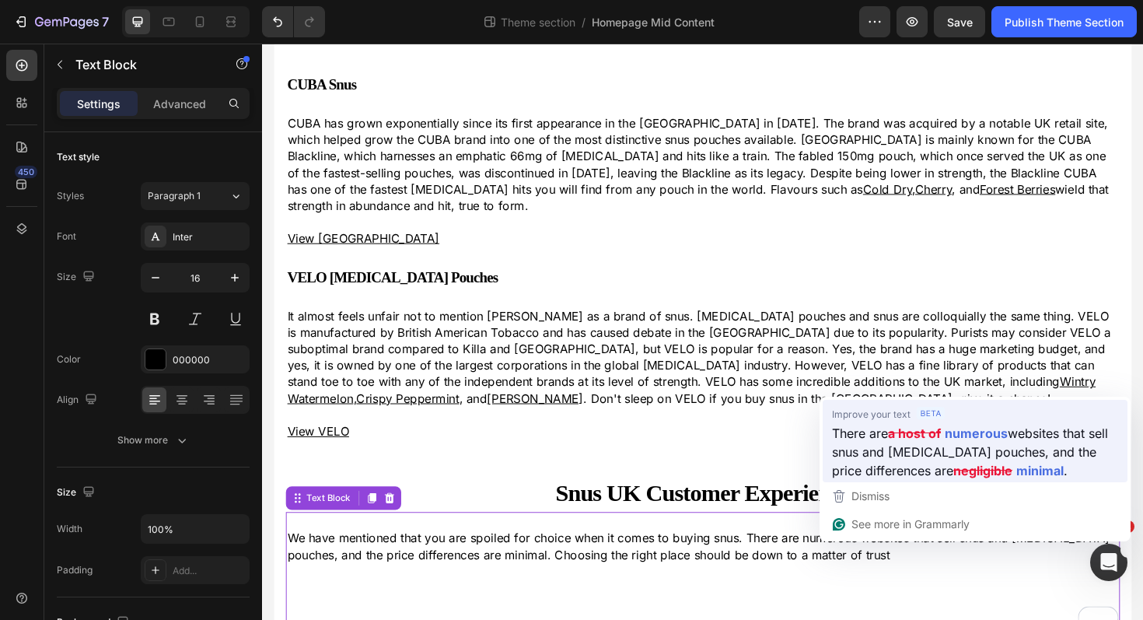
drag, startPoint x: 687, startPoint y: 568, endPoint x: 1135, endPoint y: 504, distance: 452.5
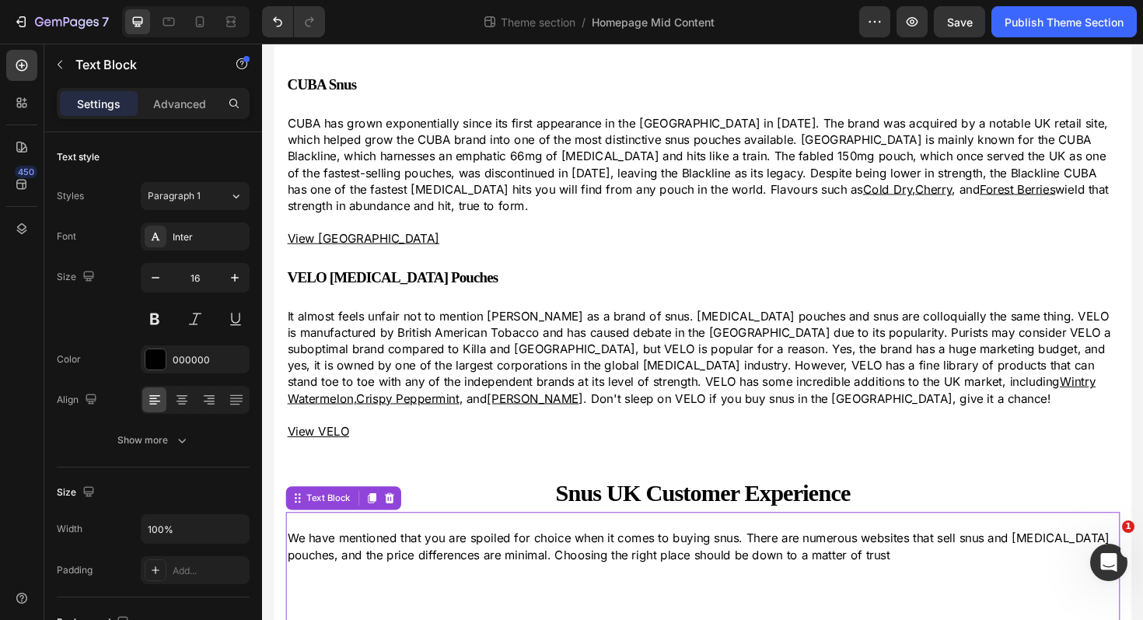
click at [884, 562] on p "We have mentioned that you are spoiled for choice when it comes to buying snus.…" at bounding box center [728, 575] width 880 height 35
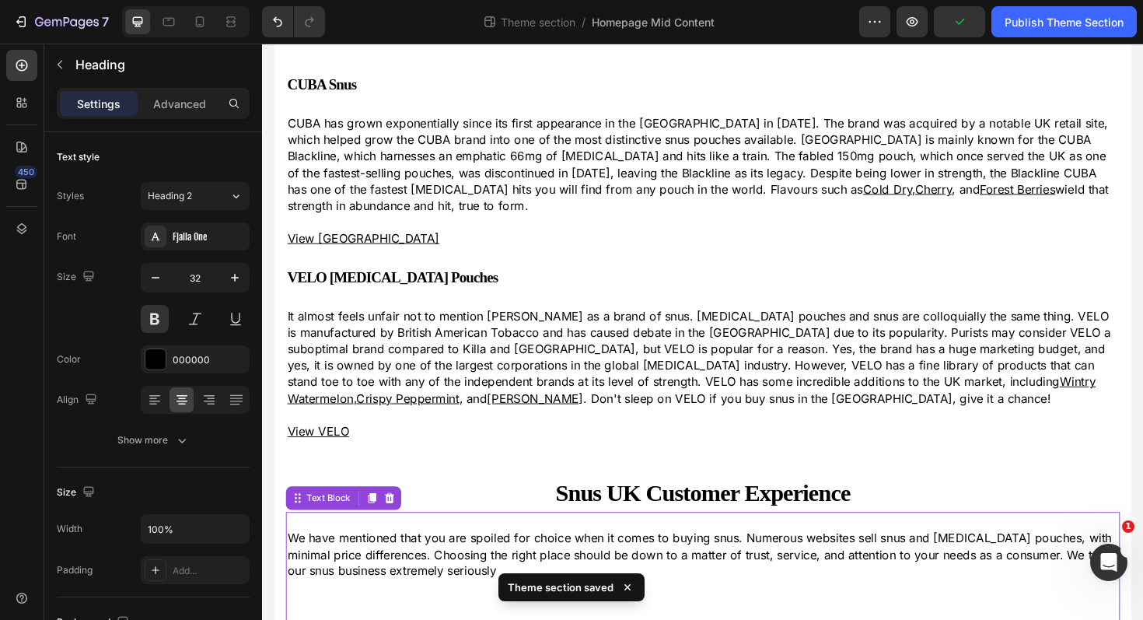
click at [483, 575] on p "We have mentioned that you are spoiled for choice when it comes to buying snus.…" at bounding box center [728, 584] width 880 height 52
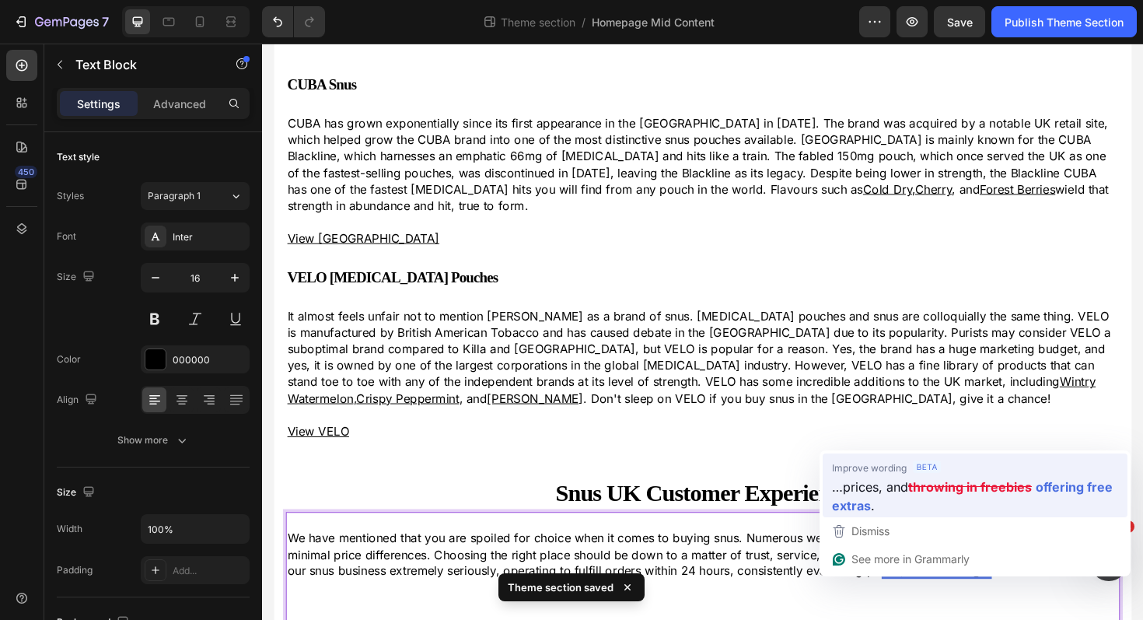
drag, startPoint x: 475, startPoint y: 583, endPoint x: 1187, endPoint y: 551, distance: 713.0
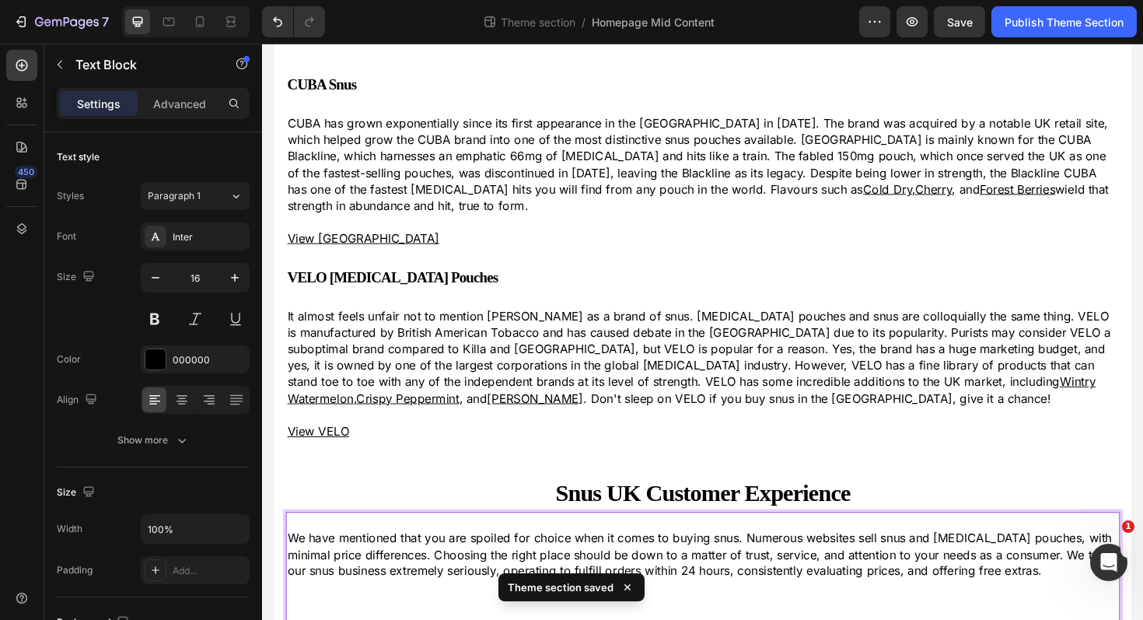
click at [1042, 582] on p "We have mentioned that you are spoiled for choice when it comes to buying snus.…" at bounding box center [728, 584] width 880 height 52
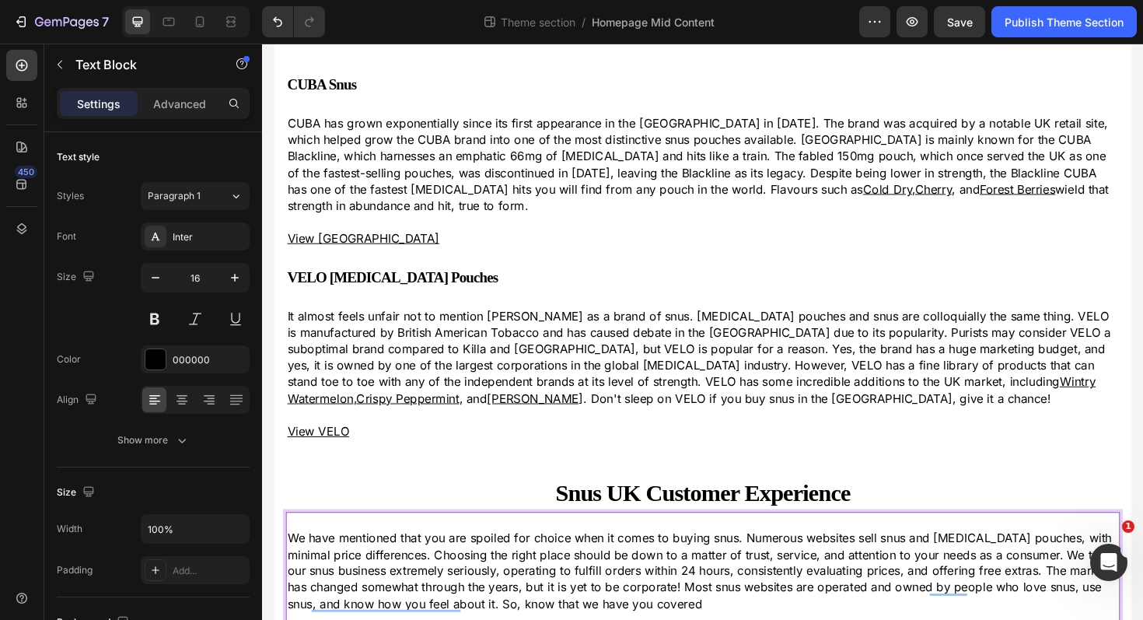
click at [706, 619] on p "We have mentioned that you are spoiled for choice when it comes to buying snus.…" at bounding box center [728, 601] width 880 height 87
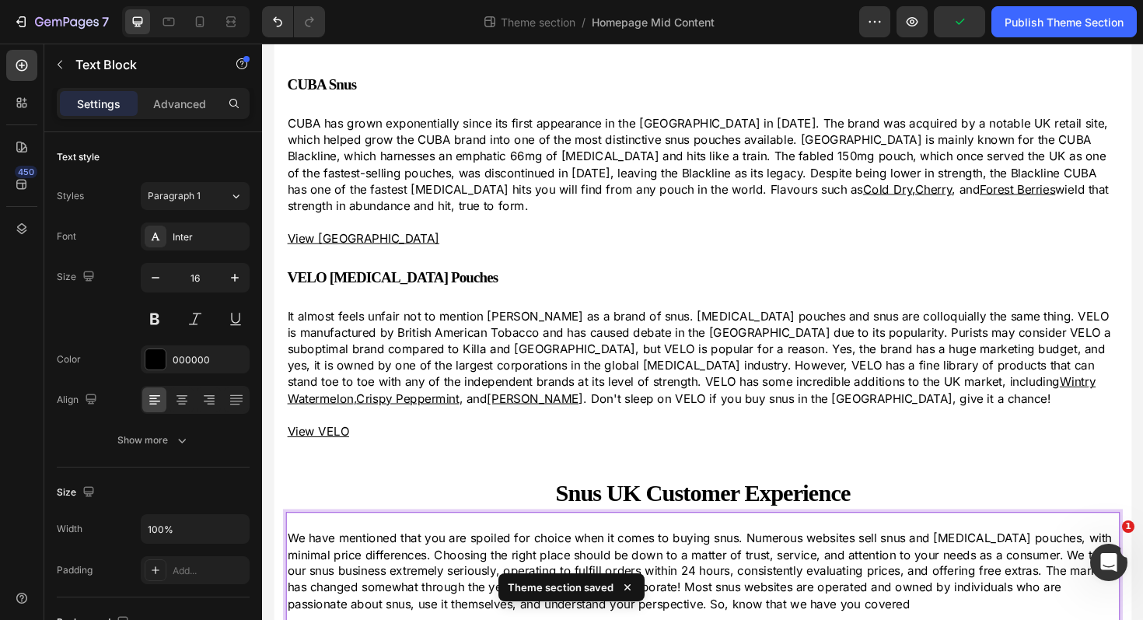
click at [893, 619] on p "We have mentioned that you are spoiled for choice when it comes to buying snus.…" at bounding box center [728, 601] width 880 height 87
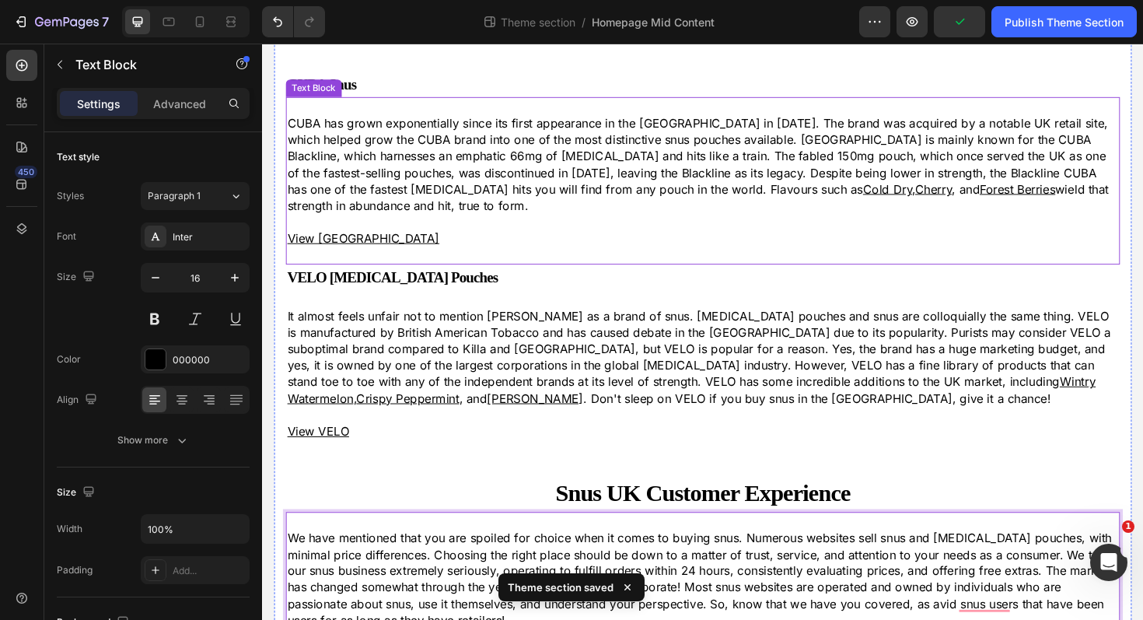
scroll to position [883, 0]
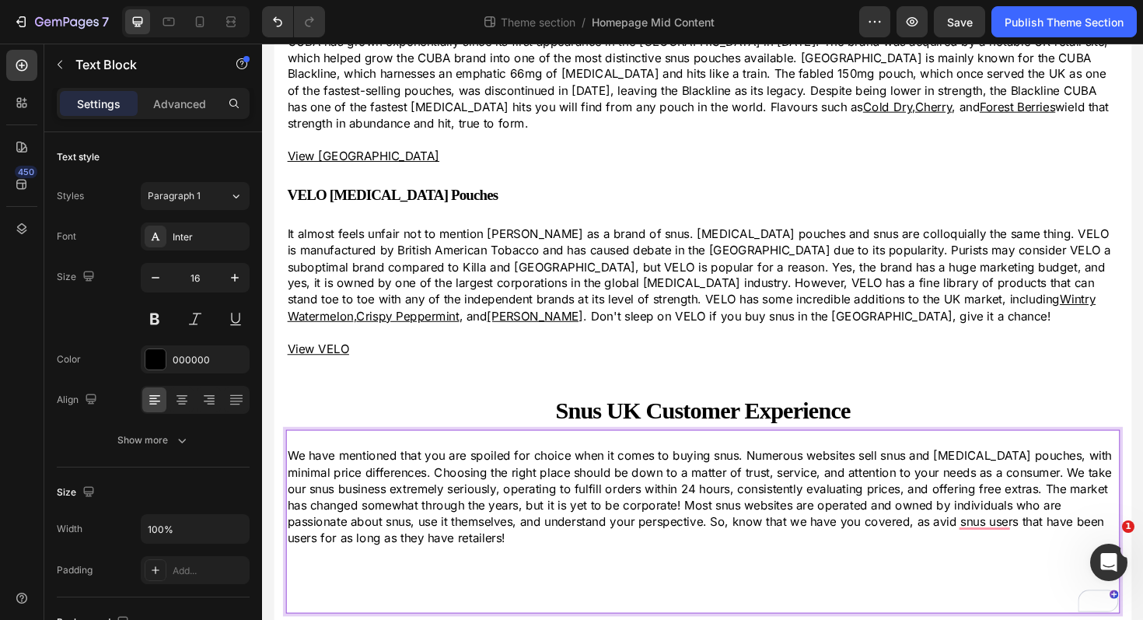
click at [411, 610] on p "Rich Text Editor. Editing area: main" at bounding box center [728, 618] width 880 height 17
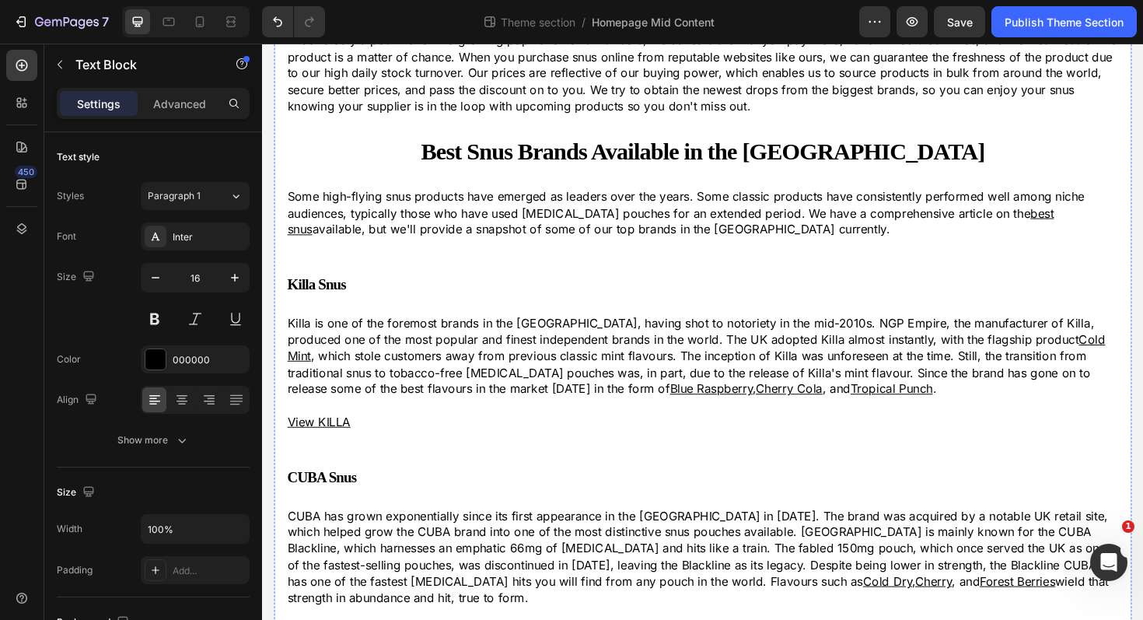
scroll to position [309, 0]
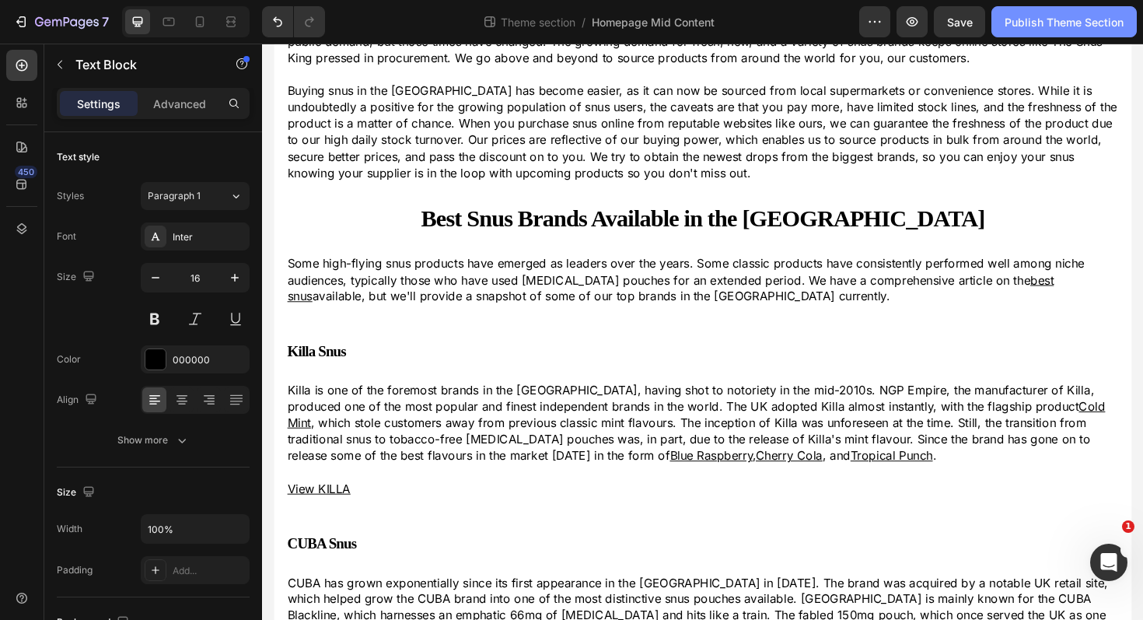
click at [1062, 12] on button "Publish Theme Section" at bounding box center [1063, 21] width 145 height 31
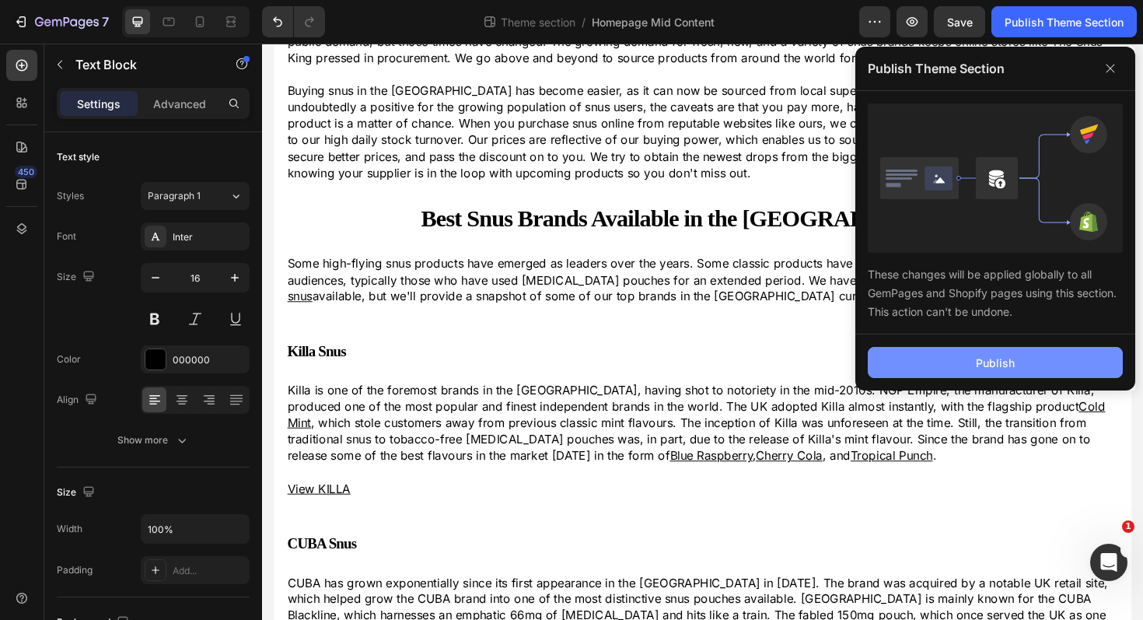
click at [997, 351] on button "Publish" at bounding box center [995, 362] width 255 height 31
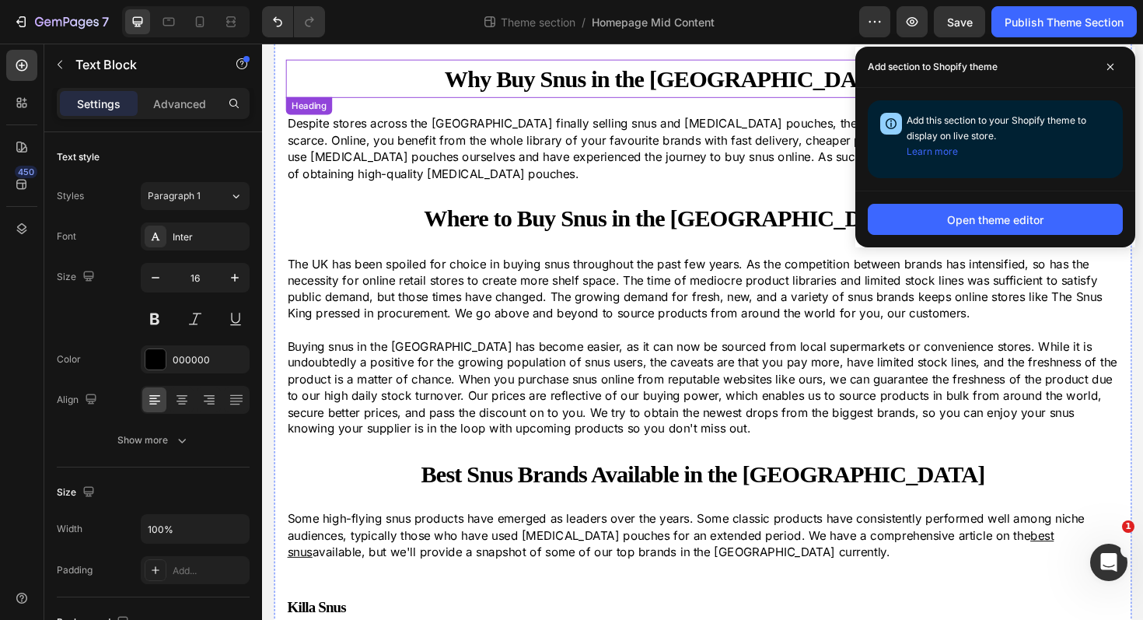
scroll to position [0, 0]
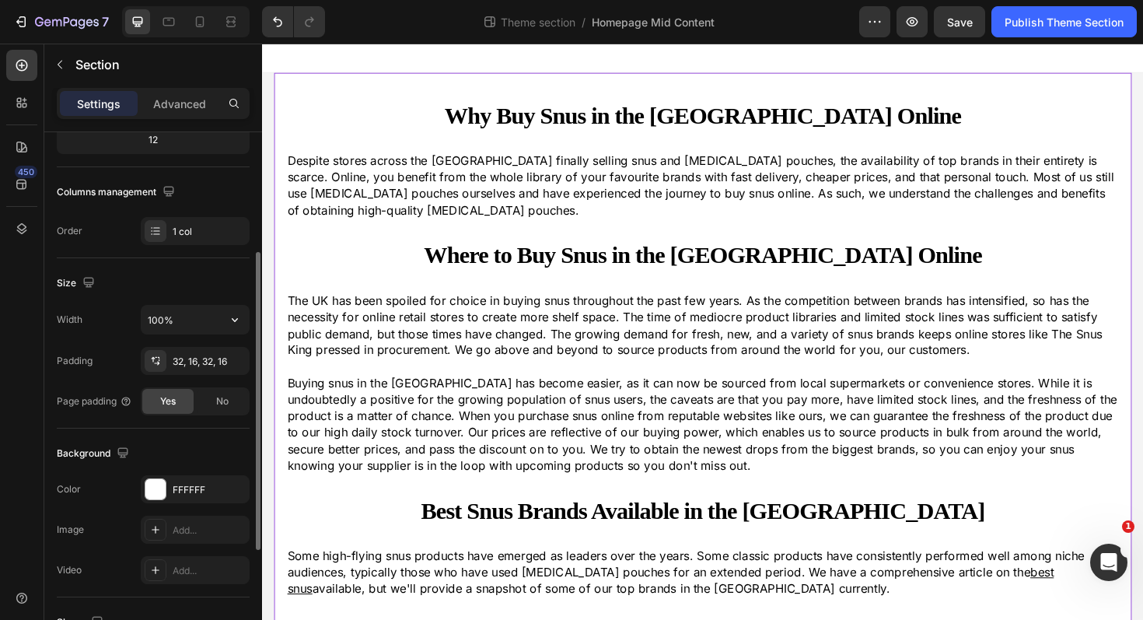
scroll to position [211, 0]
click at [208, 318] on input "100%" at bounding box center [195, 318] width 107 height 28
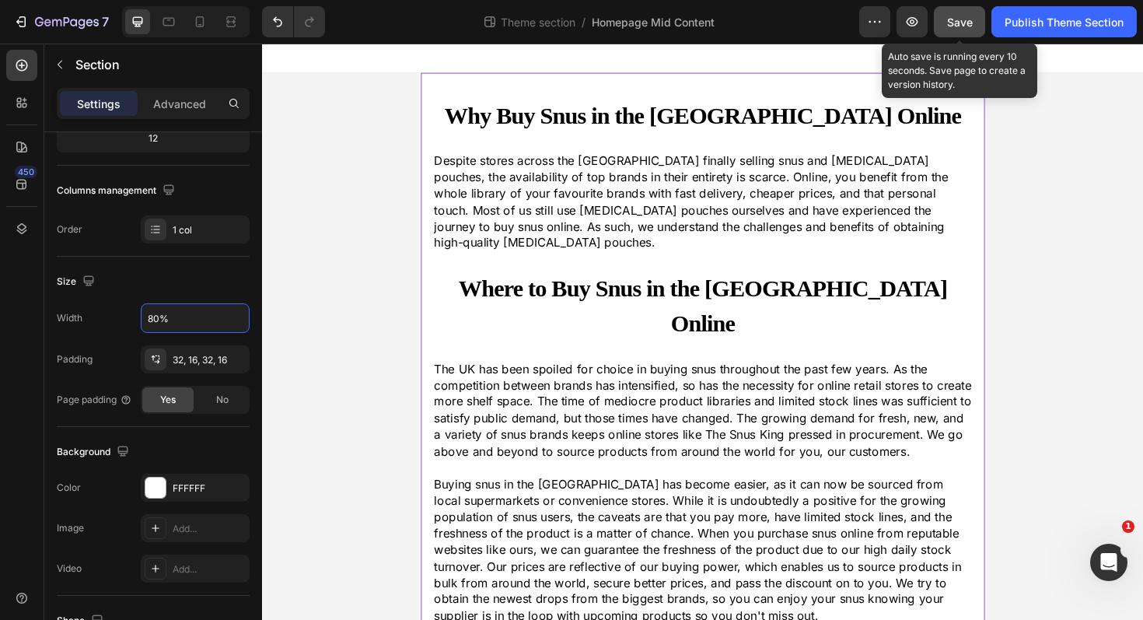
type input "80%"
click at [970, 19] on span "Save" at bounding box center [960, 22] width 26 height 13
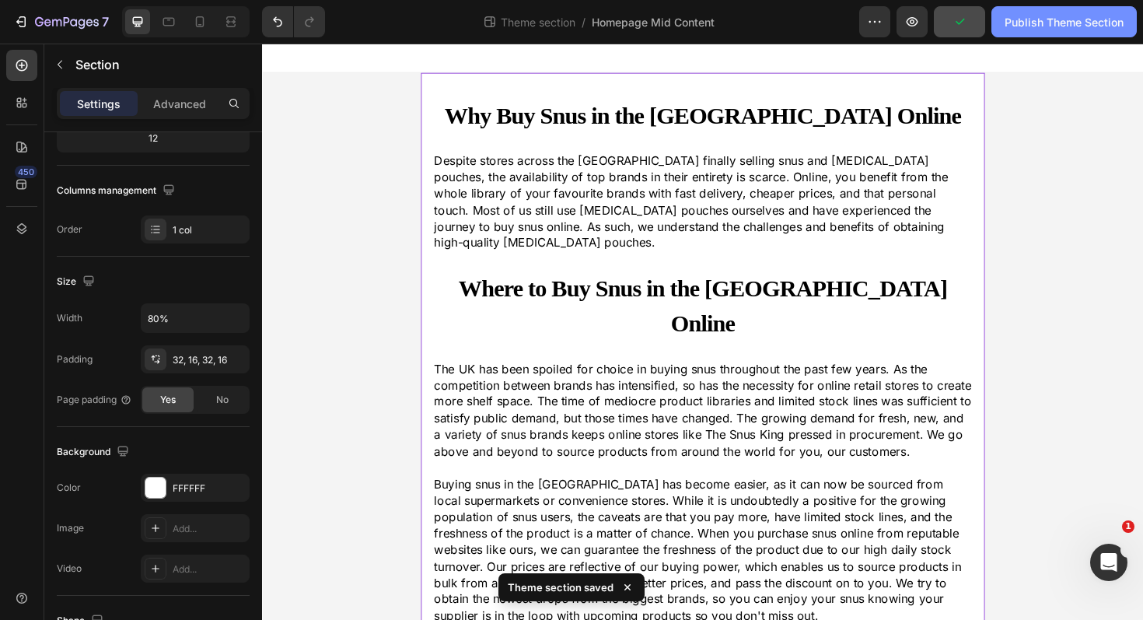
click at [1056, 21] on div "Publish Theme Section" at bounding box center [1064, 22] width 119 height 16
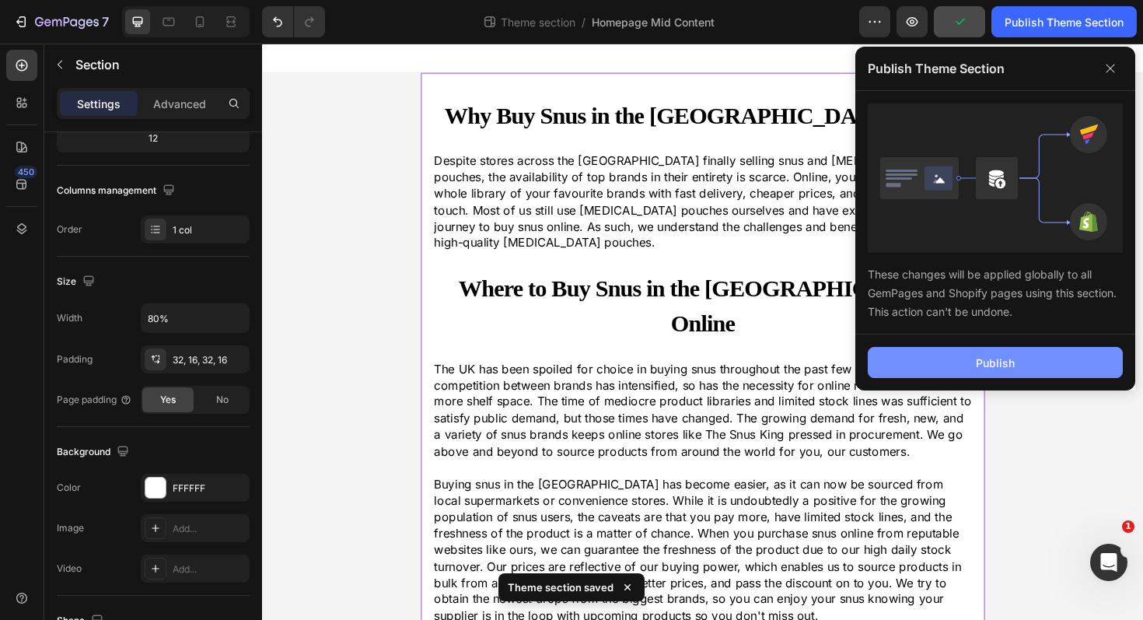
click at [996, 355] on div "Publish" at bounding box center [995, 363] width 39 height 16
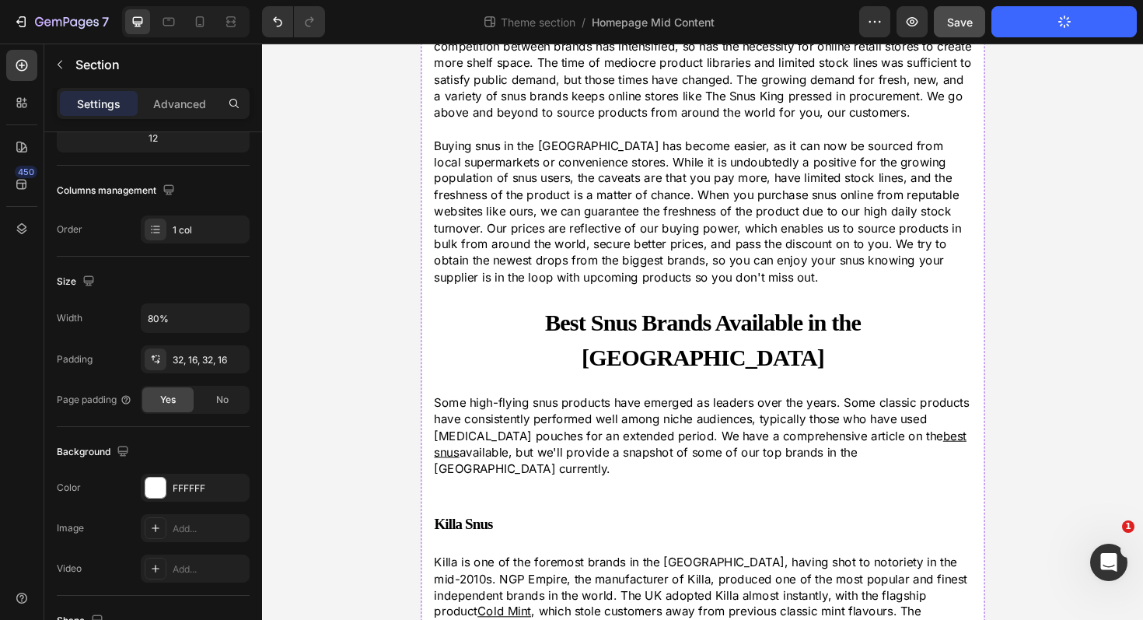
scroll to position [0, 0]
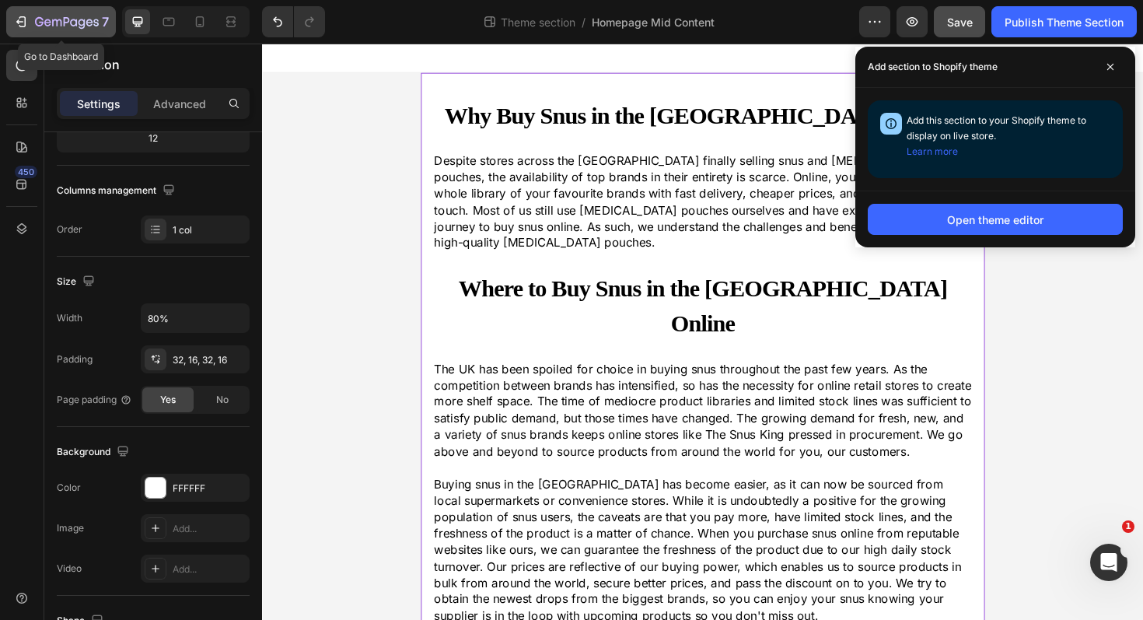
click at [13, 21] on icon "button" at bounding box center [21, 22] width 16 height 16
